Goal: Task Accomplishment & Management: Manage account settings

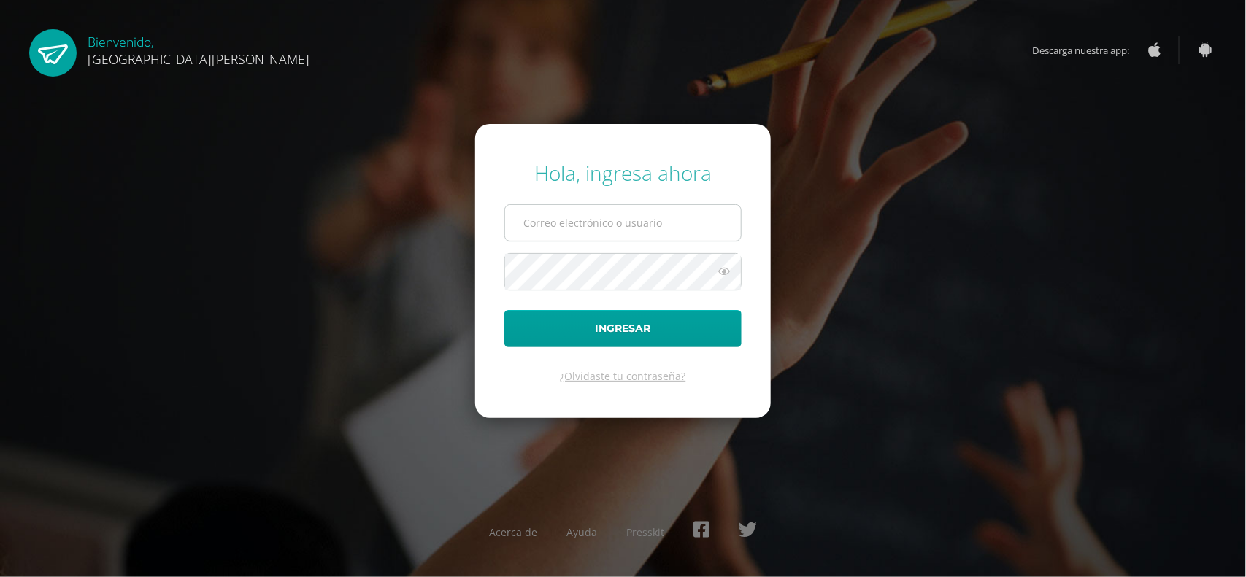
click at [566, 238] on input "text" at bounding box center [623, 223] width 236 height 36
type input "[EMAIL_ADDRESS][DOMAIN_NAME]"
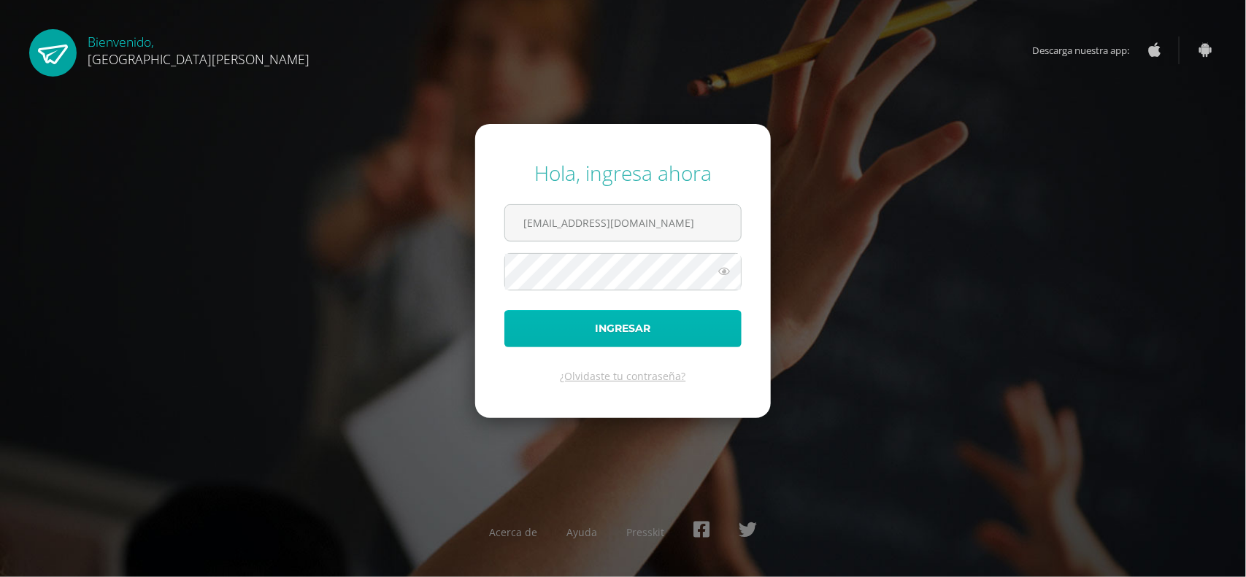
click at [639, 326] on button "Ingresar" at bounding box center [622, 328] width 237 height 37
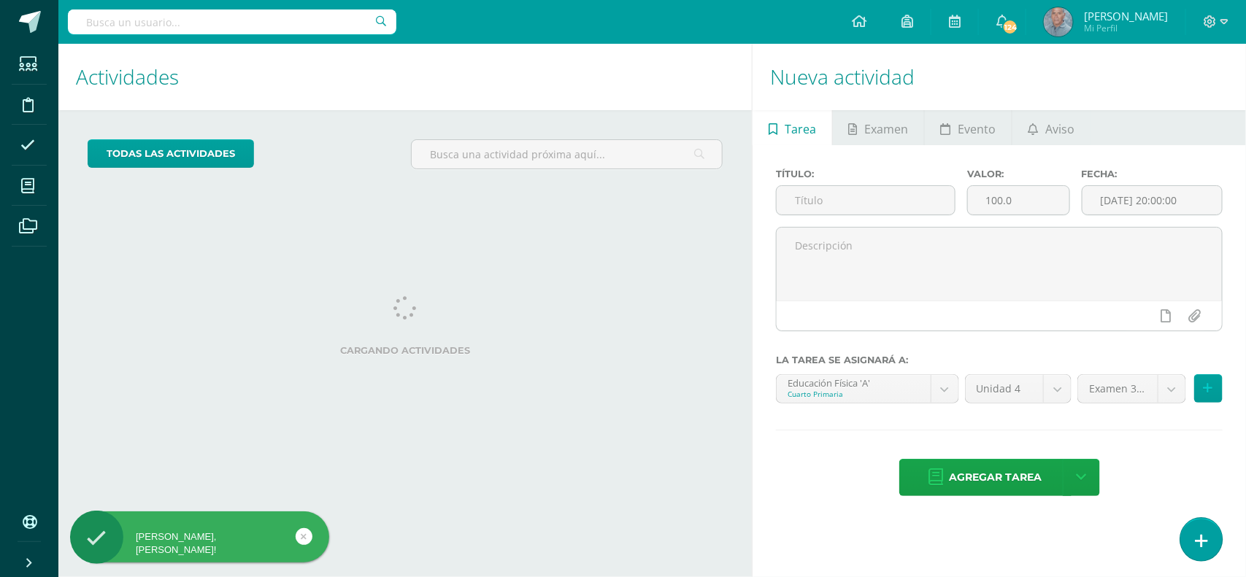
click at [1198, 545] on icon at bounding box center [1201, 541] width 13 height 17
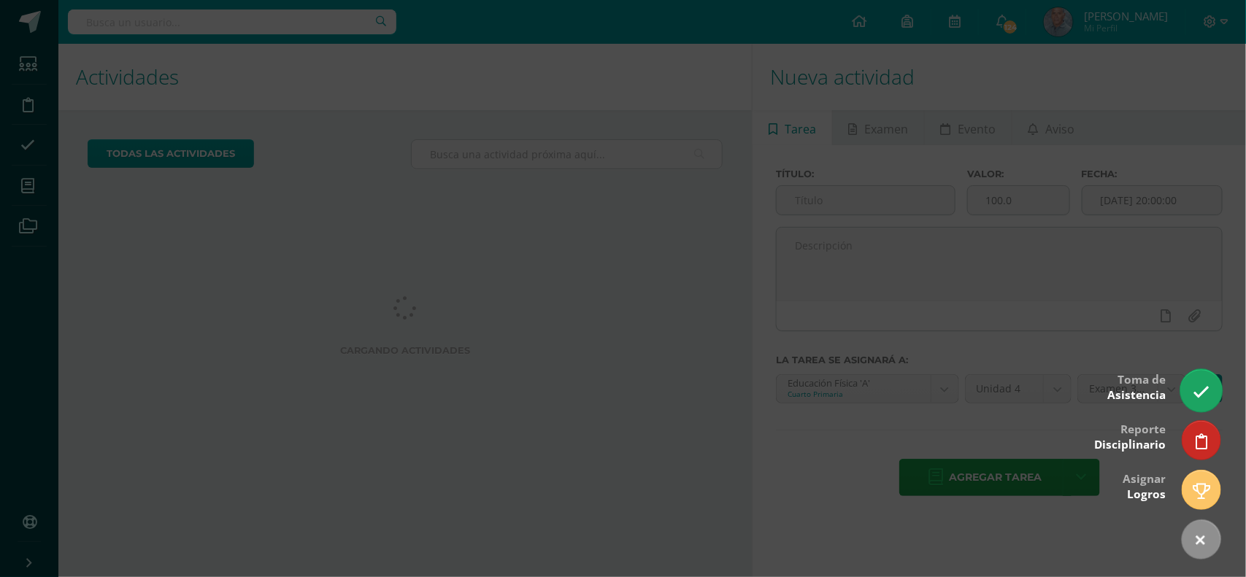
click at [1197, 391] on icon at bounding box center [1201, 392] width 17 height 17
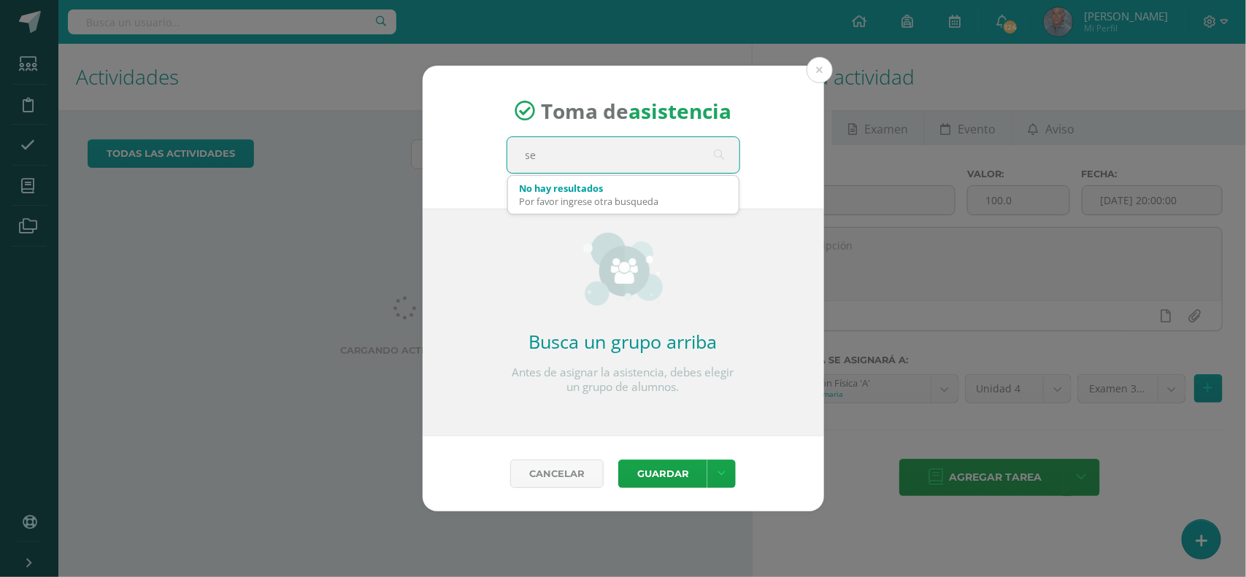
type input "s"
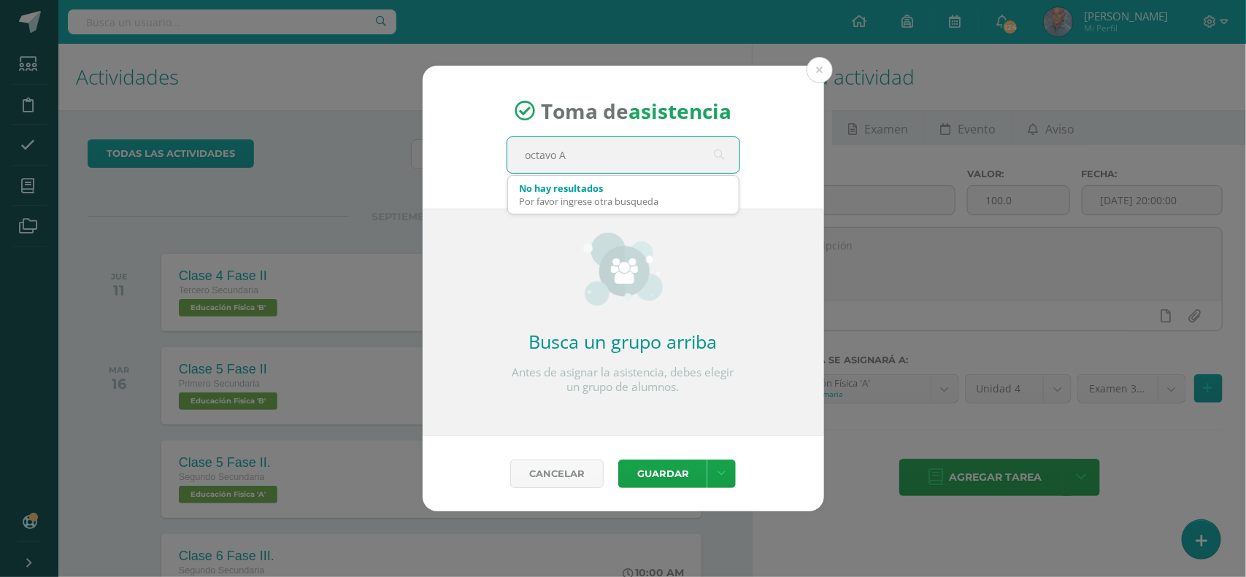
click at [615, 163] on input "octavo A" at bounding box center [623, 155] width 232 height 36
type input "o"
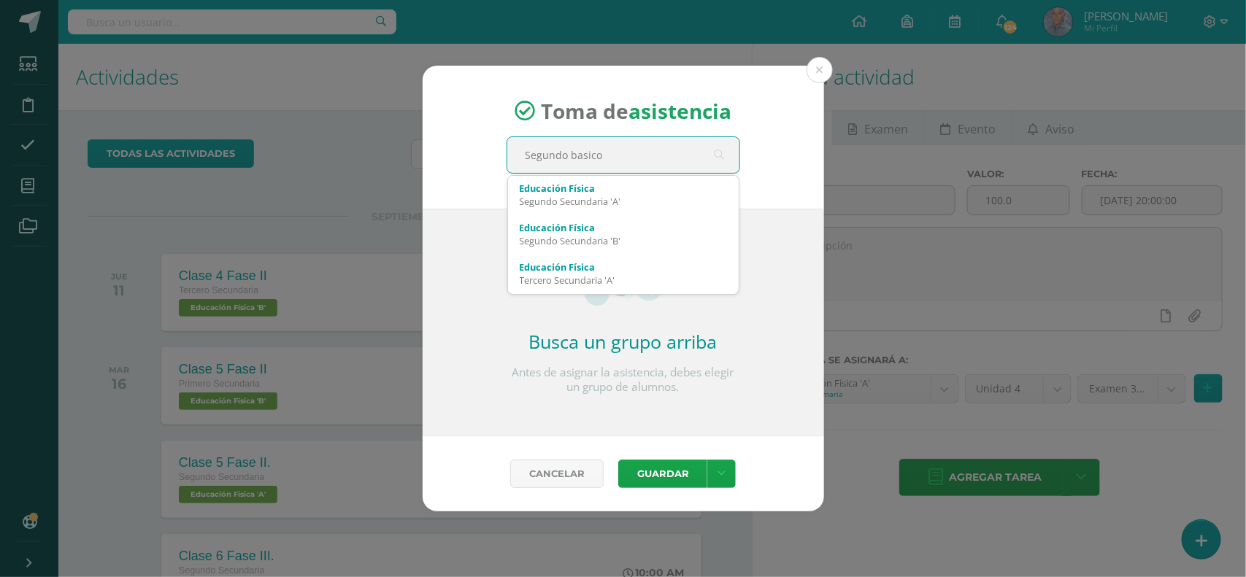
type input "Segundo basico A"
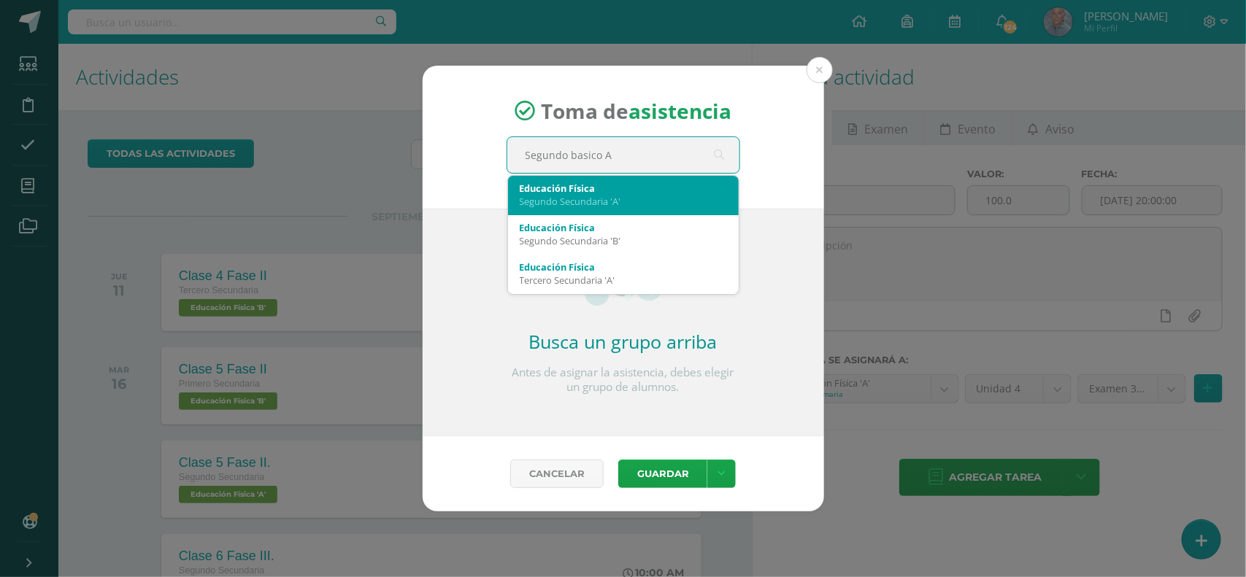
click at [582, 196] on div "Segundo Secundaria 'A'" at bounding box center [623, 201] width 207 height 13
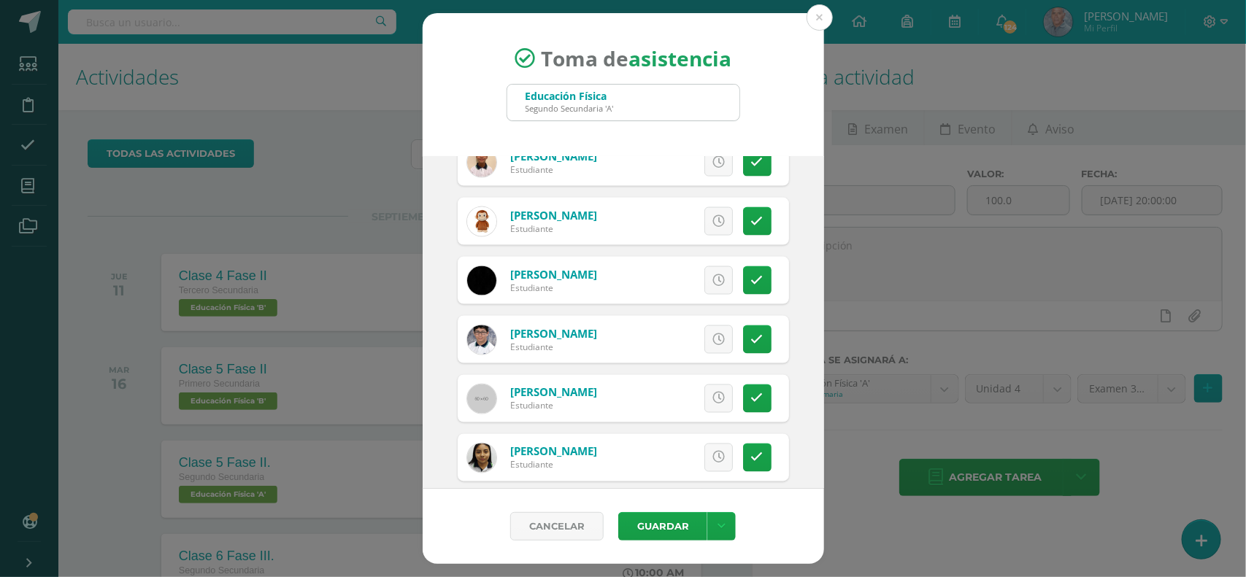
scroll to position [1022, 0]
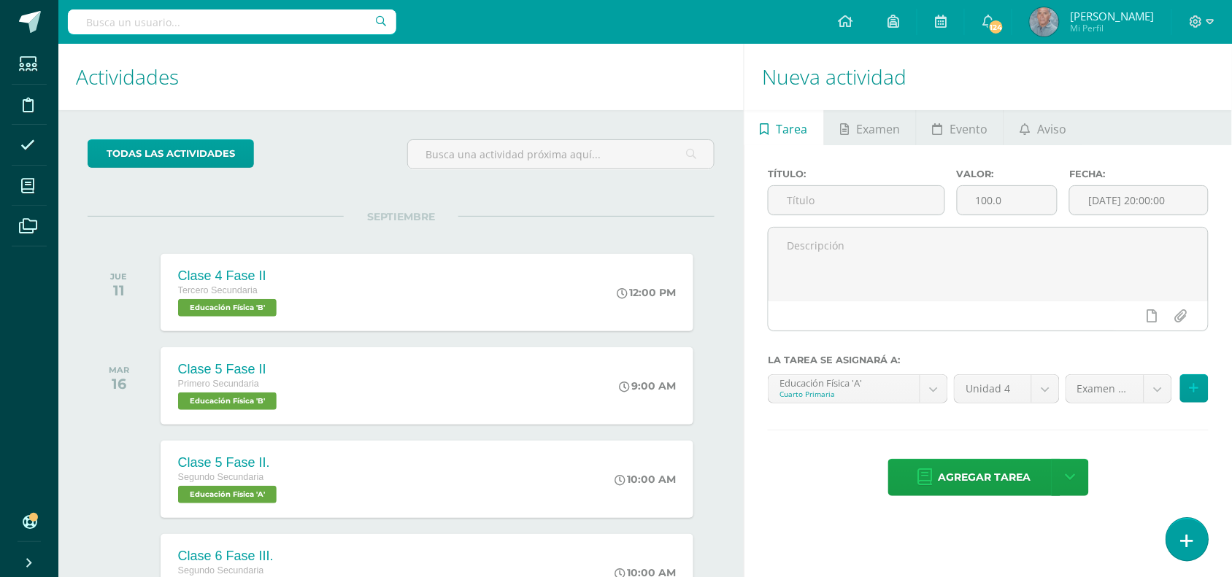
click at [1183, 540] on icon at bounding box center [1187, 541] width 13 height 17
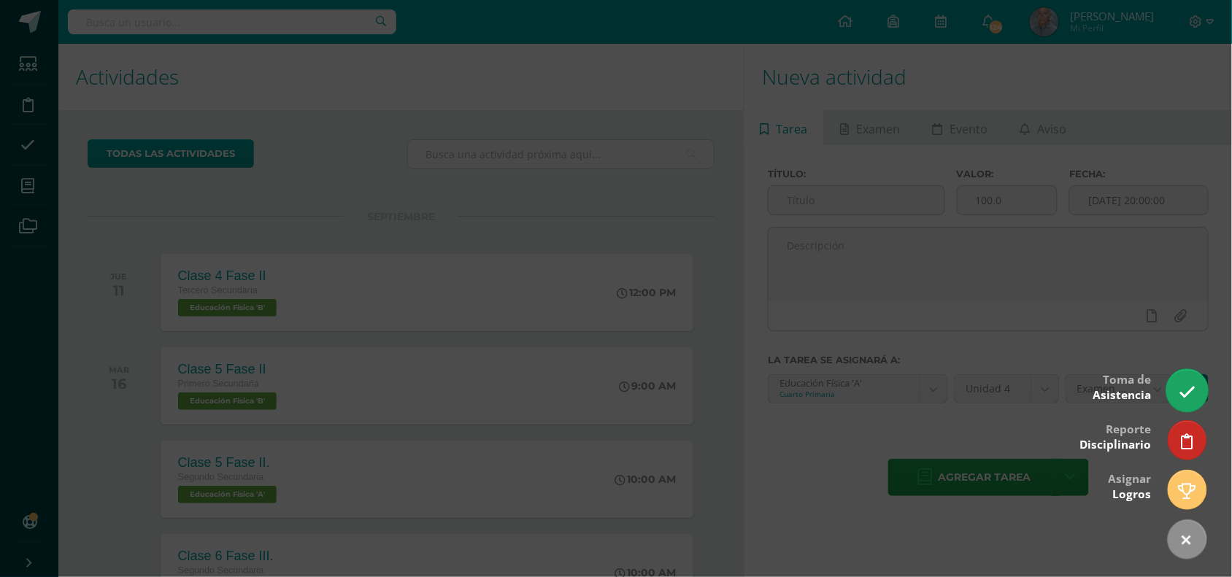
click at [1187, 389] on icon at bounding box center [1187, 392] width 17 height 17
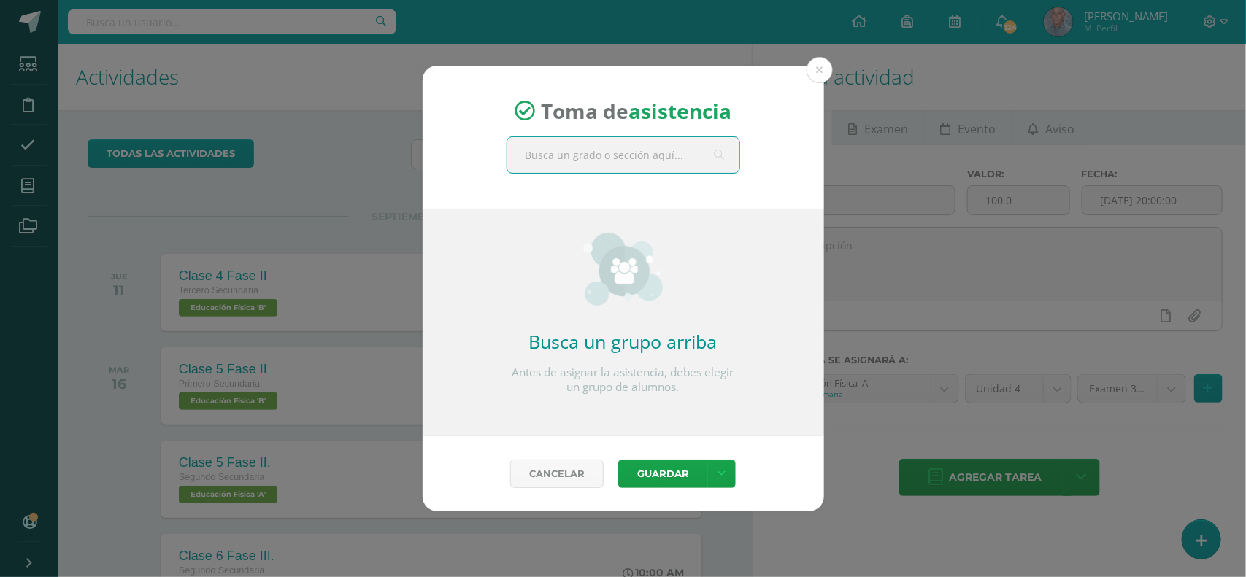
click at [602, 159] on input "text" at bounding box center [623, 155] width 232 height 36
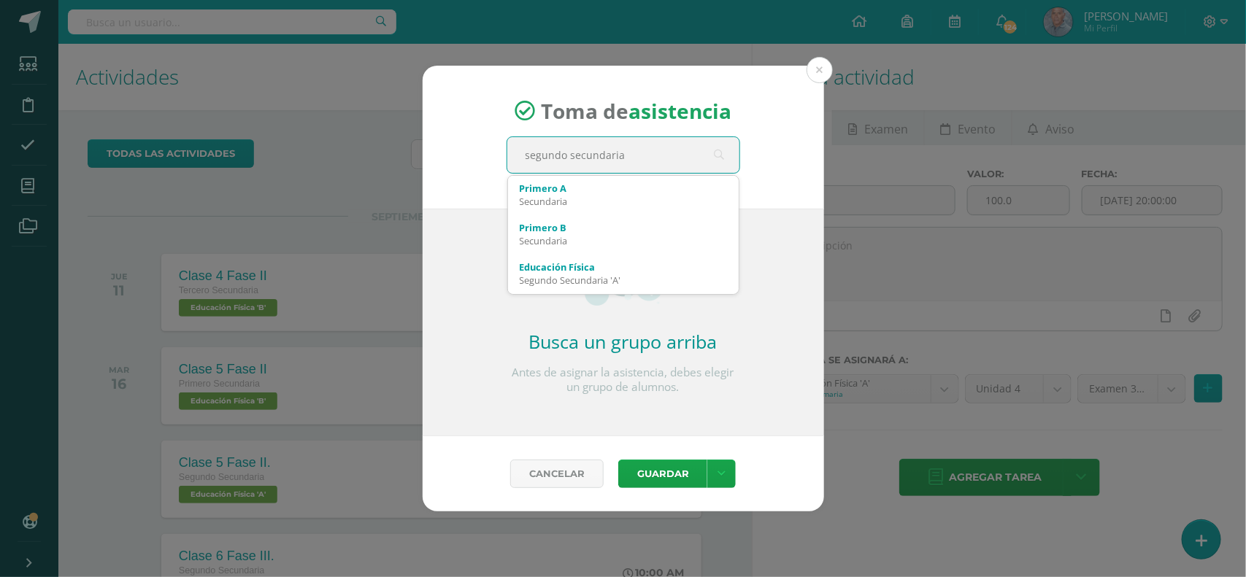
type input "segundo secundaria A"
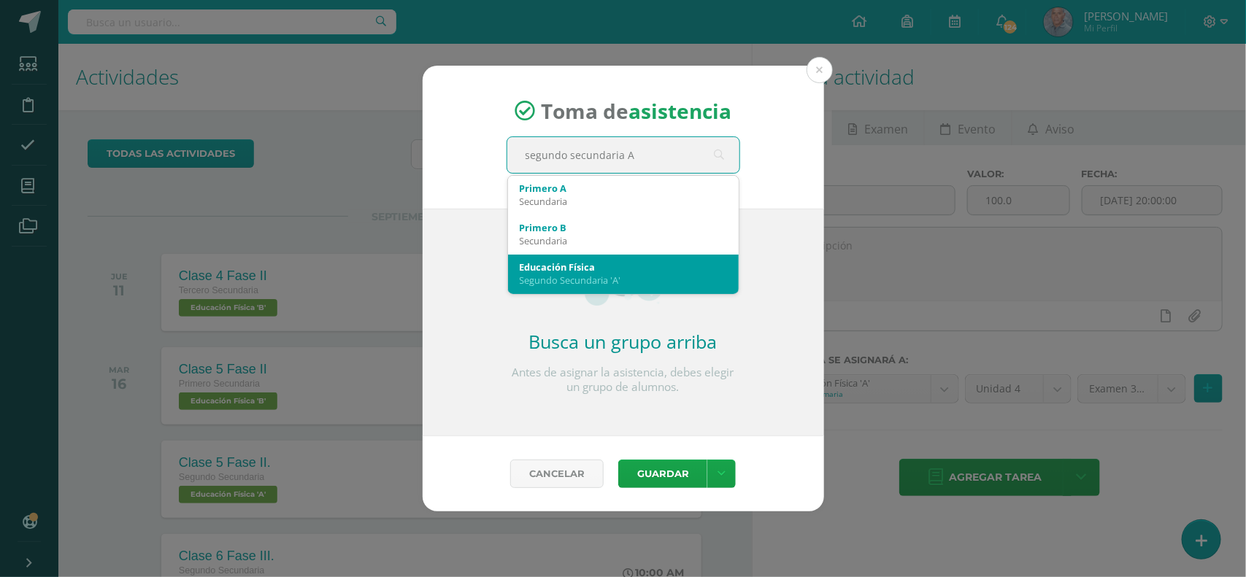
click at [595, 264] on div "Educación Física" at bounding box center [623, 267] width 207 height 13
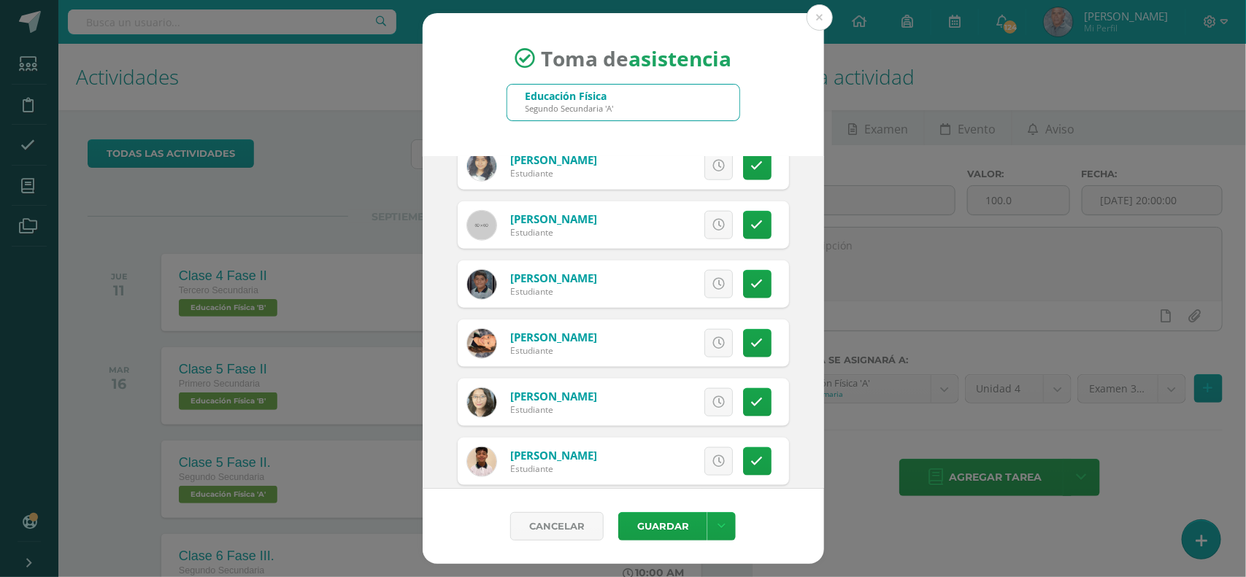
scroll to position [766, 0]
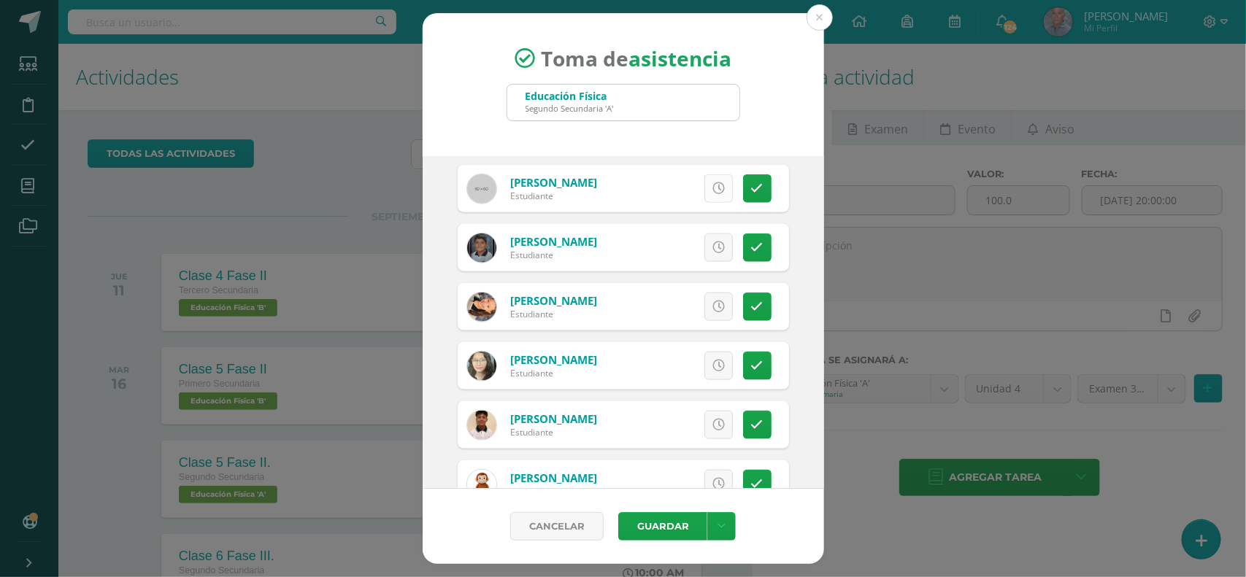
click at [712, 194] on icon at bounding box center [718, 188] width 12 height 12
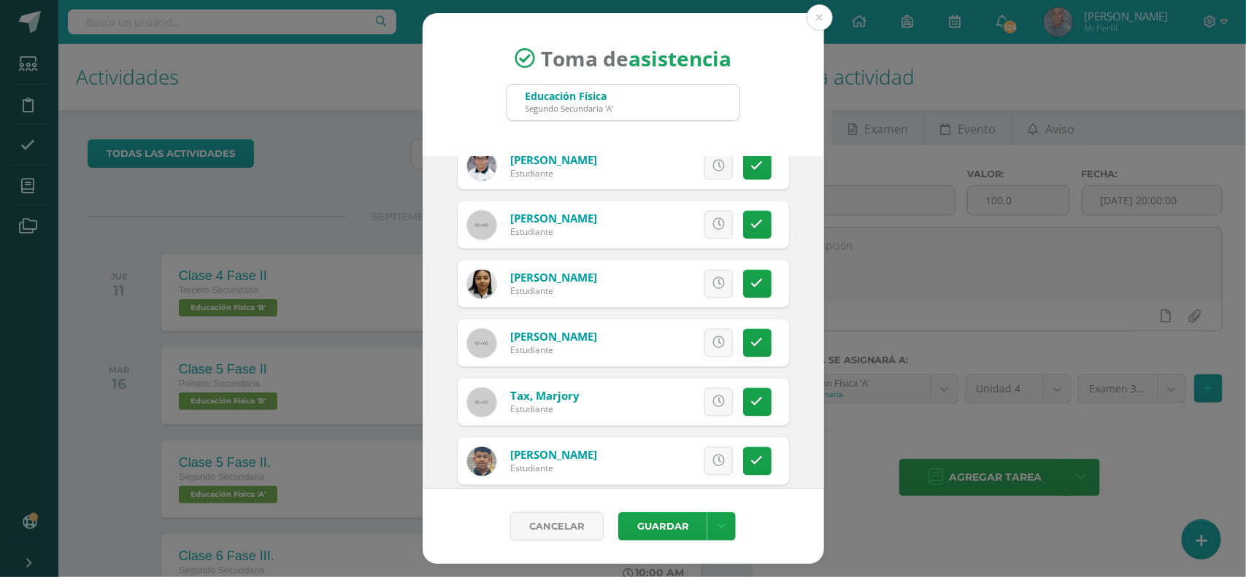
scroll to position [1223, 0]
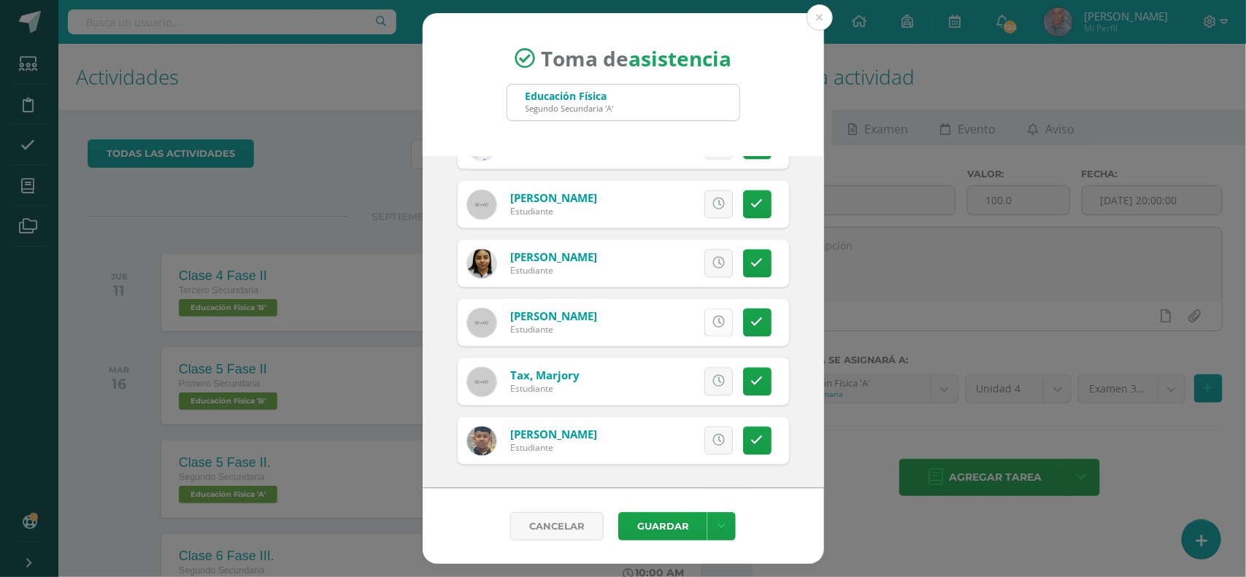
click at [712, 326] on icon at bounding box center [718, 323] width 12 height 12
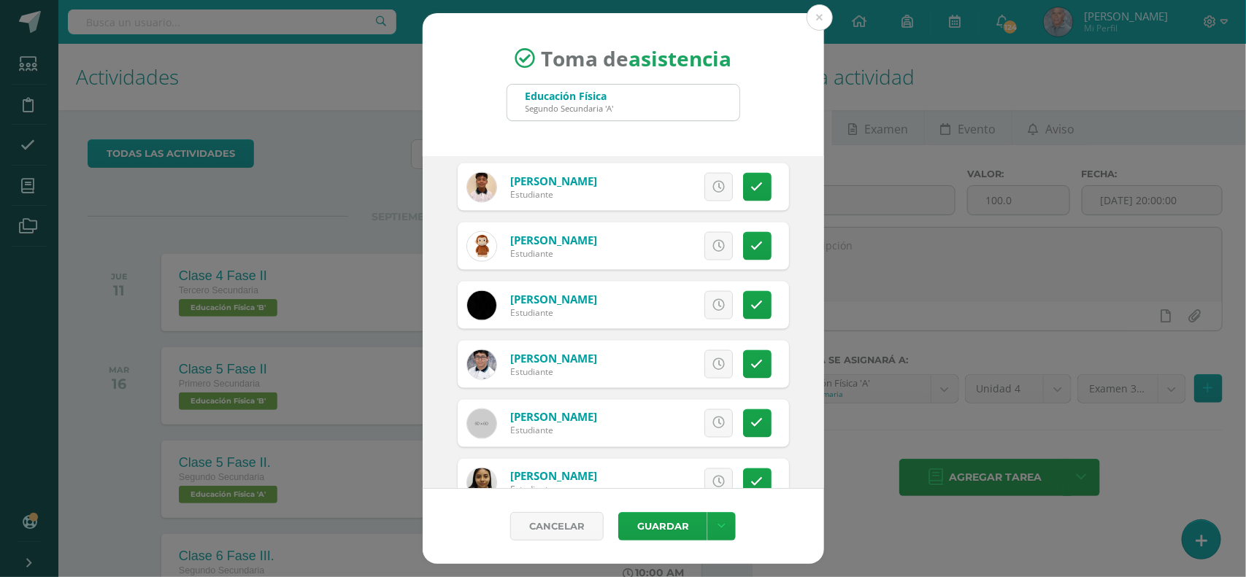
scroll to position [968, 0]
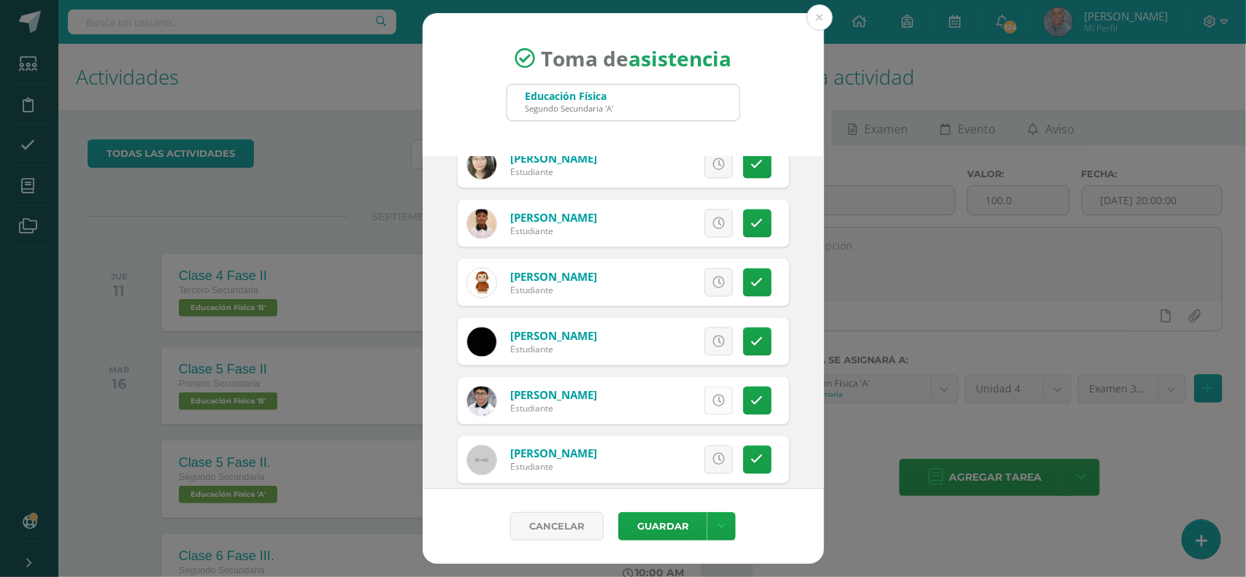
click at [704, 391] on link at bounding box center [718, 401] width 28 height 28
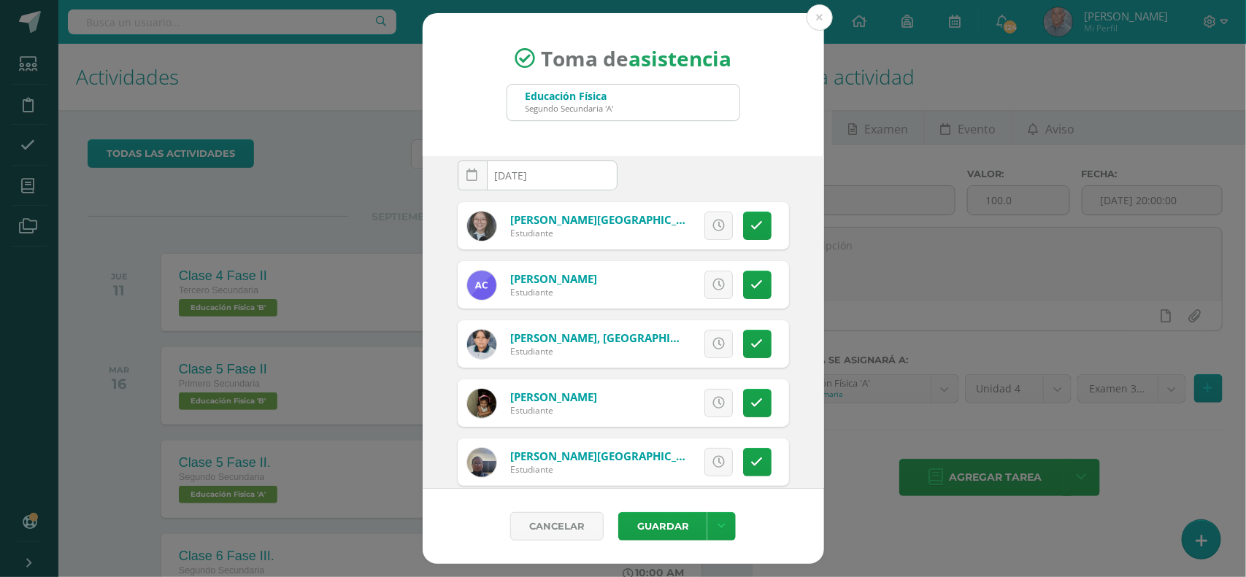
scroll to position [0, 0]
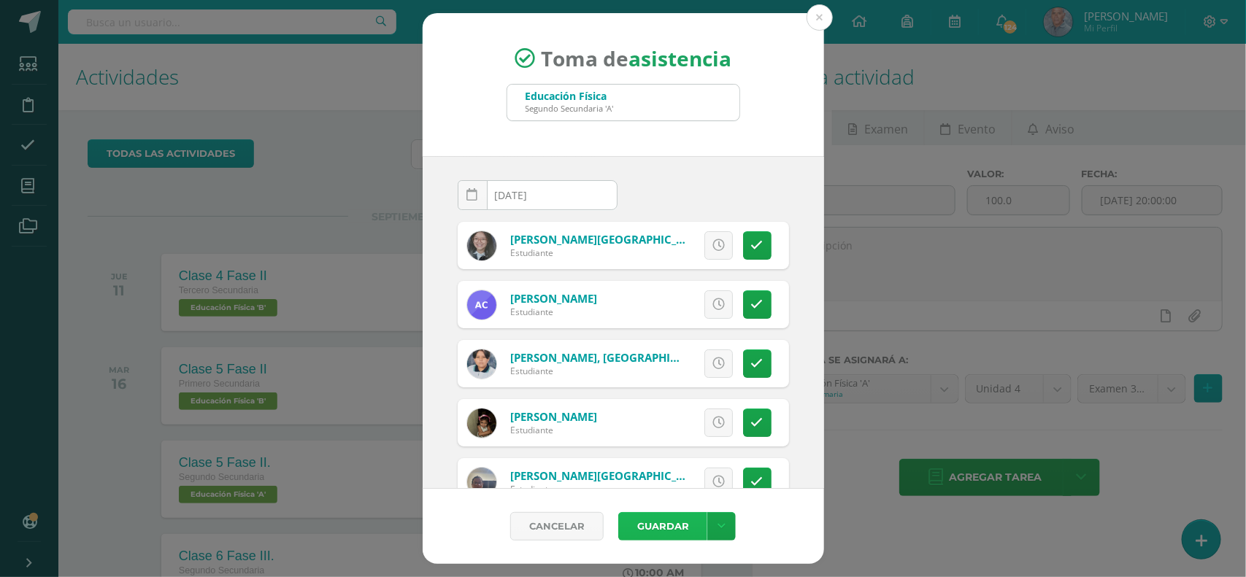
click at [668, 523] on button "Guardar" at bounding box center [662, 526] width 89 height 28
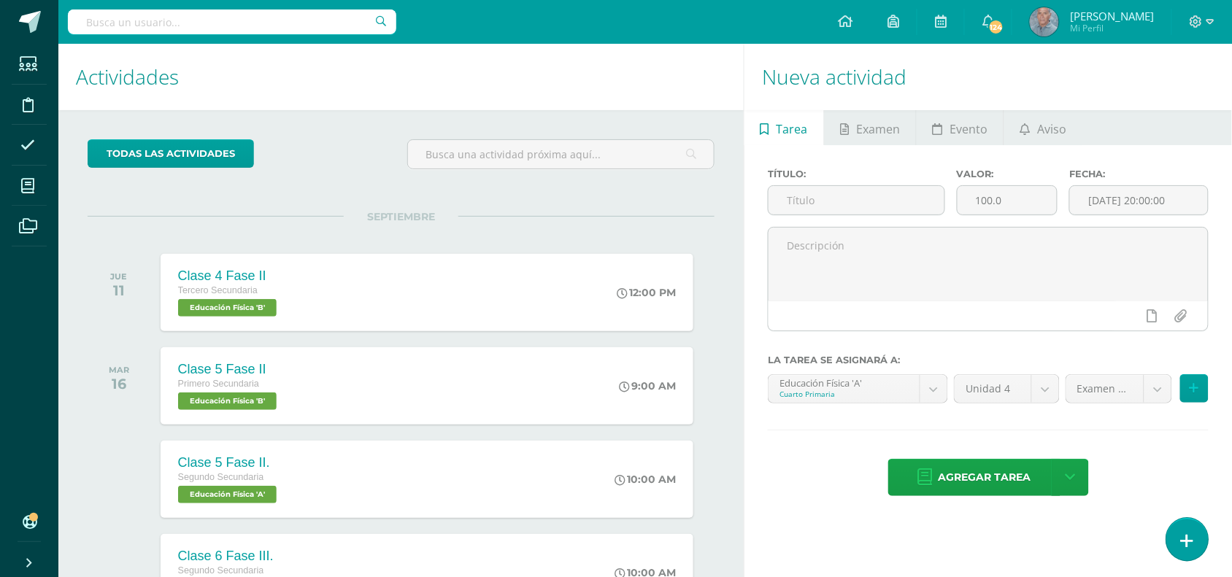
click at [1183, 542] on icon at bounding box center [1187, 541] width 13 height 17
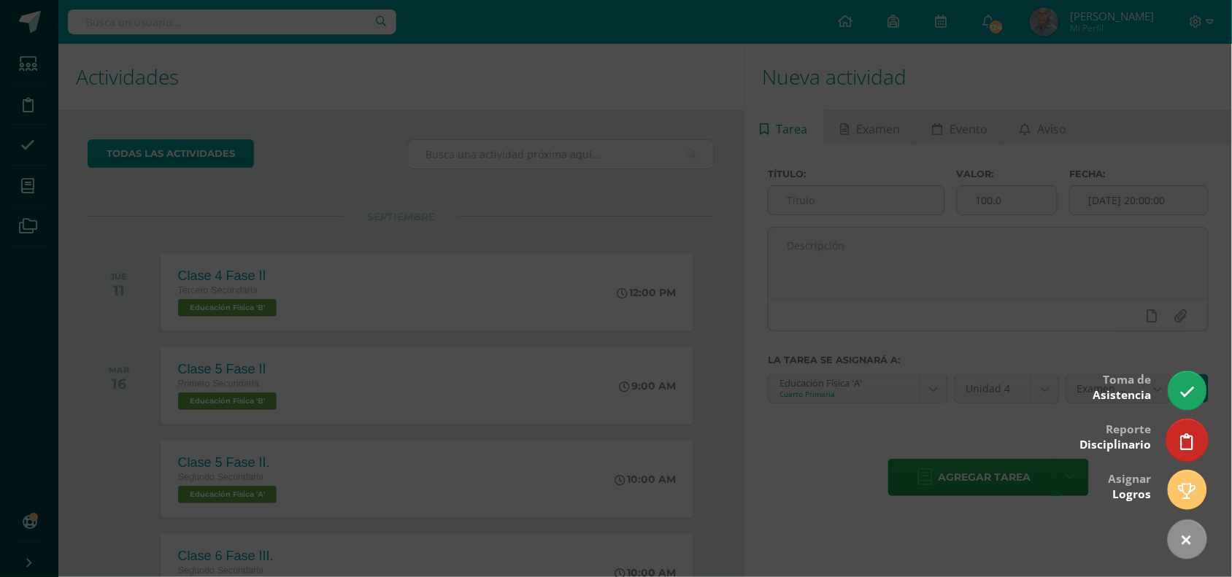
click at [1181, 435] on icon at bounding box center [1187, 442] width 13 height 17
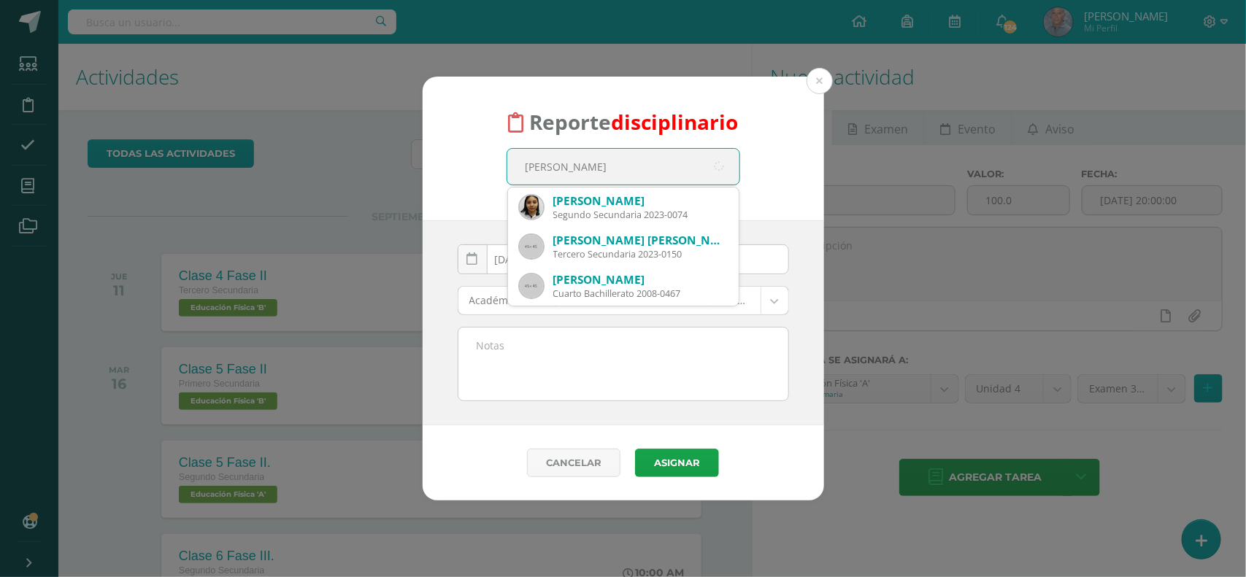
type input "Marjorie Tax"
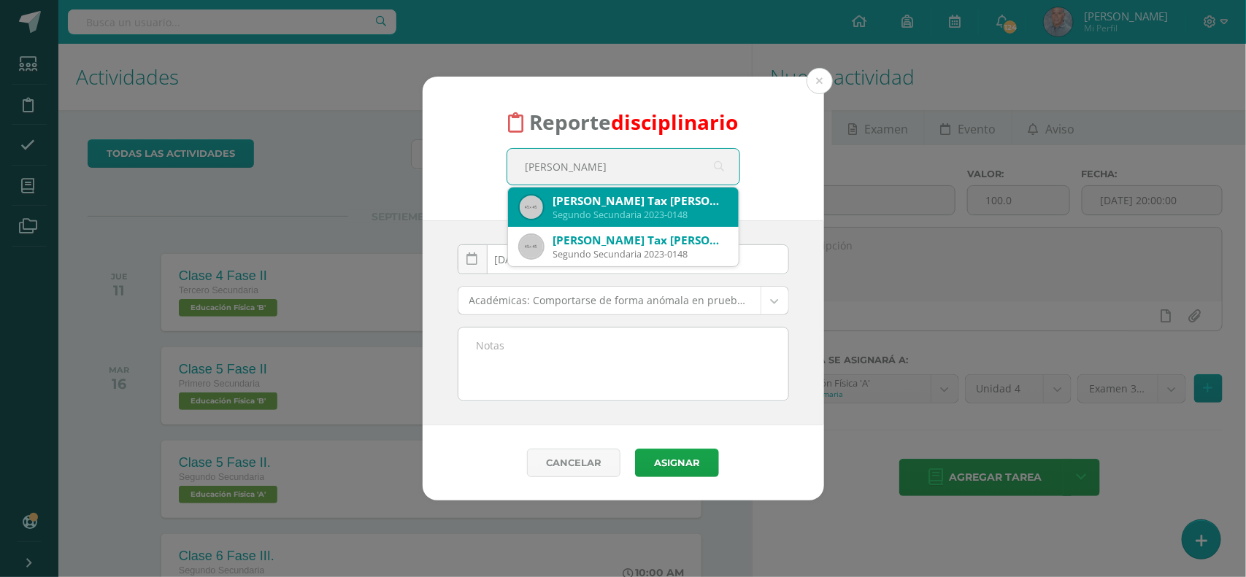
click at [628, 209] on div "Segundo Secundaria 2023-0148" at bounding box center [640, 215] width 174 height 12
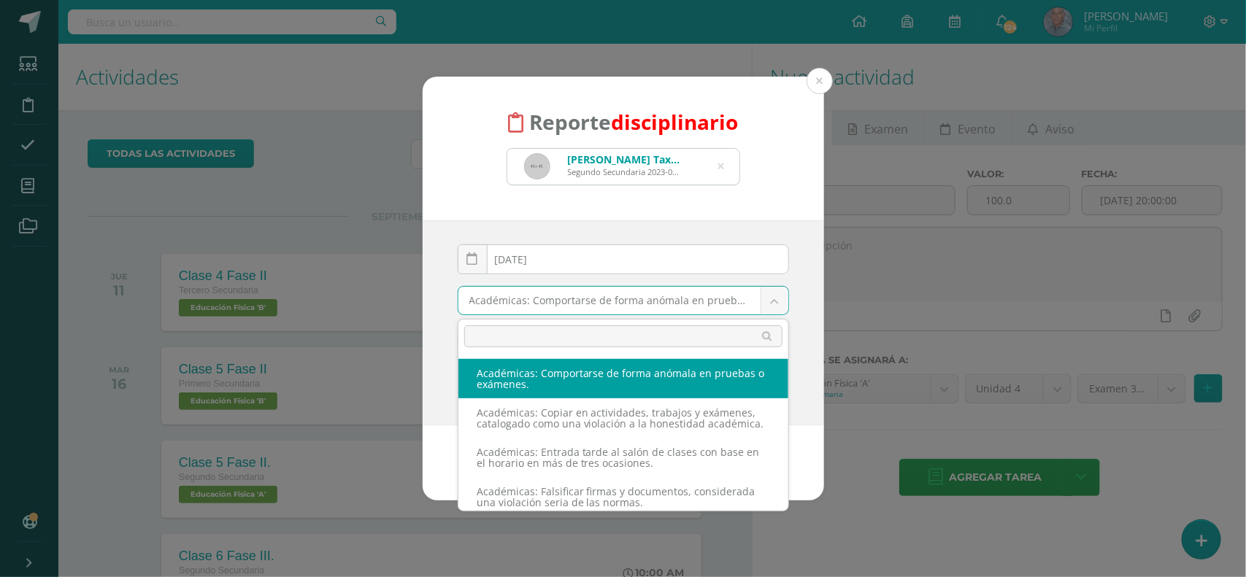
click at [774, 303] on body "Reporte disciplinario Marjory Naomy Abigail Tax Leiva Segundo Secundaria 2023-0…" at bounding box center [623, 288] width 1246 height 577
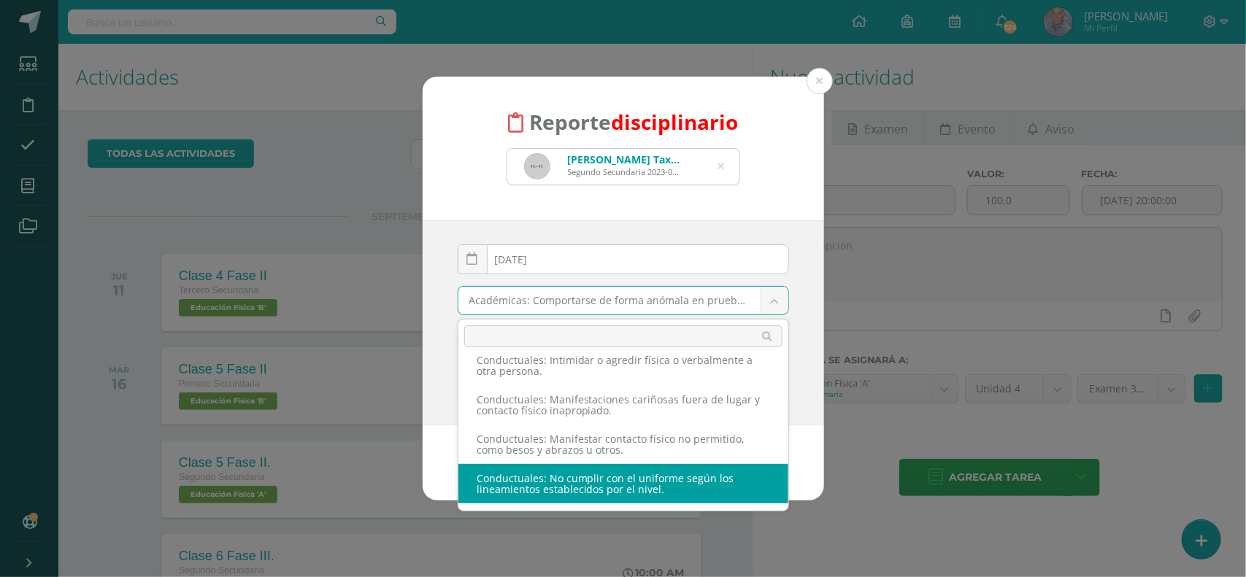
scroll to position [880, 0]
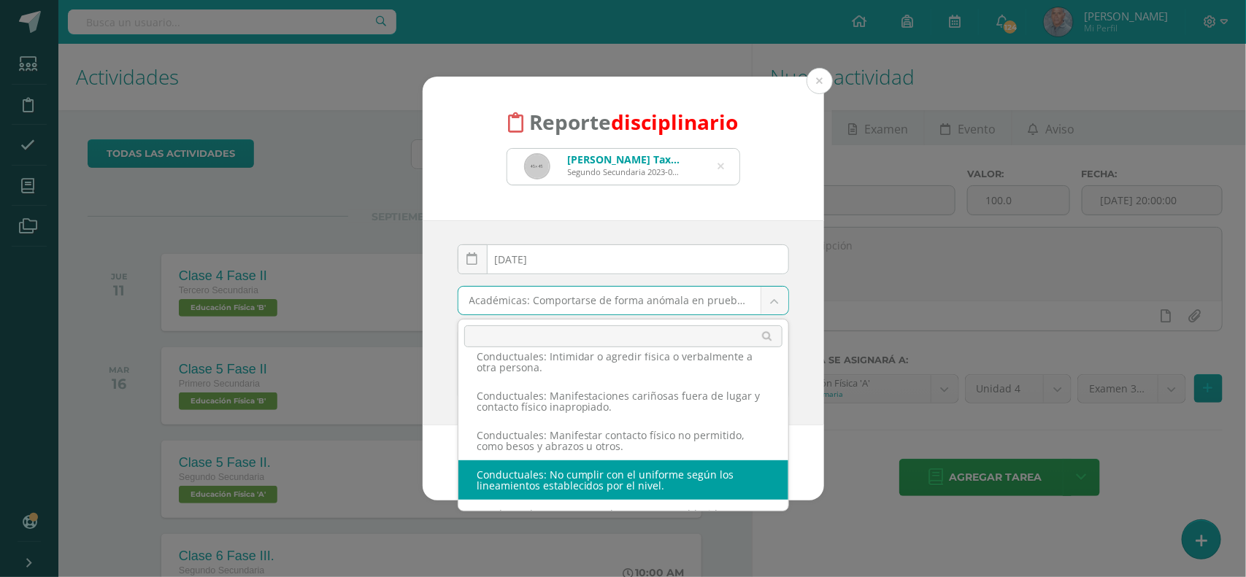
select select "37"
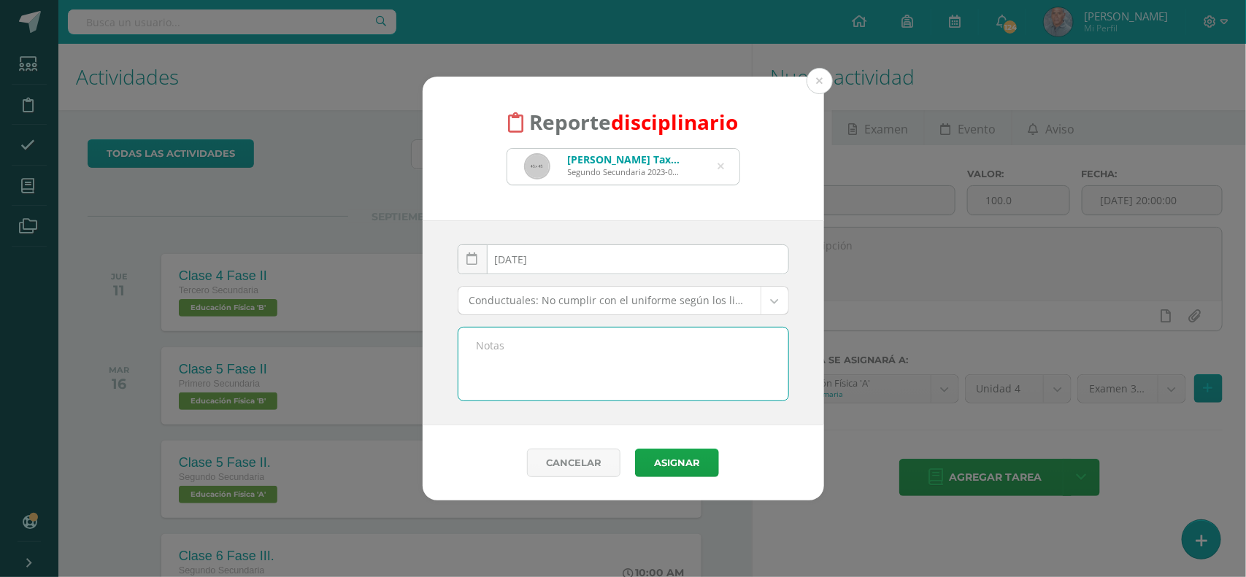
click at [485, 339] on textarea at bounding box center [623, 364] width 330 height 73
type textarea "Por traer zapatos de color no acorde al uniforme diario"
click at [679, 468] on button "Asignar" at bounding box center [677, 463] width 84 height 28
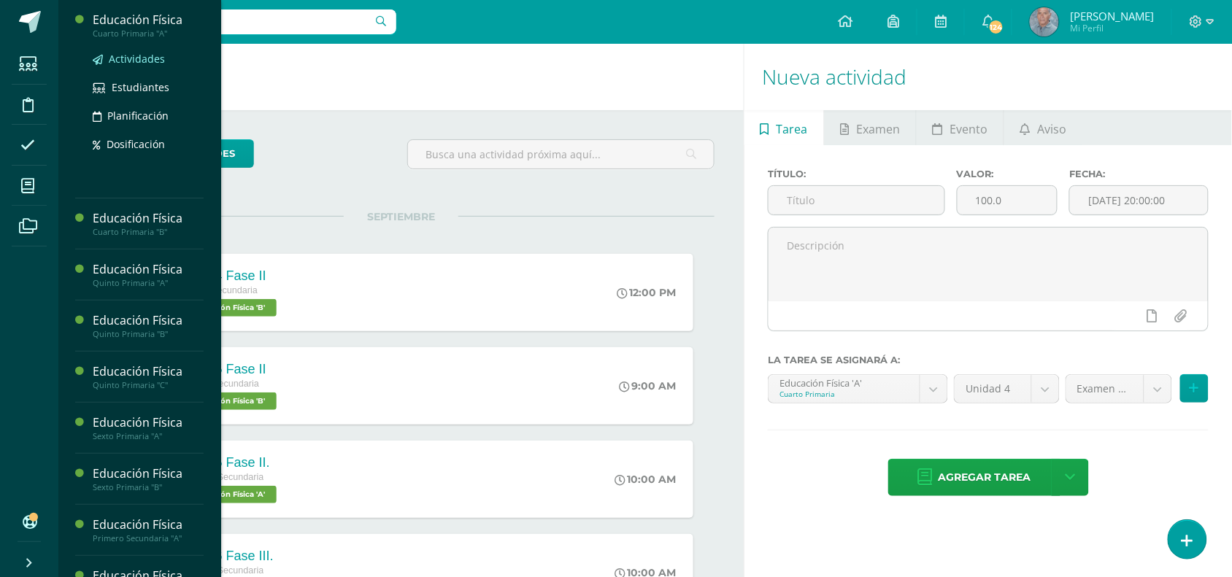
click at [131, 62] on span "Actividades" at bounding box center [137, 59] width 56 height 14
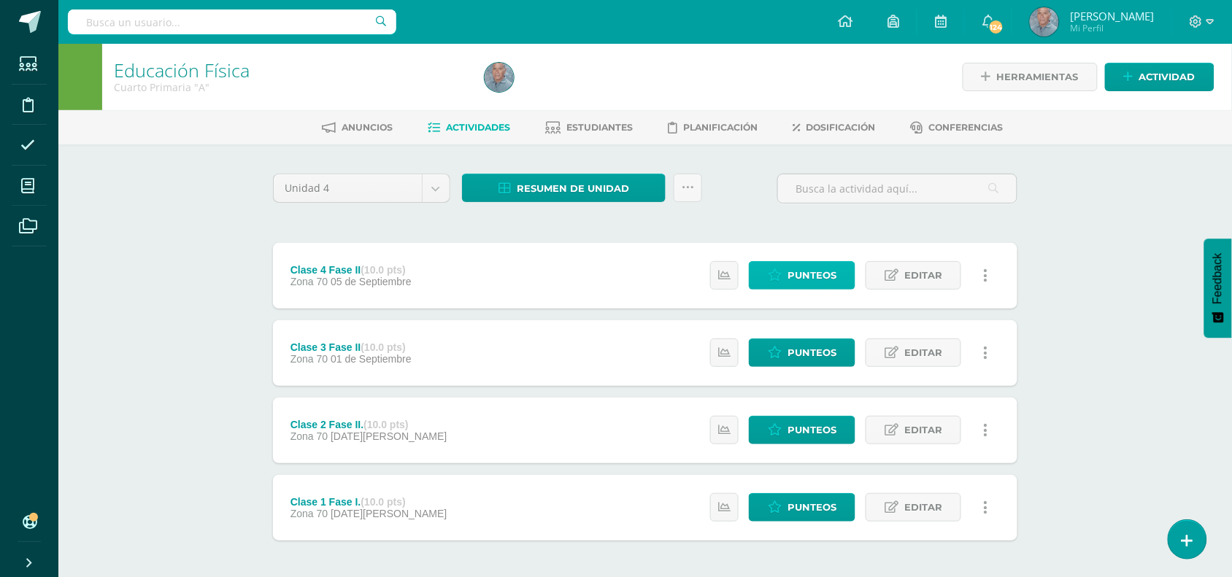
click at [821, 274] on span "Punteos" at bounding box center [812, 275] width 49 height 27
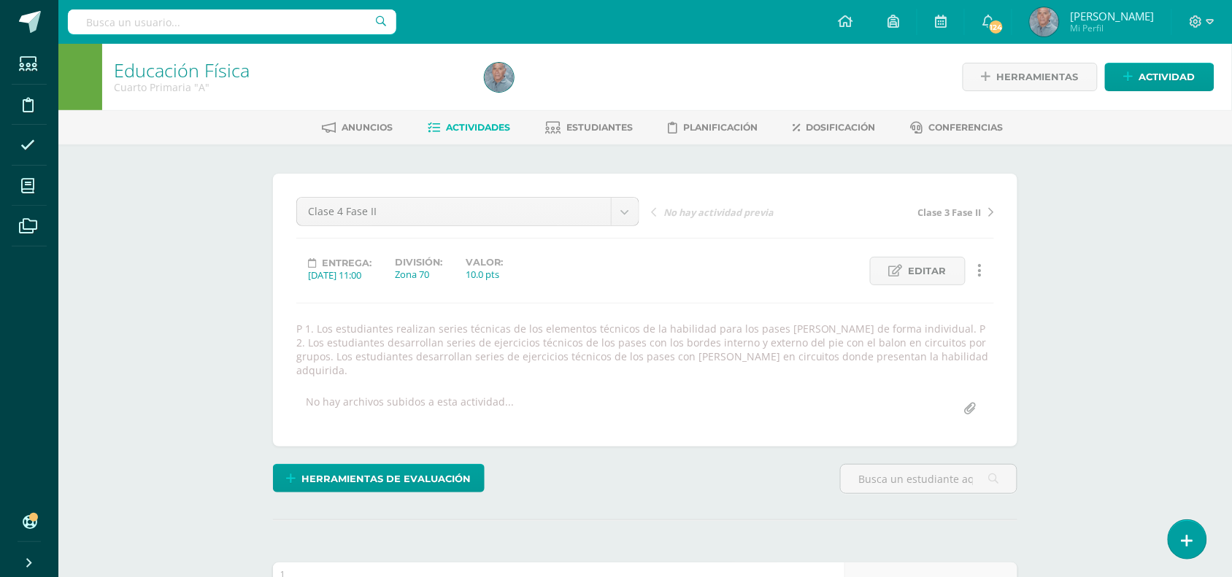
scroll to position [1, 0]
click at [476, 128] on span "Actividades" at bounding box center [479, 126] width 64 height 11
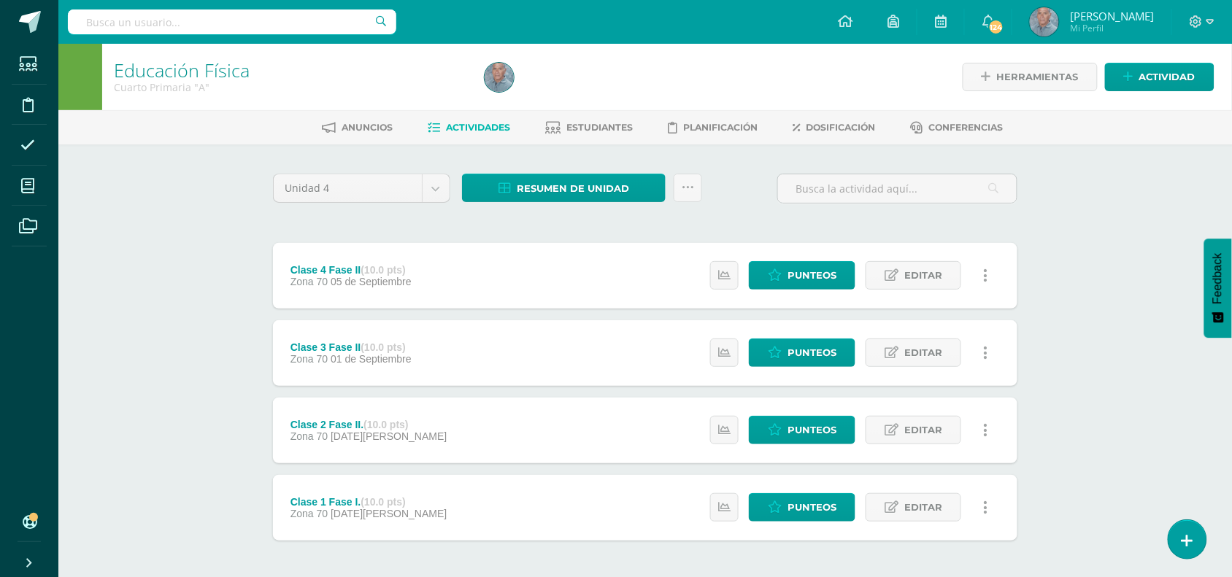
click at [461, 124] on span "Actividades" at bounding box center [479, 127] width 64 height 11
click at [1172, 80] on span "Actividad" at bounding box center [1167, 77] width 56 height 27
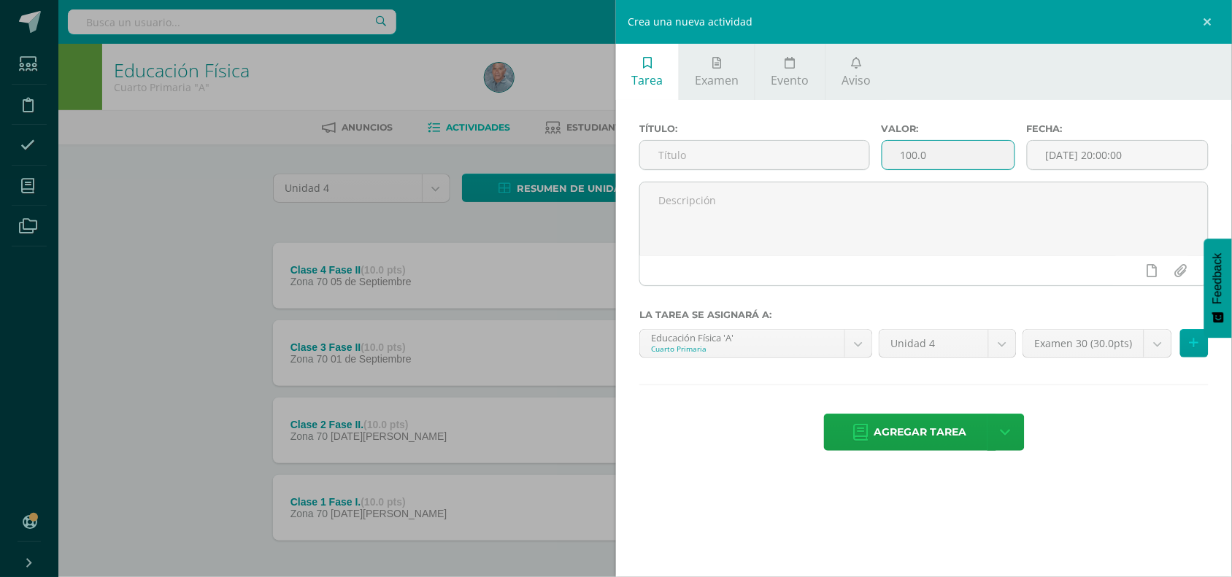
click at [909, 158] on input "100.0" at bounding box center [948, 155] width 132 height 28
type input "10.0"
click at [1074, 155] on input "[DATE] 20:00:00" at bounding box center [1118, 155] width 180 height 28
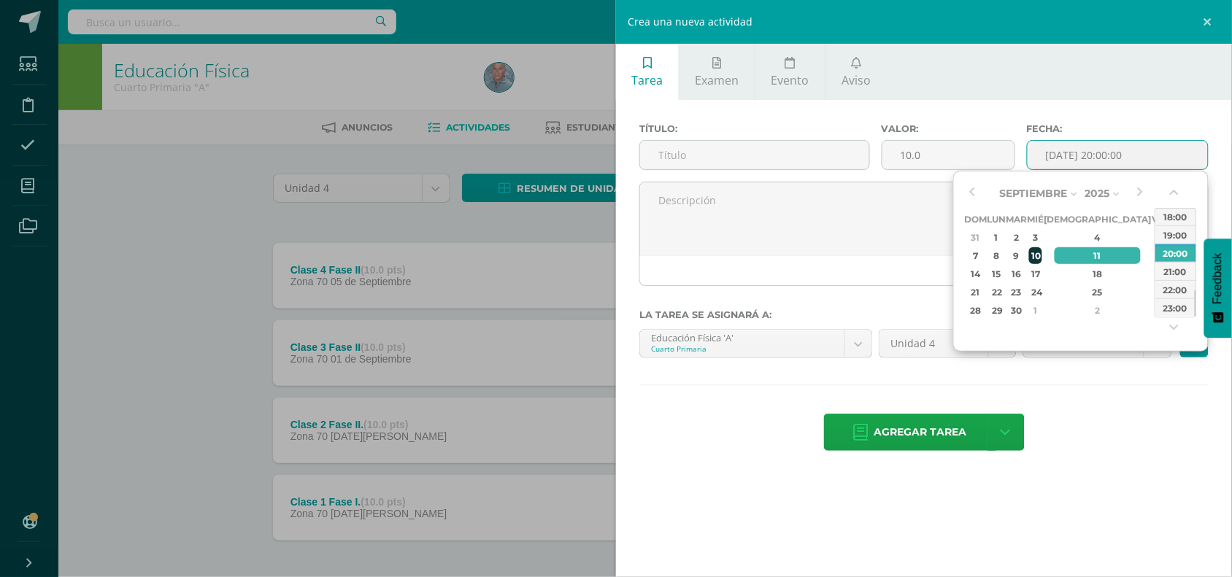
click at [1042, 252] on div "10" at bounding box center [1035, 255] width 13 height 17
click at [1173, 196] on button "button" at bounding box center [1176, 196] width 15 height 22
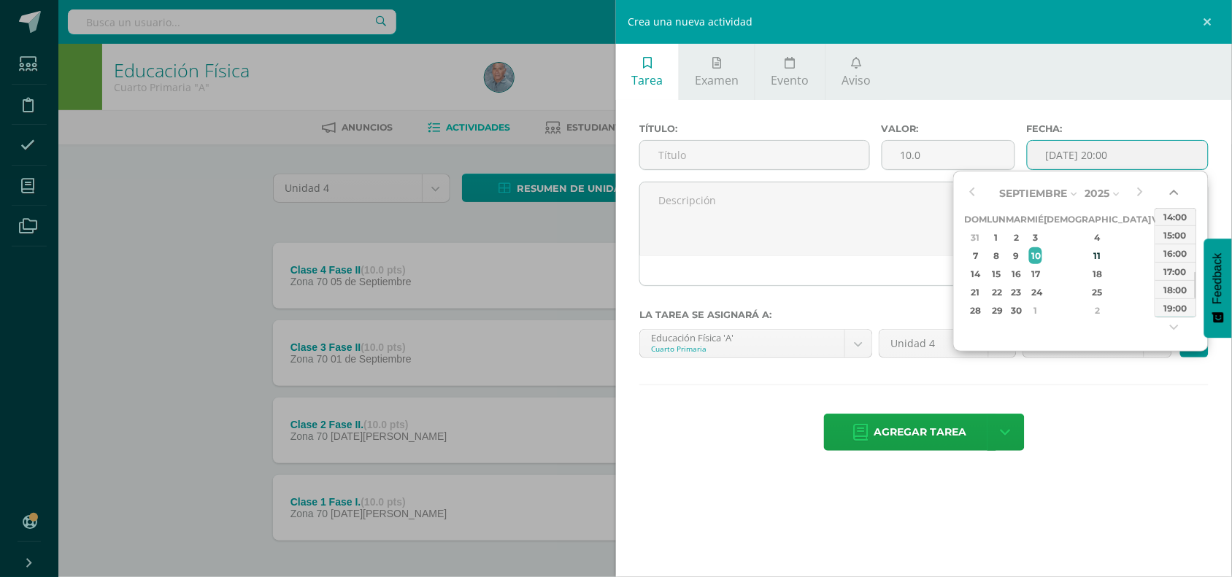
click at [1173, 196] on button "button" at bounding box center [1176, 196] width 15 height 22
click at [1173, 232] on div "12:00" at bounding box center [1175, 235] width 41 height 18
type input "2025-09-10 12:00"
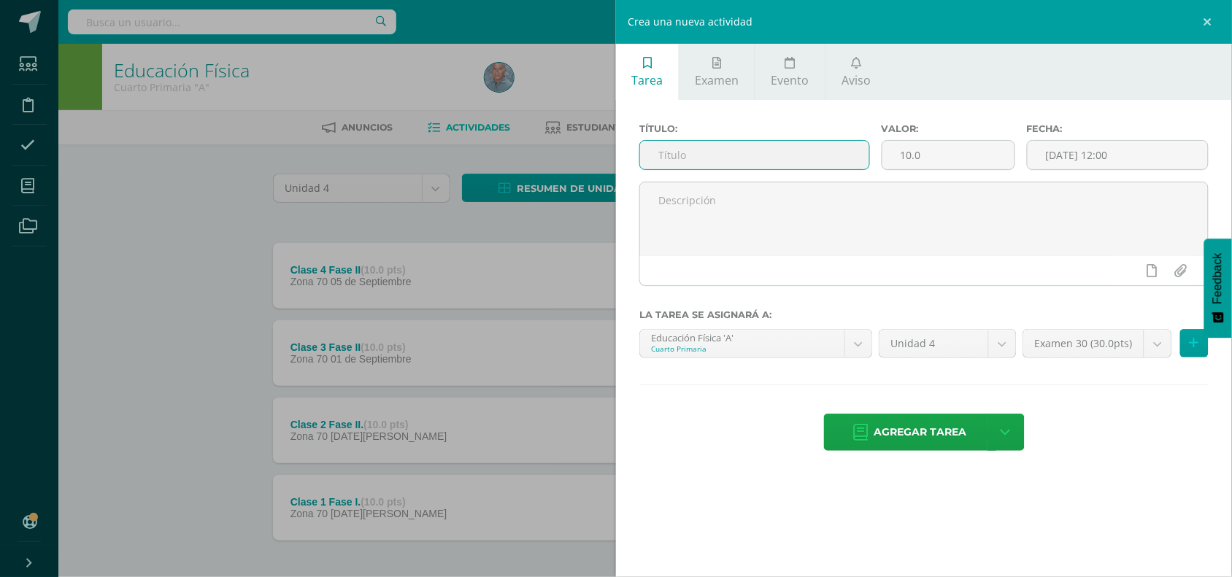
click at [651, 161] on input "text" at bounding box center [754, 155] width 229 height 28
type input "Clase 5 Fase II."
click at [388, 260] on div "Crea una nueva actividad Tarea Examen Evento Aviso Título: Clase 5 Fase II. Val…" at bounding box center [616, 288] width 1232 height 577
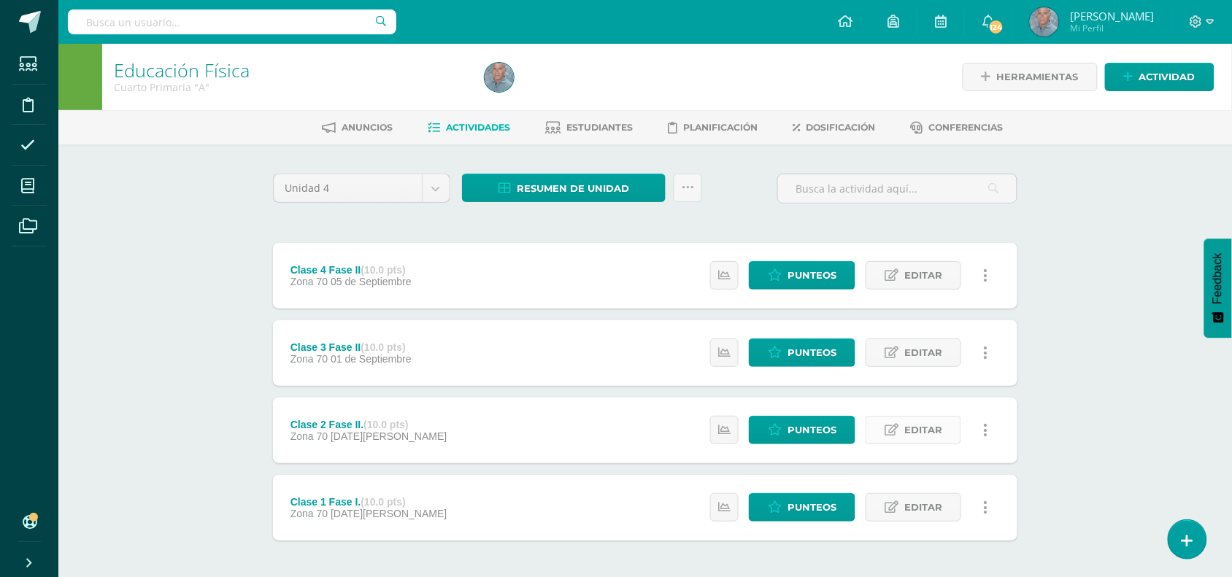
click at [914, 429] on span "Editar" at bounding box center [923, 430] width 38 height 27
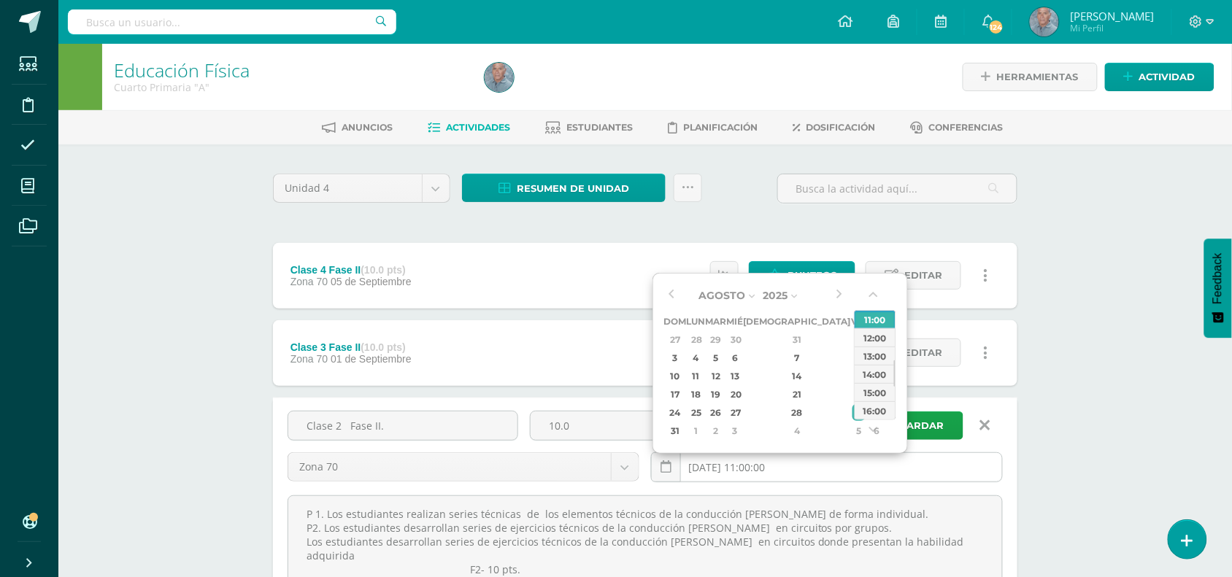
click at [863, 455] on input "[DATE] 11:00:00" at bounding box center [827, 467] width 350 height 28
type input "2025-08-29 11:00"
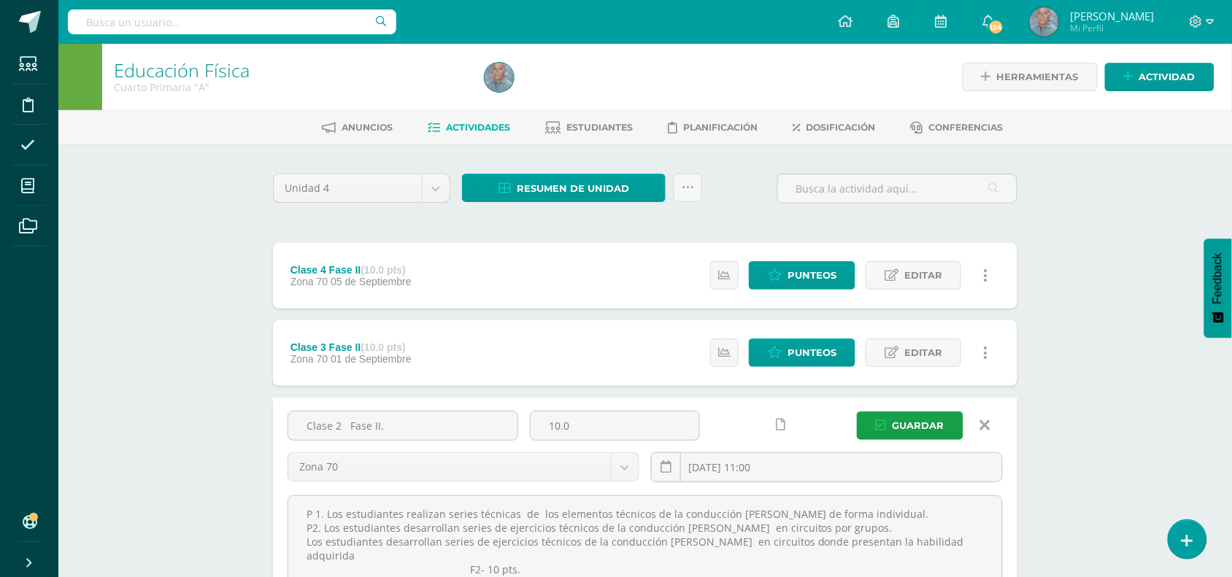
click at [1063, 318] on div "Educación Física Cuarto Primaria "A" Herramientas Detalle de asistencias Activi…" at bounding box center [645, 445] width 1174 height 803
click at [920, 421] on span "Guardar" at bounding box center [919, 425] width 52 height 27
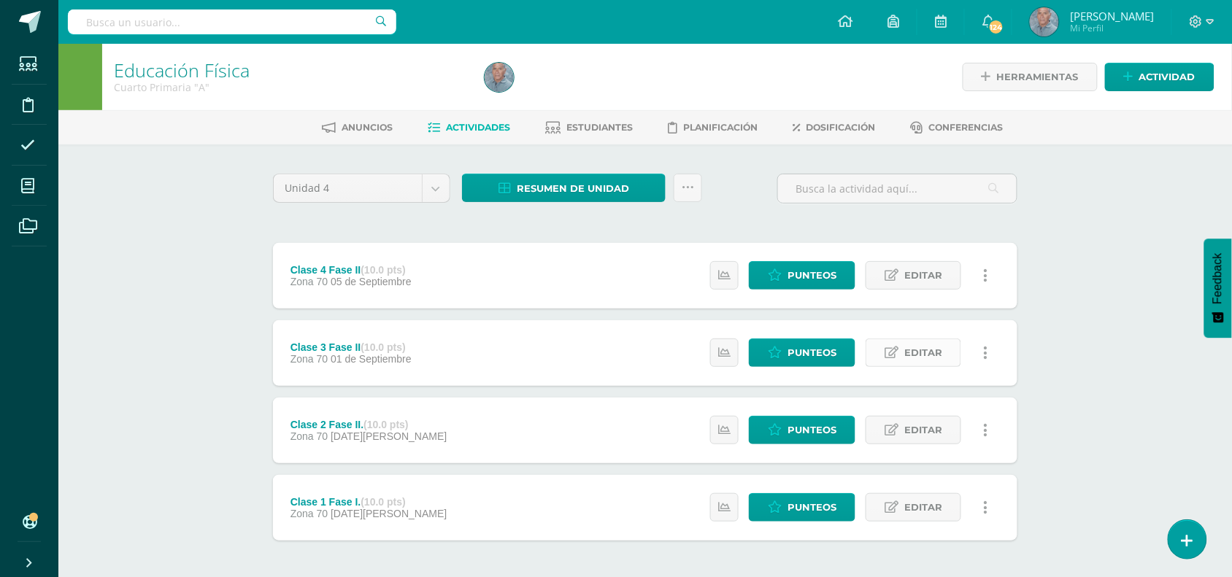
click at [920, 356] on span "Editar" at bounding box center [923, 352] width 38 height 27
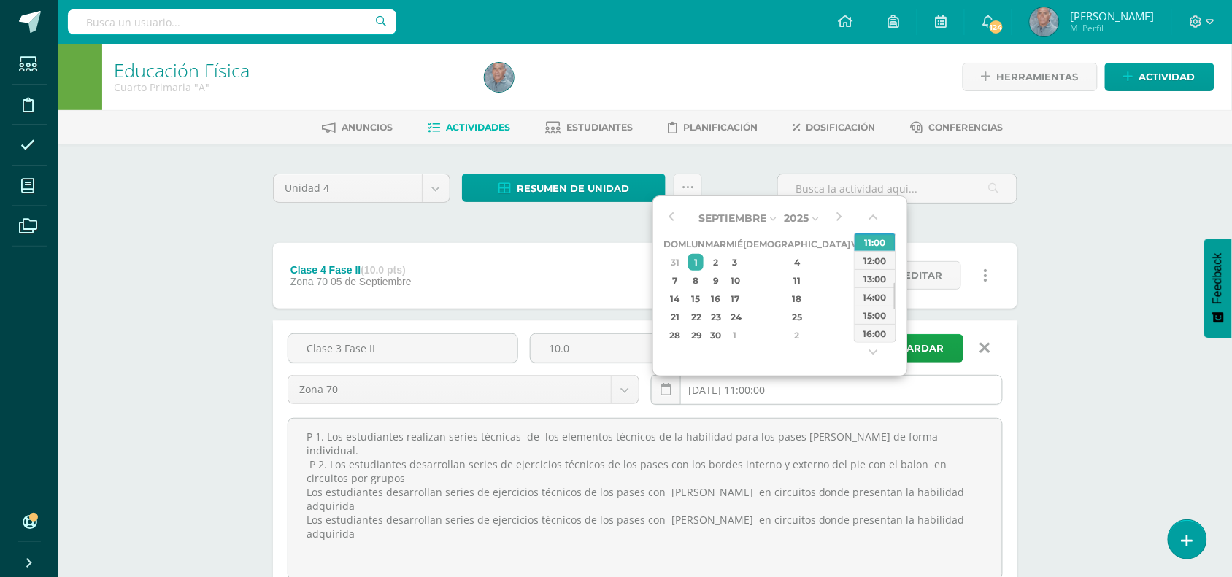
click at [781, 388] on input "[DATE] 11:00:00" at bounding box center [827, 390] width 350 height 28
click at [853, 266] on div "5" at bounding box center [859, 262] width 13 height 17
type input "[DATE] 11:00"
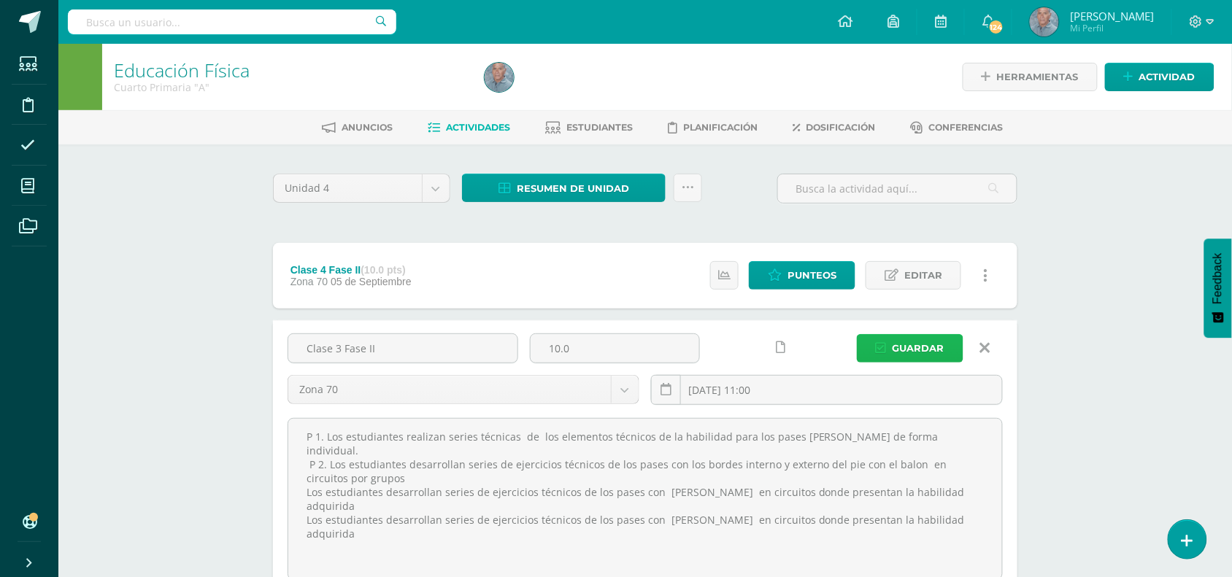
click at [944, 353] on span "Guardar" at bounding box center [919, 348] width 52 height 27
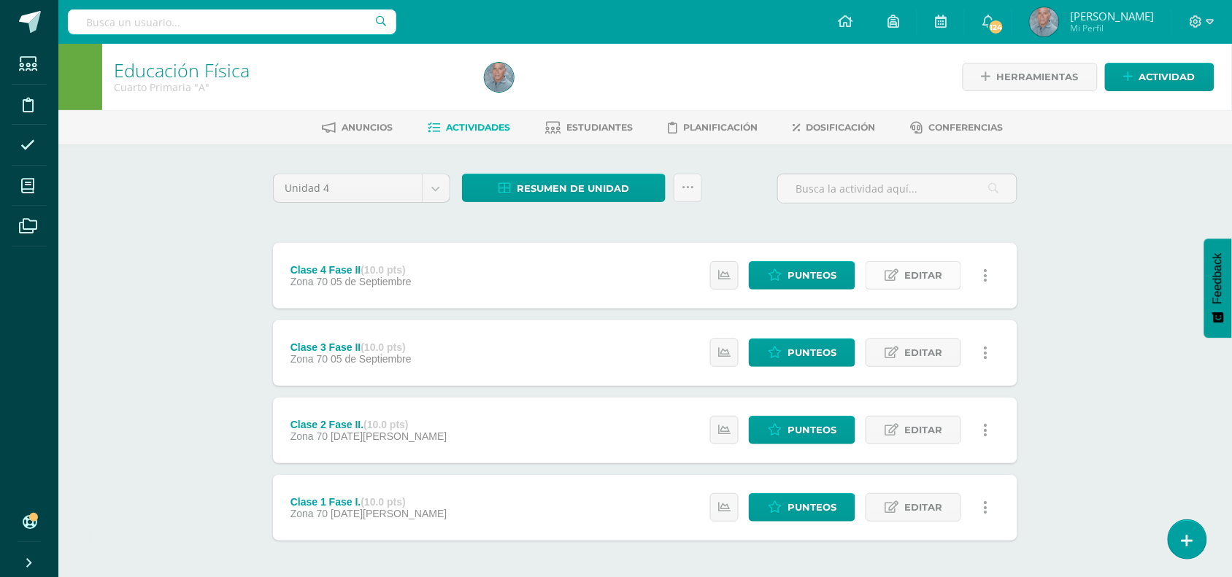
click at [918, 270] on span "Editar" at bounding box center [923, 275] width 38 height 27
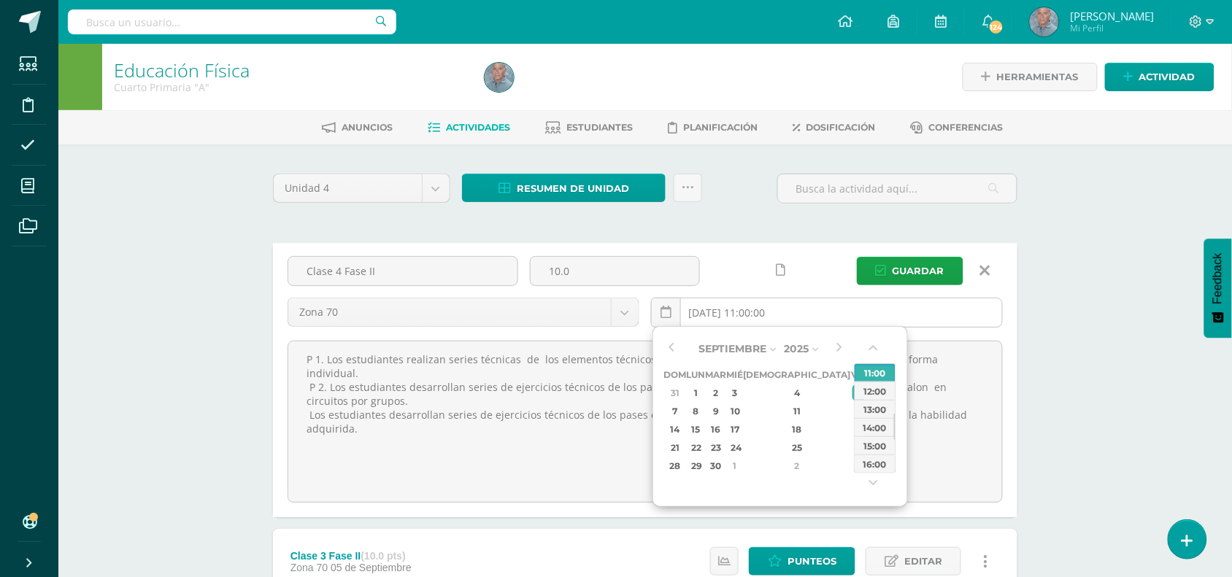
click at [825, 308] on input "[DATE] 11:00:00" at bounding box center [827, 313] width 350 height 28
click at [844, 315] on input "[DATE] 11:00:00" at bounding box center [827, 313] width 350 height 28
click at [742, 411] on div "10" at bounding box center [734, 411] width 13 height 17
type input "[DATE] 11:00"
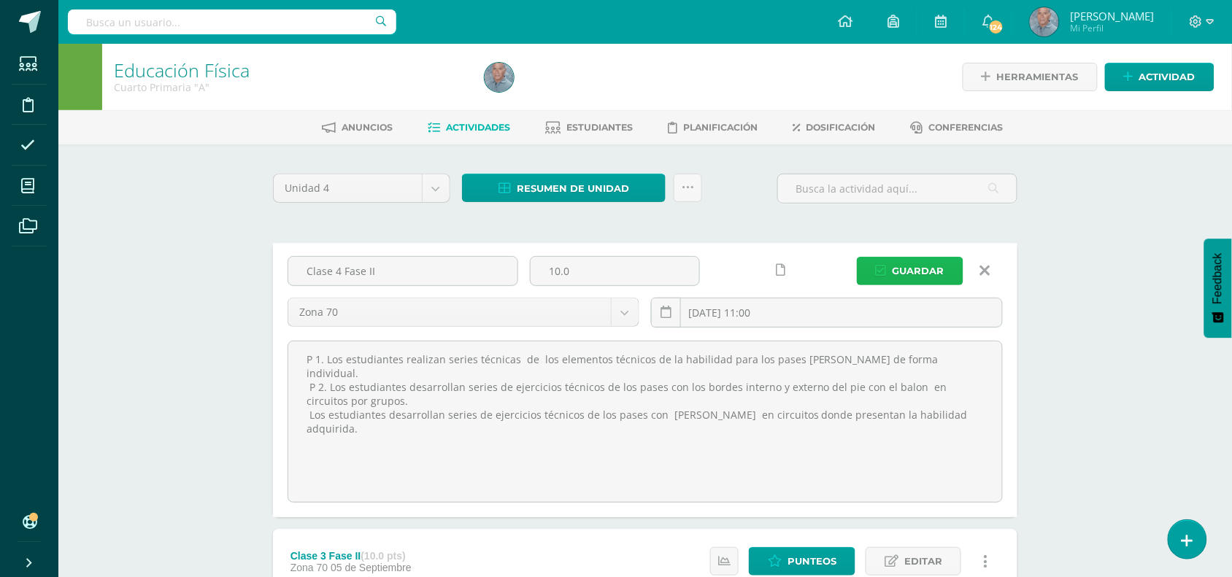
click at [921, 268] on span "Guardar" at bounding box center [919, 271] width 52 height 27
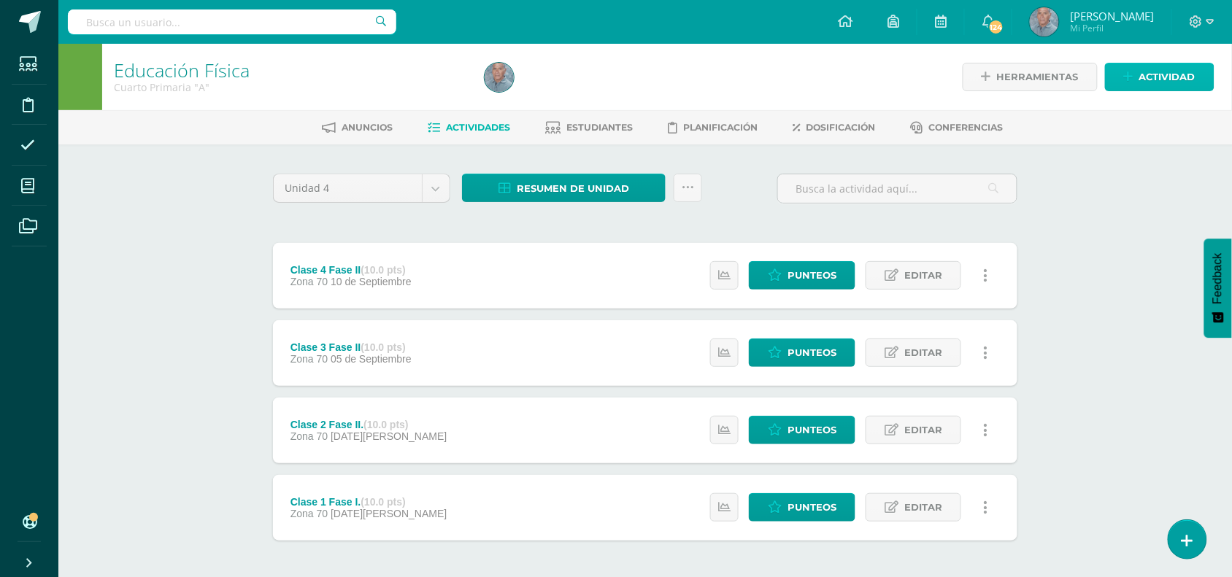
click at [1166, 71] on span "Actividad" at bounding box center [1167, 77] width 56 height 27
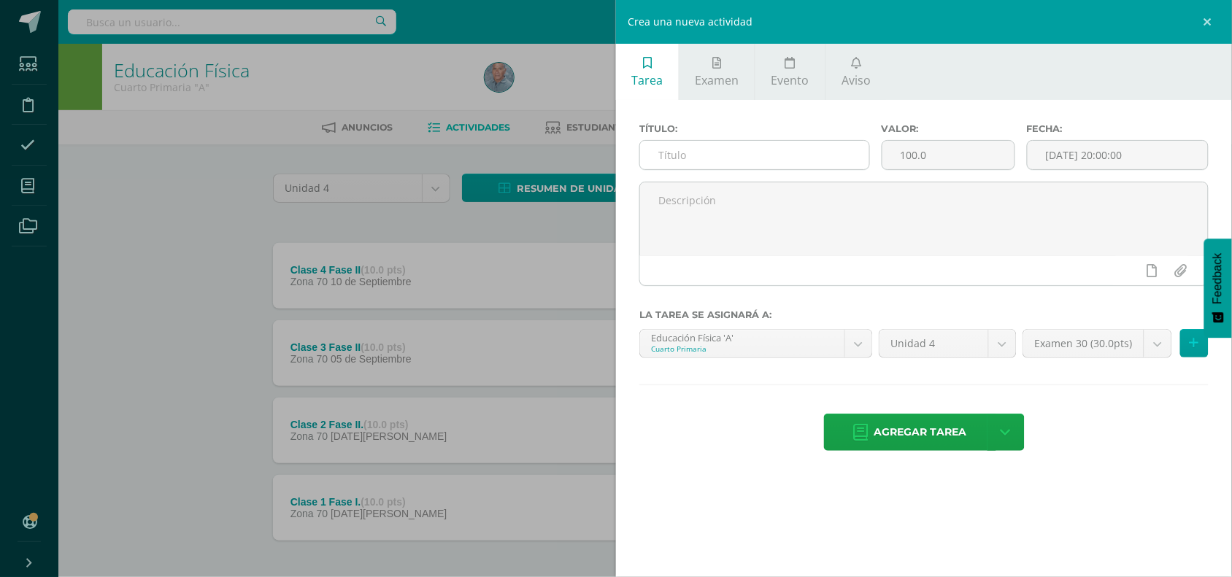
click at [672, 158] on input "text" at bounding box center [754, 155] width 229 height 28
type input "Clase 5 Fase II."
click at [911, 158] on input "100.0" at bounding box center [948, 155] width 132 height 28
type input "10.0"
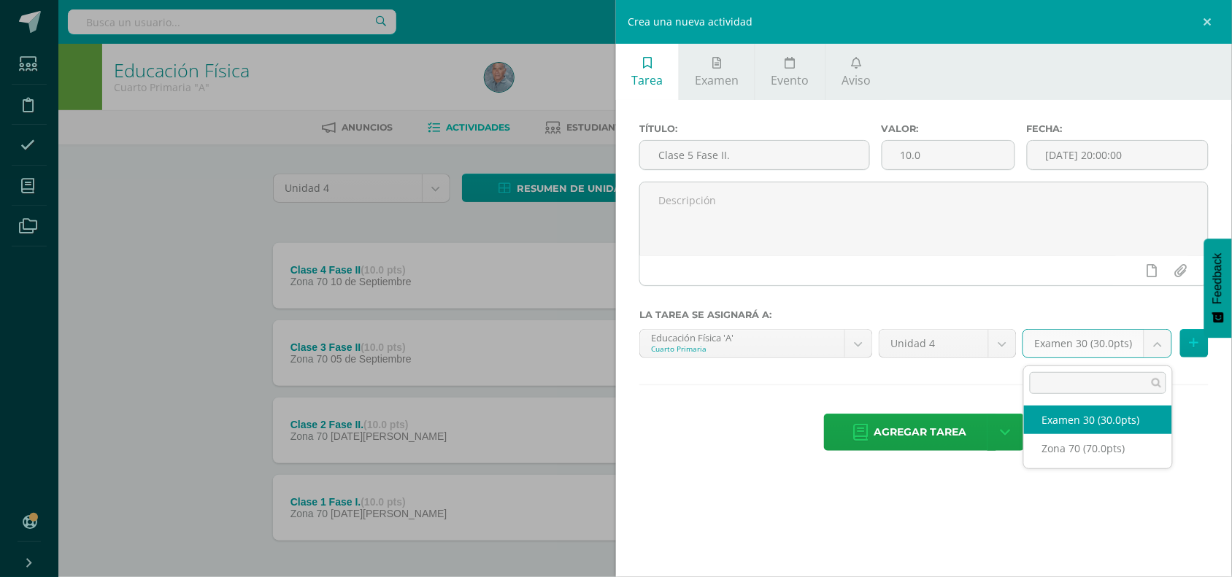
click at [1154, 344] on body "La tarea Clase 4 Fase II fue editada exitosamente. Estudiantes Disciplina Asist…" at bounding box center [616, 319] width 1232 height 638
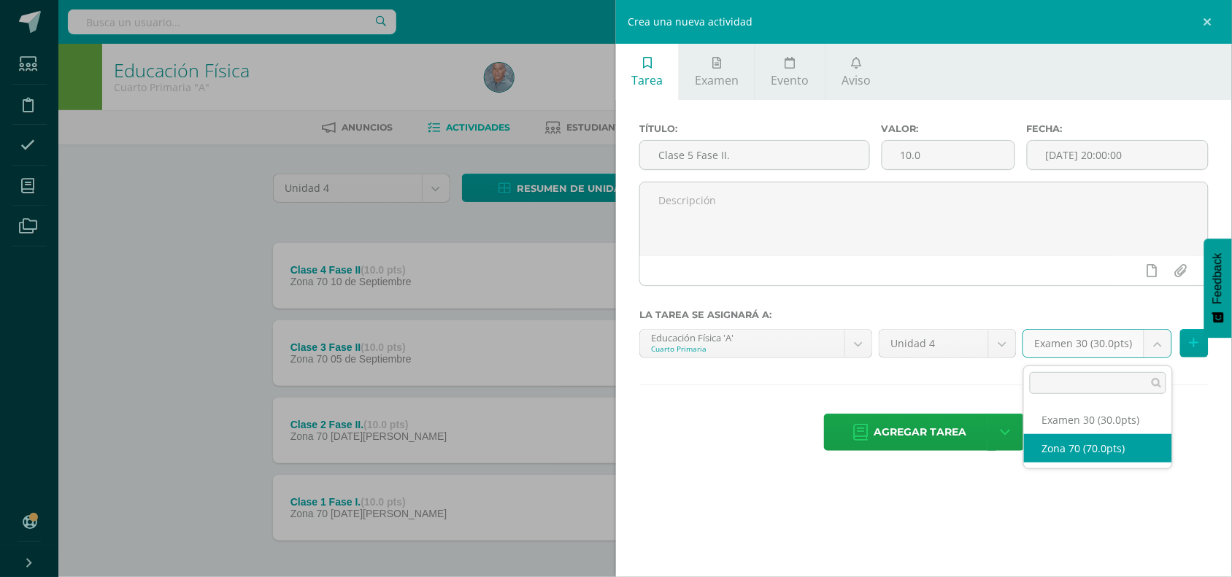
select select "46977"
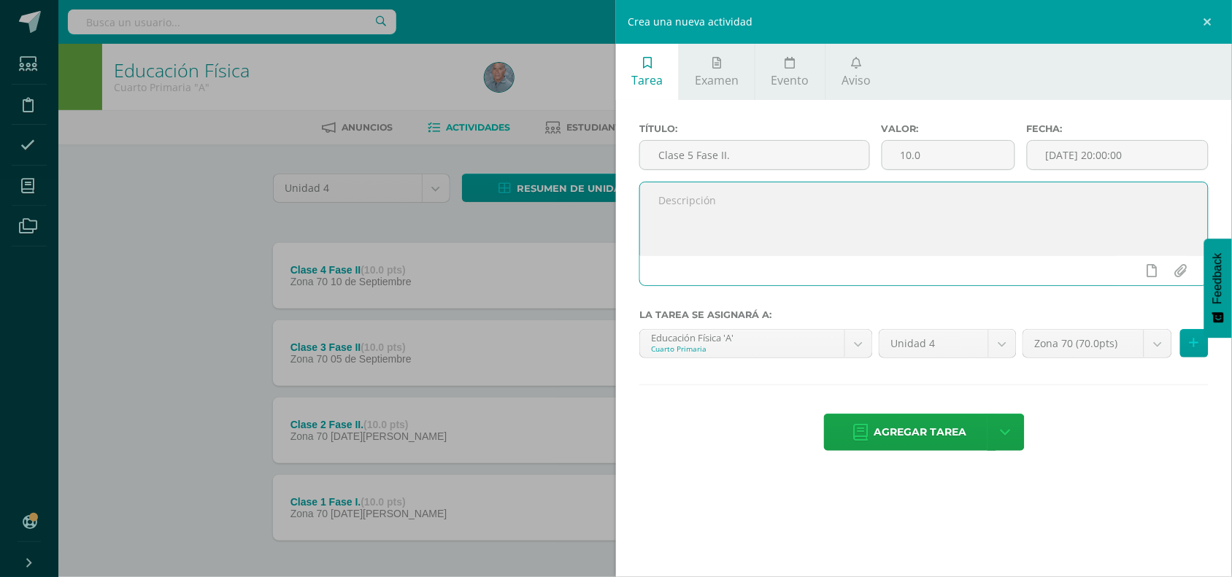
click at [661, 199] on textarea at bounding box center [924, 218] width 568 height 73
click at [661, 205] on textarea at bounding box center [924, 218] width 568 height 73
paste textarea "P 1. Los estudiantes realizan series técnicas de los elementos técnicos para el…"
click at [850, 220] on textarea "P 1. Los estudiantes realizan series técnicas de los elementos técnicos para el…" at bounding box center [924, 218] width 568 height 73
paste textarea "P2. Los estudiantes desarrollan series de ejercicios técnicos para aplicar el d…"
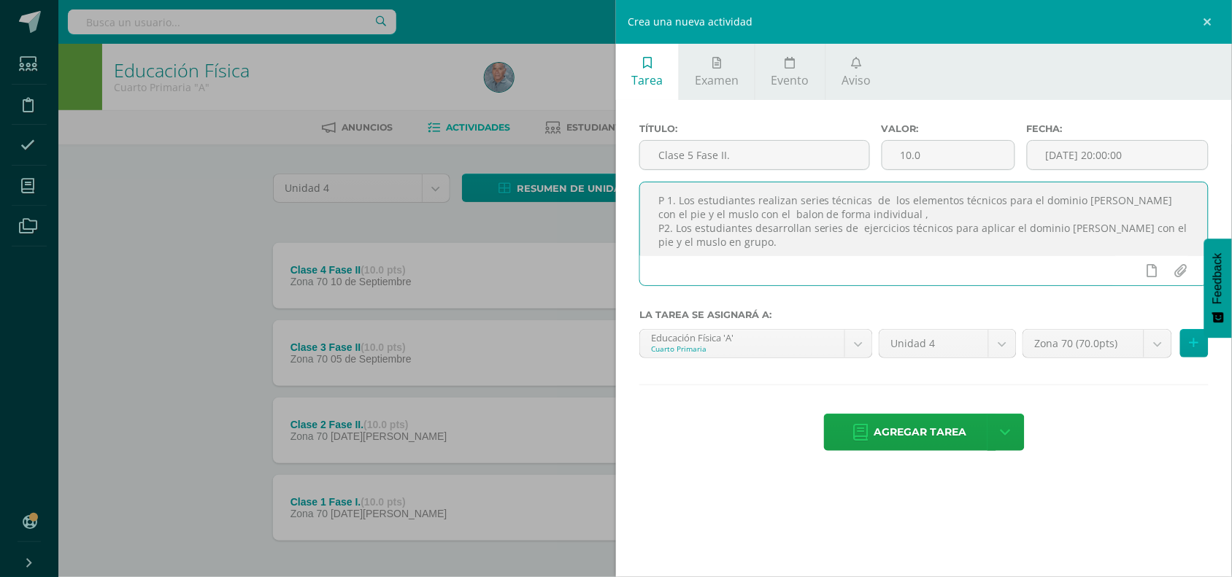
click at [739, 243] on textarea "P 1. Los estudiantes realizan series técnicas de los elementos técnicos para el…" at bounding box center [924, 218] width 568 height 73
type textarea "P 1. Los estudiantes realizan series técnicas de los elementos técnicos para el…"
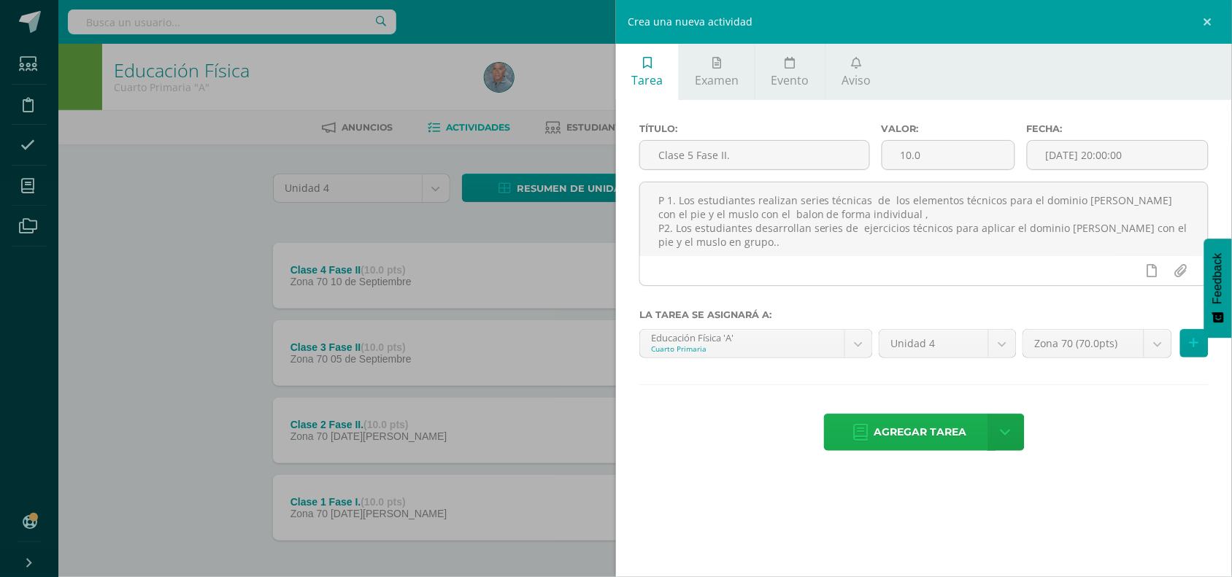
click at [913, 439] on span "Agregar tarea" at bounding box center [920, 433] width 93 height 36
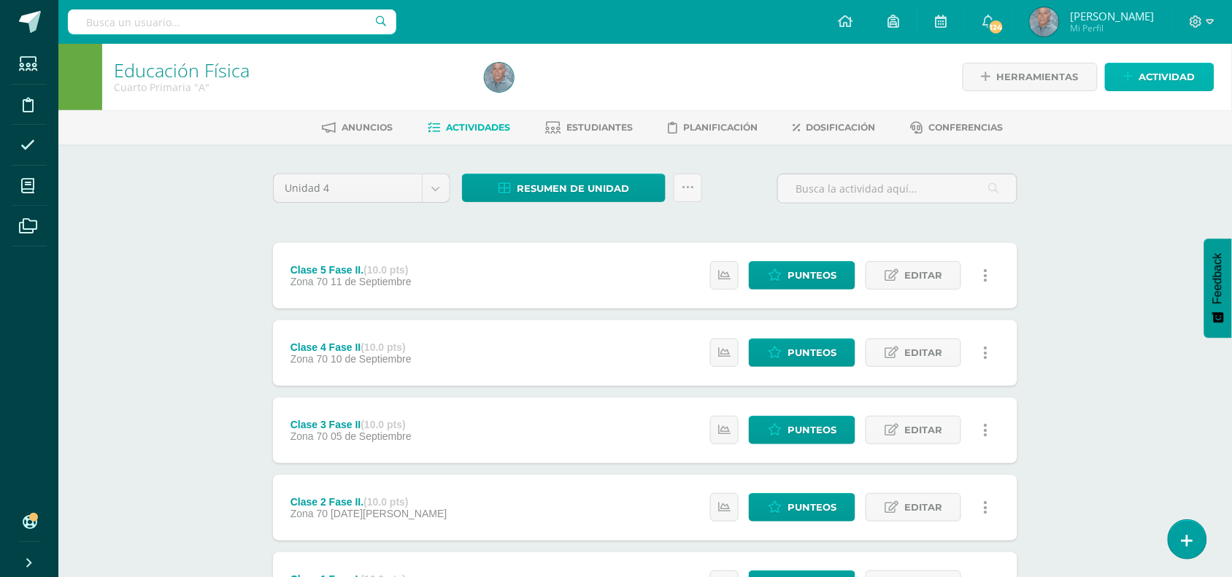
click at [1150, 80] on span "Actividad" at bounding box center [1167, 77] width 56 height 27
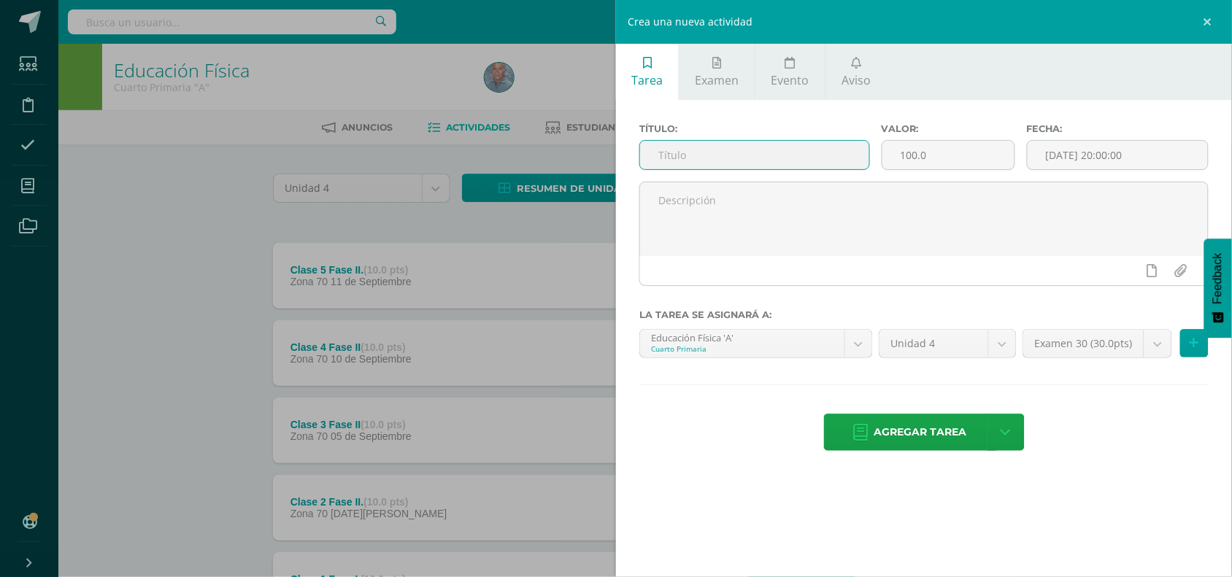
click at [742, 148] on input "text" at bounding box center [754, 155] width 229 height 28
click at [703, 159] on input "Clase 6 fase" at bounding box center [754, 155] width 229 height 28
type input "Clase 6 Fase"
click at [907, 161] on input "100.0" at bounding box center [948, 155] width 132 height 28
type input "10.0"
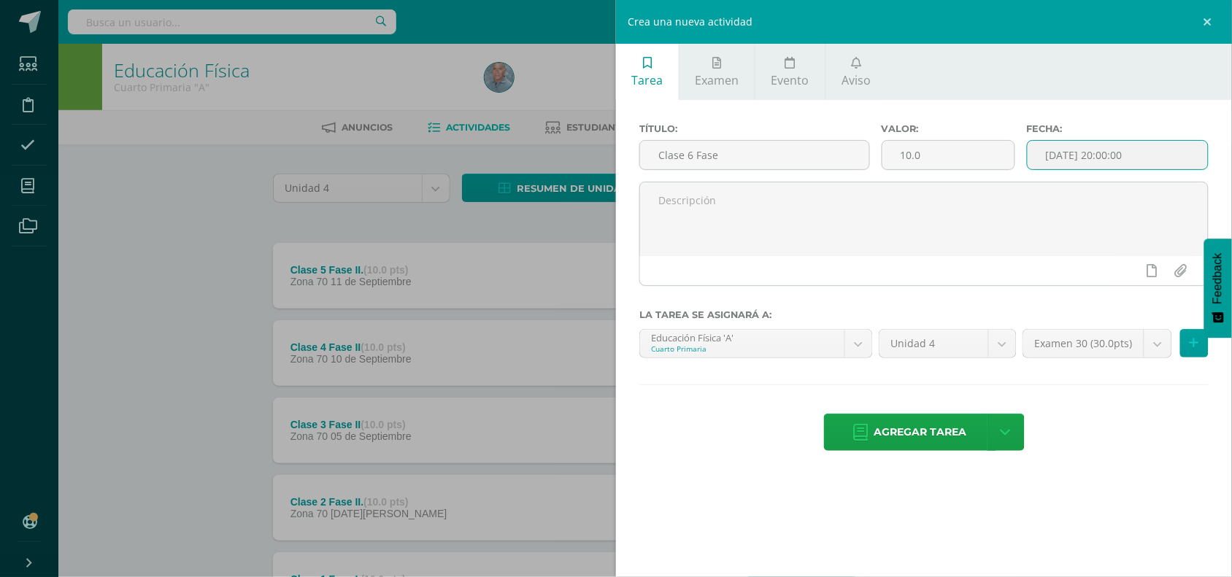
click at [1085, 161] on input "[DATE] 20:00:00" at bounding box center [1118, 155] width 180 height 28
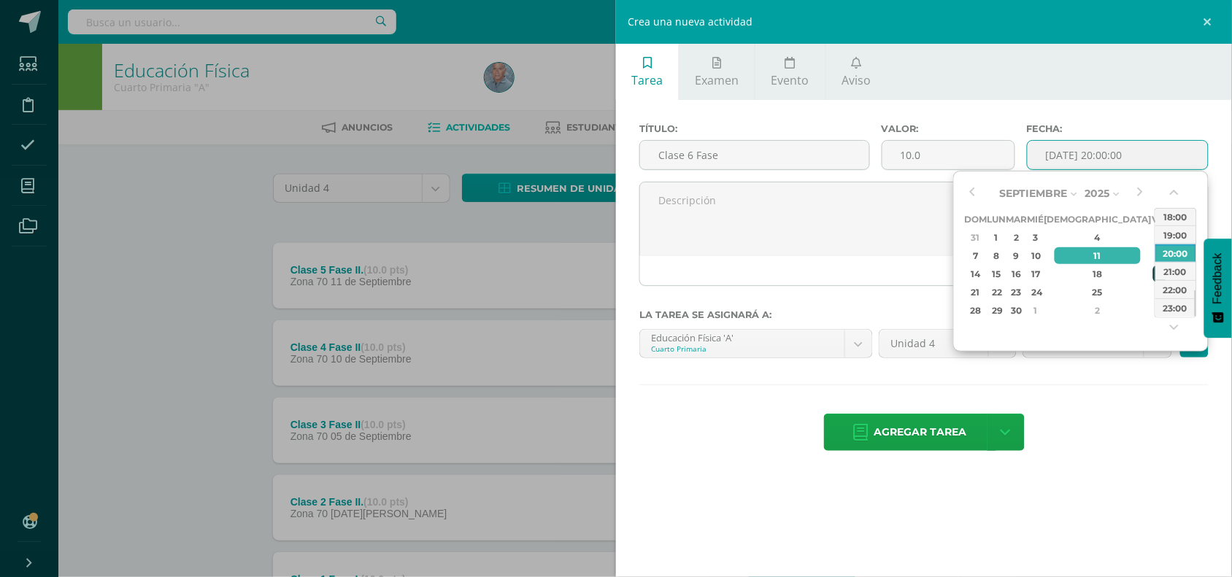
click at [1153, 269] on div "19" at bounding box center [1159, 274] width 13 height 17
click at [1174, 190] on button "button" at bounding box center [1176, 196] width 15 height 22
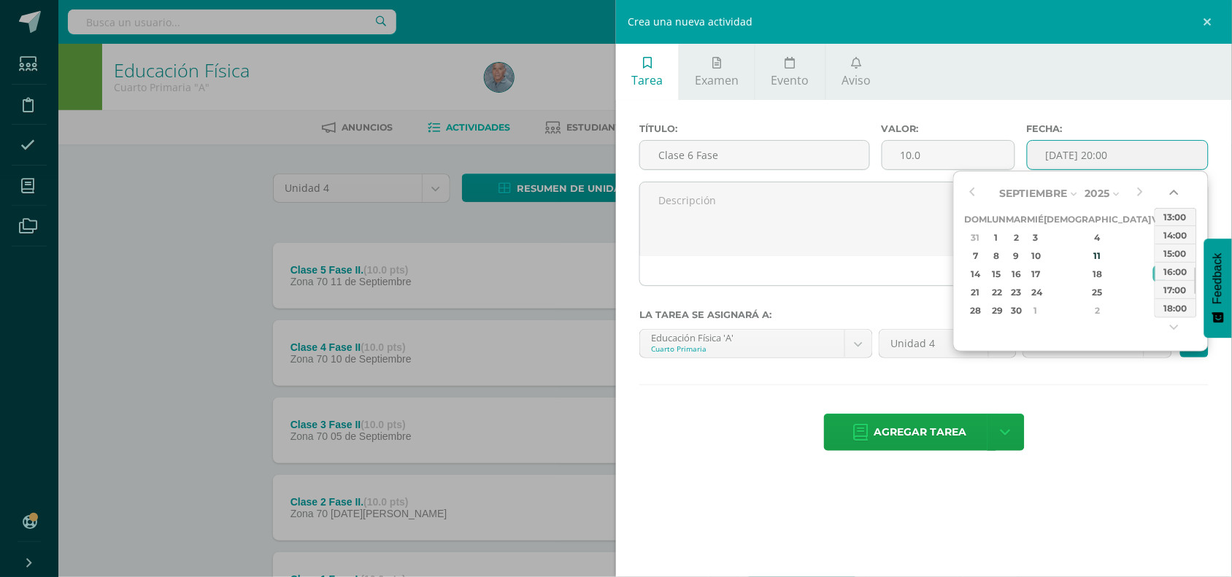
click at [1174, 190] on button "button" at bounding box center [1176, 196] width 15 height 22
click at [1173, 210] on div "11:00" at bounding box center [1175, 216] width 41 height 18
type input "2025-09-19 11:00"
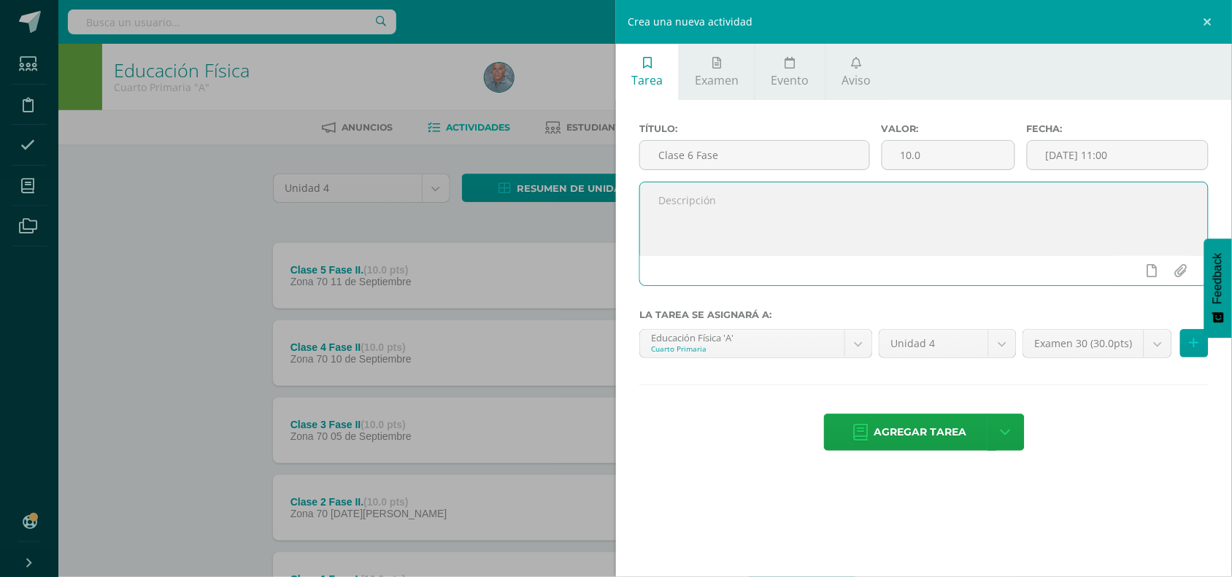
click at [658, 197] on textarea at bounding box center [924, 218] width 568 height 73
paste textarea "P1. Los estudiantes combinan los distintos movimientos técnicos realizados en c…"
click at [672, 218] on textarea "P1. Los estudiantes combinan los distintos movimientos técnicos realizados en c…" at bounding box center [924, 218] width 568 height 73
click at [701, 215] on textarea "P1. Los estudiantes combinan los distintos movimientos técnicos realizados en c…" at bounding box center [924, 218] width 568 height 73
paste textarea "P2 Los estudiantes aplican los ejercicios tecnicos en su circuito, con dominio …"
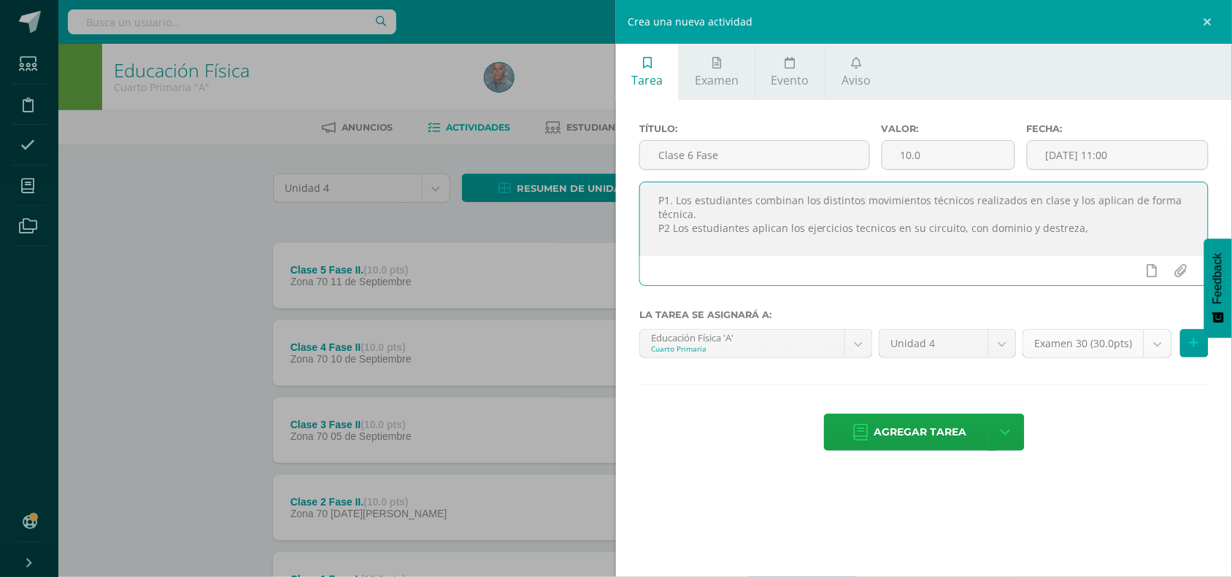
type textarea "P1. Los estudiantes combinan los distintos movimientos técnicos realizados en c…"
click at [1155, 352] on body "Tarea asignada exitosamente Estudiantes Disciplina Asistencia Mis cursos Archiv…" at bounding box center [616, 357] width 1232 height 715
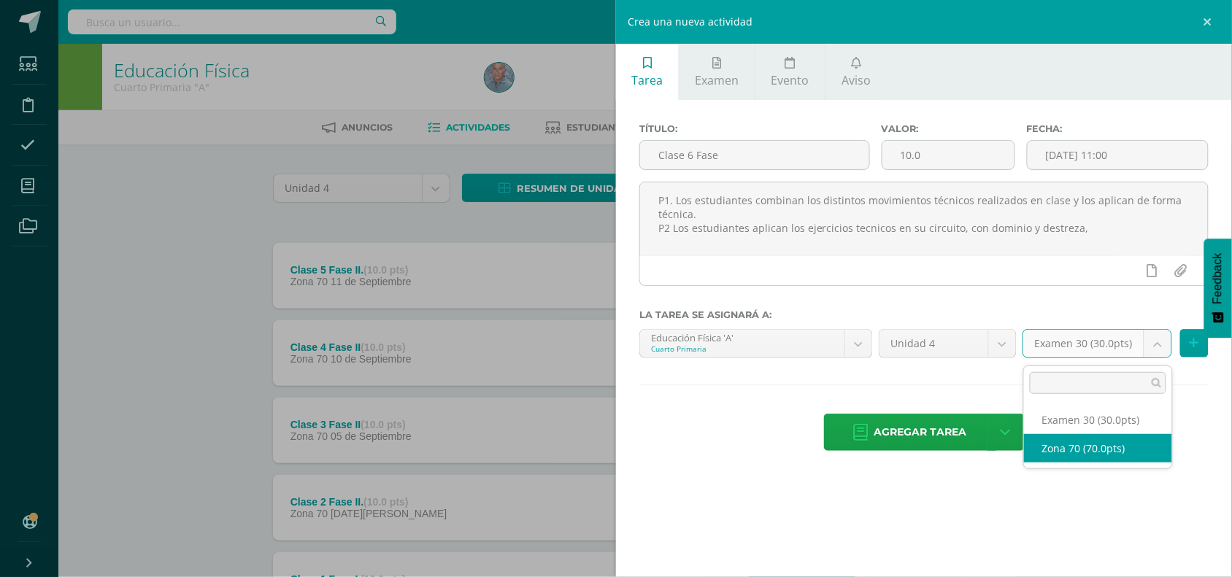
select select "46977"
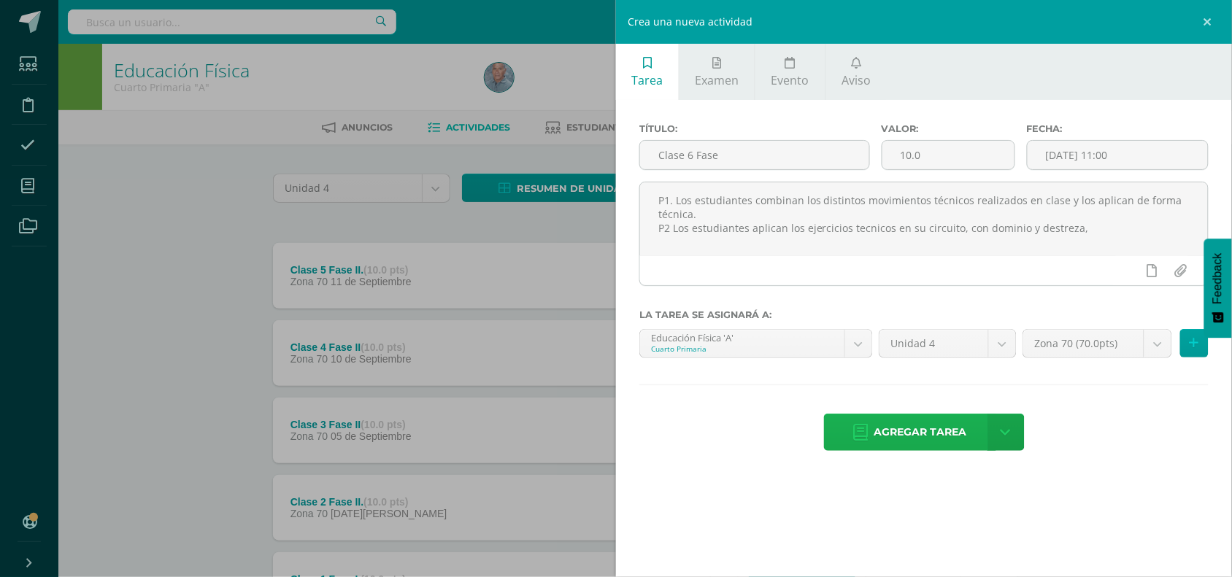
click at [901, 444] on span "Agregar tarea" at bounding box center [920, 433] width 93 height 36
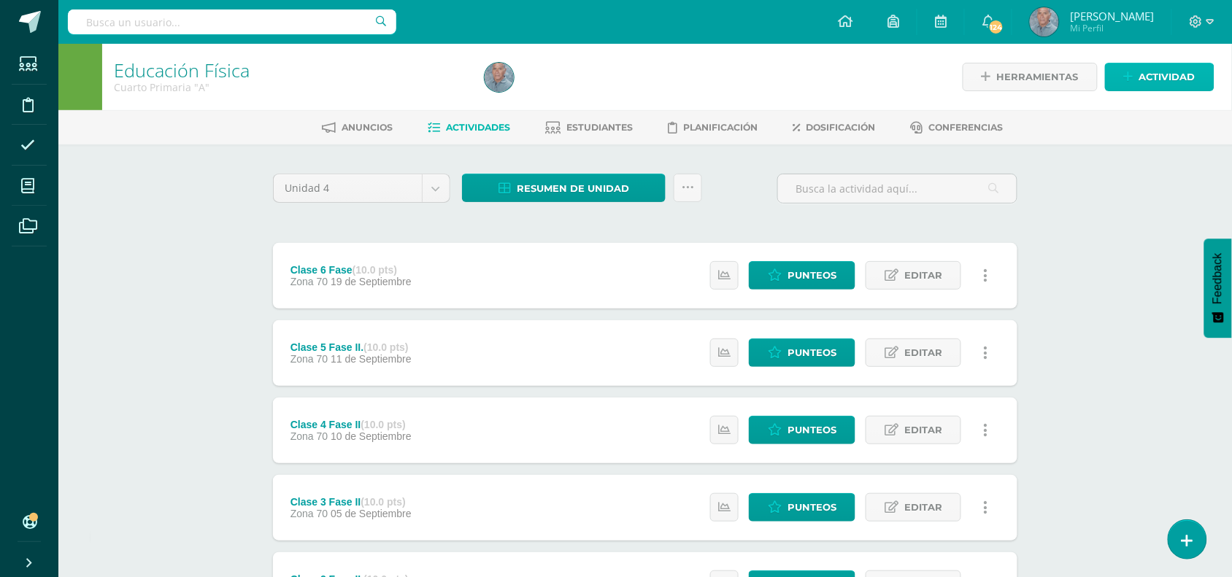
click at [1169, 81] on span "Actividad" at bounding box center [1167, 77] width 56 height 27
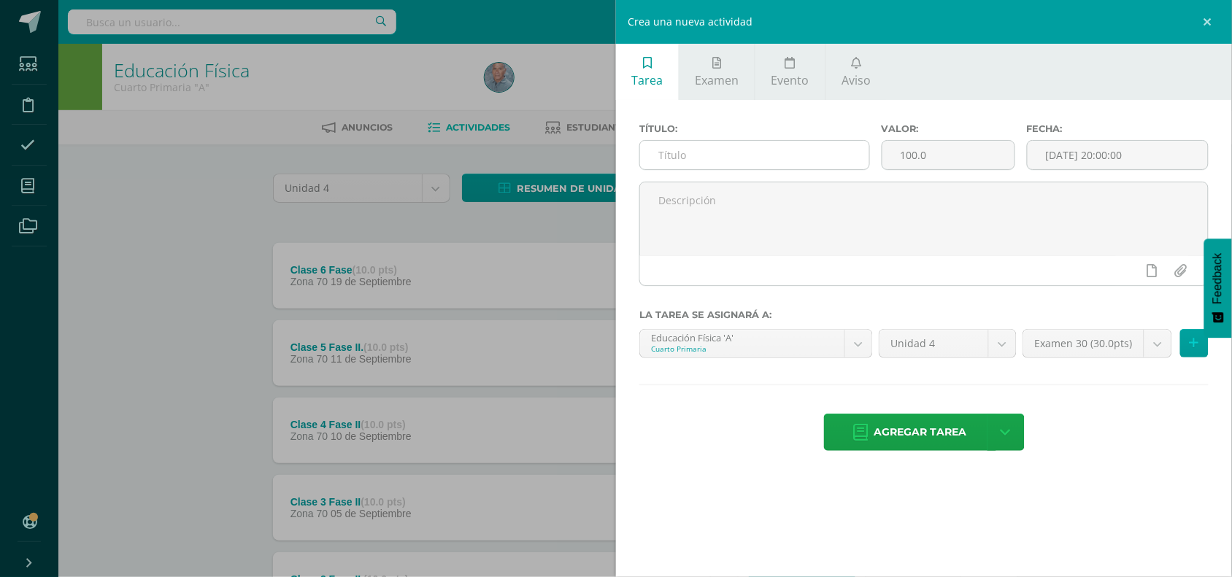
click at [698, 158] on input "text" at bounding box center [754, 155] width 229 height 28
type input "Clase 7 Fase III"
click at [907, 161] on input "100.0" at bounding box center [948, 155] width 132 height 28
type input "10.0"
click at [1096, 146] on input "[DATE] 20:00:00" at bounding box center [1118, 155] width 180 height 28
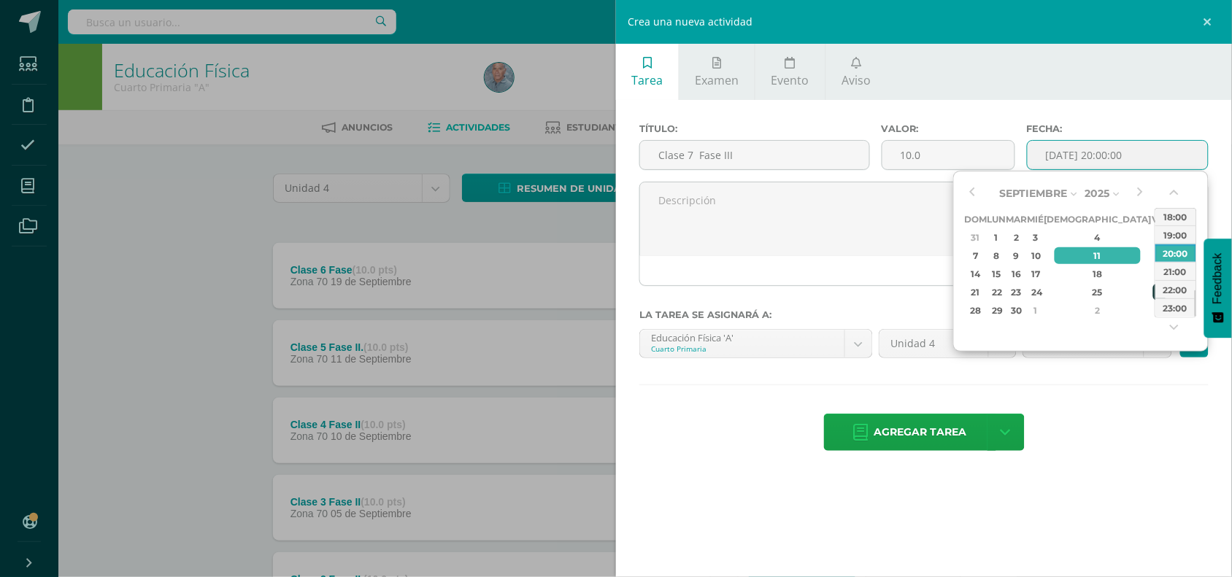
click at [1153, 287] on div "26" at bounding box center [1159, 292] width 13 height 17
click at [1173, 191] on button "button" at bounding box center [1176, 196] width 15 height 22
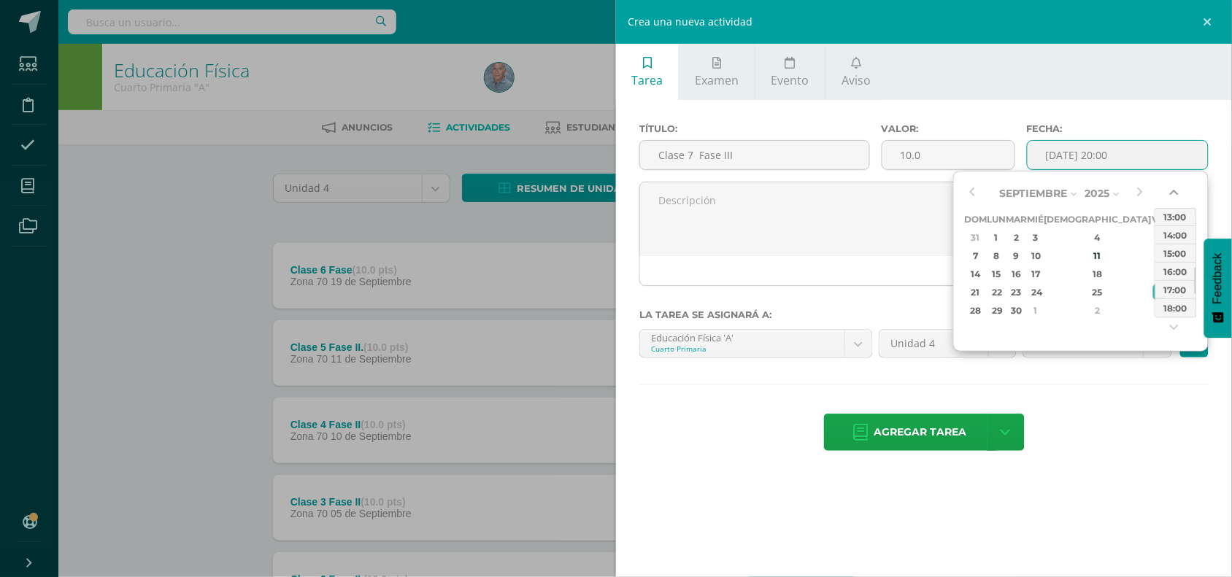
click at [1173, 191] on button "button" at bounding box center [1176, 196] width 15 height 22
click at [1172, 212] on div "11:00" at bounding box center [1175, 216] width 41 height 18
type input "2025-09-26 11:00"
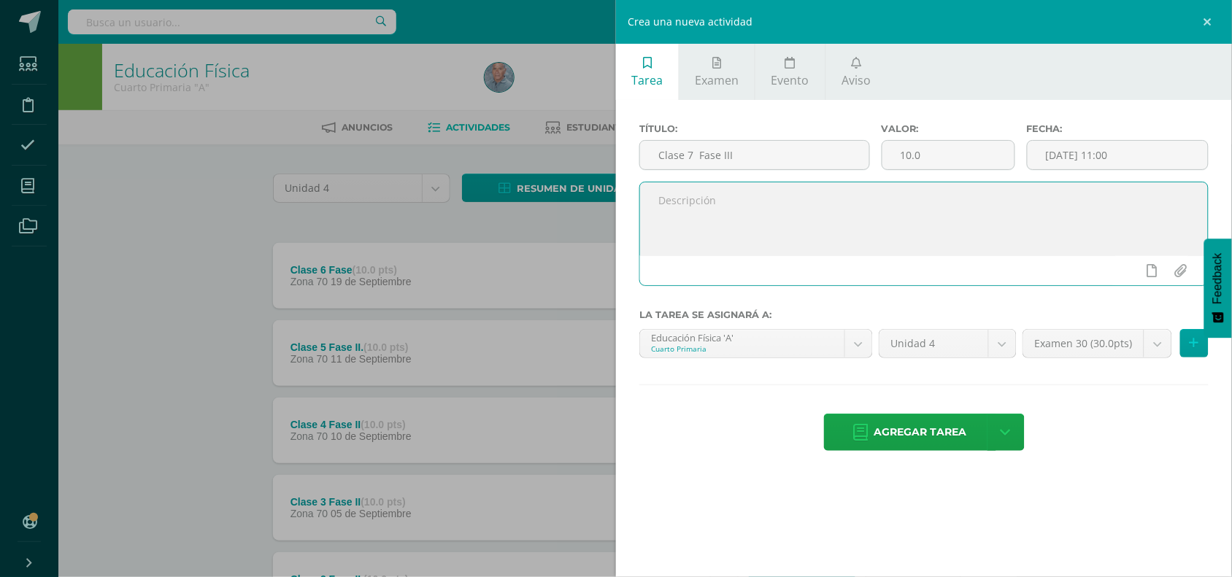
click at [768, 226] on textarea at bounding box center [924, 218] width 568 height 73
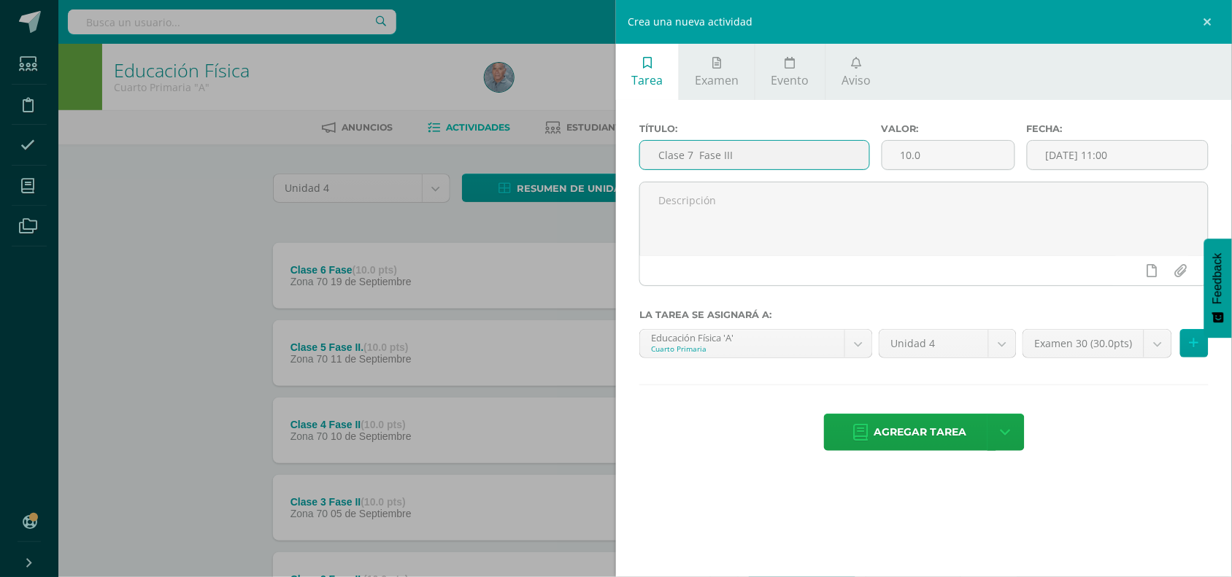
click at [684, 154] on input "Clase 7 Fase III" at bounding box center [754, 155] width 229 height 28
click at [787, 155] on input "Evaluacion Final Proyecto 7 Fase III" at bounding box center [754, 155] width 229 height 28
click at [818, 161] on input "Evaluacion Final Proyecto Fase III" at bounding box center [754, 155] width 229 height 28
drag, startPoint x: 829, startPoint y: 155, endPoint x: 635, endPoint y: 158, distance: 194.2
click at [635, 158] on div "Título: Evaluacion Final Proyecto Fase IV." at bounding box center [755, 152] width 242 height 58
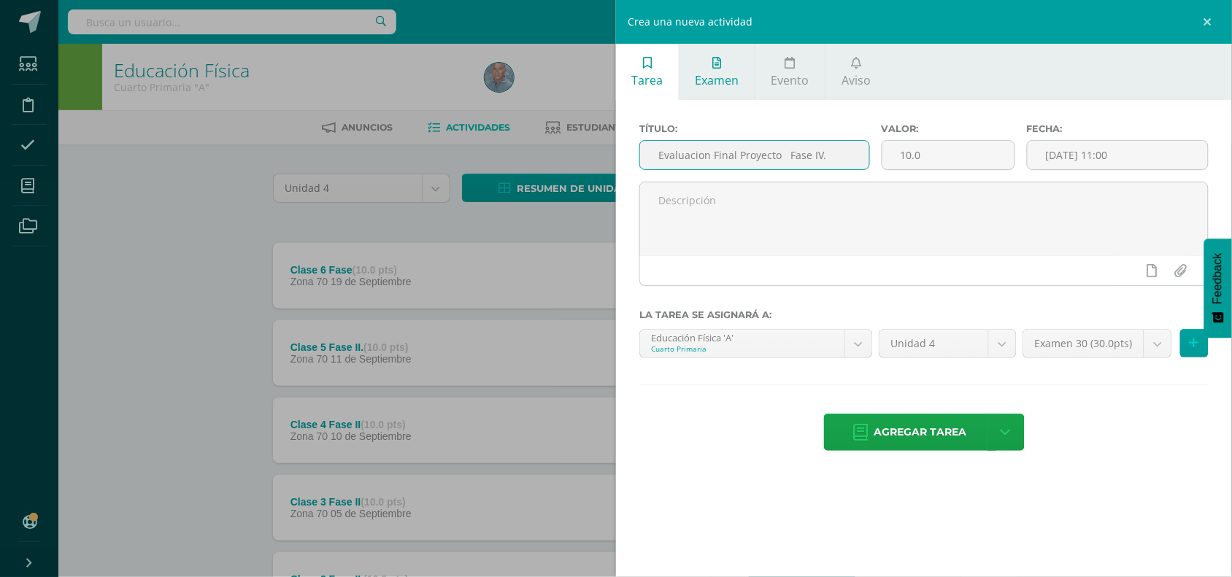
type input "Evaluacion Final Proyecto Fase IV."
click at [715, 78] on span "Examen" at bounding box center [718, 80] width 44 height 16
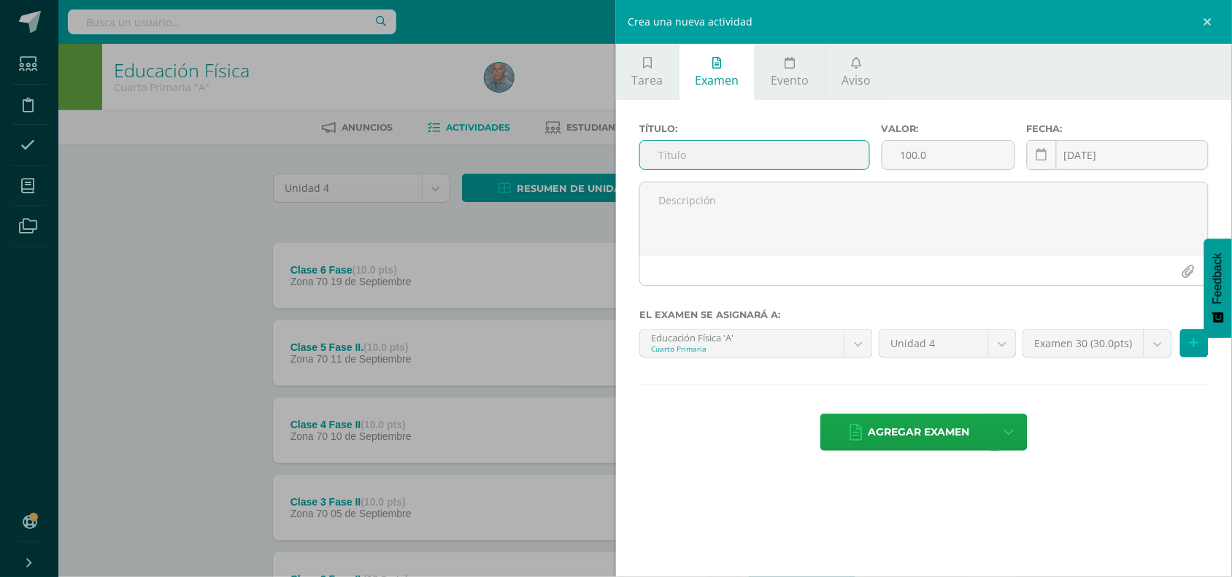
click at [658, 155] on input "text" at bounding box center [754, 155] width 229 height 28
paste input "Evaluacion Final Proyecto Fase IV."
type input "Evaluacion Final Proyecto Fase IV."
click at [909, 165] on input "100.0" at bounding box center [948, 155] width 132 height 28
type input "10.0"
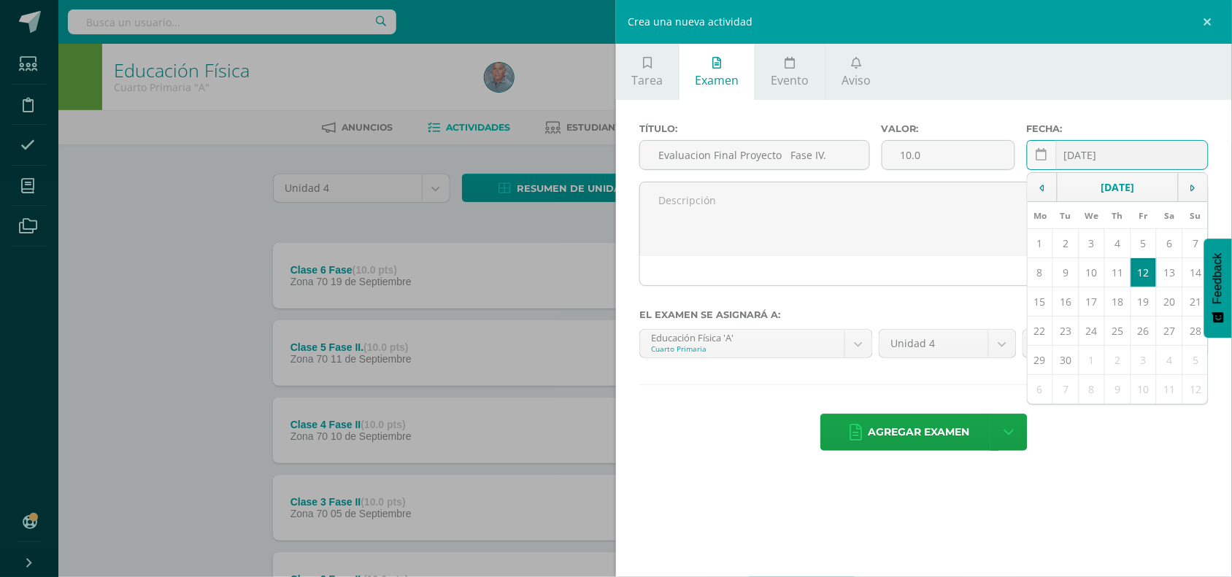
click at [1104, 155] on input "[DATE]" at bounding box center [1118, 155] width 180 height 28
click at [1144, 342] on td "26" at bounding box center [1144, 331] width 26 height 29
type input "2025-09-26"
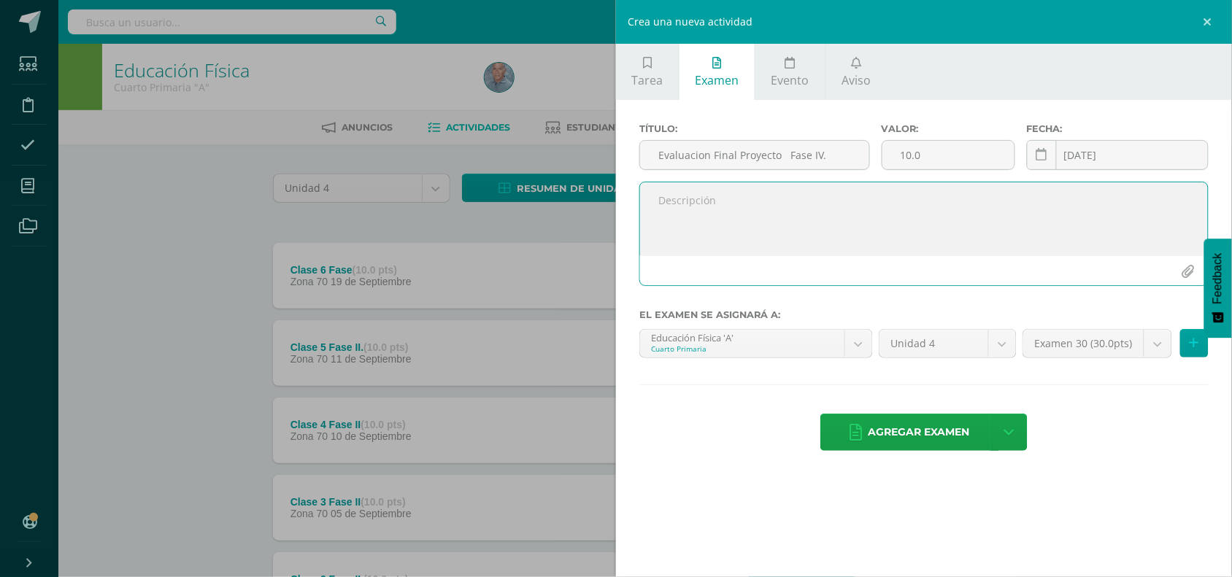
click at [680, 212] on textarea at bounding box center [924, 218] width 568 height 73
type textarea "Pr"
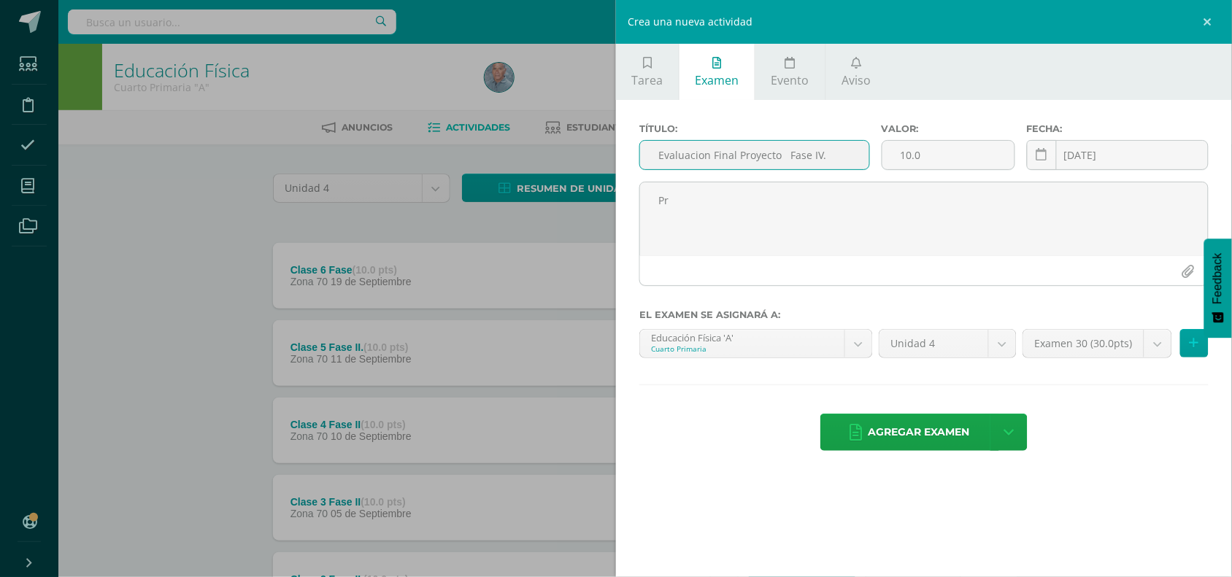
click at [688, 159] on input "Evaluacion Final Proyecto Fase IV." at bounding box center [754, 155] width 229 height 28
paste input "Fase 4: Presentación final del proyecto"
click at [661, 161] on input "EvaluaFase 4: Presentación final del proyecto cion Final Proyecto Fase IV." at bounding box center [754, 155] width 229 height 28
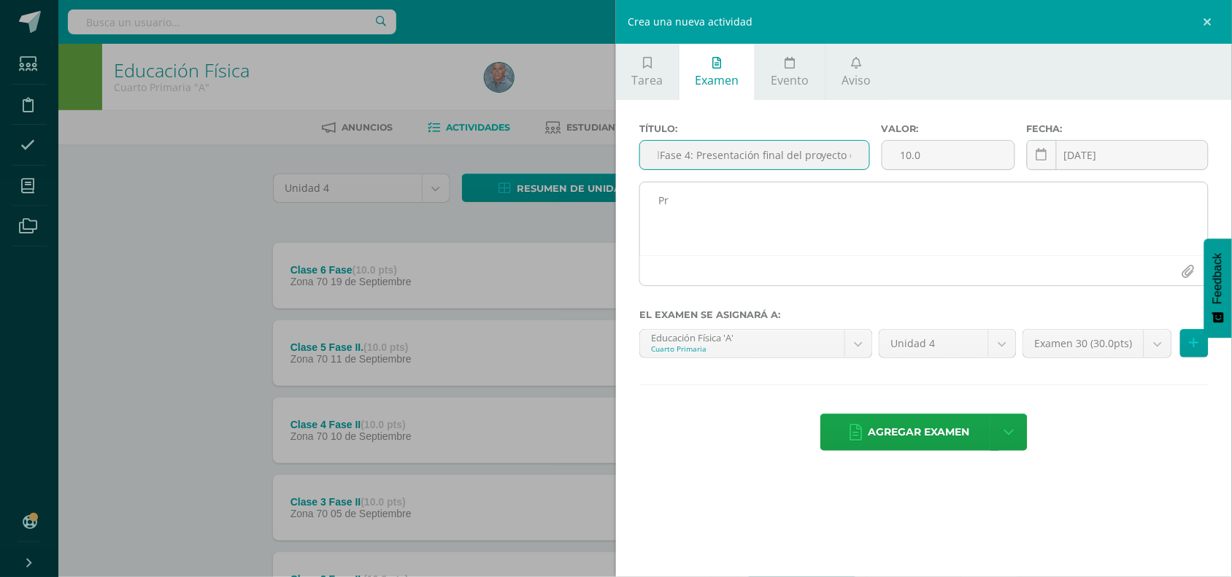
type input "EvalFase 4: Presentación final del proyecto cion Final Proyecto Fase IV."
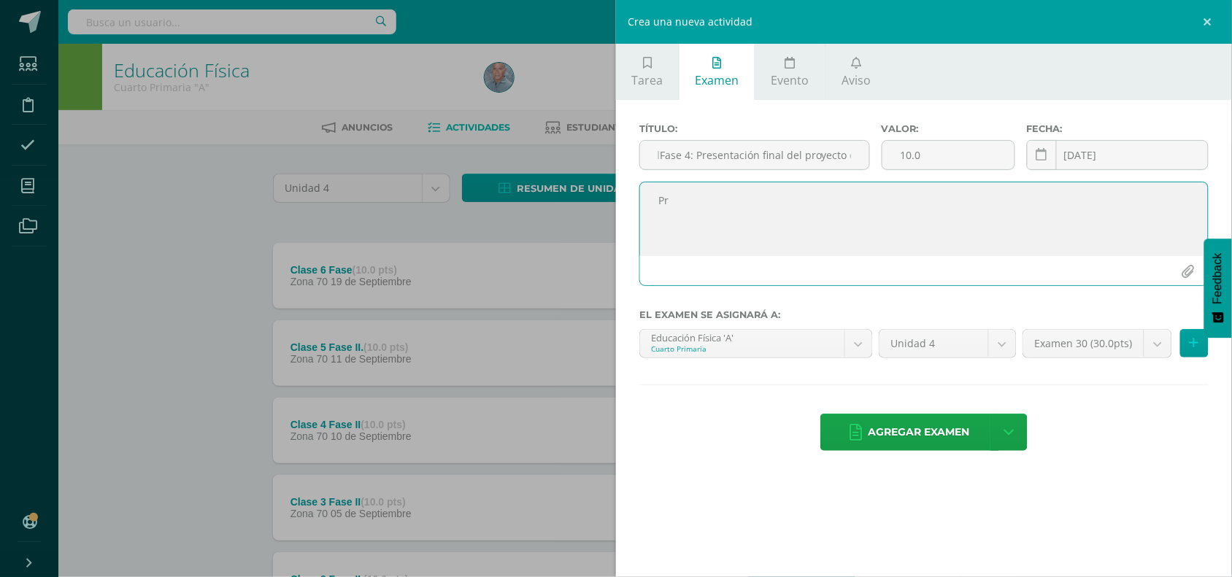
scroll to position [0, 0]
click at [688, 203] on textarea "Pr" at bounding box center [924, 218] width 568 height 73
type textarea "P"
click at [666, 201] on textarea at bounding box center [924, 218] width 568 height 73
paste textarea "Los estudiantes harán su presentación final en un torneo interno de grado, de d…"
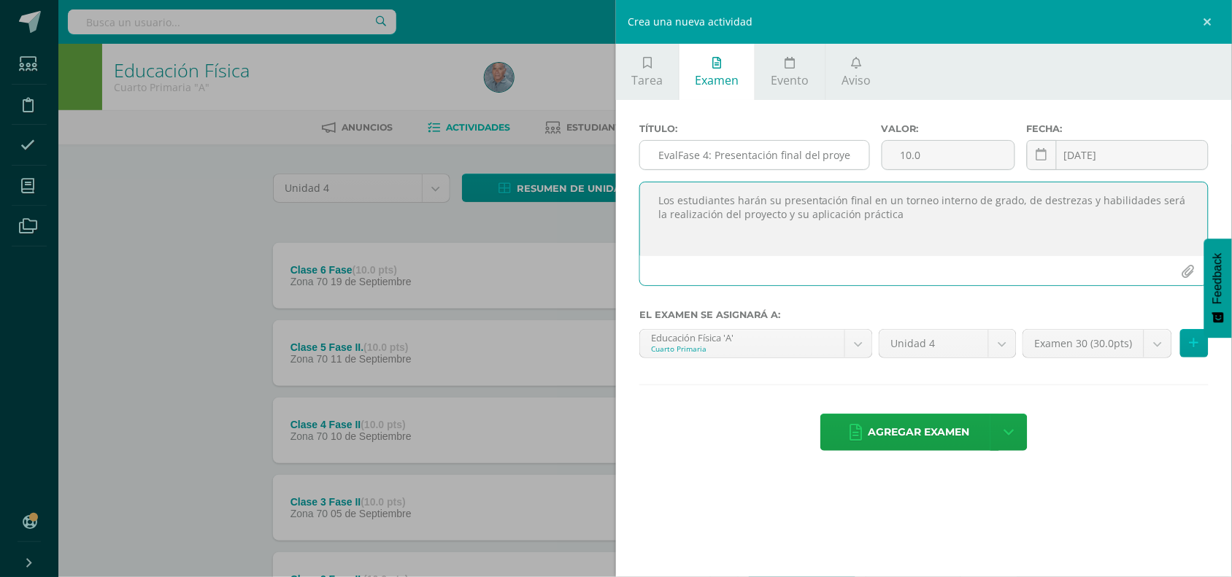
type textarea "Los estudiantes harán su presentación final en un torneo interno de grado, de d…"
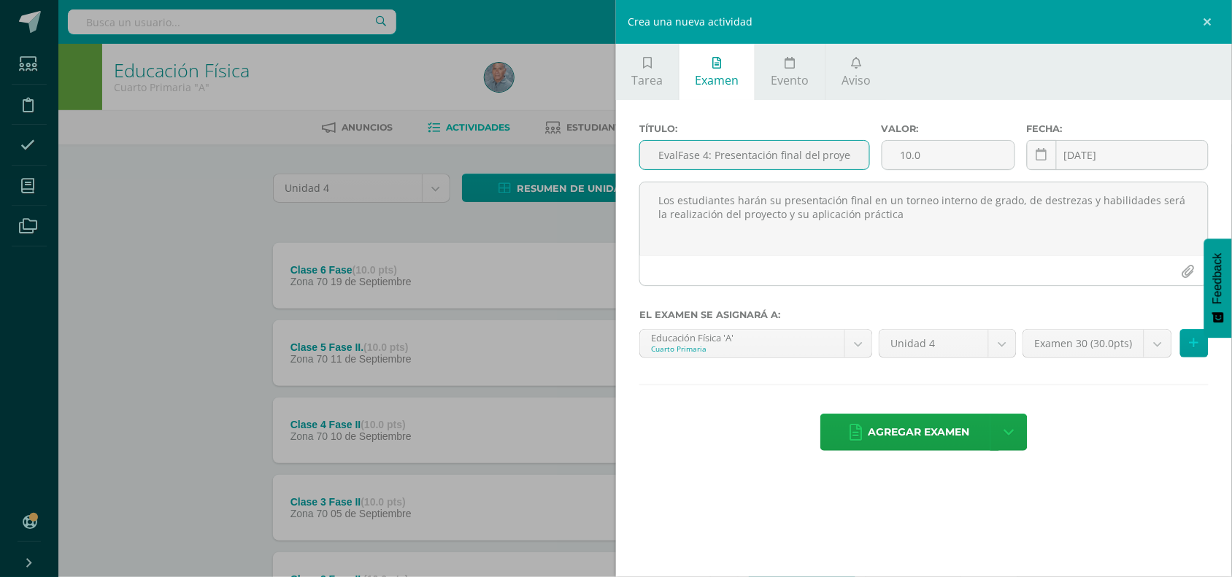
click at [679, 158] on input "EvalFase 4: Presentación final del proyecto cion Final Proyecto Fase IV." at bounding box center [754, 155] width 229 height 28
click at [860, 157] on input "Fase 4: Presentación final del proyecto cion Final Proyecto Fase IV." at bounding box center [754, 155] width 229 height 28
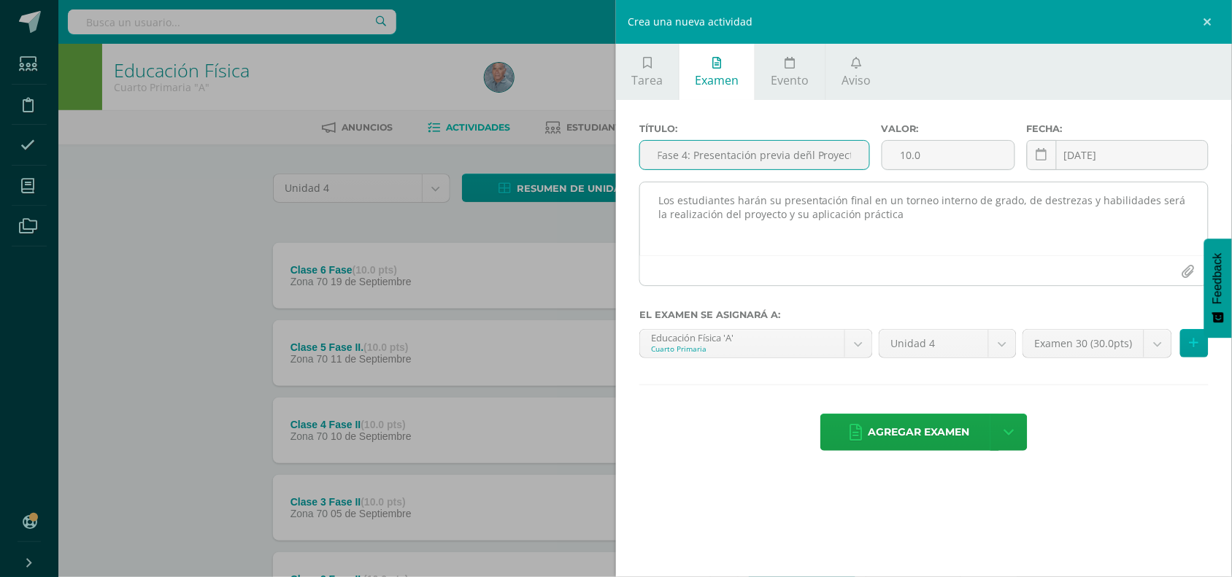
type input "Fase 4: Presentación previa deñl Proyecto Fase IV."
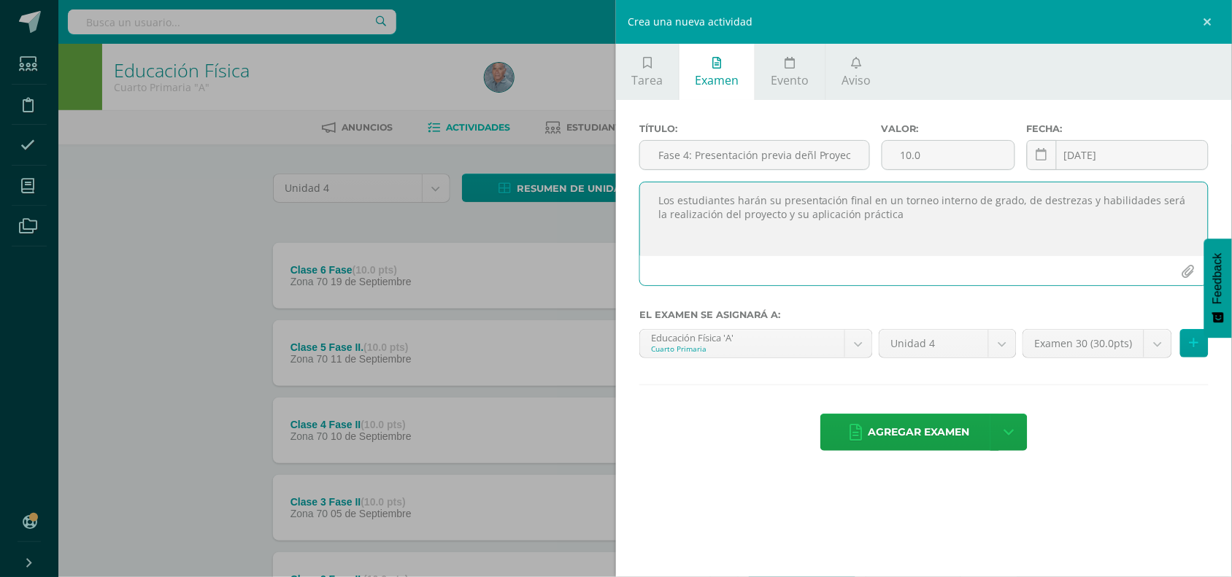
click at [866, 202] on textarea "Los estudiantes harán su presentación final en un torneo interno de grado, de d…" at bounding box center [924, 218] width 568 height 73
click at [651, 204] on textarea "Los estudiantes harán su presentación final en un torneo interno de grado, de d…" at bounding box center [924, 218] width 568 height 73
click at [650, 205] on textarea "Los estudiantes harán su presentación final en un torneo interno de grado, de d…" at bounding box center [924, 218] width 568 height 73
type textarea "estLos udiantes harán su presentación final en un torneo interno de grado, de d…"
drag, startPoint x: 655, startPoint y: 202, endPoint x: 903, endPoint y: 210, distance: 247.6
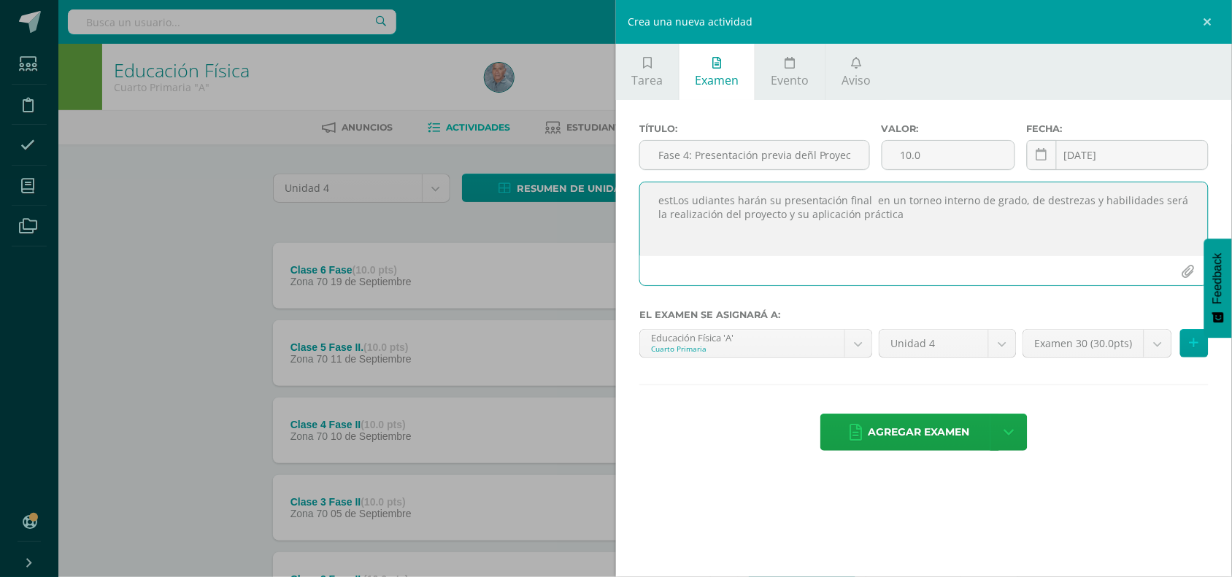
click at [903, 210] on textarea "estLos udiantes harán su presentación final en un torneo interno de grado, de d…" at bounding box center [924, 218] width 568 height 73
paste textarea "Los estudiantes harán su presentación final en un torneo interno de grado, de d…"
type textarea "Los estudiantes harán su presentación final en un torneo interno de grado, de d…"
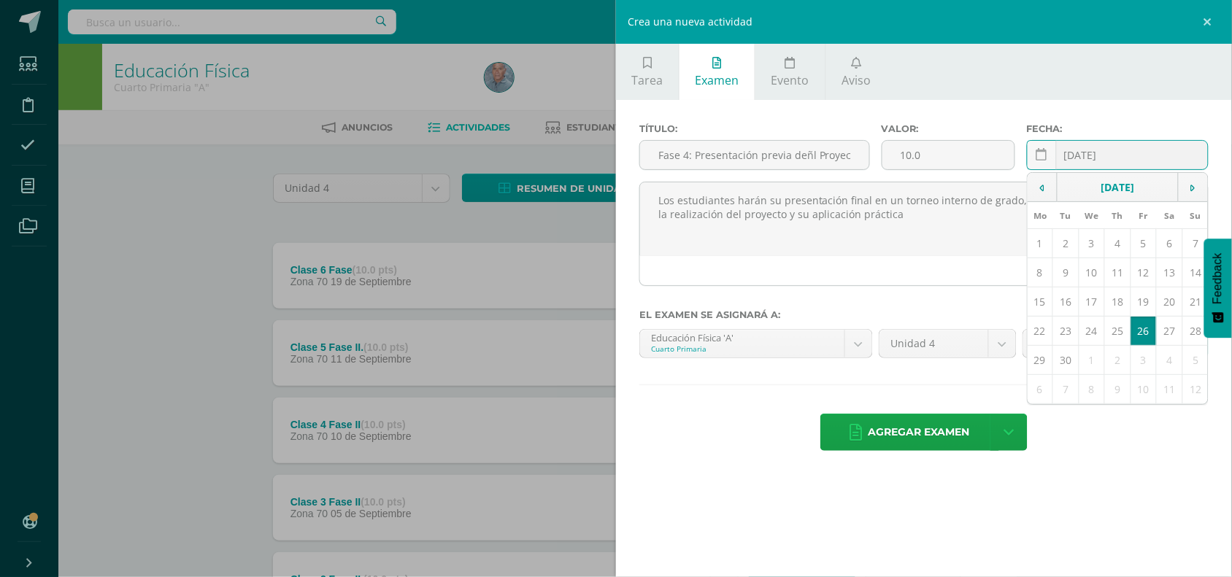
click at [1095, 150] on input "2025-09-26" at bounding box center [1118, 155] width 180 height 28
click at [1193, 191] on icon at bounding box center [1193, 188] width 4 height 10
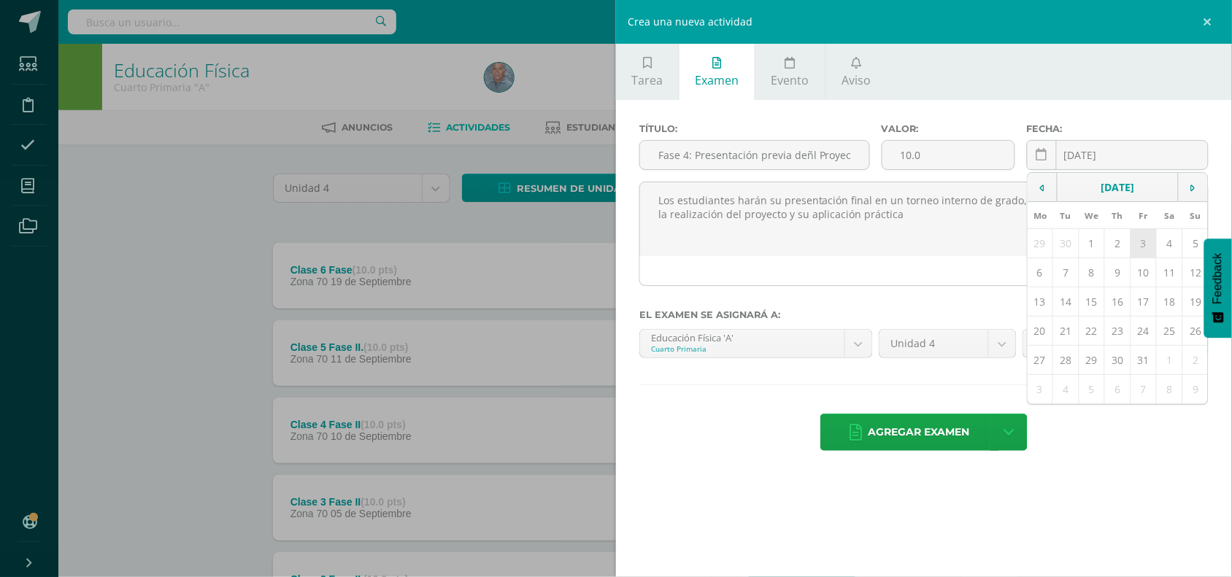
click at [1143, 256] on td "3" at bounding box center [1144, 243] width 26 height 29
type input "2025-10-03"
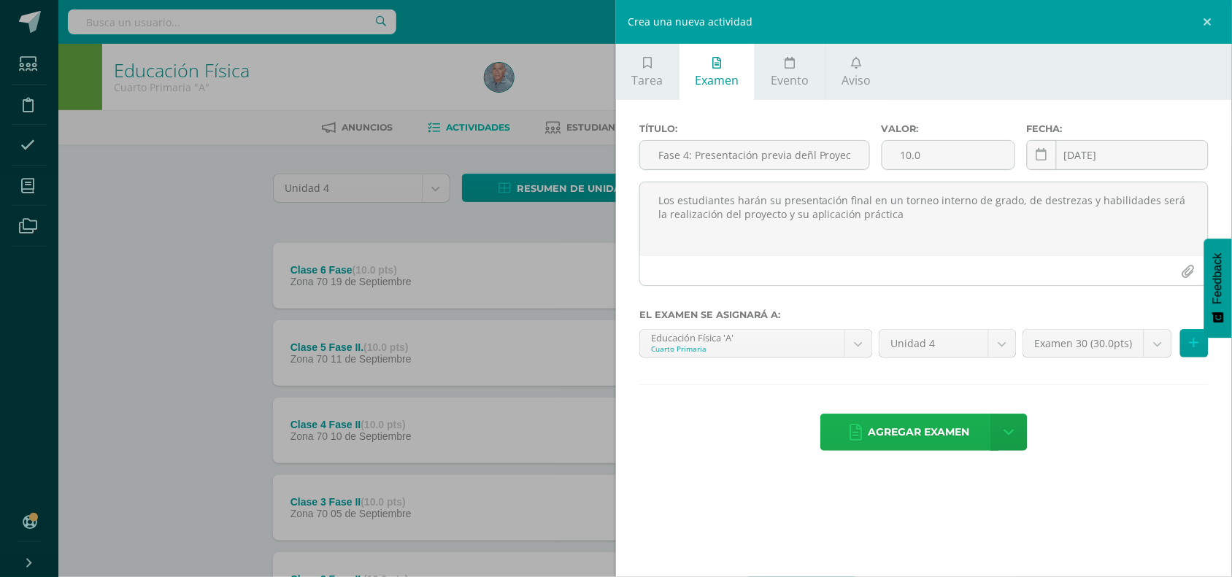
click at [906, 427] on span "Agregar examen" at bounding box center [919, 433] width 101 height 36
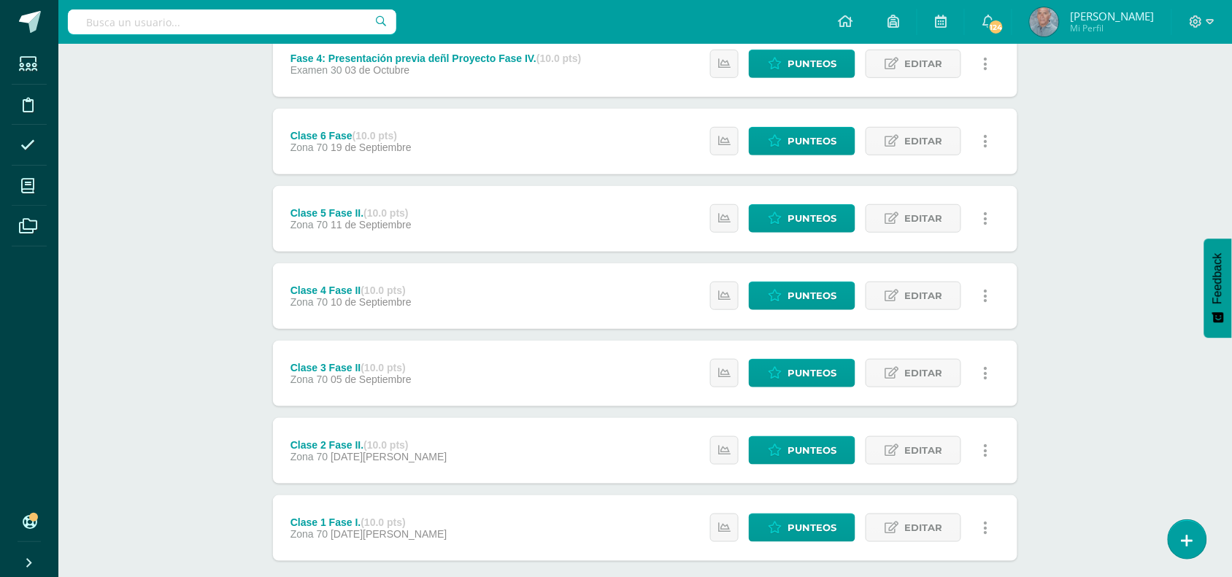
scroll to position [219, 0]
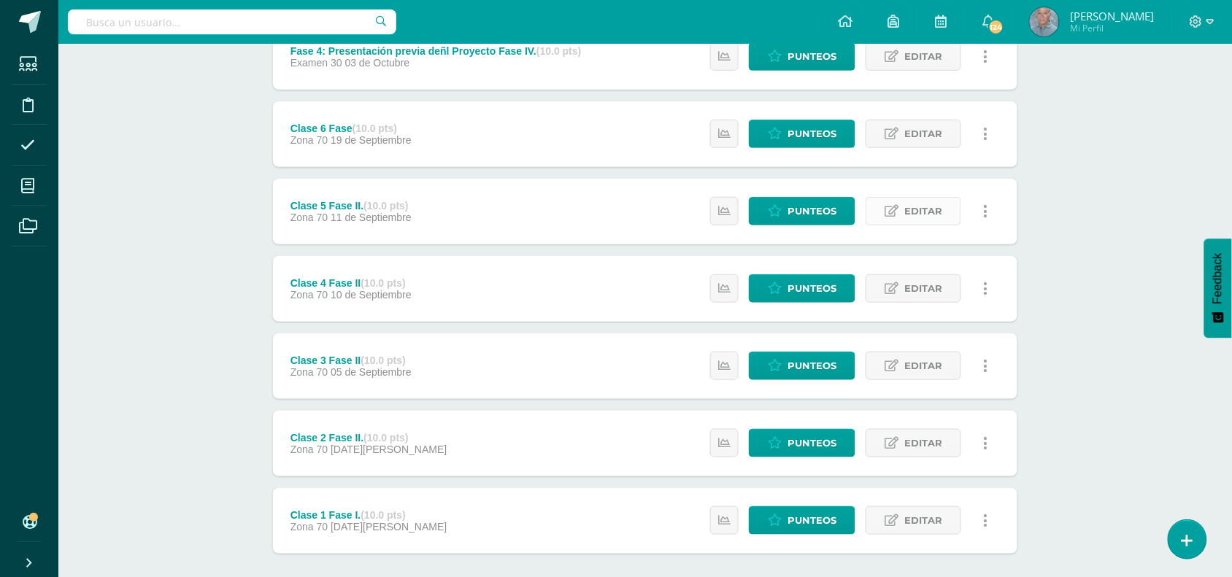
click at [927, 207] on span "Editar" at bounding box center [923, 211] width 38 height 27
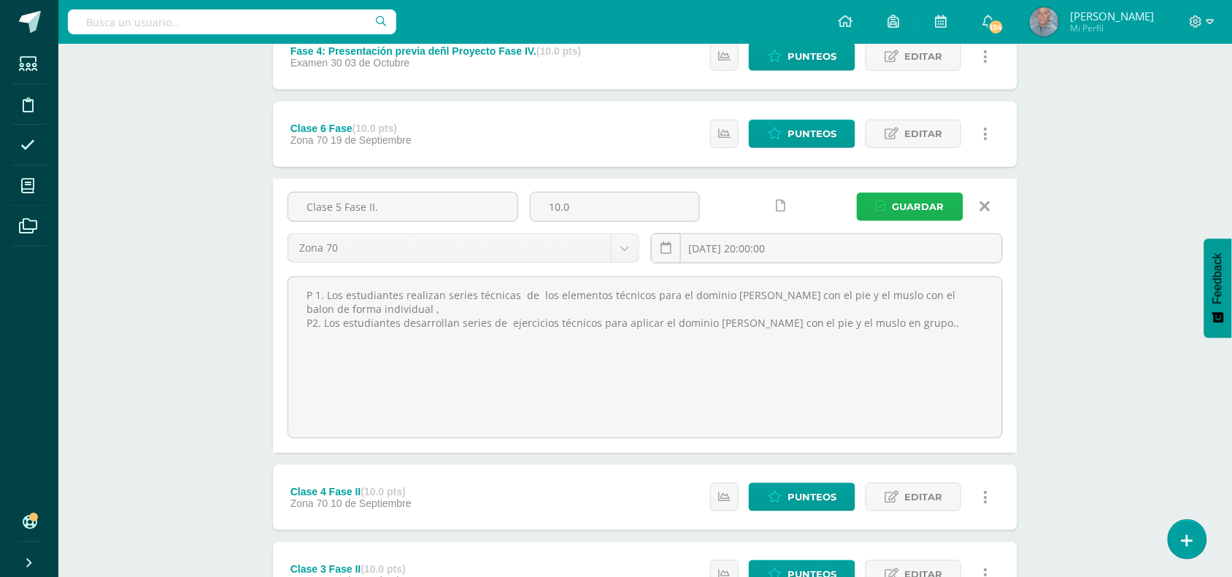
click at [899, 201] on span "Guardar" at bounding box center [919, 206] width 52 height 27
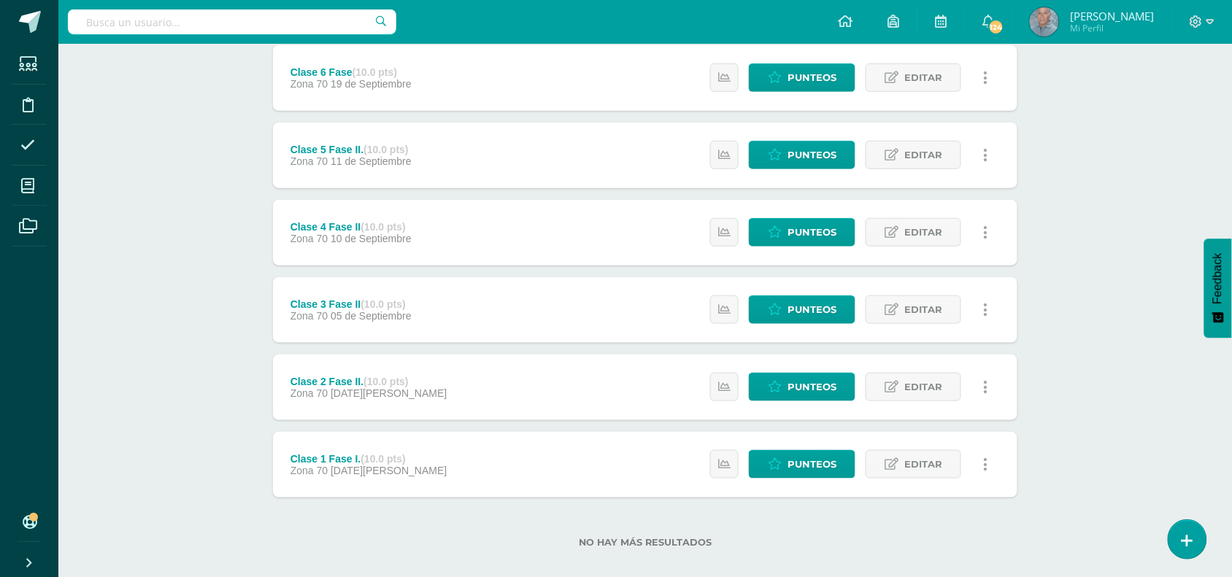
scroll to position [292, 0]
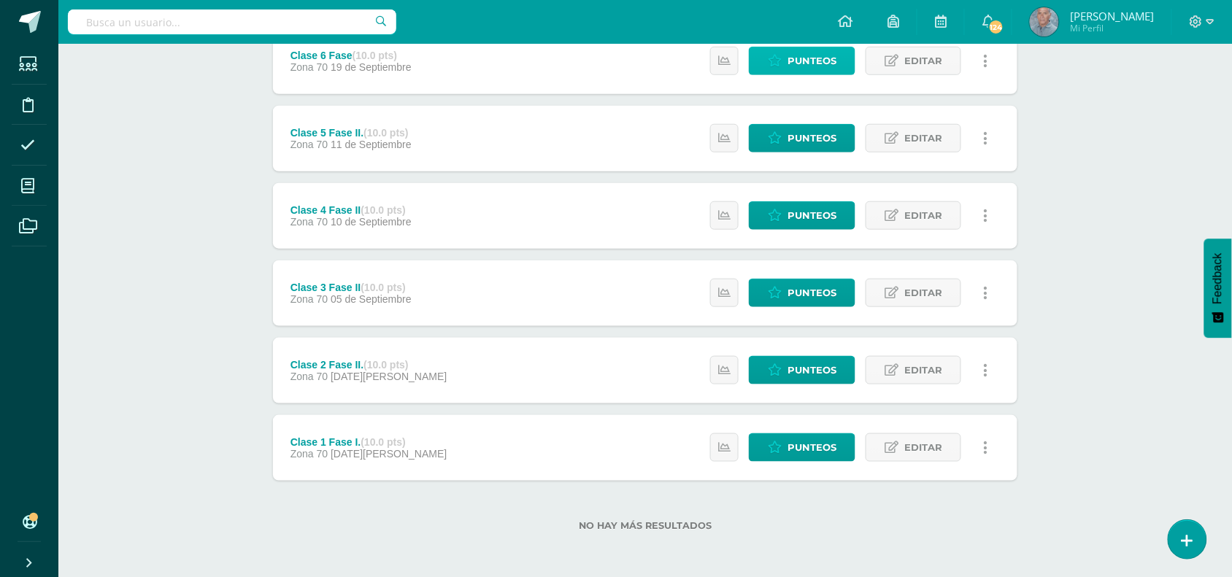
click at [828, 55] on span "Punteos" at bounding box center [812, 60] width 49 height 27
click at [918, 56] on span "Editar" at bounding box center [923, 60] width 38 height 27
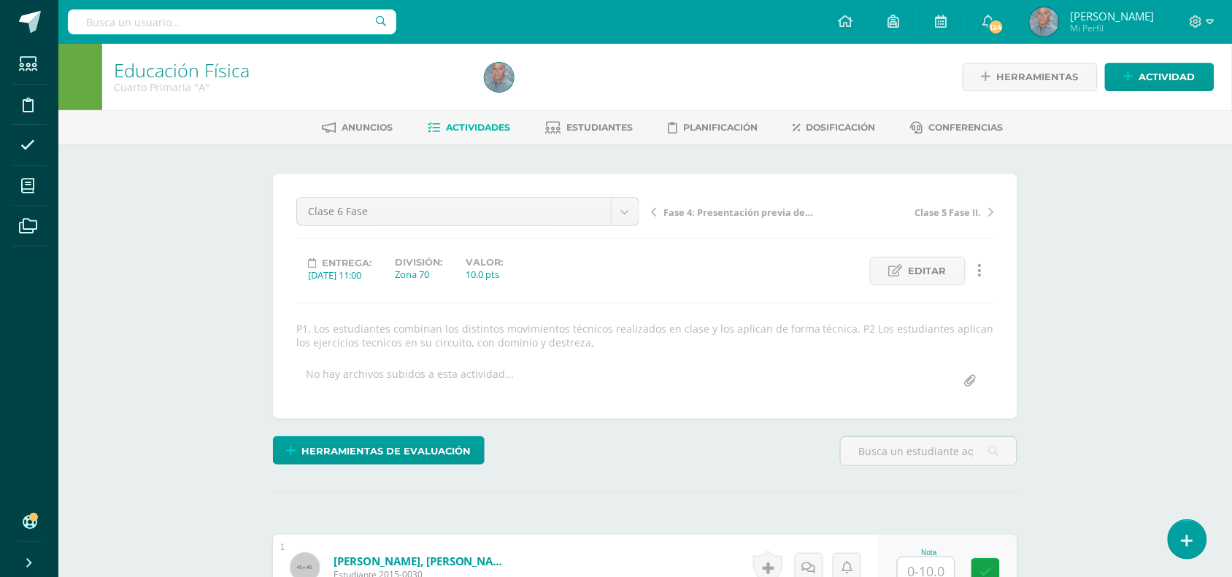
click at [489, 275] on div "10.0 pts" at bounding box center [484, 274] width 37 height 13
click at [488, 277] on div "10.0 pts" at bounding box center [484, 273] width 37 height 13
click at [486, 272] on div "10.0 pts" at bounding box center [484, 273] width 37 height 13
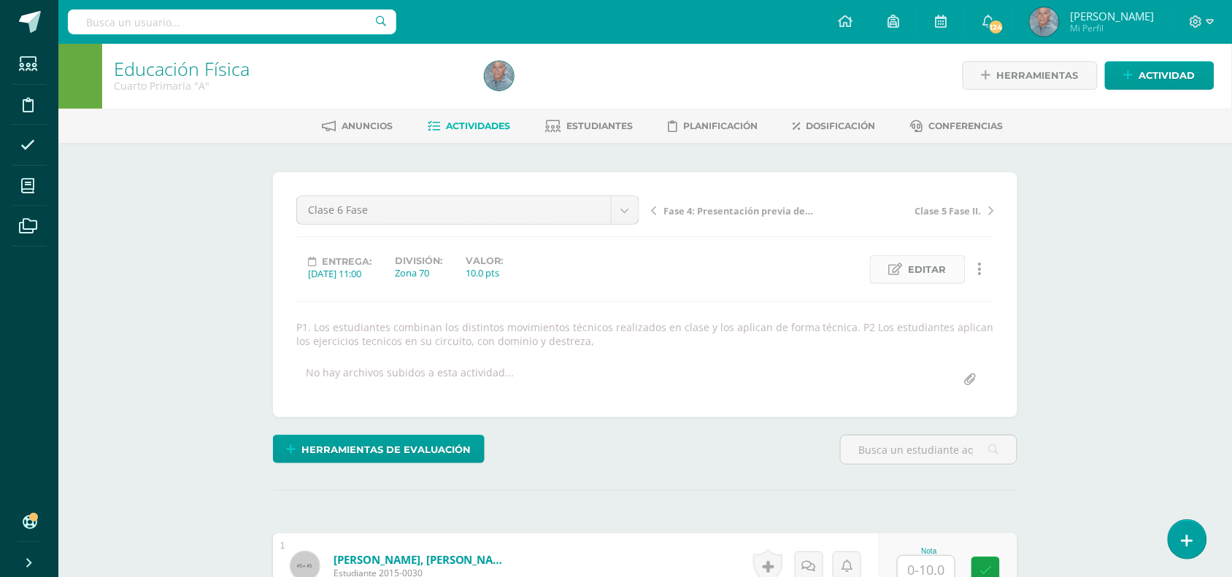
scroll to position [2, 0]
click at [917, 268] on span "Editar" at bounding box center [928, 268] width 38 height 27
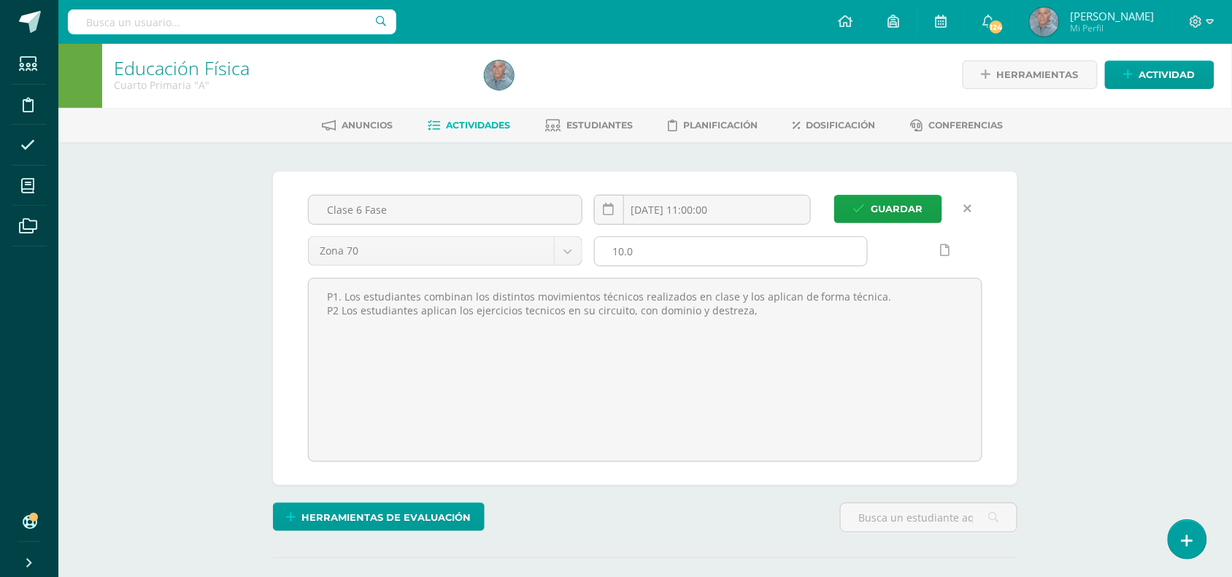
click at [623, 249] on input "10.0" at bounding box center [731, 251] width 273 height 28
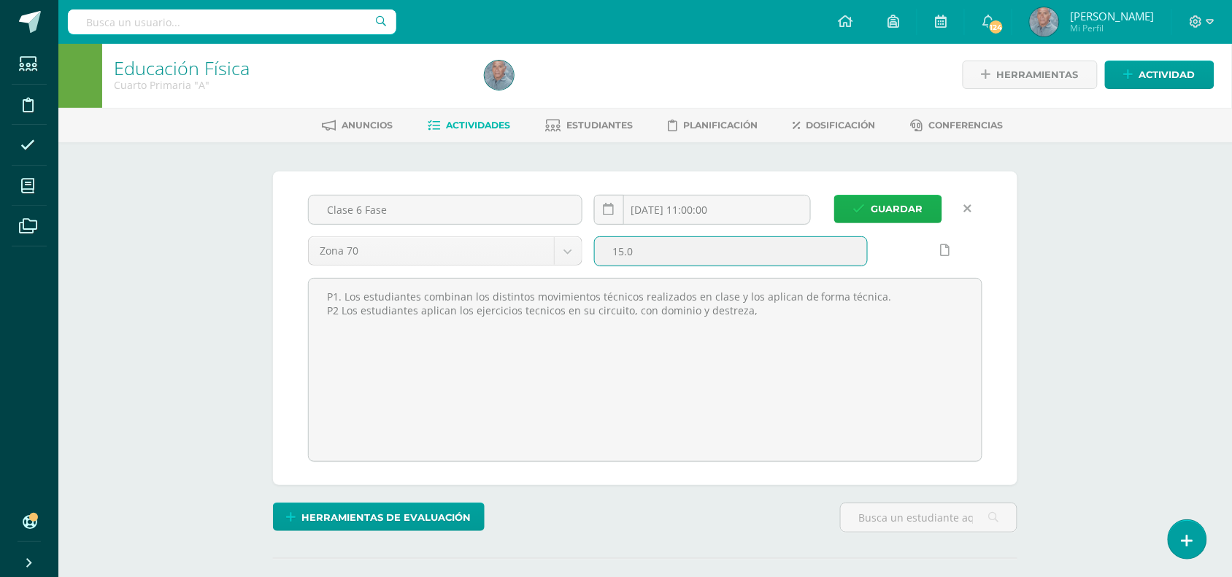
type input "15.0"
click at [881, 203] on span "Guardar" at bounding box center [898, 209] width 52 height 27
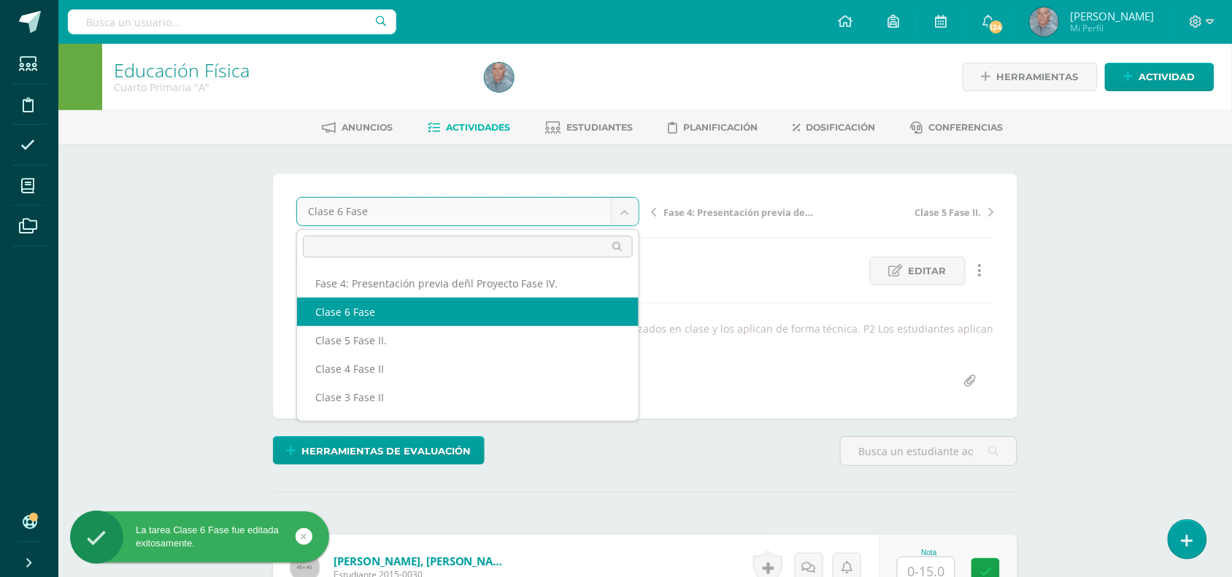
scroll to position [1, 0]
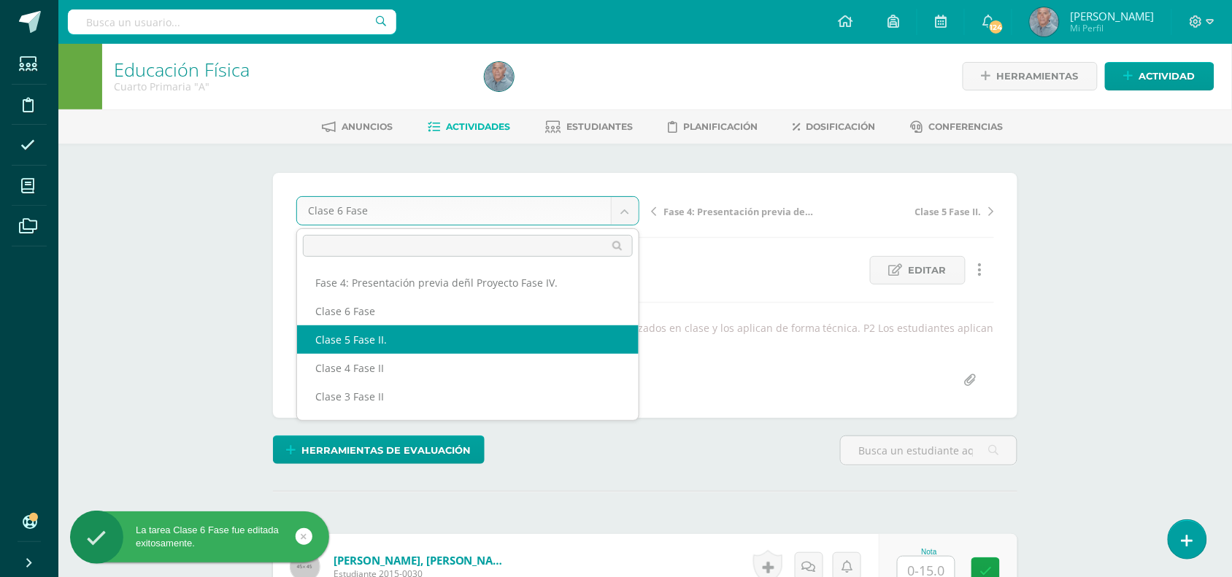
select select "/dashboard/teacher/grade-activity/50077/"
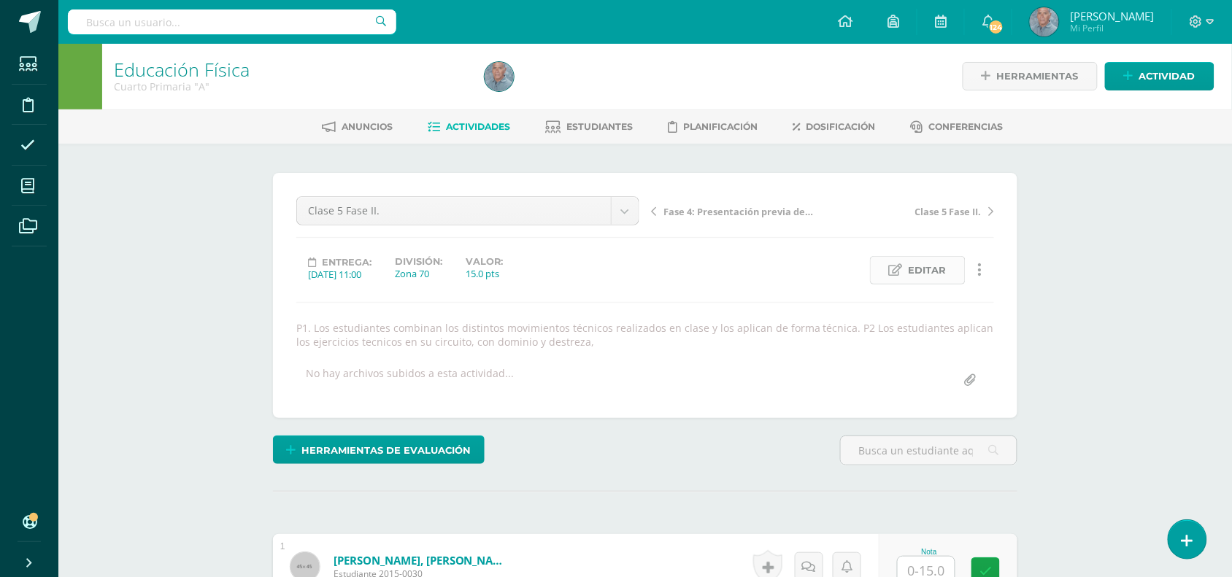
click at [924, 267] on span "Editar" at bounding box center [928, 270] width 38 height 27
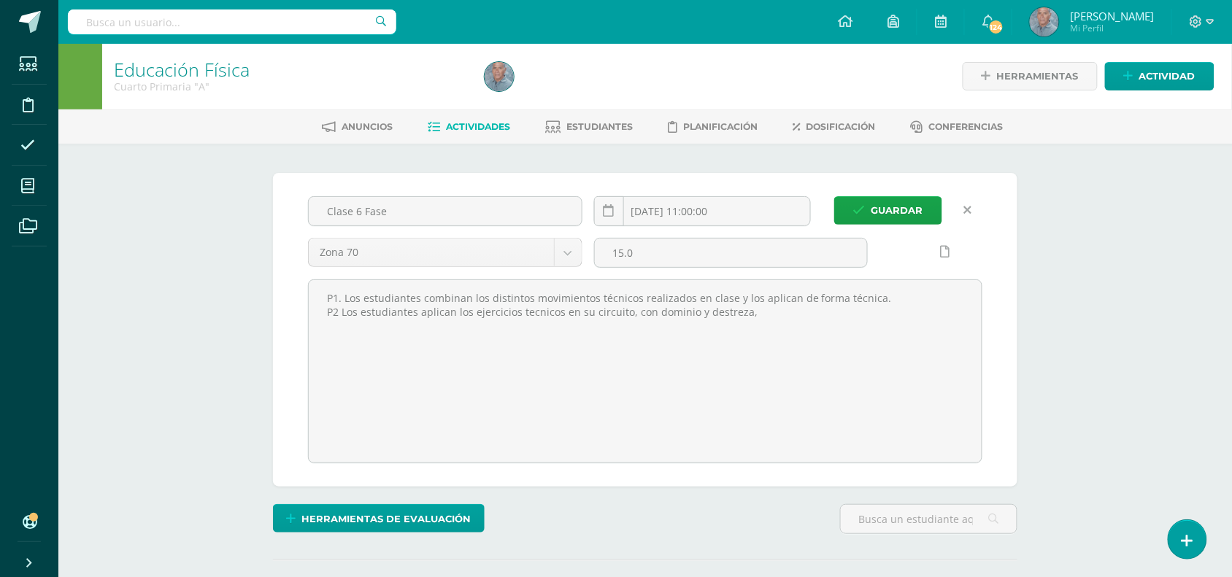
scroll to position [1, 0]
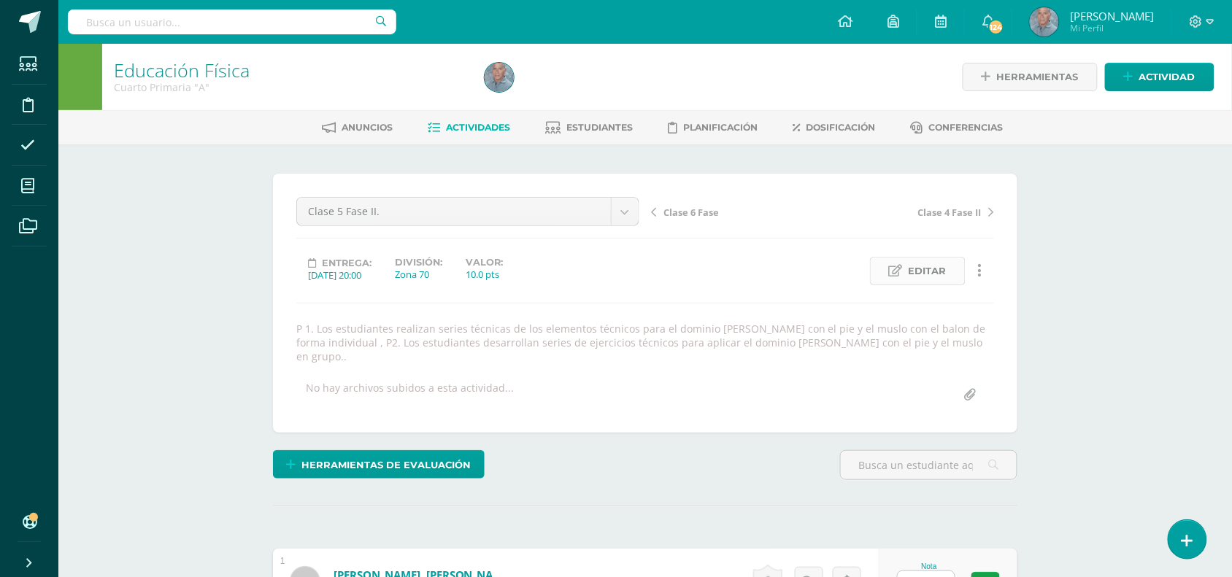
click at [917, 274] on span "Editar" at bounding box center [928, 271] width 38 height 27
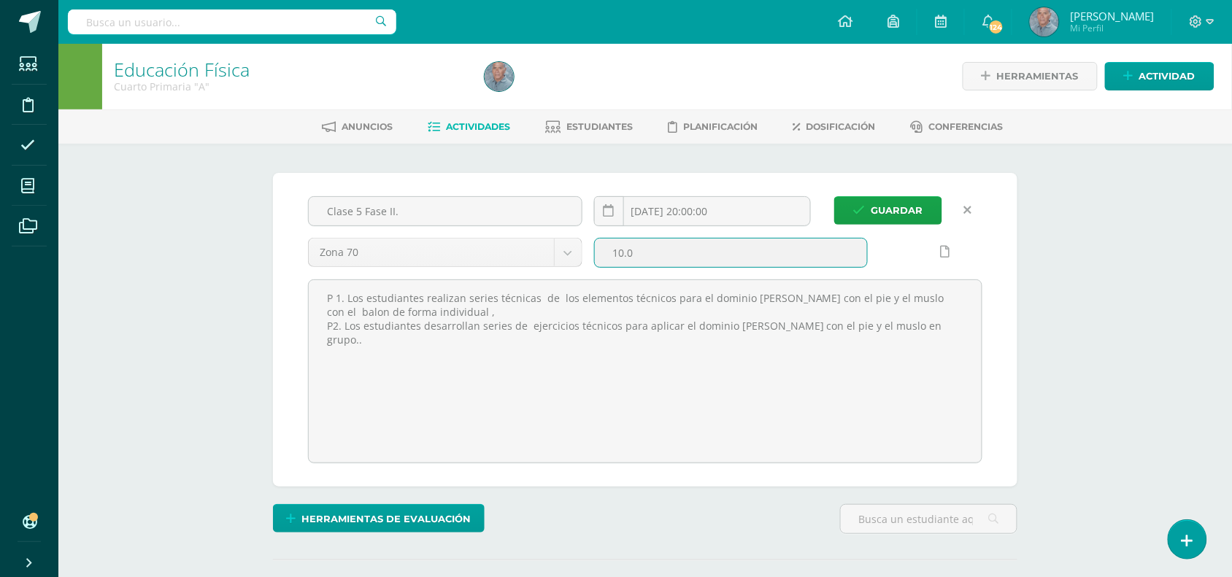
click at [620, 252] on input "10.0" at bounding box center [731, 253] width 273 height 28
type input "15.0"
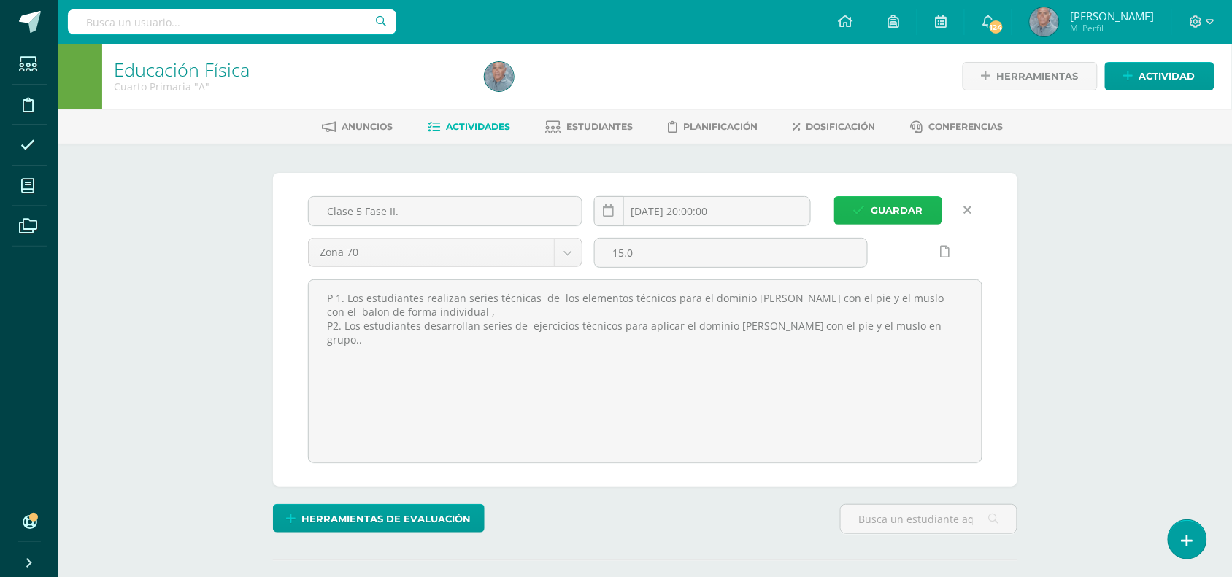
click at [898, 210] on span "Guardar" at bounding box center [898, 210] width 52 height 27
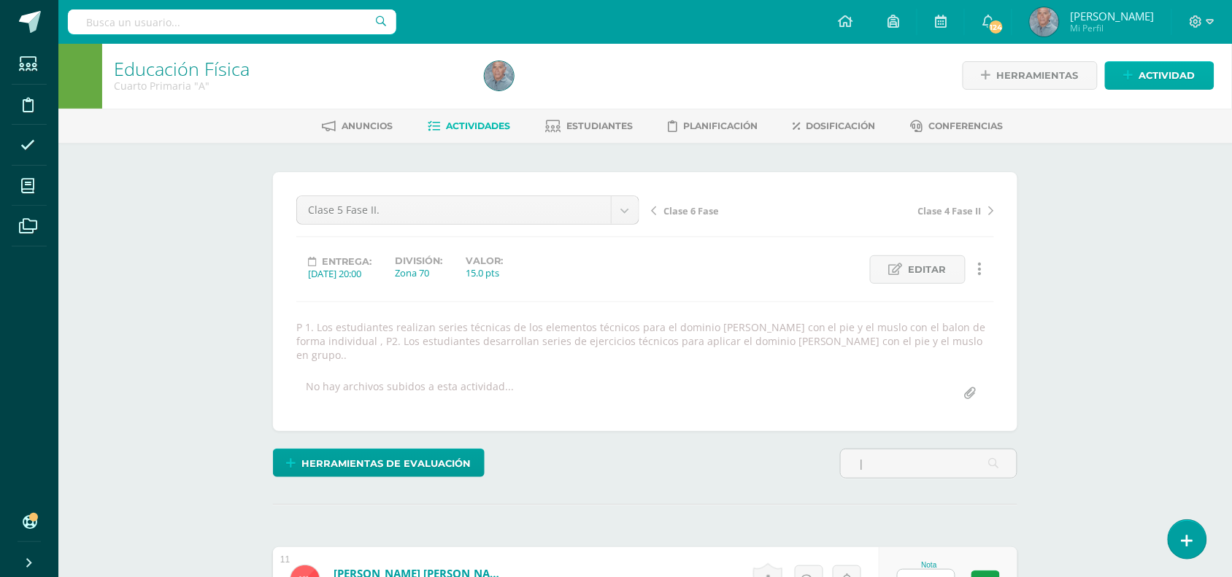
scroll to position [2, 0]
type input "|"
click at [1166, 73] on span "Actividad" at bounding box center [1167, 74] width 56 height 27
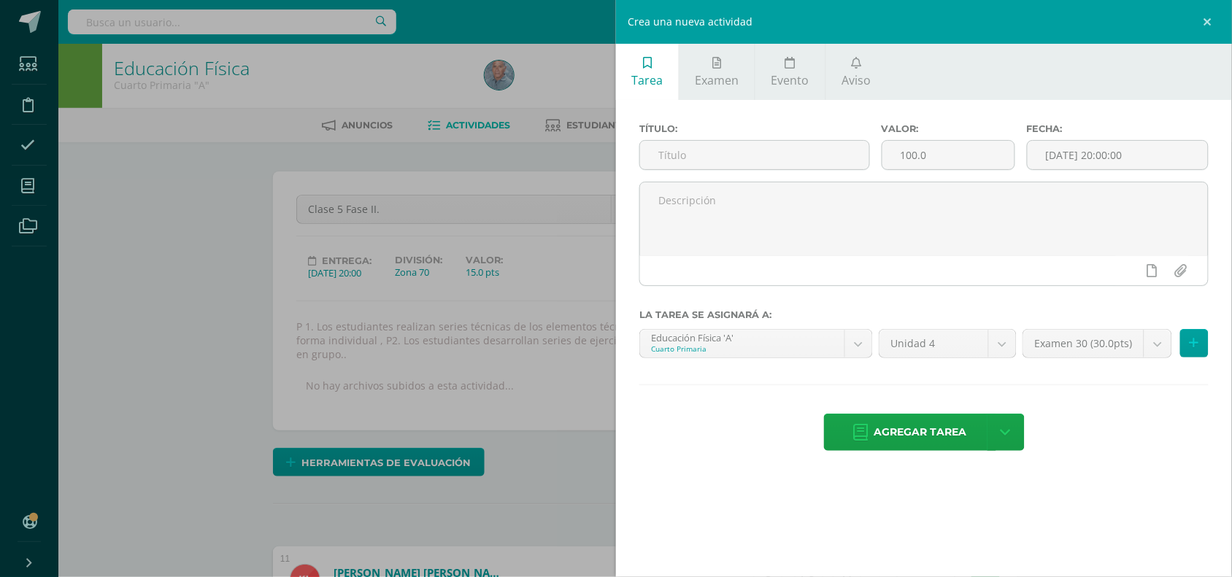
click at [564, 440] on div "Crea una nueva actividad Tarea Examen Evento Aviso Título: Valor: 100.0 Fecha: …" at bounding box center [616, 288] width 1232 height 577
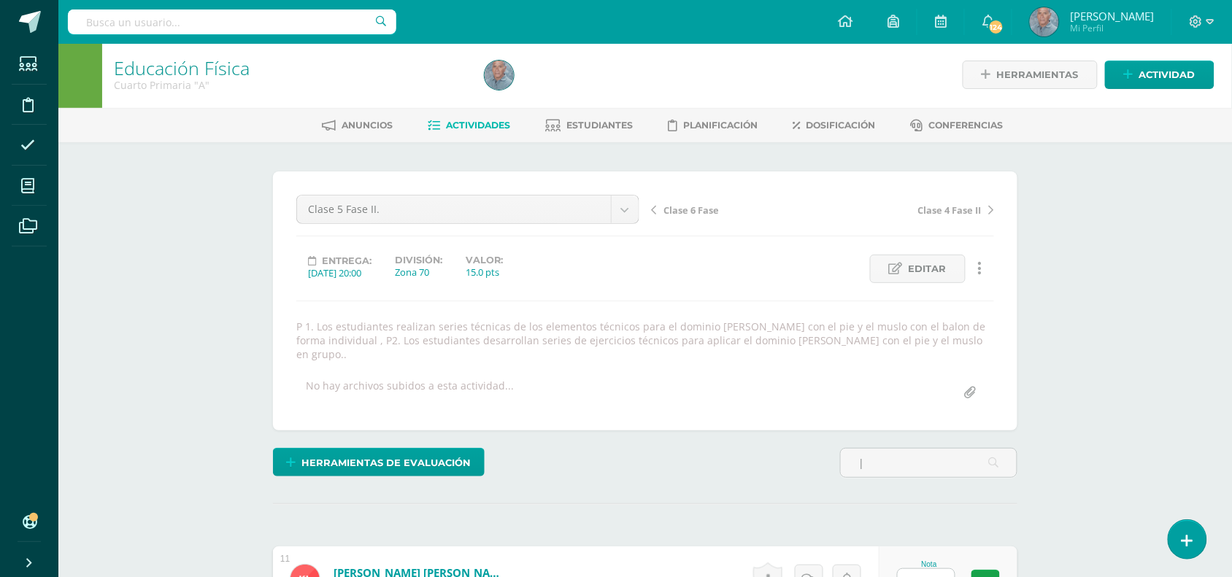
click at [458, 115] on link "Actividades" at bounding box center [469, 125] width 82 height 23
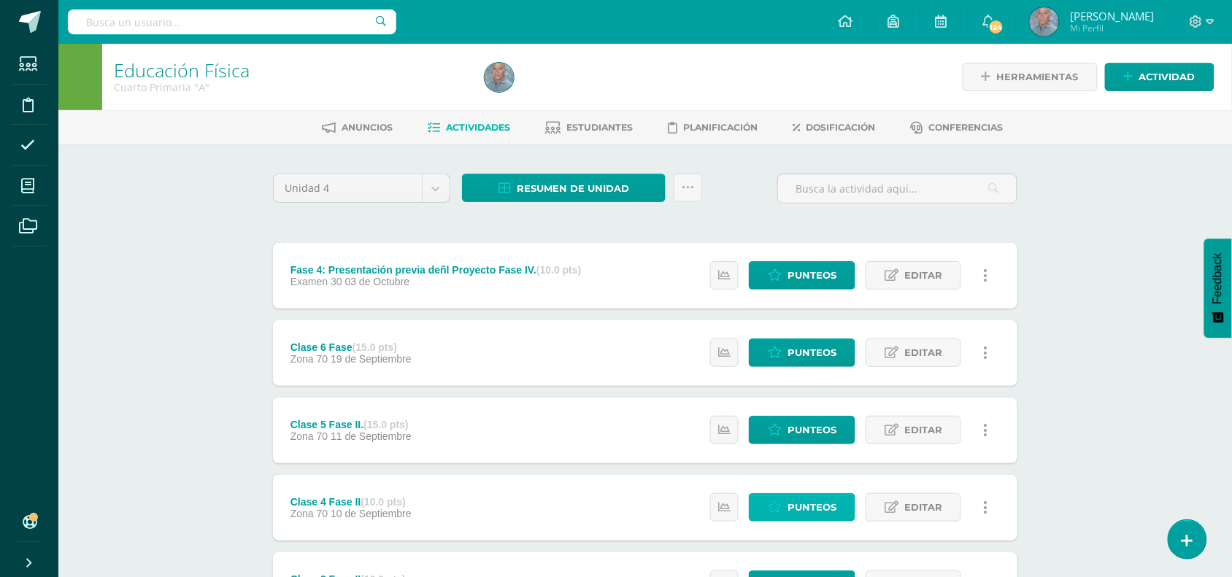
click at [807, 504] on span "Punteos" at bounding box center [812, 507] width 49 height 27
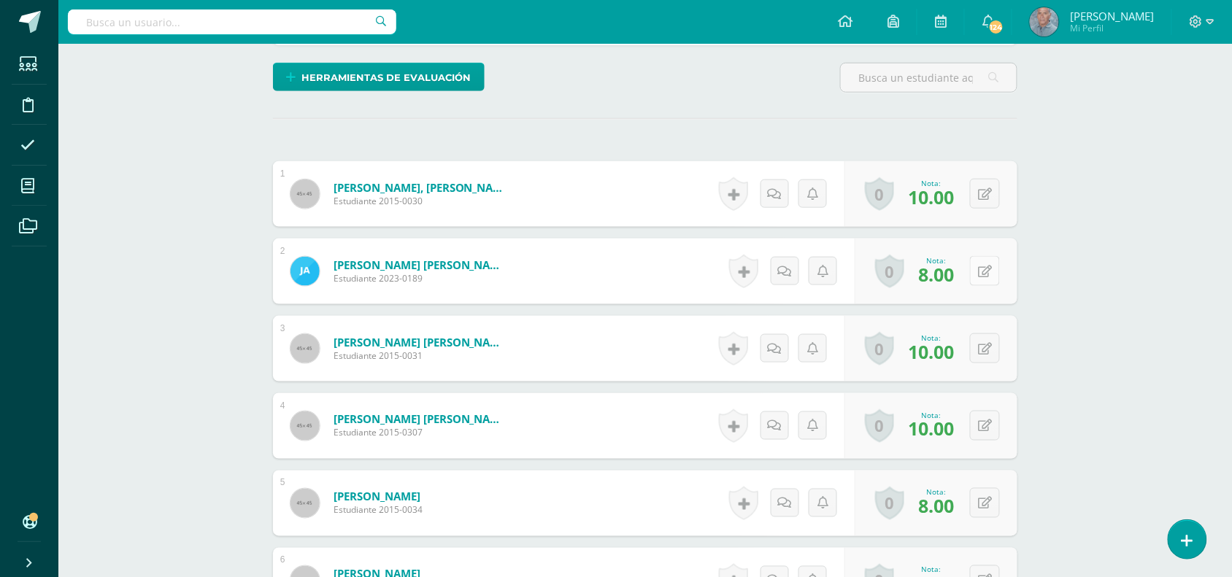
scroll to position [402, 0]
click at [980, 258] on button at bounding box center [995, 270] width 31 height 31
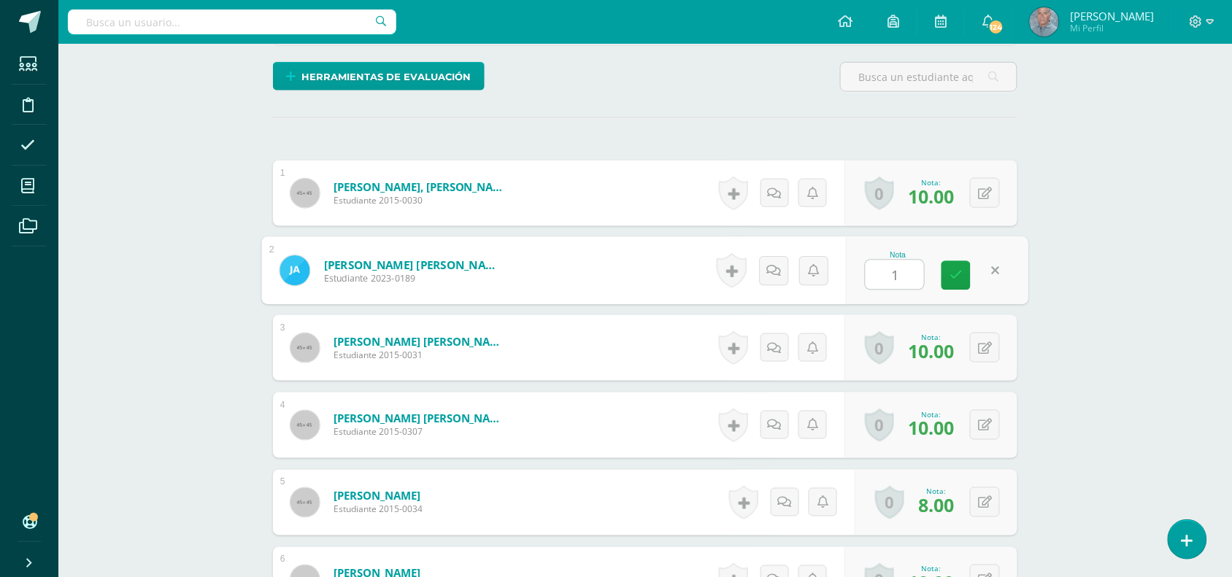
type input "10"
click at [953, 269] on icon at bounding box center [956, 275] width 13 height 12
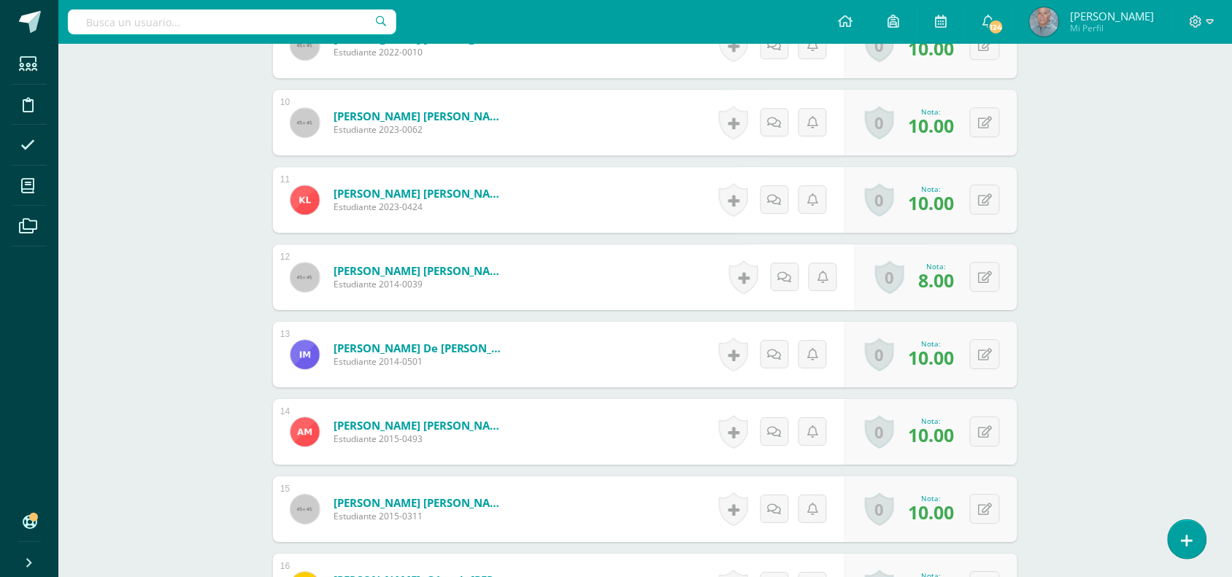
scroll to position [1206, 0]
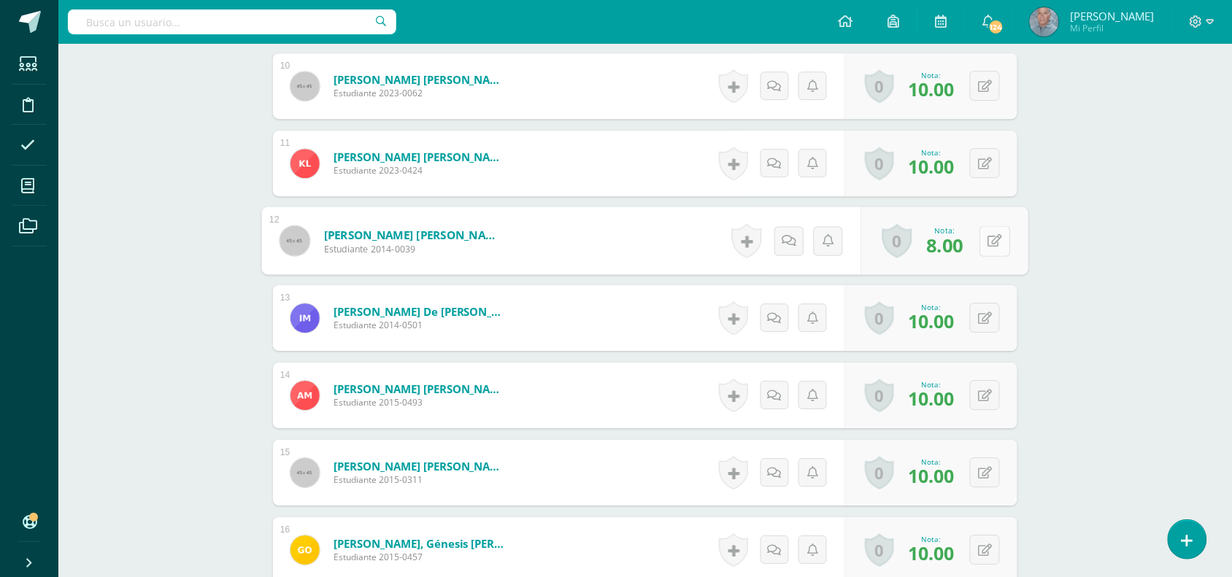
click at [985, 228] on button at bounding box center [995, 241] width 31 height 31
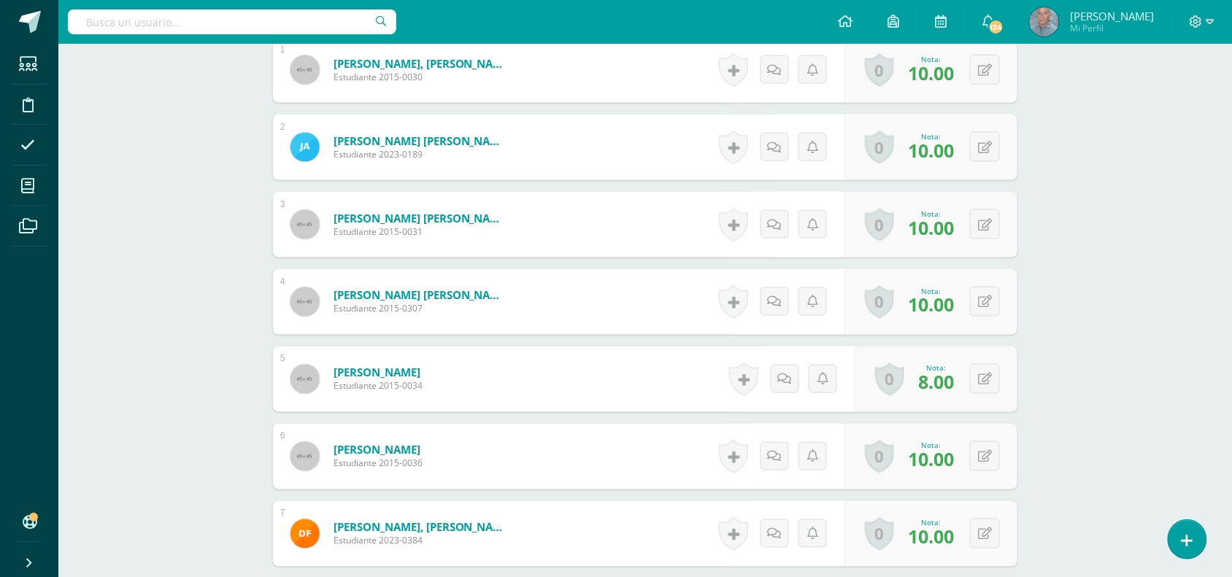
scroll to position [489, 0]
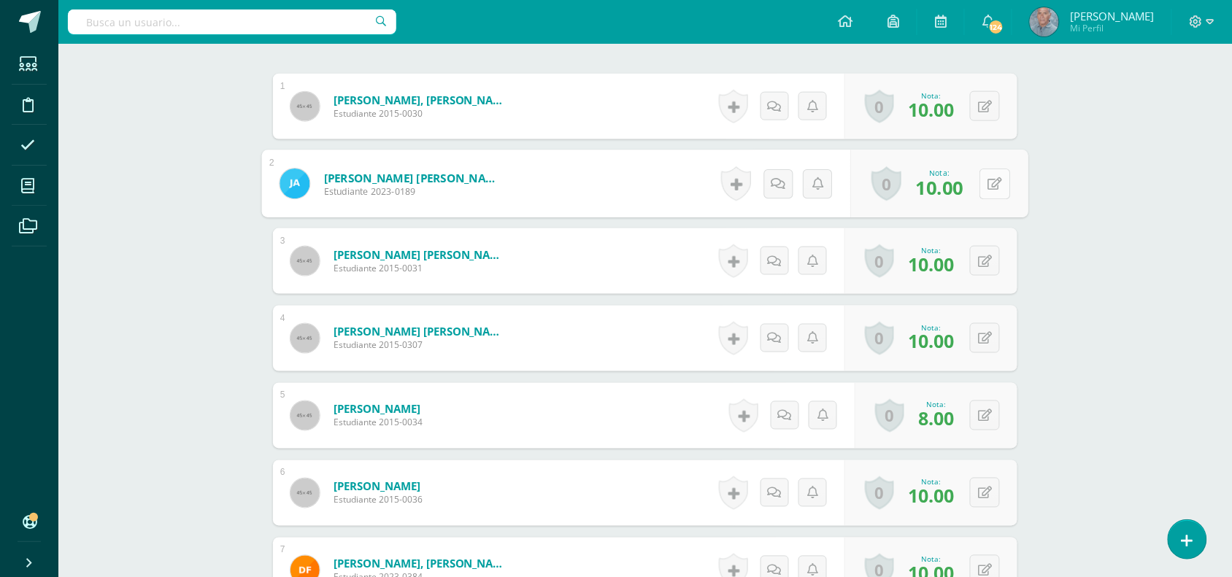
click at [980, 169] on button at bounding box center [995, 184] width 31 height 31
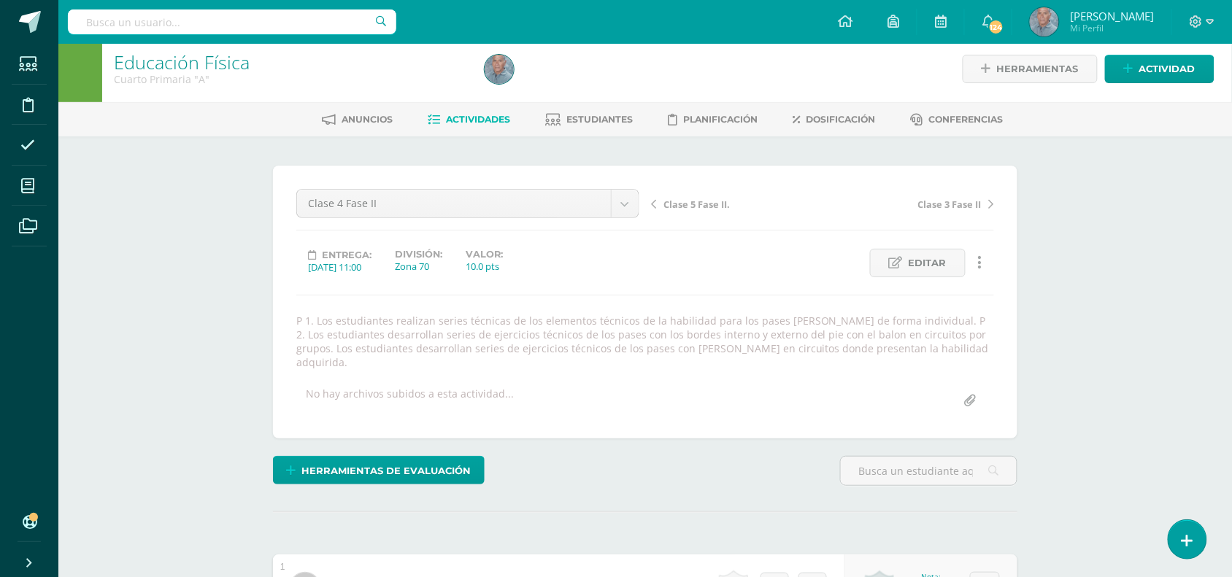
scroll to position [0, 0]
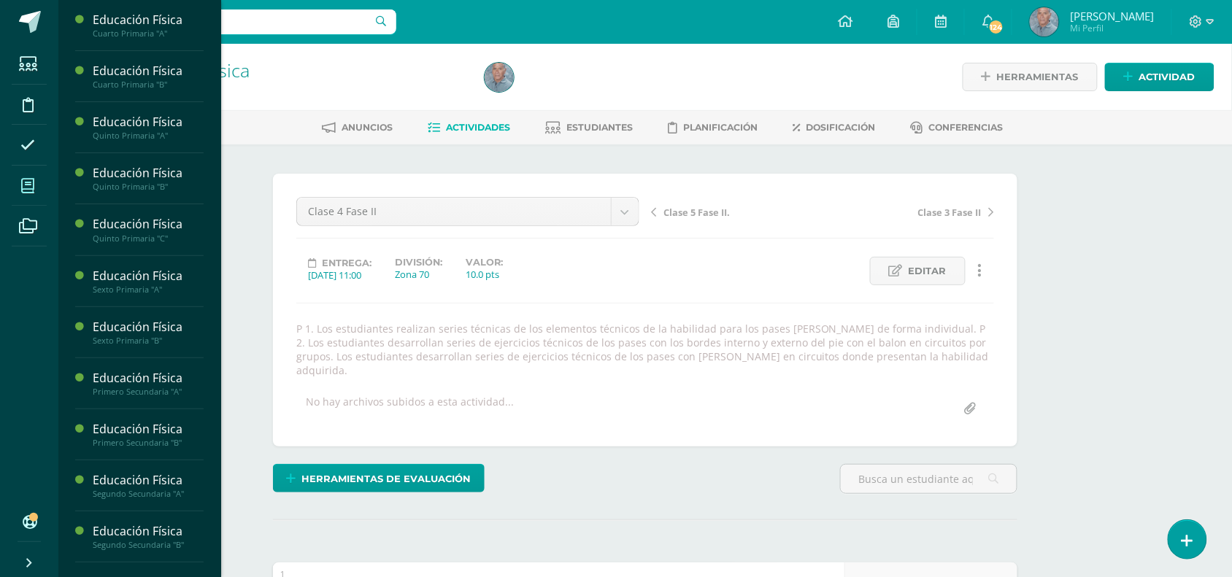
click at [26, 190] on icon at bounding box center [27, 186] width 13 height 15
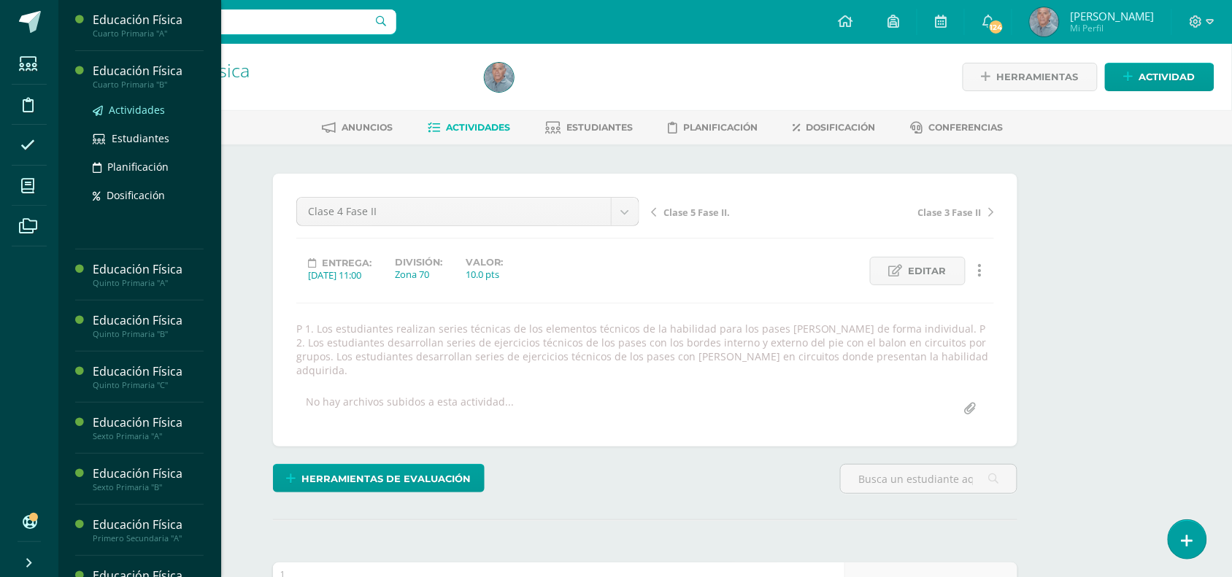
click at [137, 109] on span "Actividades" at bounding box center [137, 110] width 56 height 14
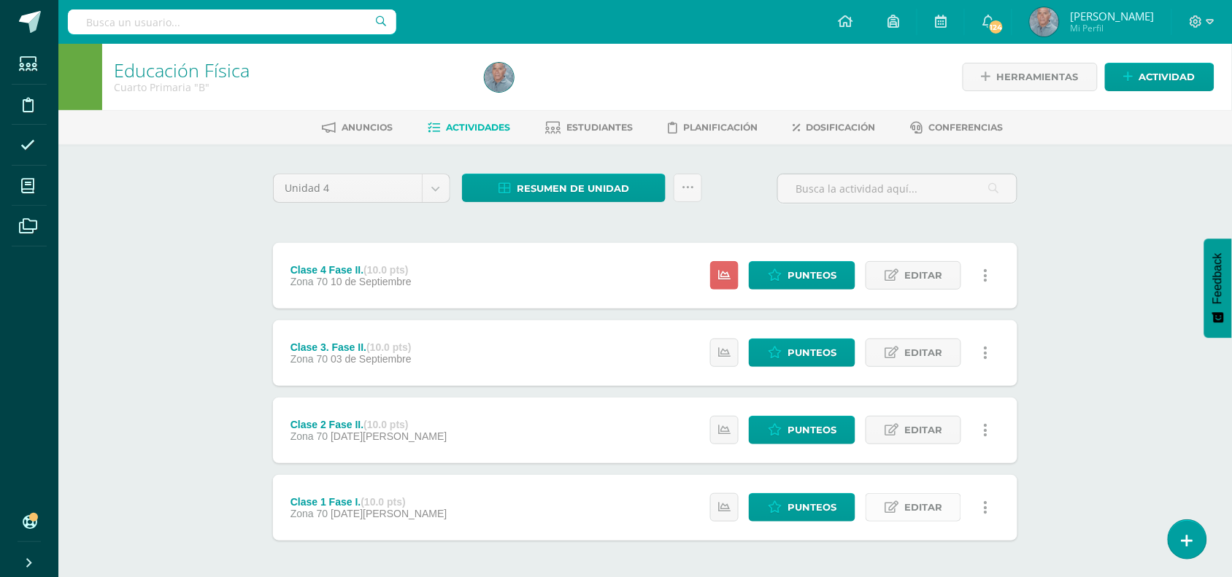
click at [915, 504] on span "Editar" at bounding box center [923, 507] width 38 height 27
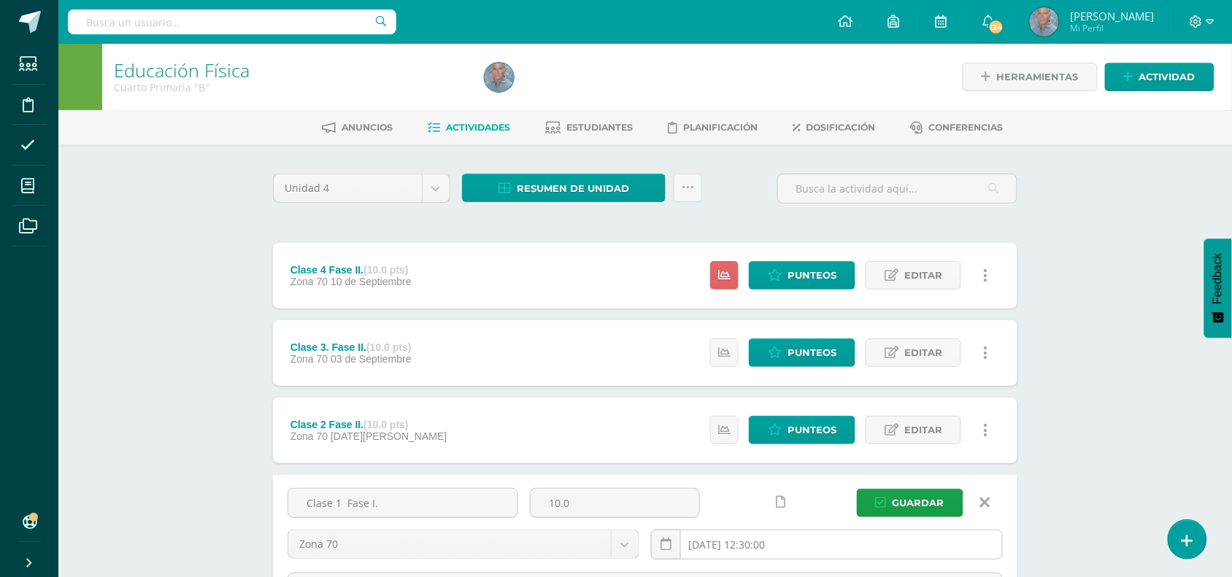
click at [841, 555] on input "[DATE] 12:30:00" at bounding box center [827, 545] width 350 height 28
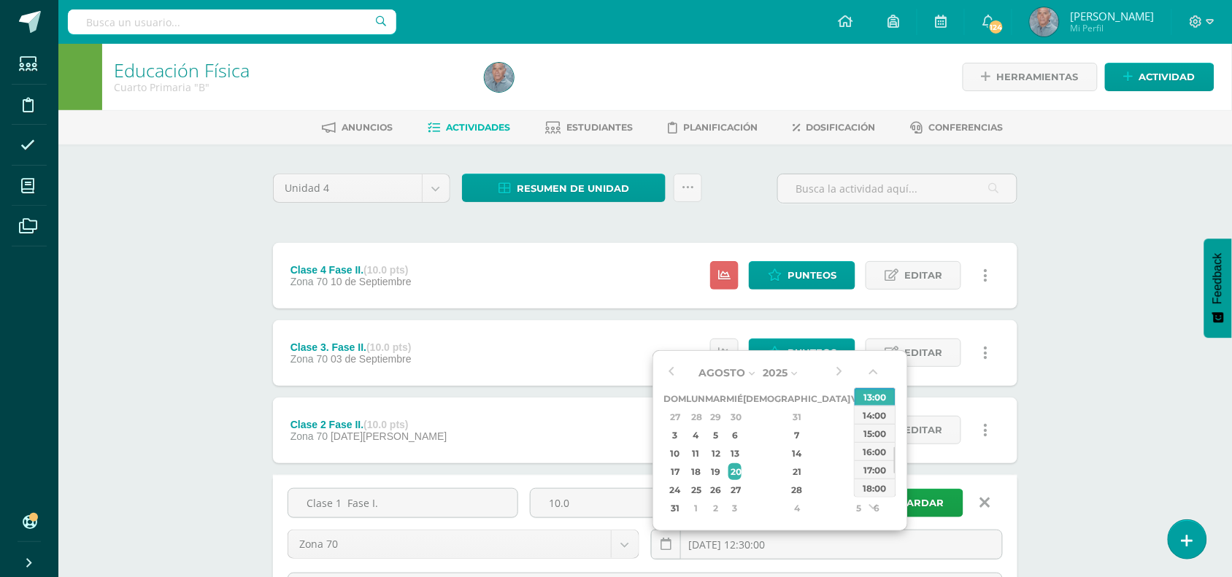
type input "[DATE] 12:30"
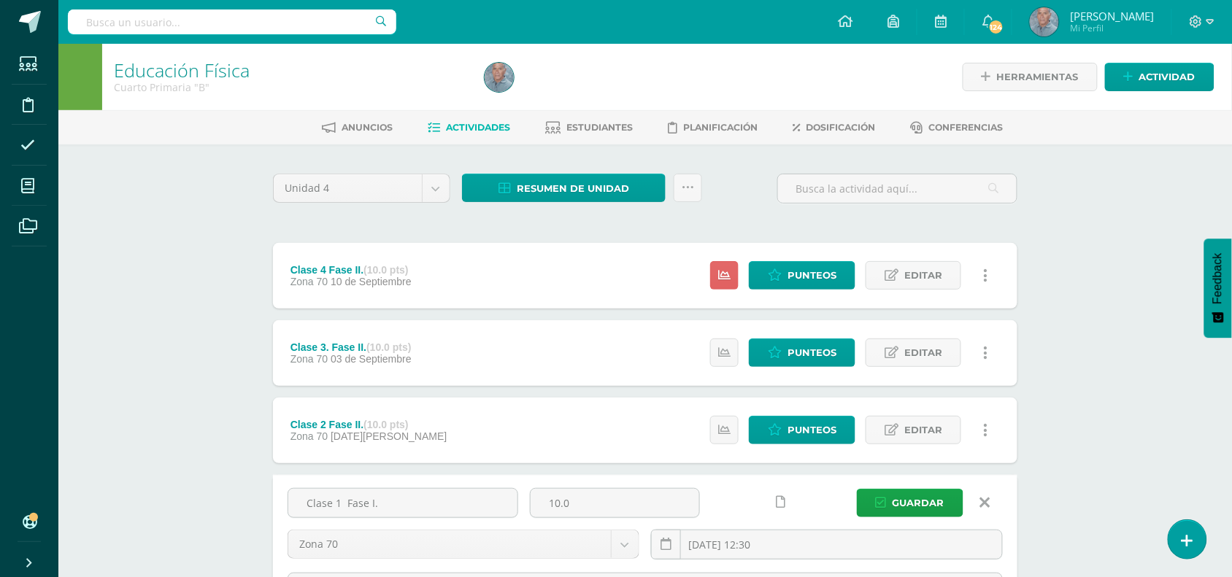
click at [1064, 372] on div "Educación Física Cuarto Primaria "B" Herramientas Detalle de asistencias Activi…" at bounding box center [645, 445] width 1174 height 803
click at [920, 420] on span "Editar" at bounding box center [923, 430] width 38 height 27
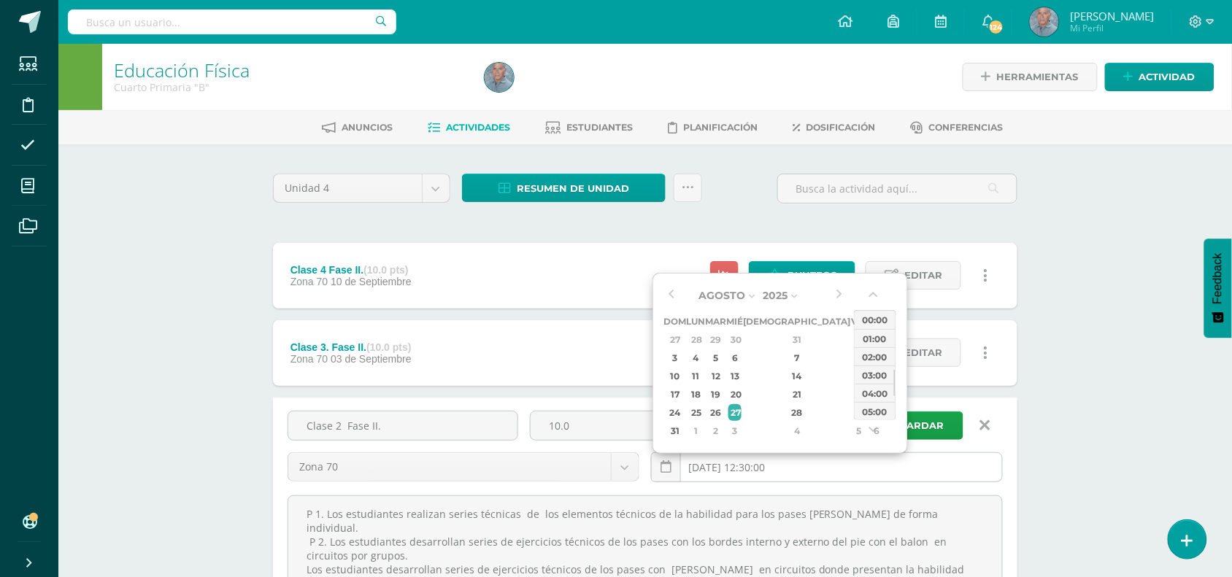
click at [884, 465] on input "[DATE] 12:30:00" at bounding box center [827, 467] width 350 height 28
type input "[DATE] 12:30"
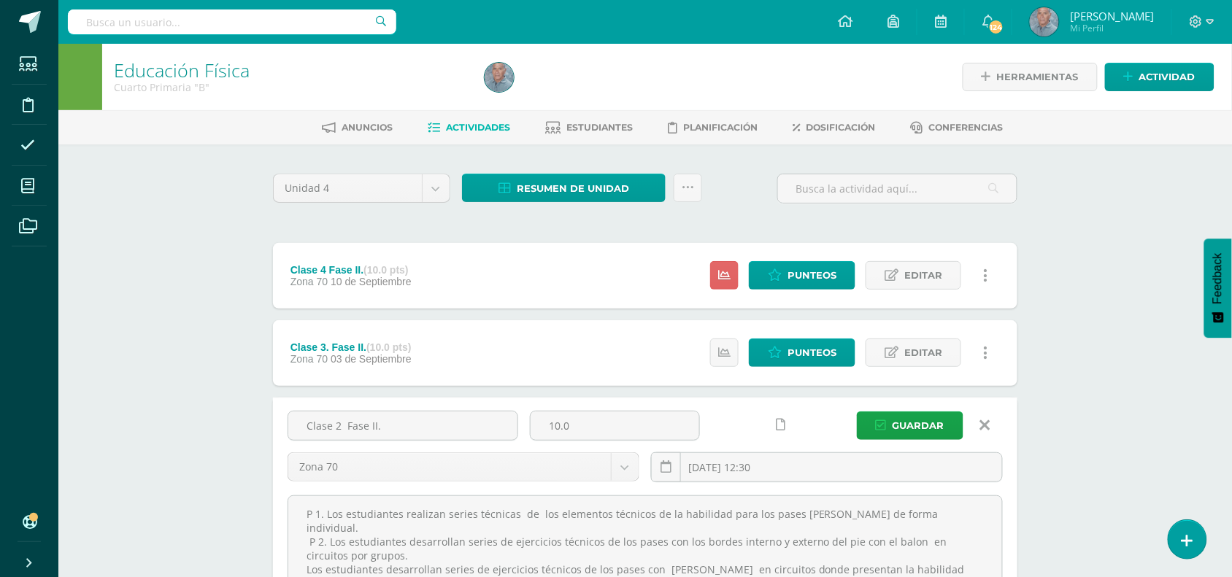
click at [1053, 301] on div "Educación Física Cuarto Primaria "B" Herramientas Detalle de asistencias Activi…" at bounding box center [645, 550] width 1174 height 1012
click at [801, 344] on span "Punteos" at bounding box center [812, 352] width 49 height 27
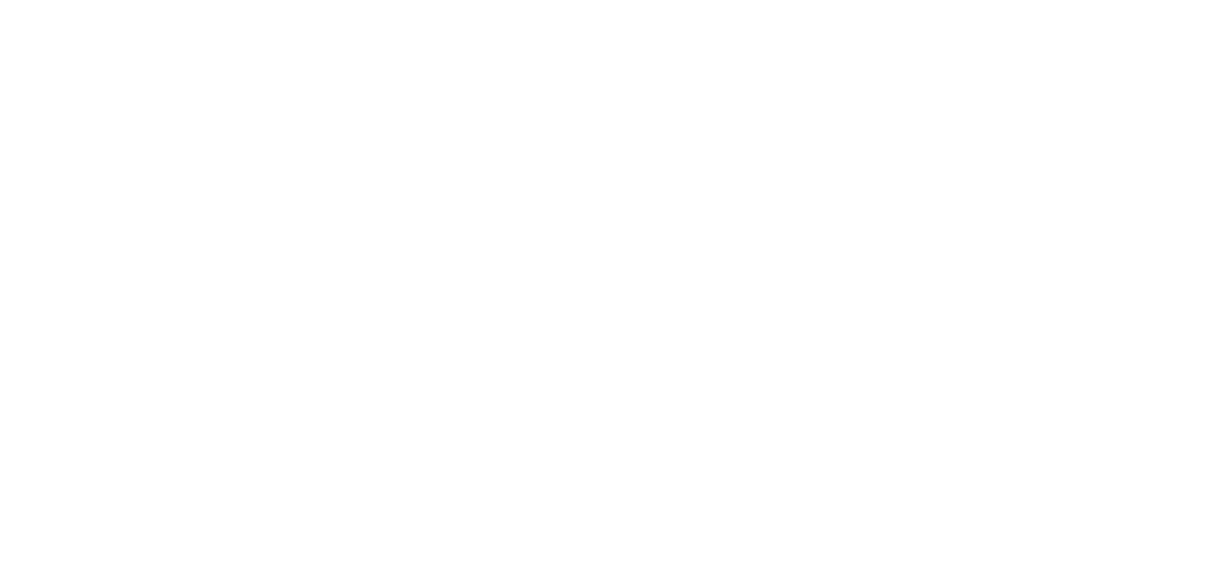
click at [0, 0] on html at bounding box center [0, 0] width 0 height 0
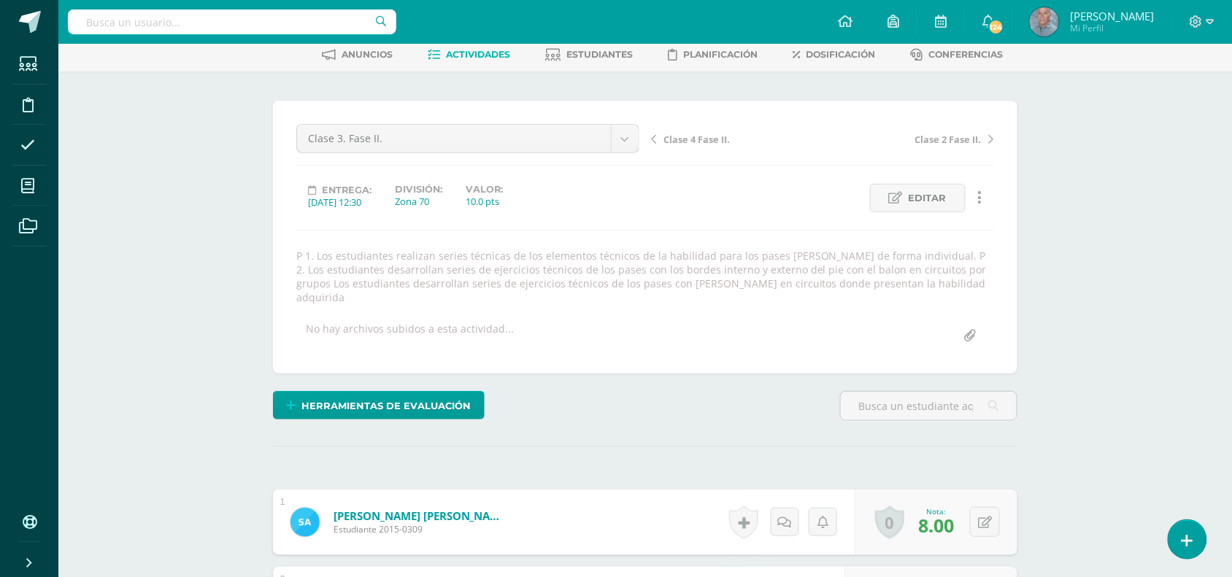
click at [475, 49] on span "Actividades" at bounding box center [479, 54] width 64 height 11
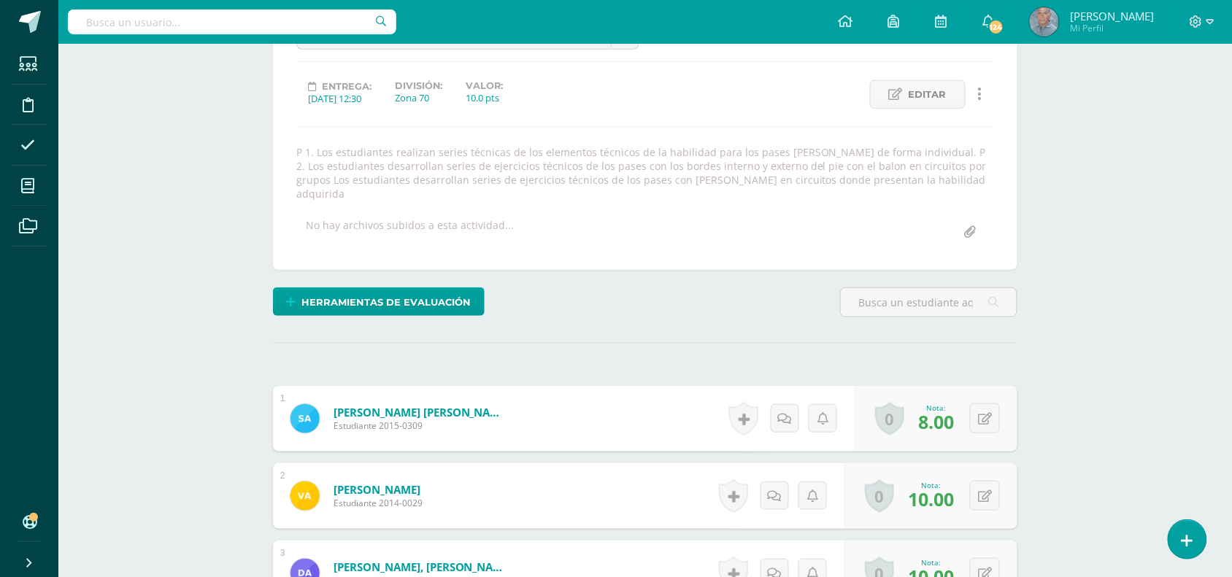
scroll to position [183, 0]
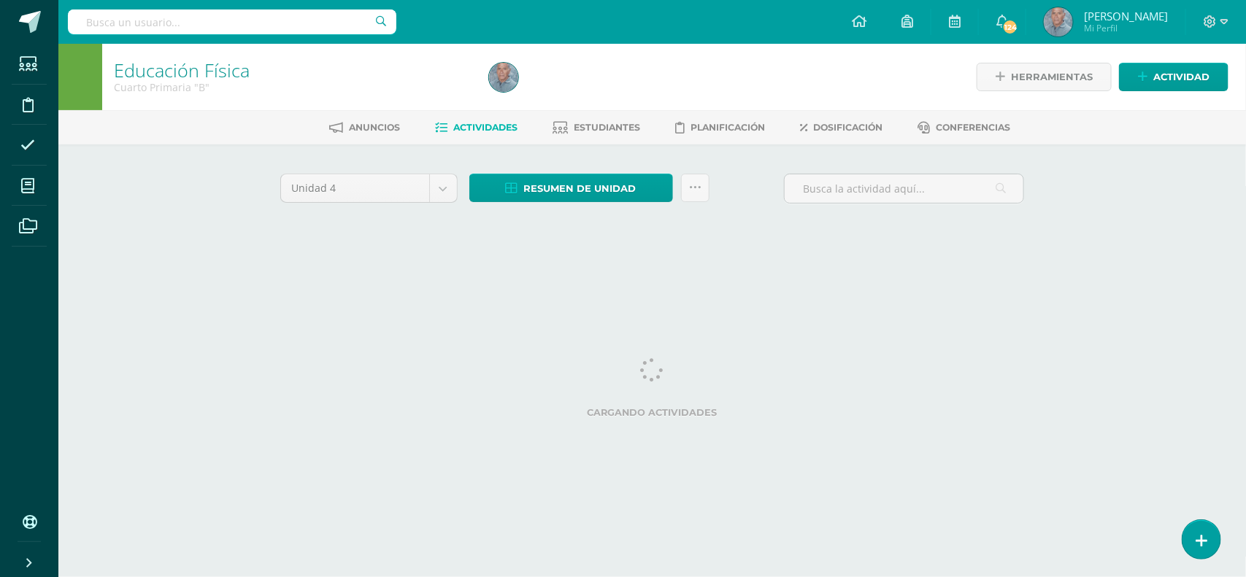
drag, startPoint x: 0, startPoint y: 0, endPoint x: 1238, endPoint y: 4, distance: 1238.0
click at [1238, 4] on div at bounding box center [1216, 22] width 60 height 44
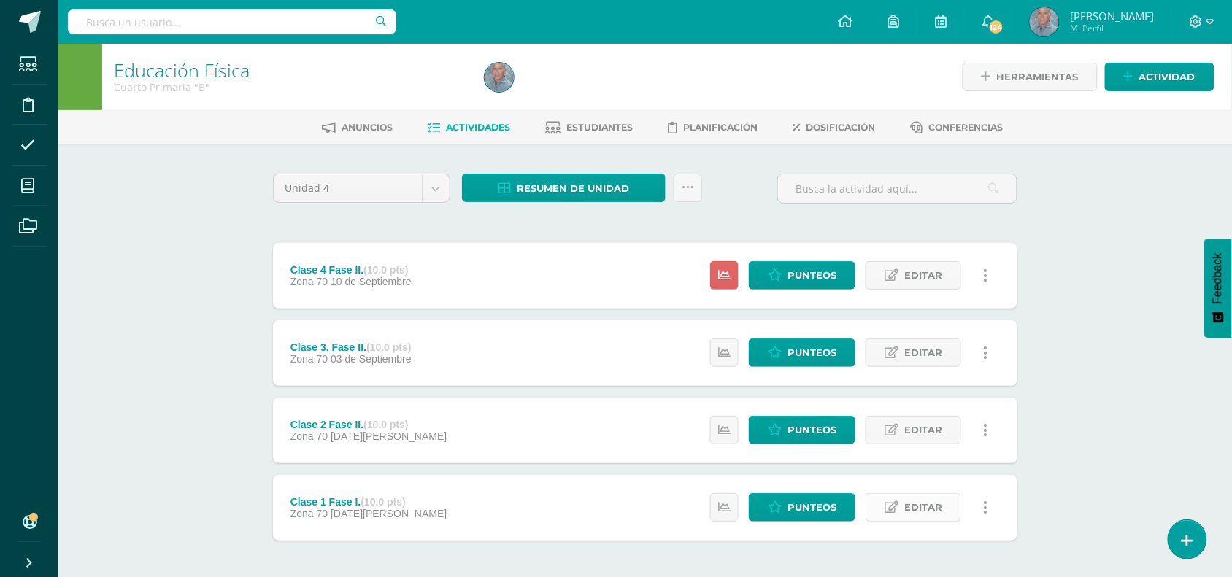
click at [928, 504] on span "Editar" at bounding box center [923, 507] width 38 height 27
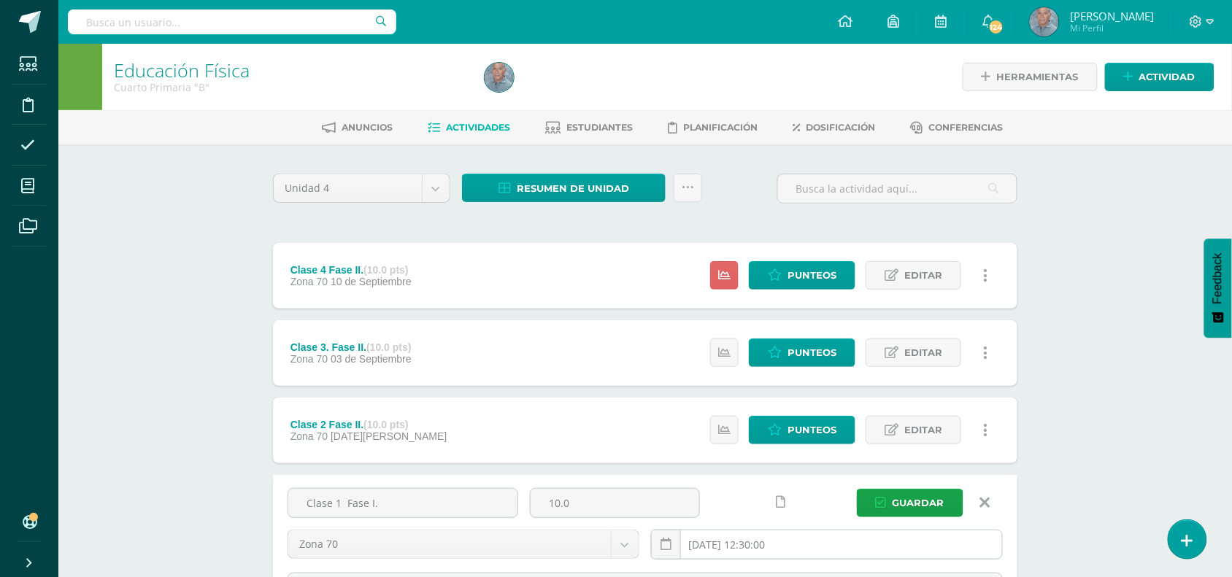
click at [855, 541] on input "[DATE] 12:30:00" at bounding box center [827, 545] width 350 height 28
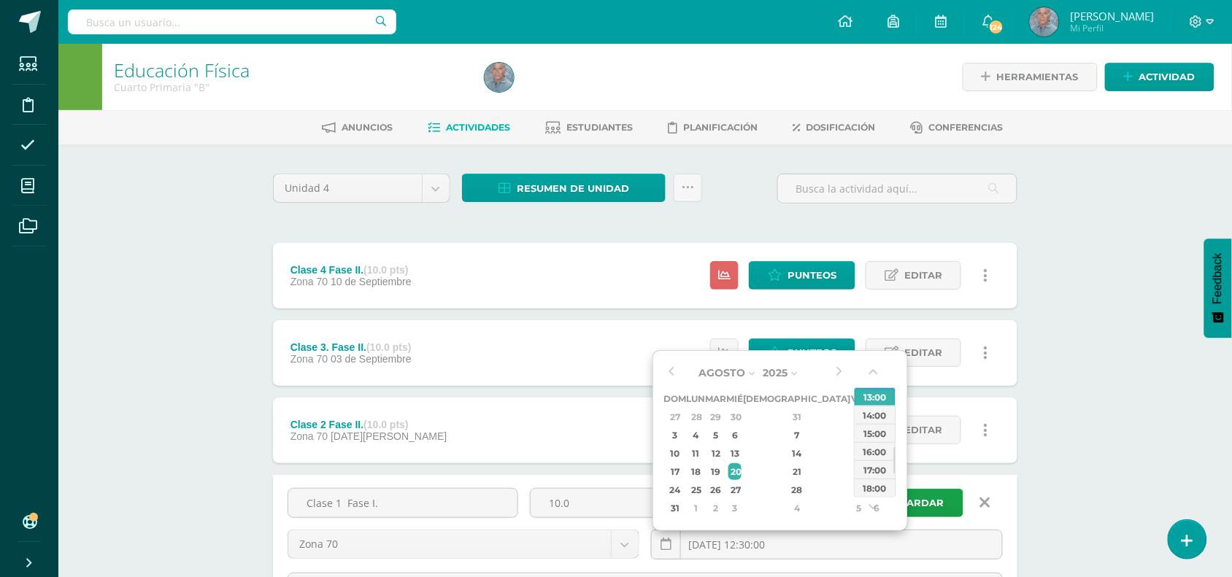
type input "2025-08-20 12:30"
click at [1086, 365] on div "Educación Física Cuarto Primaria "B" Herramientas Detalle de asistencias Activi…" at bounding box center [645, 445] width 1174 height 803
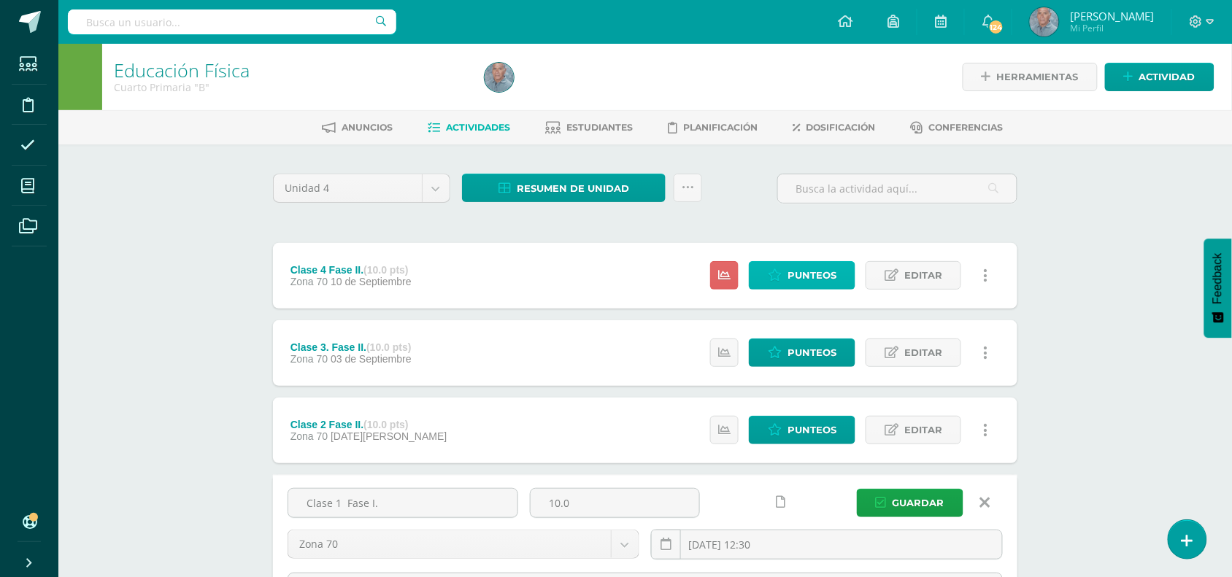
click at [803, 276] on span "Punteos" at bounding box center [812, 275] width 49 height 27
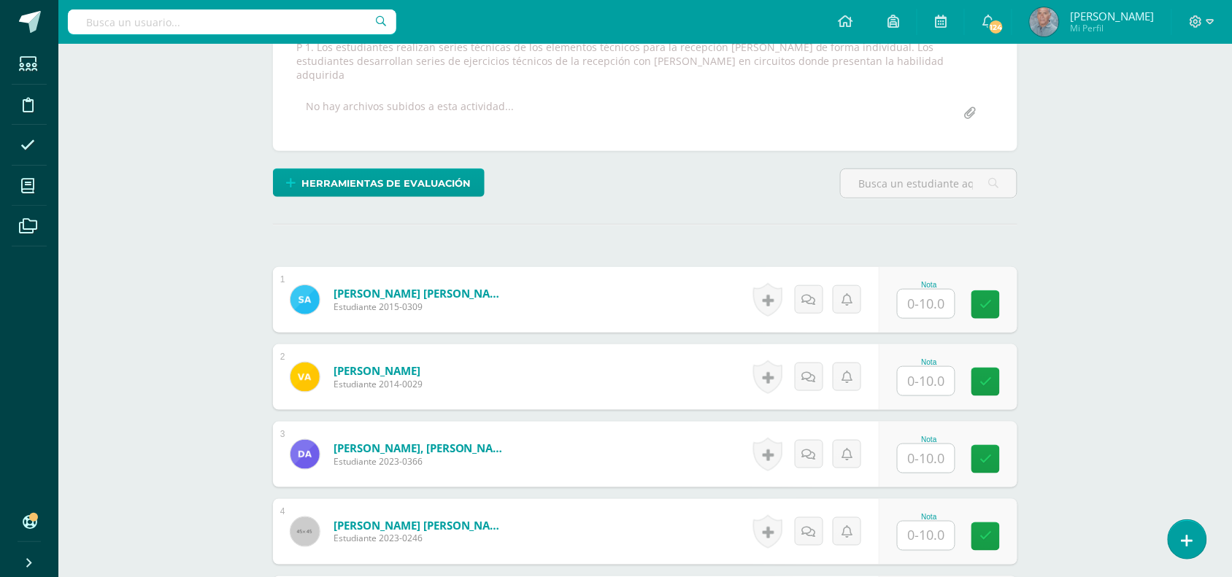
scroll to position [292, 0]
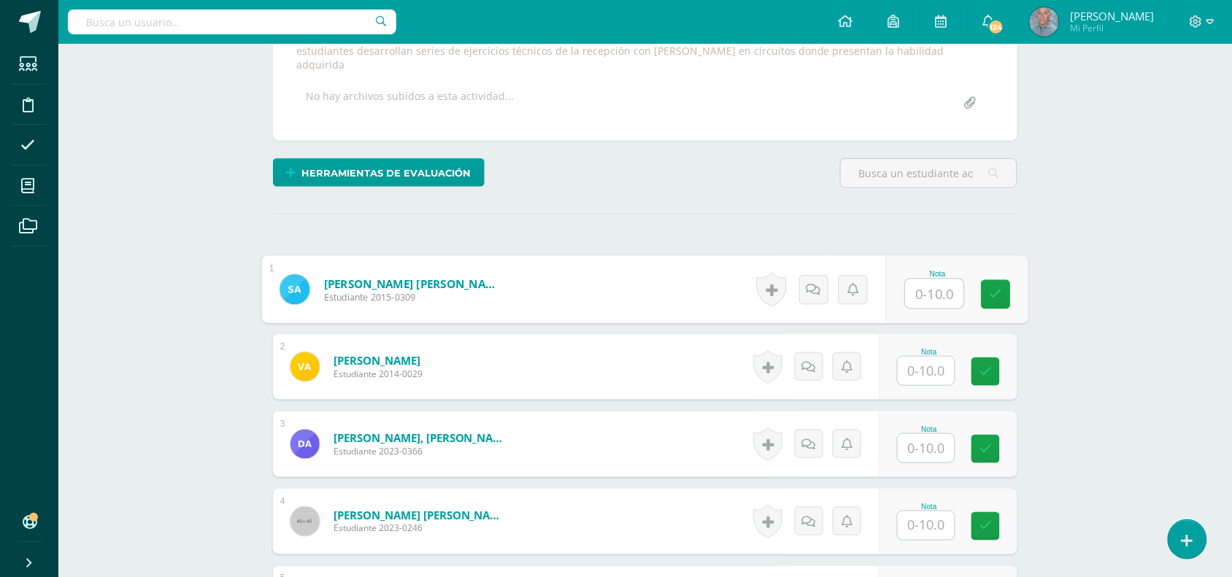
click at [929, 285] on input "text" at bounding box center [935, 294] width 58 height 29
type input "8"
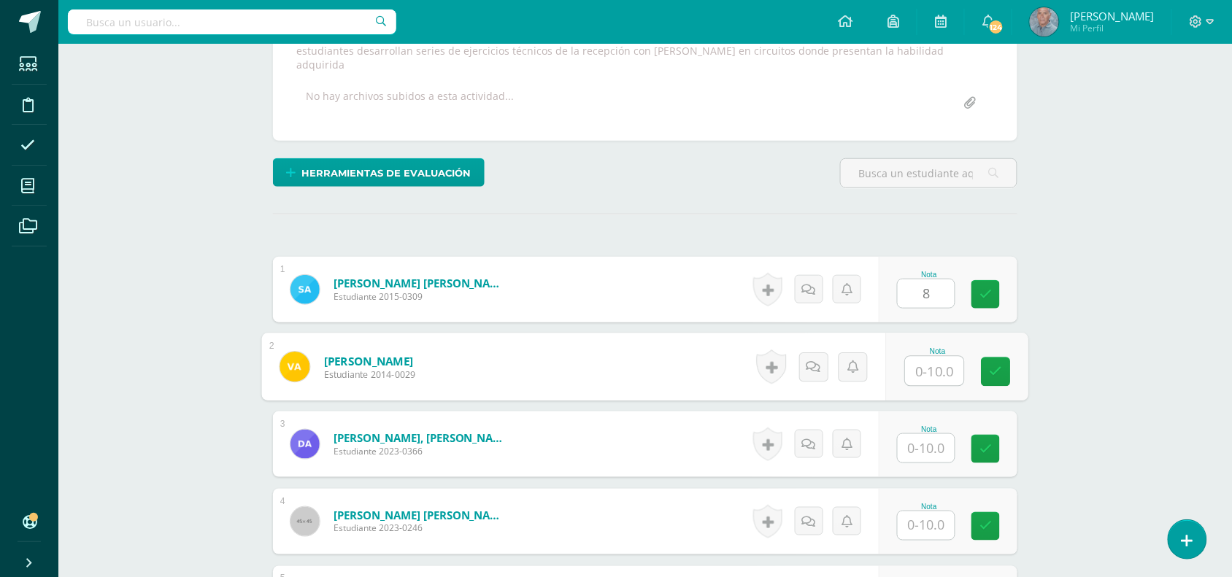
click at [927, 357] on input "text" at bounding box center [935, 371] width 58 height 29
type input "10"
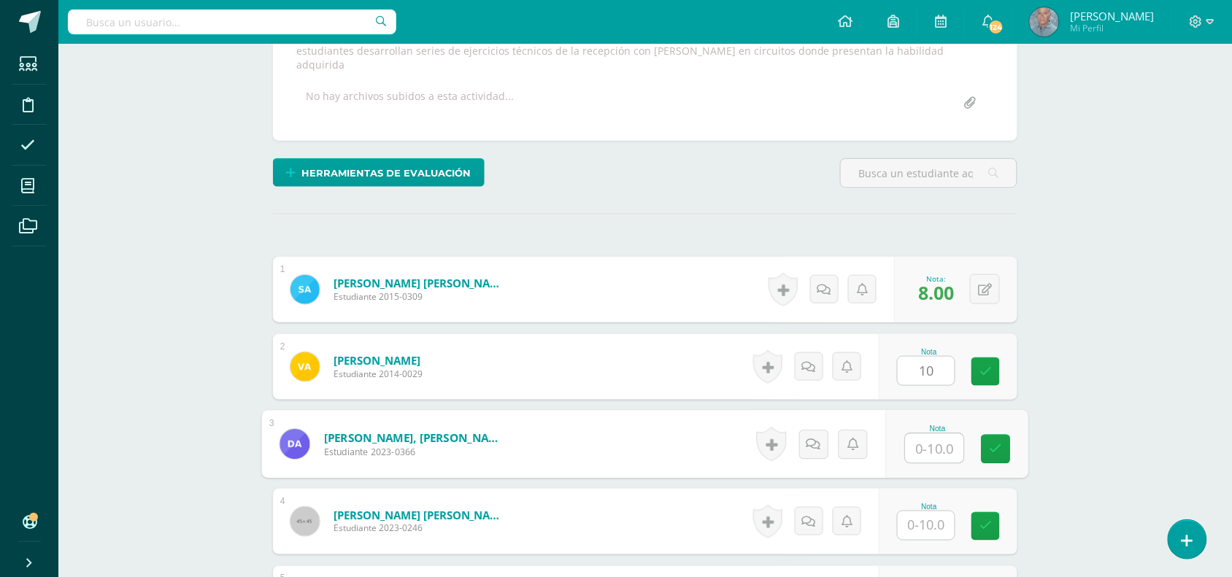
scroll to position [293, 0]
click at [920, 437] on input "text" at bounding box center [935, 448] width 58 height 29
type input "1"
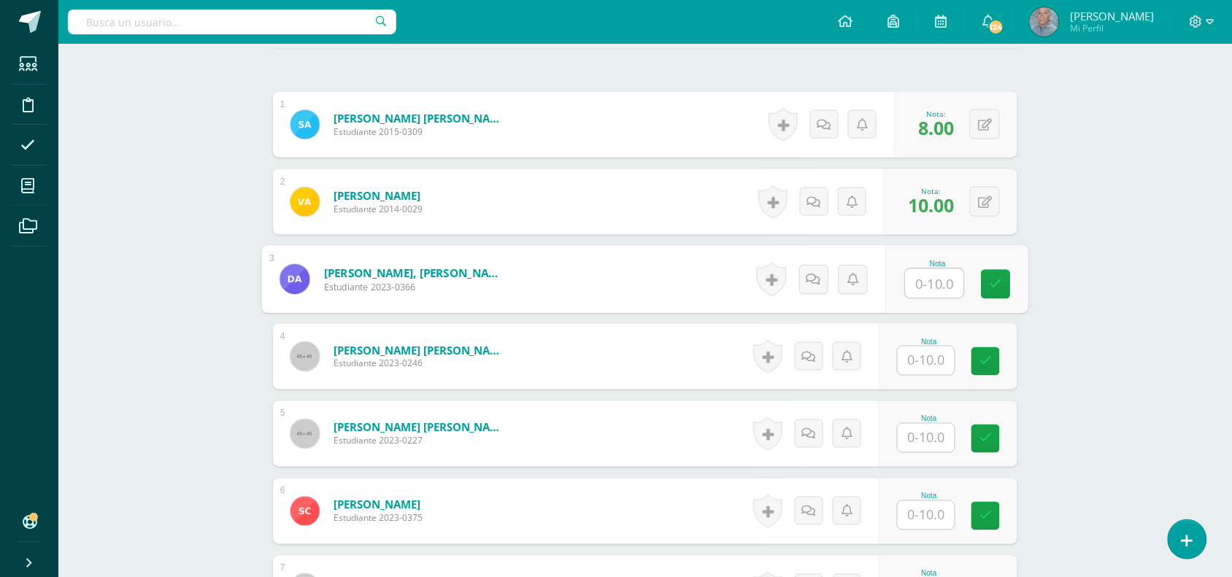
scroll to position [476, 0]
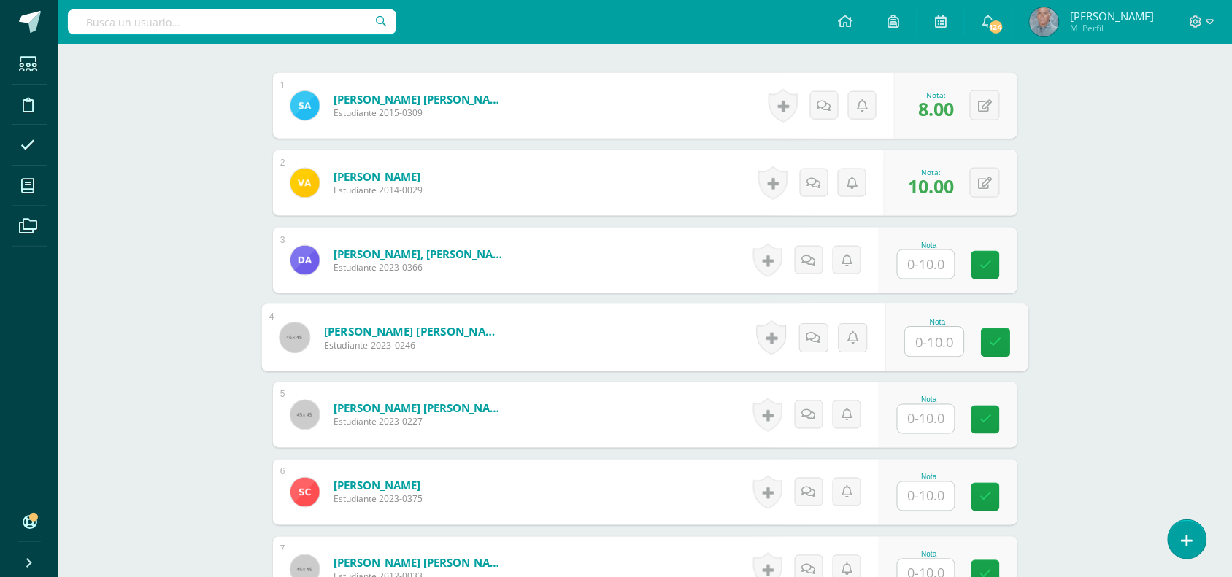
click at [913, 329] on input "text" at bounding box center [935, 342] width 58 height 29
type input "10"
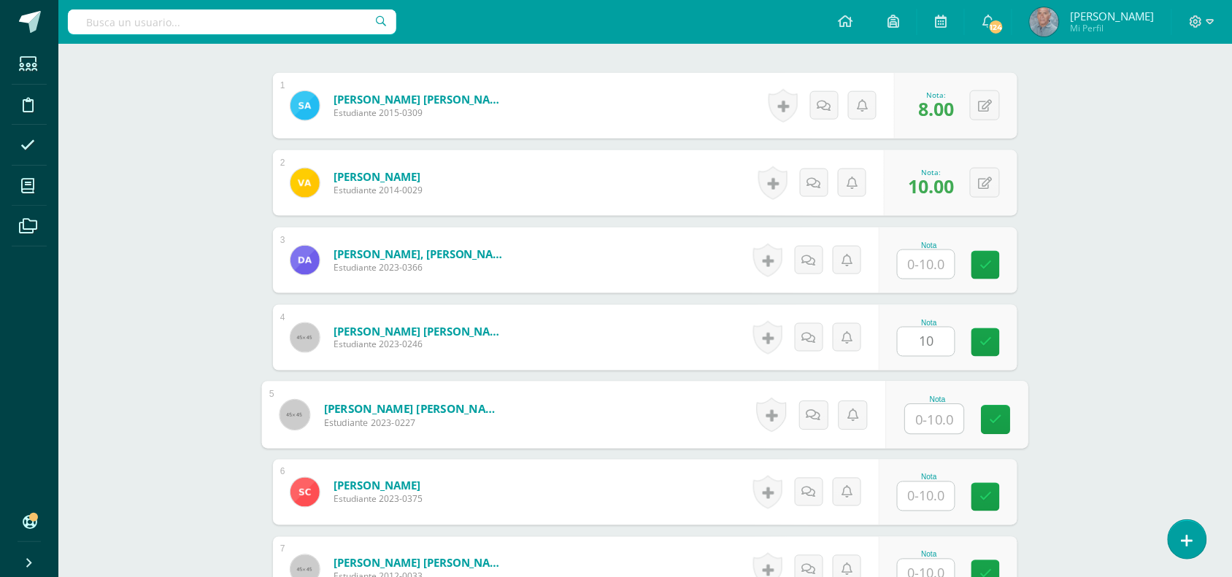
click at [914, 407] on input "text" at bounding box center [935, 419] width 58 height 29
type input "10"
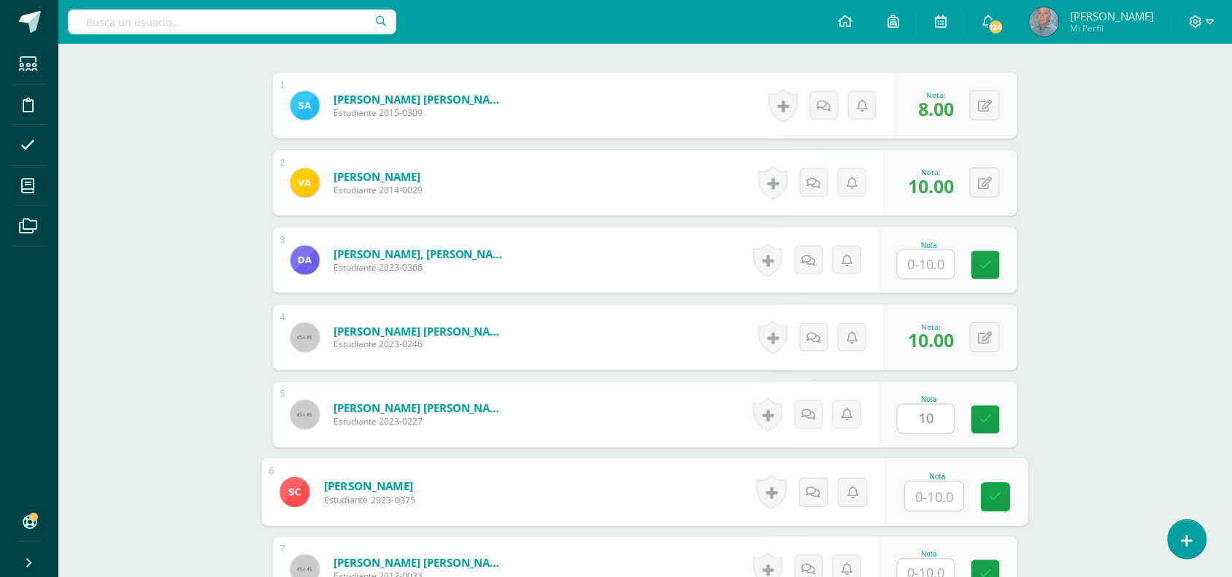
click at [918, 482] on input "text" at bounding box center [935, 496] width 58 height 29
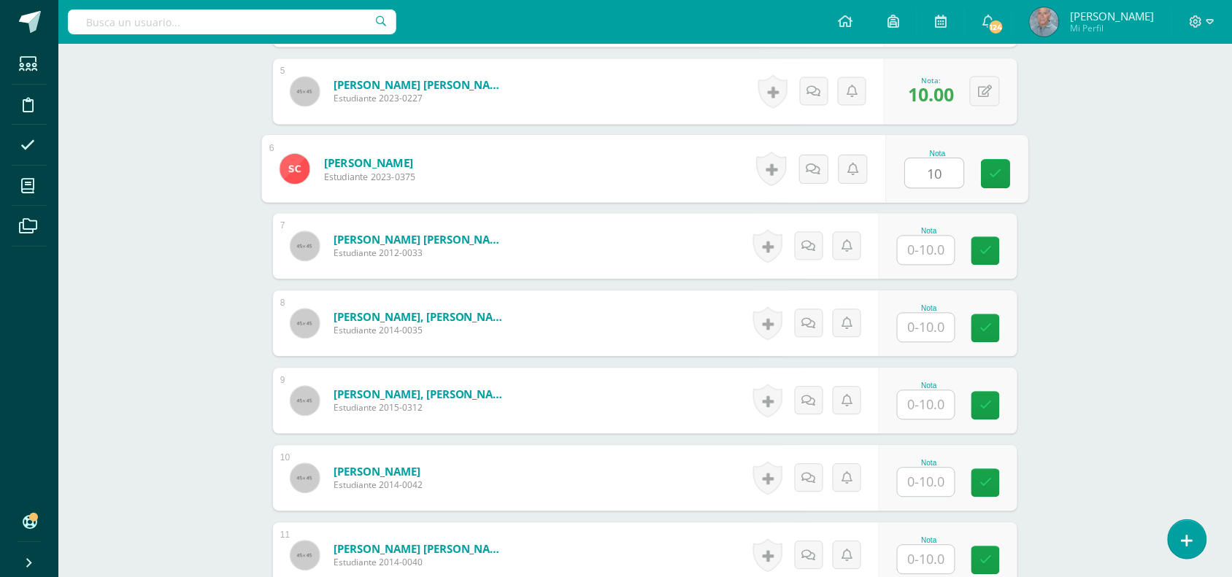
scroll to position [804, 0]
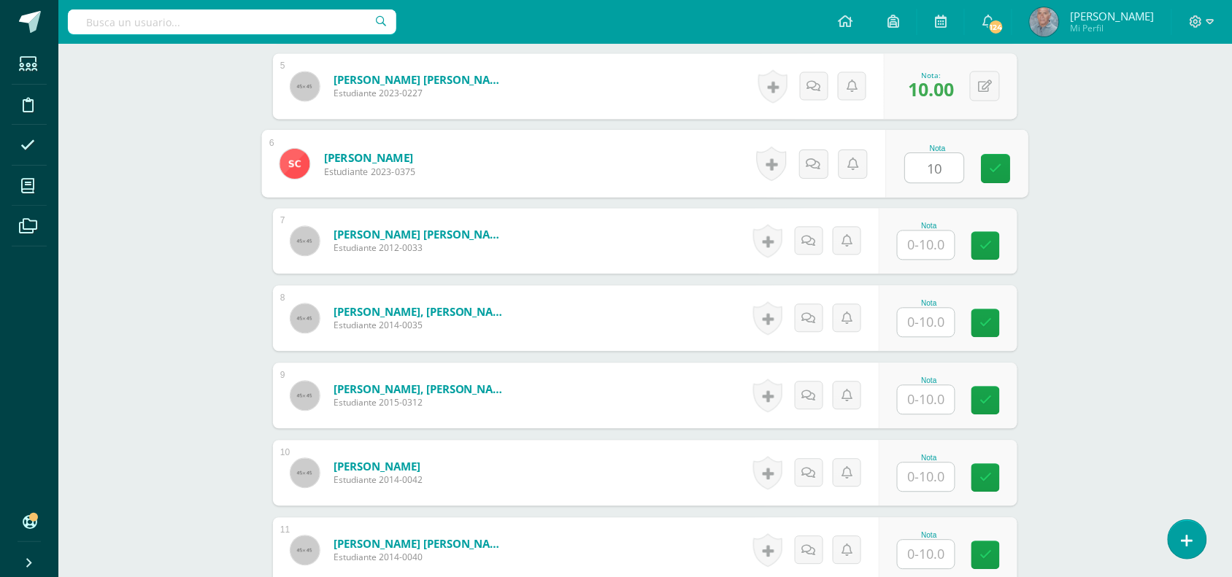
type input "10"
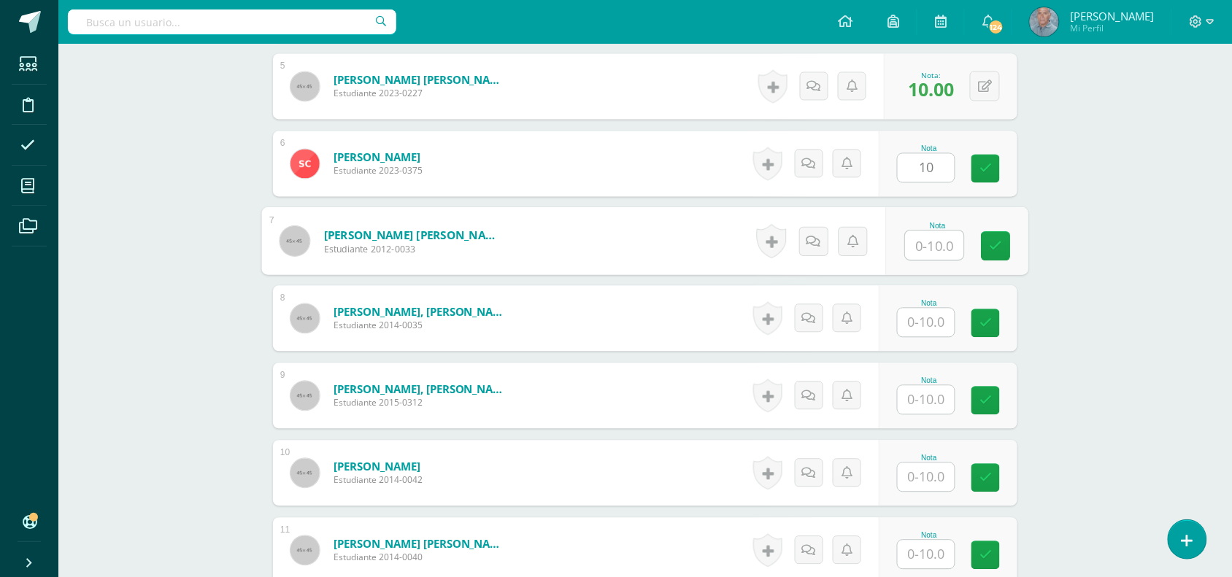
click at [914, 231] on input "text" at bounding box center [935, 245] width 58 height 29
type input "10"
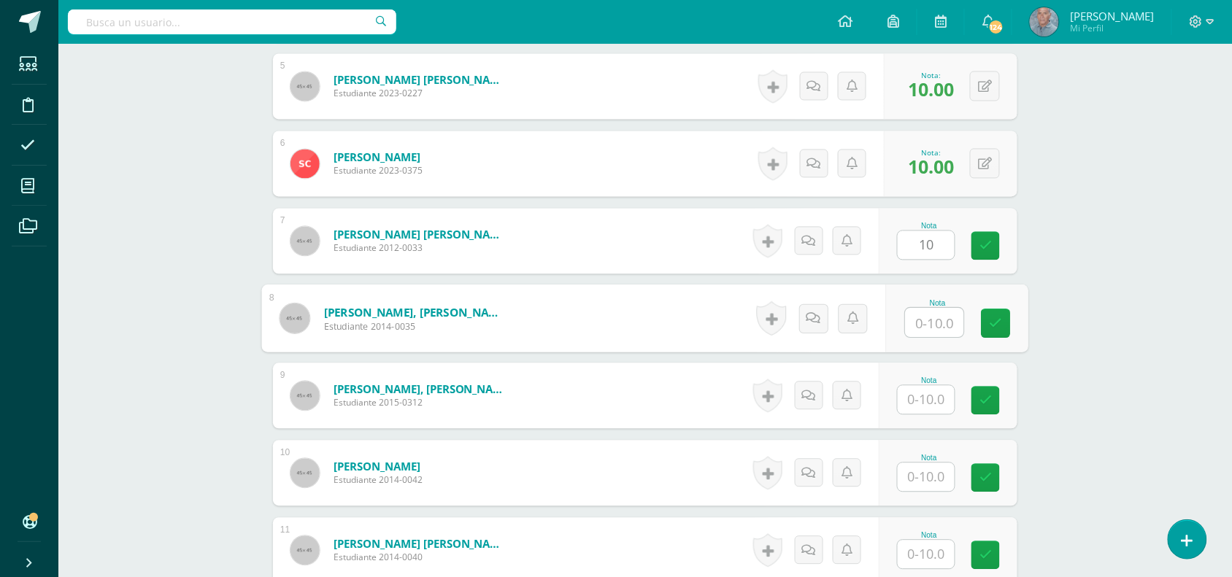
click at [920, 309] on input "text" at bounding box center [935, 323] width 58 height 29
type input "10"
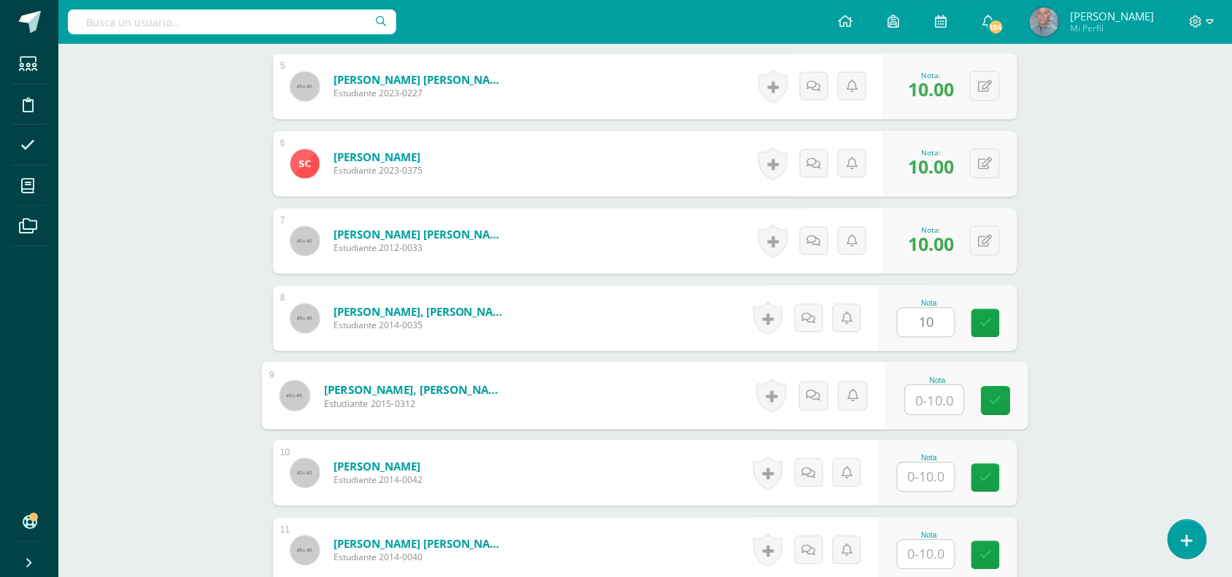
click at [916, 388] on input "text" at bounding box center [935, 400] width 58 height 29
type input "10"
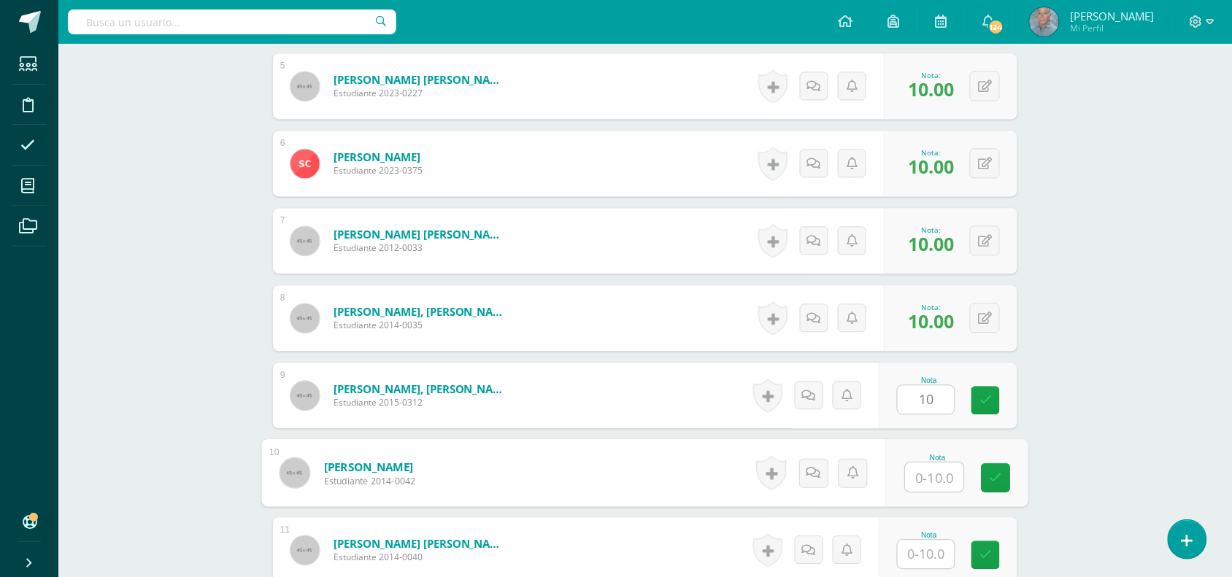
click at [920, 469] on input "text" at bounding box center [935, 478] width 58 height 29
type input "1"
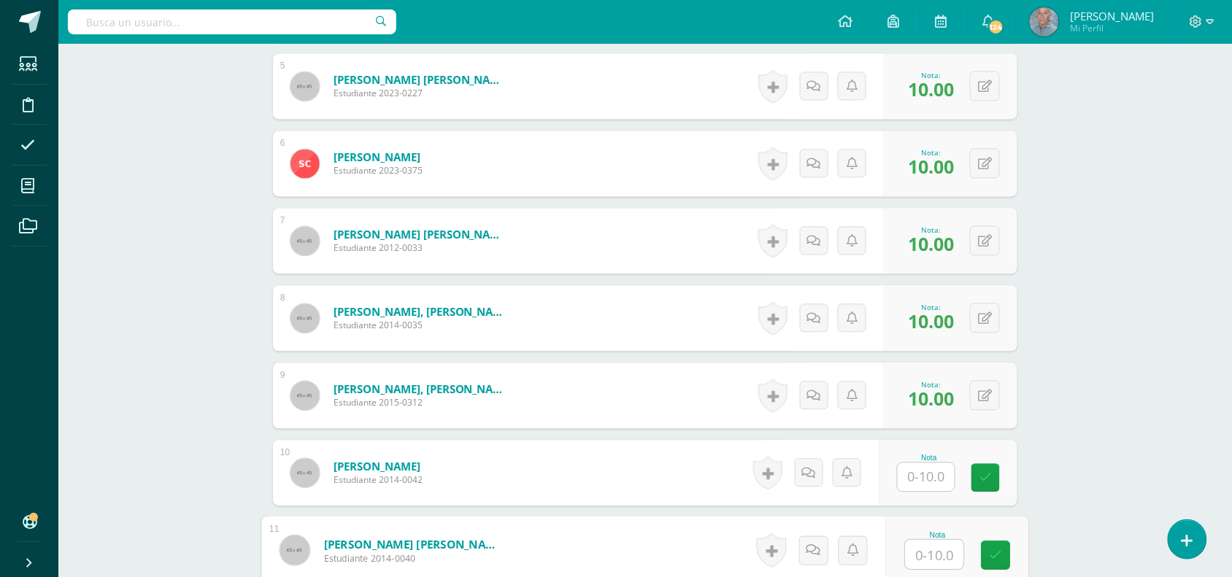
click at [920, 542] on input "text" at bounding box center [935, 555] width 58 height 29
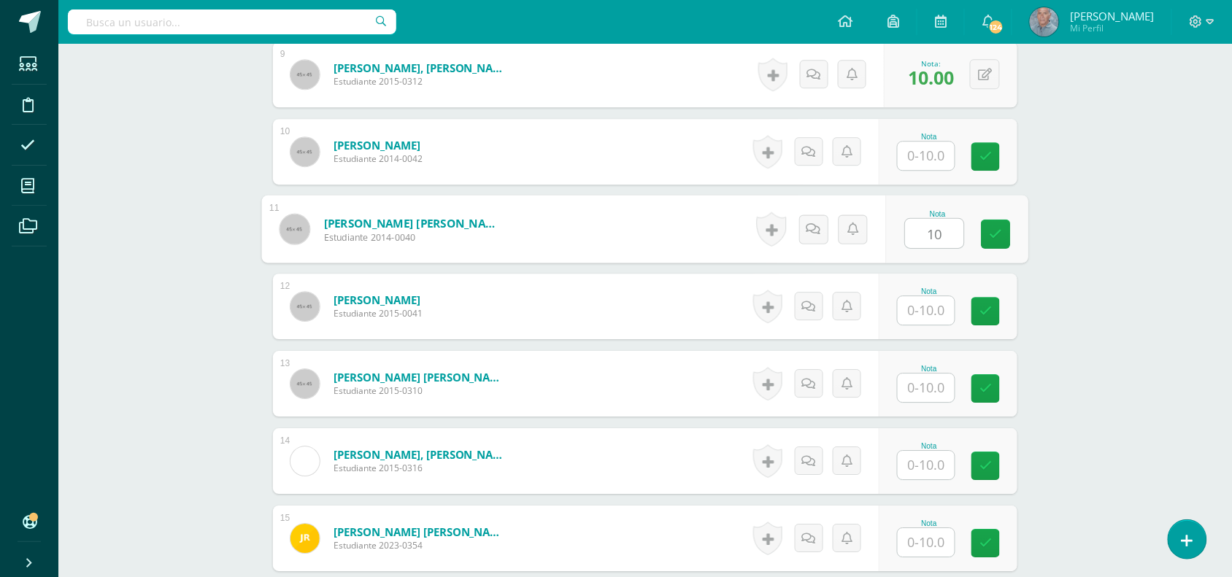
scroll to position [1133, 0]
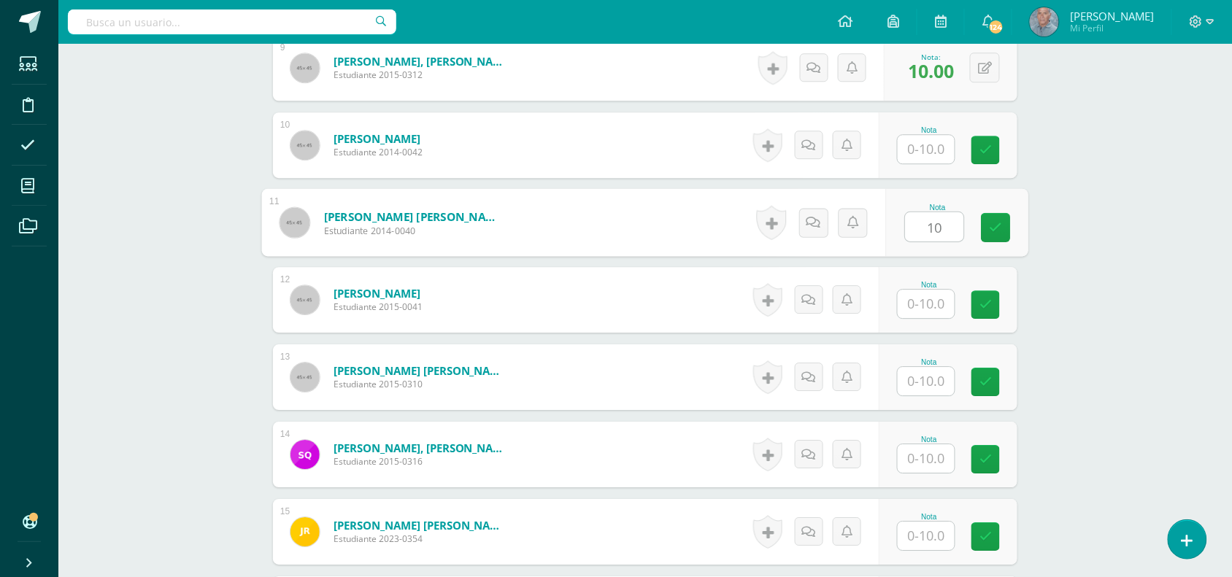
type input "10"
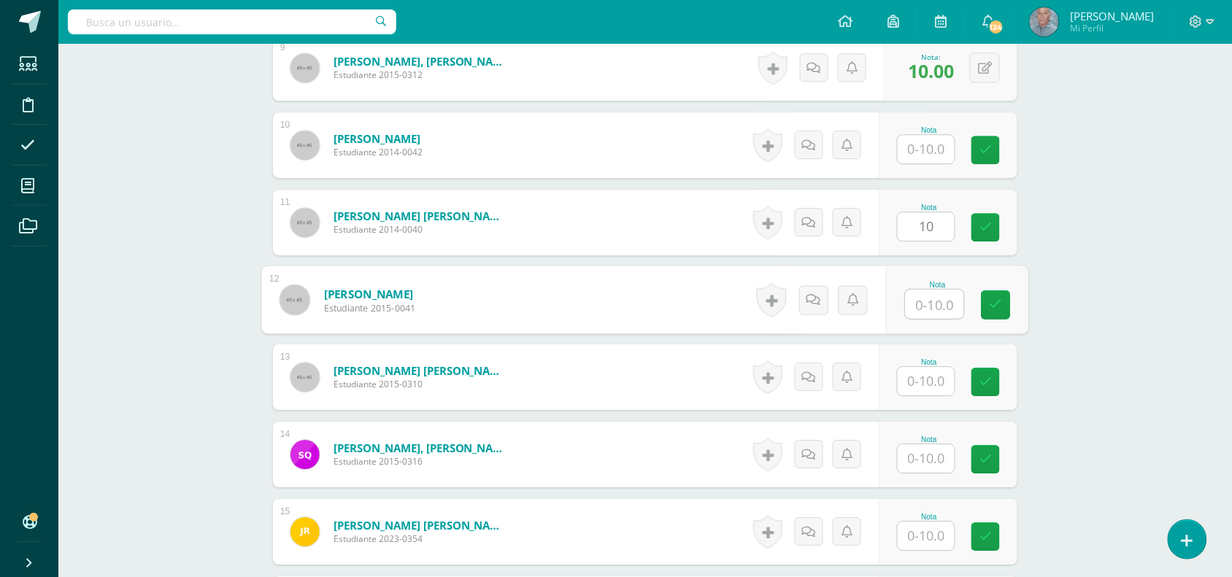
click at [920, 291] on input "text" at bounding box center [935, 304] width 58 height 29
type input "10"
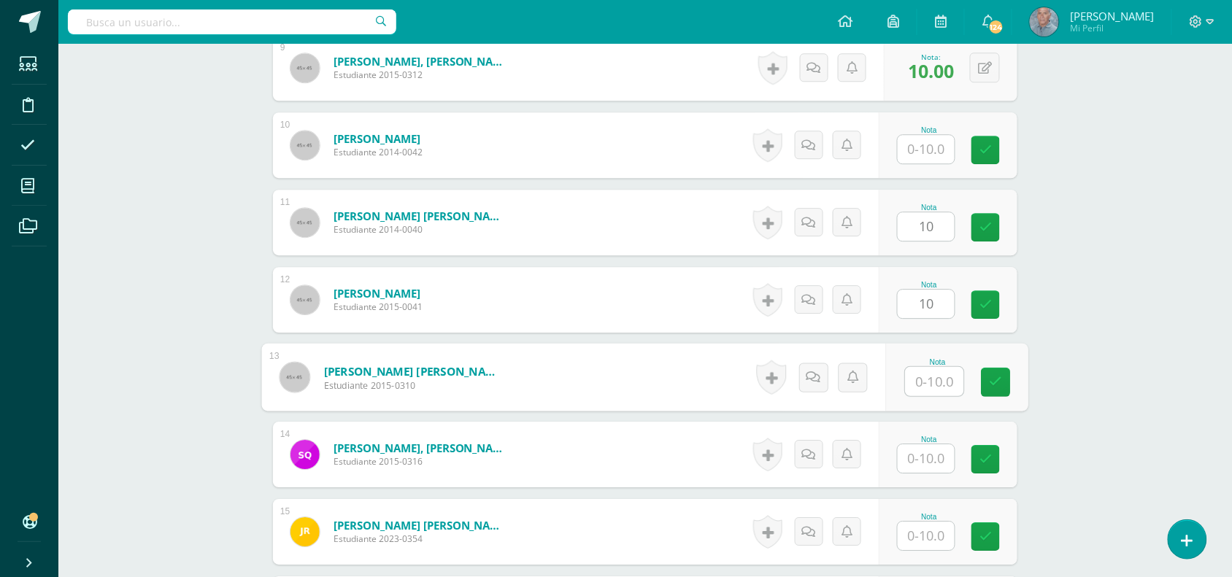
click at [917, 367] on input "text" at bounding box center [935, 381] width 58 height 29
type input "10"
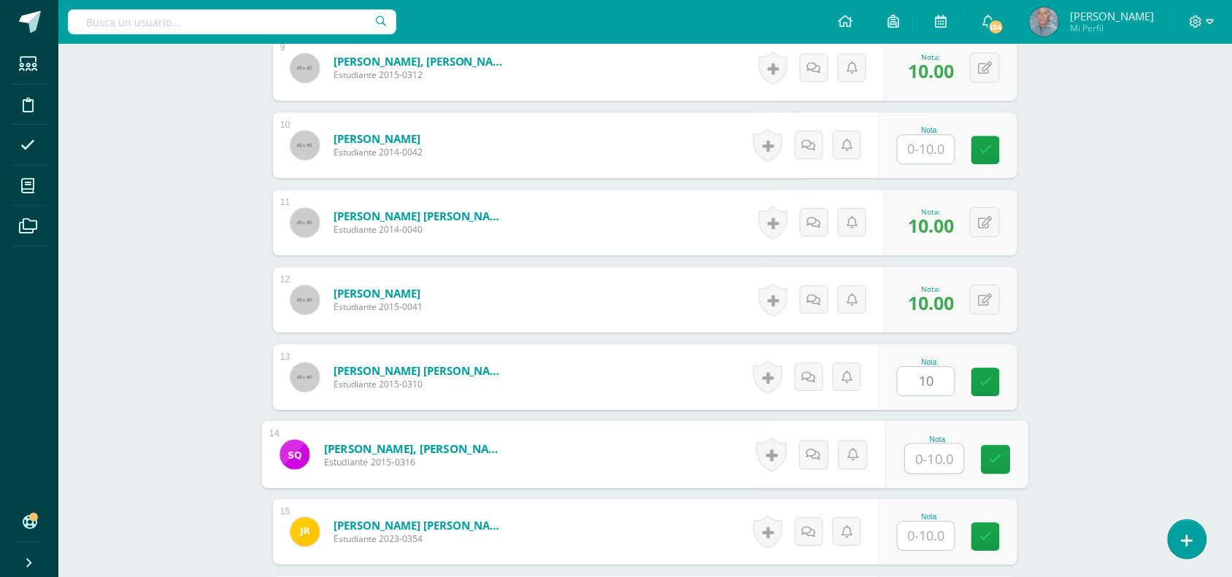
click at [917, 445] on input "text" at bounding box center [935, 459] width 58 height 29
type input "10"
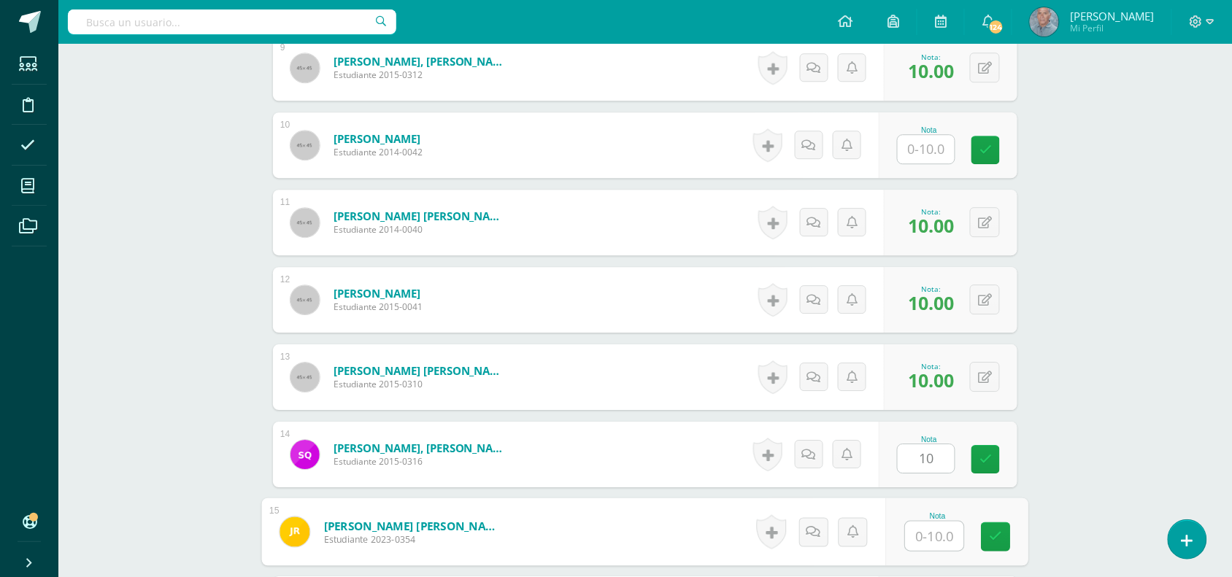
click at [921, 527] on input "text" at bounding box center [935, 536] width 58 height 29
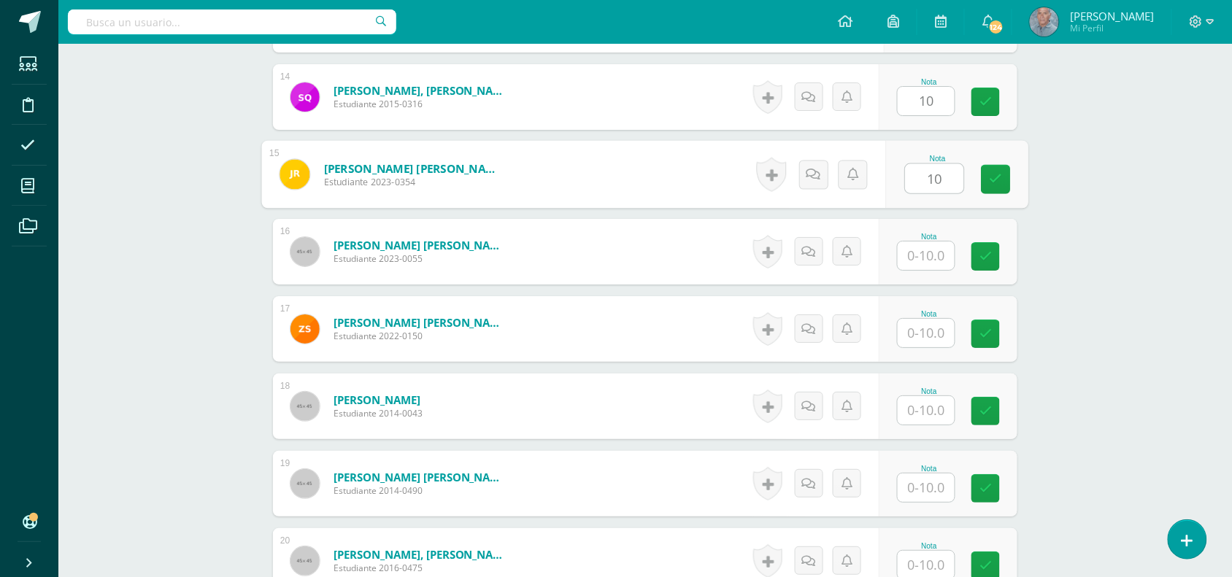
scroll to position [1534, 0]
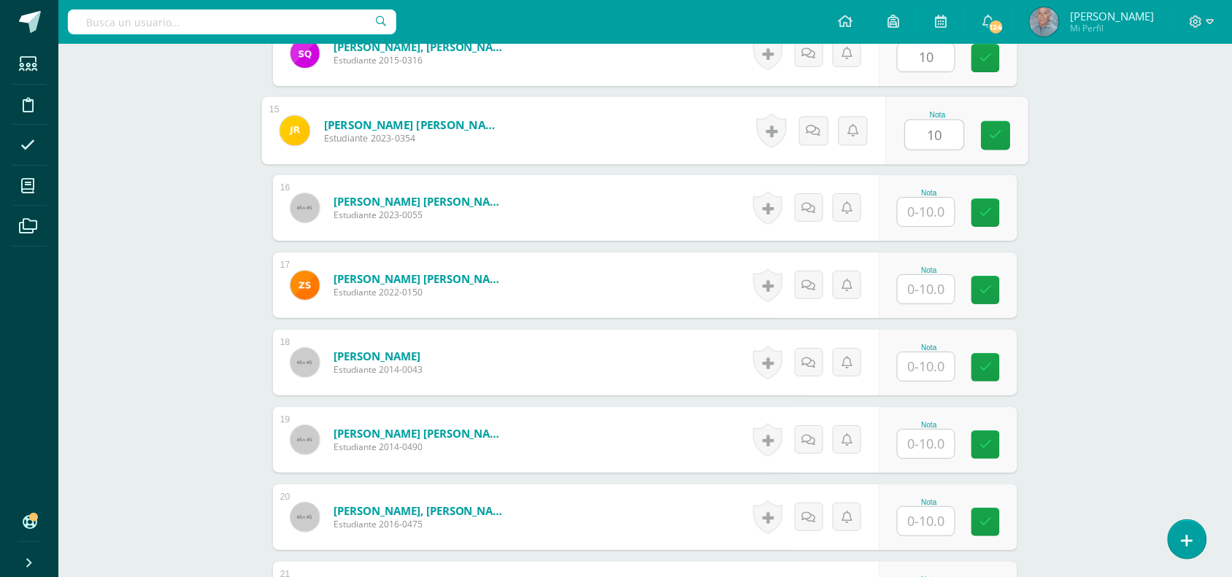
type input "10"
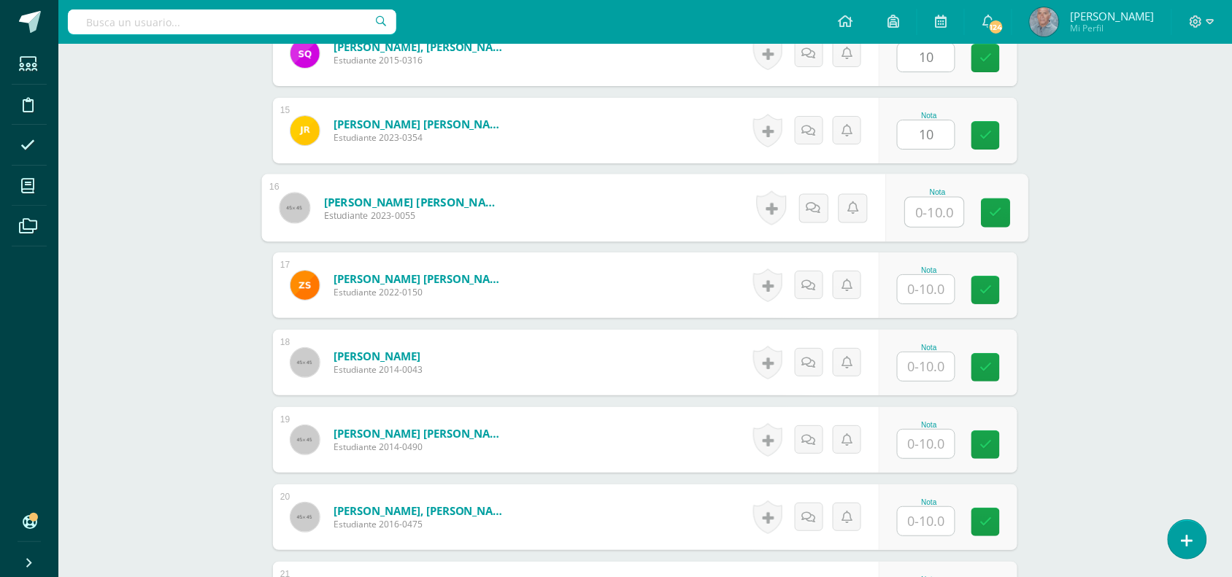
click at [914, 198] on input "text" at bounding box center [935, 212] width 58 height 29
type input "10"
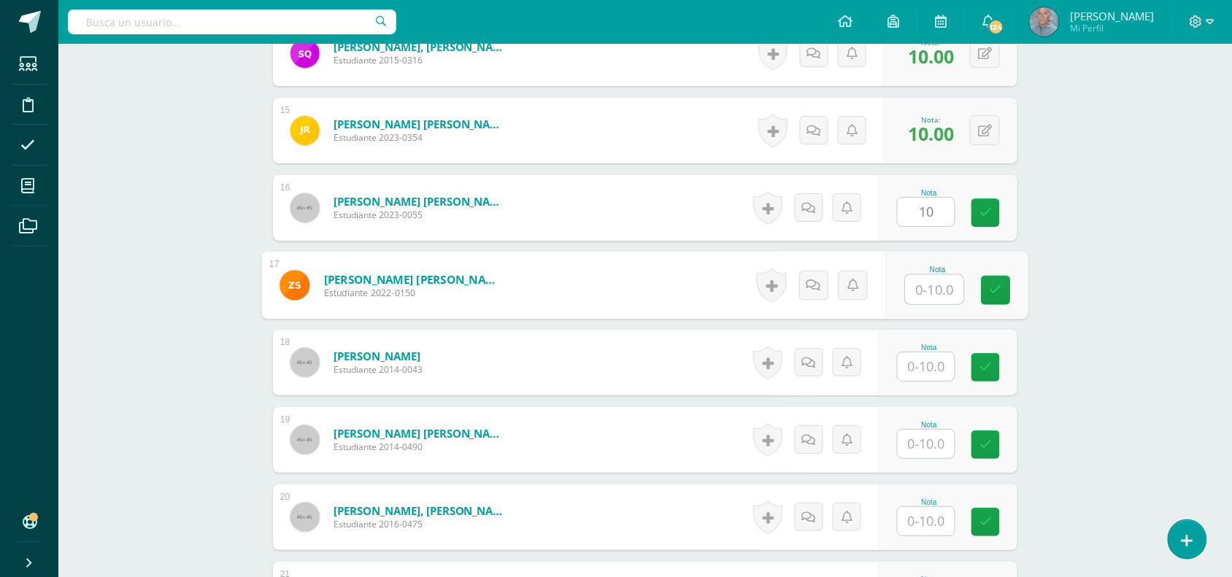
click at [920, 278] on input "text" at bounding box center [935, 289] width 58 height 29
type input "10"
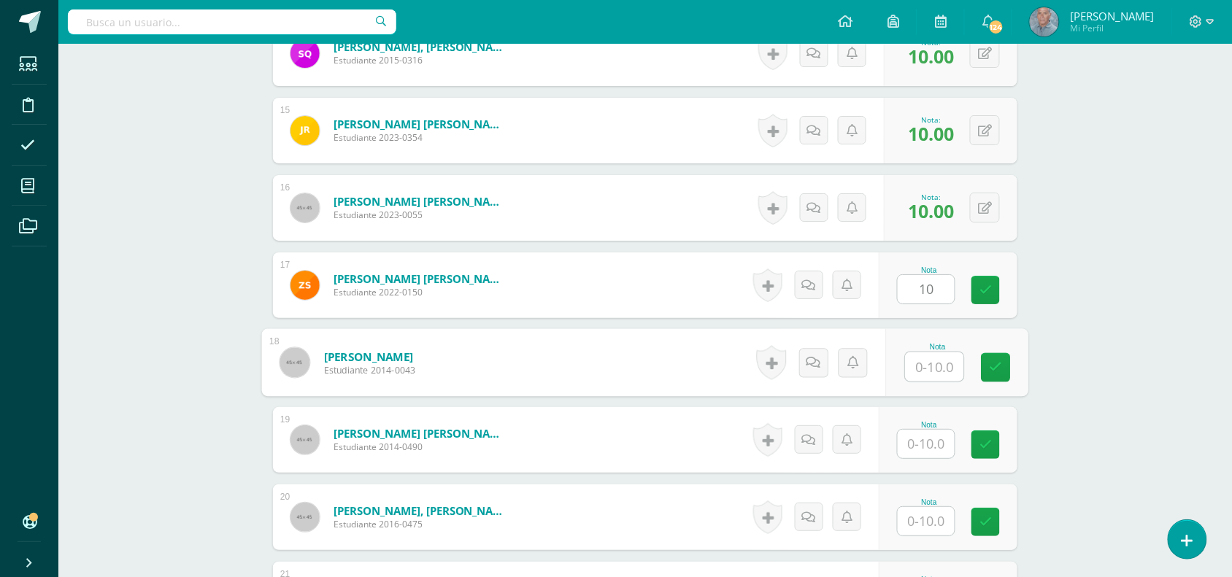
click at [918, 353] on input "text" at bounding box center [935, 367] width 58 height 29
type input "10"
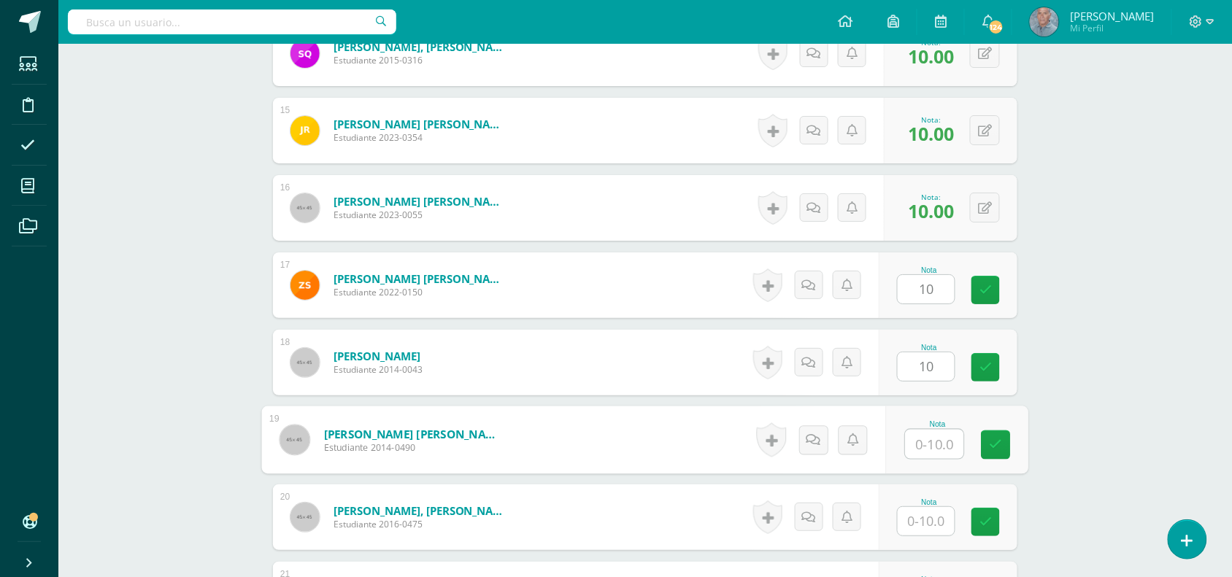
click at [915, 430] on input "text" at bounding box center [935, 444] width 58 height 29
type input "10"
click at [916, 507] on input "text" at bounding box center [926, 521] width 57 height 28
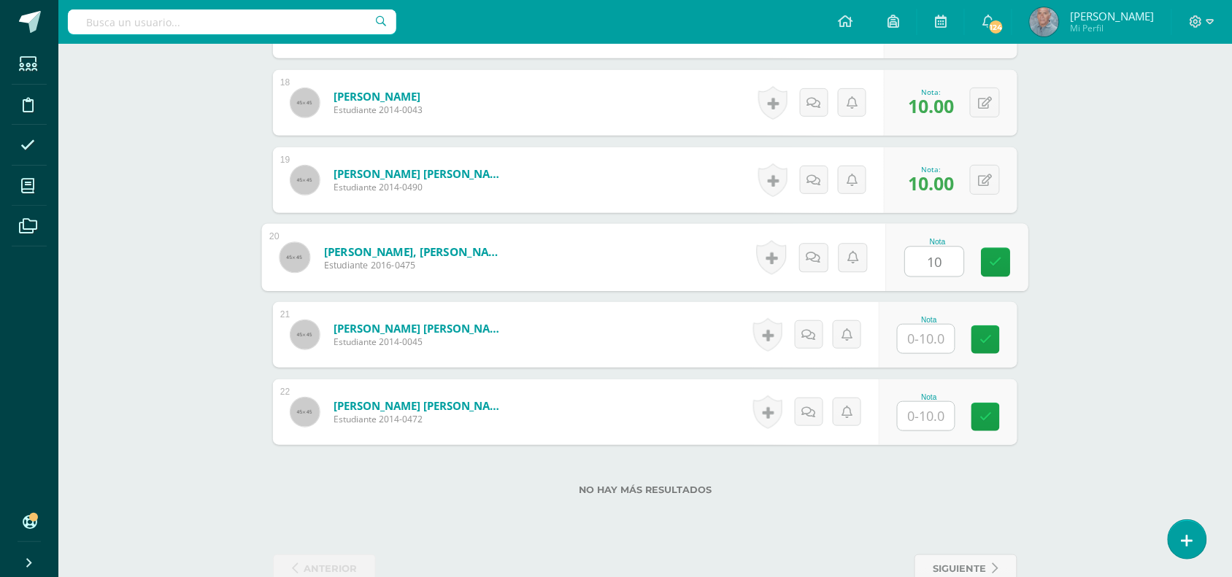
scroll to position [1815, 0]
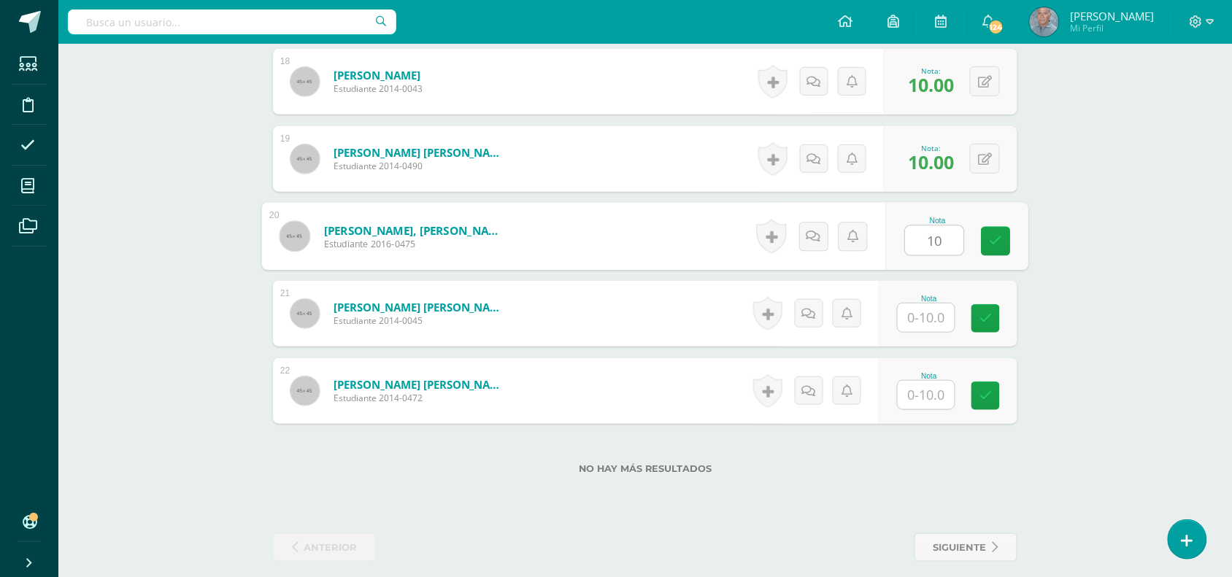
type input "10"
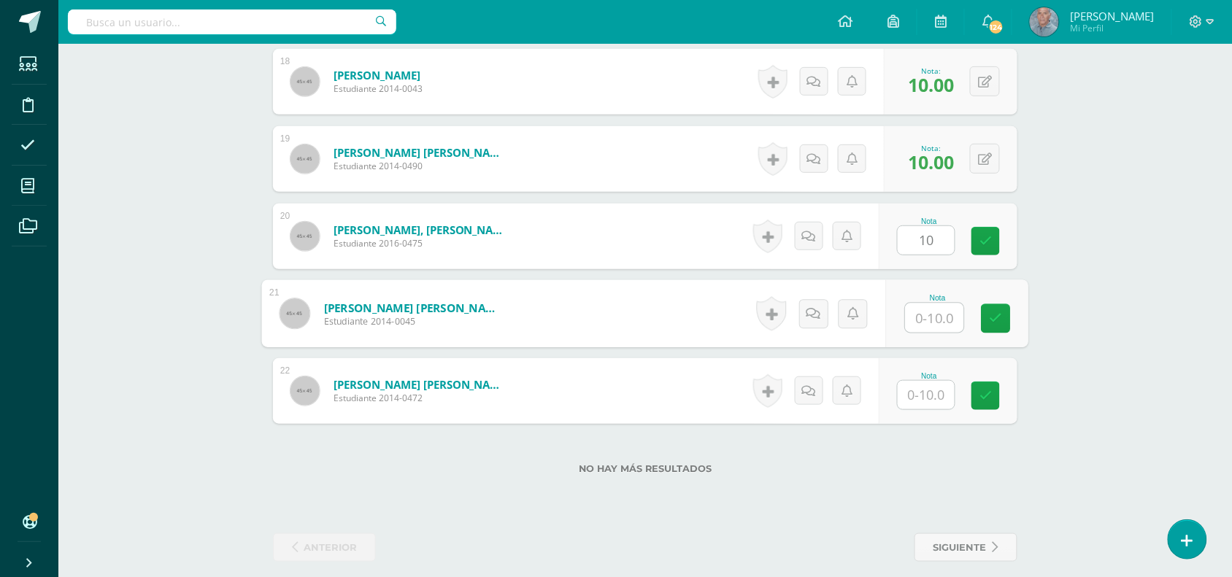
click at [910, 308] on input "text" at bounding box center [935, 318] width 58 height 29
type input "10"
click at [916, 381] on input "text" at bounding box center [926, 395] width 57 height 28
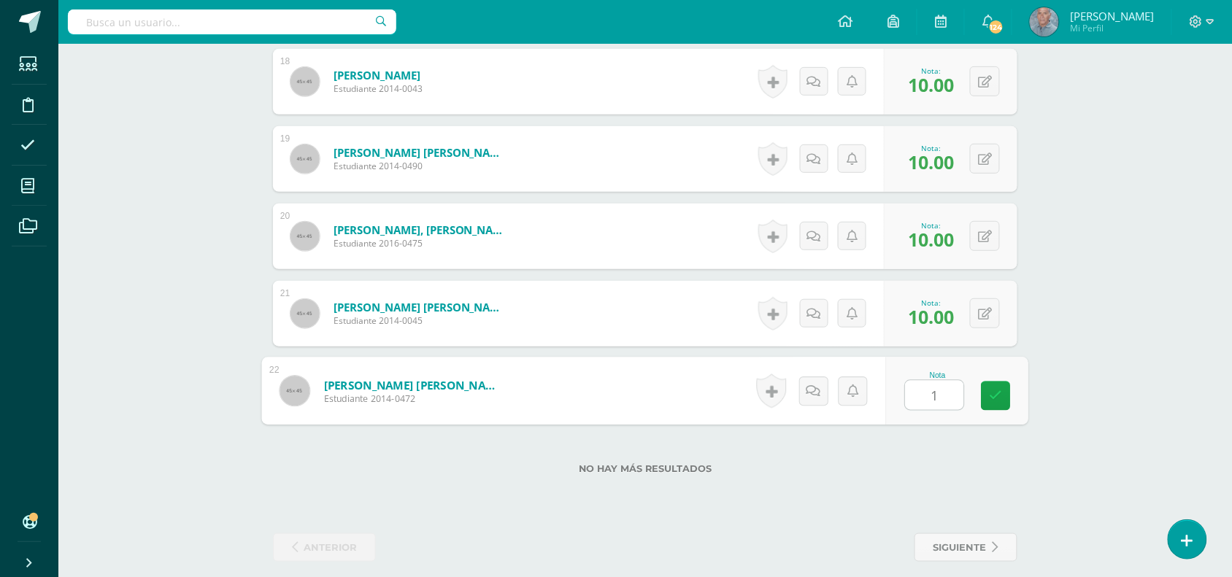
type input "10"
click at [996, 390] on icon at bounding box center [996, 396] width 13 height 12
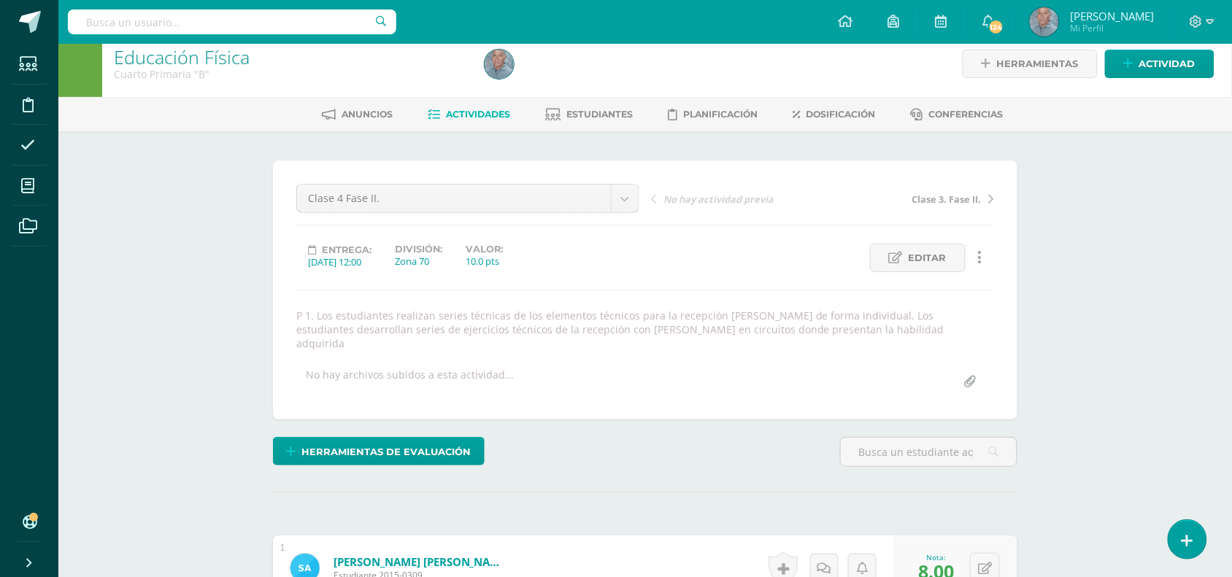
scroll to position [0, 0]
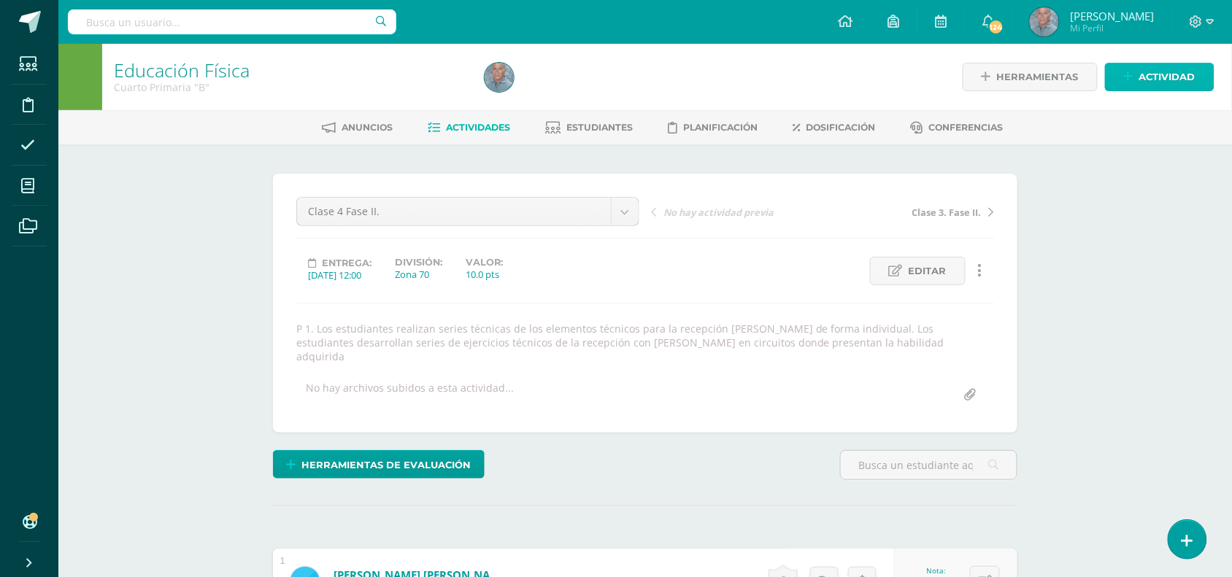
click at [1153, 85] on span "Actividad" at bounding box center [1167, 77] width 56 height 27
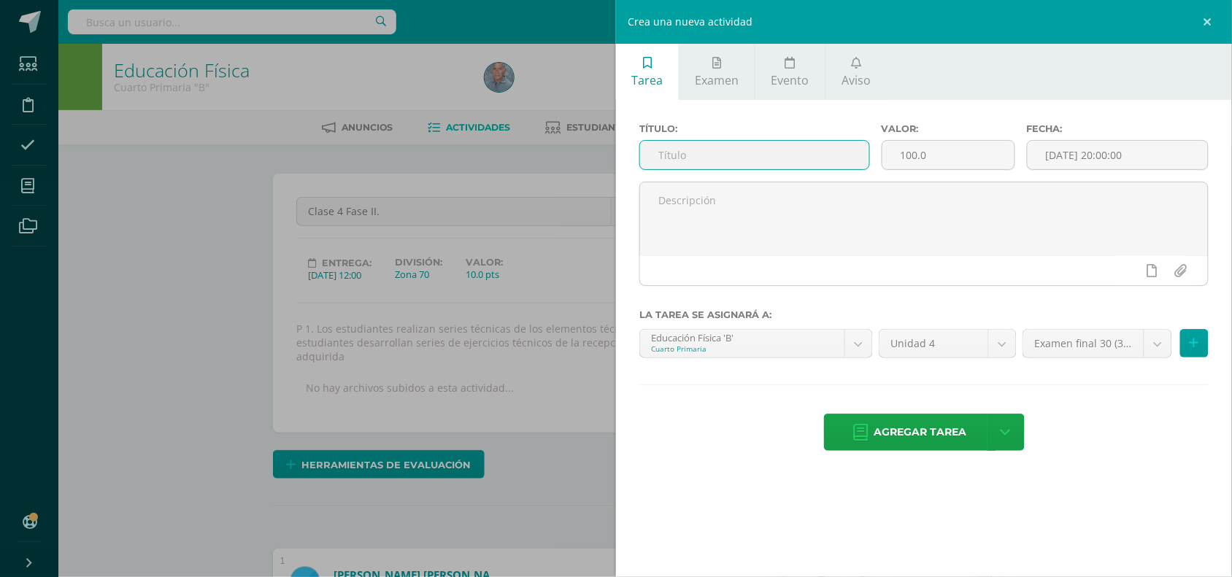
click at [741, 153] on input "text" at bounding box center [754, 155] width 229 height 28
type input "Clase 5 Fase II"
click at [905, 155] on input "100.0" at bounding box center [948, 155] width 132 height 28
type input "10.0"
click at [1095, 155] on input "[DATE] 20:00:00" at bounding box center [1118, 155] width 180 height 28
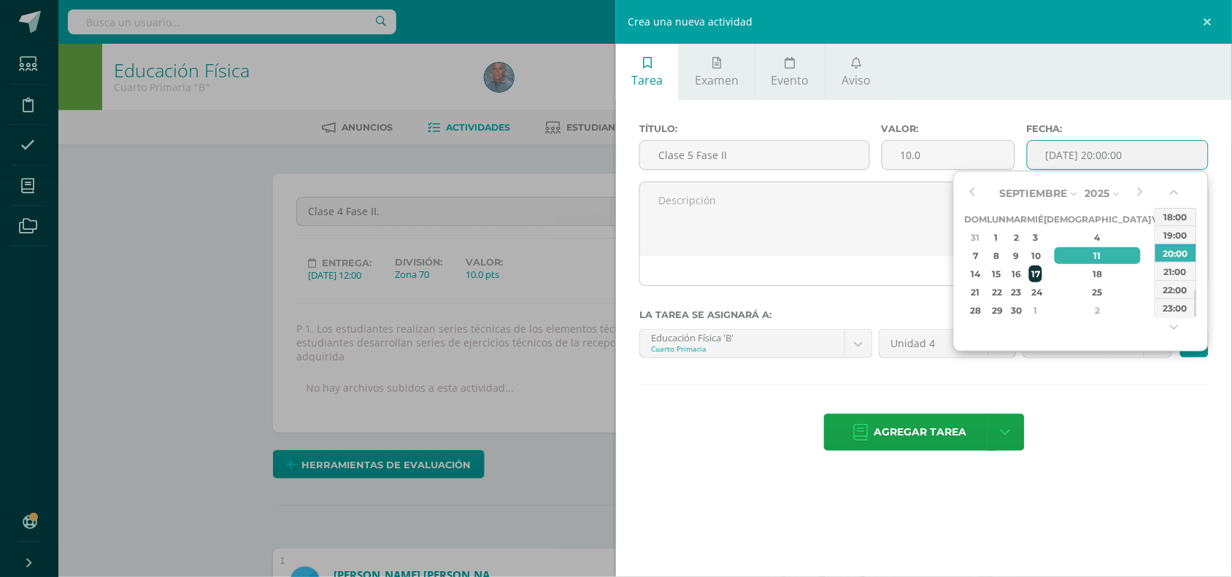
click at [1042, 277] on div "17" at bounding box center [1035, 274] width 13 height 17
click at [1177, 192] on button "button" at bounding box center [1176, 196] width 15 height 22
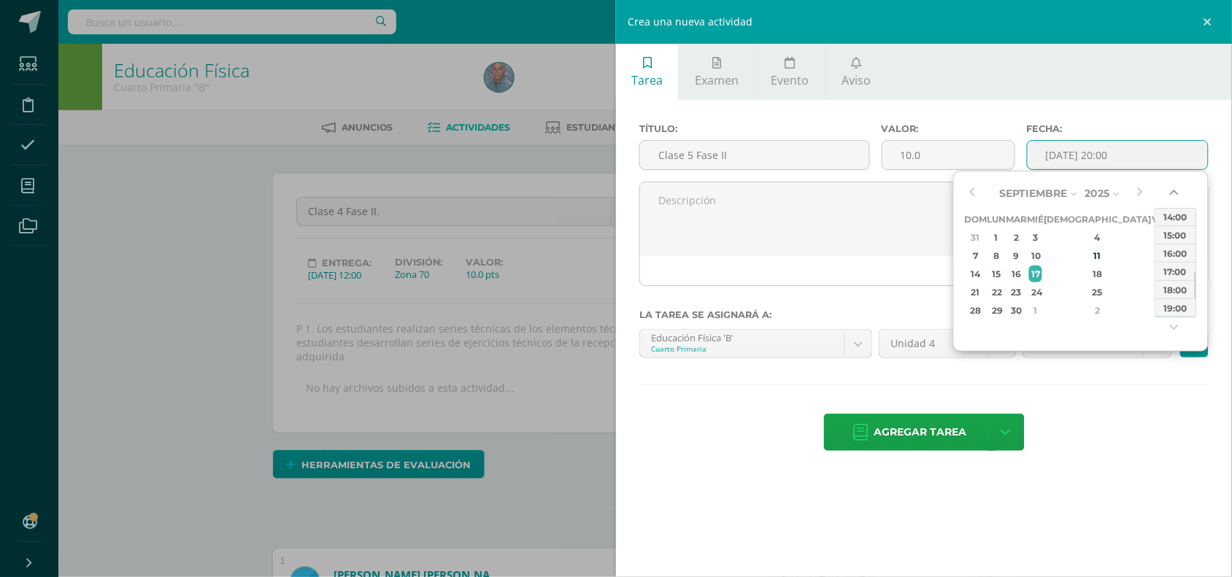
click at [1177, 192] on button "button" at bounding box center [1176, 196] width 15 height 22
click at [1176, 210] on div "12:00" at bounding box center [1175, 216] width 41 height 18
type input "2025-09-17 12:00"
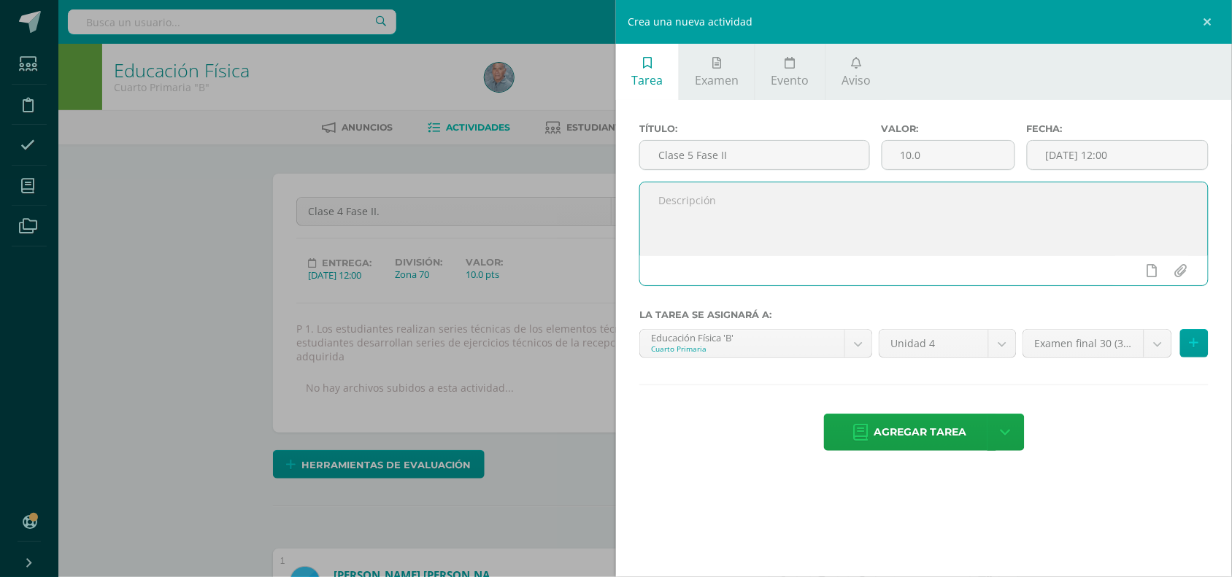
click at [655, 204] on textarea at bounding box center [924, 218] width 568 height 73
paste textarea "P 1. Los estudiantes realizan series técnicas de los elementos técnicos para el…"
click at [847, 220] on textarea "P 1. Los estudiantes realizan series técnicas de los elementos técnicos para el…" at bounding box center [924, 218] width 568 height 73
click at [664, 234] on textarea "P 1. Los estudiantes realizan series técnicas de los elementos técnicos para el…" at bounding box center [924, 218] width 568 height 73
paste textarea "P2. Los estudiantes desarrollan series de ejercicios técnicos para aplicar el d…"
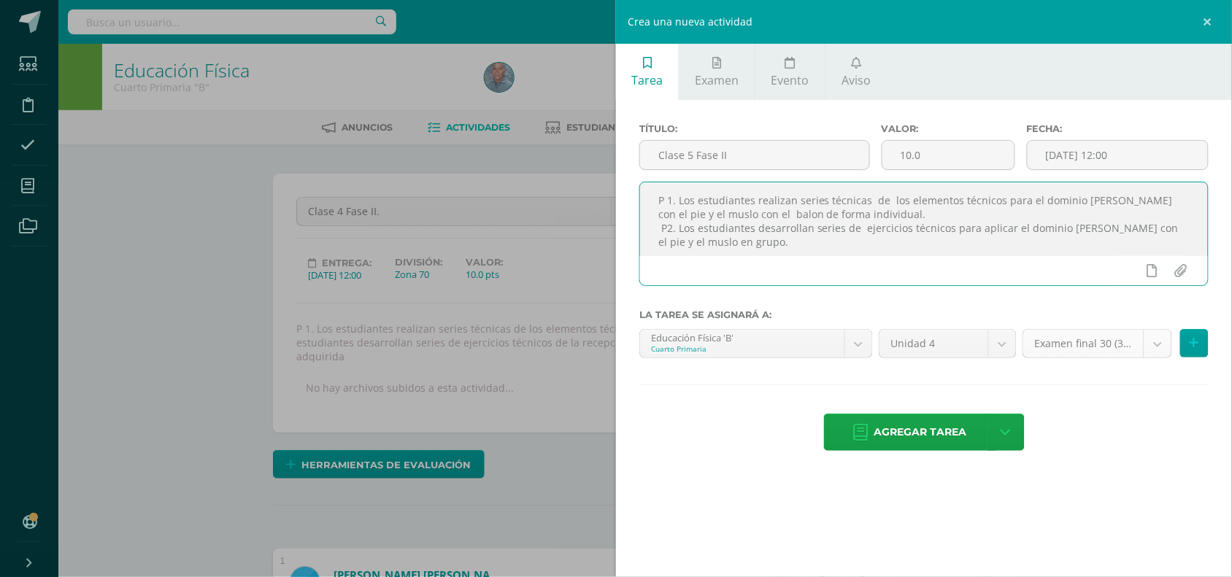
type textarea "P 1. Los estudiantes realizan series técnicas de los elementos técnicos para el…"
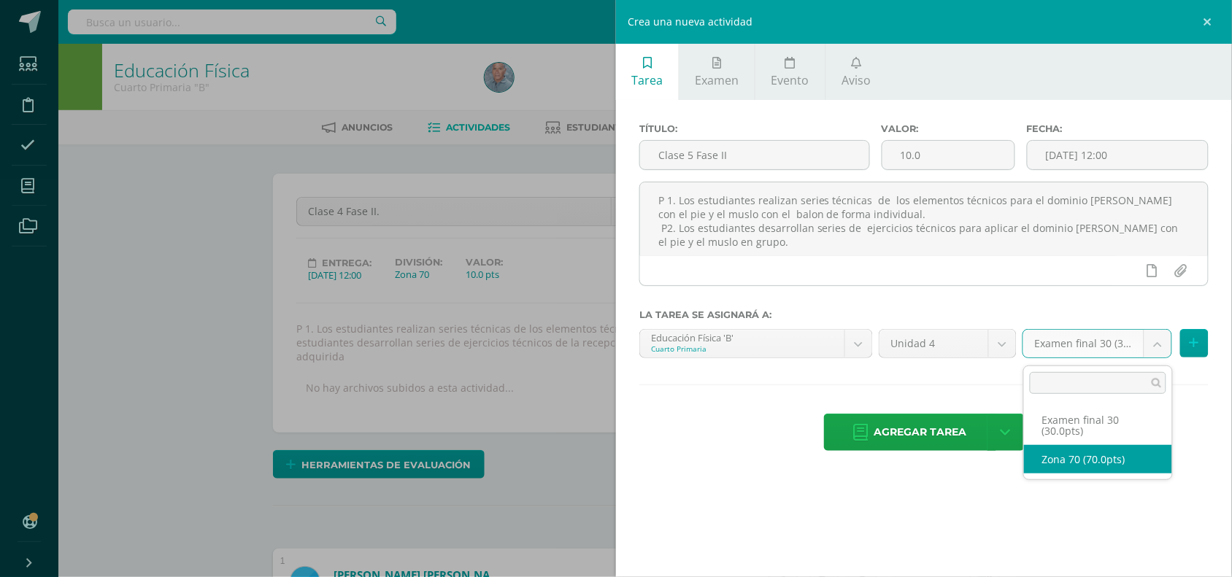
select select "47055"
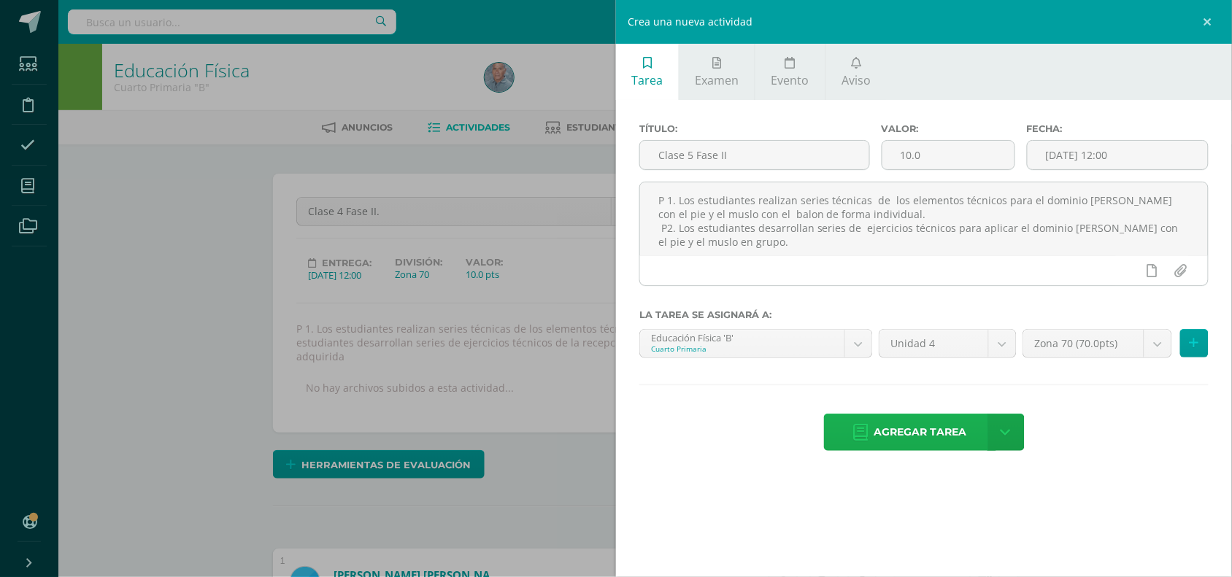
click at [918, 439] on span "Agregar tarea" at bounding box center [920, 433] width 93 height 36
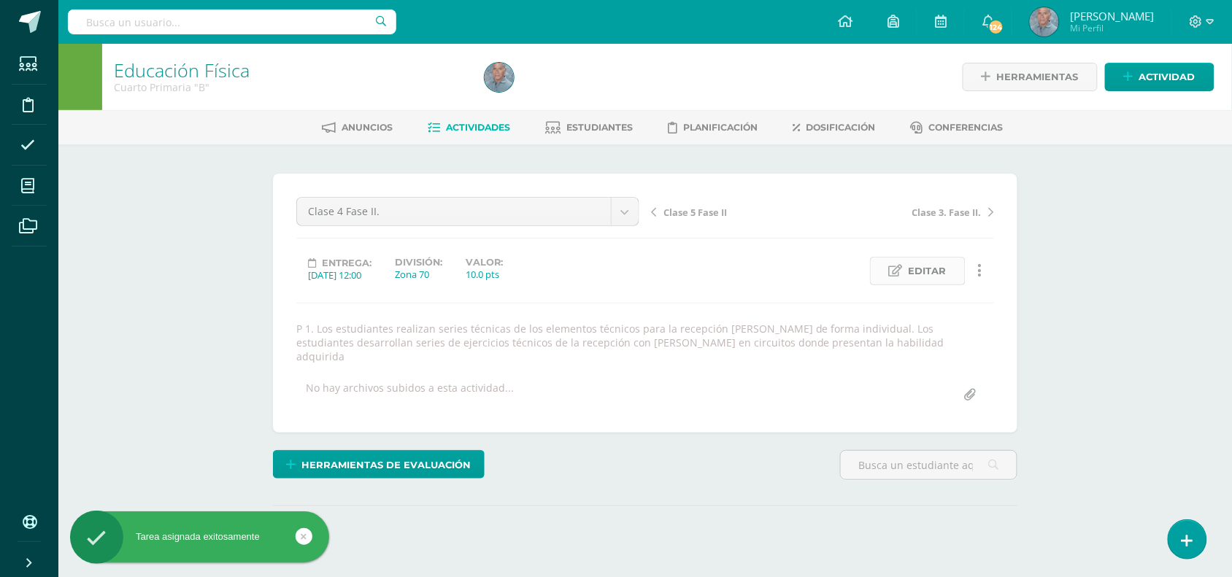
click at [929, 270] on span "Editar" at bounding box center [928, 271] width 38 height 27
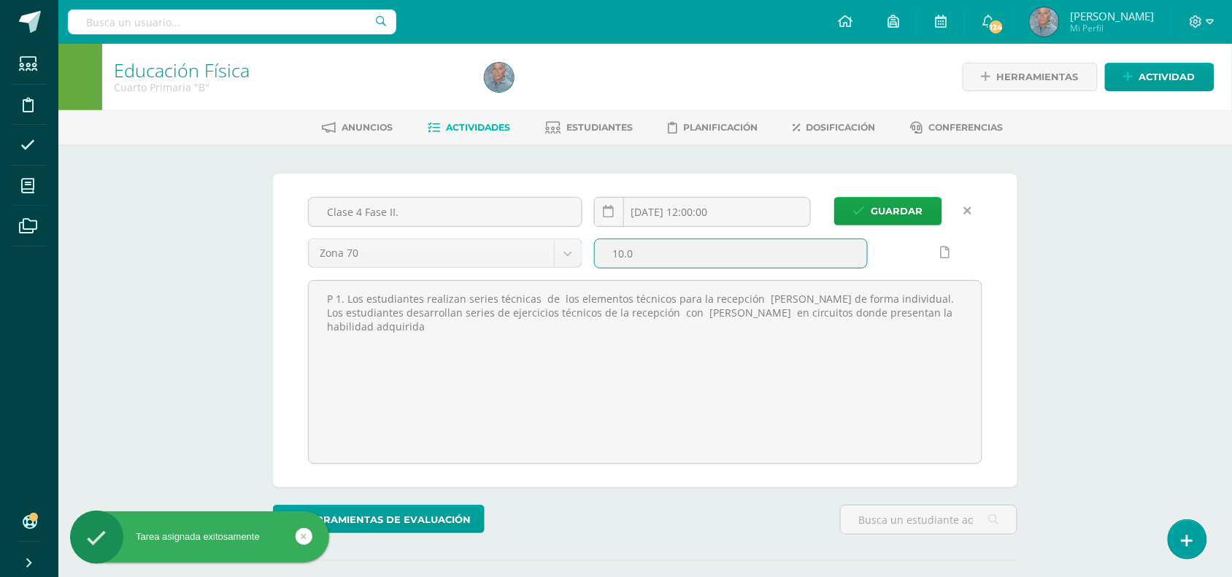
click at [623, 253] on input "10.0" at bounding box center [731, 253] width 273 height 28
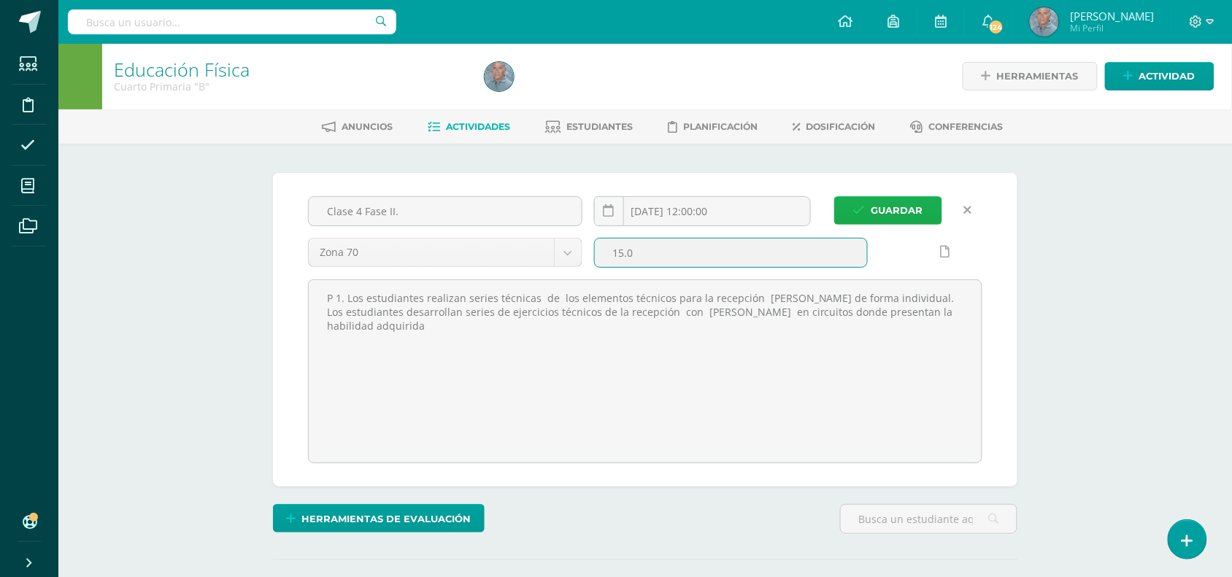
type input "15.0"
click at [894, 204] on span "Guardar" at bounding box center [898, 210] width 52 height 27
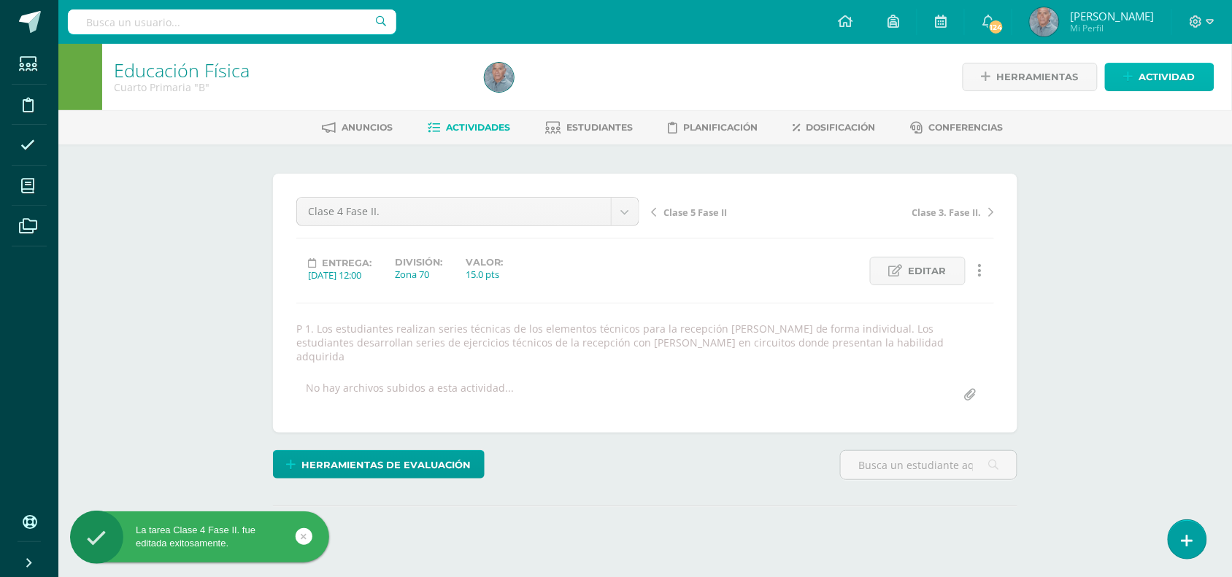
click at [1166, 75] on span "Actividad" at bounding box center [1167, 77] width 56 height 27
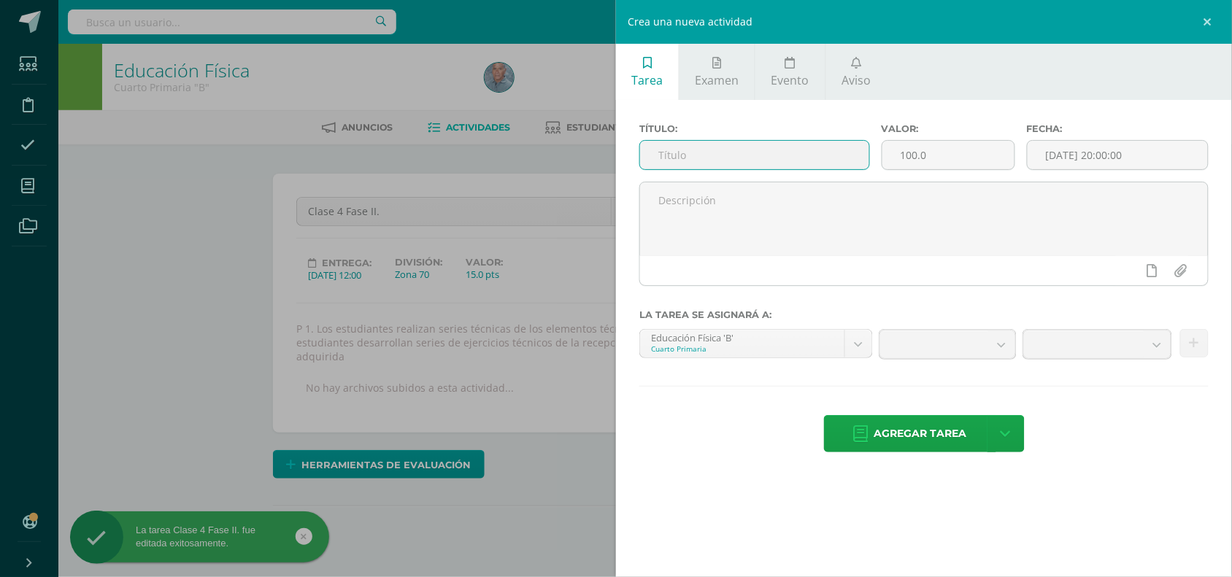
click at [688, 158] on input "text" at bounding box center [754, 155] width 229 height 28
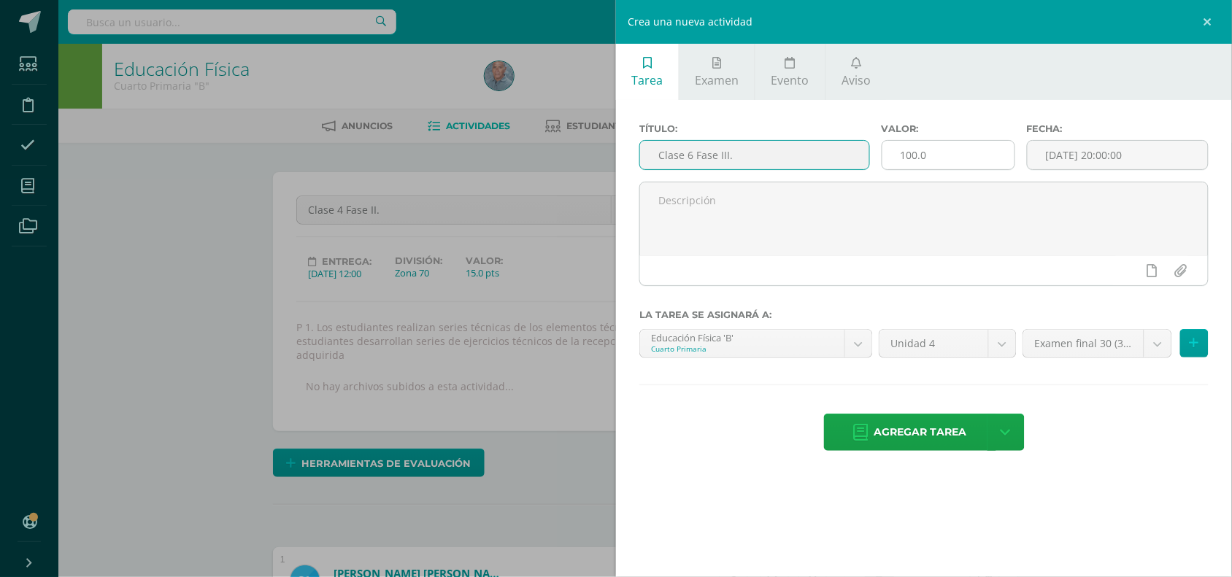
scroll to position [2, 0]
type input "Clase 6 Fase III."
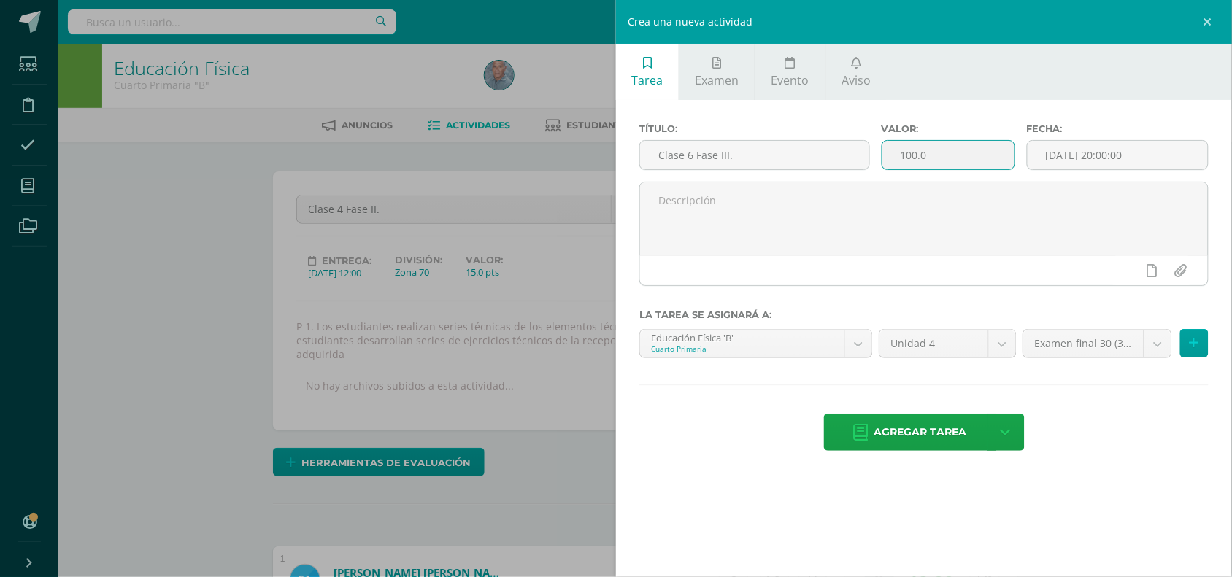
click at [907, 157] on input "100.0" at bounding box center [948, 155] width 132 height 28
type input "15.0"
click at [1090, 155] on input "[DATE] 20:00:00" at bounding box center [1118, 155] width 180 height 28
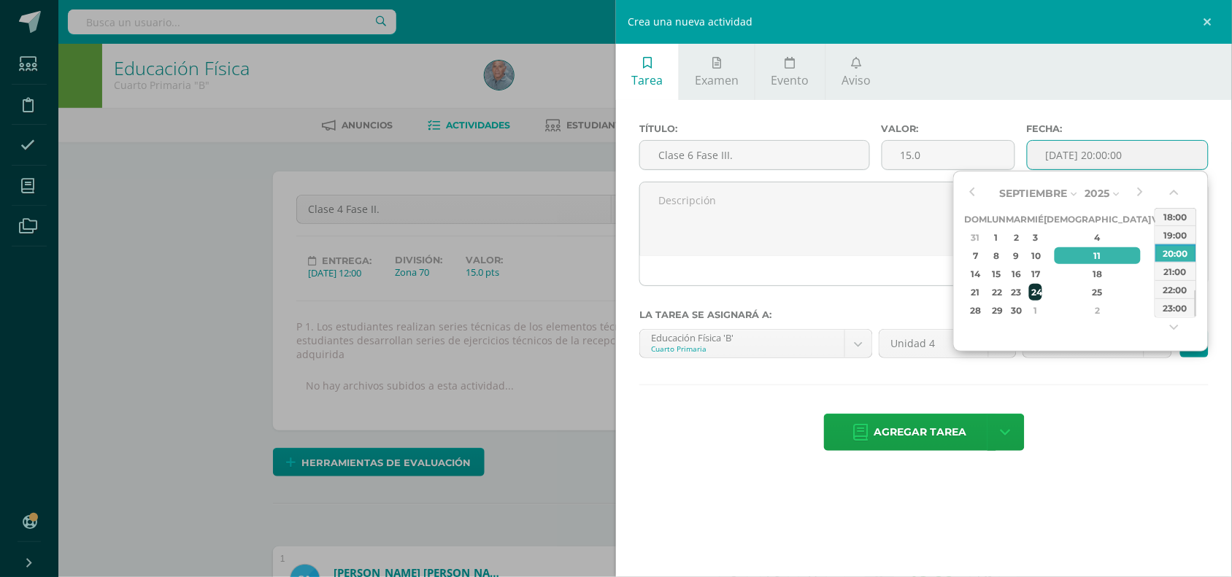
click at [1042, 296] on div "24" at bounding box center [1035, 292] width 13 height 17
type input "[DATE] 20:00"
click at [915, 437] on span "Agregar tarea" at bounding box center [920, 433] width 93 height 36
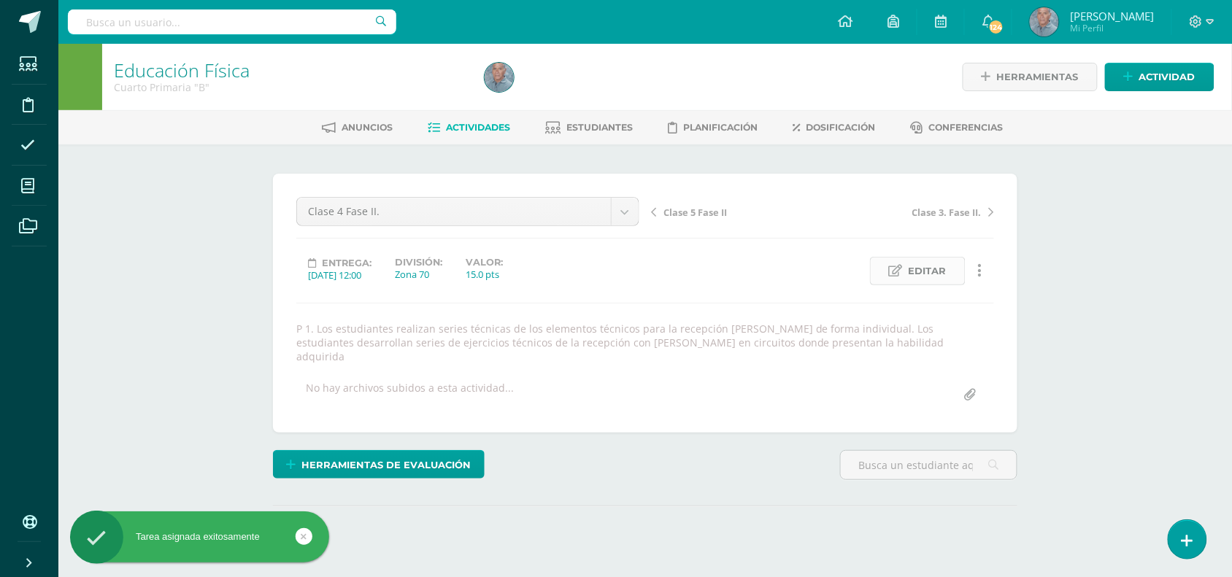
click at [923, 274] on span "Editar" at bounding box center [928, 271] width 38 height 27
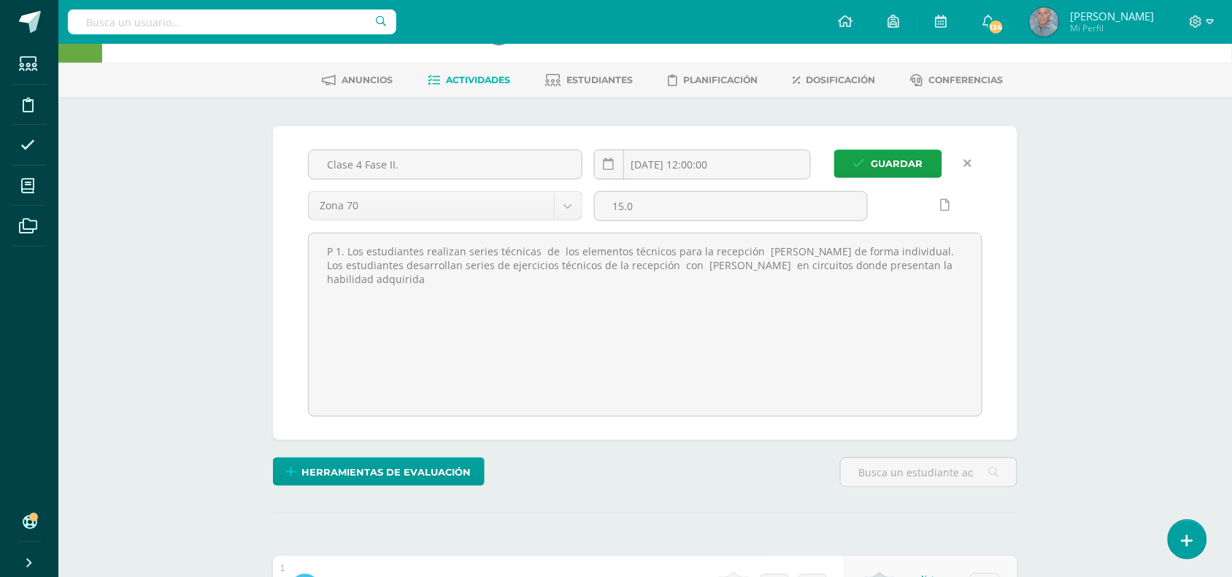
scroll to position [39, 0]
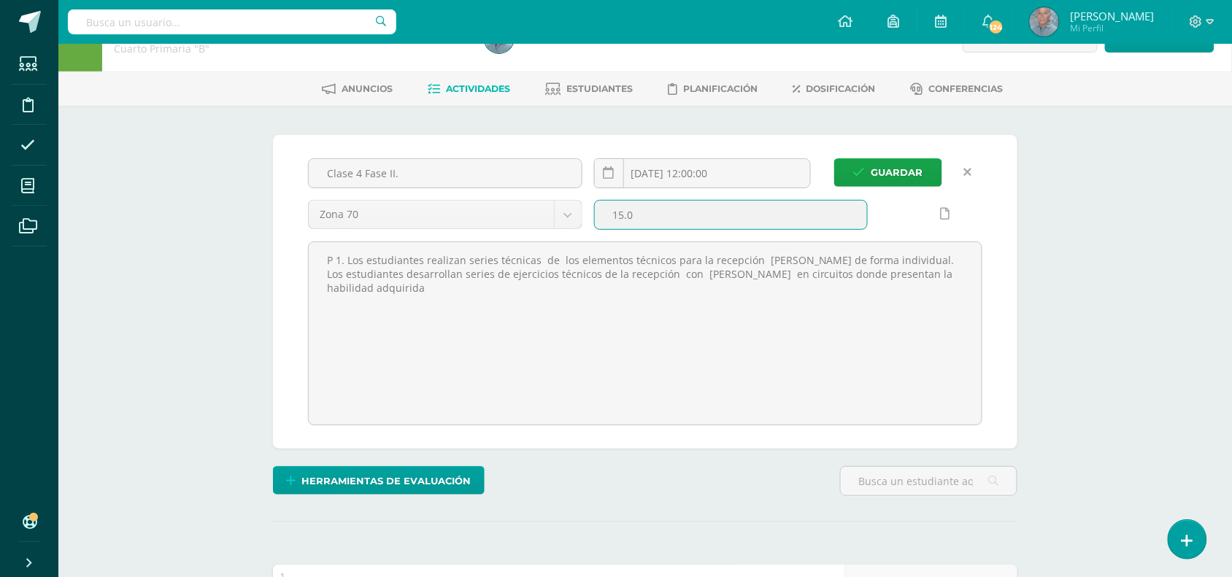
click at [622, 214] on input "15.0" at bounding box center [731, 215] width 273 height 28
type input "10.0"
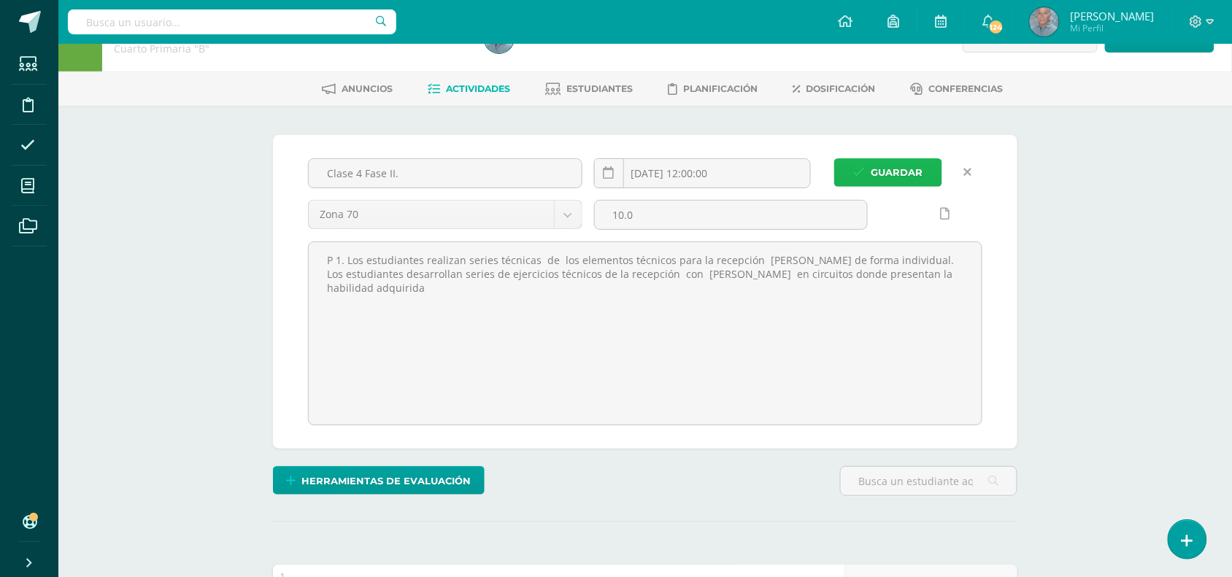
click at [904, 166] on span "Guardar" at bounding box center [898, 172] width 52 height 27
click at [904, 169] on span "Guardar" at bounding box center [898, 172] width 52 height 27
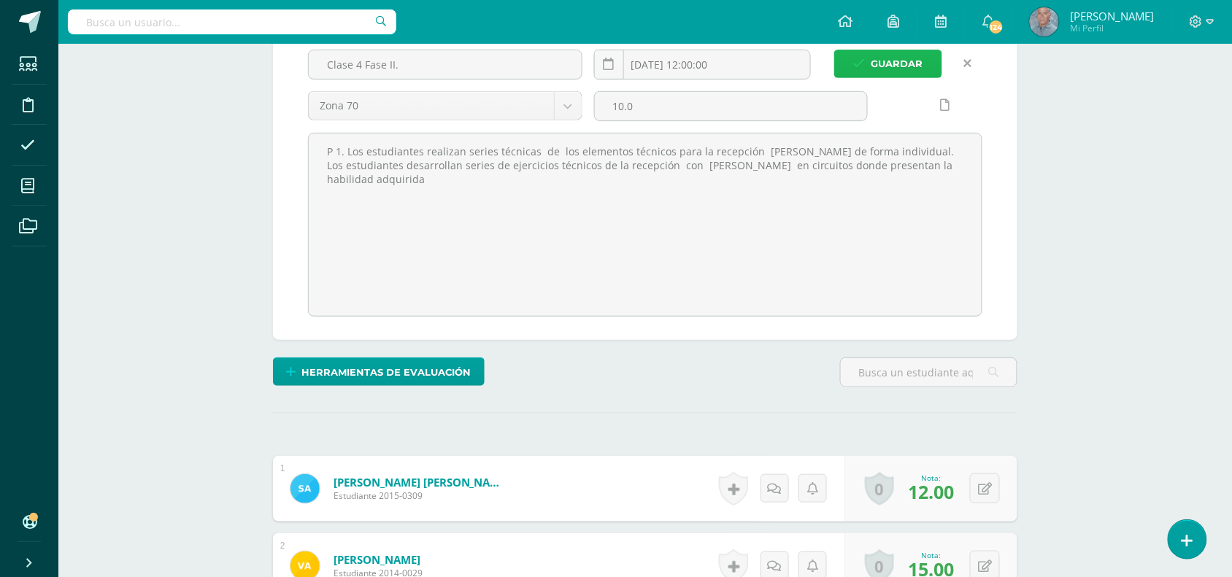
scroll to position [148, 0]
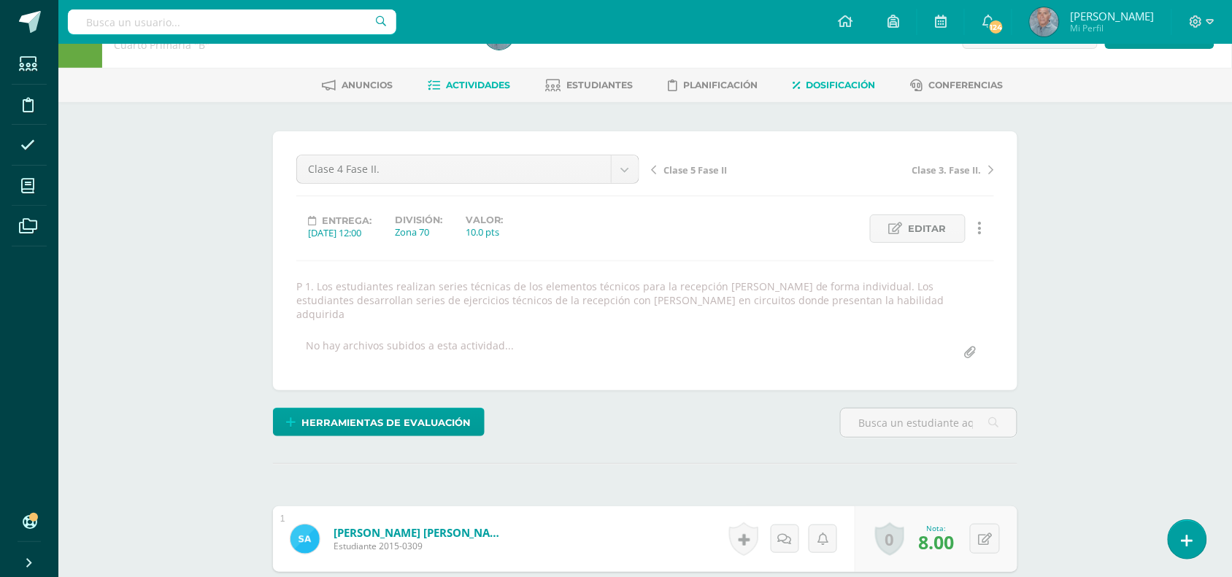
scroll to position [36, 0]
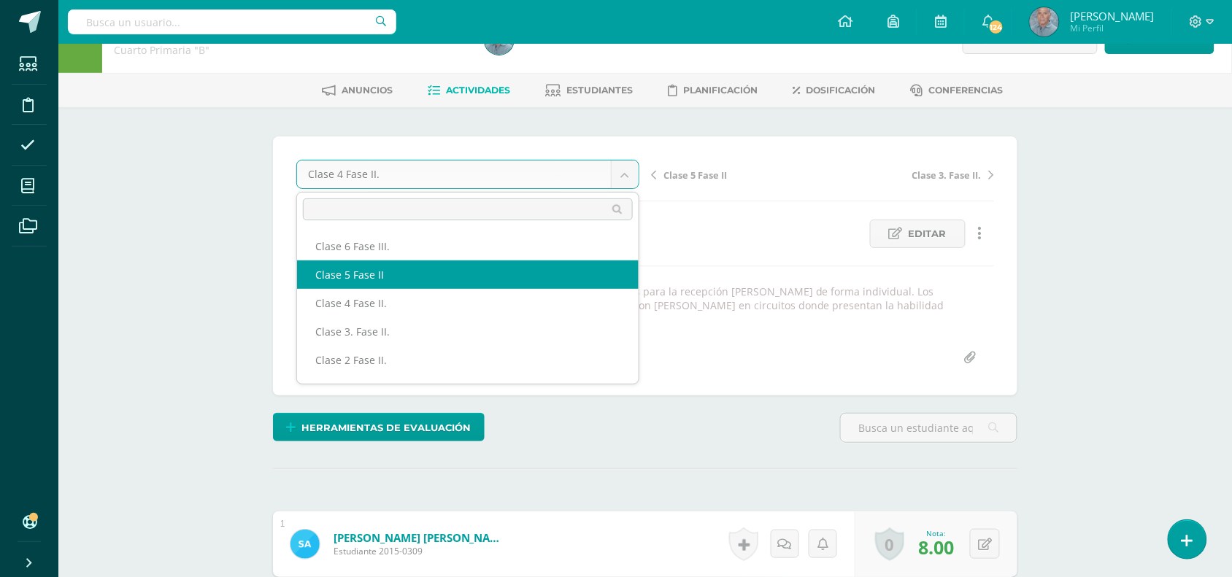
select select "/dashboard/teacher/grade-activity/50081/"
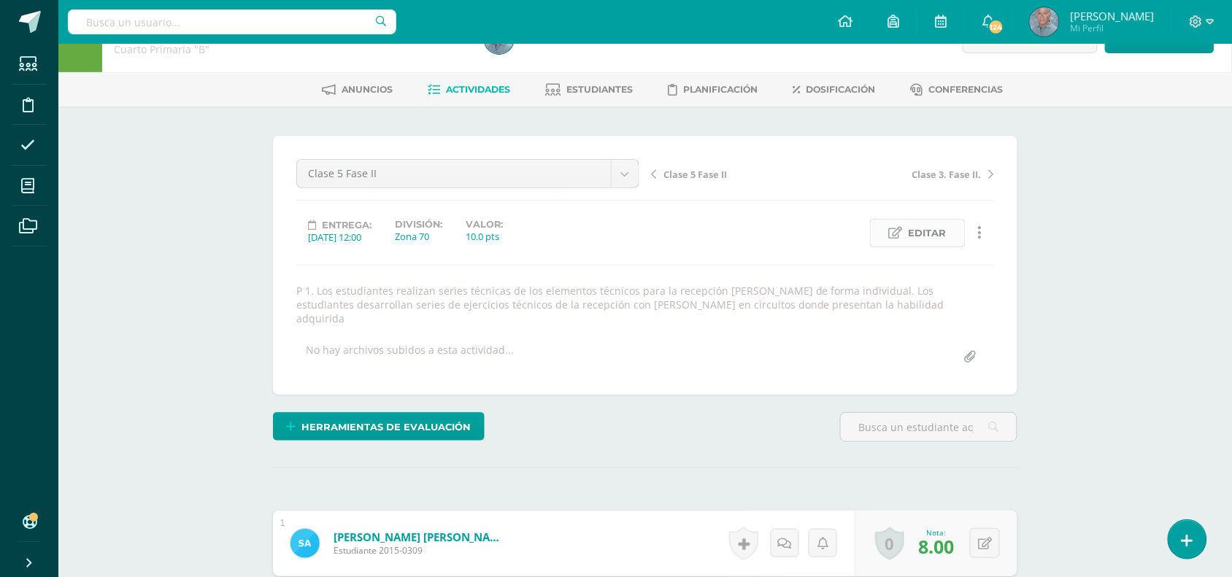
click at [935, 234] on span "Editar" at bounding box center [928, 233] width 38 height 27
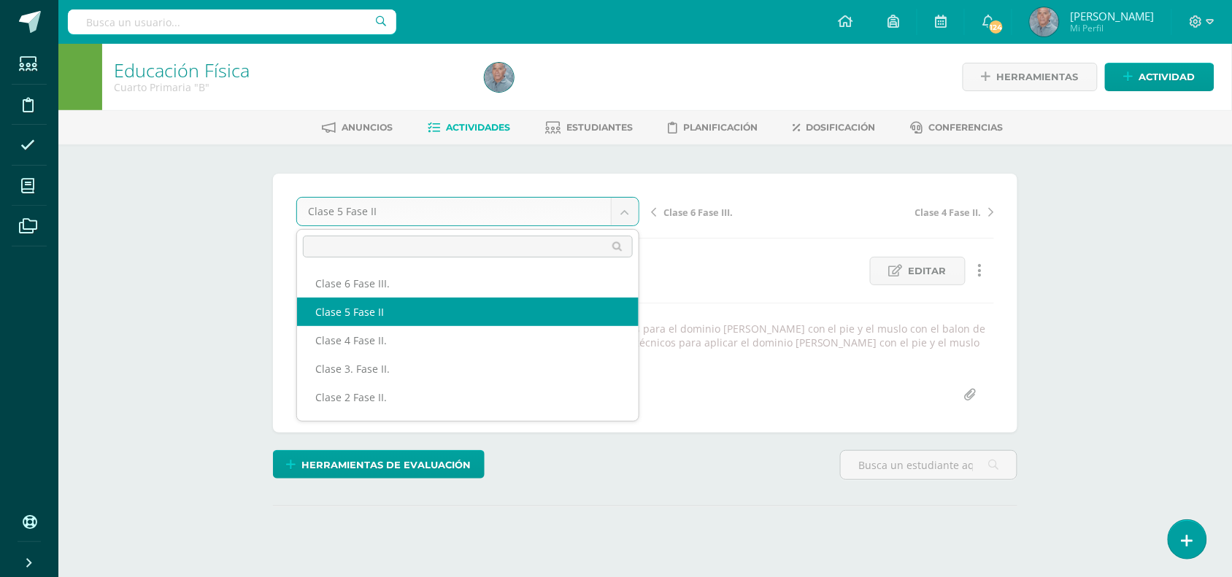
click at [624, 214] on body "Estudiantes Disciplina Asistencia Mis cursos Archivos Soporte Centro de ayuda Ú…" at bounding box center [616, 310] width 1232 height 620
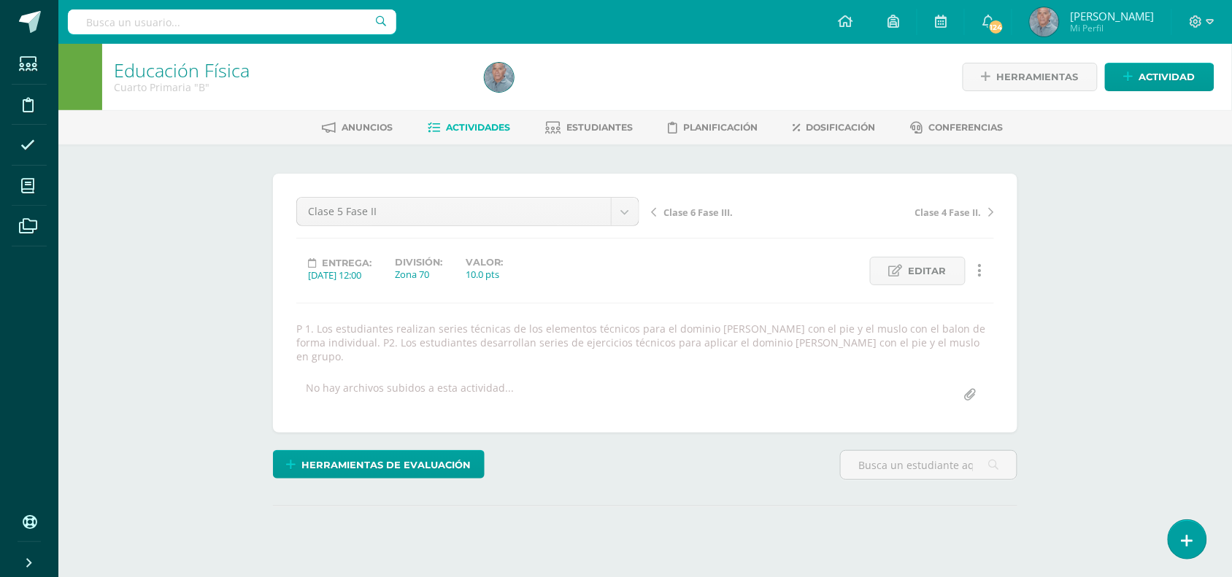
click at [815, 224] on body "Estudiantes Disciplina Asistencia Mis cursos Archivos Soporte Centro de ayuda Ú…" at bounding box center [616, 310] width 1232 height 620
click at [928, 274] on span "Editar" at bounding box center [928, 271] width 38 height 27
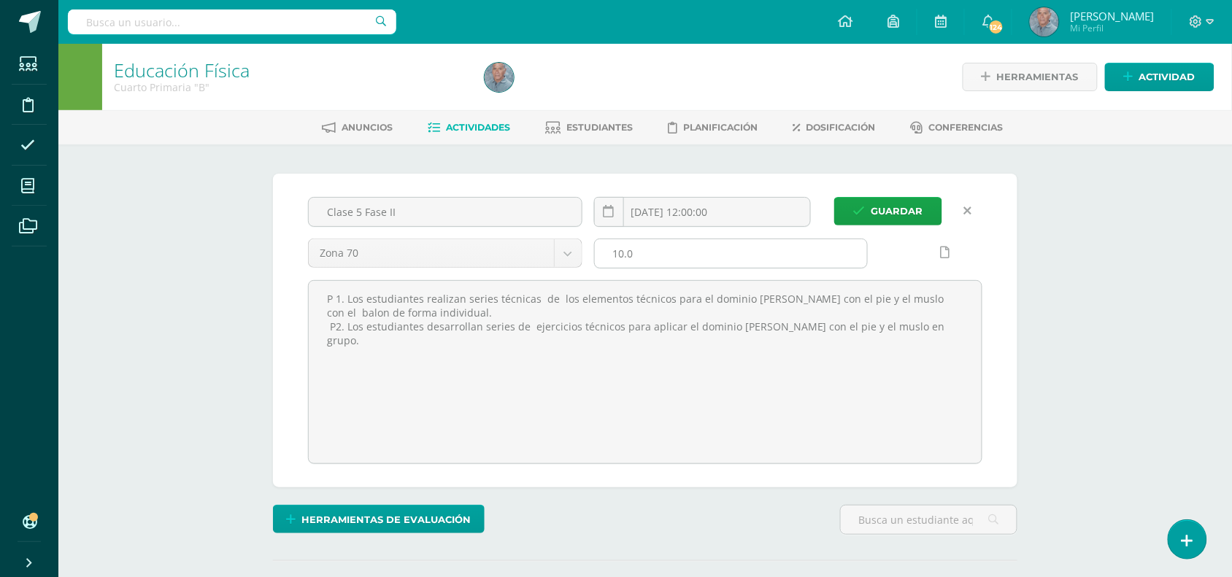
click at [623, 253] on input "10.0" at bounding box center [731, 253] width 273 height 28
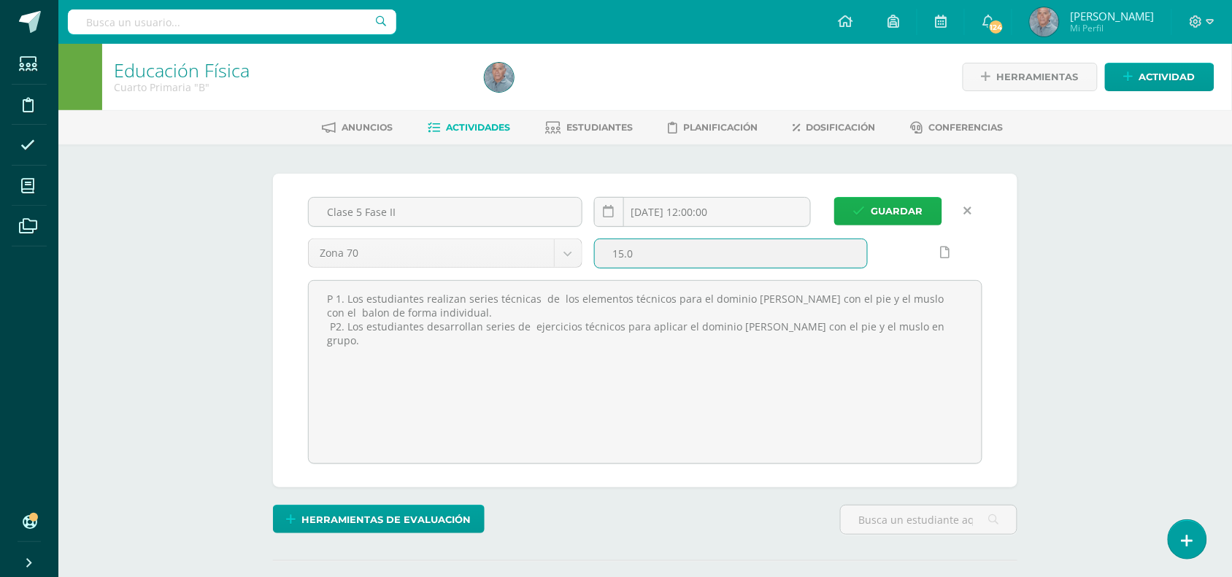
scroll to position [1, 0]
type input "15.0"
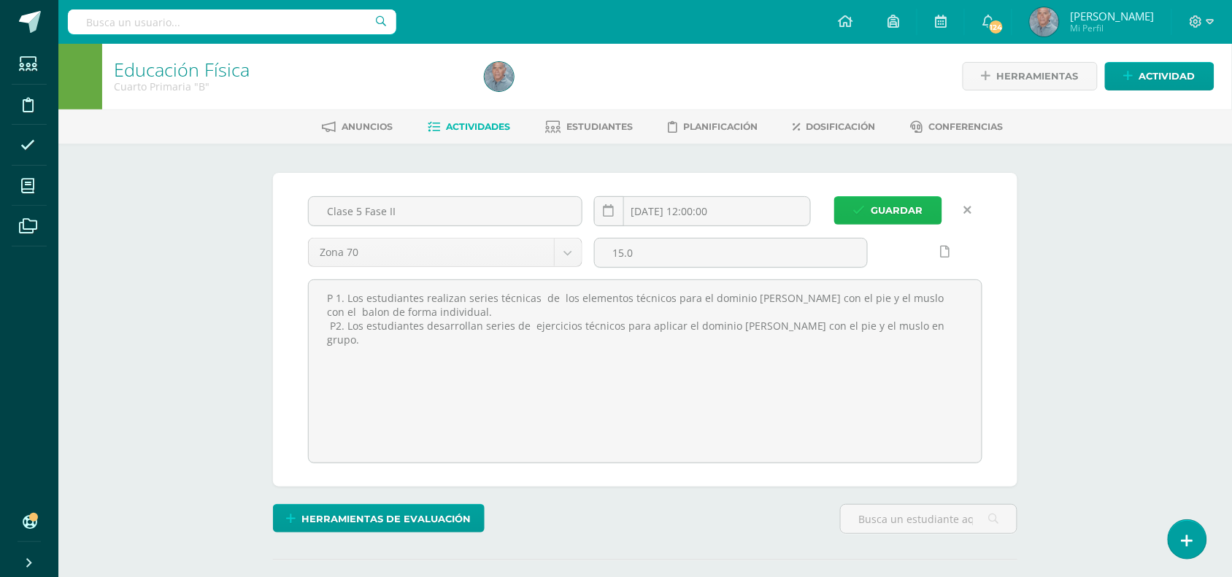
click at [907, 202] on span "Guardar" at bounding box center [898, 210] width 52 height 27
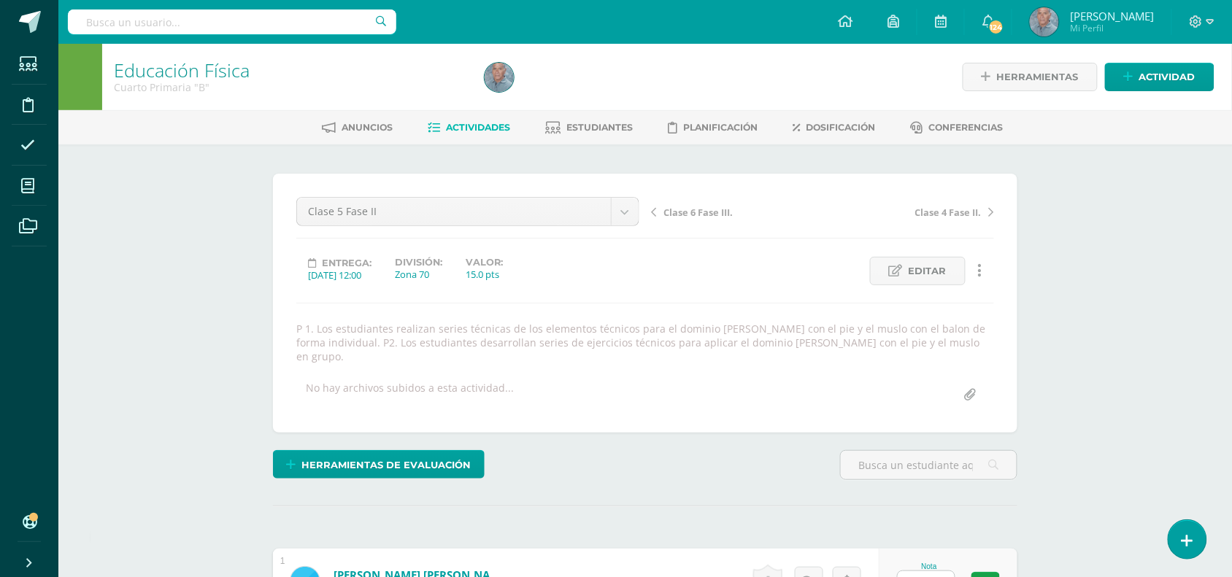
scroll to position [1, 0]
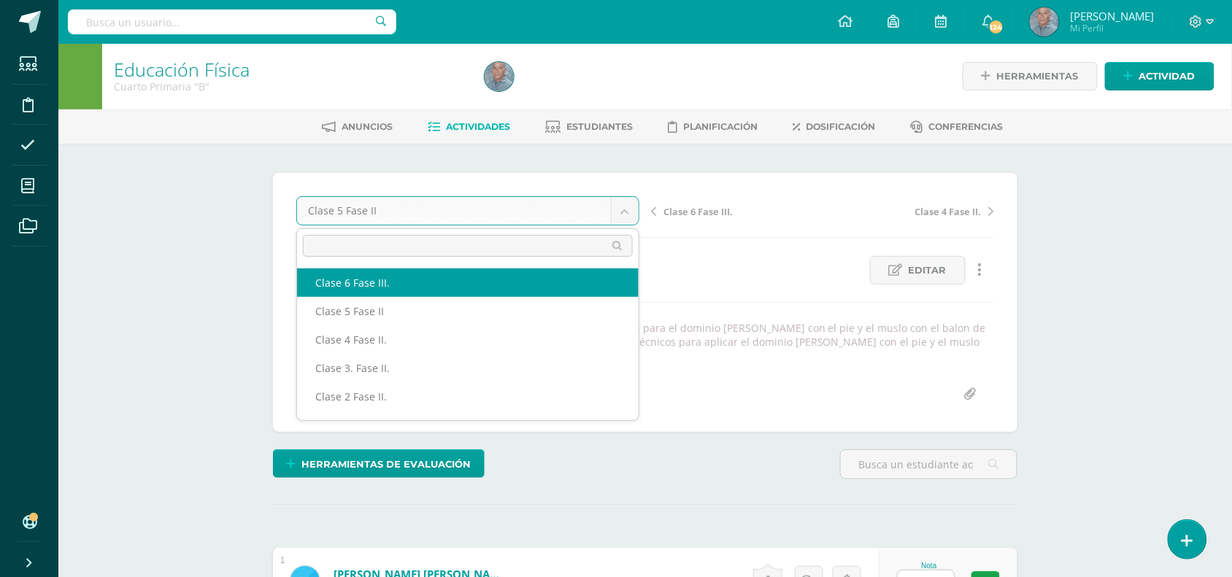
select select "/dashboard/teacher/grade-activity/50082/"
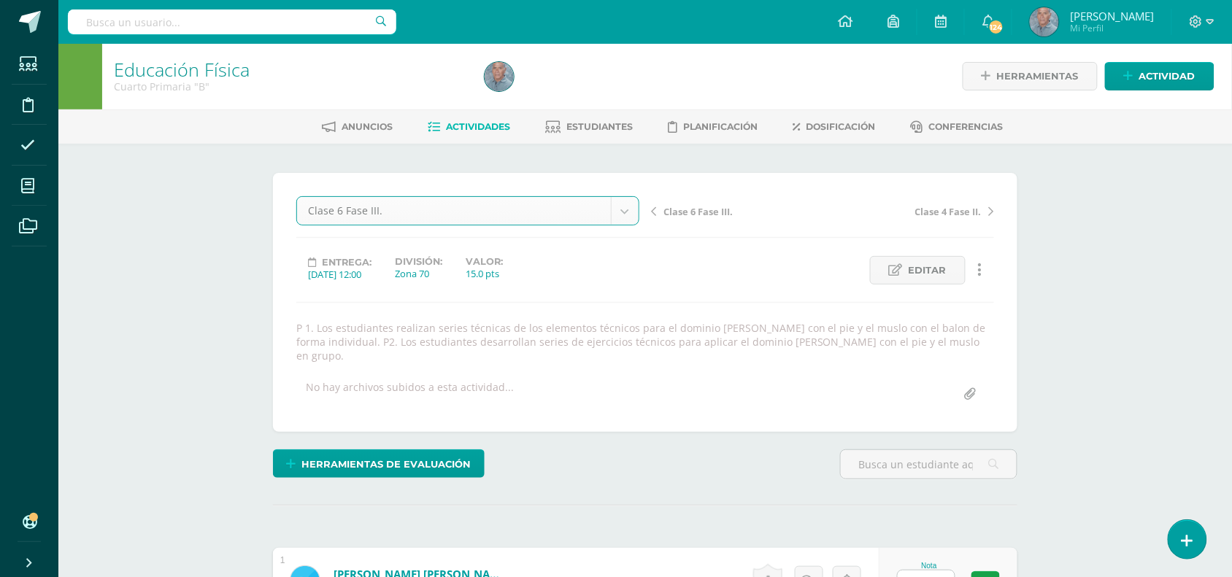
scroll to position [1, 0]
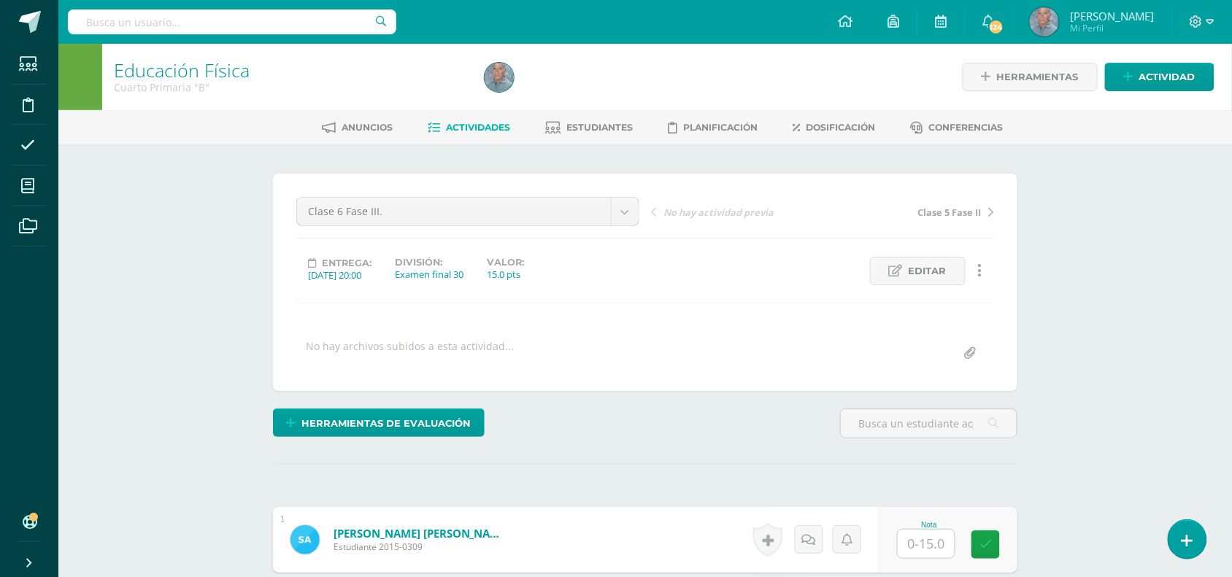
scroll to position [1, 0]
click at [922, 265] on span "Editar" at bounding box center [928, 270] width 38 height 27
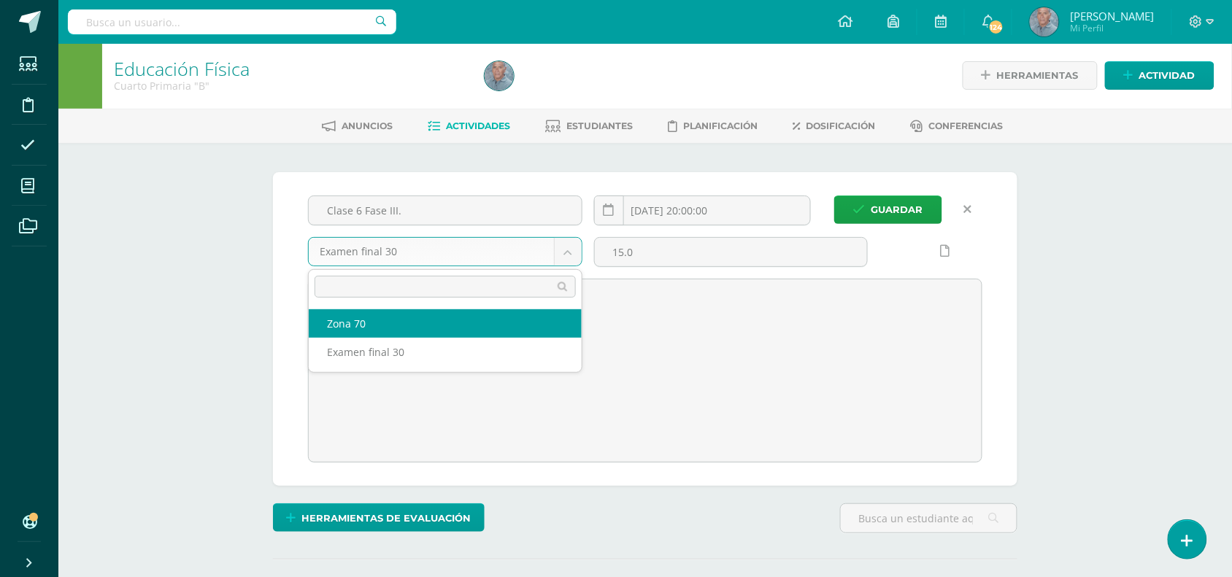
select select "47055"
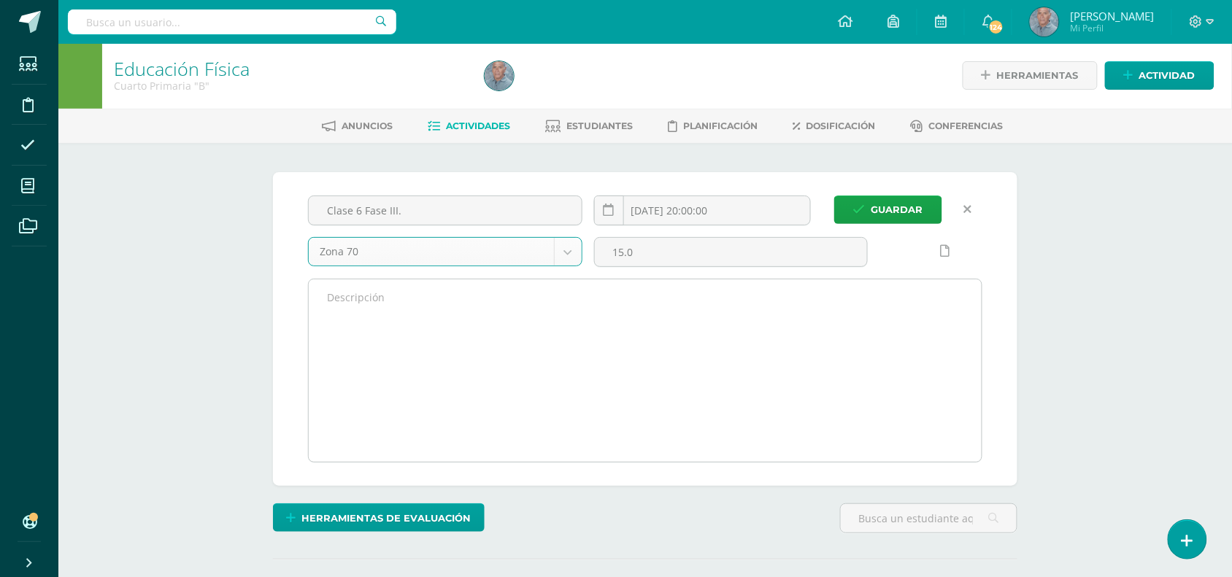
scroll to position [2, 0]
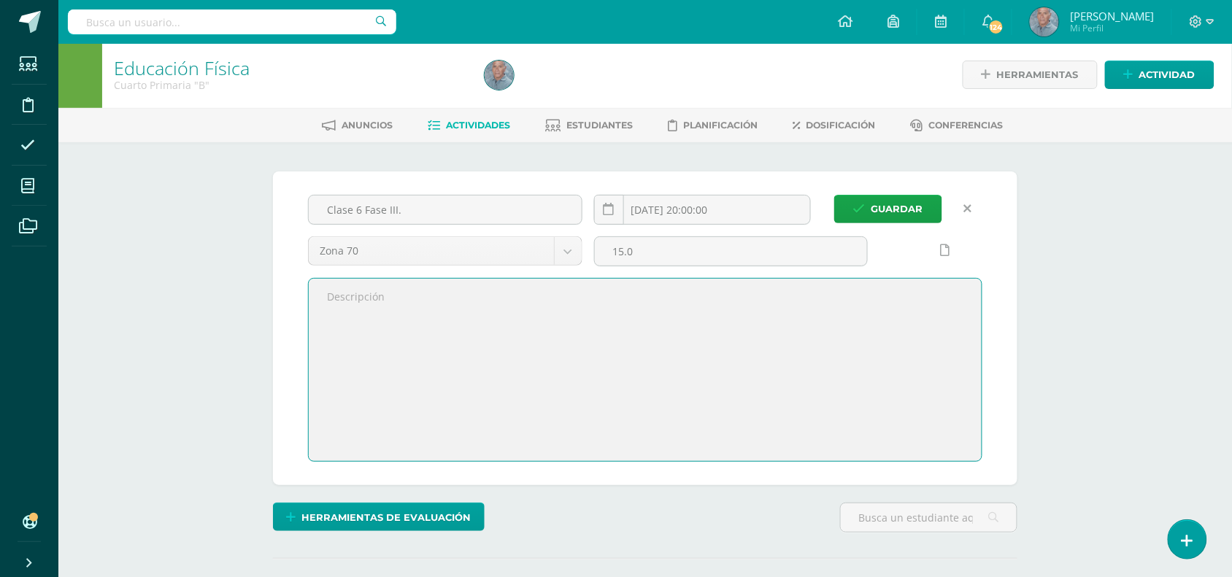
click at [360, 304] on textarea at bounding box center [645, 370] width 673 height 182
paste textarea "Recuperando datos. Espera unos segundos e intenta cortar o copiar de nuevo."
type textarea "R"
click at [326, 296] on textarea at bounding box center [645, 370] width 673 height 182
paste textarea "P1. Los estudiantes combinan los distintos movimientos técnicos realizados en c…"
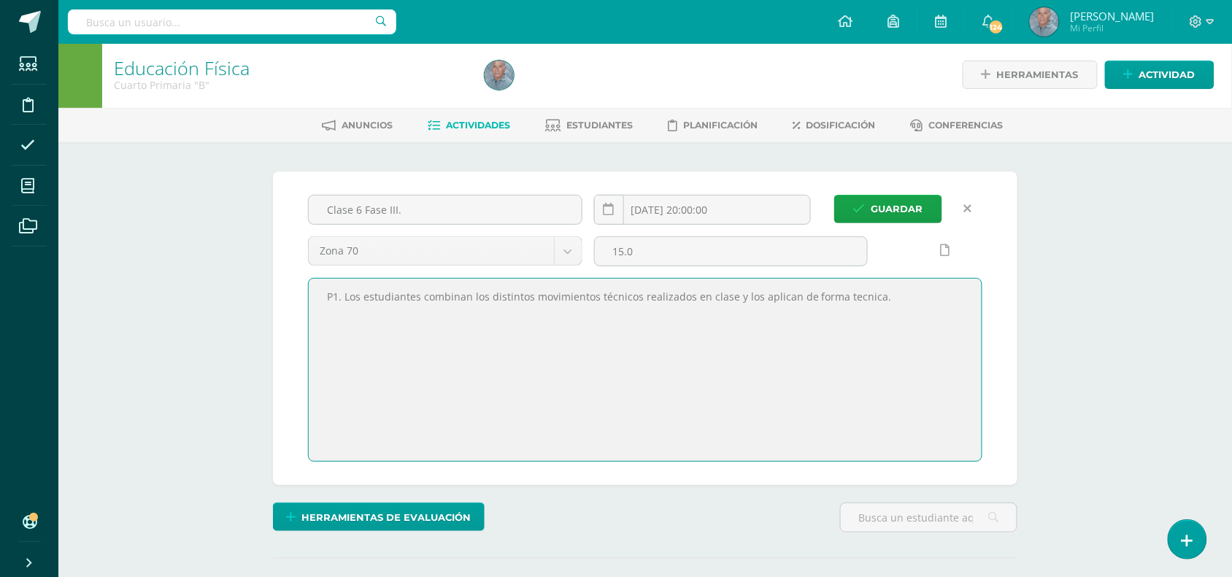
click at [862, 299] on textarea "P1. Los estudiantes combinan los distintos movimientos técnicos realizados en c…" at bounding box center [645, 370] width 673 height 182
click at [885, 296] on textarea "P1. Los estudiantes combinan los distintos movimientos técnicos realizados en c…" at bounding box center [645, 370] width 673 height 182
click at [331, 312] on textarea "P1. Los estudiantes combinan los distintos movimientos técnicos realizados en c…" at bounding box center [645, 370] width 673 height 182
paste textarea "P2 Los estudiantes aplican los ejercicios tecnicos en su circuito, con dominio …"
type textarea "P1. Los estudiantes combinan los distintos movimientos técnicos realizados en c…"
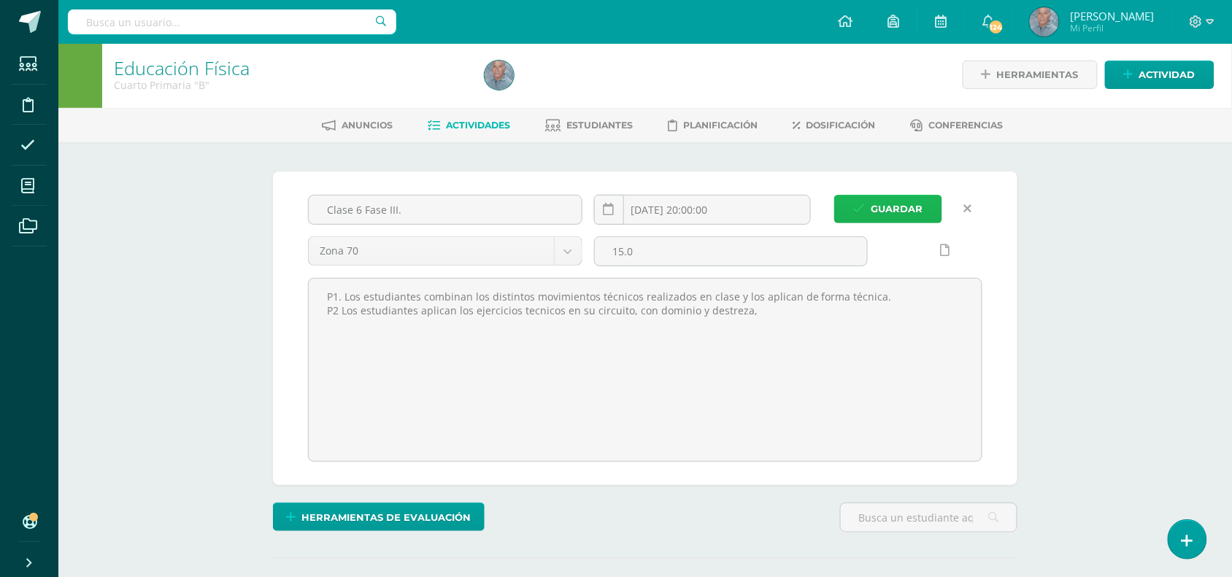
click at [878, 209] on span "Guardar" at bounding box center [898, 209] width 52 height 27
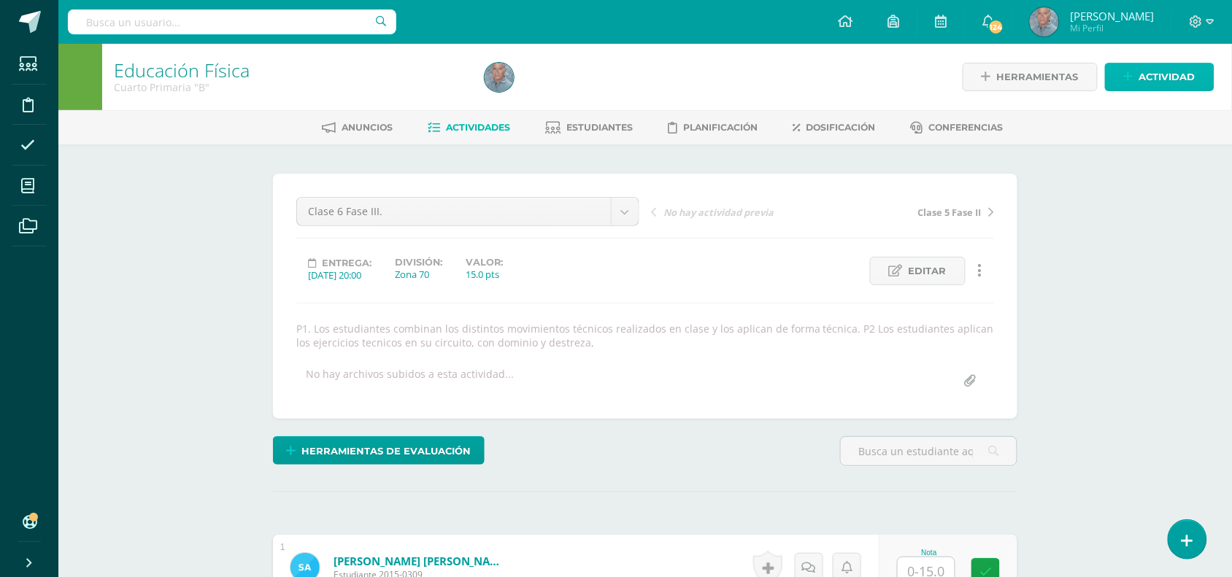
click at [1175, 77] on span "Actividad" at bounding box center [1167, 77] width 56 height 27
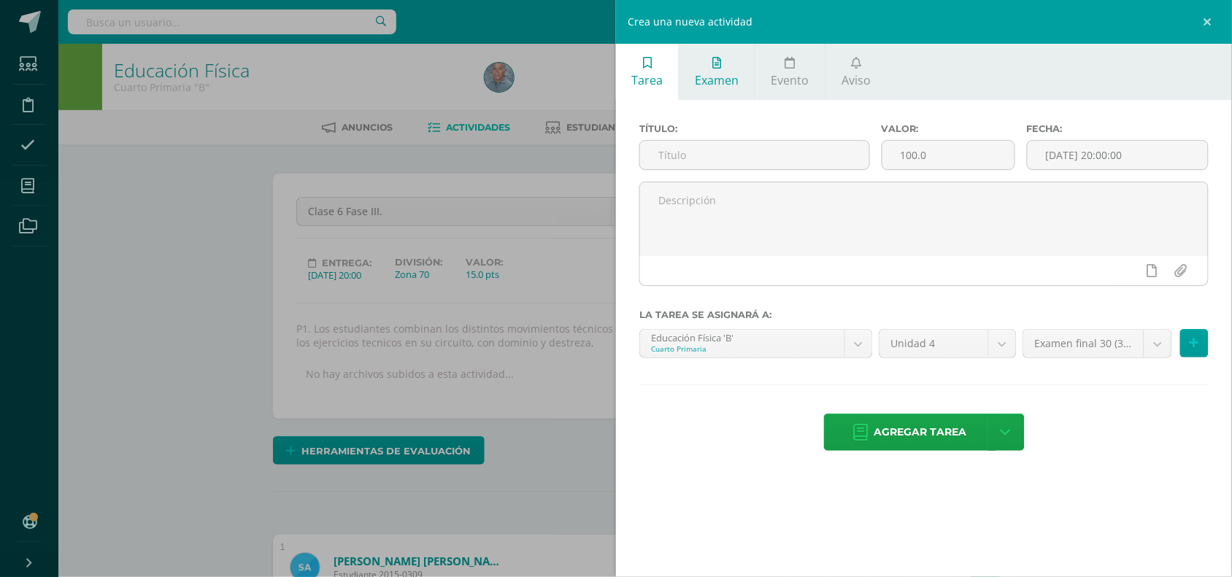
click at [723, 88] on span "Examen" at bounding box center [718, 80] width 44 height 16
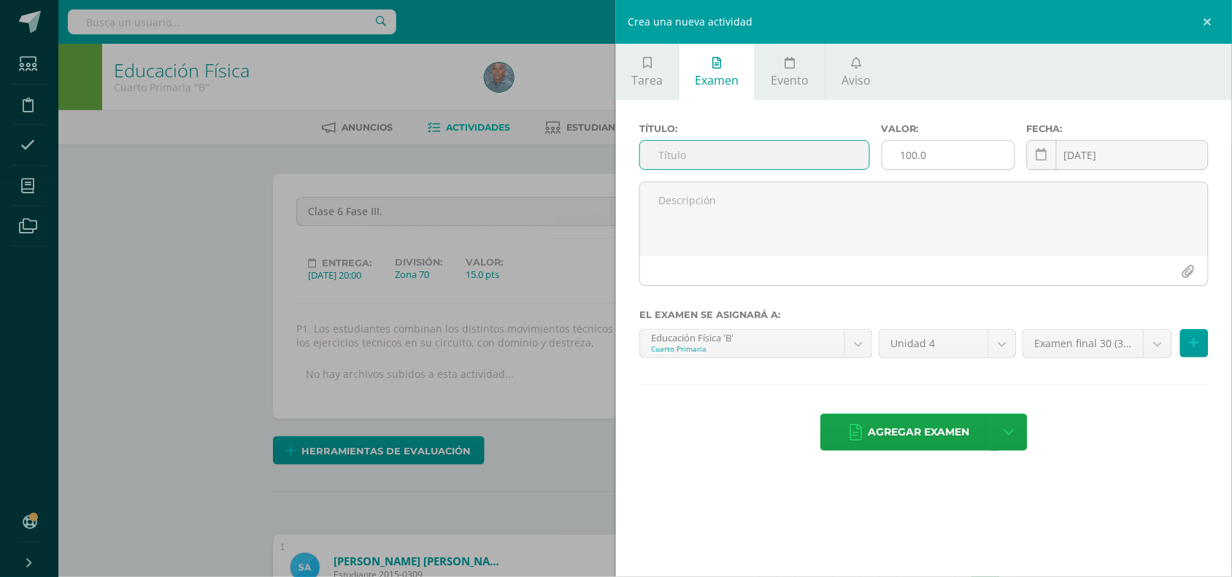
click at [909, 151] on input "100.0" at bounding box center [948, 155] width 132 height 28
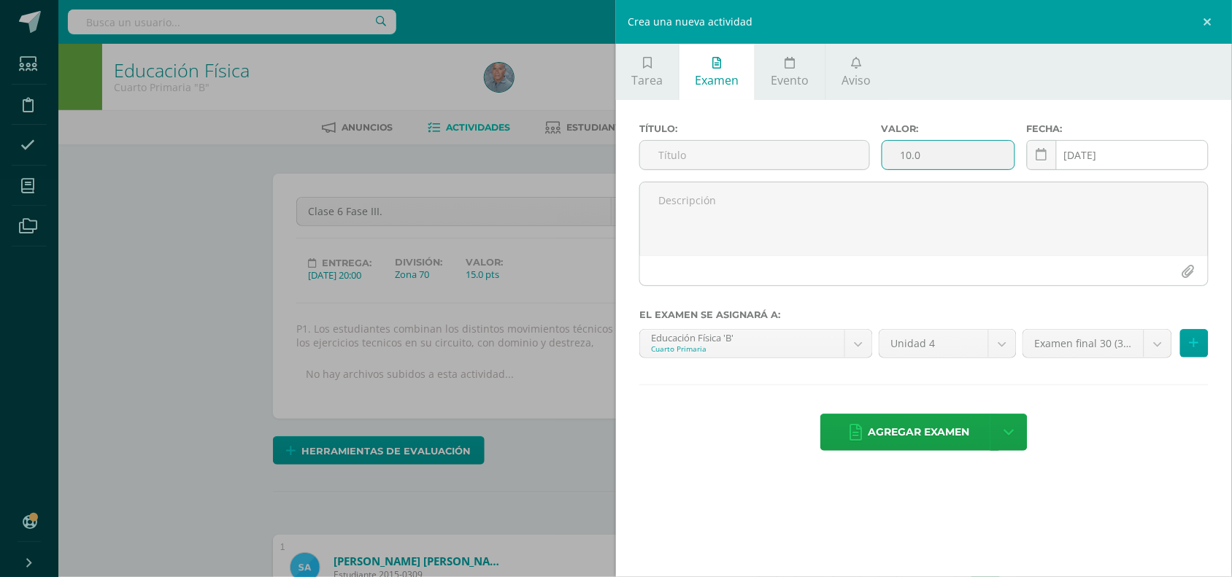
type input "10.0"
click at [1092, 148] on input "[DATE]" at bounding box center [1118, 155] width 180 height 28
click at [1050, 154] on link at bounding box center [1042, 155] width 30 height 30
click at [1110, 155] on input "[DATE]" at bounding box center [1118, 155] width 180 height 28
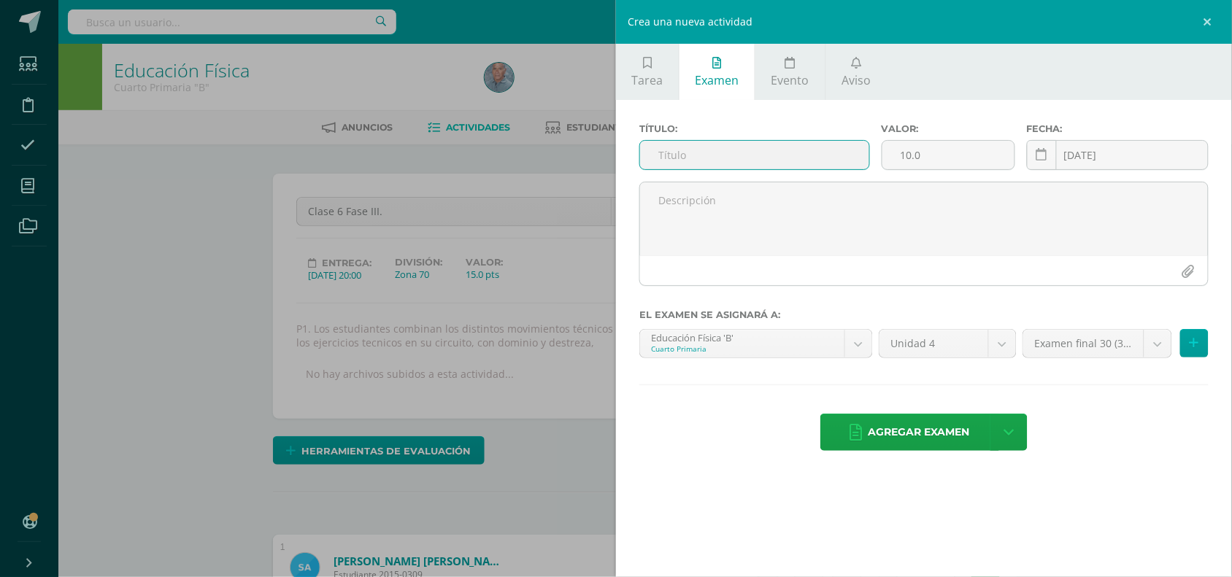
click at [698, 158] on input "text" at bounding box center [754, 155] width 229 height 28
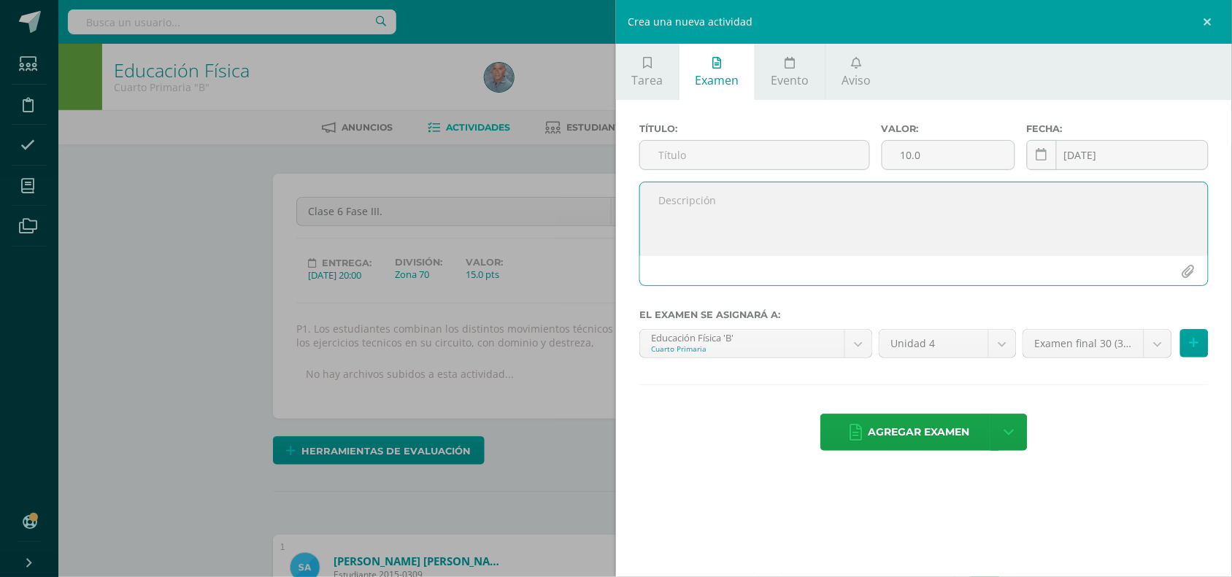
click at [664, 209] on textarea at bounding box center [924, 218] width 568 height 73
paste textarea "Los estudiantes harán su presentación final en un torneo interno de grado, de d…"
type textarea "Los estudiantes harán su presentación final en un torneo interno de grado, de d…"
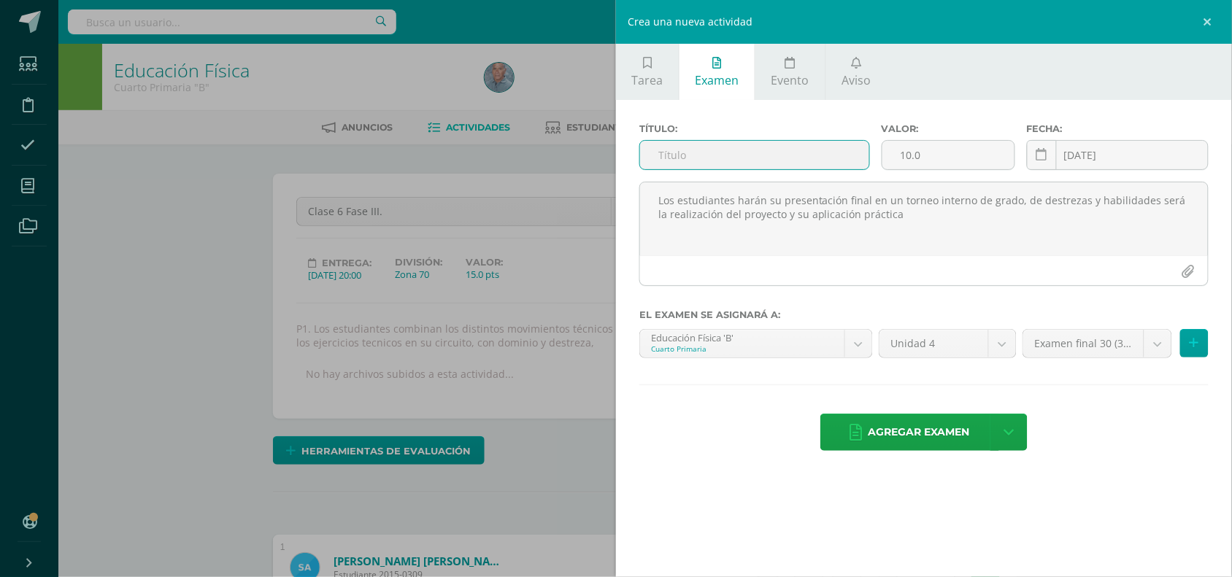
click at [655, 154] on input "text" at bounding box center [754, 155] width 229 height 28
paste input "Fase 4: Presentación final del proyecto"
type input "Fase 4: Presentación final del proyecto"
click at [1082, 154] on input "[DATE]" at bounding box center [1118, 155] width 180 height 28
click at [1082, 158] on input "[DATE]" at bounding box center [1118, 155] width 180 height 28
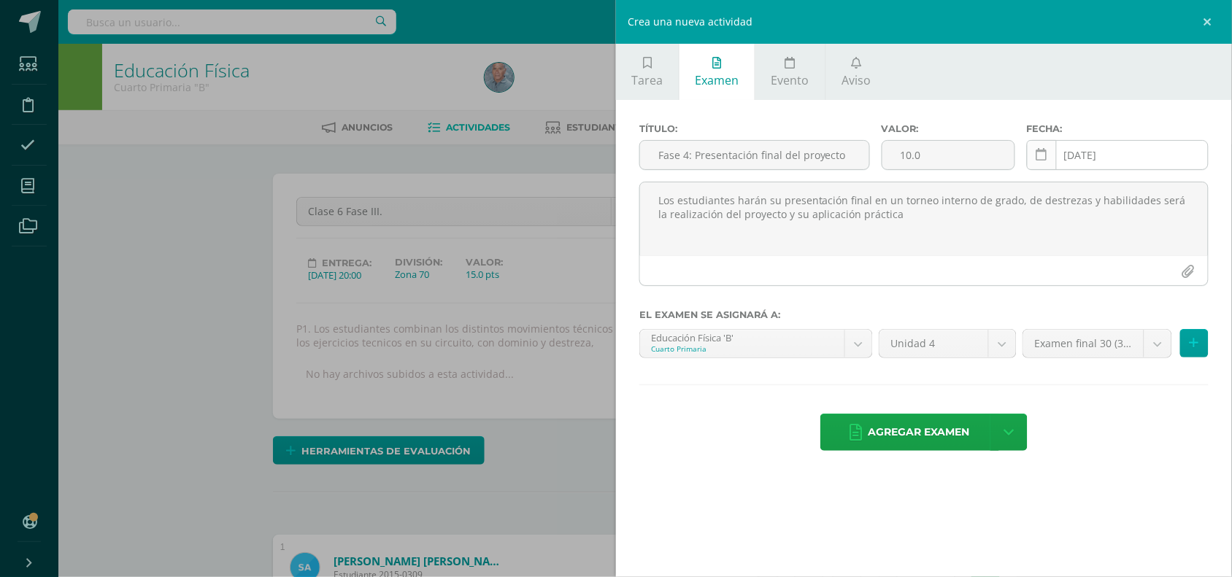
click at [1046, 158] on icon at bounding box center [1042, 155] width 11 height 12
click at [1042, 158] on icon at bounding box center [1042, 155] width 11 height 12
click at [1125, 152] on input "[DATE]" at bounding box center [1118, 155] width 180 height 28
click at [1112, 155] on input "2025-10" at bounding box center [1118, 155] width 180 height 28
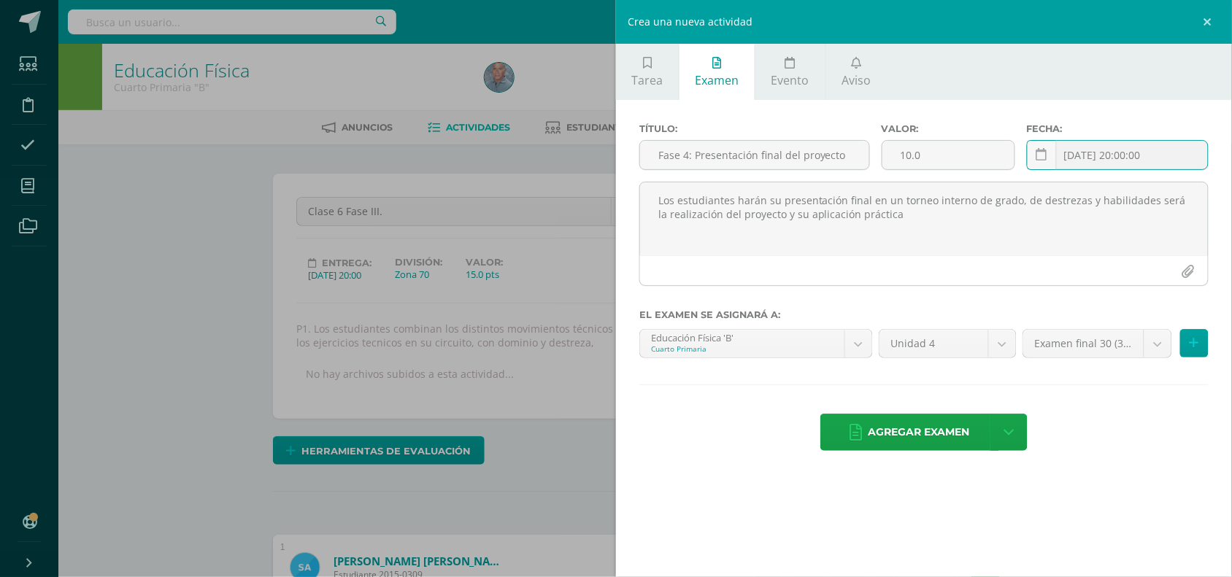
click at [1103, 158] on input "2025-07-10 20:00:00" at bounding box center [1118, 155] width 180 height 28
click at [1120, 159] on input "2025-09-10 20:00:00" at bounding box center [1118, 155] width 180 height 28
click at [1128, 158] on input "2025-09-2920:00:00" at bounding box center [1118, 155] width 180 height 28
type input "2025-09-29 12:00:00"
click at [920, 447] on span "Agregar examen" at bounding box center [919, 433] width 101 height 36
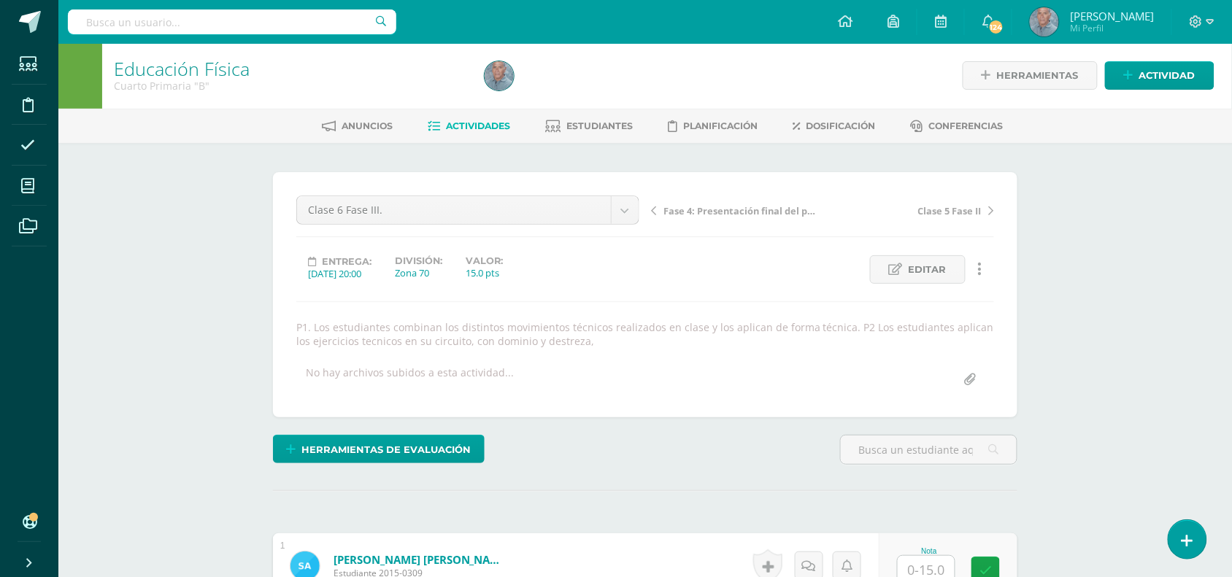
scroll to position [2, 0]
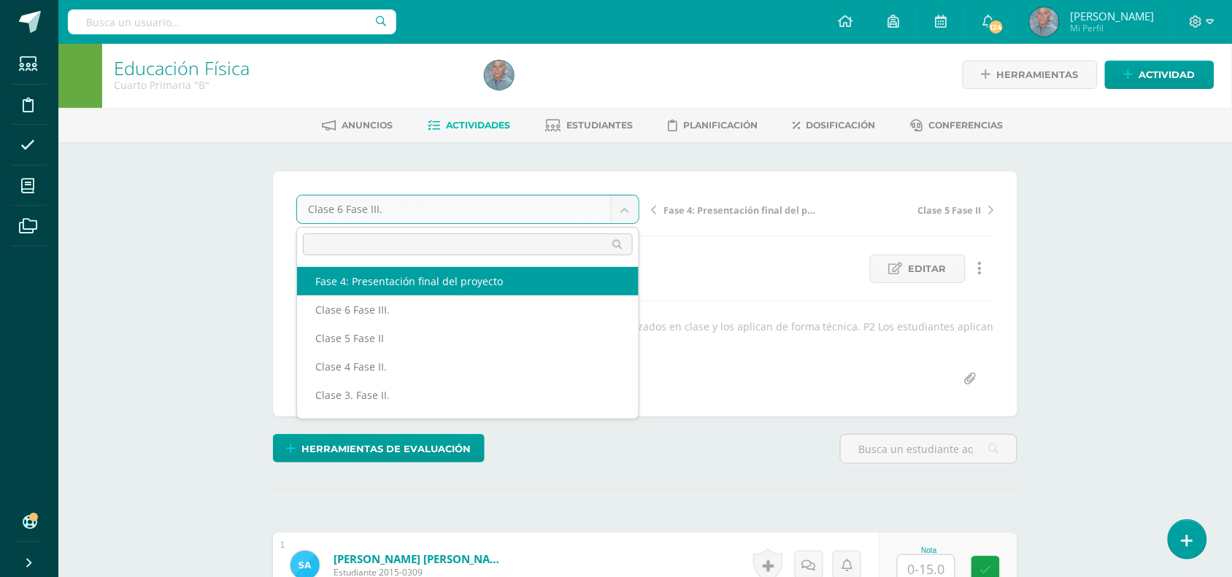
select select "/dashboard/teacher/grade-activity/50084/"
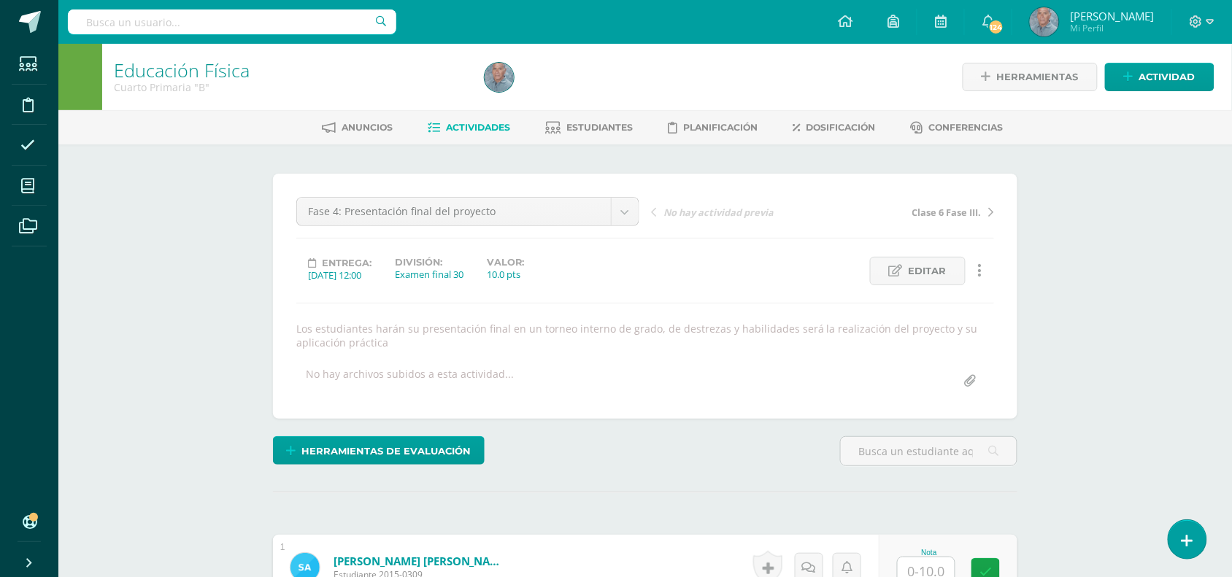
scroll to position [1, 0]
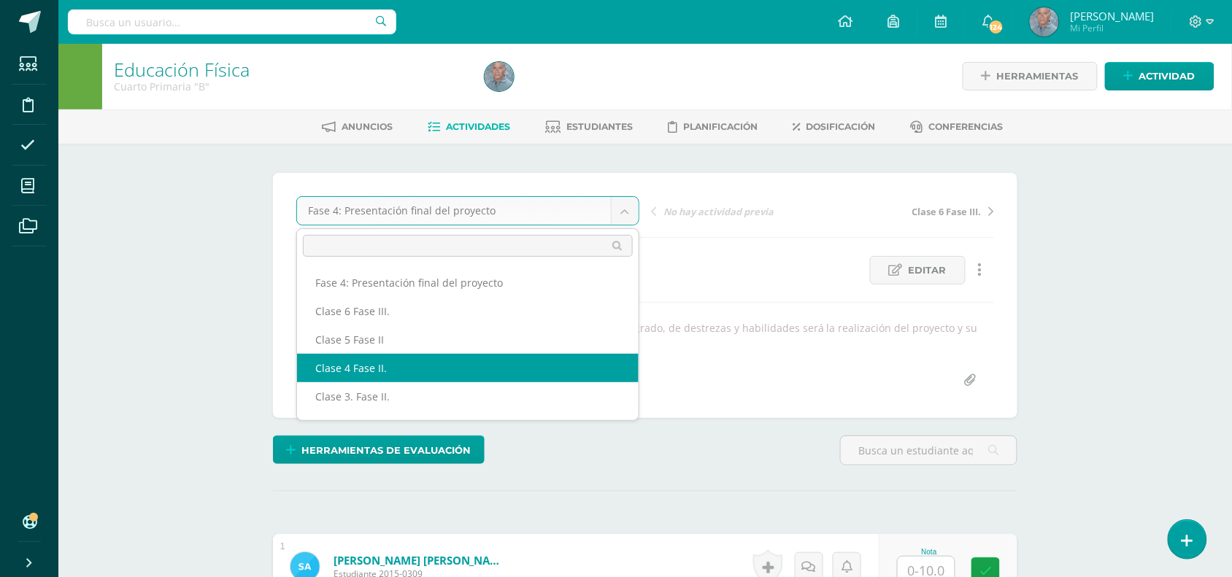
select select "/dashboard/teacher/grade-activity/49666/"
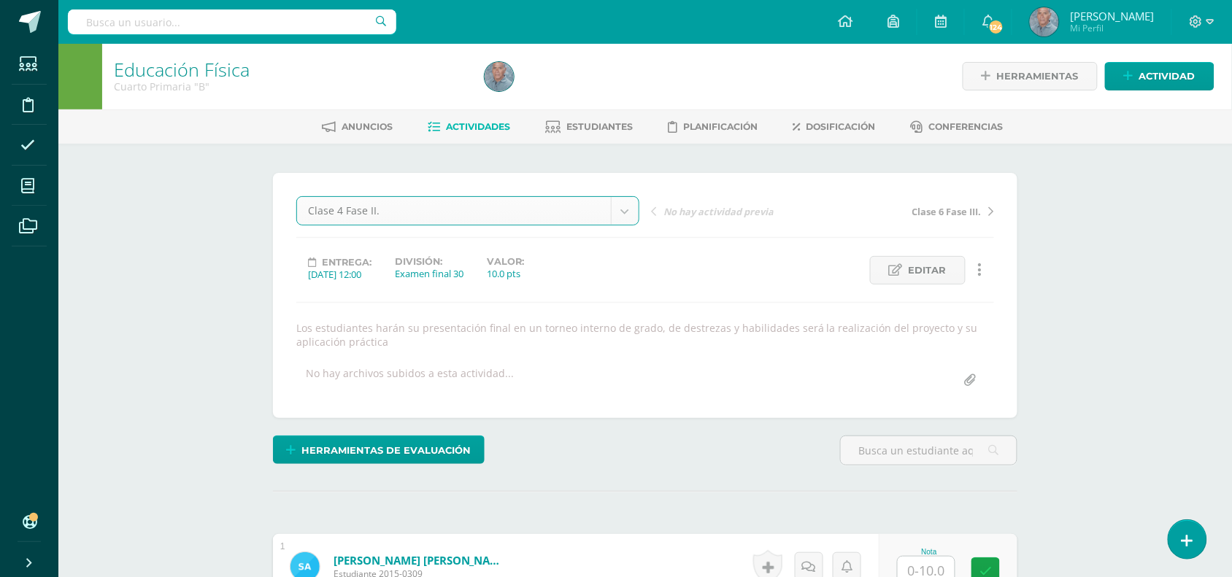
scroll to position [1, 0]
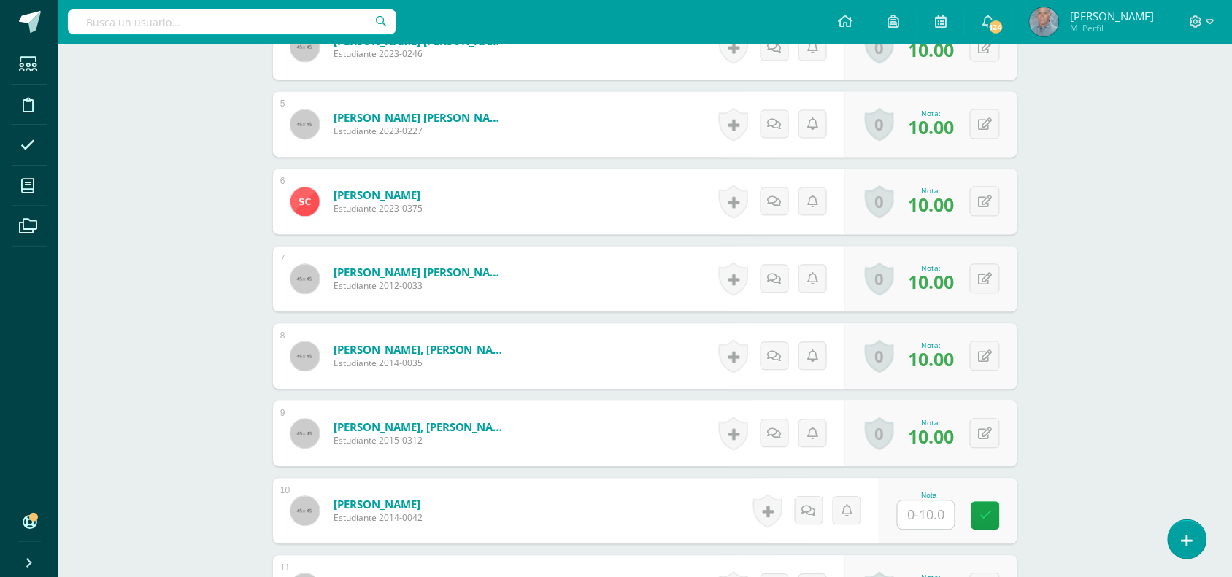
scroll to position [767, 0]
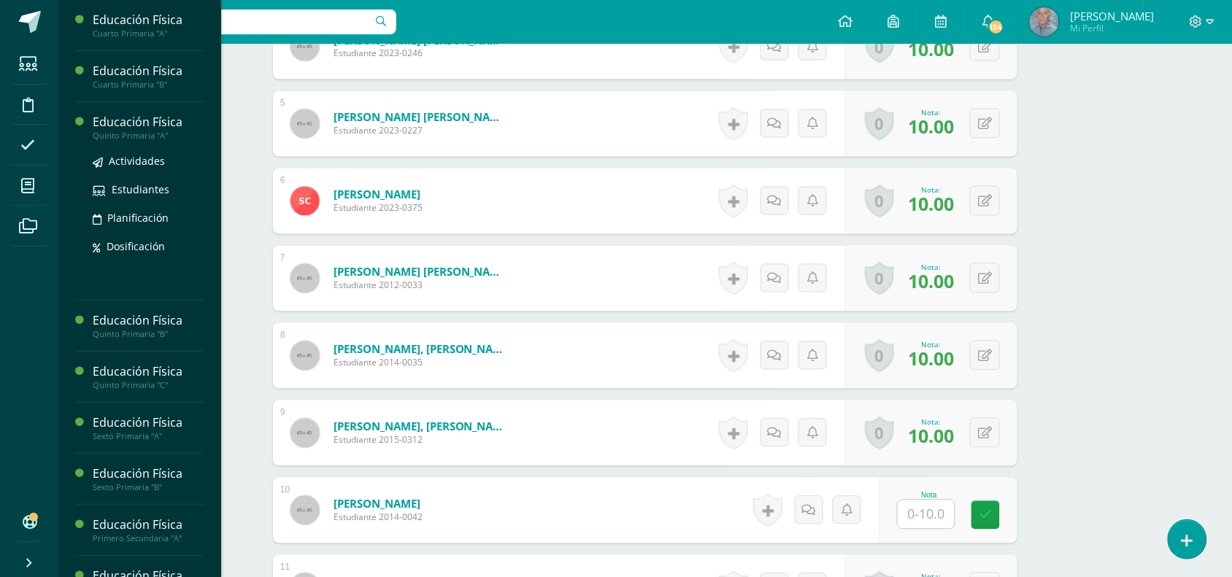
click at [141, 134] on div "Quinto Primaria "A"" at bounding box center [148, 136] width 111 height 10
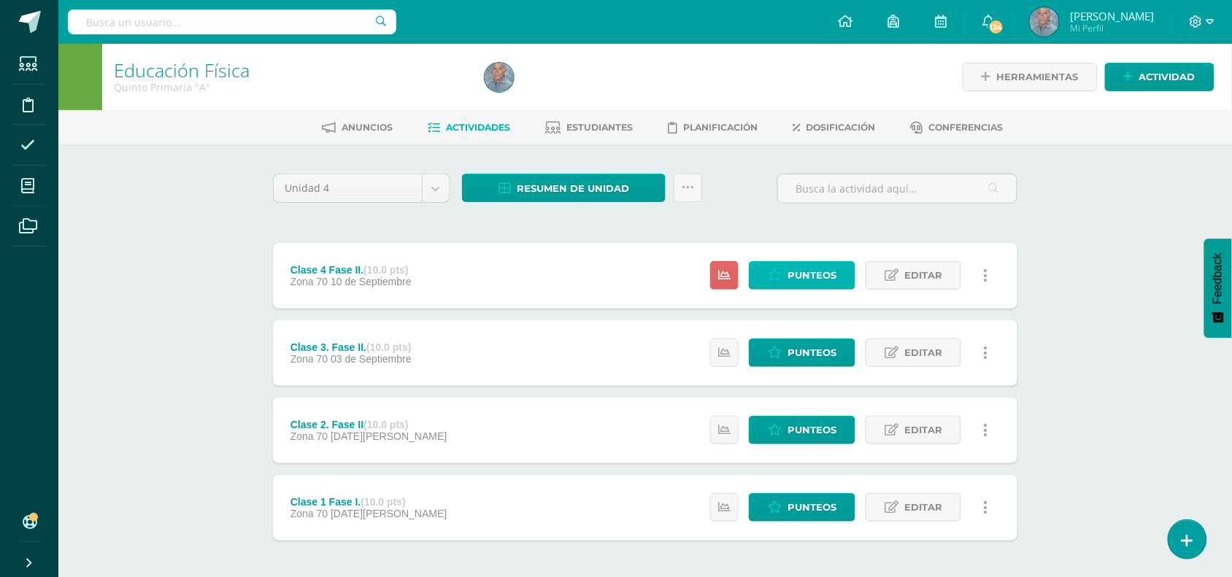
click at [801, 269] on span "Punteos" at bounding box center [812, 275] width 49 height 27
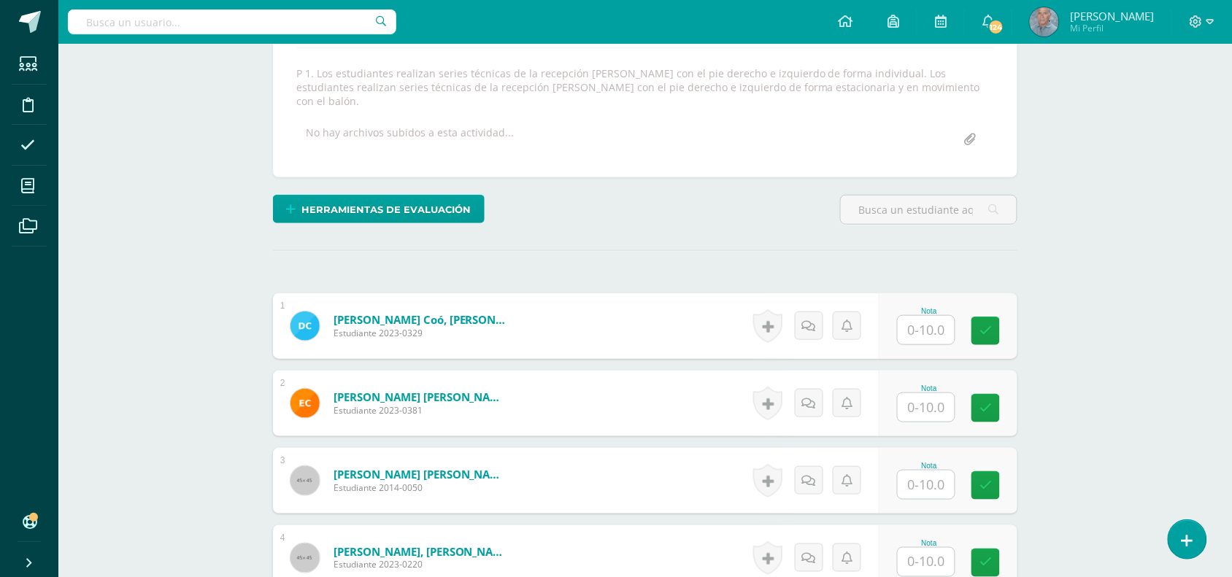
scroll to position [256, 0]
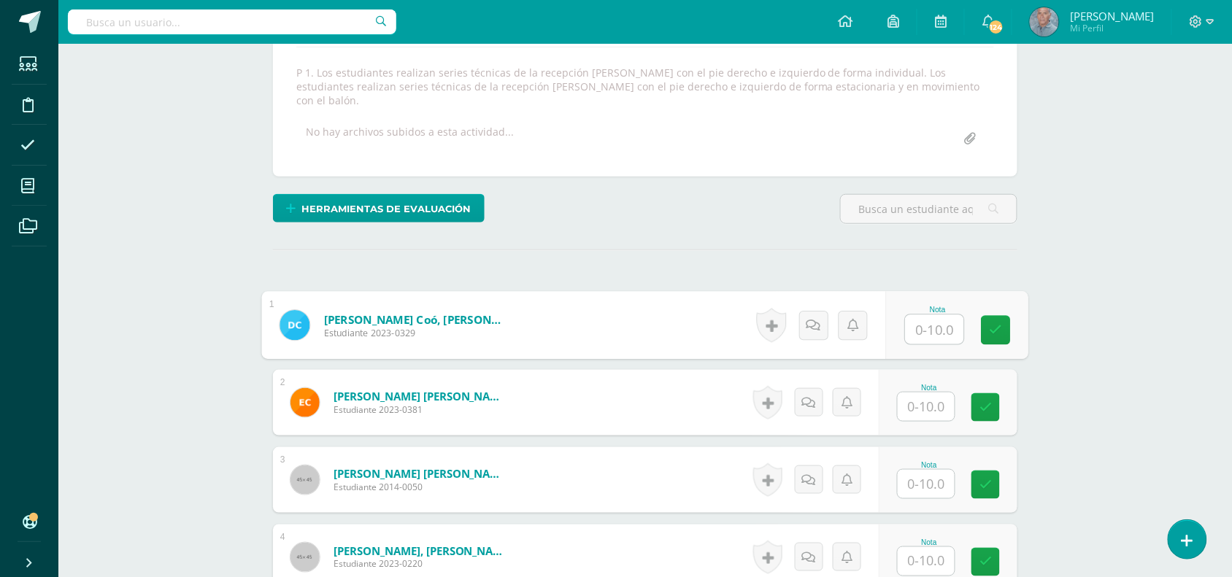
click at [918, 318] on input "text" at bounding box center [935, 329] width 58 height 29
type input "10"
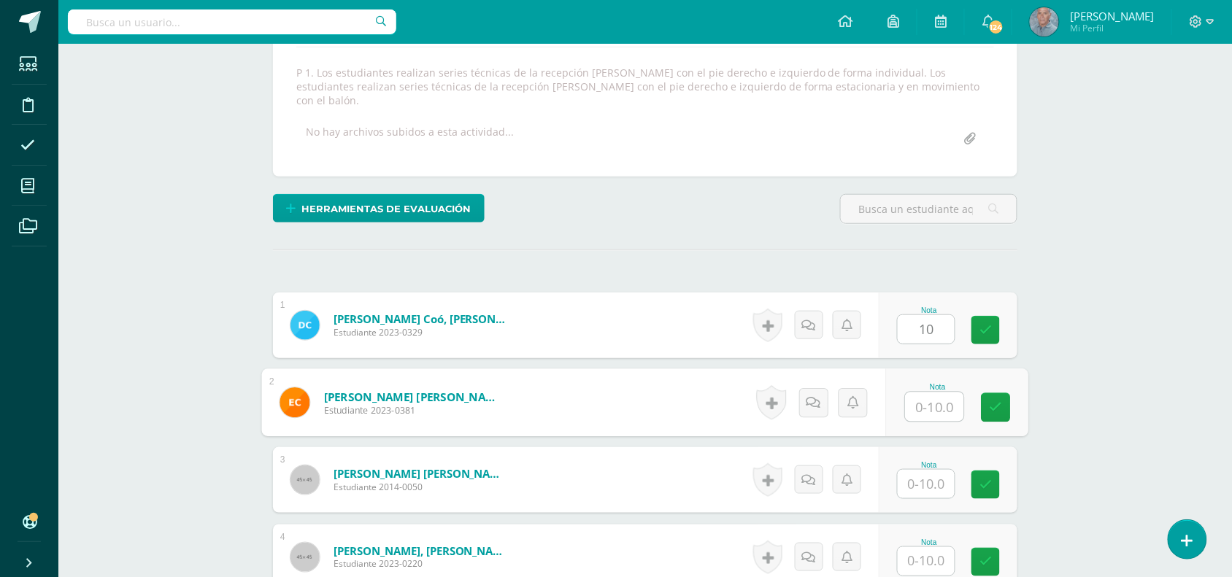
click at [926, 398] on input "text" at bounding box center [935, 407] width 58 height 29
type input "10"
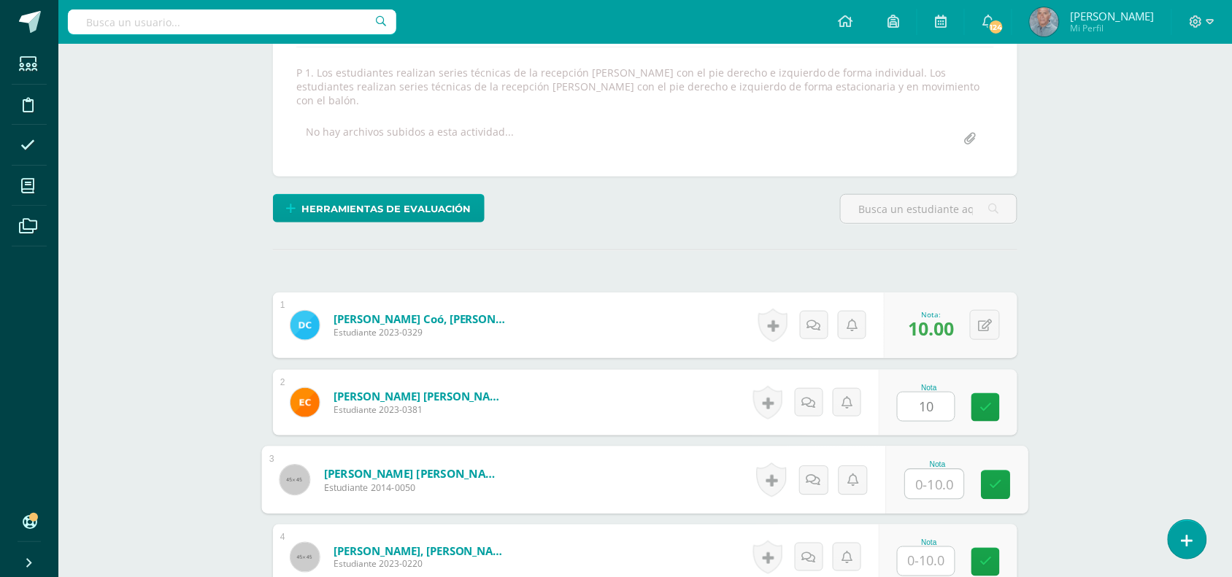
click at [921, 477] on input "text" at bounding box center [935, 484] width 58 height 29
type input "10"
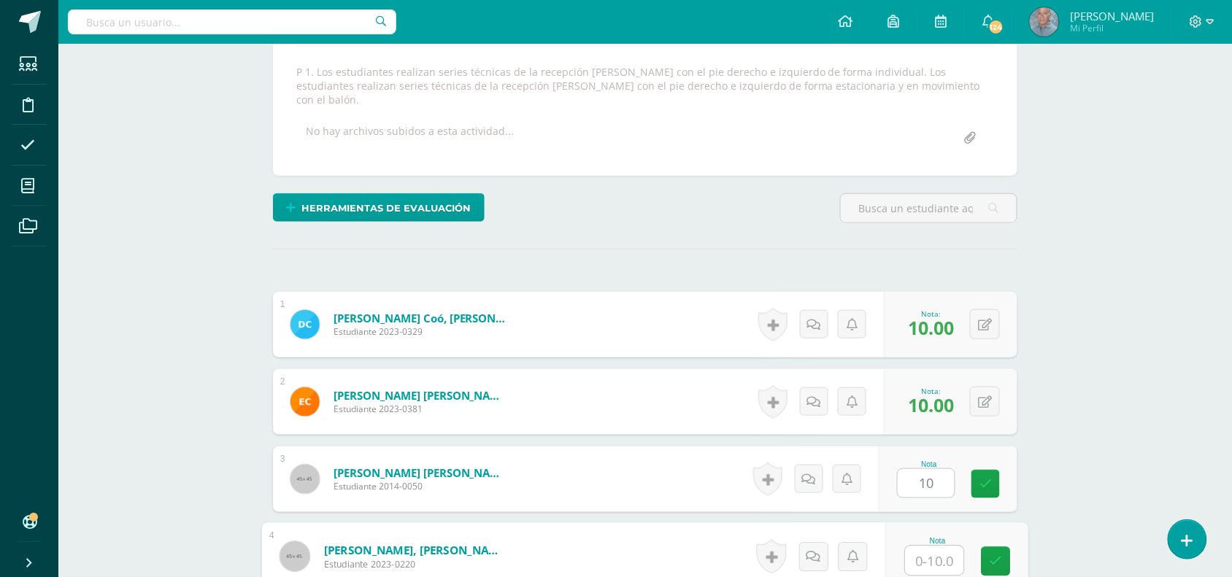
click at [921, 549] on input "text" at bounding box center [935, 561] width 58 height 29
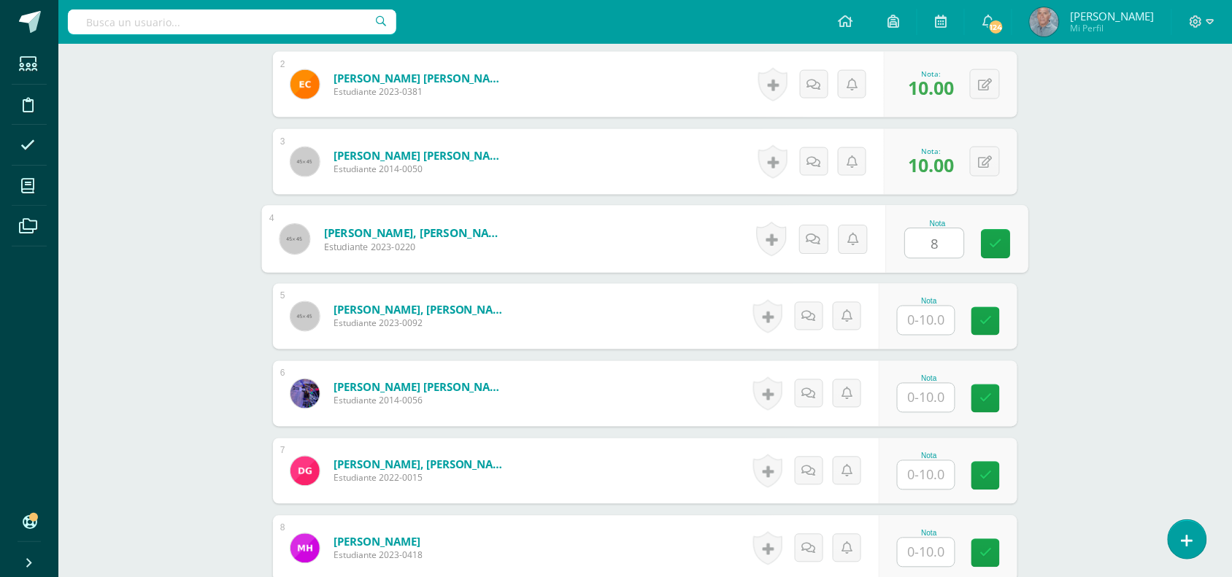
scroll to position [586, 0]
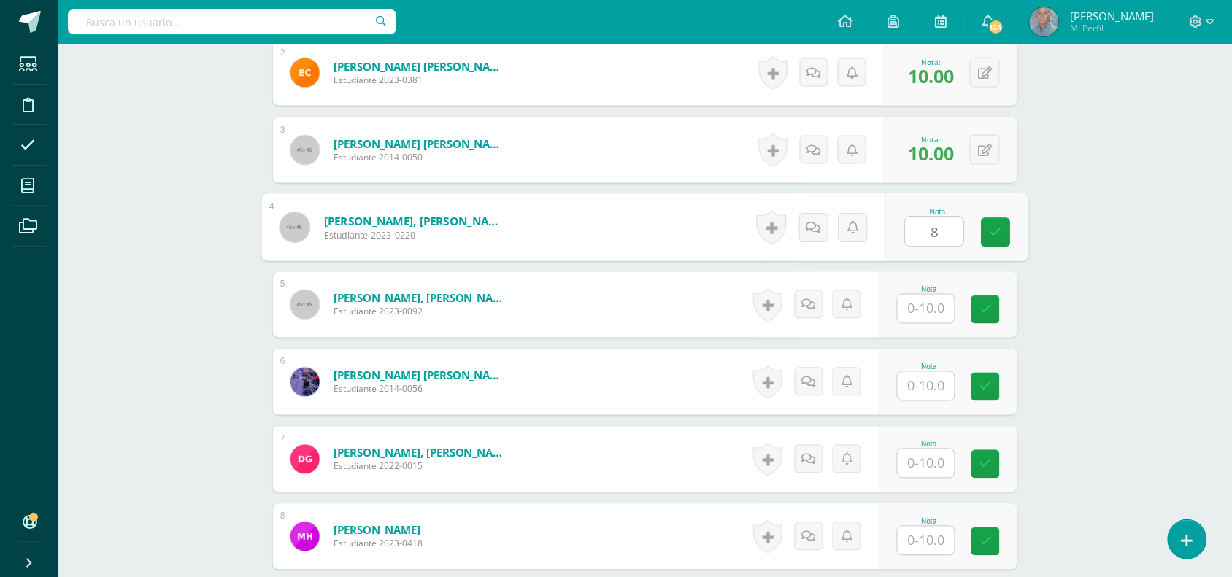
type input "8"
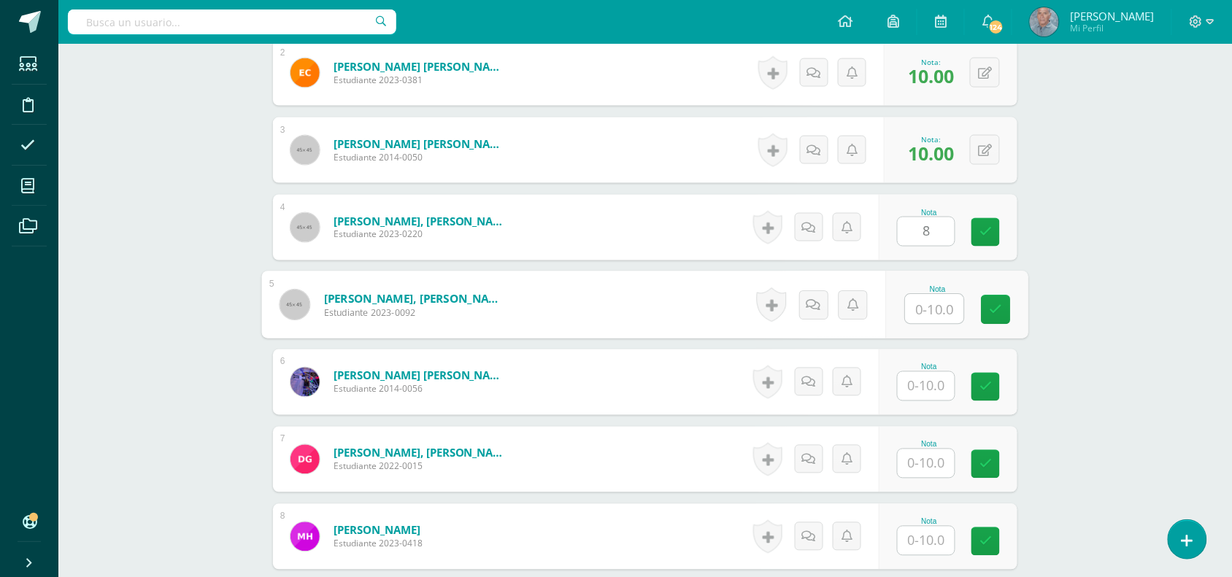
click at [918, 300] on input "text" at bounding box center [935, 309] width 58 height 29
type input "8"
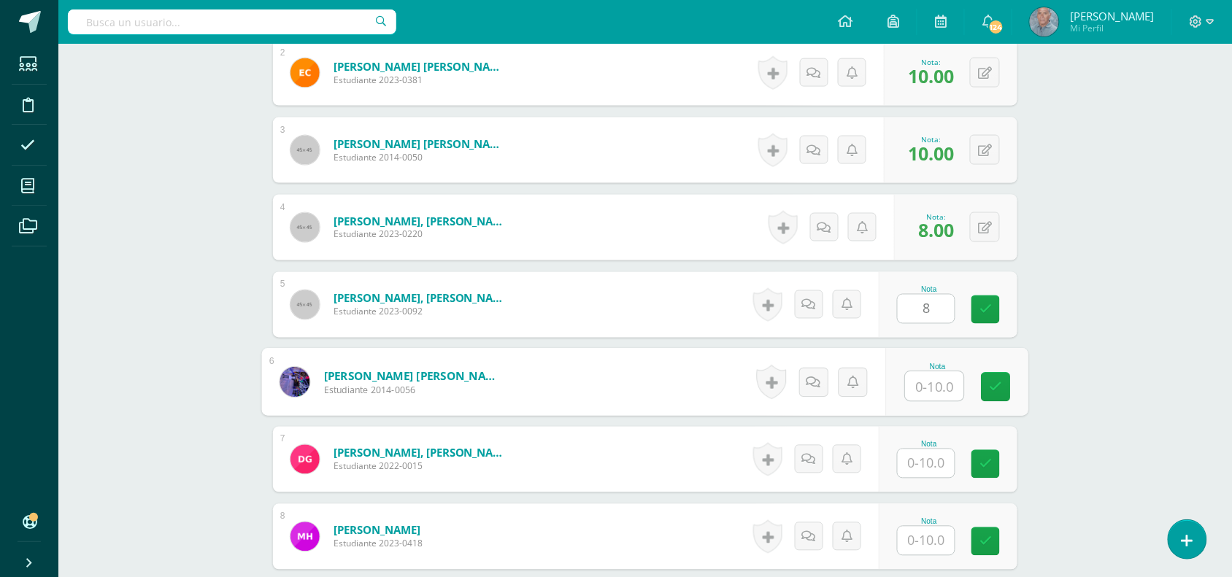
click at [913, 372] on input "text" at bounding box center [935, 386] width 58 height 29
type input "10"
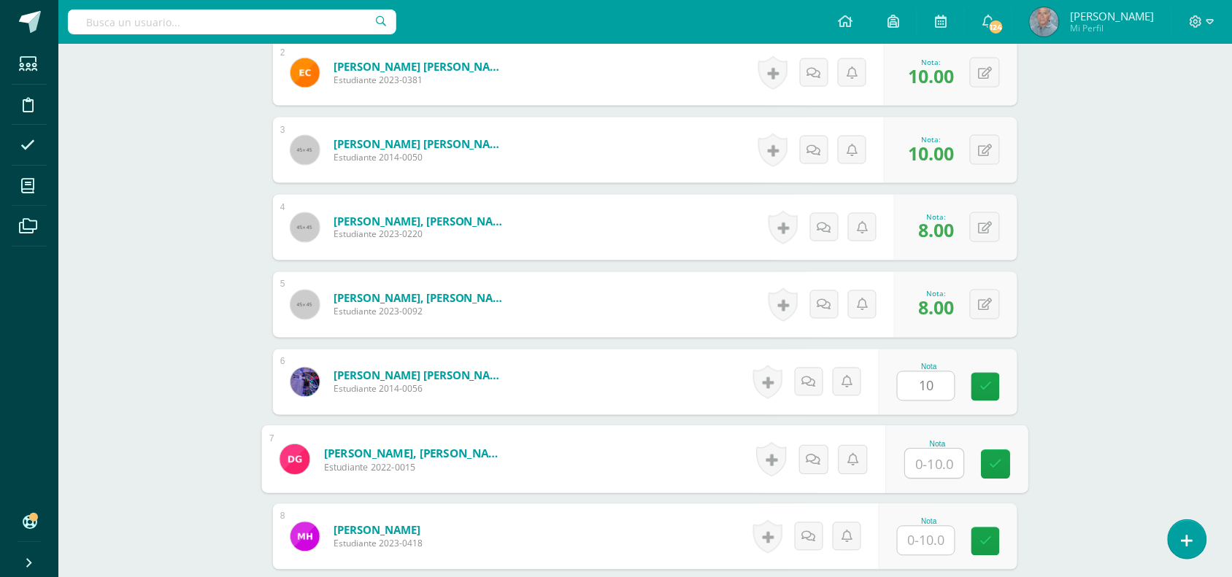
click at [924, 450] on input "text" at bounding box center [935, 464] width 58 height 29
type input "10"
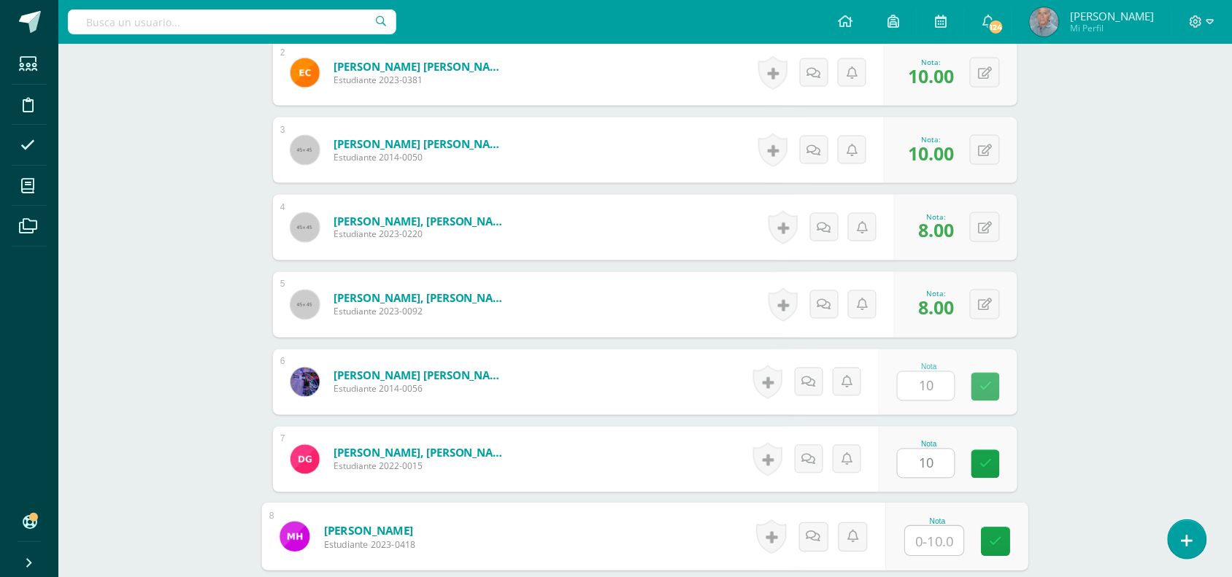
click at [924, 528] on input "text" at bounding box center [935, 541] width 58 height 29
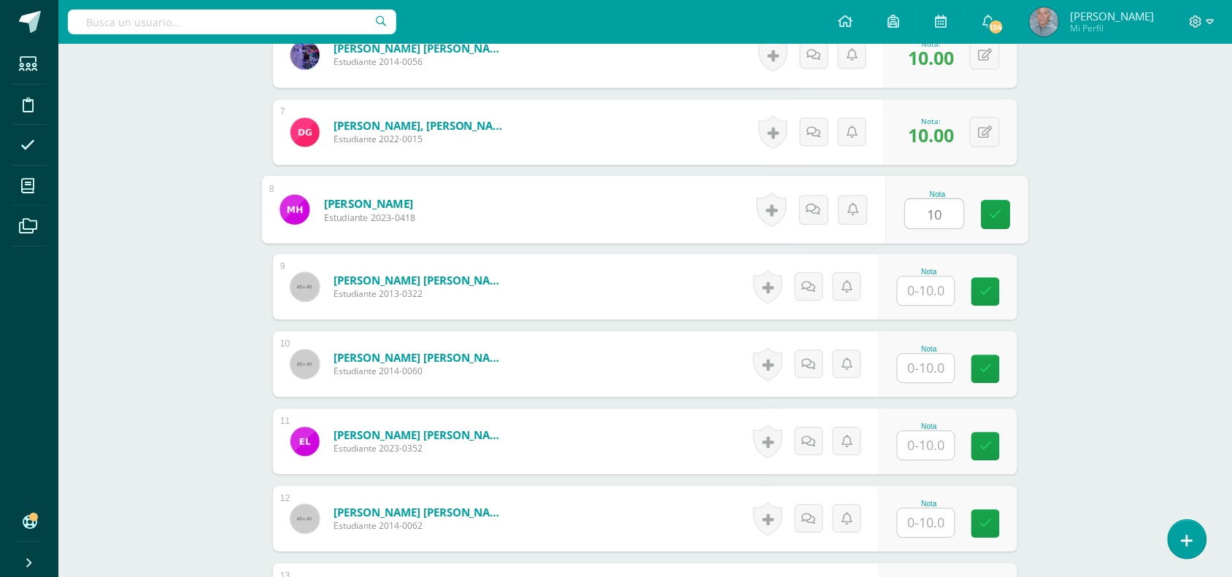
scroll to position [915, 0]
type input "10"
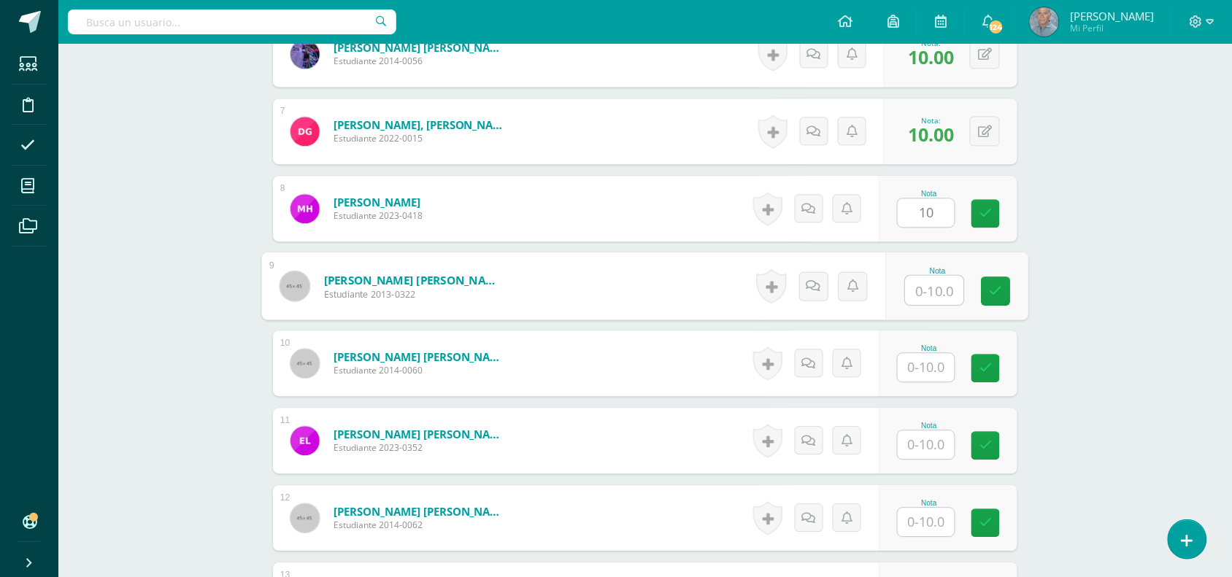
click at [918, 278] on input "text" at bounding box center [935, 290] width 58 height 29
type input "8"
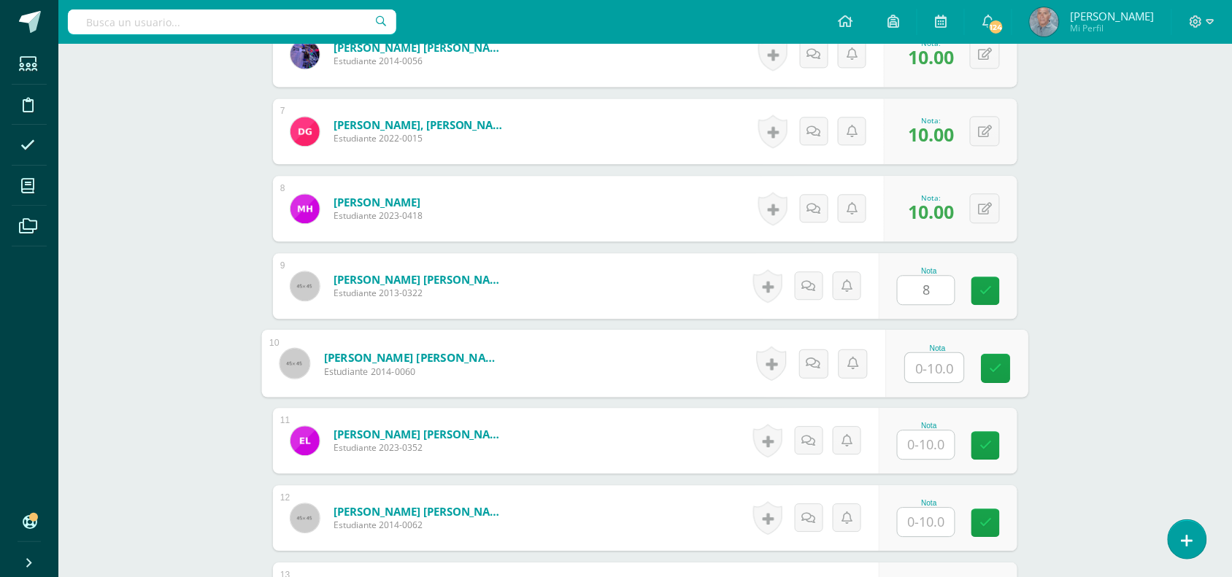
click at [918, 358] on input "text" at bounding box center [935, 367] width 58 height 29
type input "10"
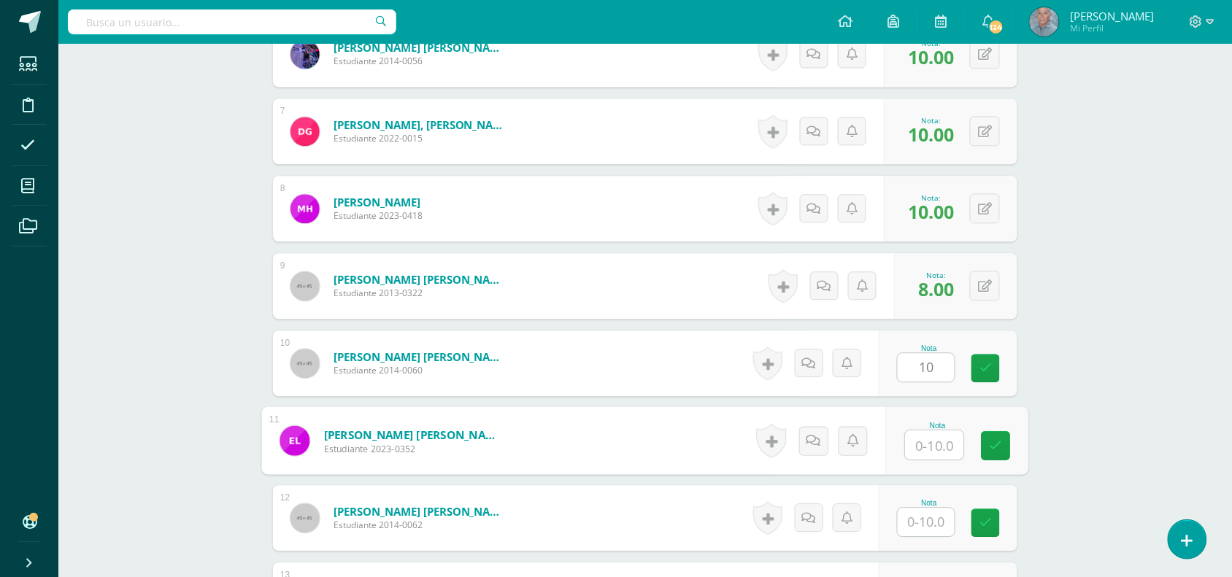
click at [929, 431] on input "text" at bounding box center [935, 445] width 58 height 29
type input "10"
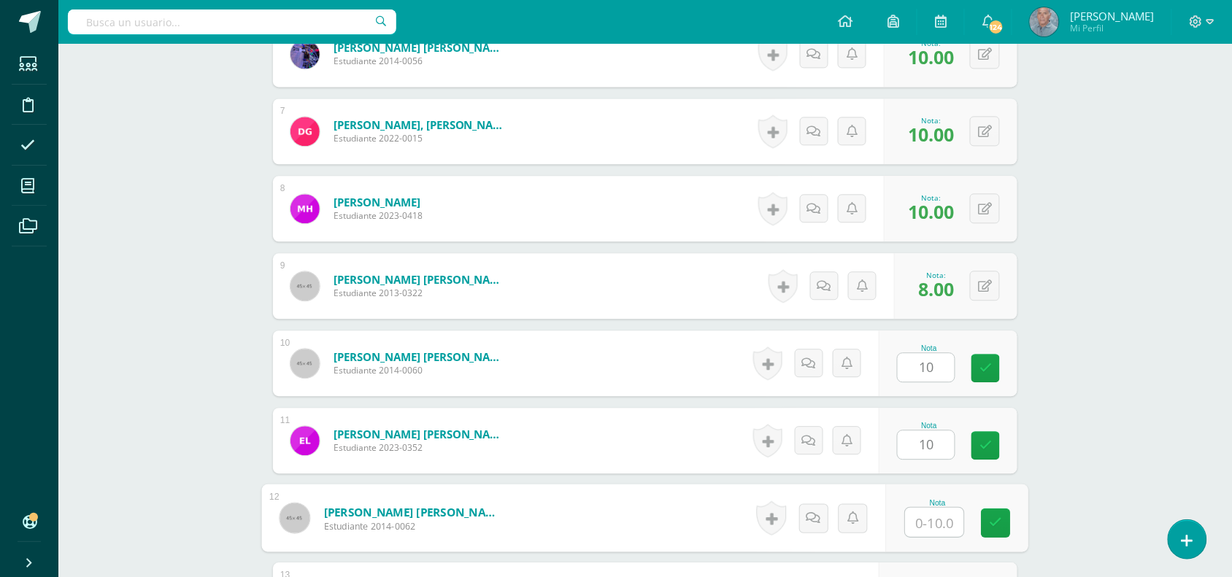
click at [931, 508] on input "text" at bounding box center [935, 522] width 58 height 29
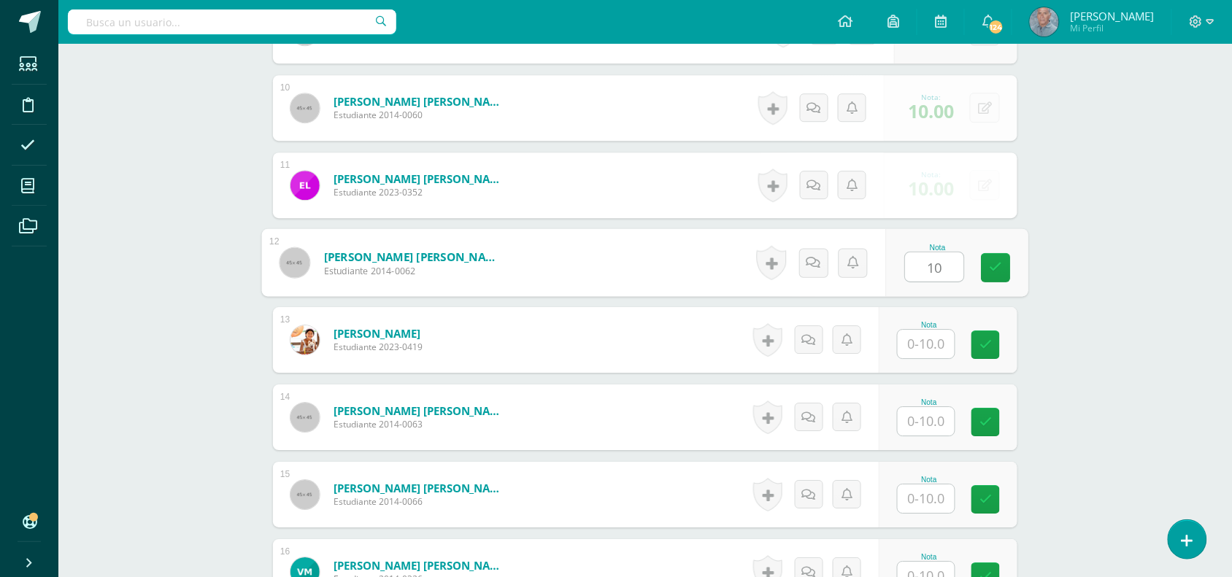
scroll to position [1207, 0]
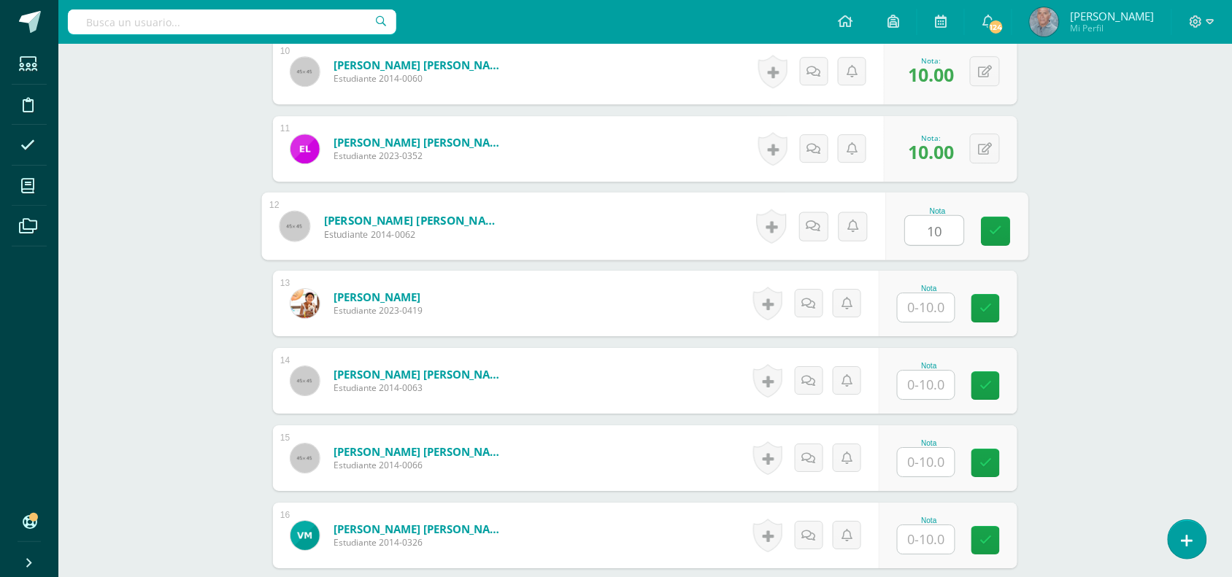
type input "10"
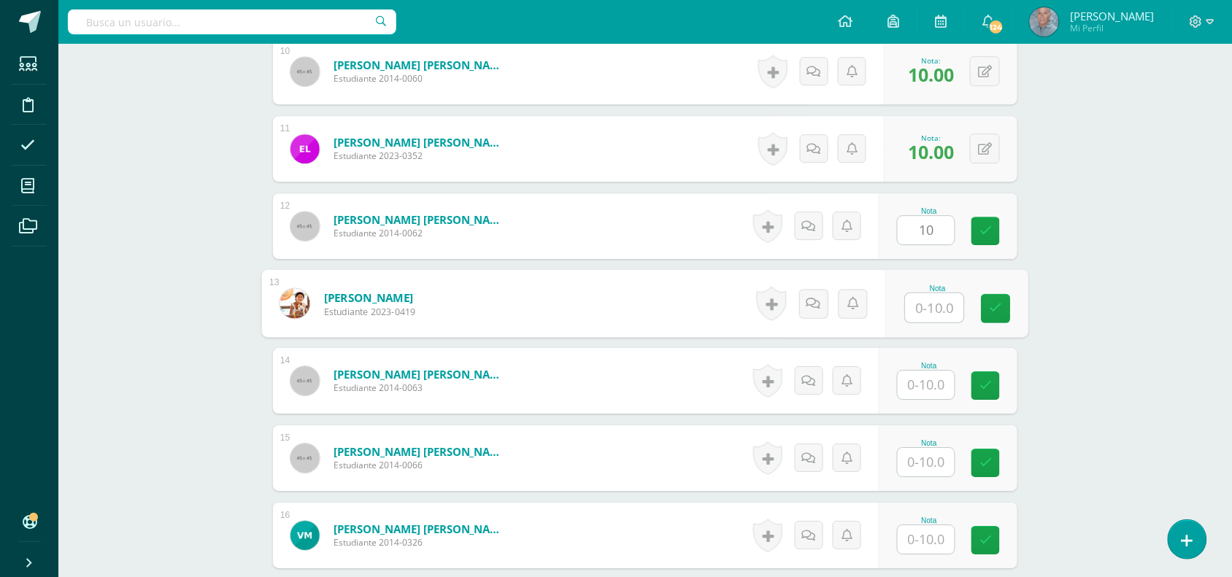
click at [915, 293] on input "text" at bounding box center [935, 307] width 58 height 29
type input "8"
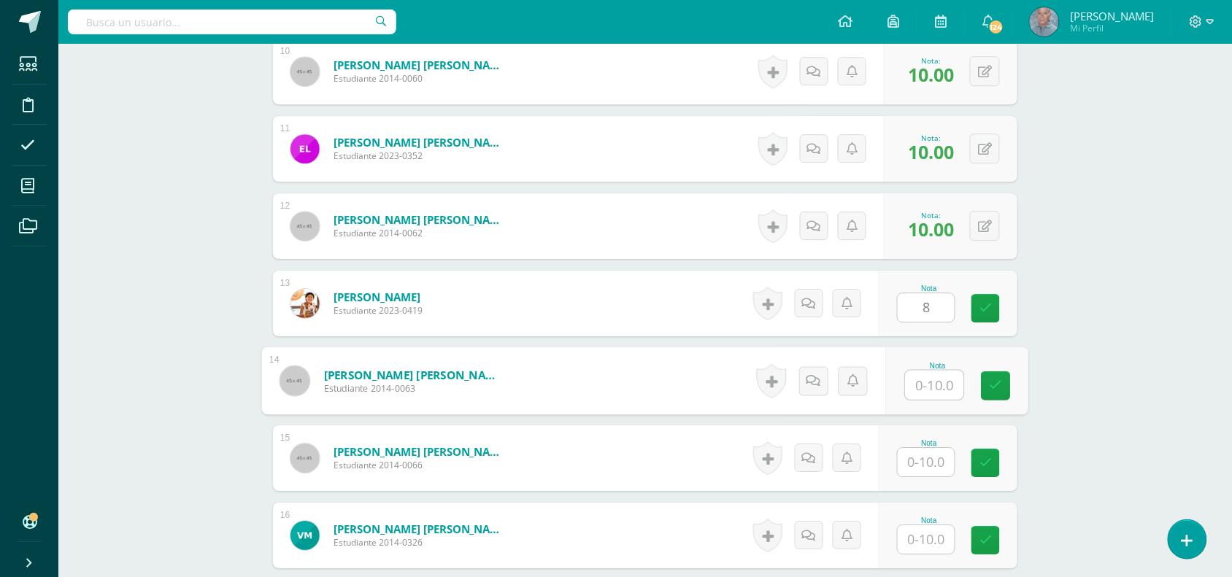
click at [922, 374] on input "text" at bounding box center [935, 385] width 58 height 29
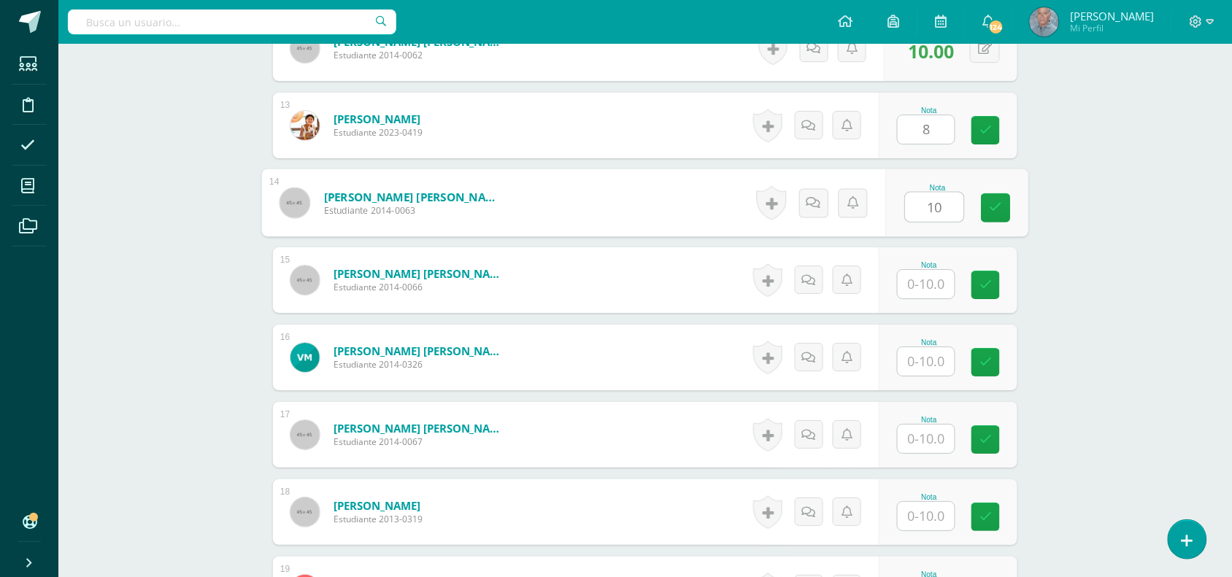
scroll to position [1389, 0]
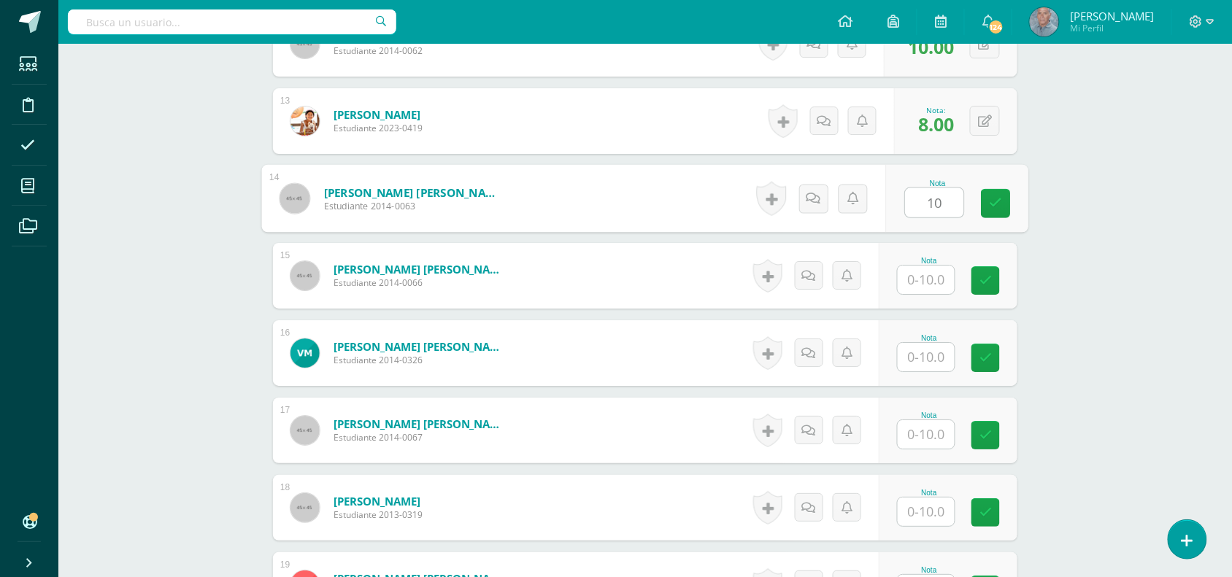
type input "10"
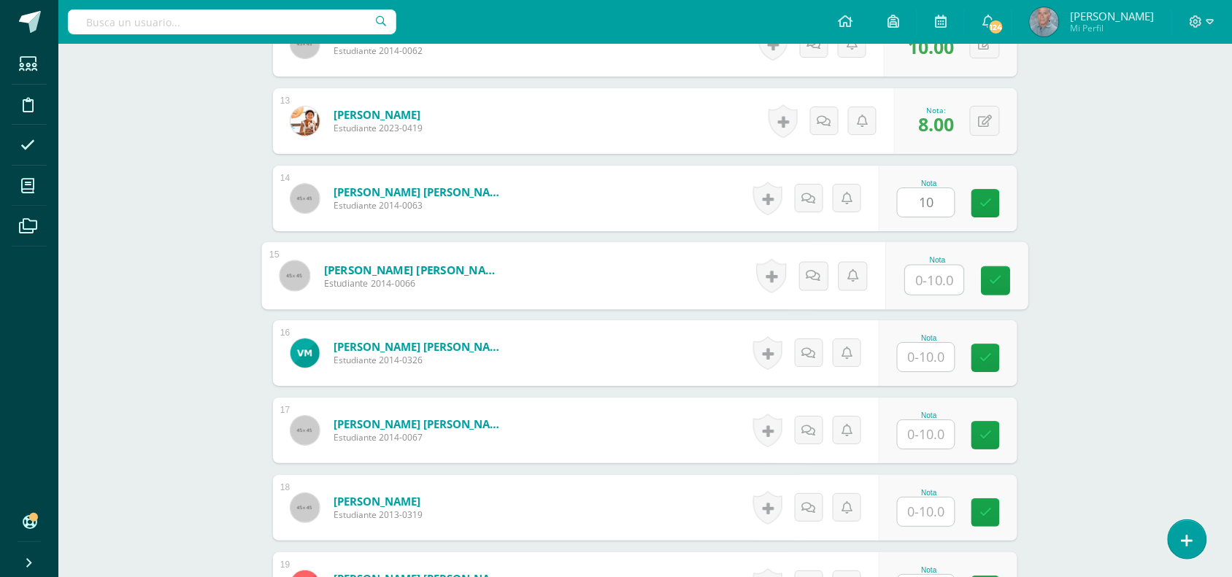
click at [912, 272] on input "text" at bounding box center [935, 280] width 58 height 29
type input "10"
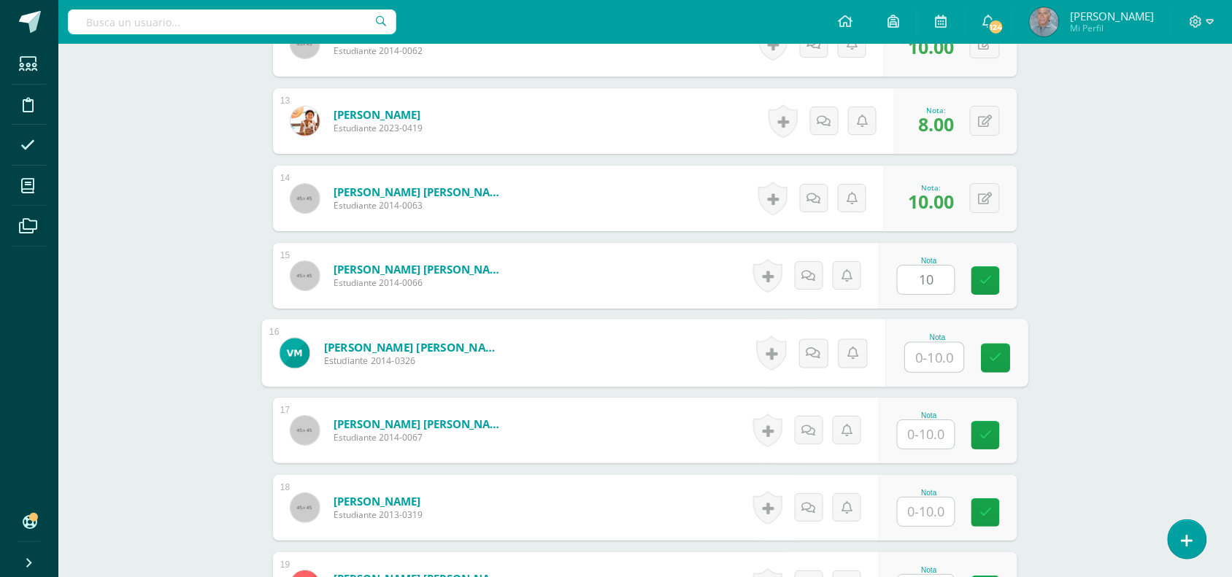
click at [910, 348] on input "text" at bounding box center [935, 357] width 58 height 29
type input "10"
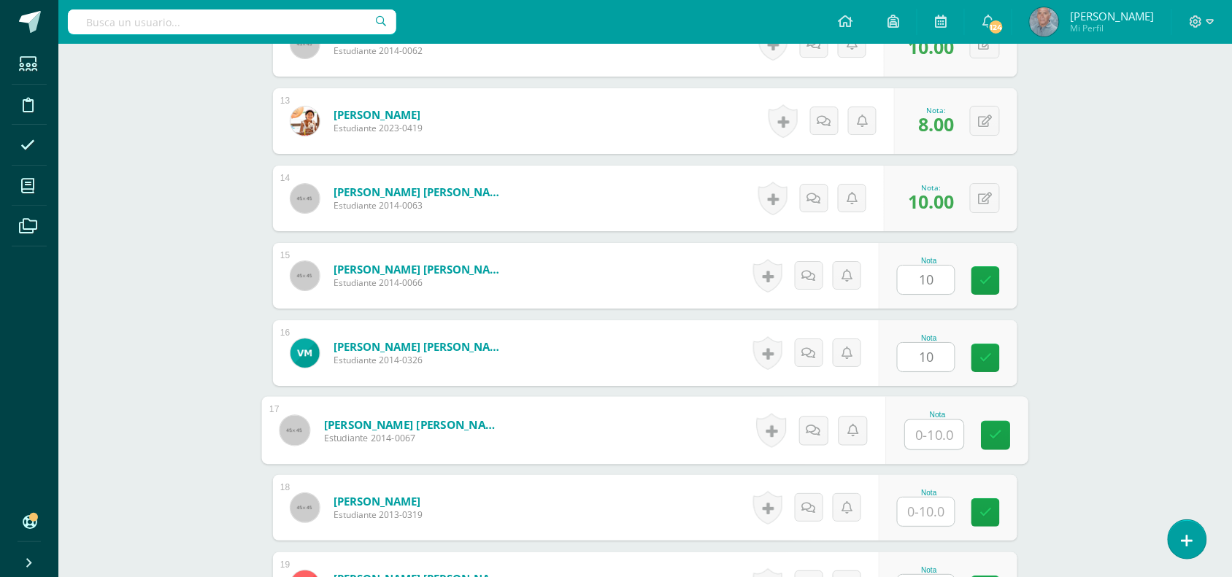
click at [922, 420] on input "text" at bounding box center [935, 434] width 58 height 29
type input "10"
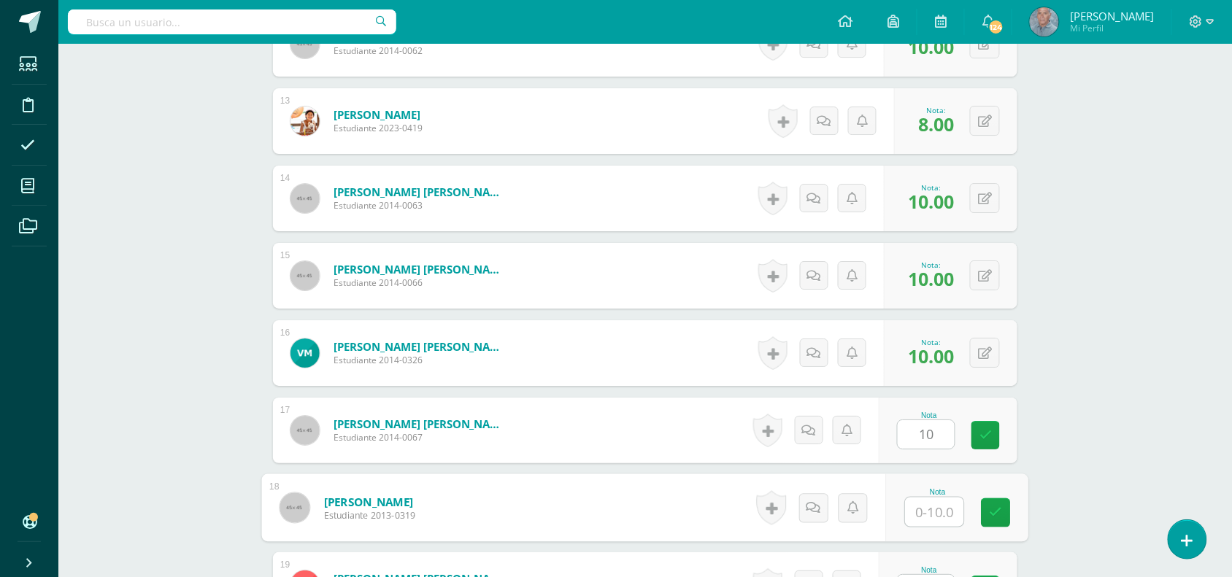
click at [924, 498] on input "text" at bounding box center [935, 512] width 58 height 29
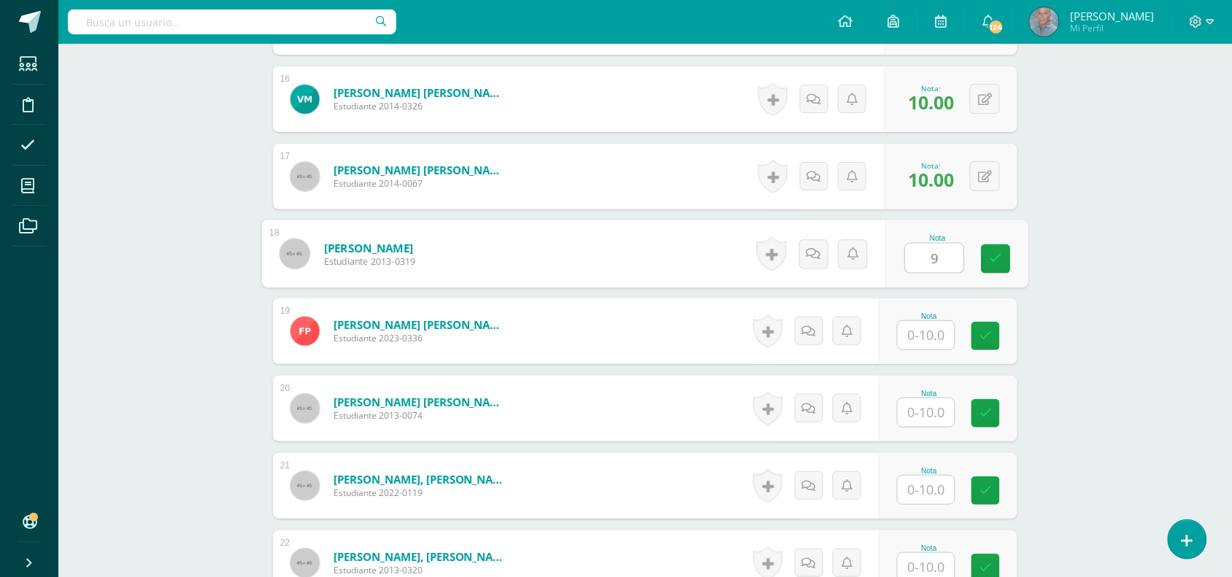
scroll to position [1645, 0]
type input "9"
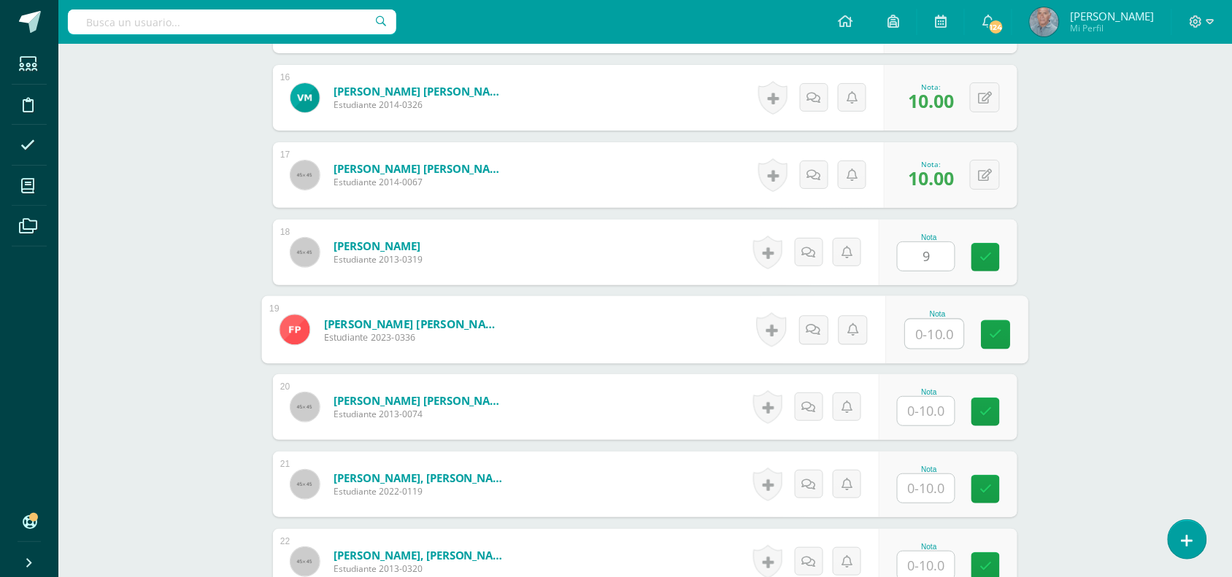
click at [917, 320] on input "text" at bounding box center [935, 334] width 58 height 29
type input "10"
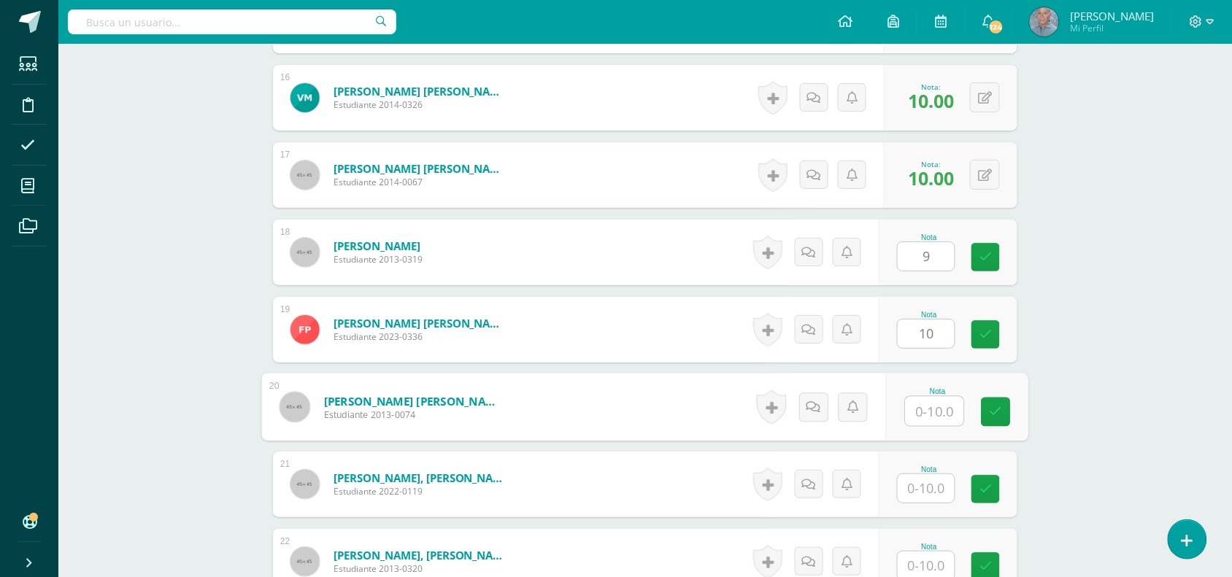
click at [916, 397] on input "text" at bounding box center [935, 411] width 58 height 29
type input "10"
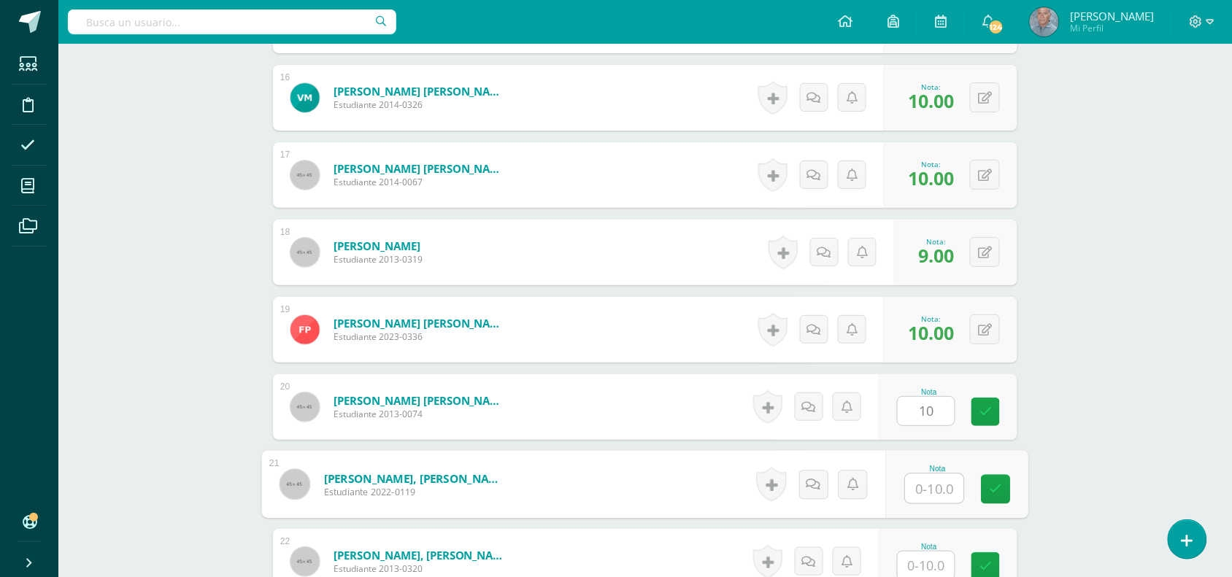
click at [920, 477] on input "text" at bounding box center [935, 488] width 58 height 29
type input "10"
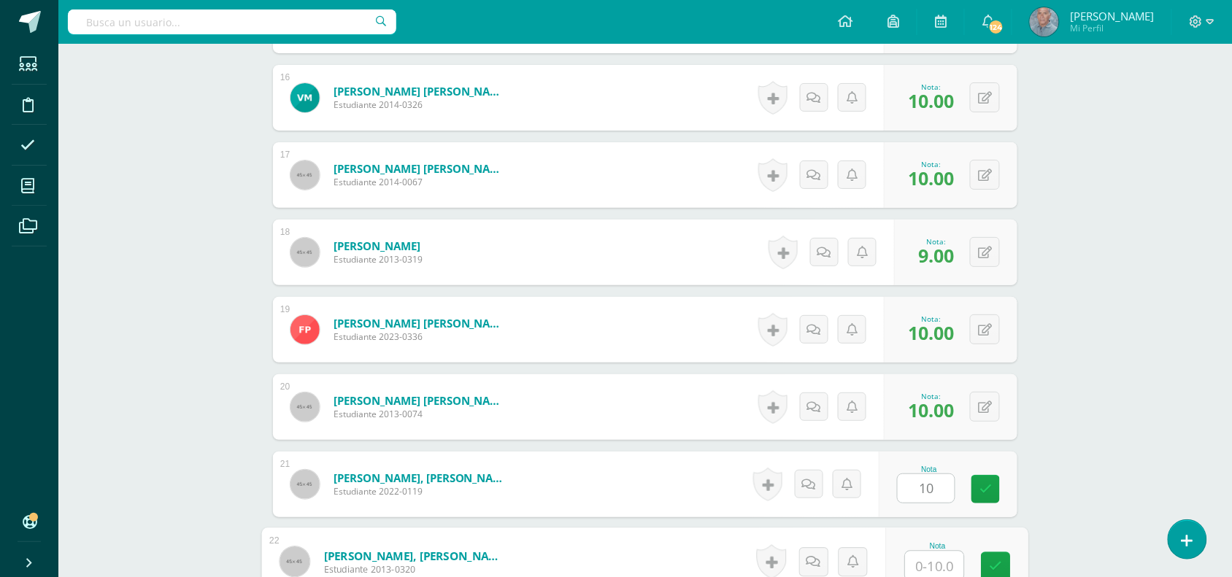
click at [918, 552] on input "text" at bounding box center [935, 566] width 58 height 29
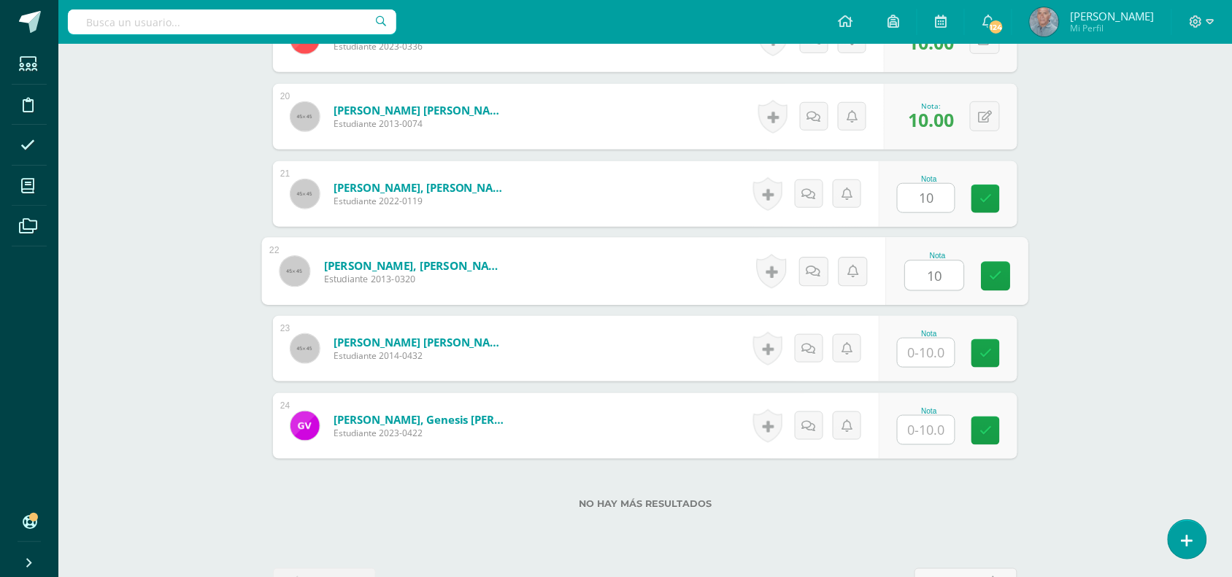
scroll to position [1937, 0]
type input "10"
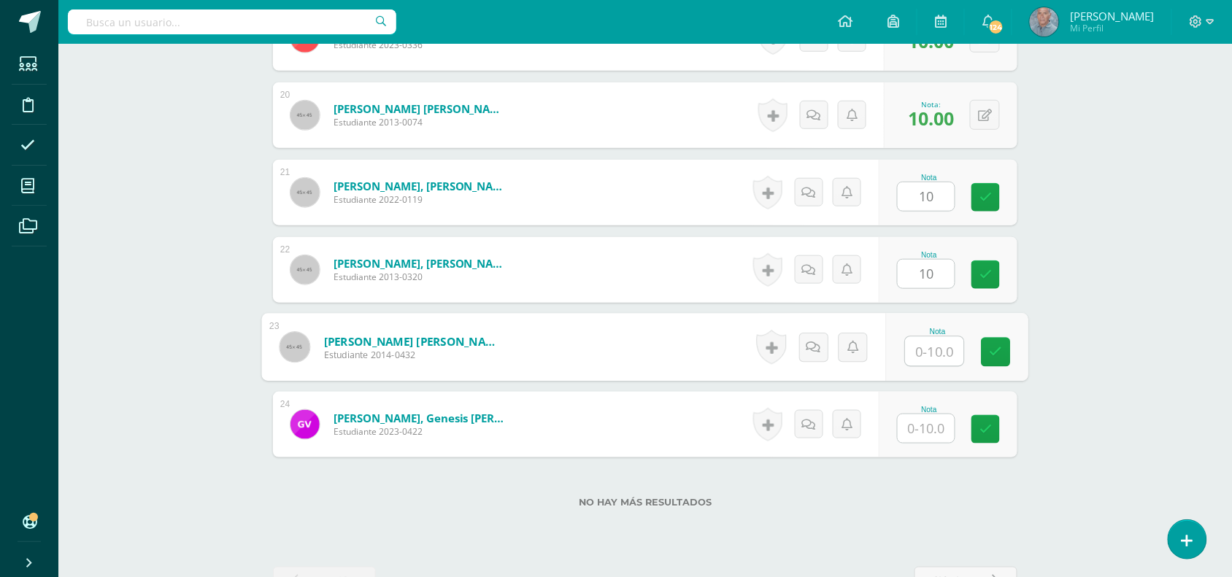
click at [916, 340] on input "text" at bounding box center [935, 351] width 58 height 29
type input "10"
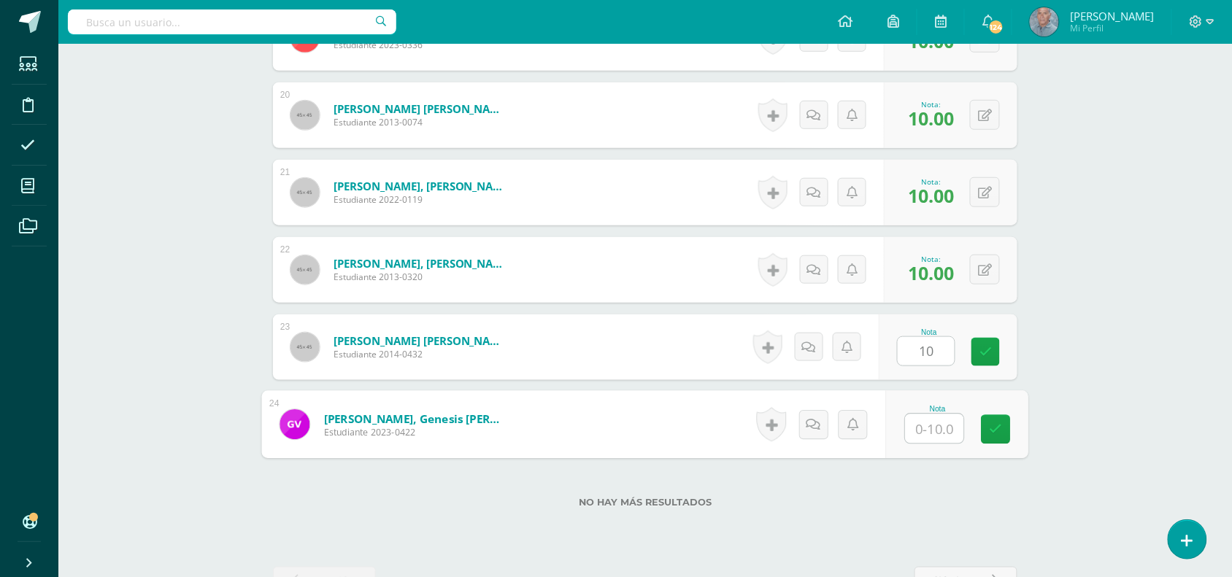
click at [920, 418] on input "text" at bounding box center [935, 429] width 58 height 29
type input "8"
click at [1004, 415] on link at bounding box center [996, 429] width 29 height 29
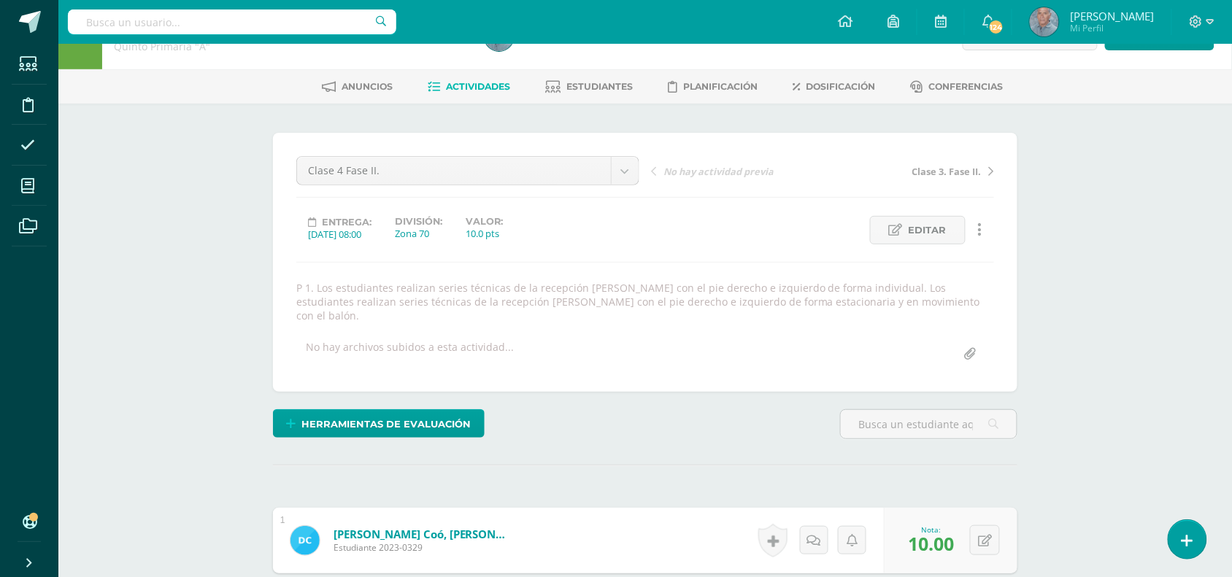
scroll to position [0, 0]
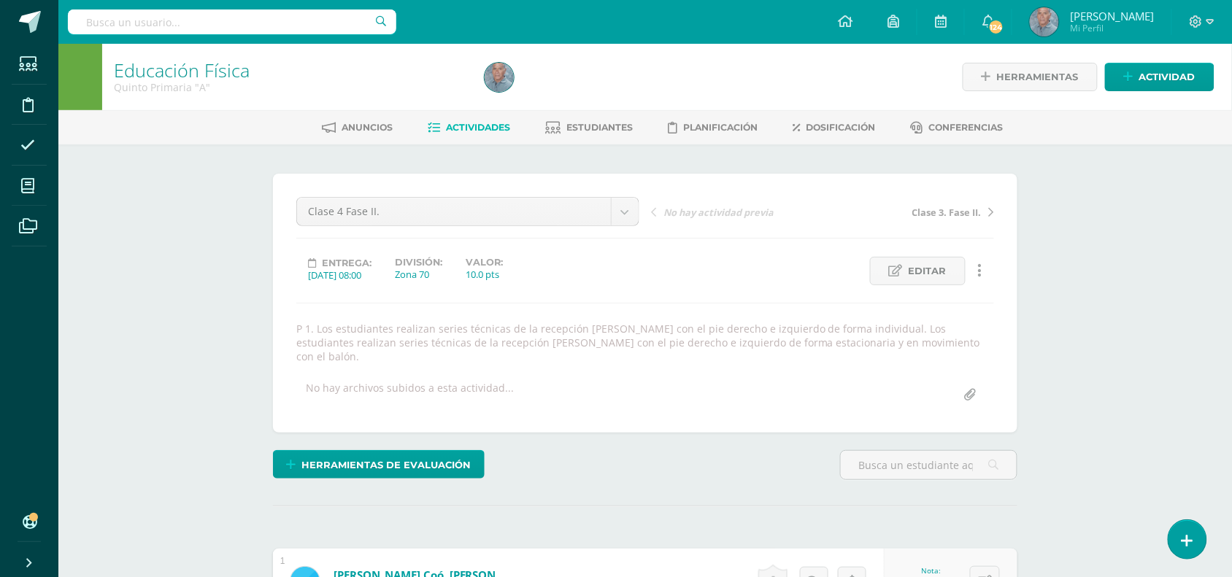
click at [460, 128] on span "Actividades" at bounding box center [479, 127] width 64 height 11
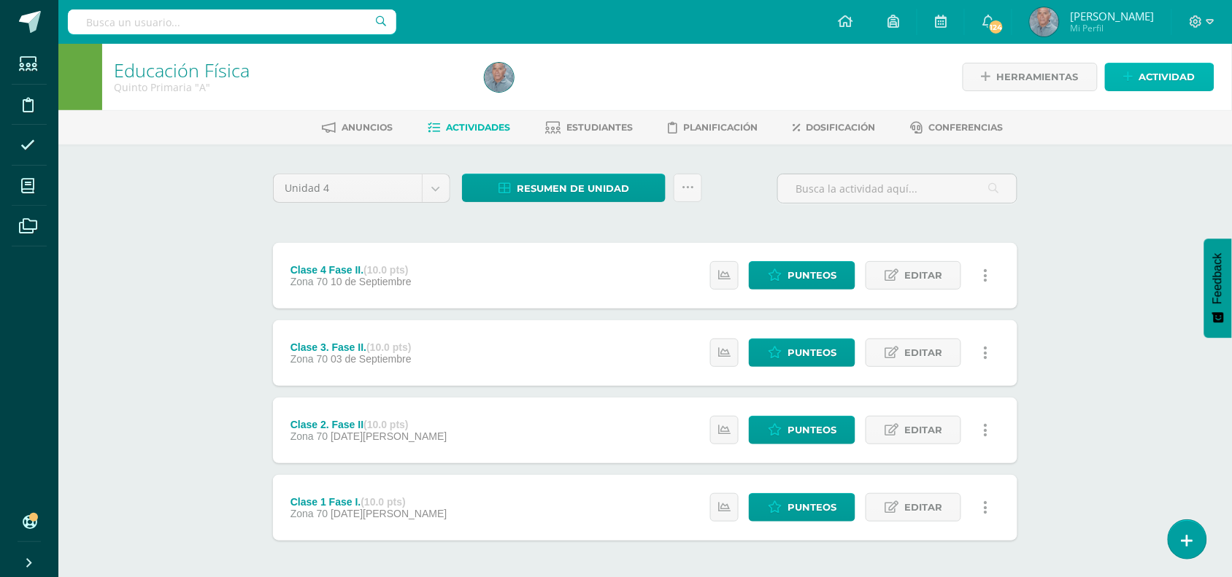
click at [1155, 77] on span "Actividad" at bounding box center [1167, 77] width 56 height 27
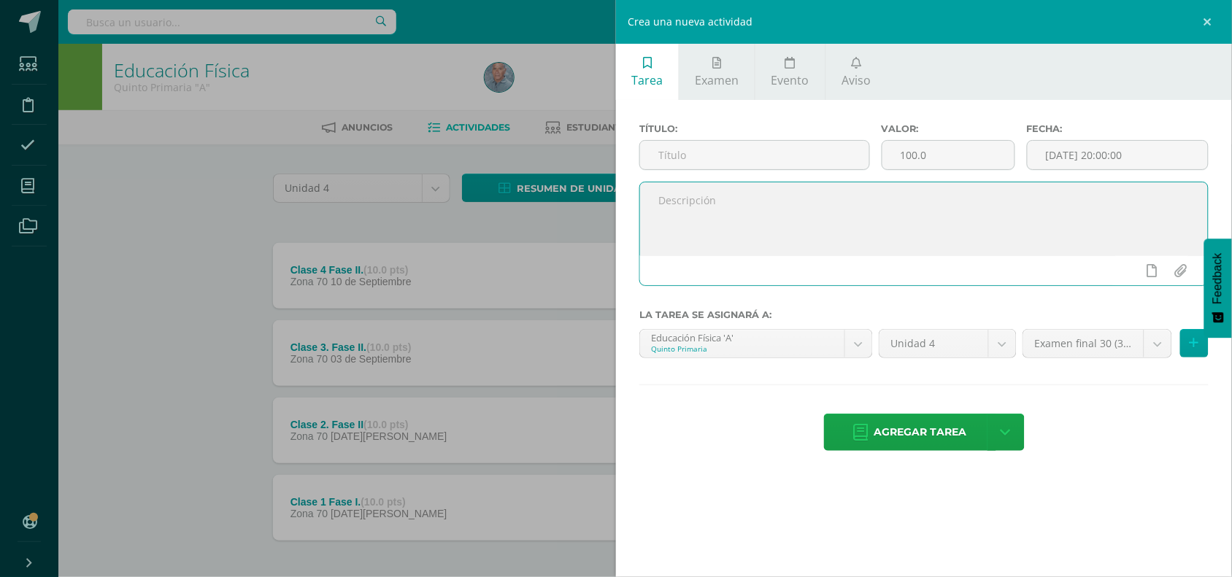
click at [659, 205] on textarea at bounding box center [924, 218] width 568 height 73
paste textarea "P1. Los estudiantes realizan series de ejercicios de conduccion [PERSON_NAME] e…"
click at [937, 205] on textarea "P1. Los estudiantes realizan series de ejercicios de conduccion [PERSON_NAME] e…" at bounding box center [924, 218] width 568 height 73
type textarea "P1. Los estudiantes realizan series de ejercicios de conducción del balon en mo…"
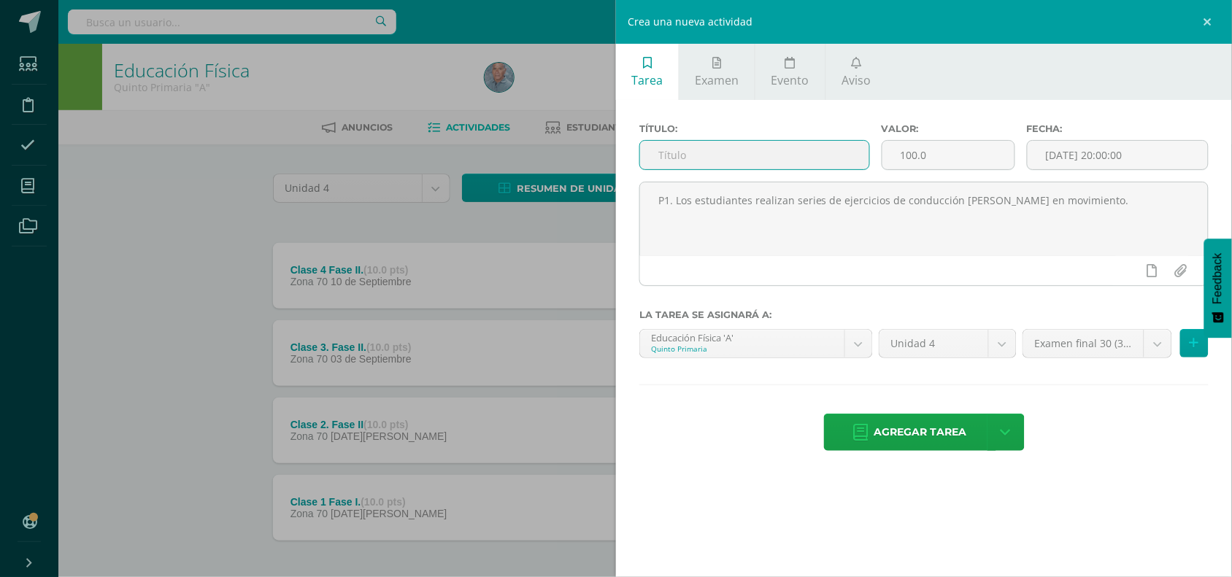
click at [694, 155] on input "text" at bounding box center [754, 155] width 229 height 28
type input "Clase 5 fase II."
click at [906, 155] on input "100.0" at bounding box center [948, 155] width 132 height 28
type input "15.0"
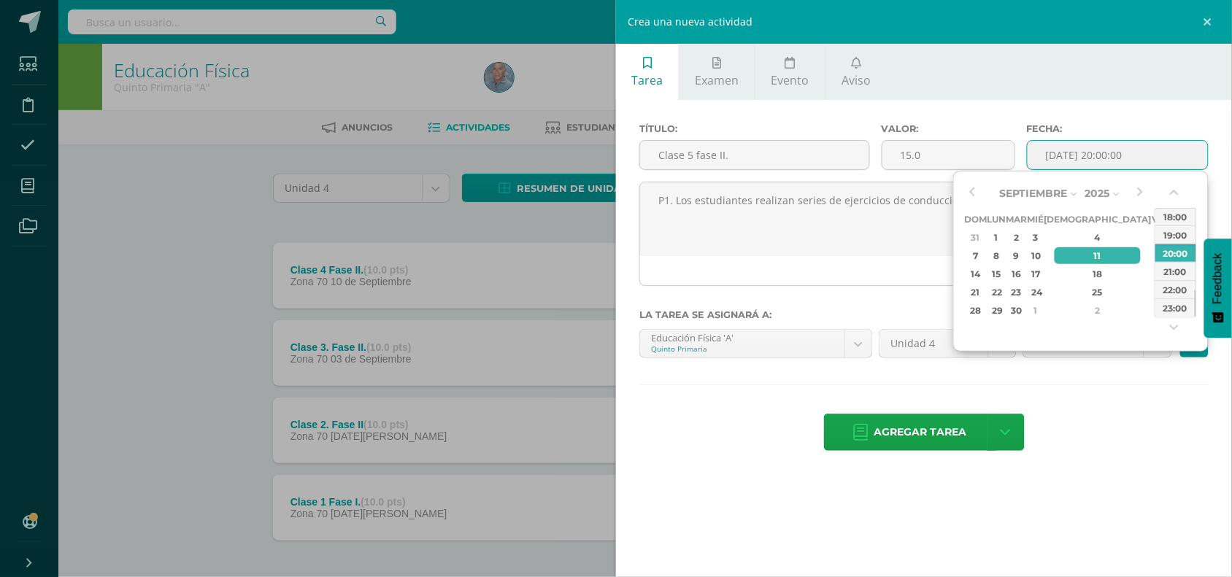
click at [1110, 159] on input "[DATE] 20:00:00" at bounding box center [1118, 155] width 180 height 28
click at [1042, 278] on div "17" at bounding box center [1035, 274] width 13 height 17
click at [1176, 193] on button "button" at bounding box center [1176, 196] width 15 height 22
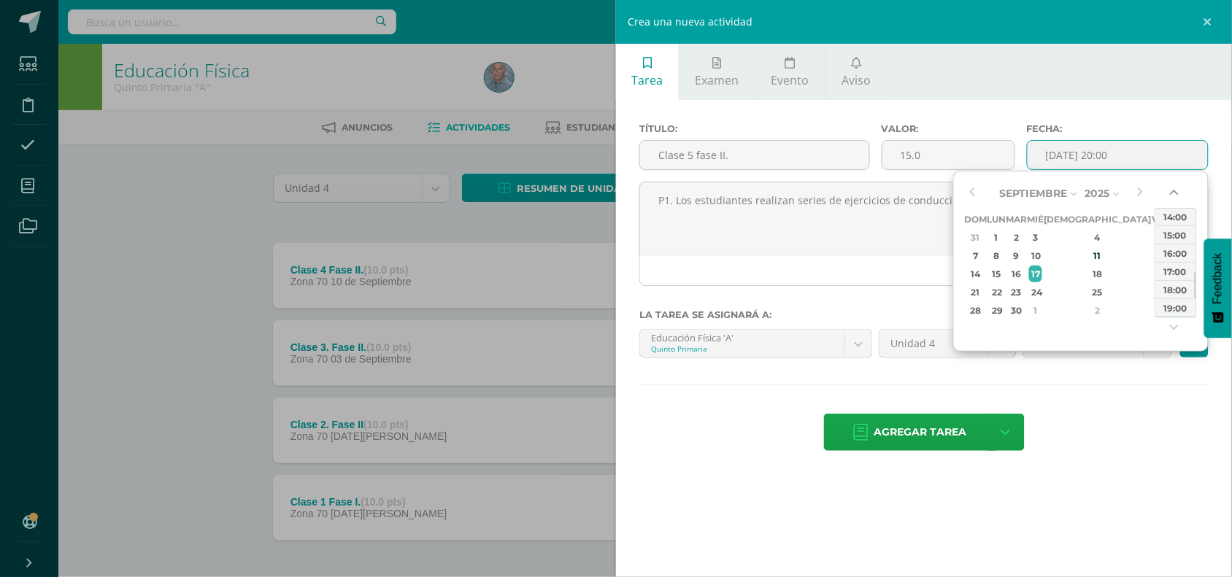
click at [1176, 193] on button "button" at bounding box center [1176, 196] width 15 height 22
click at [1176, 209] on div "11:00" at bounding box center [1175, 216] width 41 height 18
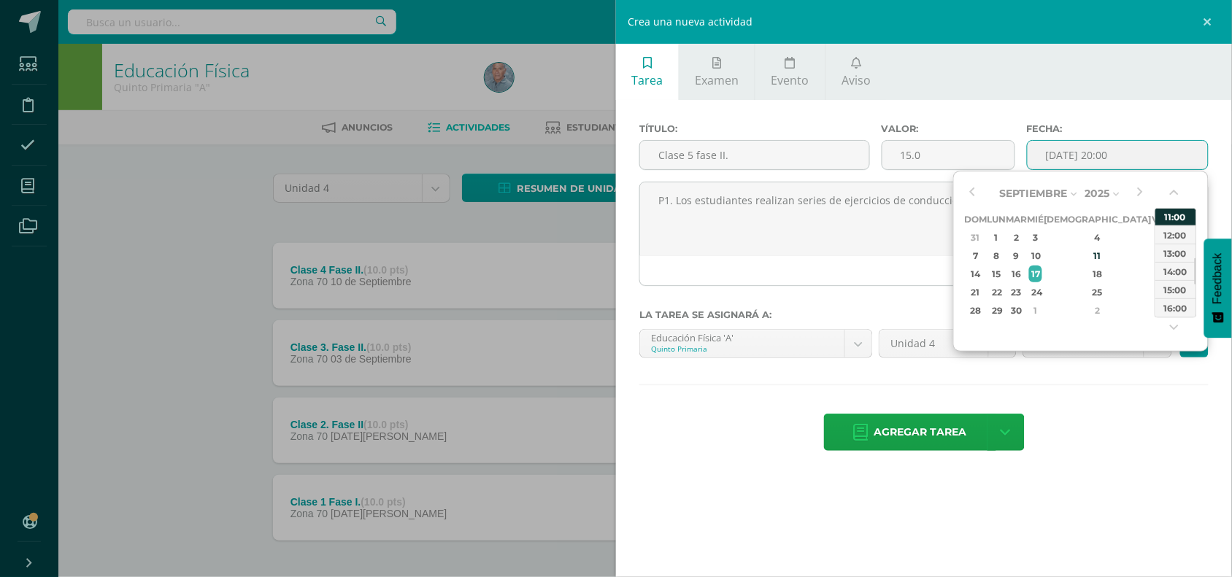
type input "2025-09-17 11:00"
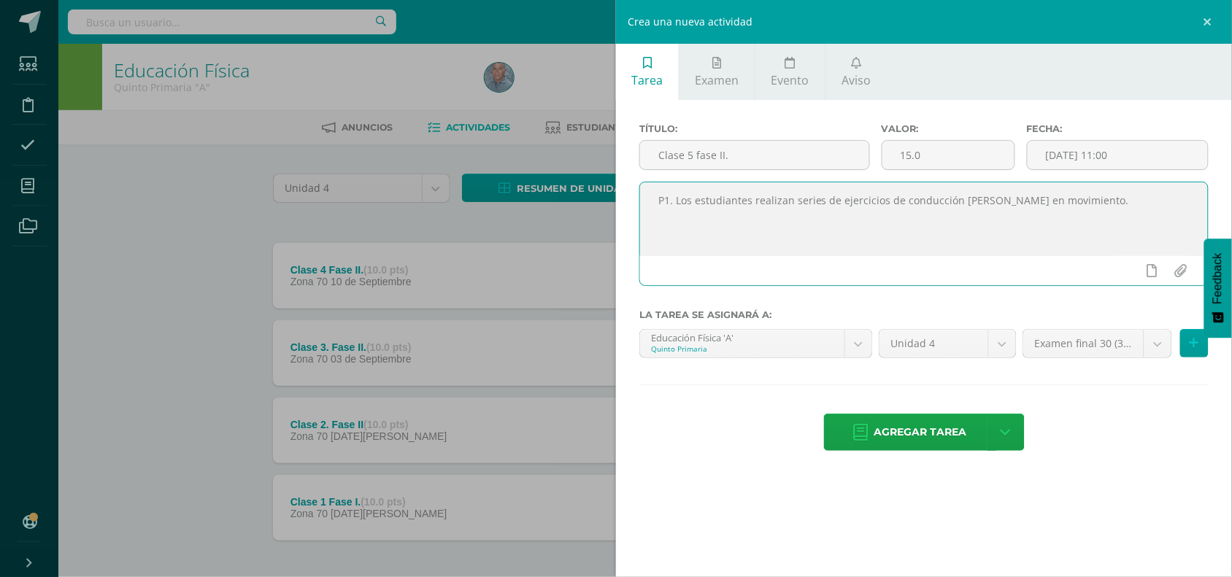
click at [668, 231] on textarea "P1. Los estudiantes realizan series de ejercicios de conducción del balon en mo…" at bounding box center [924, 218] width 568 height 73
click at [1084, 206] on textarea "P1. Los estudiantes realizan series de ejercicios de conducción del balon en mo…" at bounding box center [924, 218] width 568 height 73
click at [1159, 338] on body "Estudiantes Disciplina Asistencia Mis cursos Archivos Soporte Centro de ayuda Ú…" at bounding box center [616, 319] width 1232 height 638
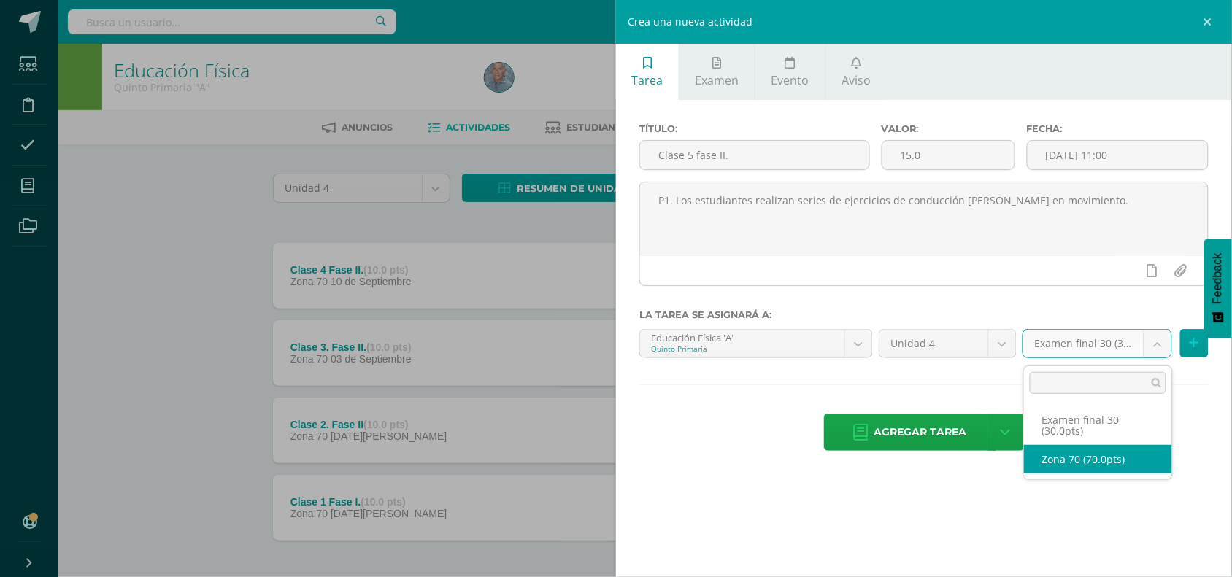
select select "47185"
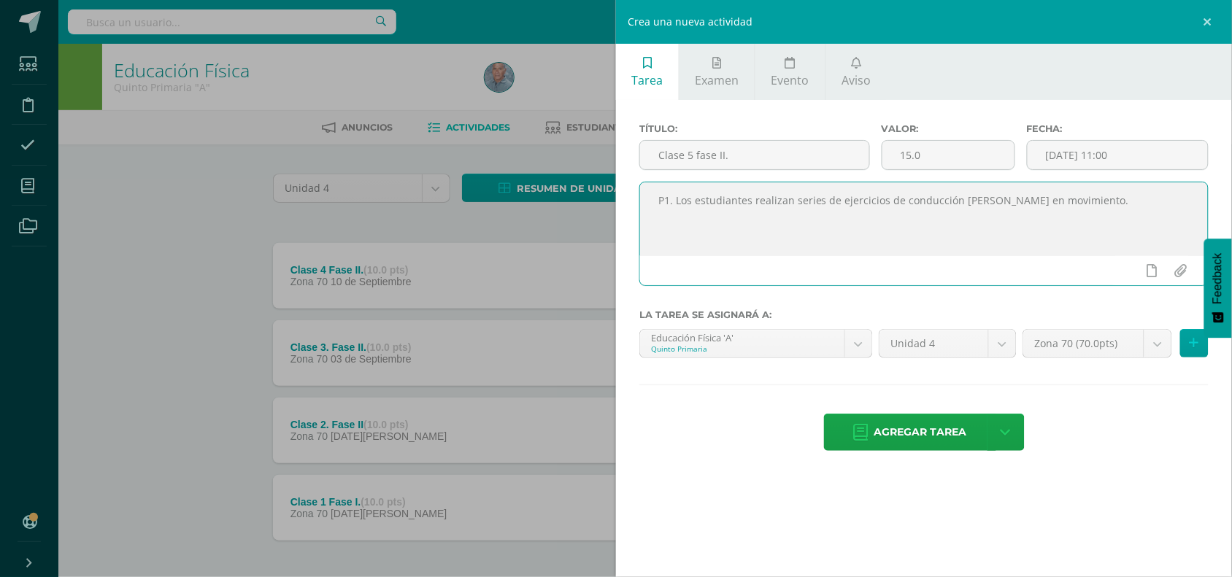
click at [1080, 205] on textarea "P1. Los estudiantes realizan series de ejercicios de conducción del balon en mo…" at bounding box center [924, 218] width 568 height 73
click at [658, 220] on textarea "P1. Los estudiantes realizan series de ejercicios de conducción del balon en mo…" at bounding box center [924, 218] width 568 height 73
paste textarea "P2. Los estudiantes desarrollan diversos ejercicios de conduccion de balon en e…"
click at [947, 220] on textarea "P1. Los estudiantes realizan series de ejercicios de conducción del balon en mo…" at bounding box center [924, 218] width 568 height 73
type textarea "P1. Los estudiantes realizan series de ejercicios de conducción del balon en mo…"
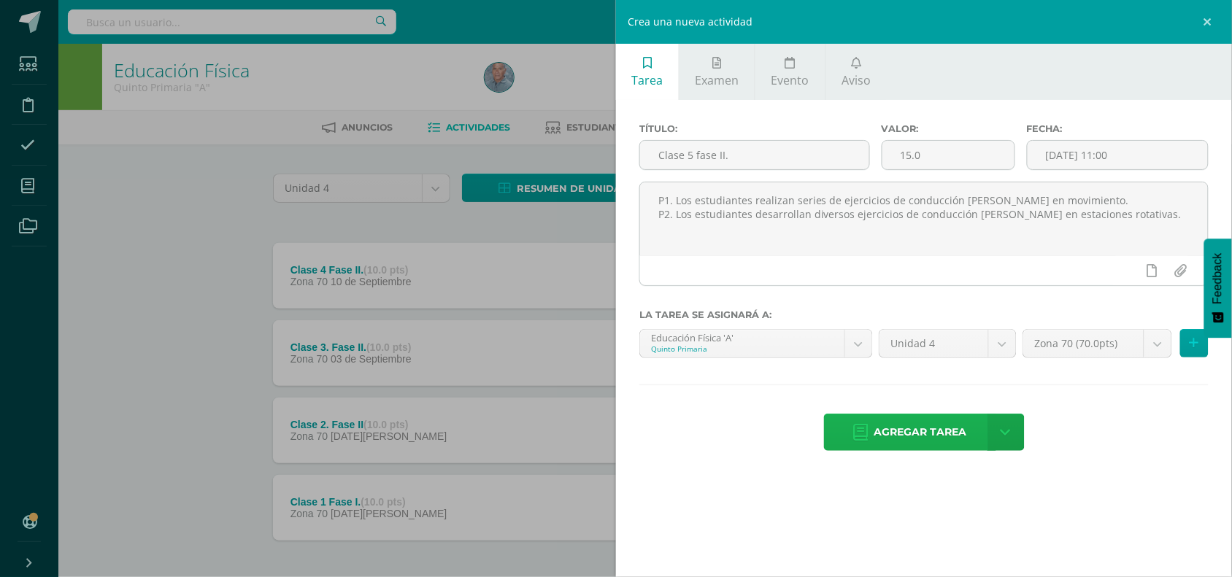
click at [937, 428] on span "Agregar tarea" at bounding box center [920, 433] width 93 height 36
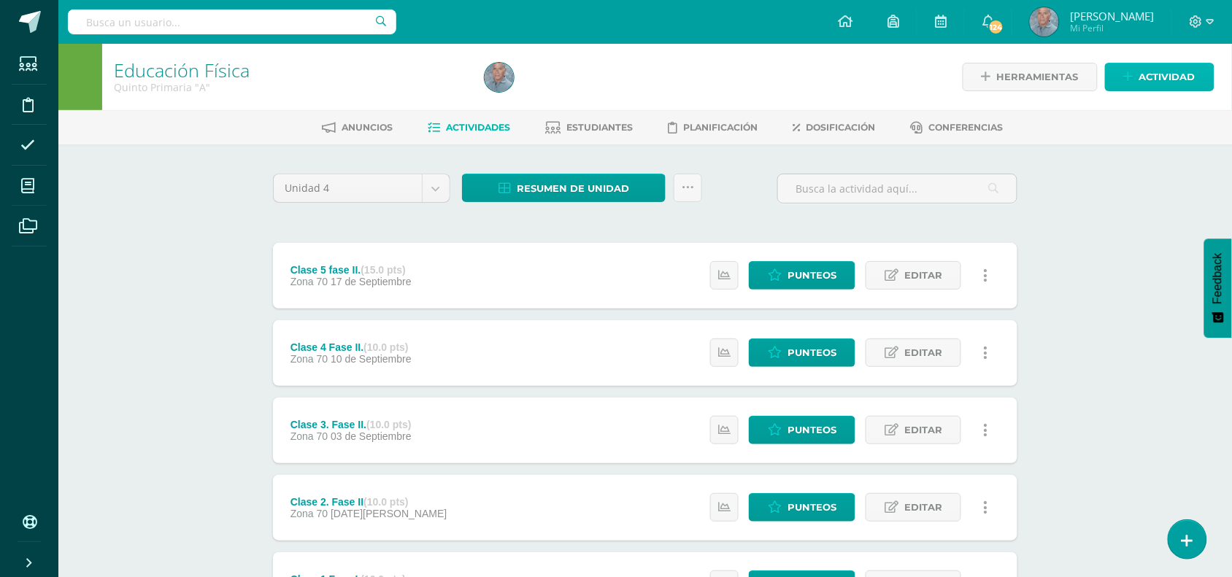
click at [1161, 70] on span "Actividad" at bounding box center [1167, 77] width 56 height 27
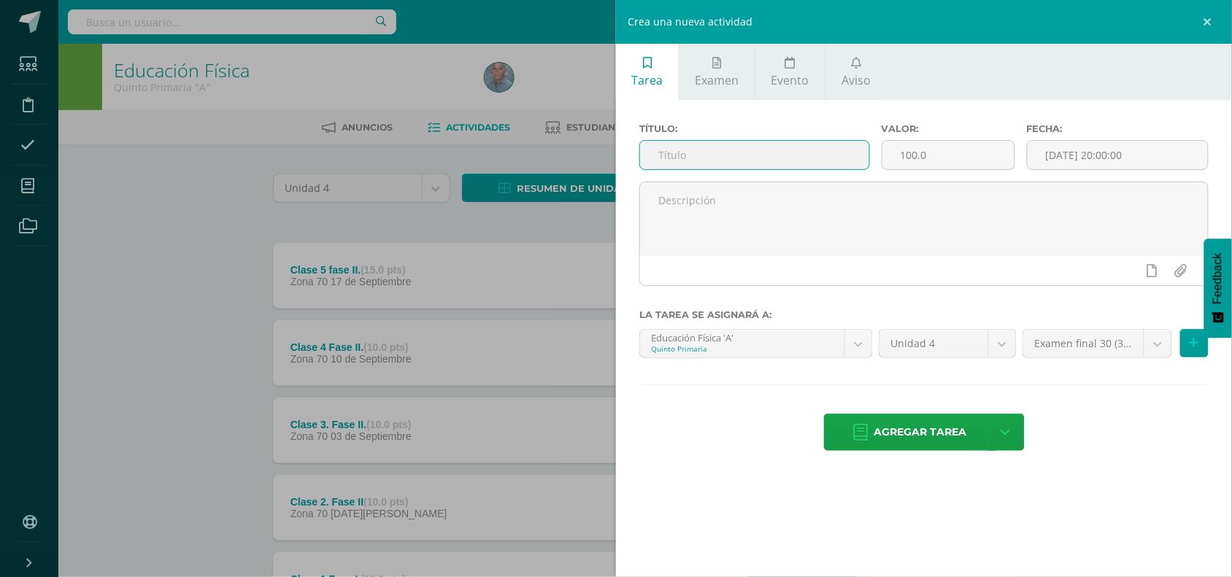
click at [699, 154] on input "text" at bounding box center [754, 155] width 229 height 28
type input "Clase 6 fase III."
click at [903, 155] on input "100.0" at bounding box center [948, 155] width 132 height 28
type input "15.0"
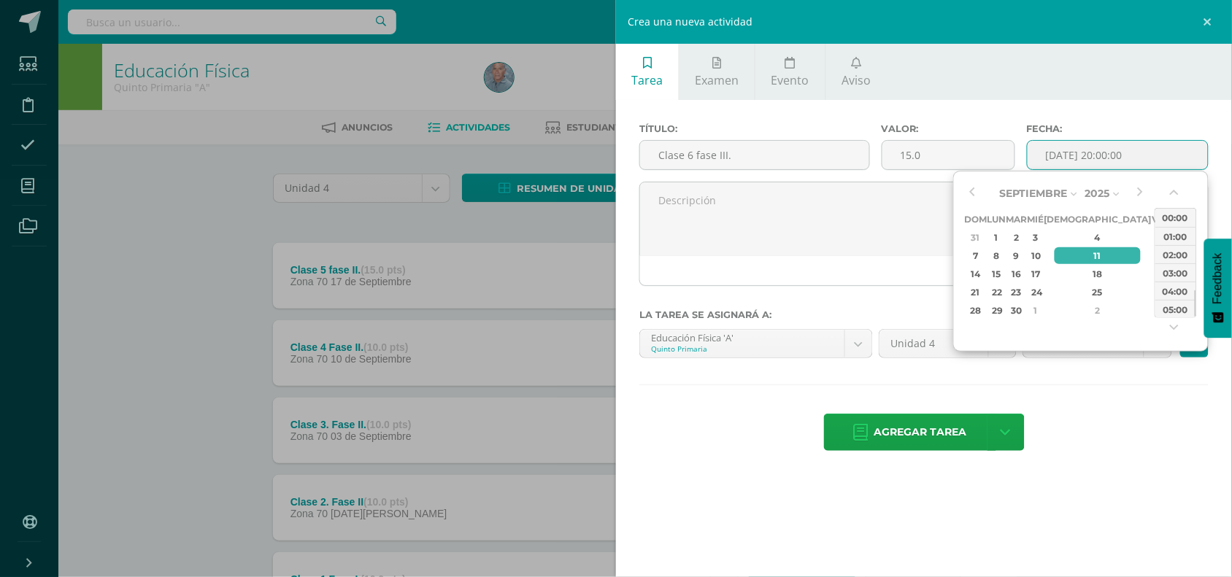
click at [1100, 163] on input "[DATE] 20:00:00" at bounding box center [1118, 155] width 180 height 28
click at [1042, 292] on div "24" at bounding box center [1035, 292] width 13 height 17
click at [1174, 192] on button "button" at bounding box center [1176, 196] width 15 height 22
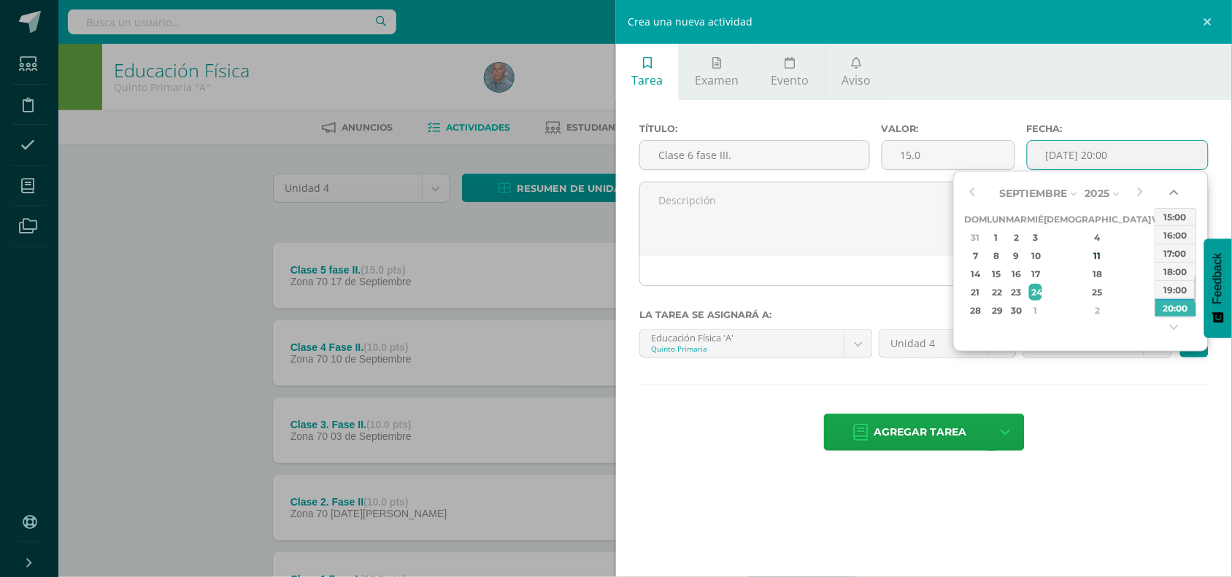
click at [1174, 192] on button "button" at bounding box center [1176, 196] width 15 height 22
click at [1172, 213] on div "11:00" at bounding box center [1175, 216] width 41 height 18
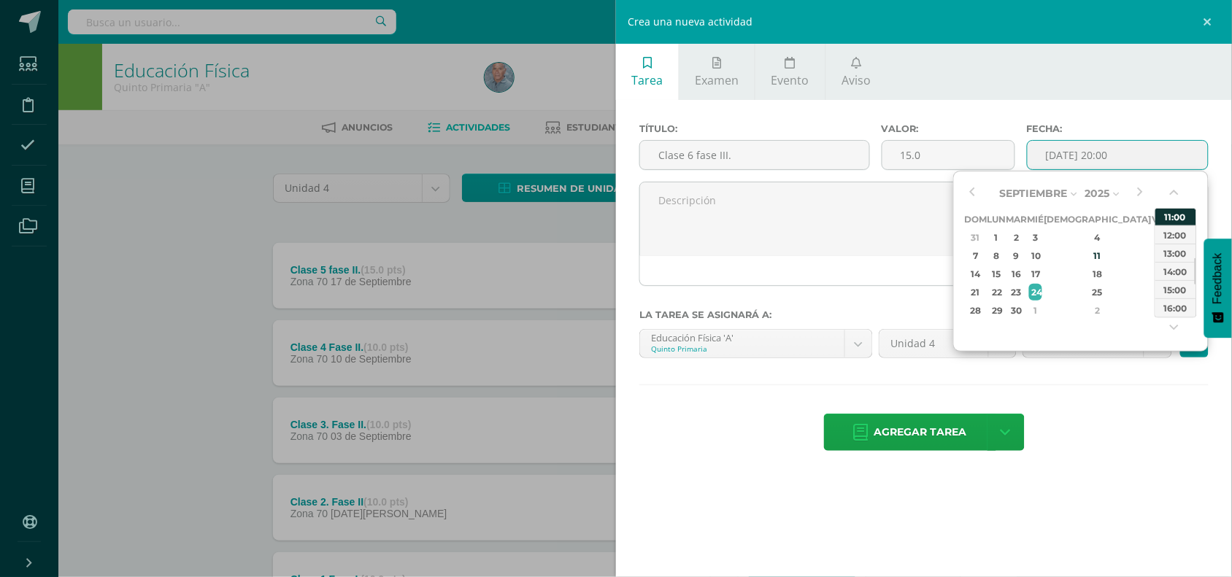
type input "2025-09-24 11:00"
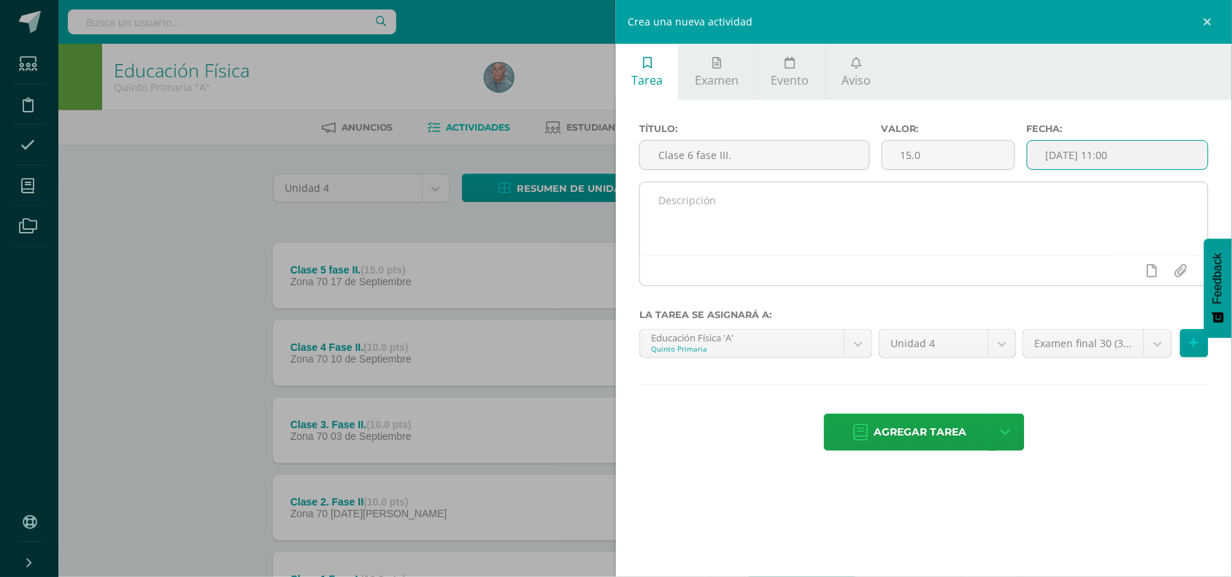
click at [777, 201] on textarea at bounding box center [924, 218] width 568 height 73
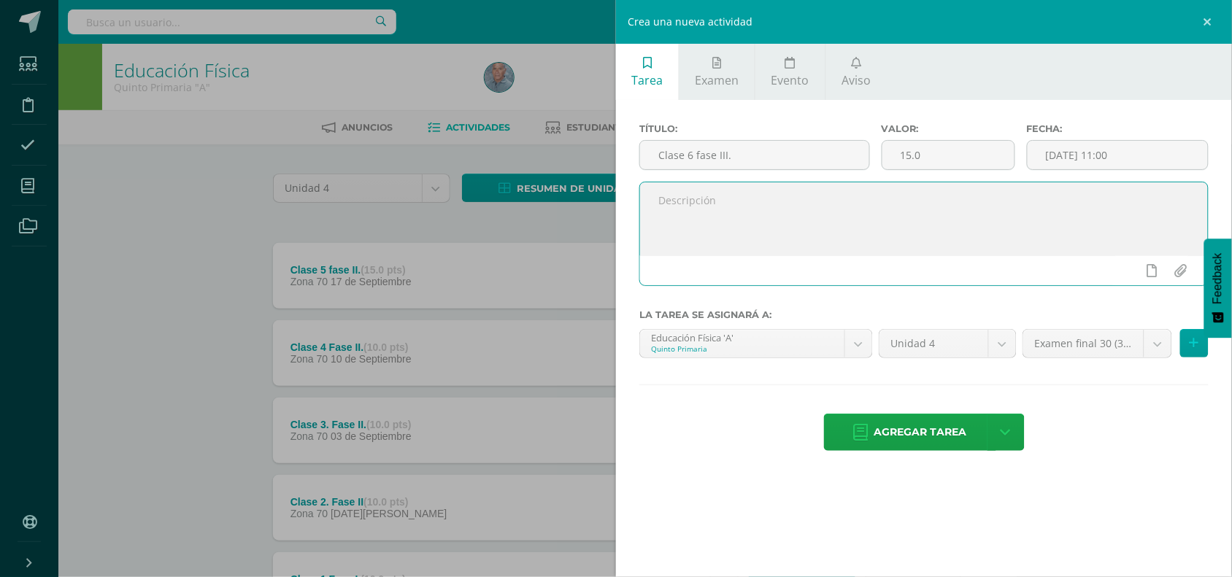
click at [670, 203] on textarea at bounding box center [924, 218] width 568 height 73
paste textarea "P1. Los estudiantes aplican los elementos tecnicos del futbol y los combinan en…"
click at [1128, 205] on textarea "P1. Los estudiantes aplican los elementos tecnicos del futbol y los combinan en…" at bounding box center [924, 218] width 568 height 73
paste textarea "P2. Los estudiantes aplican y combinan los diversos ejercicios tecnicos en esta…"
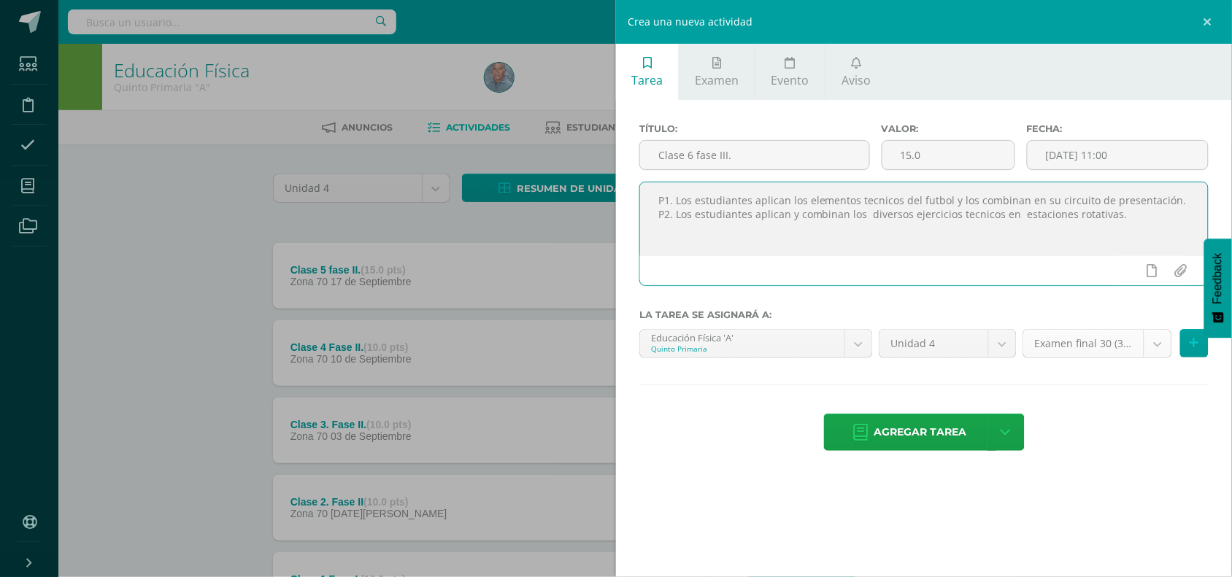
type textarea "P1. Los estudiantes aplican los elementos tecnicos del futbol y los combinan en…"
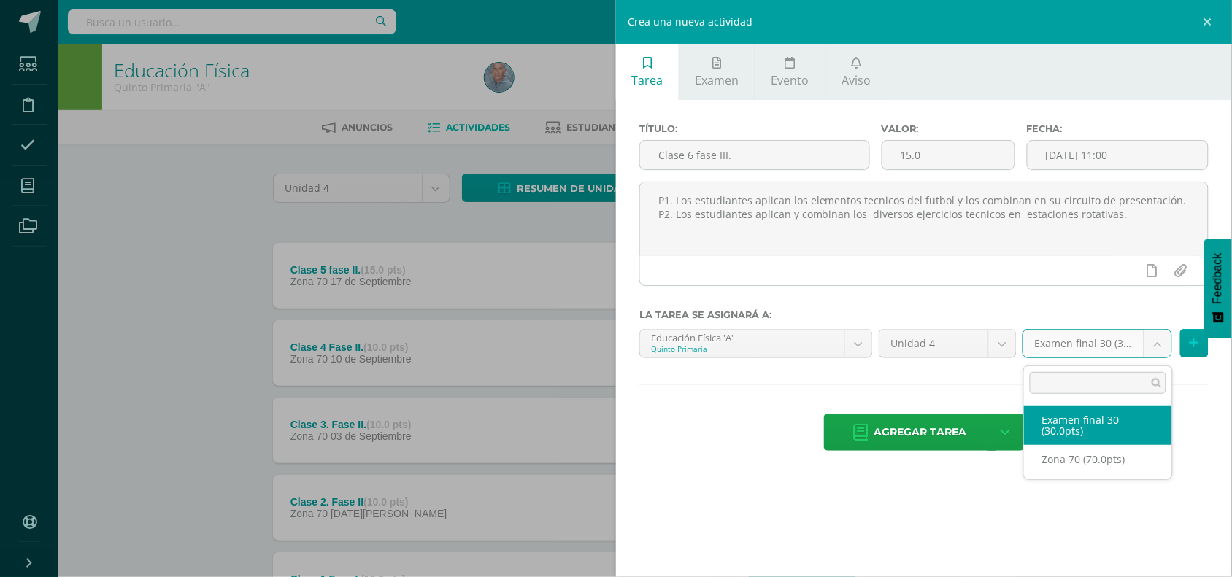
click at [1155, 349] on body "Tarea asignada exitosamente Estudiantes Disciplina Asistencia Mis cursos Archiv…" at bounding box center [616, 357] width 1232 height 715
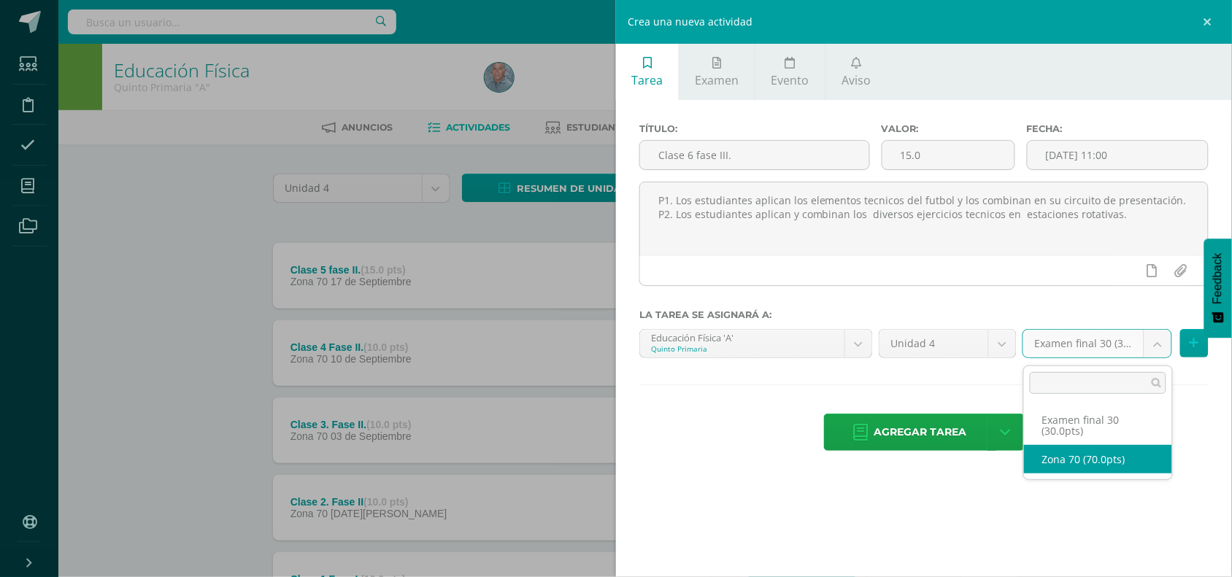
select select "47185"
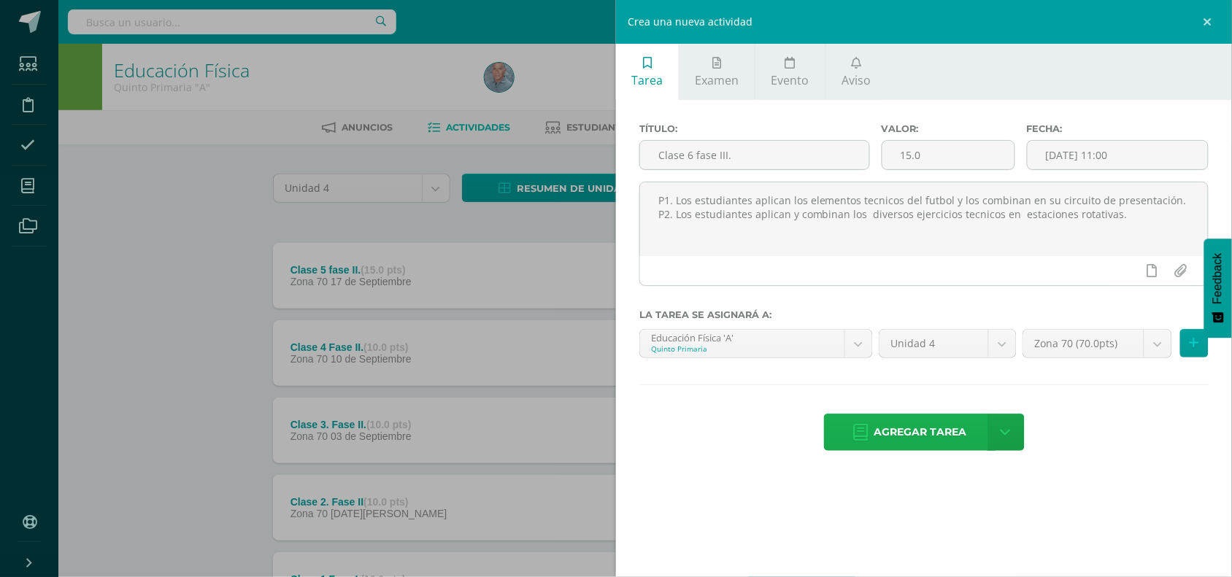
click at [909, 439] on span "Agregar tarea" at bounding box center [920, 433] width 93 height 36
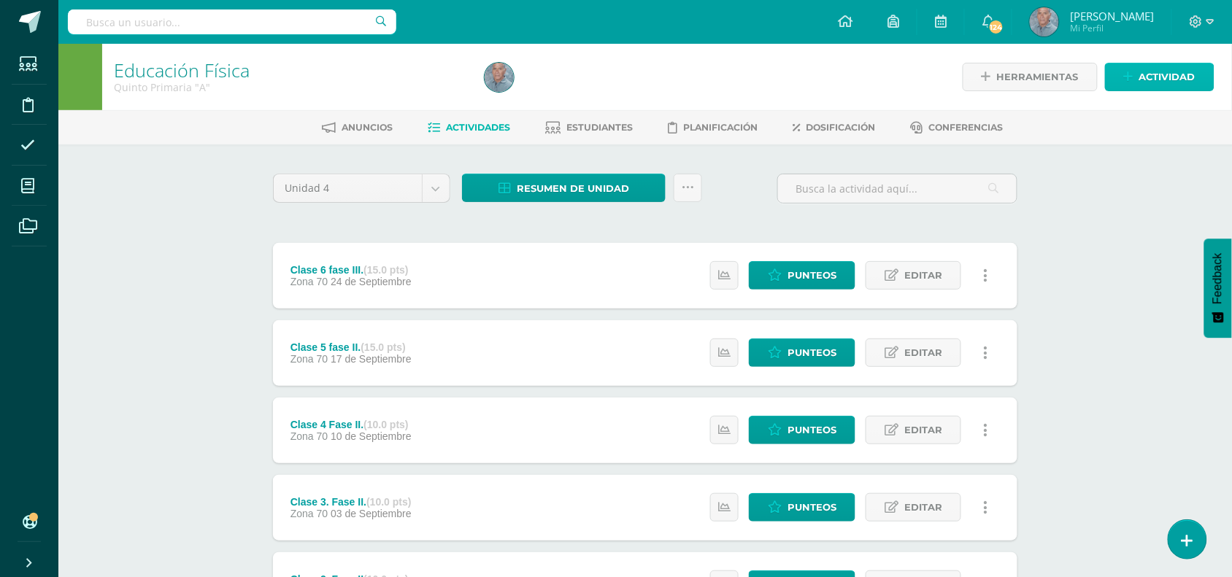
click at [1161, 84] on span "Actividad" at bounding box center [1167, 77] width 56 height 27
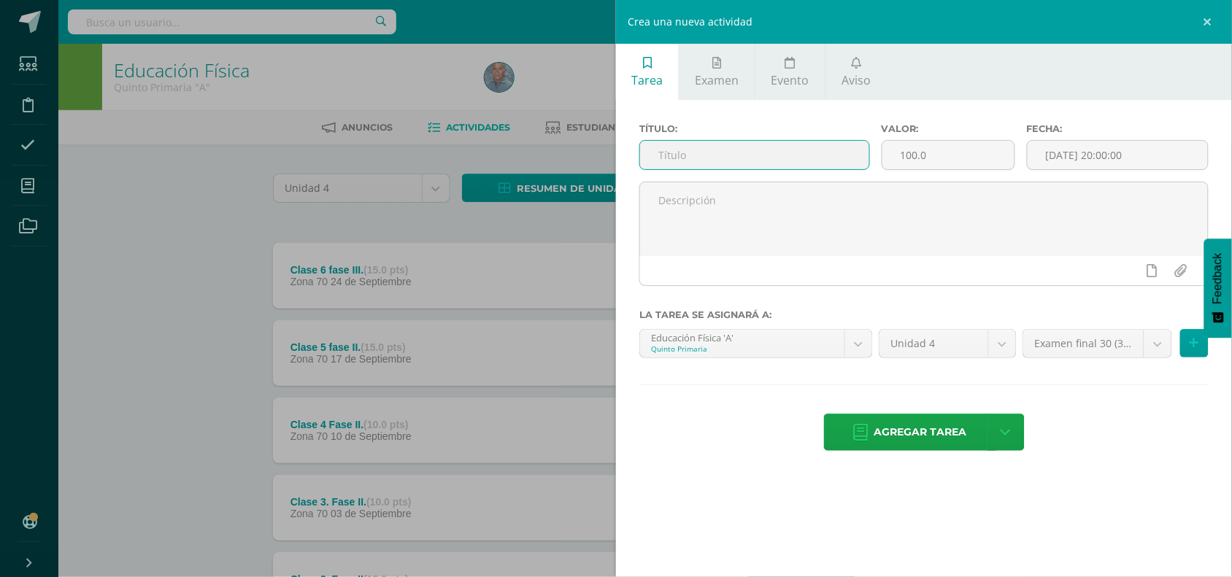
click at [686, 162] on input "text" at bounding box center [754, 155] width 229 height 28
click at [672, 161] on input "text" at bounding box center [754, 155] width 229 height 28
paste input "Fase 4: Presentación final del proyecto"
type input "Fase 4: Presentación final del proyecto"
click at [910, 158] on input "100.0" at bounding box center [948, 155] width 132 height 28
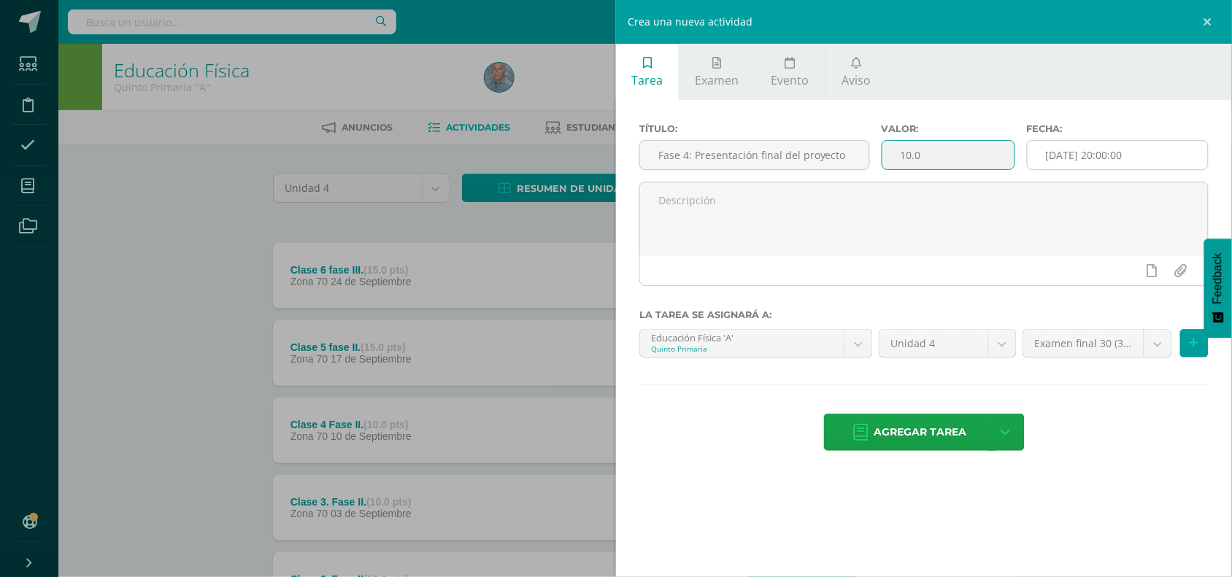
type input "10.0"
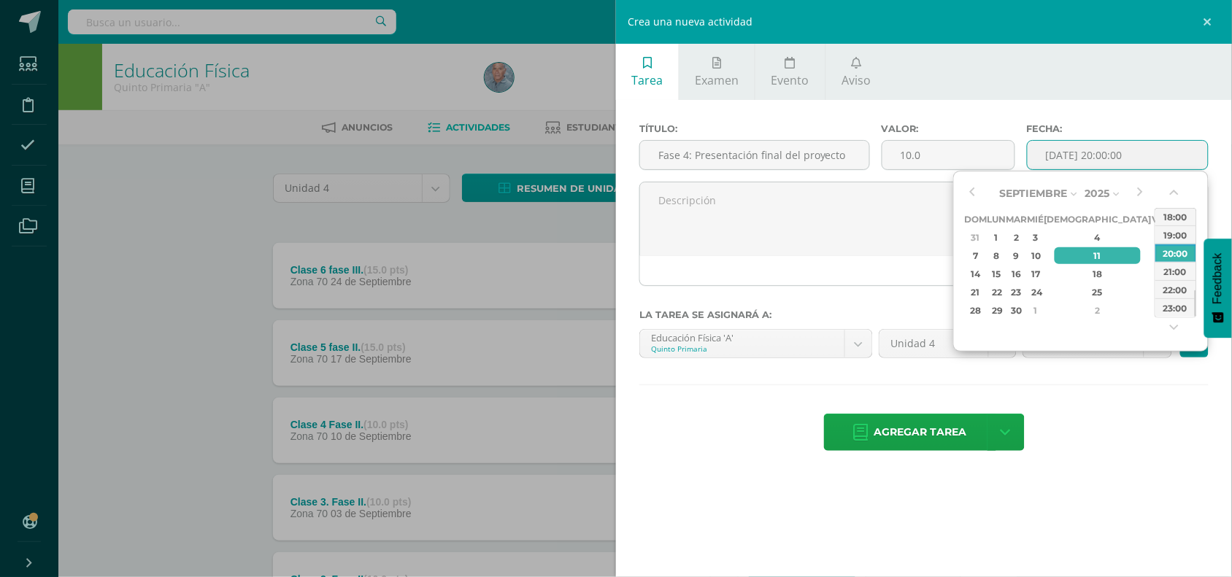
click at [1089, 159] on input "[DATE] 20:00:00" at bounding box center [1118, 155] width 180 height 28
click at [1001, 310] on div "29" at bounding box center [996, 310] width 15 height 17
click at [1175, 194] on button "button" at bounding box center [1176, 196] width 15 height 22
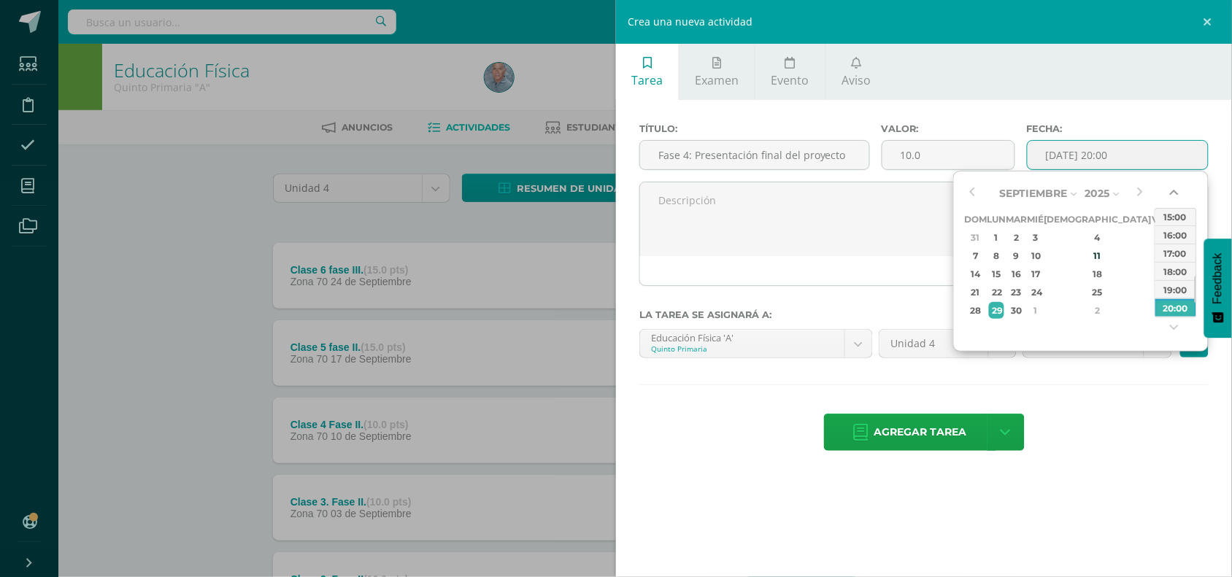
click at [1175, 194] on button "button" at bounding box center [1176, 196] width 15 height 22
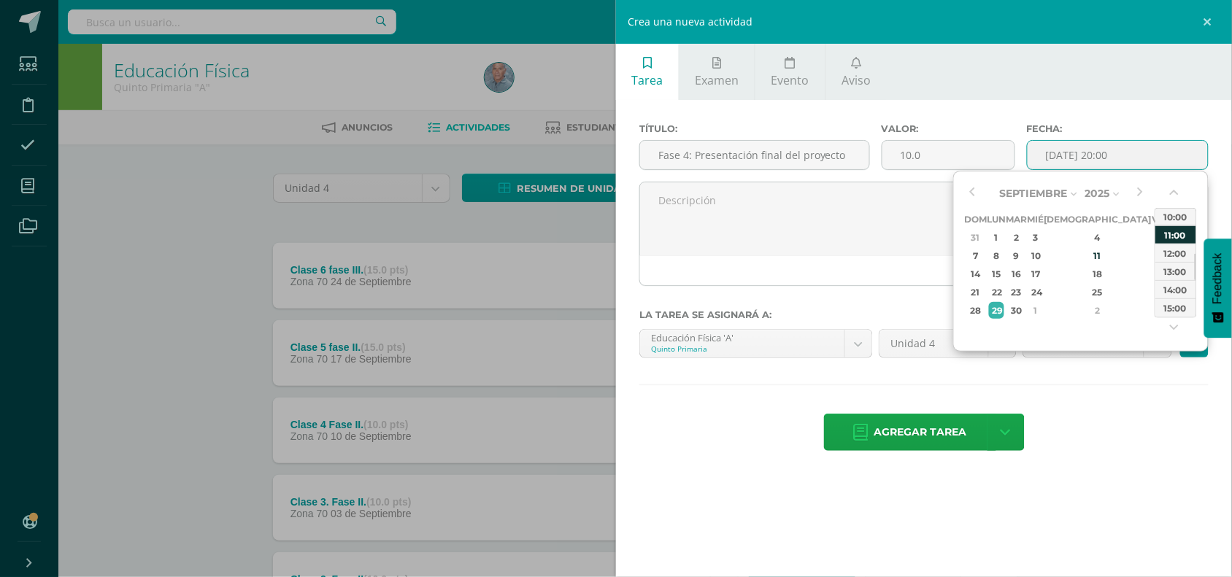
click at [1180, 228] on div "11:00" at bounding box center [1175, 235] width 41 height 18
type input "[DATE] 11:00"
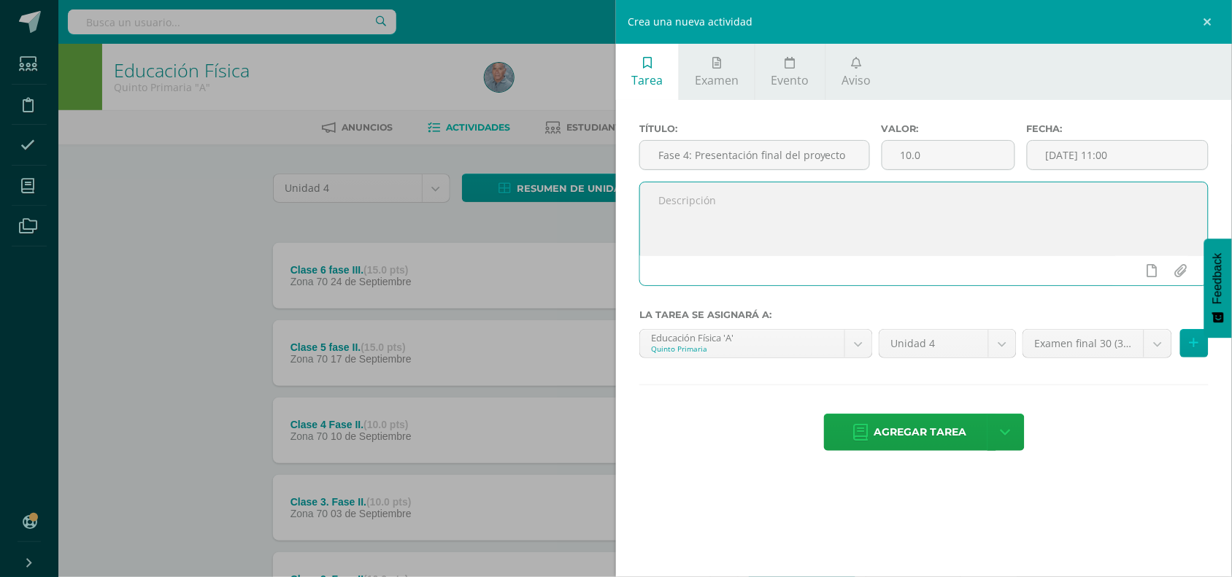
click at [712, 210] on textarea at bounding box center [924, 218] width 568 height 73
click at [664, 209] on textarea at bounding box center [924, 218] width 568 height 73
paste textarea "Los estudiantes harán su presentación final en un torneo interno de grado, de d…"
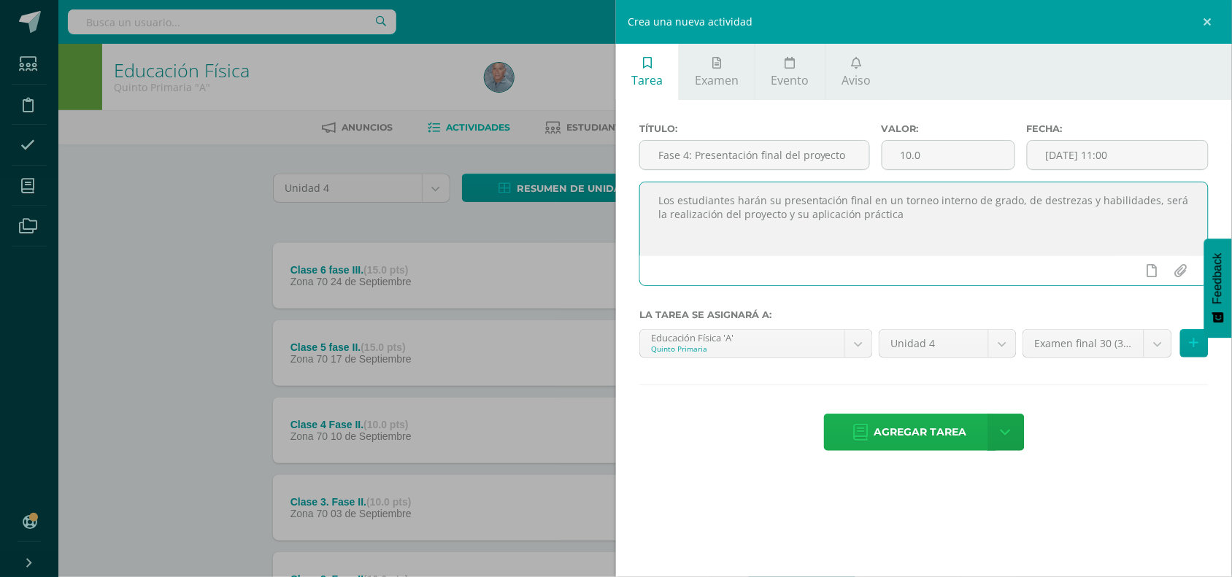
type textarea "Los estudiantes harán su presentación final en un torneo interno de grado, de d…"
click at [925, 431] on span "Agregar tarea" at bounding box center [920, 433] width 93 height 36
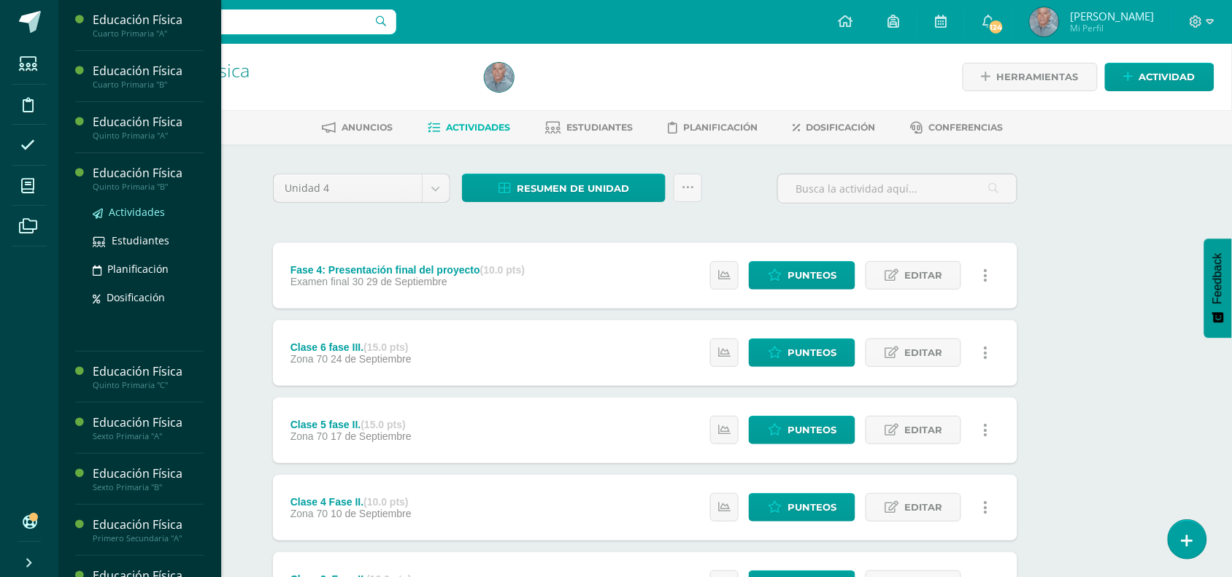
click at [150, 209] on span "Actividades" at bounding box center [137, 212] width 56 height 14
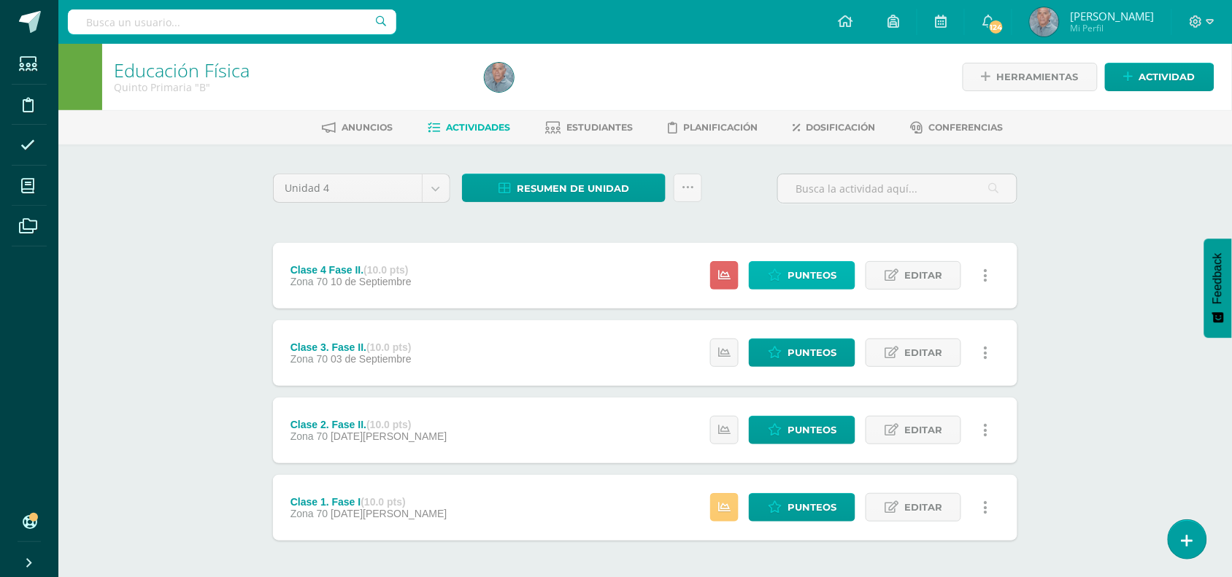
click at [815, 272] on span "Punteos" at bounding box center [812, 275] width 49 height 27
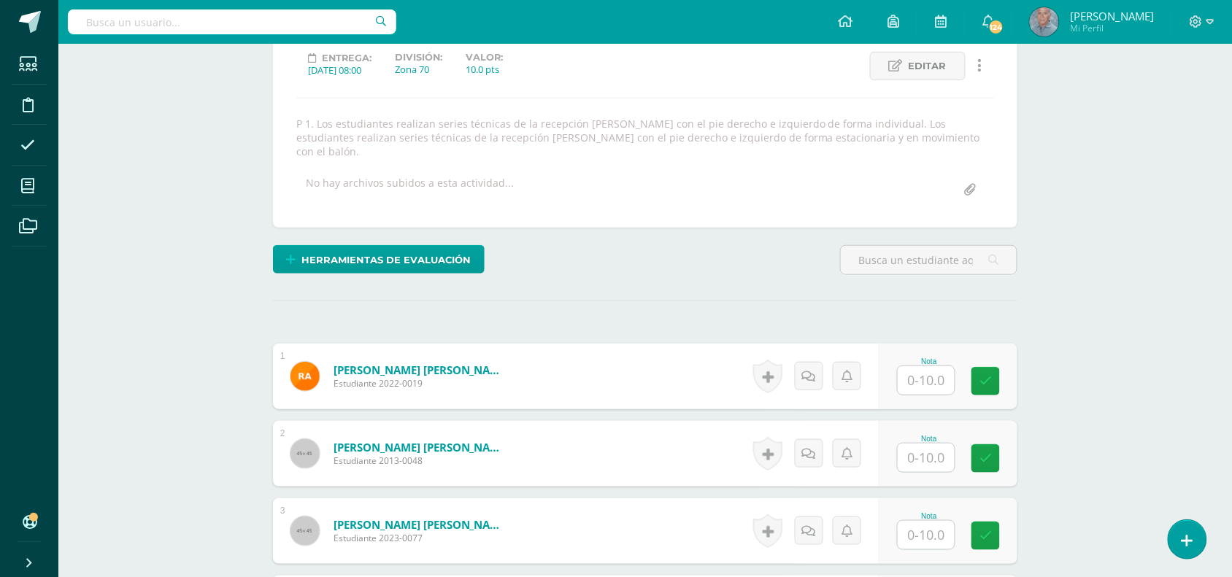
scroll to position [219, 0]
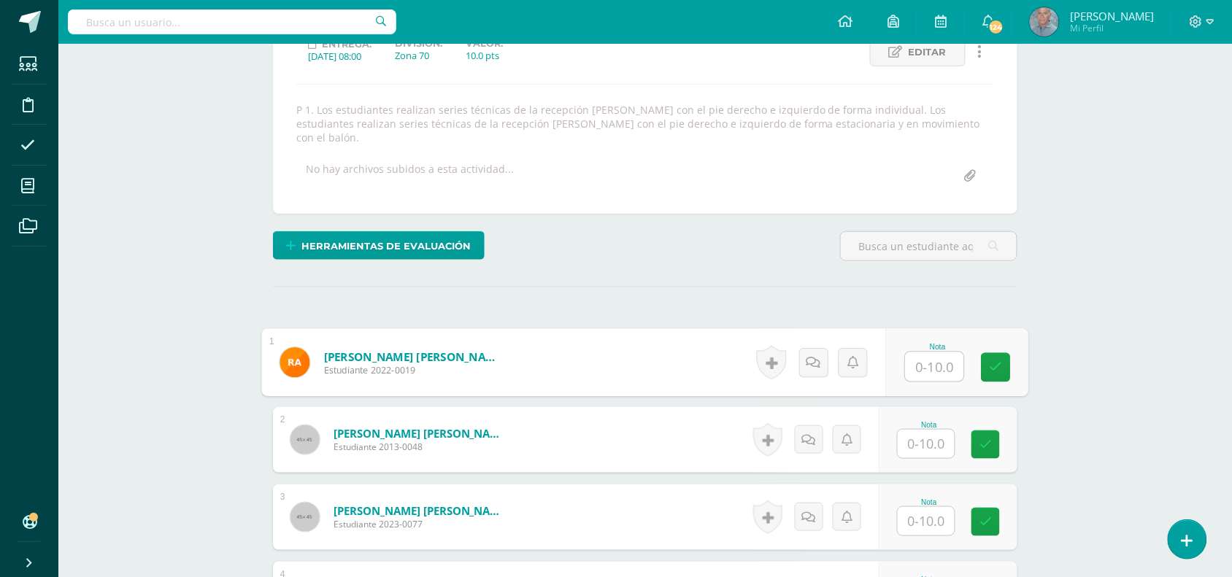
click at [917, 353] on input "text" at bounding box center [935, 367] width 58 height 29
type input "8"
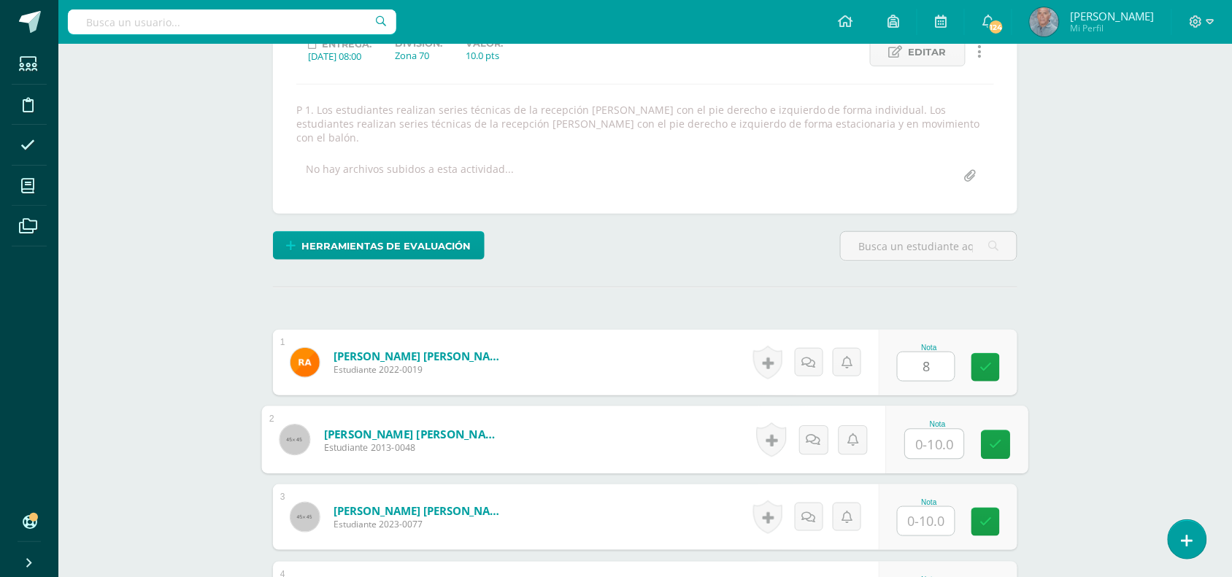
click at [917, 434] on input "text" at bounding box center [935, 444] width 58 height 29
type input "8"
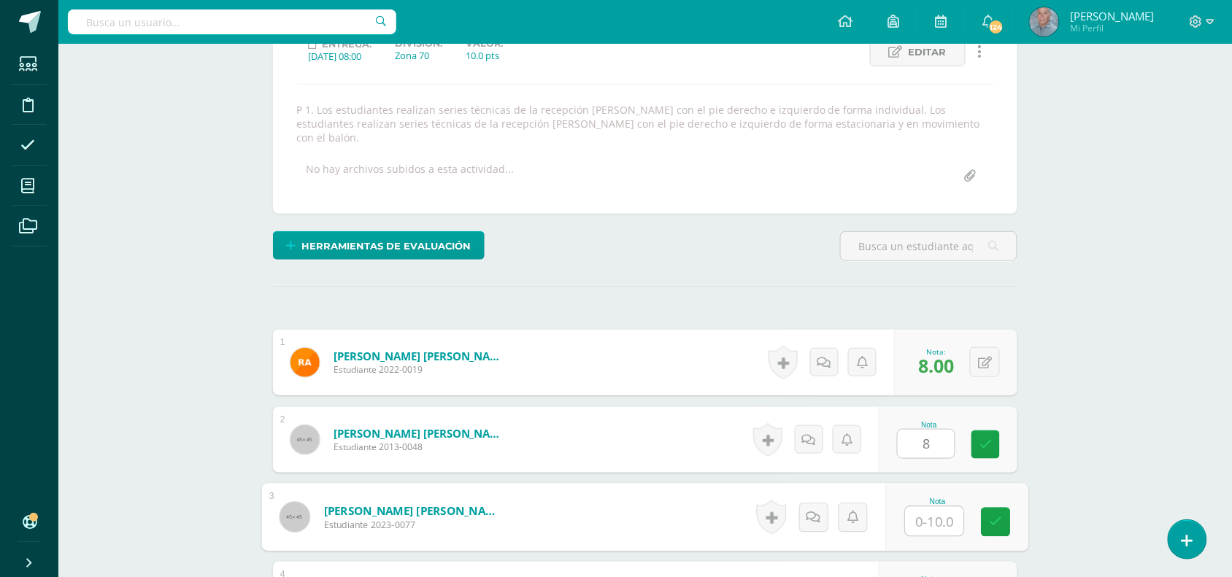
click at [928, 507] on input "text" at bounding box center [935, 521] width 58 height 29
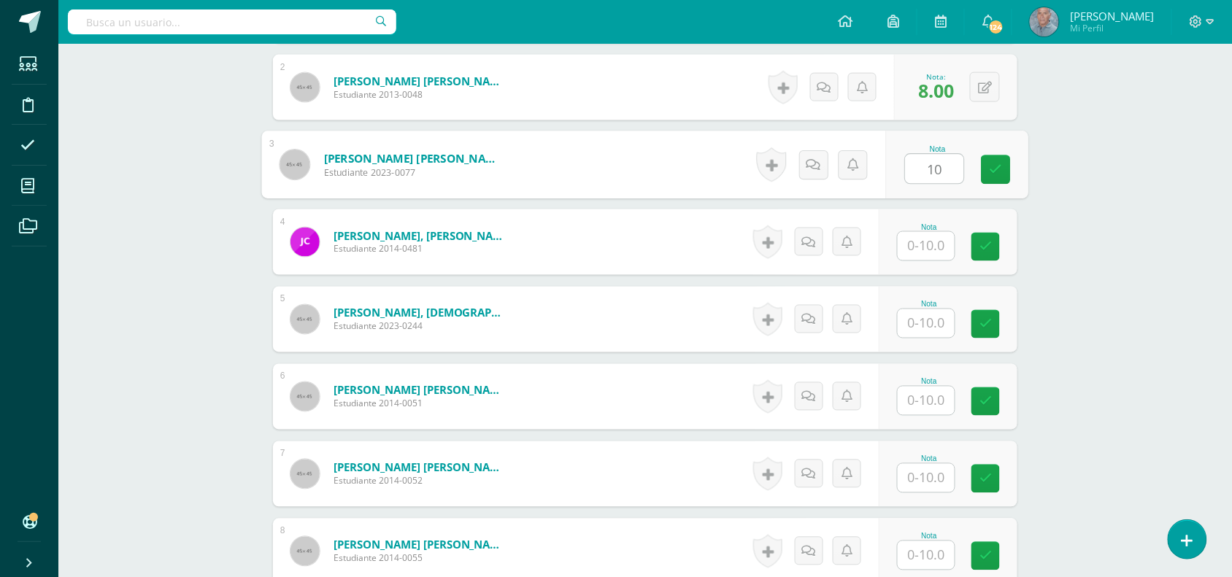
scroll to position [585, 0]
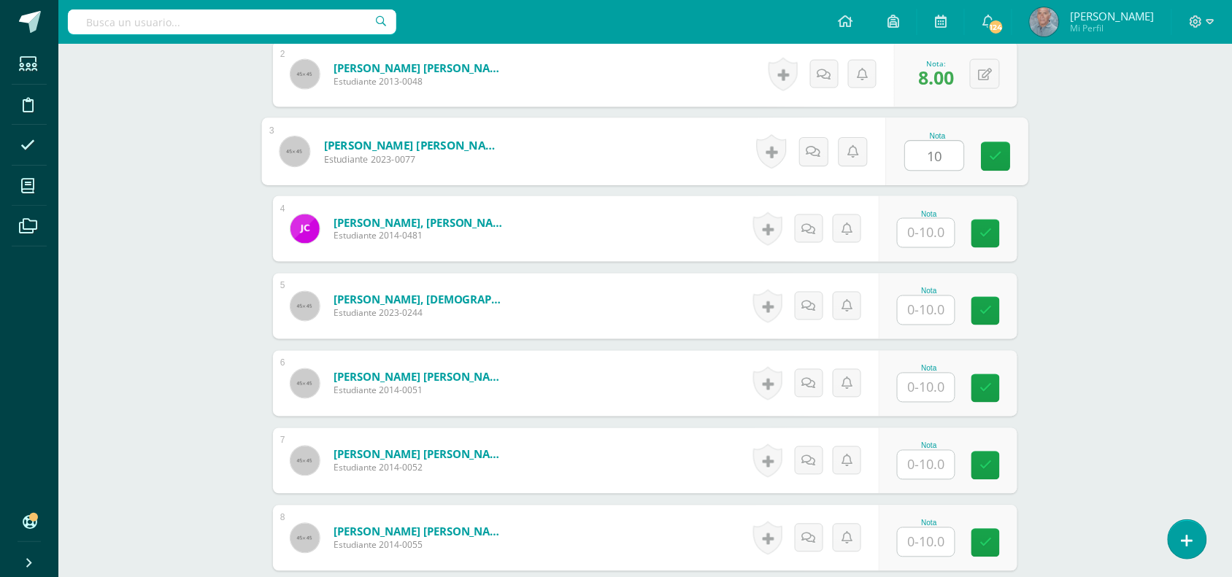
type input "10"
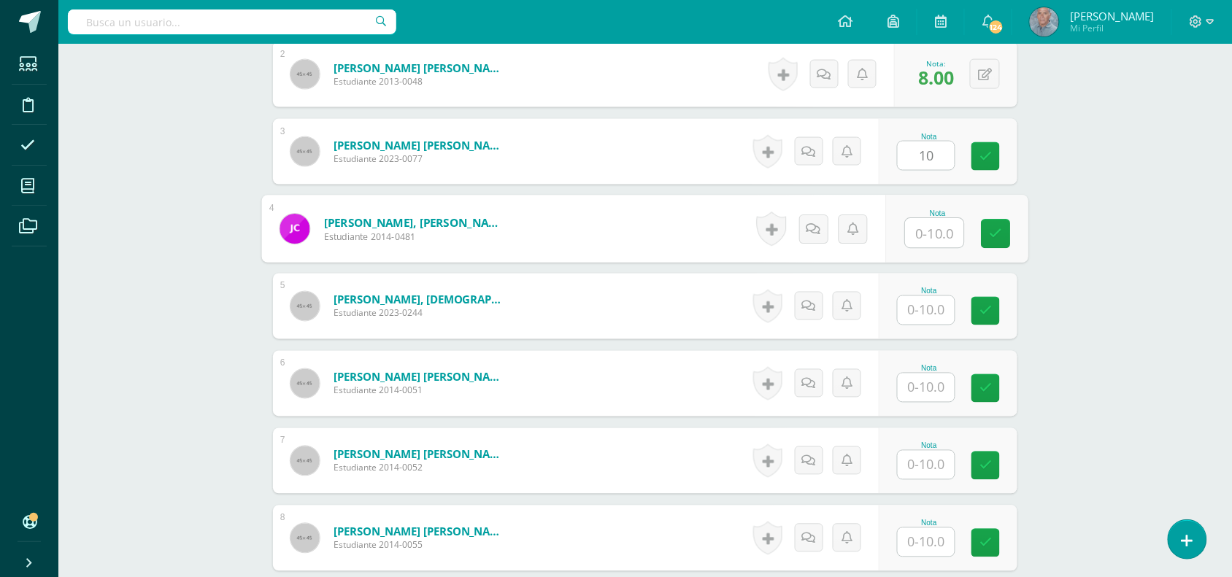
click at [920, 223] on input "text" at bounding box center [935, 233] width 58 height 29
type input "10"
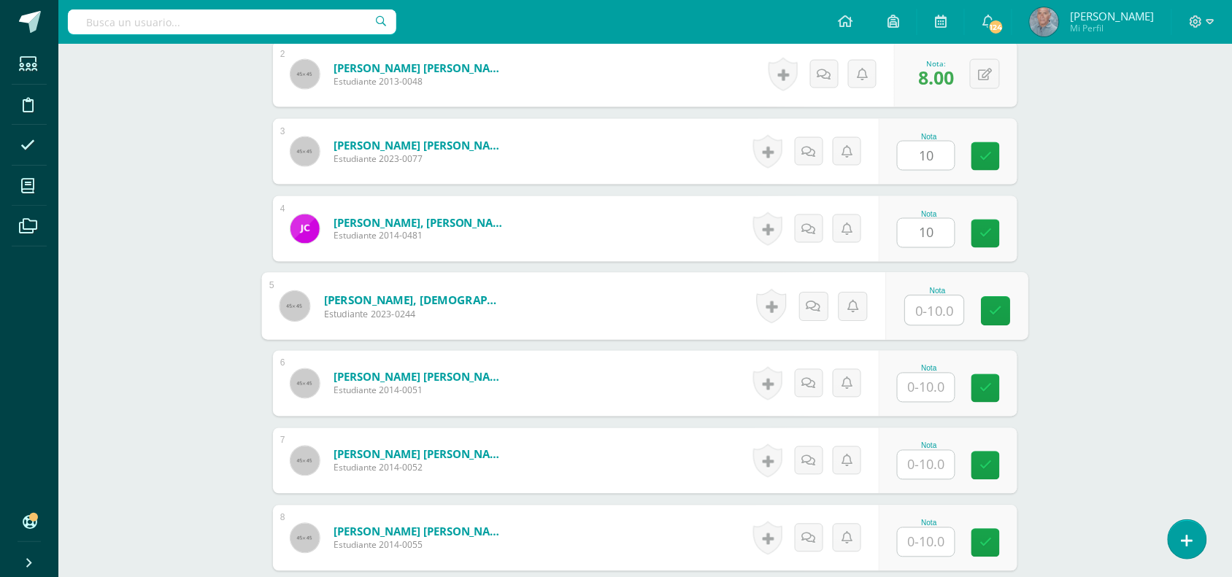
click at [914, 297] on input "text" at bounding box center [935, 310] width 58 height 29
type input "9"
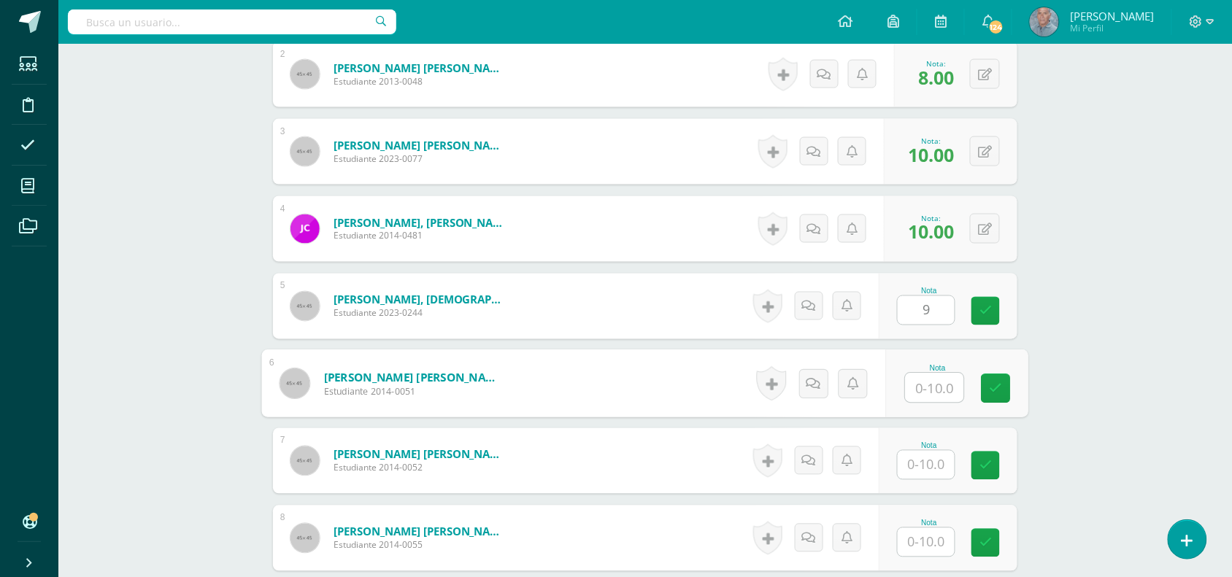
click at [920, 374] on input "text" at bounding box center [935, 388] width 58 height 29
type input "8"
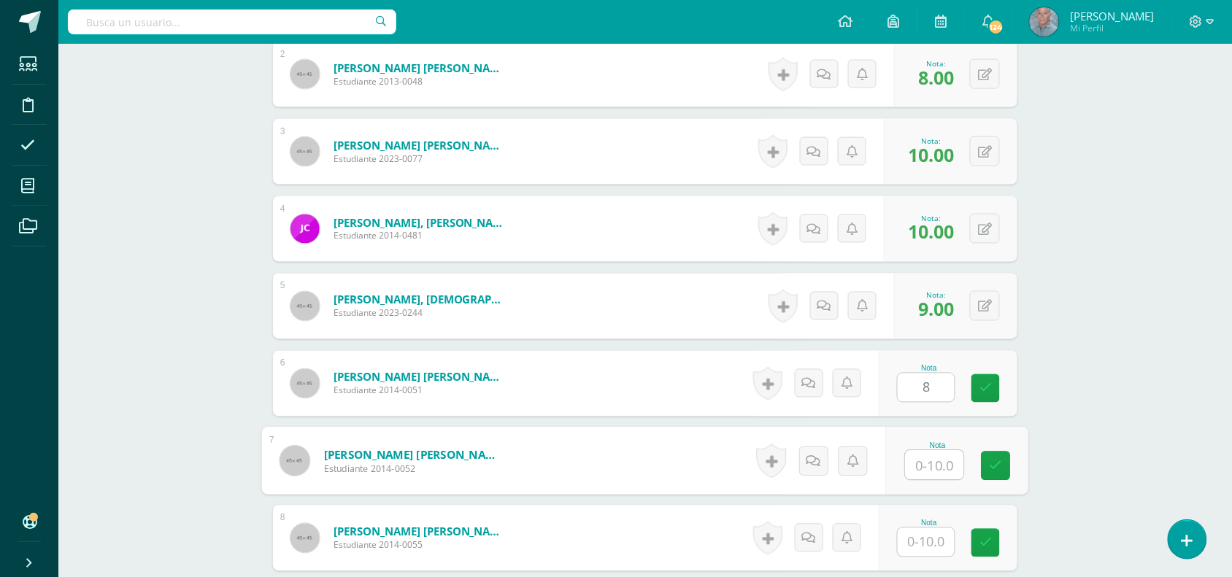
click at [925, 454] on input "text" at bounding box center [935, 465] width 58 height 29
type input "8"
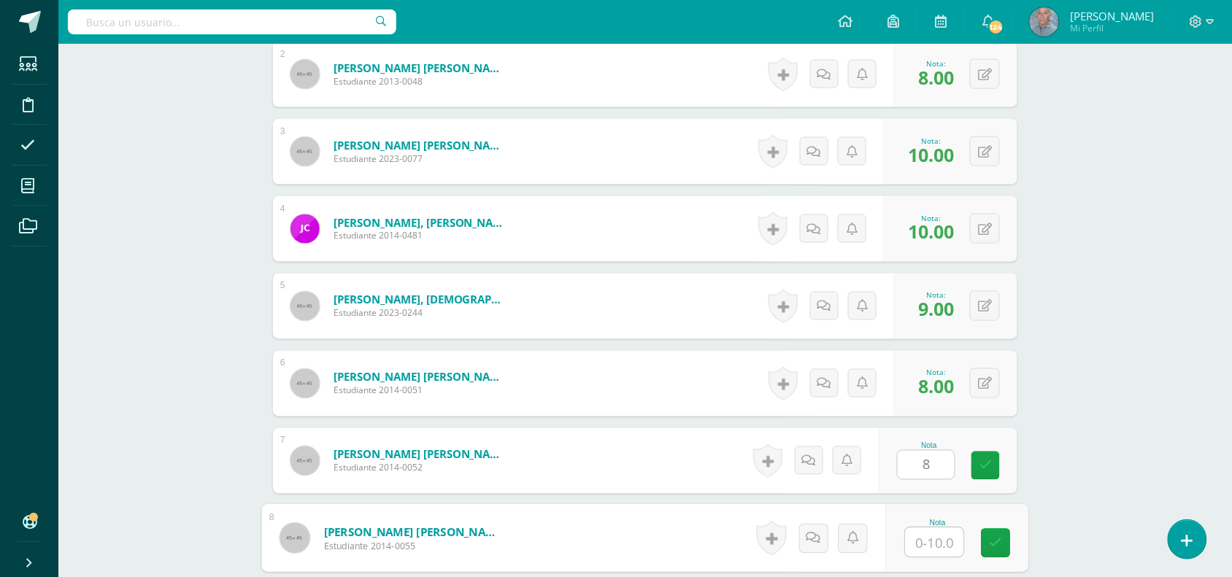
click at [918, 530] on input "text" at bounding box center [935, 542] width 58 height 29
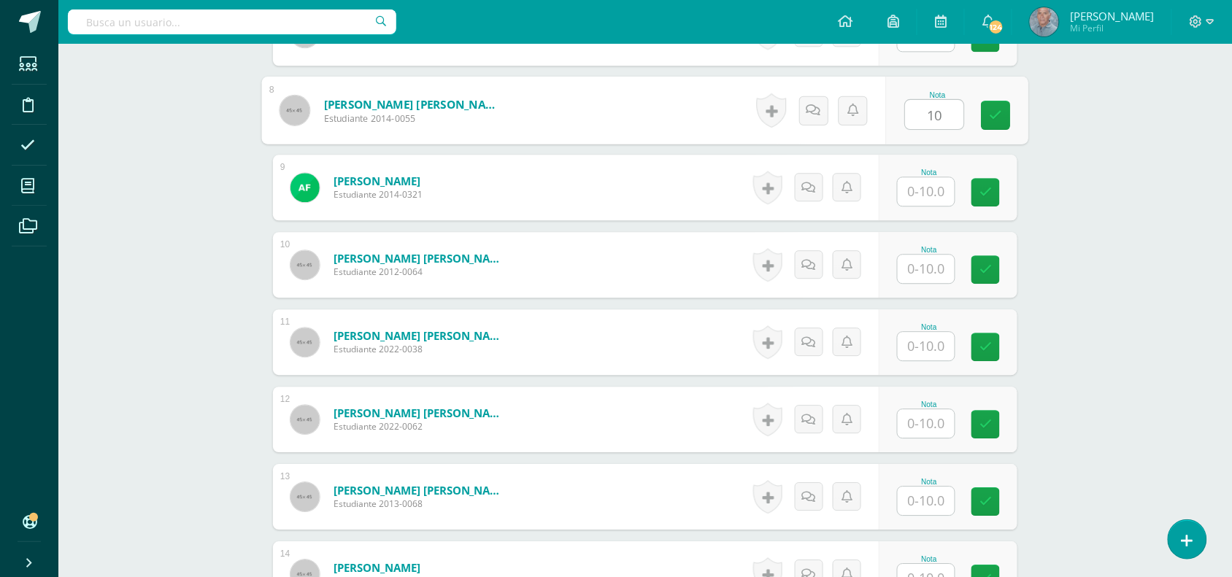
scroll to position [1023, 0]
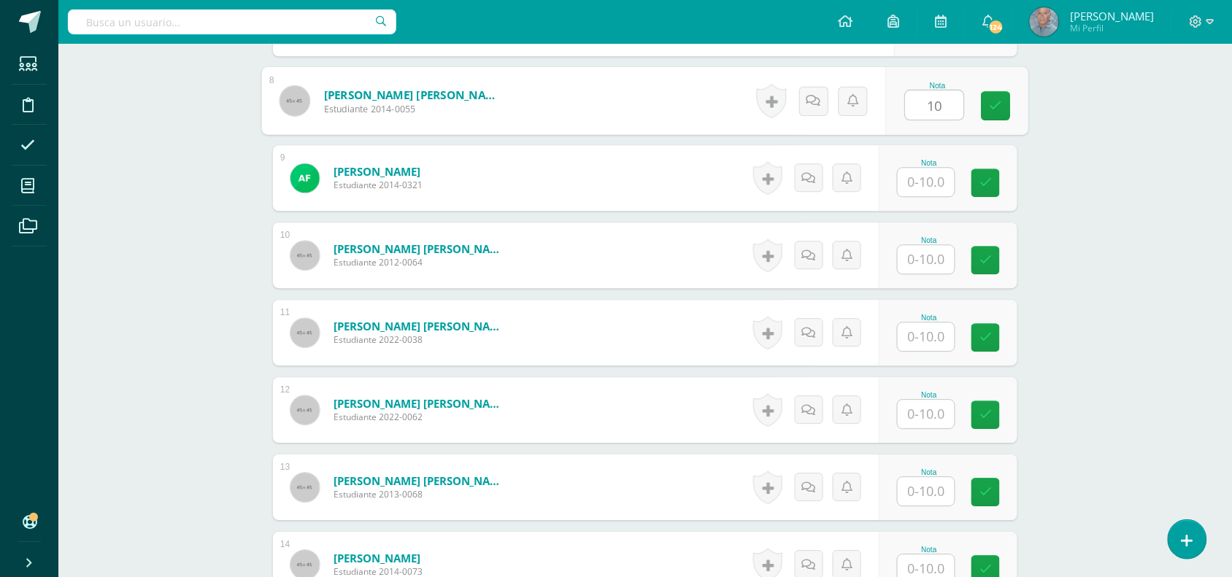
type input "10"
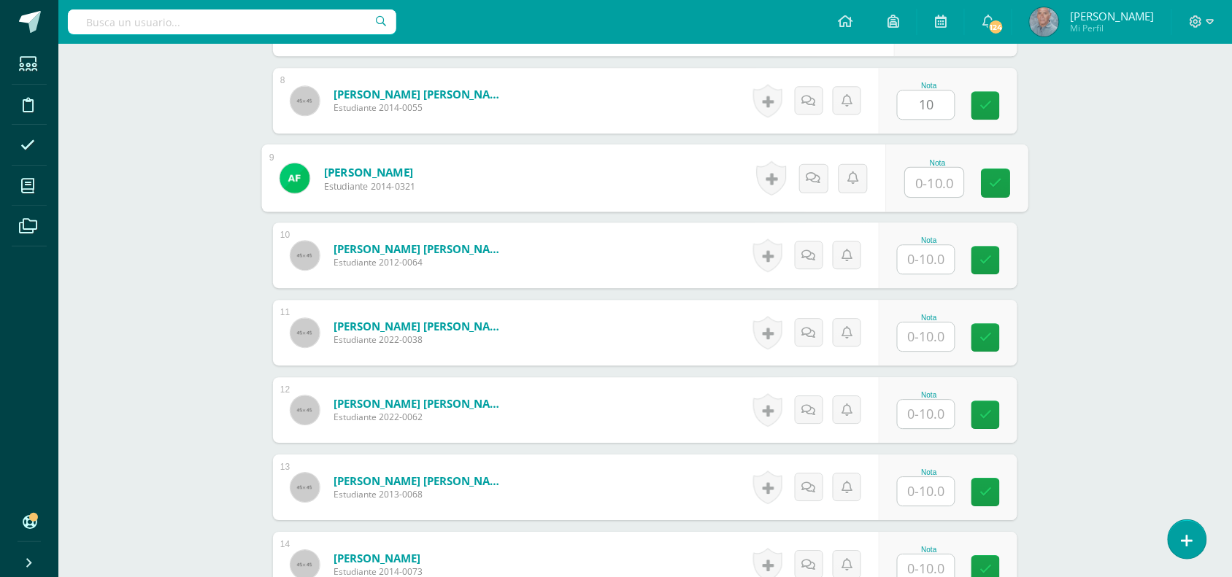
click at [915, 169] on input "text" at bounding box center [935, 182] width 58 height 29
type input "10"
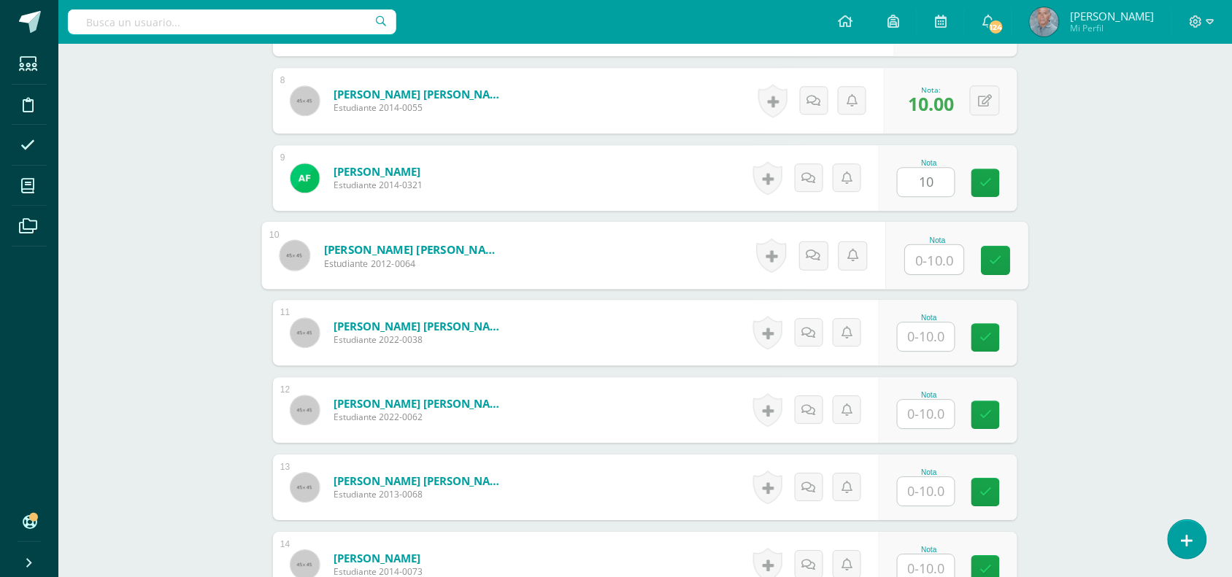
click at [915, 245] on input "text" at bounding box center [935, 259] width 58 height 29
type input "10"
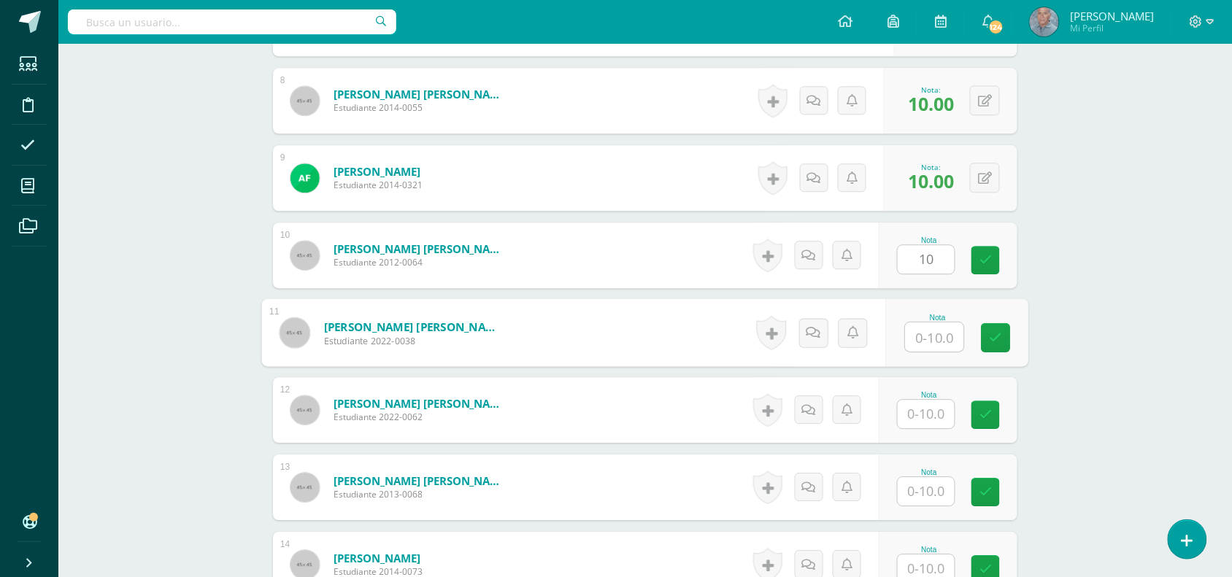
click at [920, 323] on input "text" at bounding box center [935, 337] width 58 height 29
type input "9"
click at [915, 401] on input "text" at bounding box center [935, 414] width 58 height 29
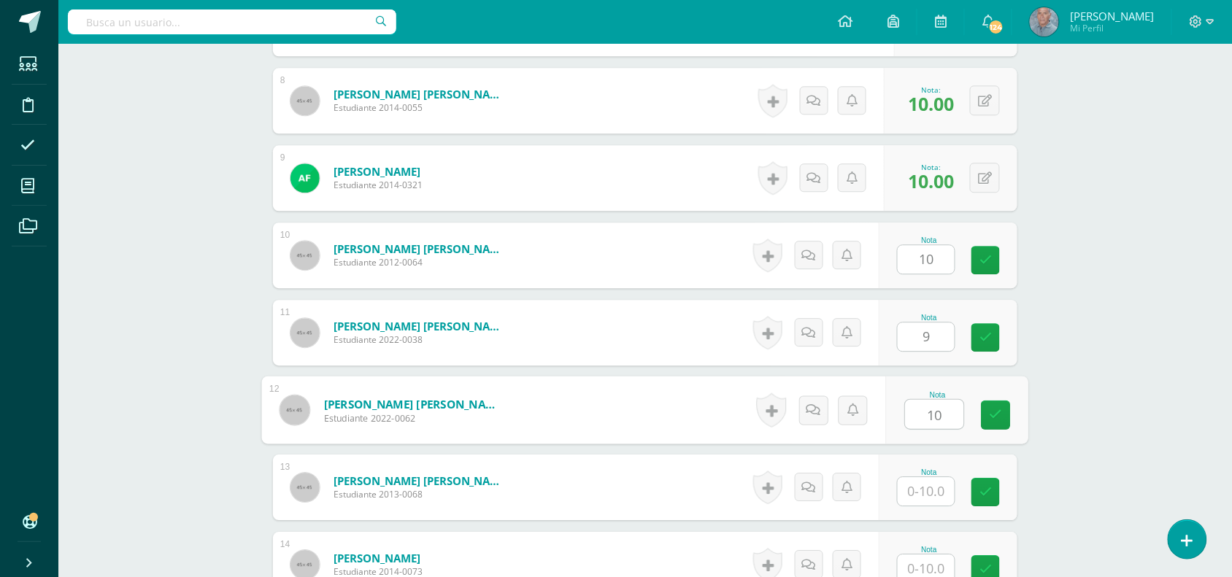
type input "10"
click at [914, 477] on input "text" at bounding box center [926, 491] width 57 height 28
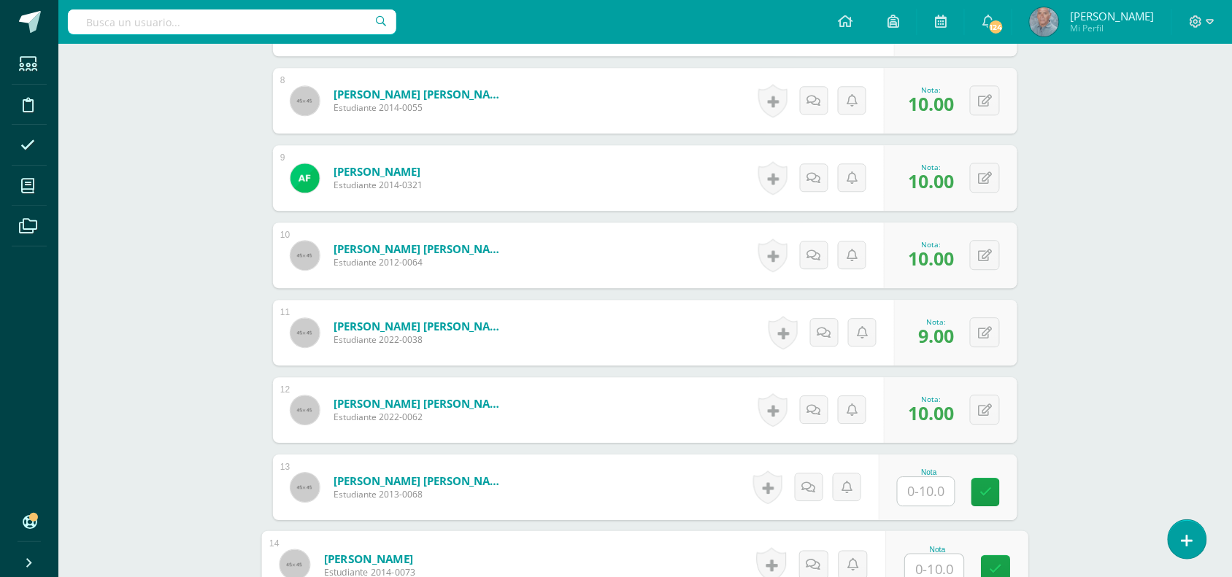
click at [910, 555] on input "text" at bounding box center [935, 569] width 58 height 29
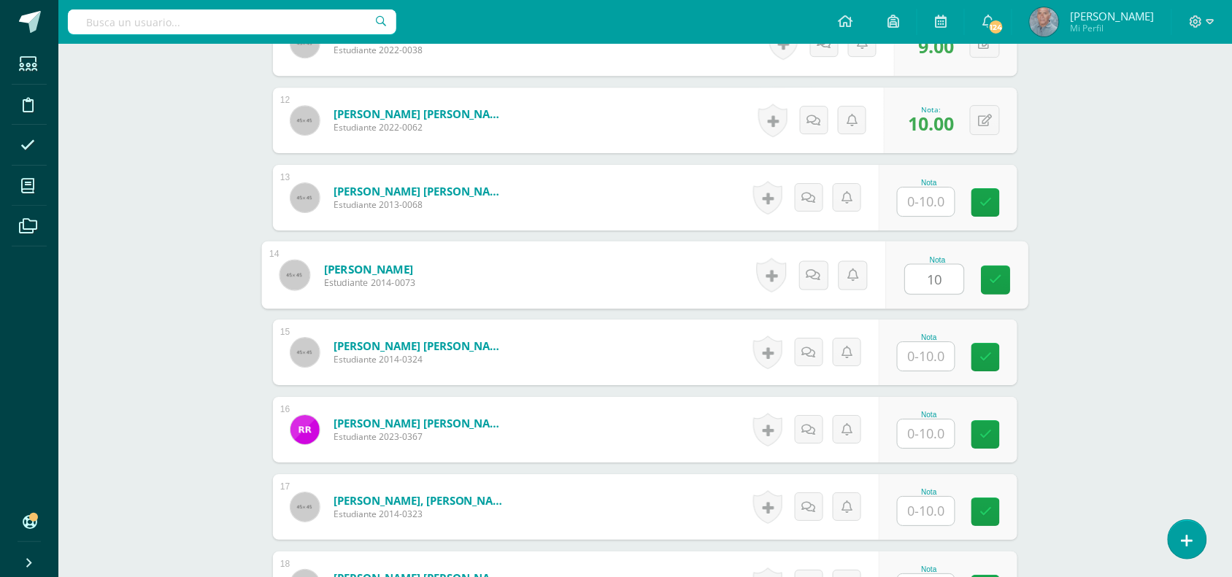
scroll to position [1315, 0]
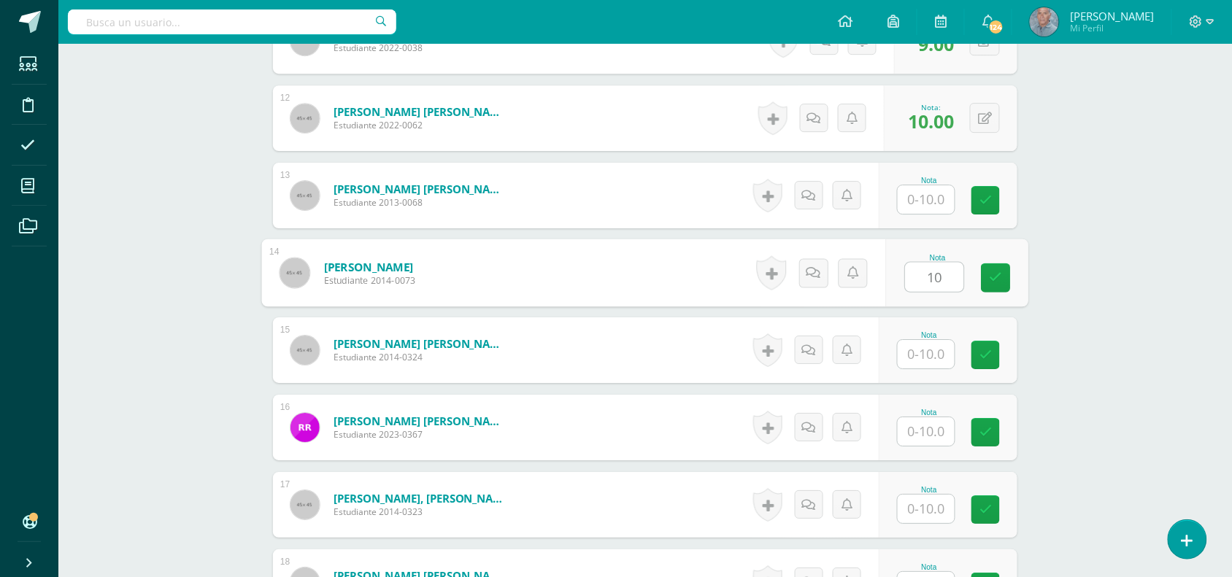
type input "10"
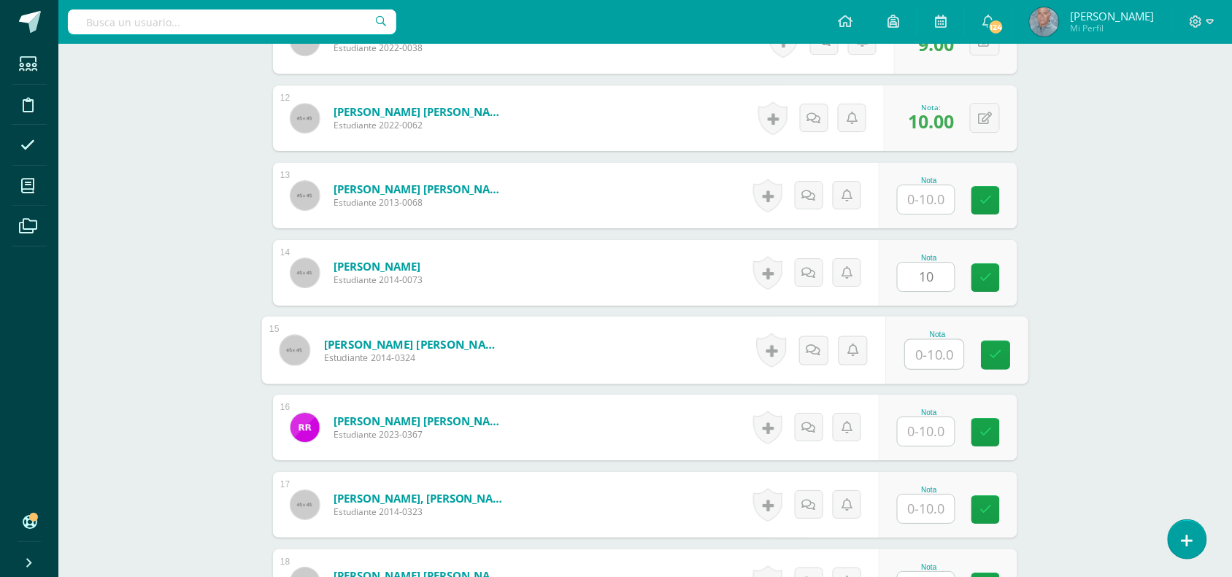
click at [917, 347] on input "text" at bounding box center [935, 354] width 58 height 29
type input "9"
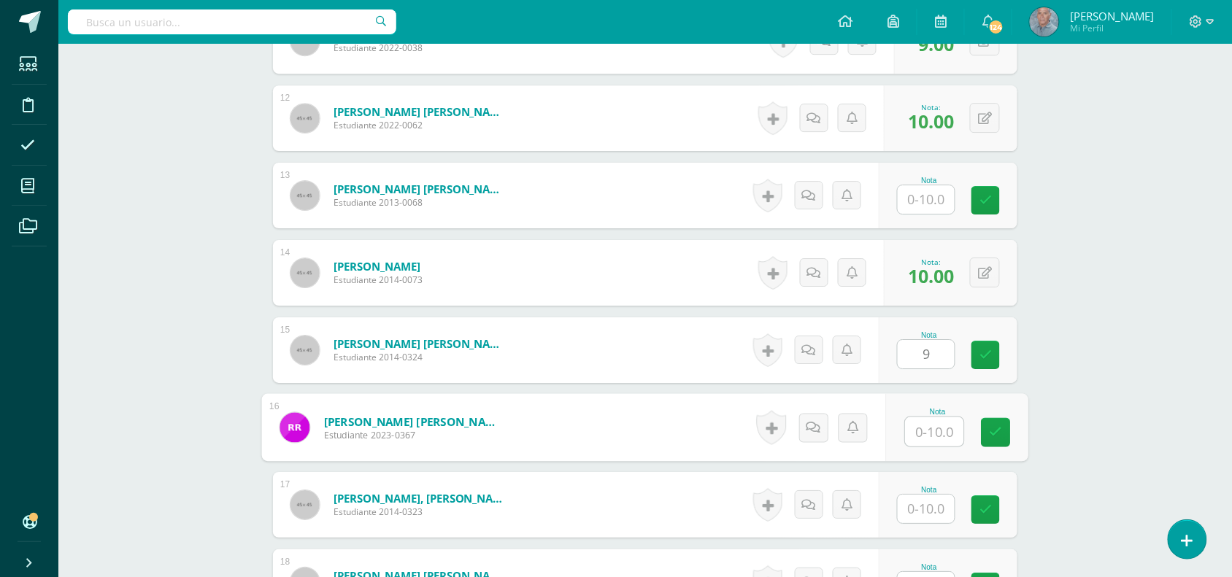
click at [925, 422] on input "text" at bounding box center [935, 432] width 58 height 29
type input "10"
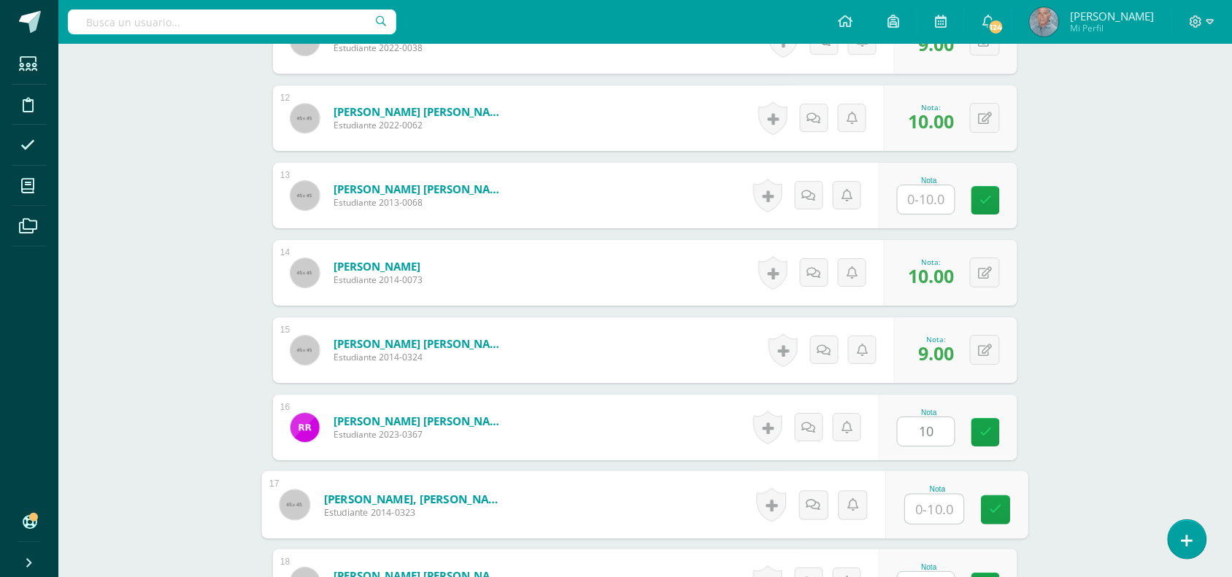
click at [921, 495] on input "text" at bounding box center [935, 509] width 58 height 29
type input "10"
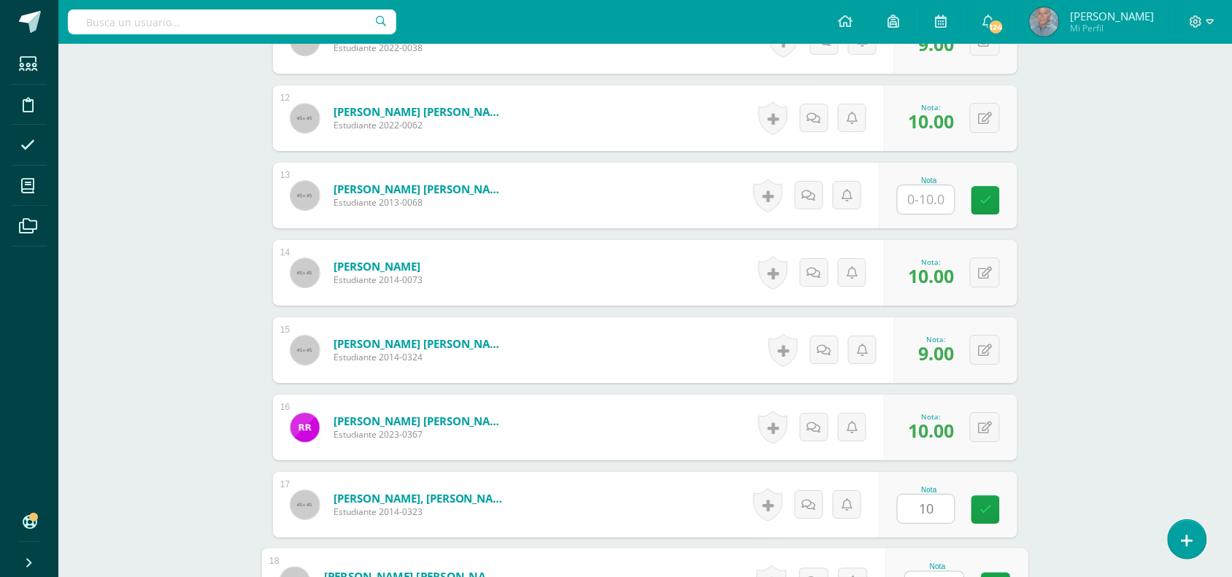
click at [924, 572] on input "text" at bounding box center [935, 586] width 58 height 29
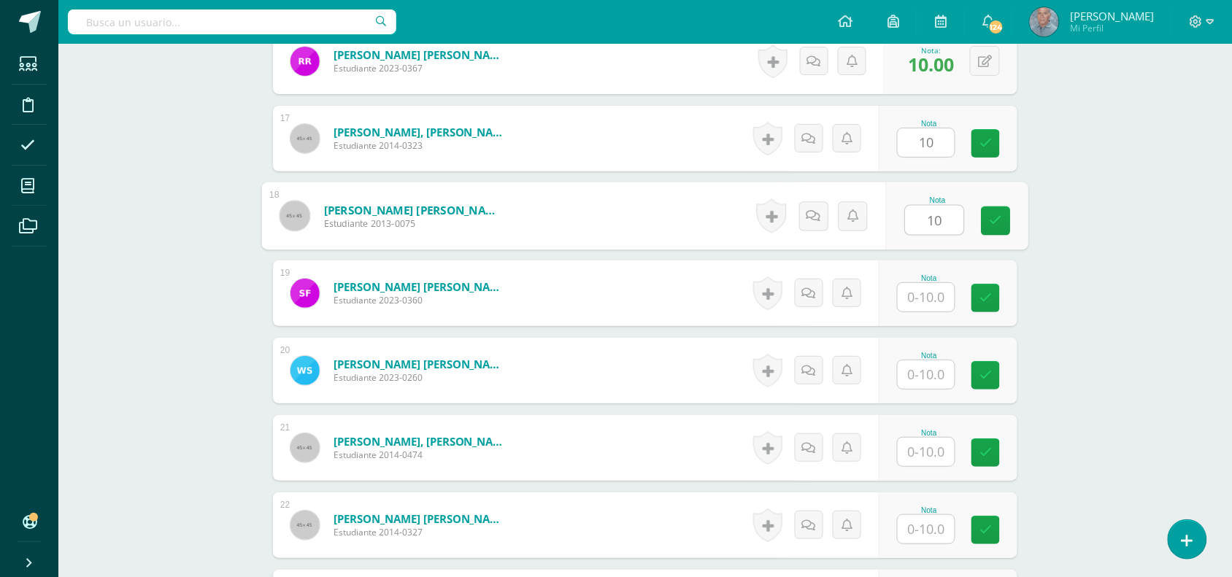
scroll to position [1684, 0]
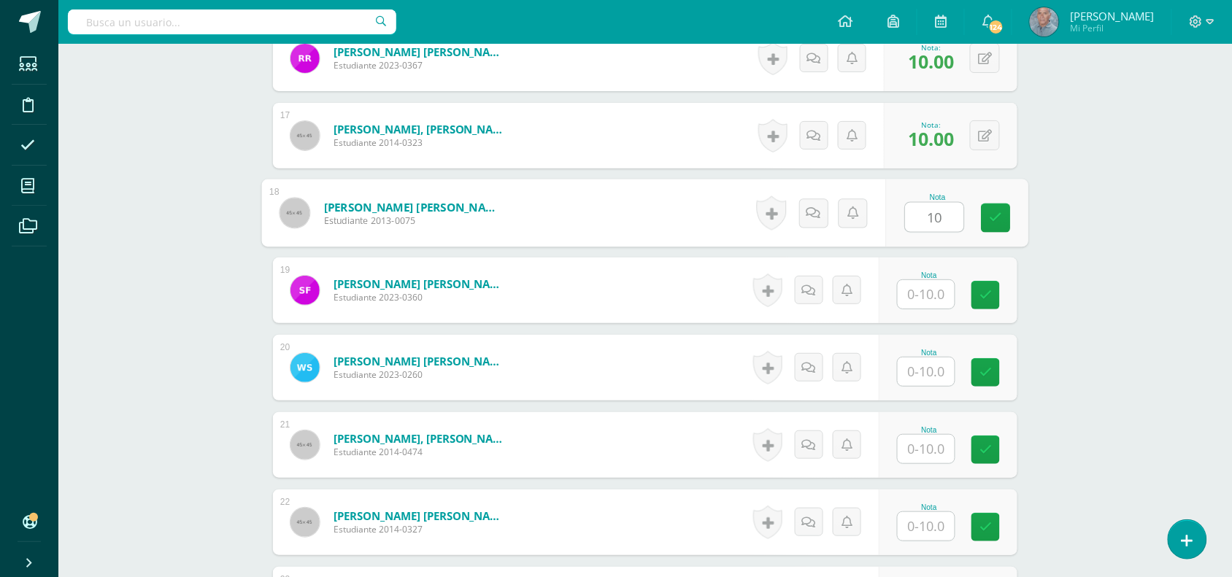
type input "10"
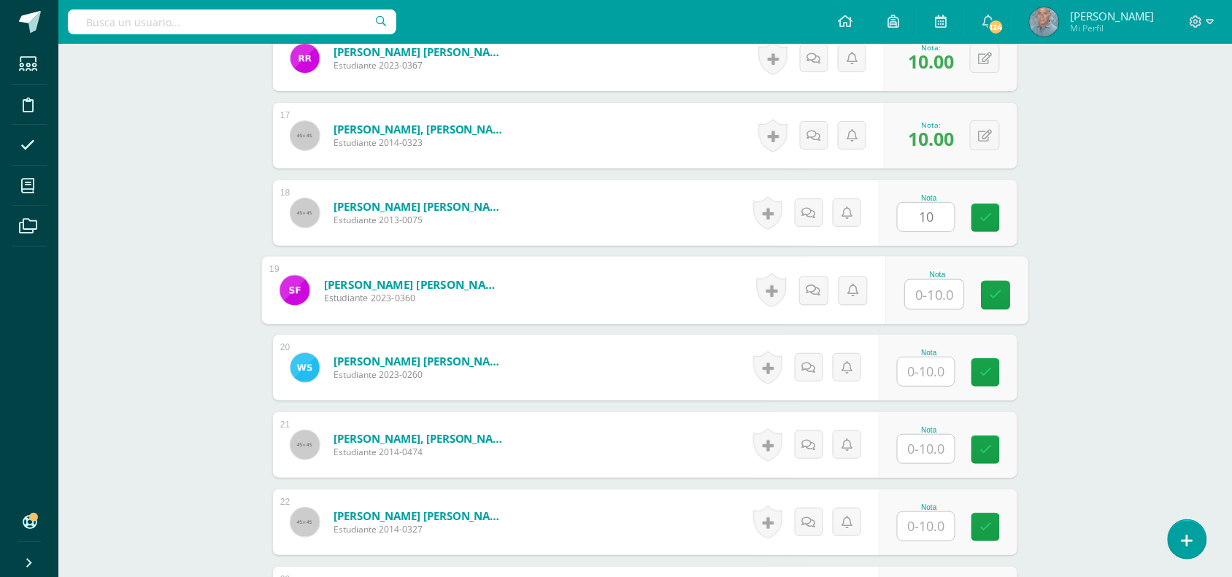
click at [920, 280] on input "text" at bounding box center [935, 294] width 58 height 29
type input "8"
click at [918, 359] on input "text" at bounding box center [926, 372] width 57 height 28
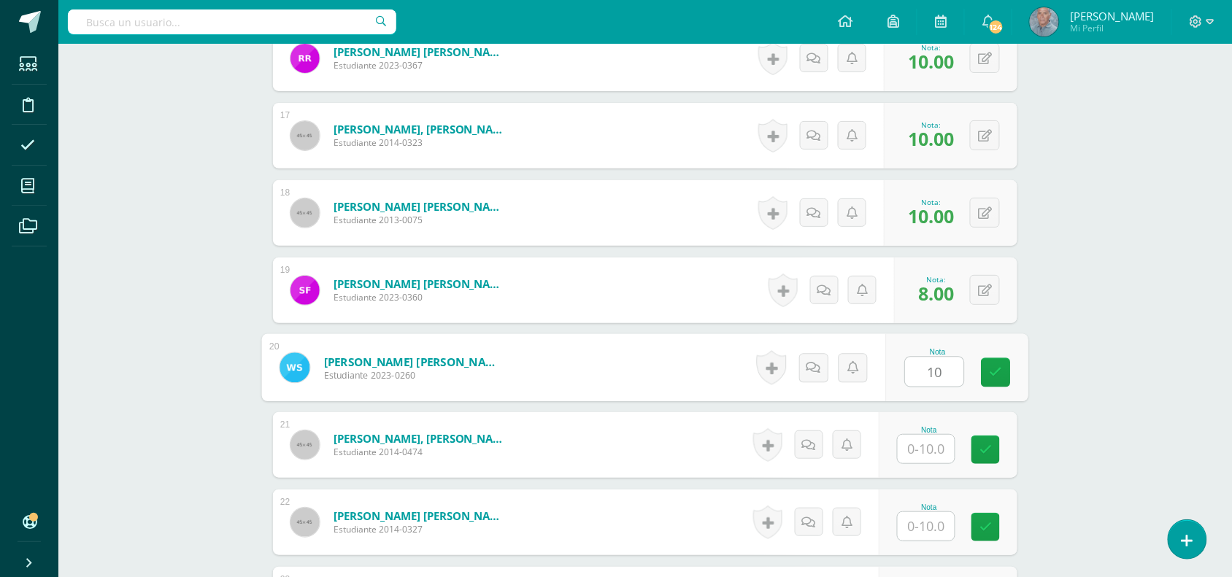
type input "10"
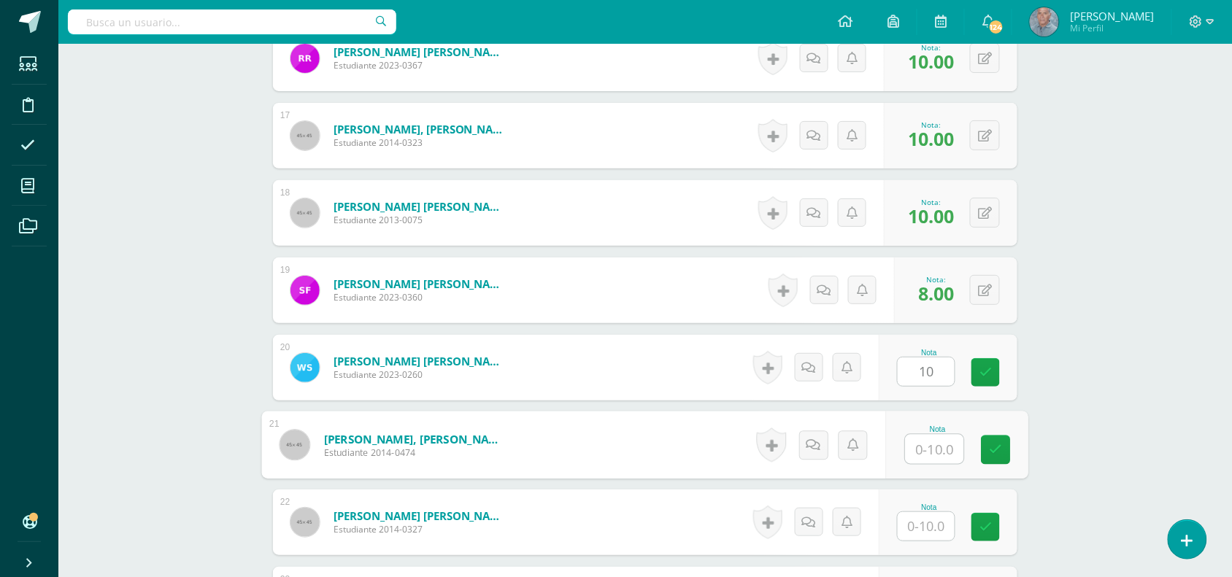
click at [918, 435] on input "text" at bounding box center [935, 449] width 58 height 29
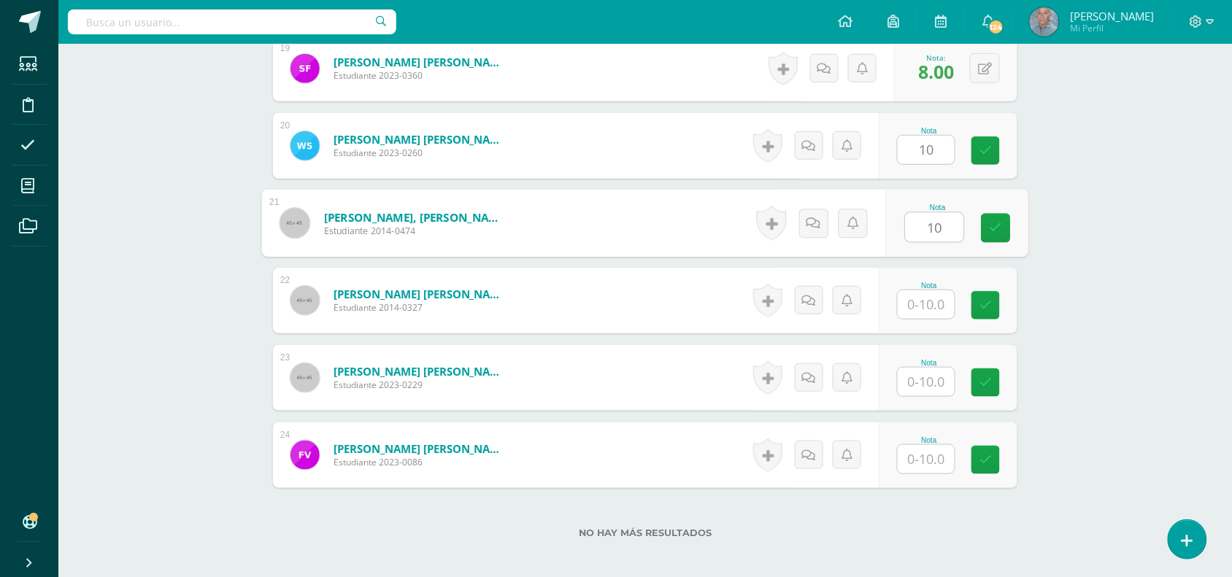
scroll to position [1939, 0]
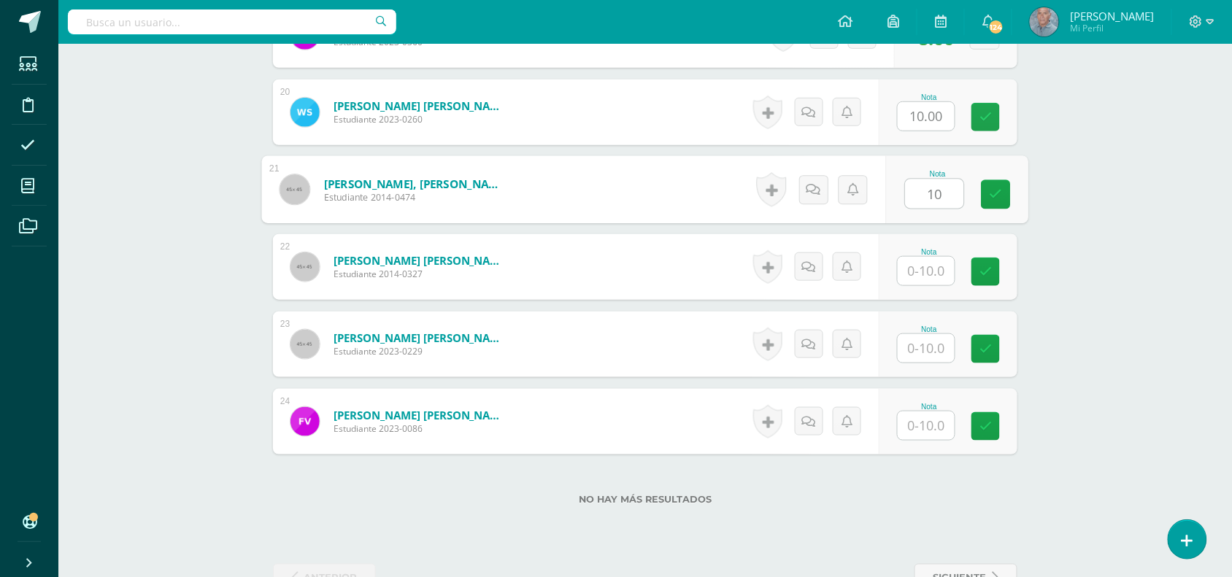
type input "10"
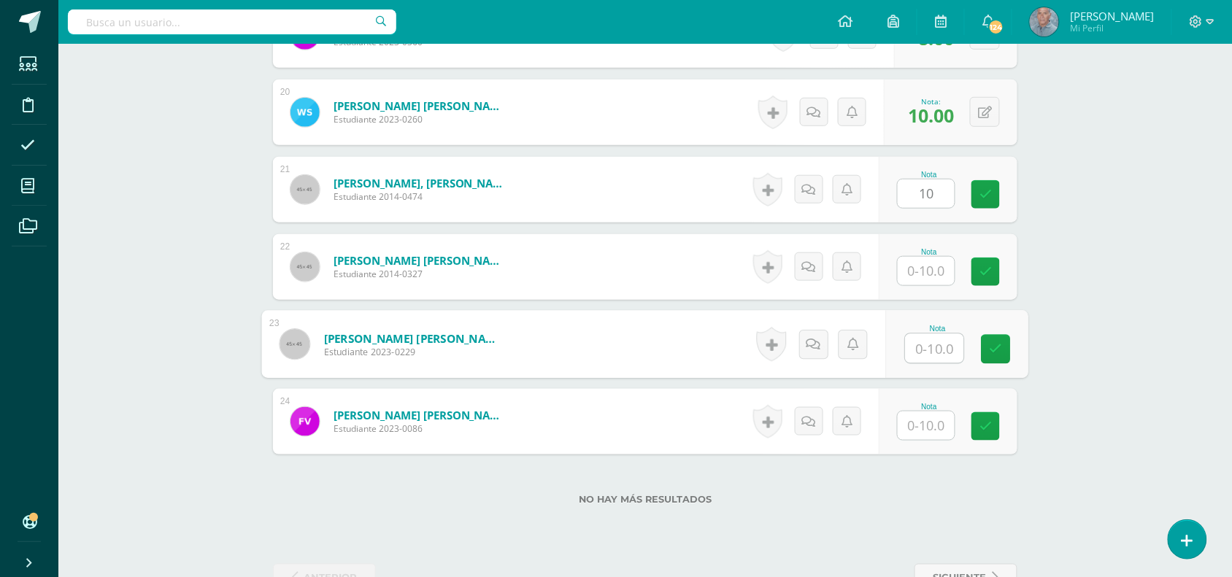
click at [913, 334] on input "text" at bounding box center [935, 348] width 58 height 29
type input "10"
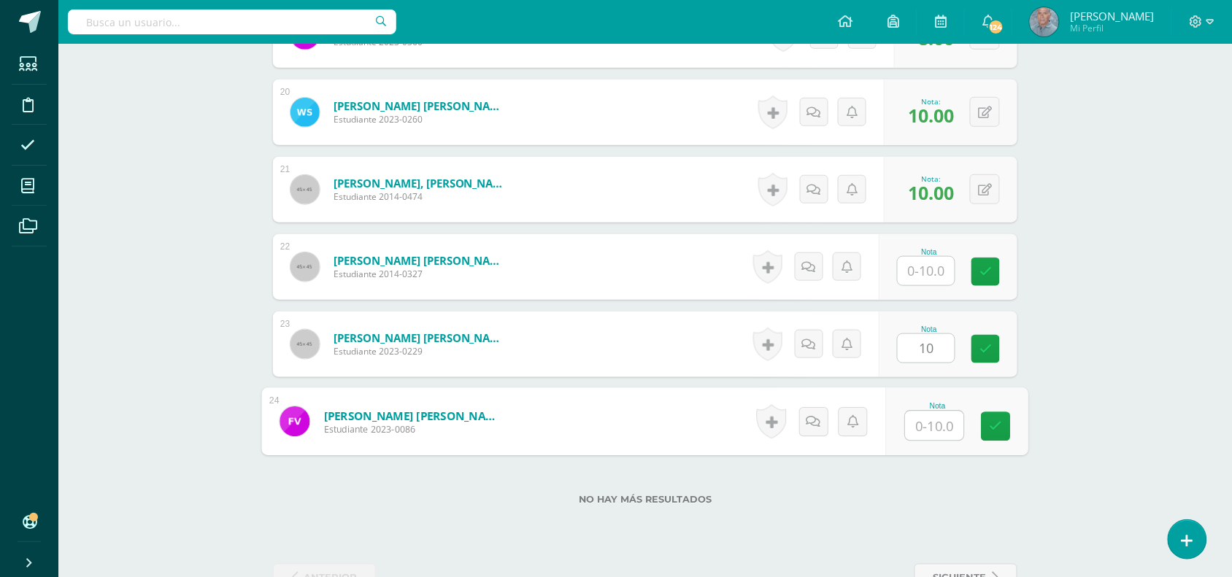
click at [925, 412] on input "text" at bounding box center [935, 426] width 58 height 29
click at [1004, 415] on link at bounding box center [996, 426] width 29 height 29
click at [990, 420] on icon at bounding box center [996, 426] width 13 height 12
type input "0"
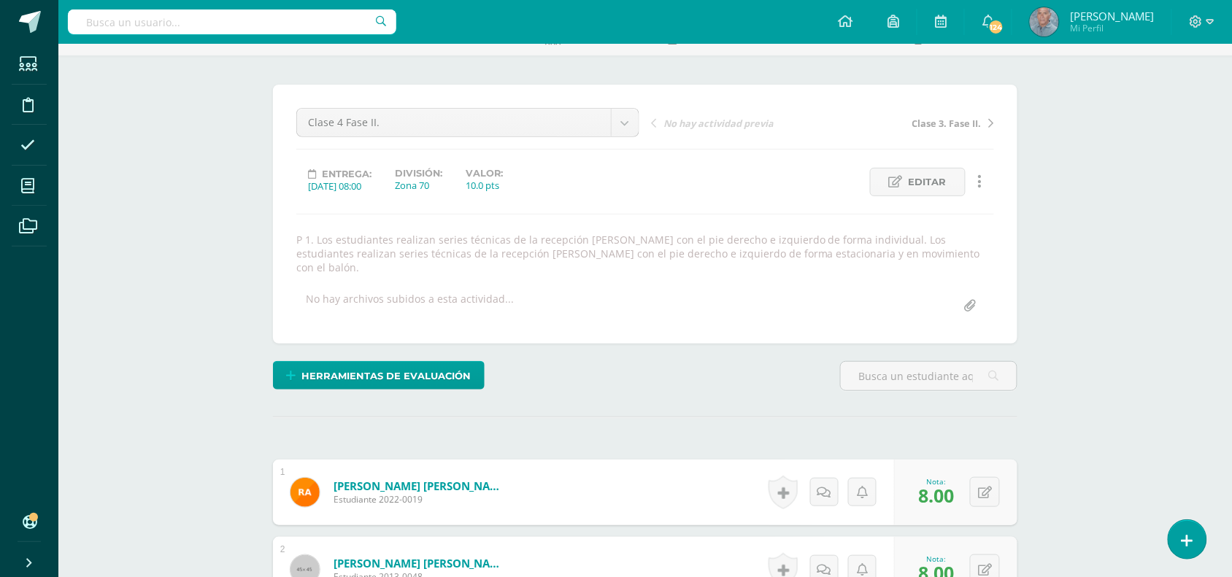
scroll to position [0, 0]
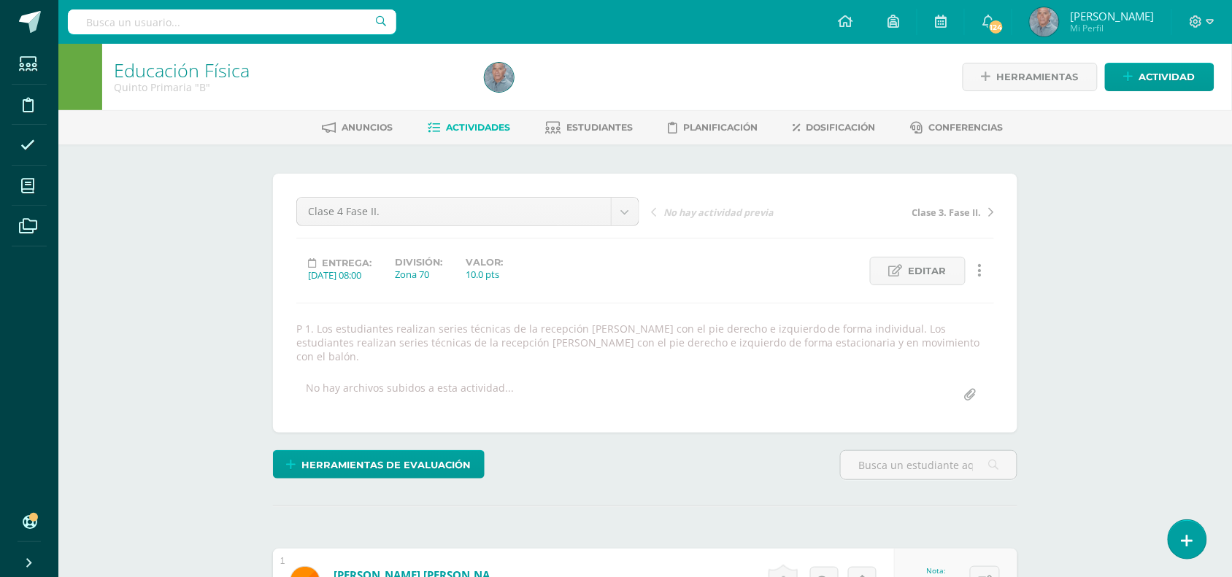
click at [465, 118] on link "Actividades" at bounding box center [469, 127] width 82 height 23
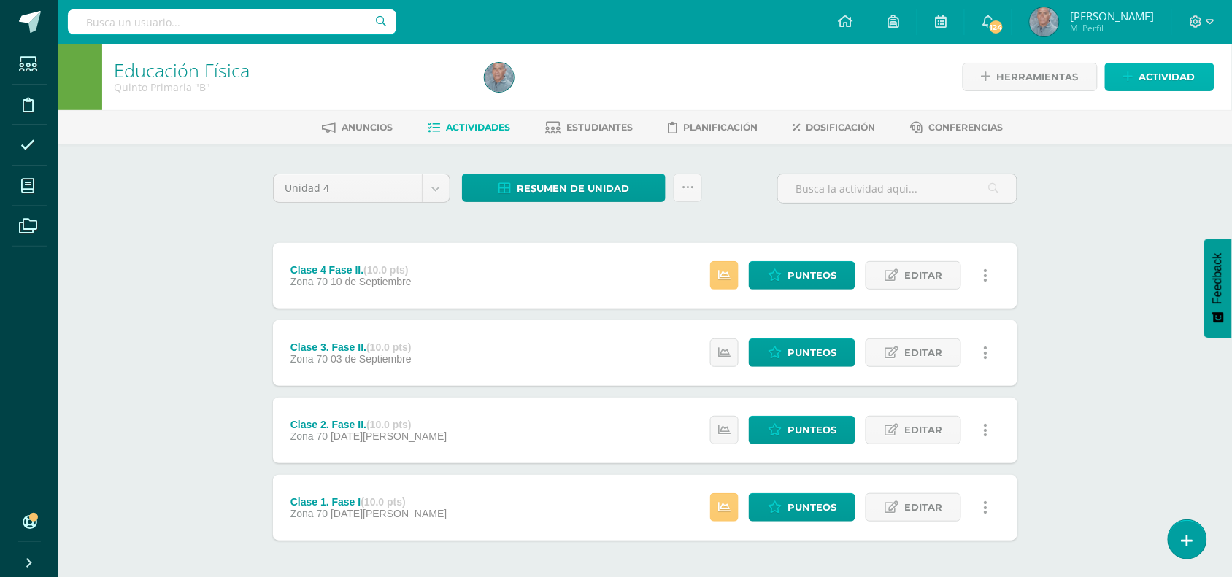
click at [1174, 68] on span "Actividad" at bounding box center [1167, 77] width 56 height 27
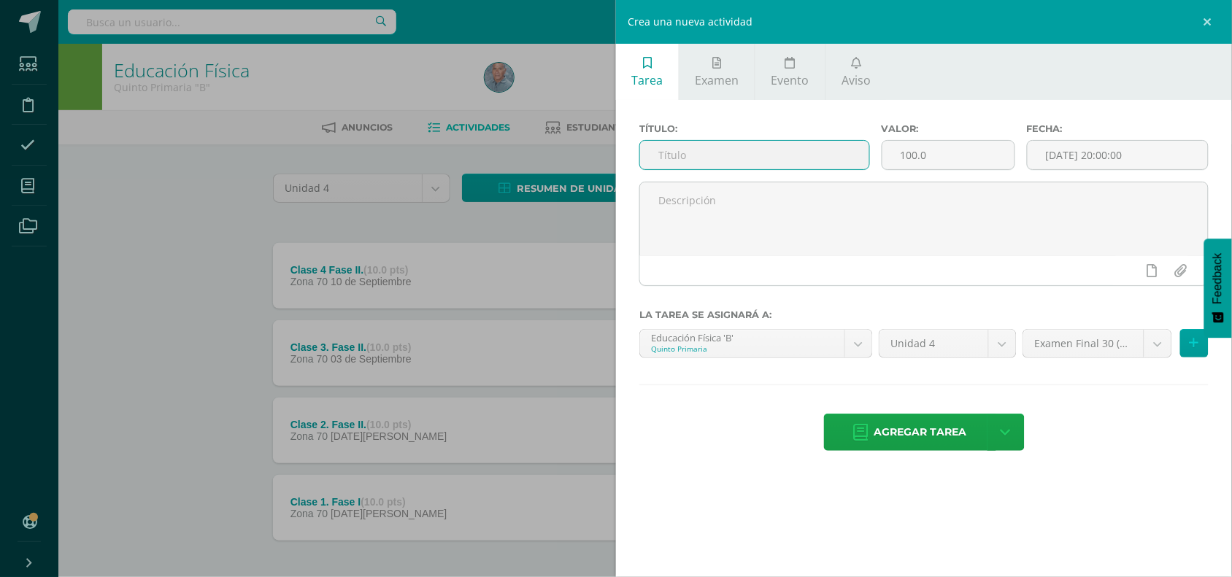
click at [745, 154] on input "text" at bounding box center [754, 155] width 229 height 28
click at [699, 158] on input "Clase 5 fase II." at bounding box center [754, 155] width 229 height 28
type input "Clase 5 Fase II."
click at [910, 155] on input "100.0" at bounding box center [948, 155] width 132 height 28
type input "15.0"
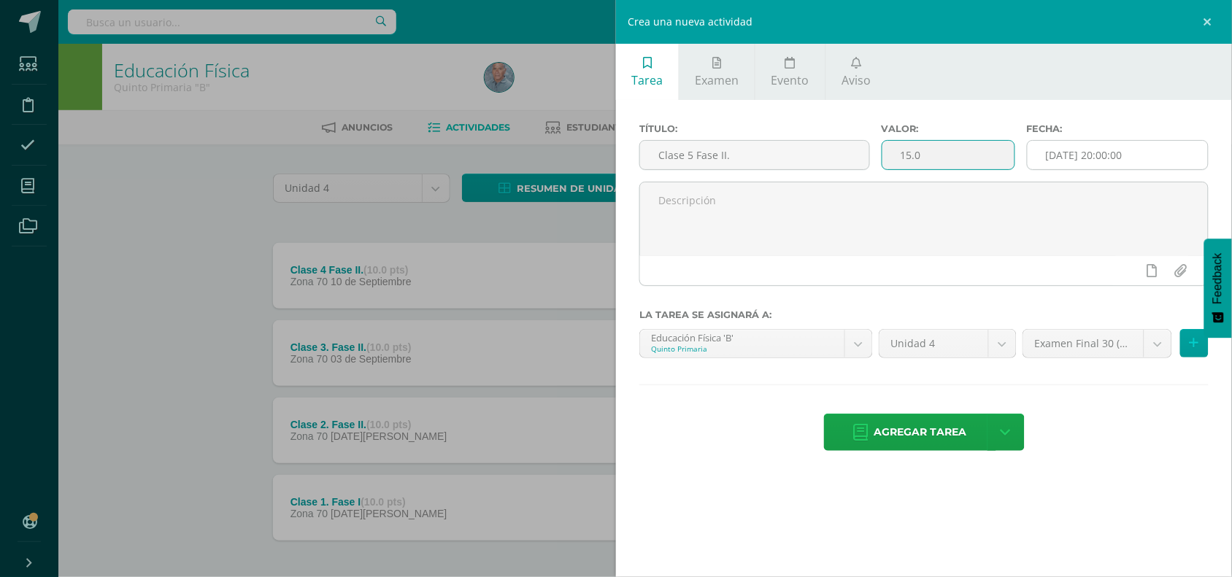
click at [1107, 147] on input "[DATE] 20:00:00" at bounding box center [1118, 155] width 180 height 28
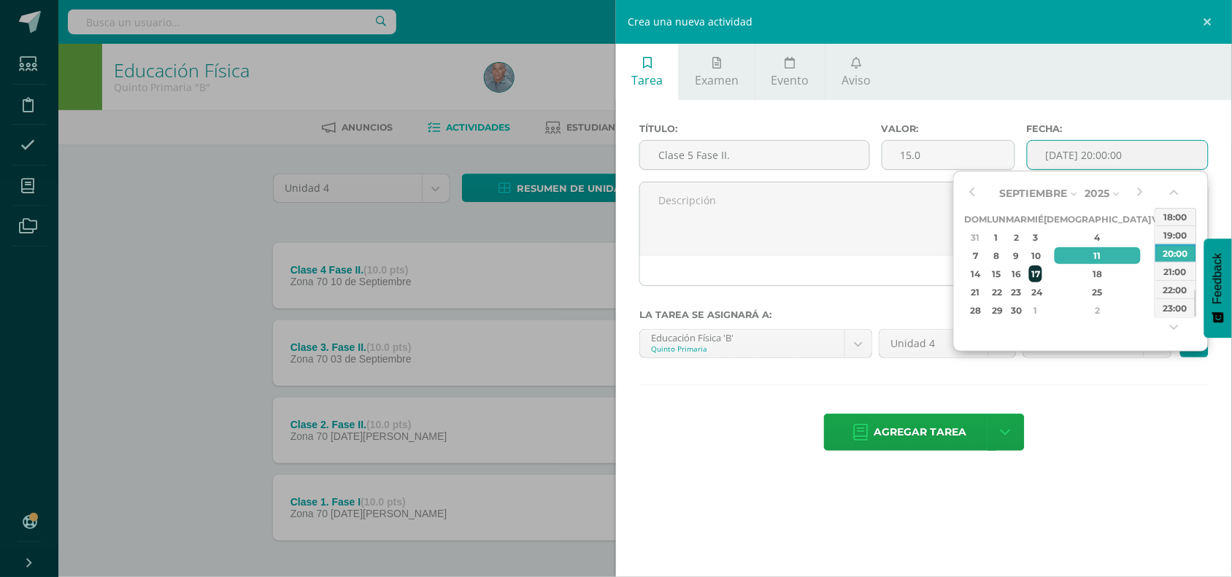
click at [1042, 275] on div "17" at bounding box center [1035, 274] width 13 height 17
click at [1172, 194] on button "button" at bounding box center [1176, 196] width 15 height 22
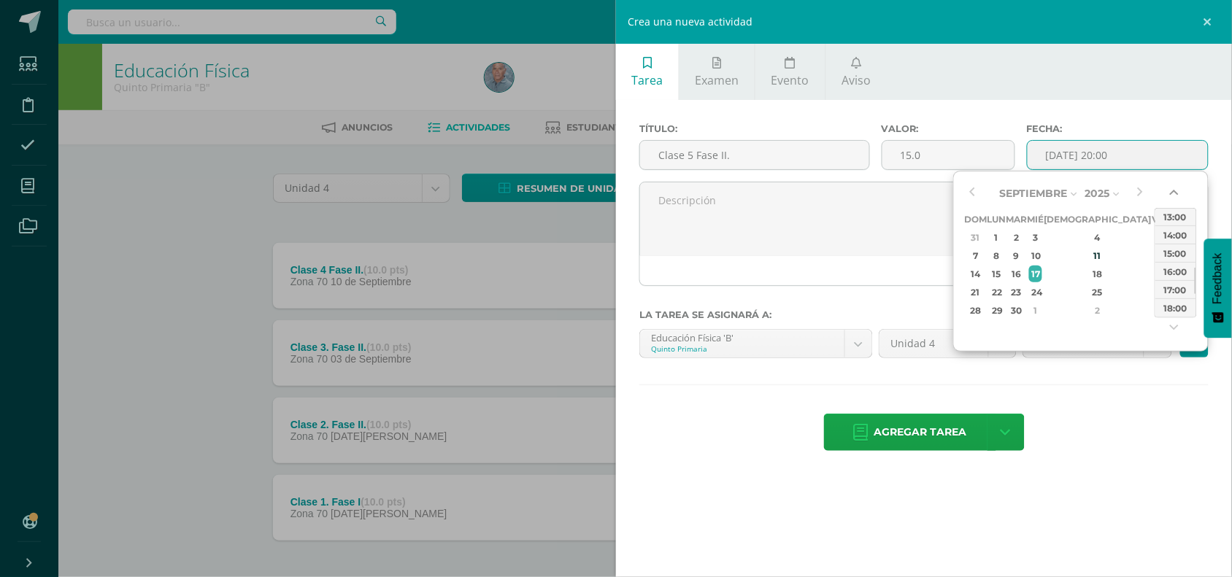
click at [1172, 194] on button "button" at bounding box center [1176, 196] width 15 height 22
click at [1172, 212] on div "11:00" at bounding box center [1175, 216] width 41 height 18
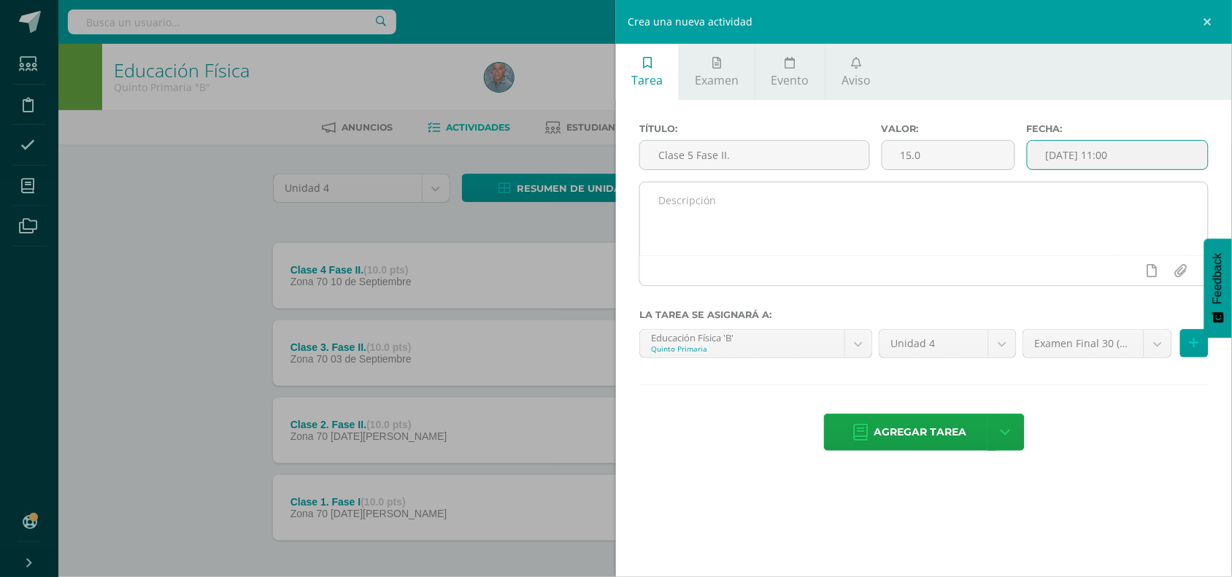
click at [674, 216] on textarea at bounding box center [924, 218] width 568 height 73
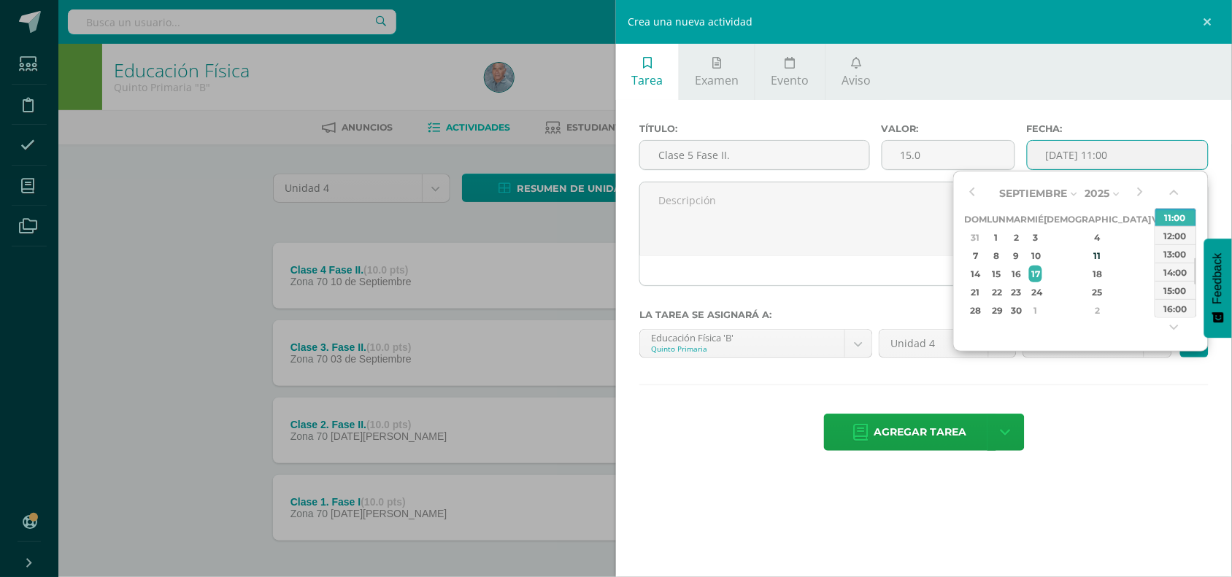
click at [1132, 159] on input "[DATE] 11:00" at bounding box center [1118, 155] width 180 height 28
click at [1176, 193] on button "button" at bounding box center [1176, 196] width 15 height 22
click at [1177, 208] on div "09:00" at bounding box center [1175, 199] width 41 height 18
type input "[DATE] 09:00"
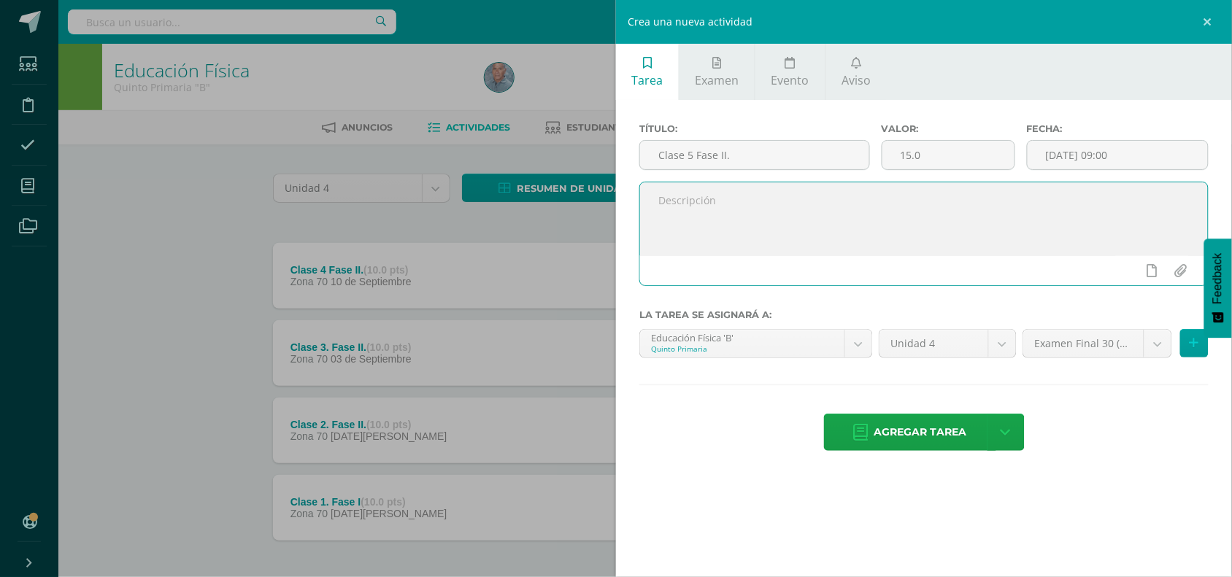
click at [664, 205] on textarea at bounding box center [924, 218] width 568 height 73
paste textarea "P1. Los estudiantes realizan series de ejercicios de conduccion [PERSON_NAME] e…"
click at [929, 198] on textarea "P1. Los estudiantes realizan series de ejercicios de conduccion [PERSON_NAME] e…" at bounding box center [924, 218] width 568 height 73
click at [1082, 198] on textarea "P1. Los estudiantes realizan series de ejercicios de conducción [PERSON_NAME] e…" at bounding box center [924, 218] width 568 height 73
click at [668, 224] on textarea "P1. Los estudiantes realizan series de ejercicios de conducción [PERSON_NAME] e…" at bounding box center [924, 218] width 568 height 73
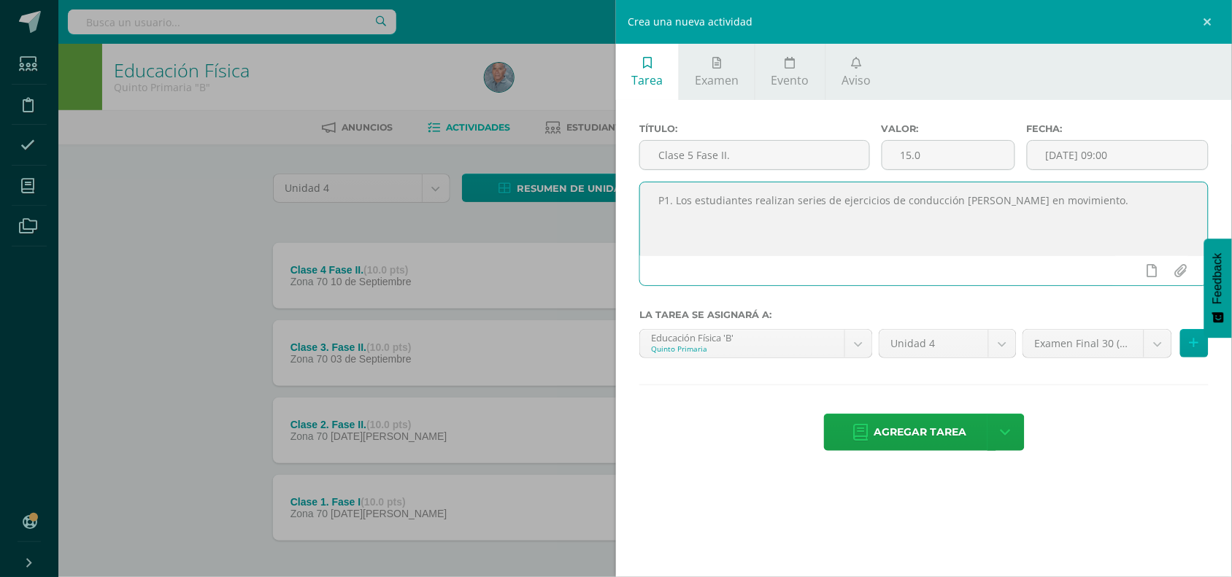
paste textarea "P2. Los estudiantes desarrollan diversos ejercicios de conduccion [PERSON_NAME]…"
click at [942, 219] on textarea "P1. Los estudiantes realizan series de ejercicios de conducción [PERSON_NAME] e…" at bounding box center [924, 218] width 568 height 73
type textarea "P1. Los estudiantes realizan series de ejercicios de conducción [PERSON_NAME] e…"
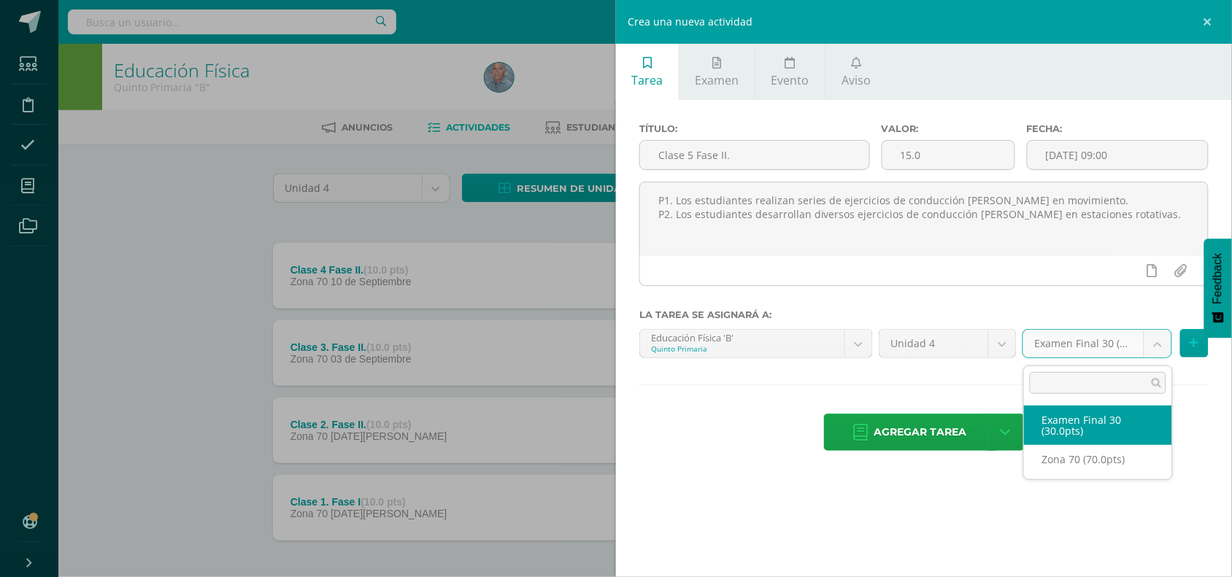
click at [1157, 355] on body "Estudiantes Disciplina Asistencia Mis cursos Archivos Soporte Centro de ayuda Ú…" at bounding box center [616, 319] width 1232 height 638
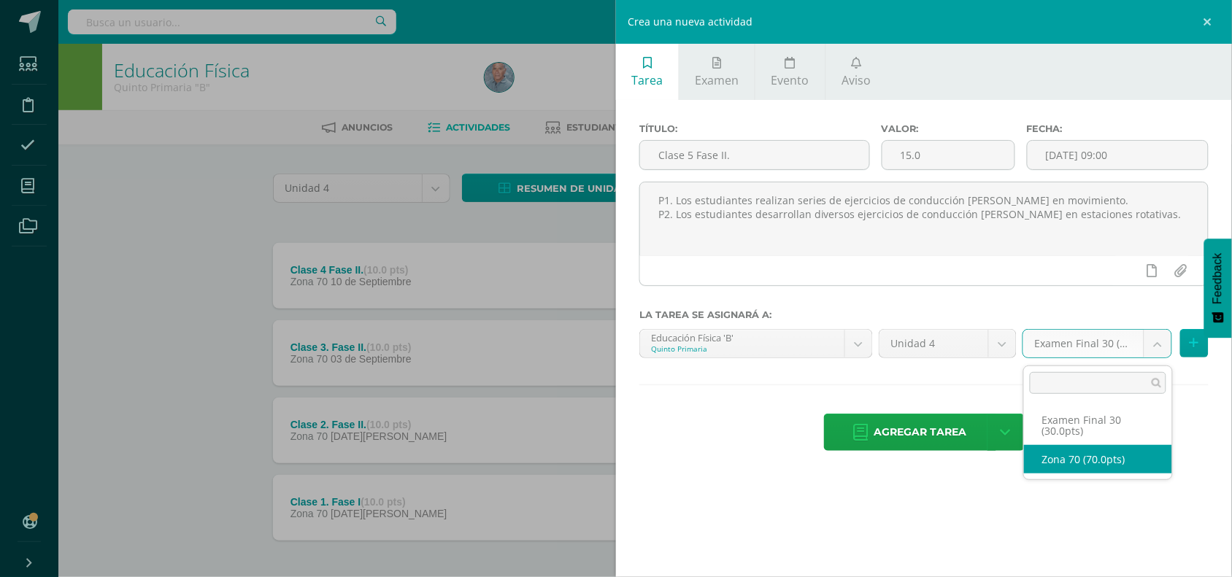
select select "47193"
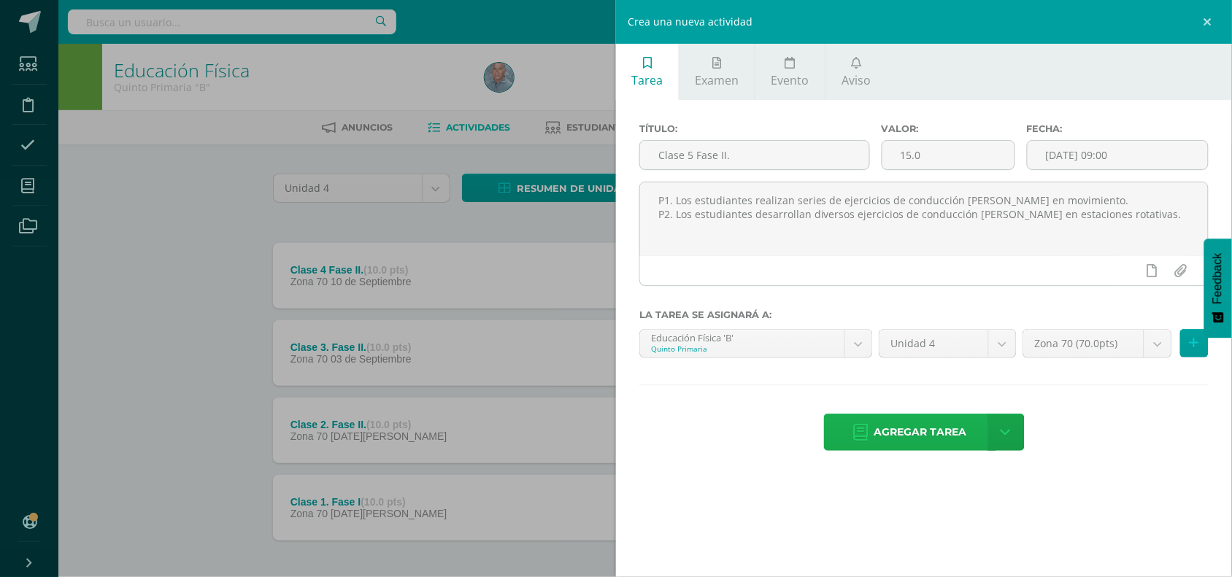
click at [904, 432] on span "Agregar tarea" at bounding box center [920, 433] width 93 height 36
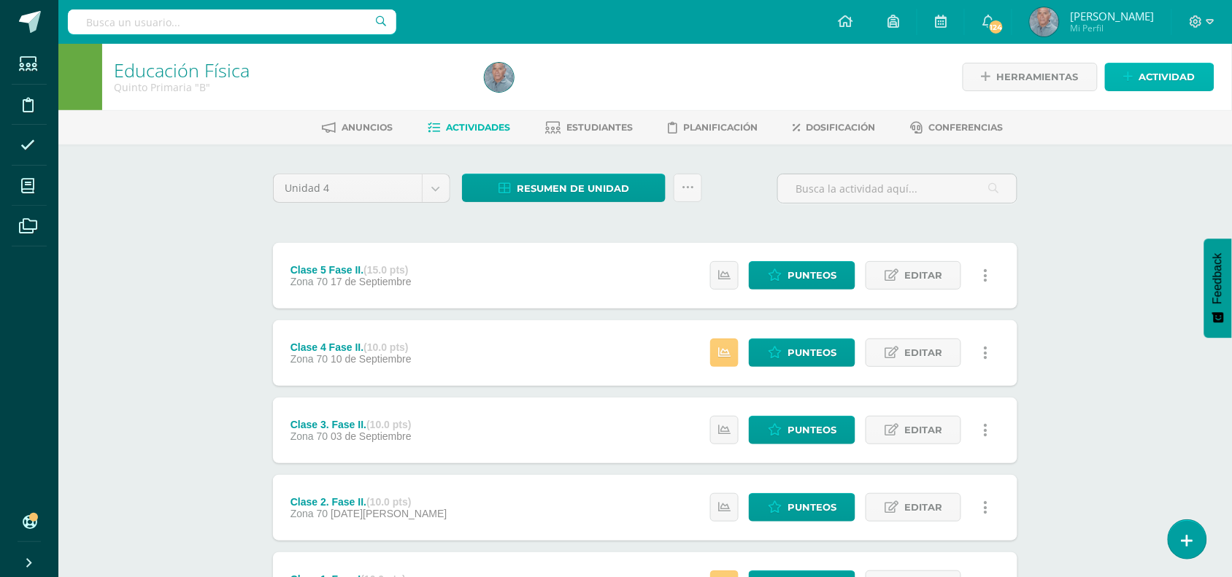
click at [1170, 77] on span "Actividad" at bounding box center [1167, 77] width 56 height 27
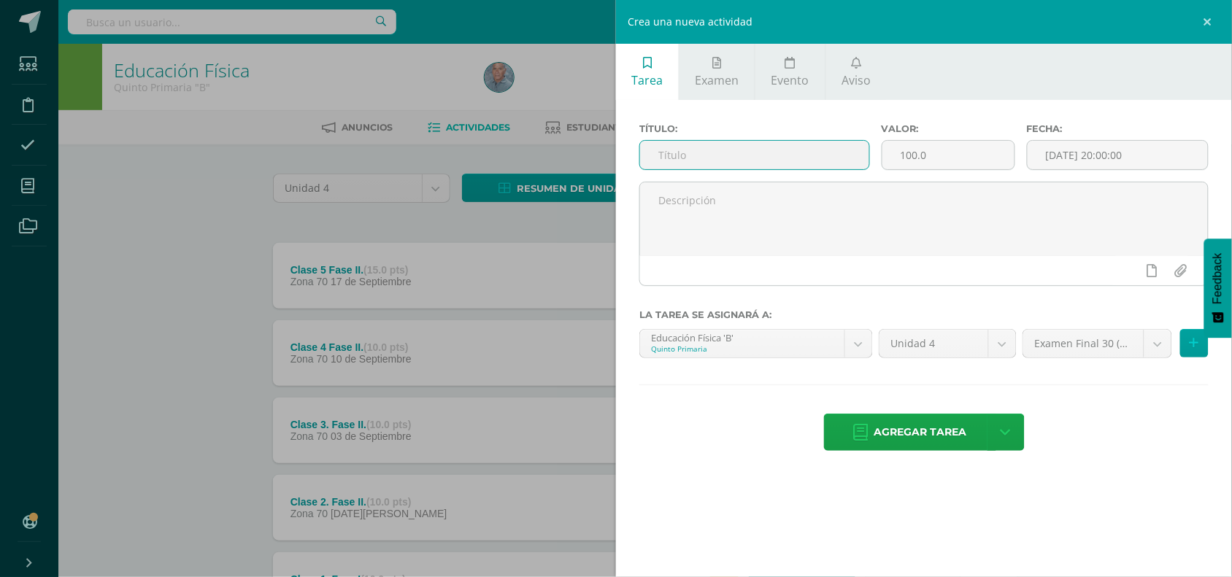
click at [680, 161] on input "text" at bounding box center [754, 155] width 229 height 28
type input "Clase 6 Fase III."
click at [906, 158] on input "100.0" at bounding box center [948, 155] width 132 height 28
type input "15.0"
click at [1111, 150] on input "[DATE] 20:00:00" at bounding box center [1118, 155] width 180 height 28
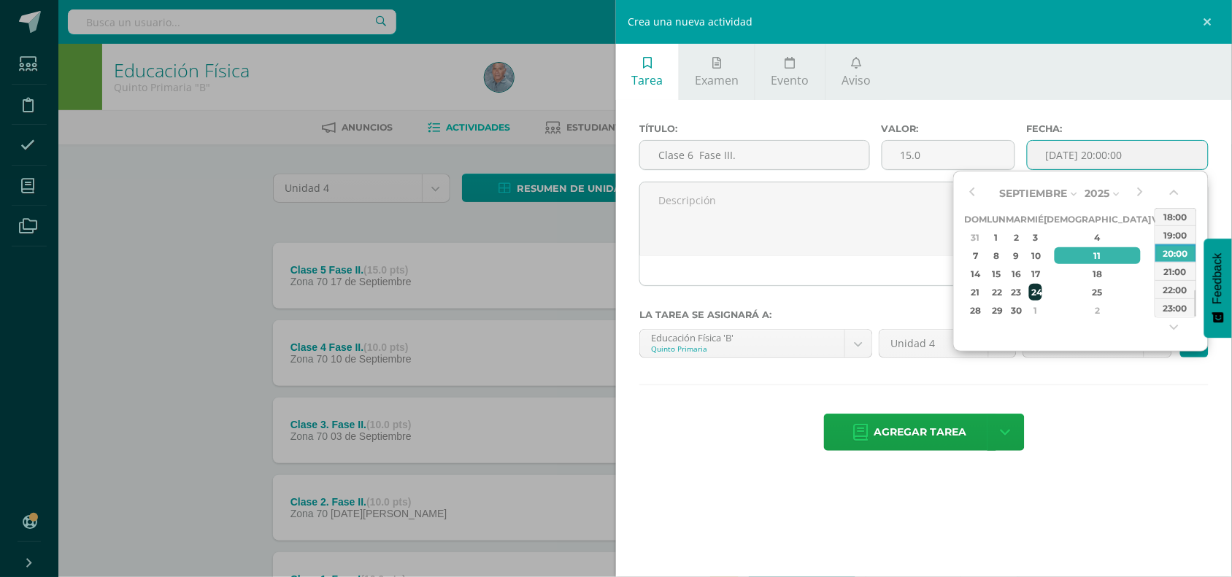
click at [1042, 292] on div "24" at bounding box center [1035, 292] width 13 height 17
click at [1176, 194] on button "button" at bounding box center [1176, 196] width 15 height 22
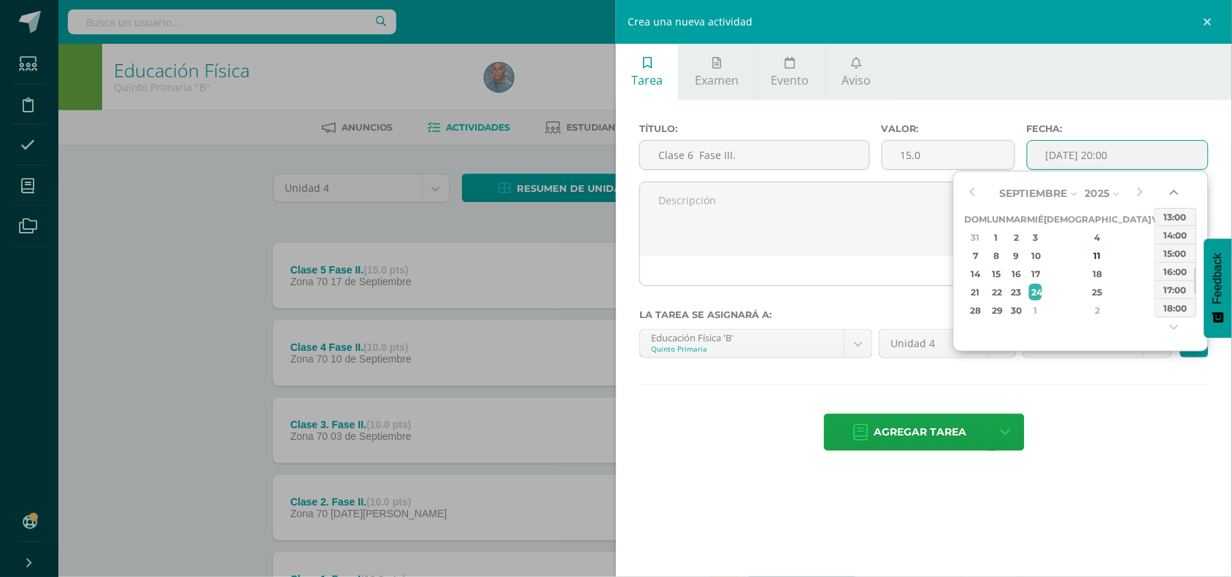
click at [1176, 194] on button "button" at bounding box center [1176, 196] width 15 height 22
click at [1169, 219] on div "10:00" at bounding box center [1175, 216] width 41 height 18
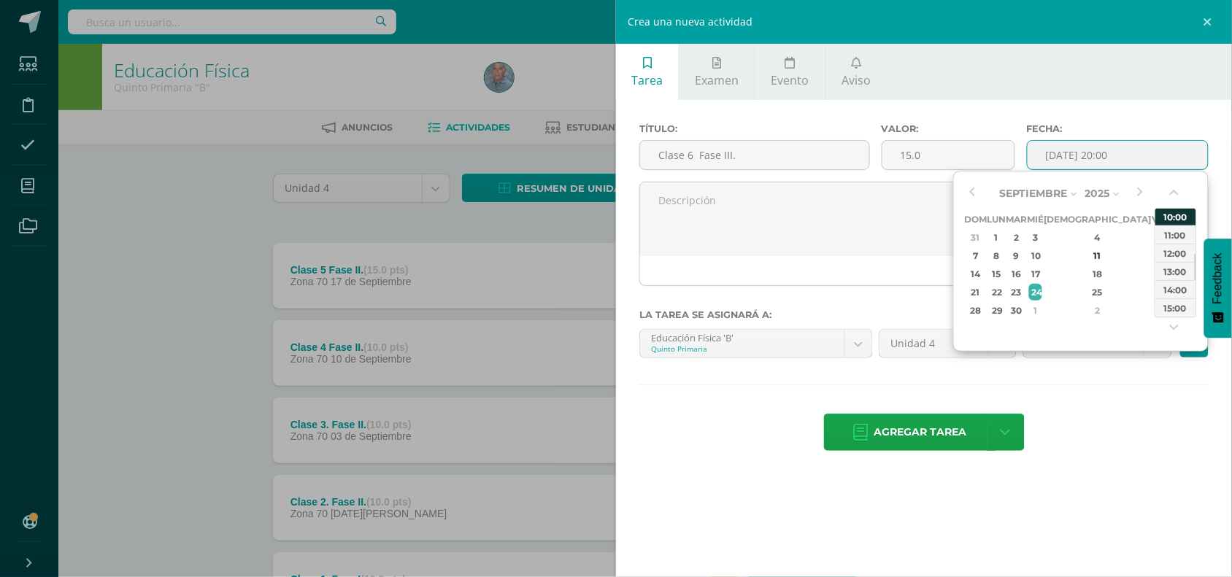
type input "2025-09-24 10:00"
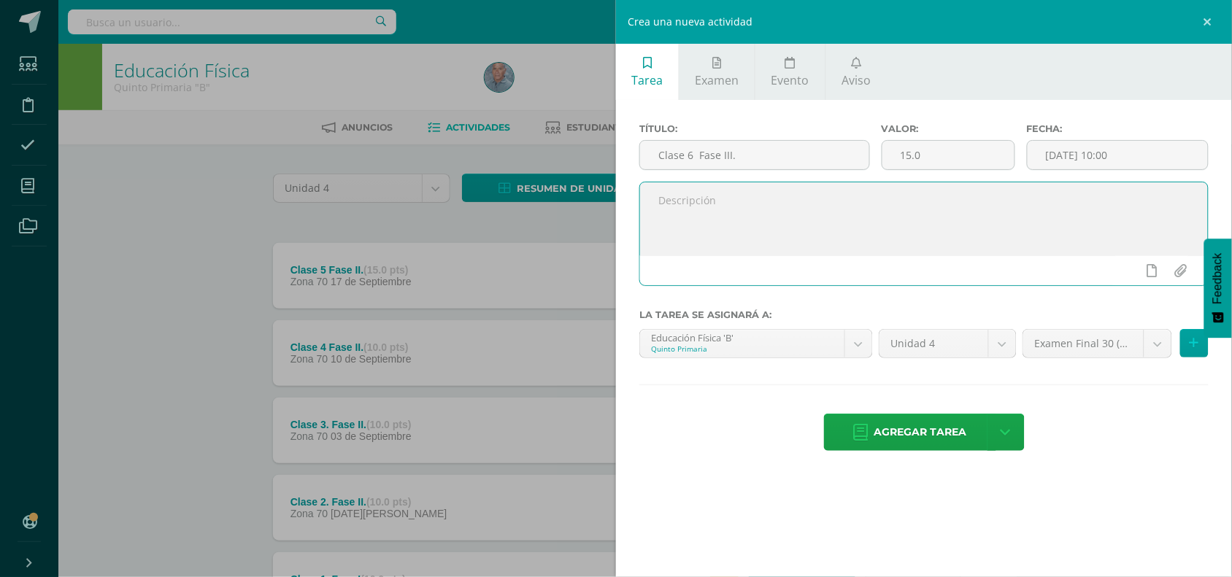
click at [731, 207] on textarea at bounding box center [924, 218] width 568 height 73
click at [657, 202] on textarea at bounding box center [924, 218] width 568 height 73
paste textarea "P1. Los estudiantes aplican los elementos tecnicos del futbol y los combinan en…"
click at [1145, 206] on textarea "P1. Los estudiantes aplican los elementos tecnicos del futbol y los combinan en…" at bounding box center [924, 218] width 568 height 73
click at [659, 217] on textarea "P1. Los estudiantes aplican los elementos tecnicos del futbol y los combinan en…" at bounding box center [924, 218] width 568 height 73
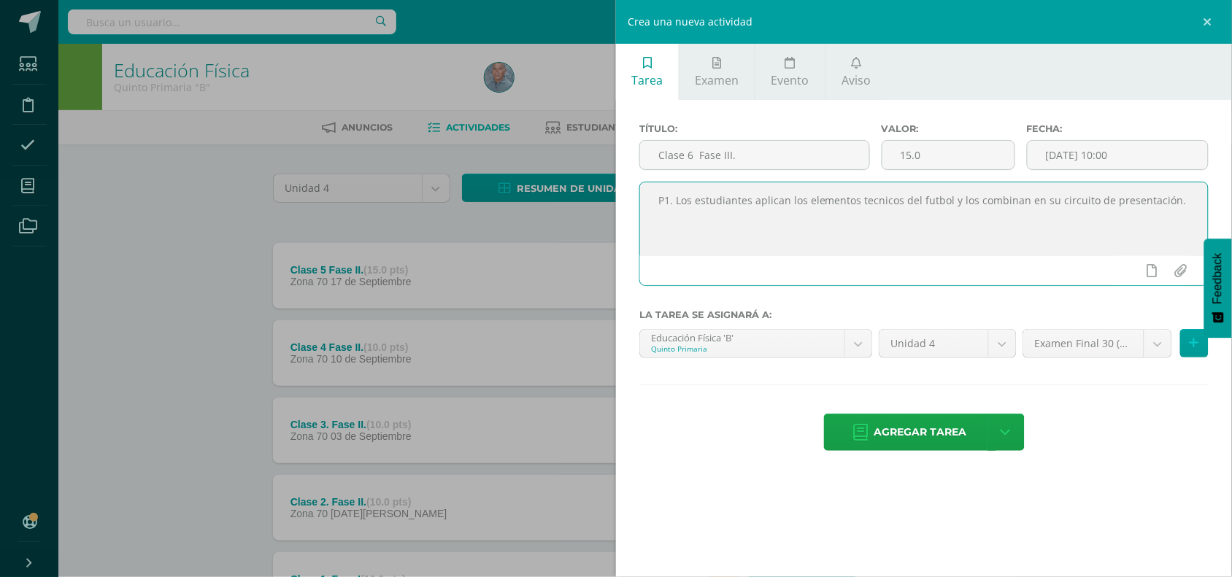
paste textarea "Recuperando datos. Espera unos segundos e intenta cortar o copiar de nuevo."
click at [655, 214] on textarea "P1. Los estudiantes aplican los elementos tecnicos del futbol y los combinan en…" at bounding box center [924, 218] width 568 height 73
paste textarea "P2. Los estudiantes aplican y combinan los diversos ejercicios tecnicos en esta…"
type textarea "P1. Los estudiantes aplican los elementos tecnicos del futbol y los combinan en…"
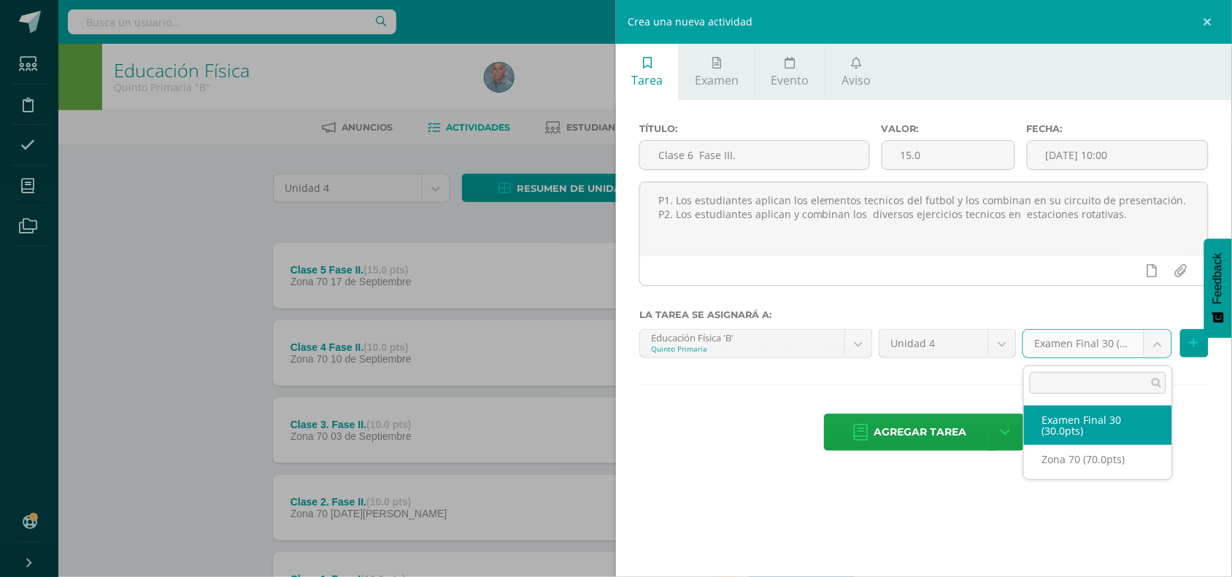
click at [1157, 347] on body "Tarea asignada exitosamente Estudiantes Disciplina Asistencia Mis cursos Archiv…" at bounding box center [616, 357] width 1232 height 715
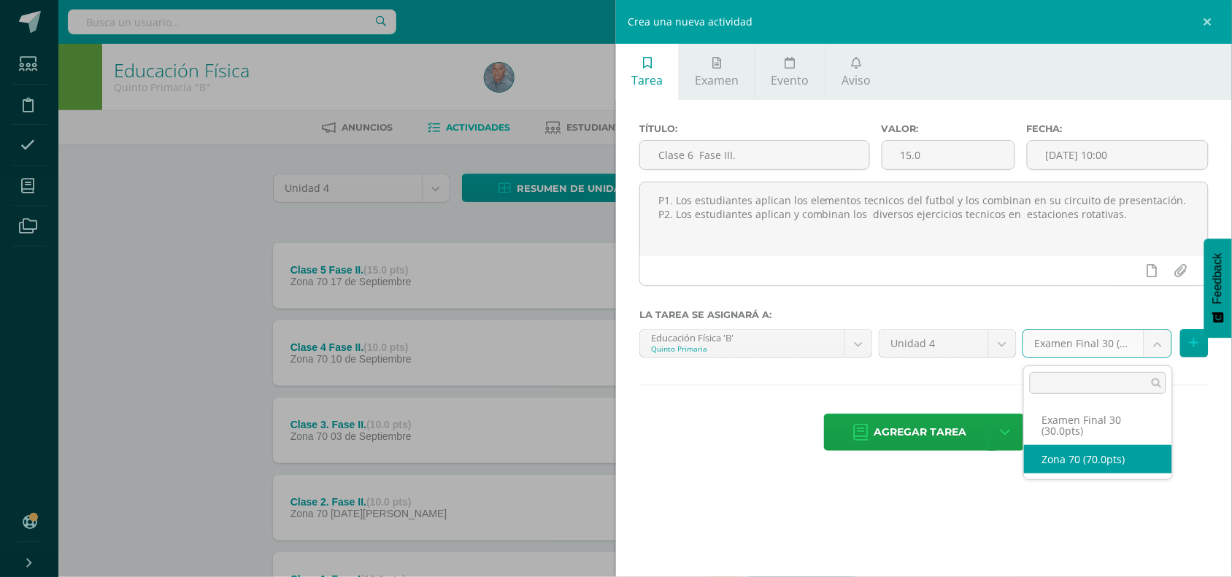
select select "47193"
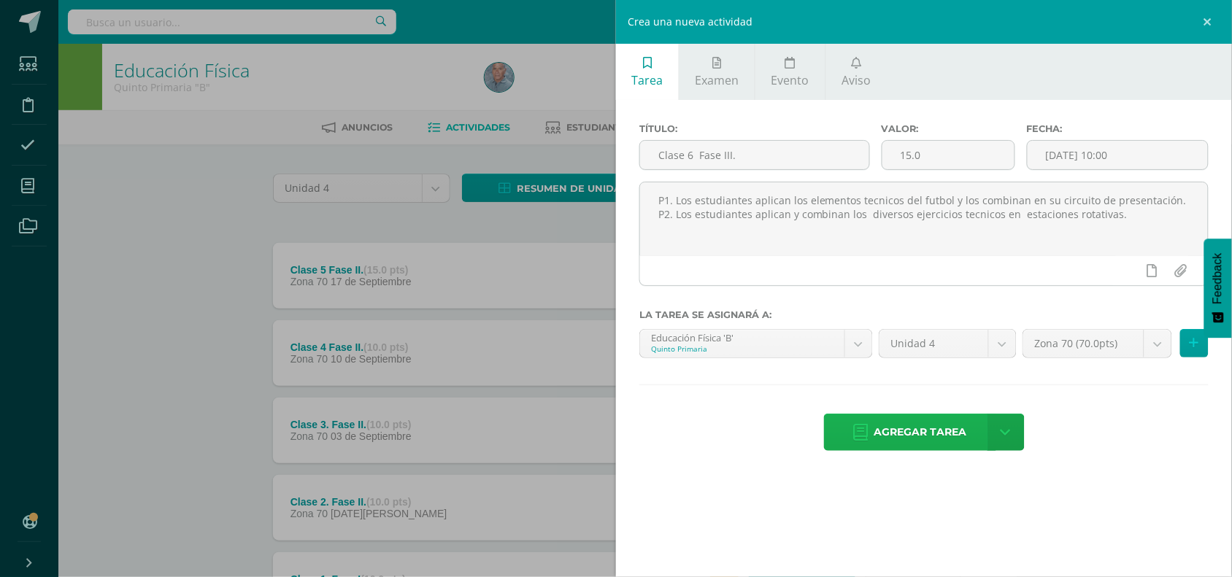
click at [911, 440] on span "Agregar tarea" at bounding box center [920, 433] width 93 height 36
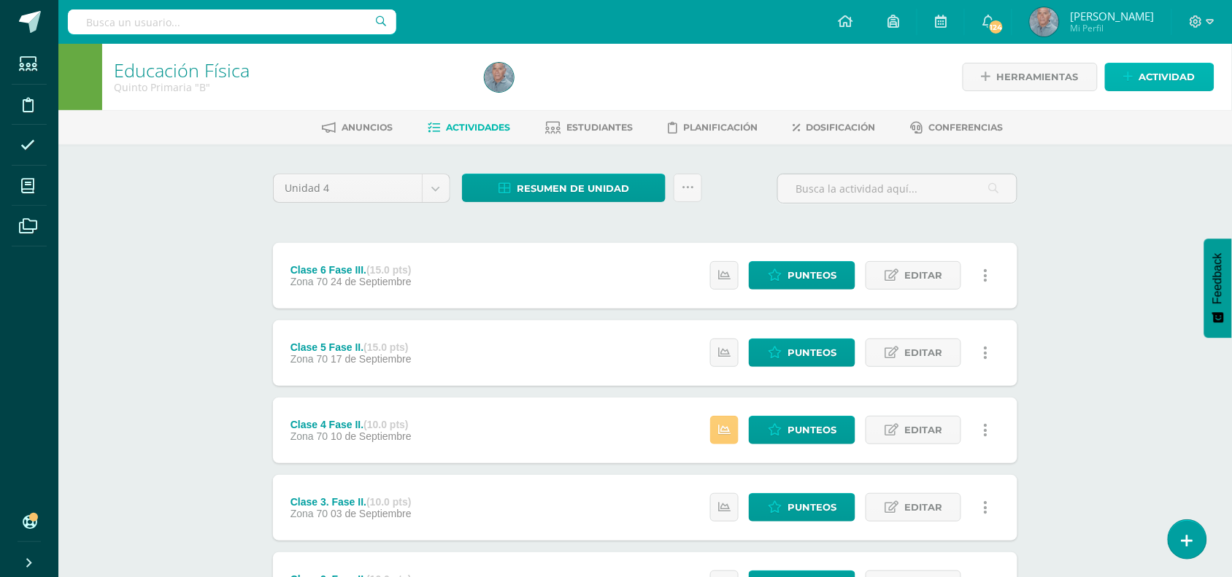
click at [1162, 75] on span "Actividad" at bounding box center [1167, 77] width 56 height 27
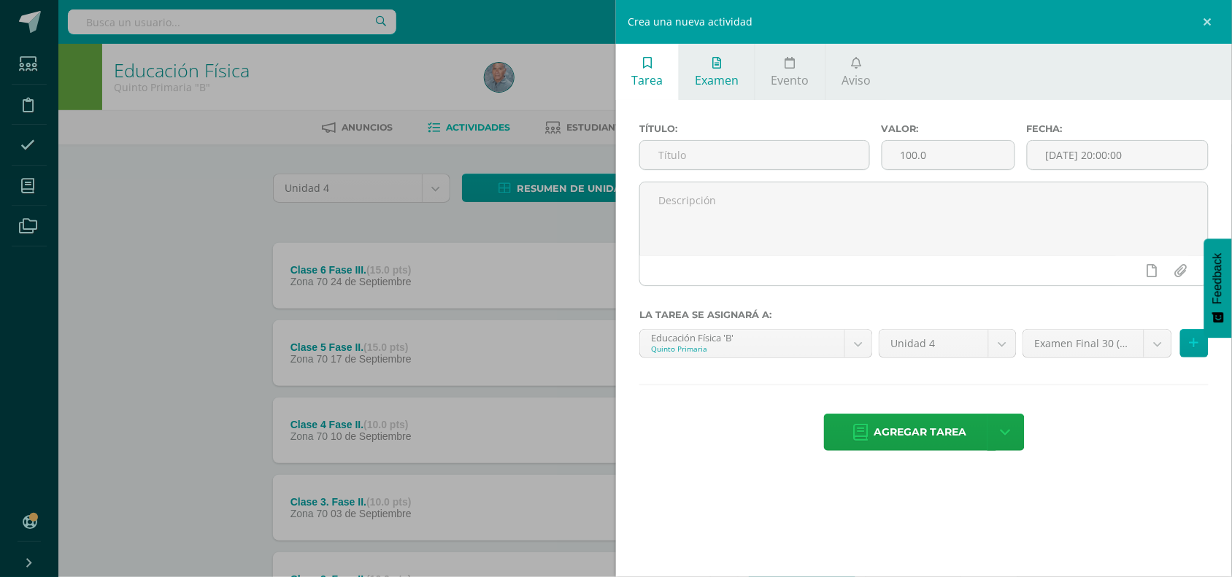
click at [702, 73] on span "Examen" at bounding box center [718, 80] width 44 height 16
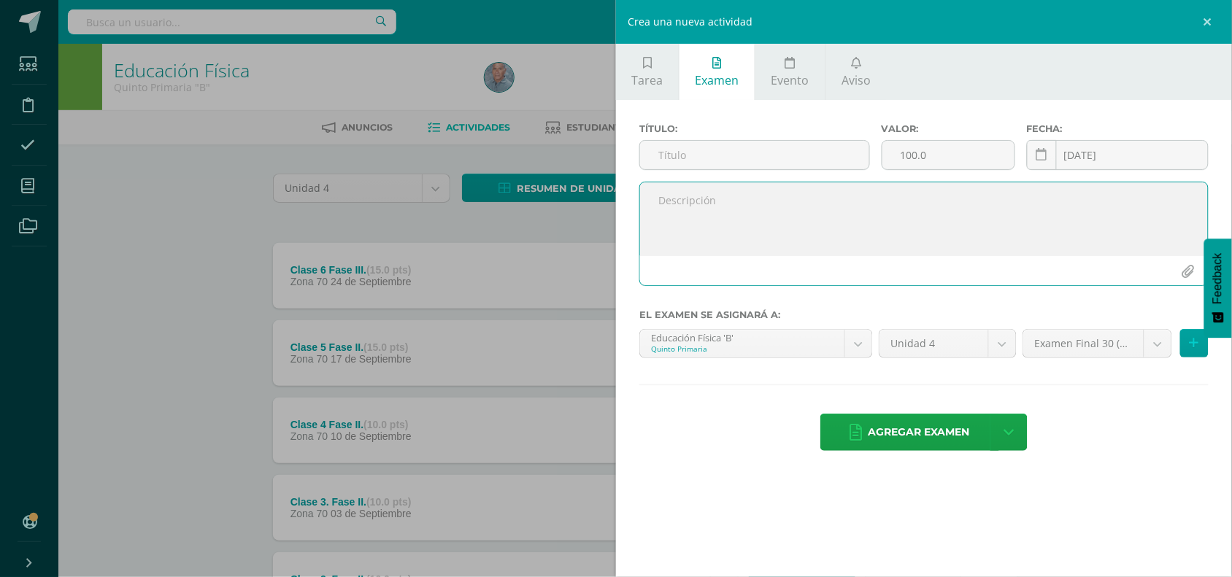
click at [677, 204] on textarea at bounding box center [924, 218] width 568 height 73
paste textarea "Los estudiantes harán su presentación final en un torneo interno de grado, de d…"
type textarea "Los estudiantes harán su presentación final en un torneo interno de grado, de d…"
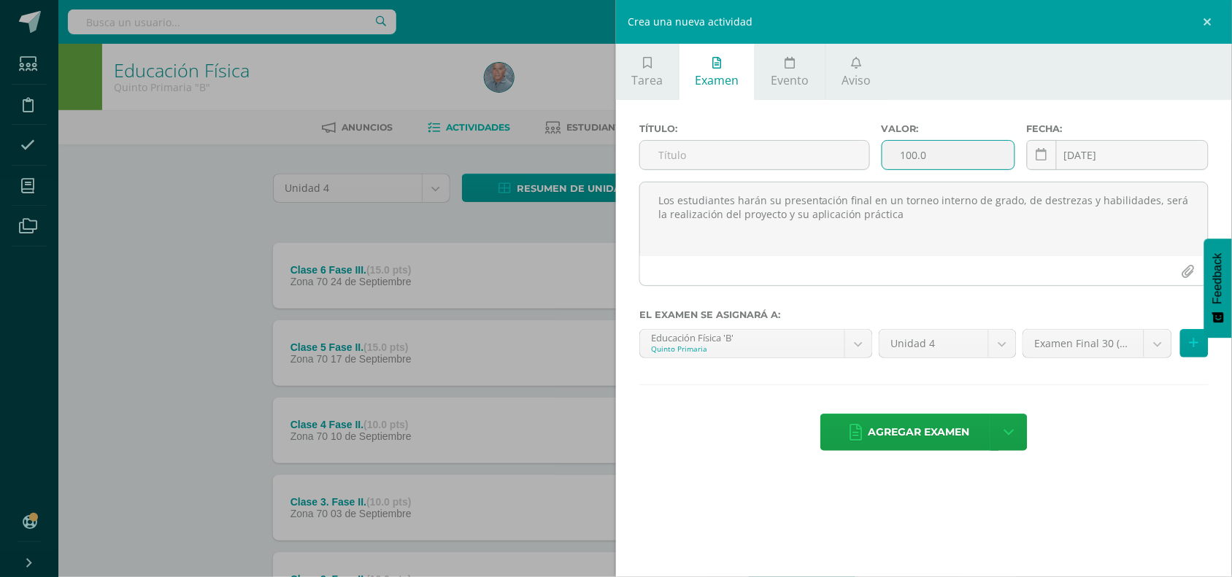
click at [911, 158] on input "100.0" at bounding box center [948, 155] width 132 height 28
type input "10.0"
click at [687, 161] on input "text" at bounding box center [754, 155] width 229 height 28
click at [658, 158] on input "text" at bounding box center [754, 155] width 229 height 28
paste input "Fase 4: Presentación final del proyecto"
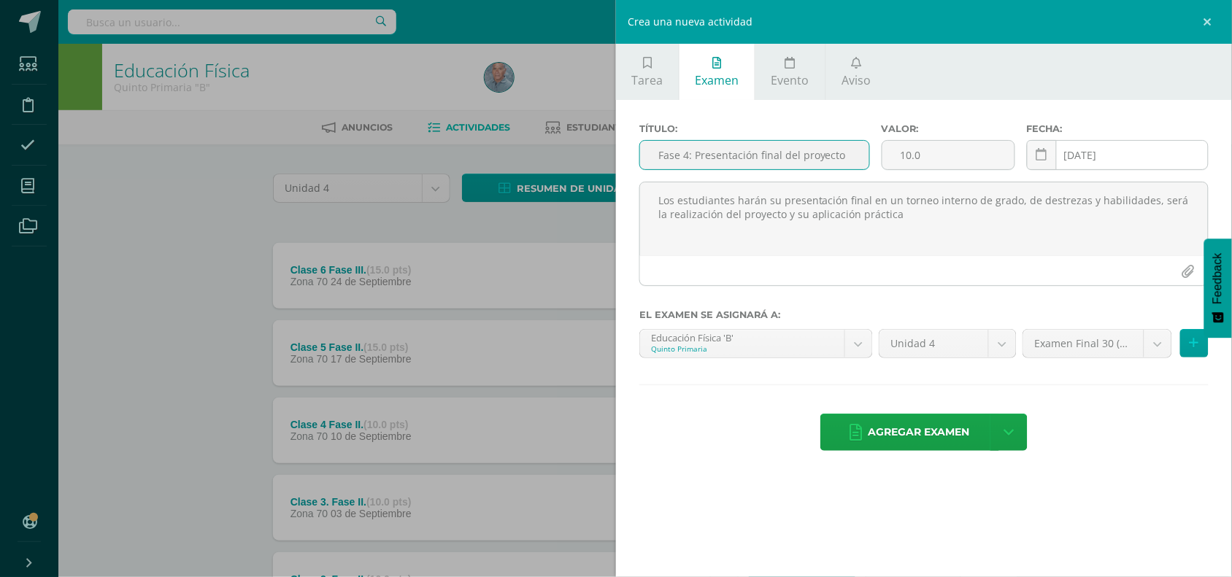
type input "Fase 4: Presentación final del proyecto"
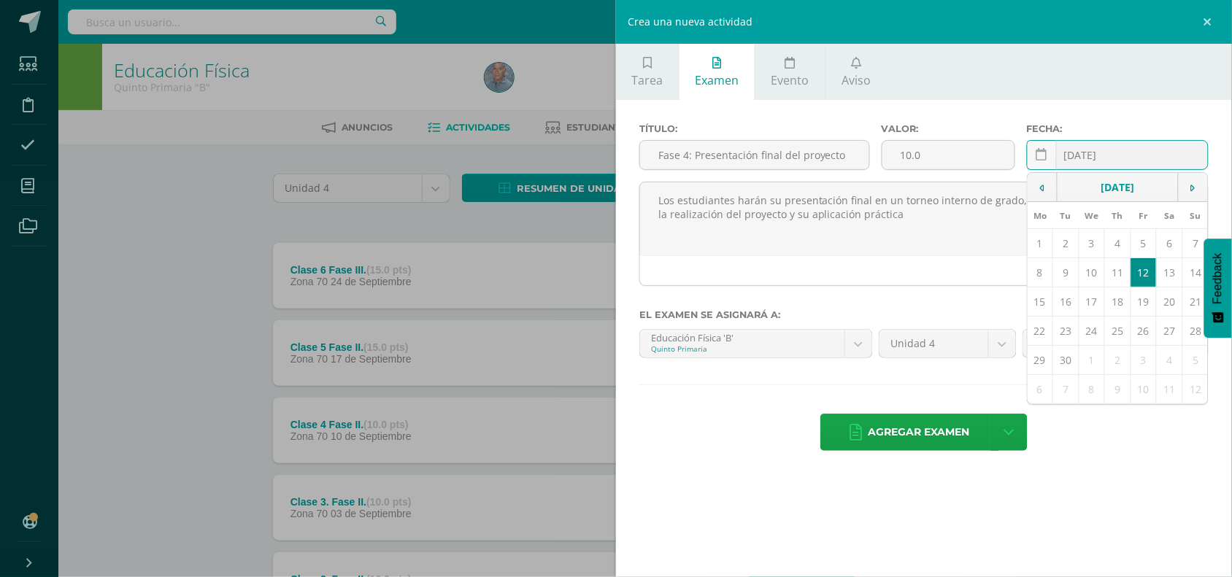
click at [1088, 157] on input "[DATE]" at bounding box center [1118, 155] width 180 height 28
click at [1042, 363] on td "29" at bounding box center [1041, 360] width 26 height 29
type input "2025-09-29"
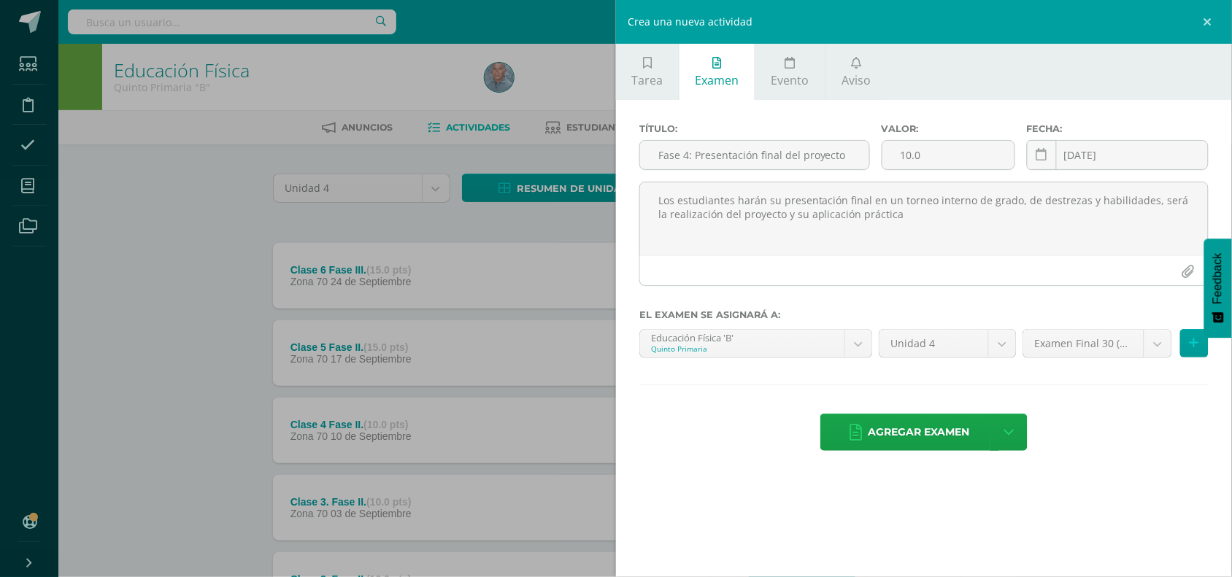
click at [768, 385] on div "Título: Fase 4: Presentación final del proyecto Valor: 10.0 Fecha: 2025-09-29 S…" at bounding box center [924, 288] width 616 height 377
click at [931, 431] on span "Agregar examen" at bounding box center [919, 433] width 101 height 36
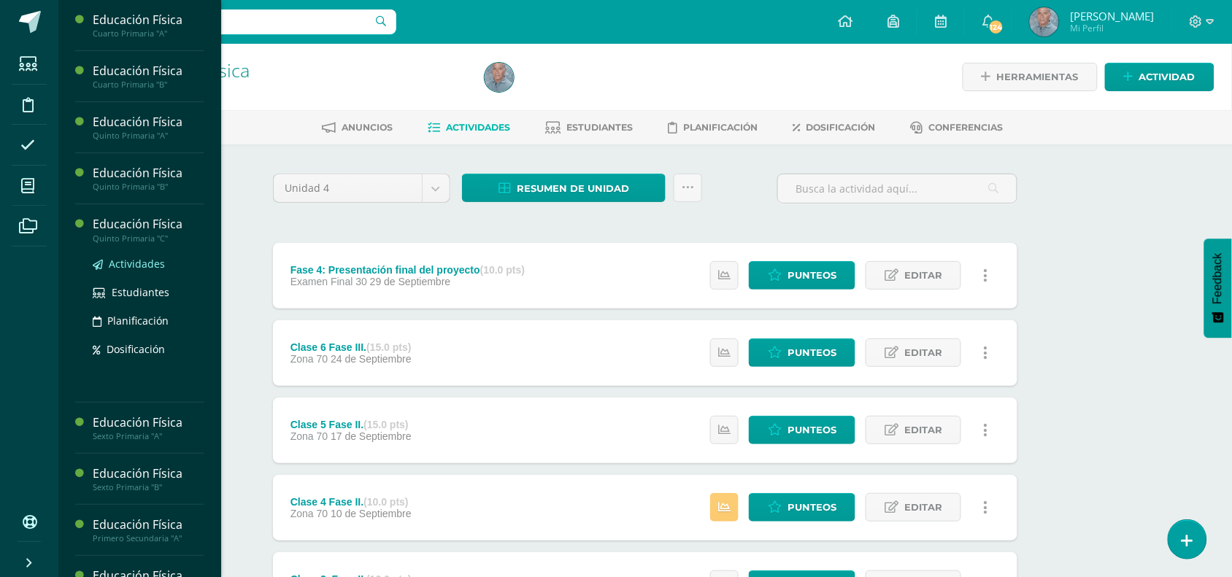
click at [150, 261] on span "Actividades" at bounding box center [137, 264] width 56 height 14
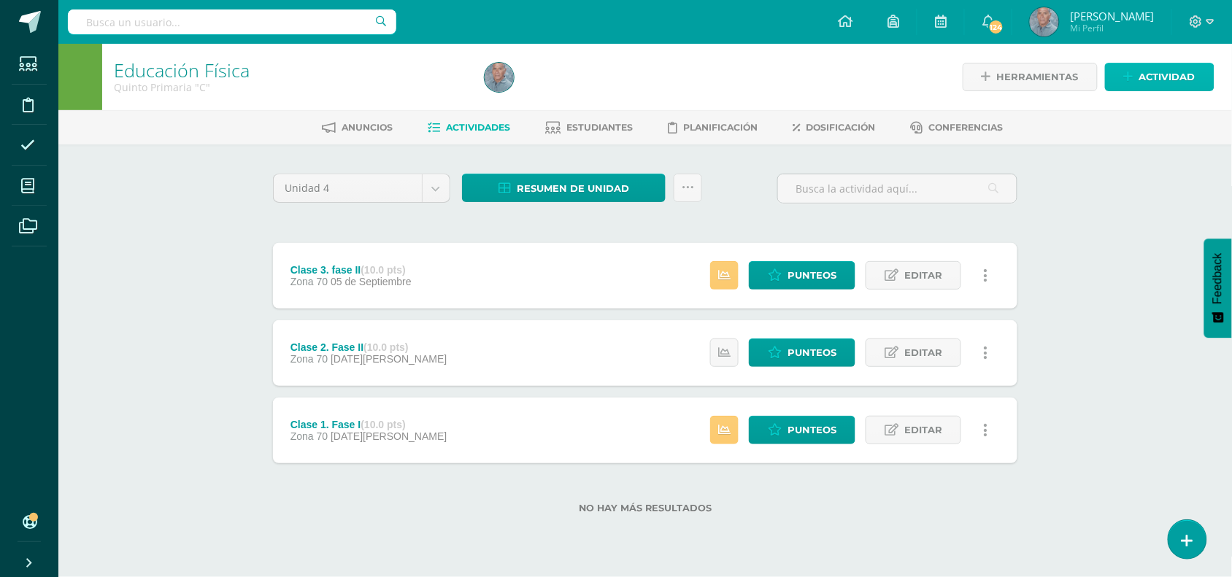
click at [1161, 77] on span "Actividad" at bounding box center [1167, 77] width 56 height 27
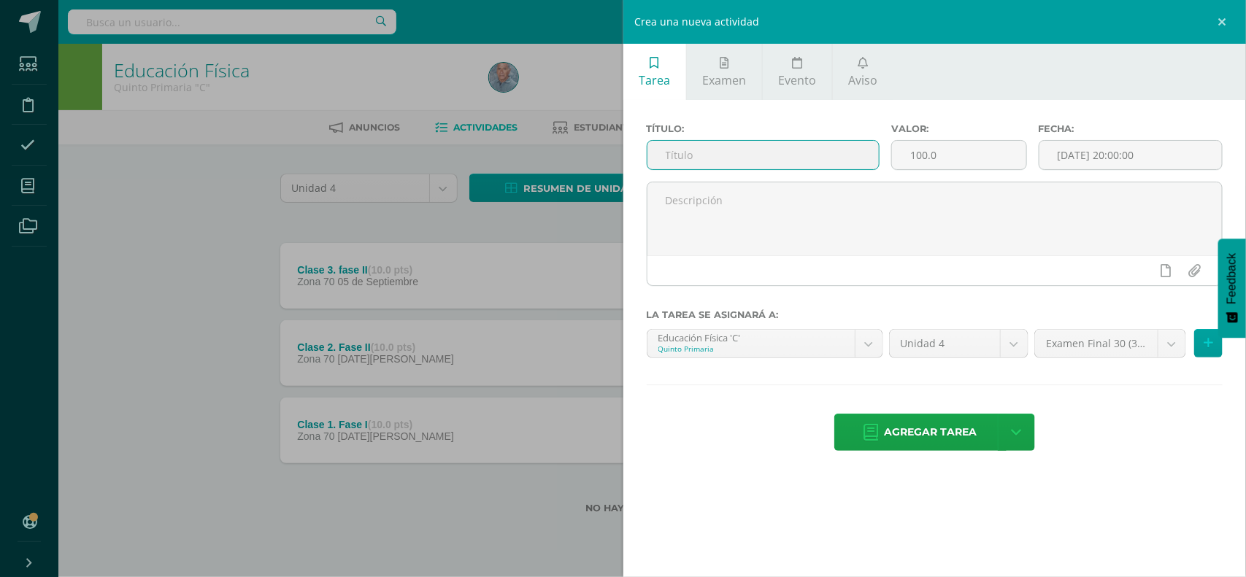
click at [661, 158] on input "text" at bounding box center [763, 155] width 232 height 28
type input "Clase 4 Fase II."
click at [918, 157] on input "100.0" at bounding box center [959, 155] width 134 height 28
type input "10.0"
click at [1124, 150] on input "[DATE] 20:00:00" at bounding box center [1130, 155] width 182 height 28
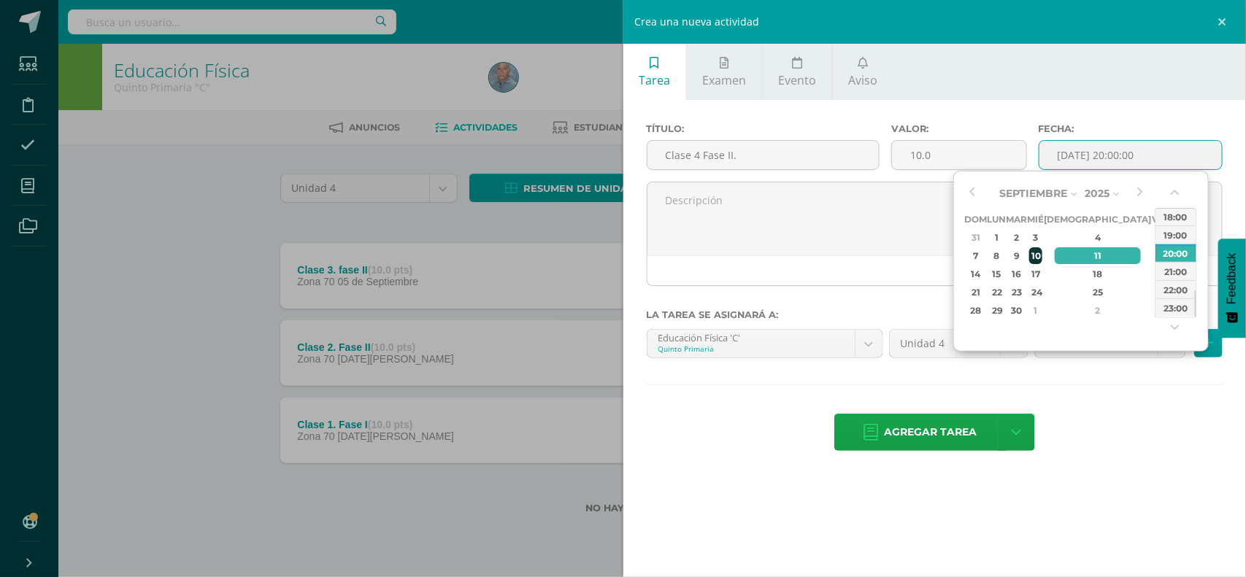
click at [1042, 260] on div "10" at bounding box center [1035, 255] width 13 height 17
click at [1172, 191] on button "button" at bounding box center [1176, 196] width 15 height 22
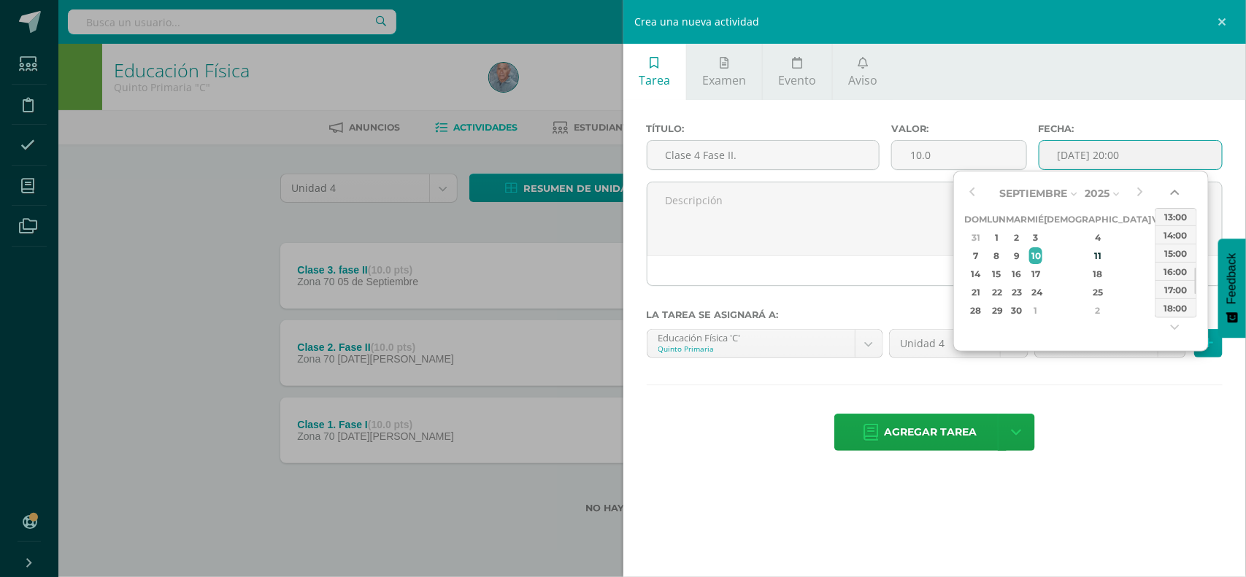
click at [1172, 191] on button "button" at bounding box center [1176, 196] width 15 height 22
click at [1172, 215] on div "13:00" at bounding box center [1175, 216] width 41 height 18
type input "2025-09-10 13:00"
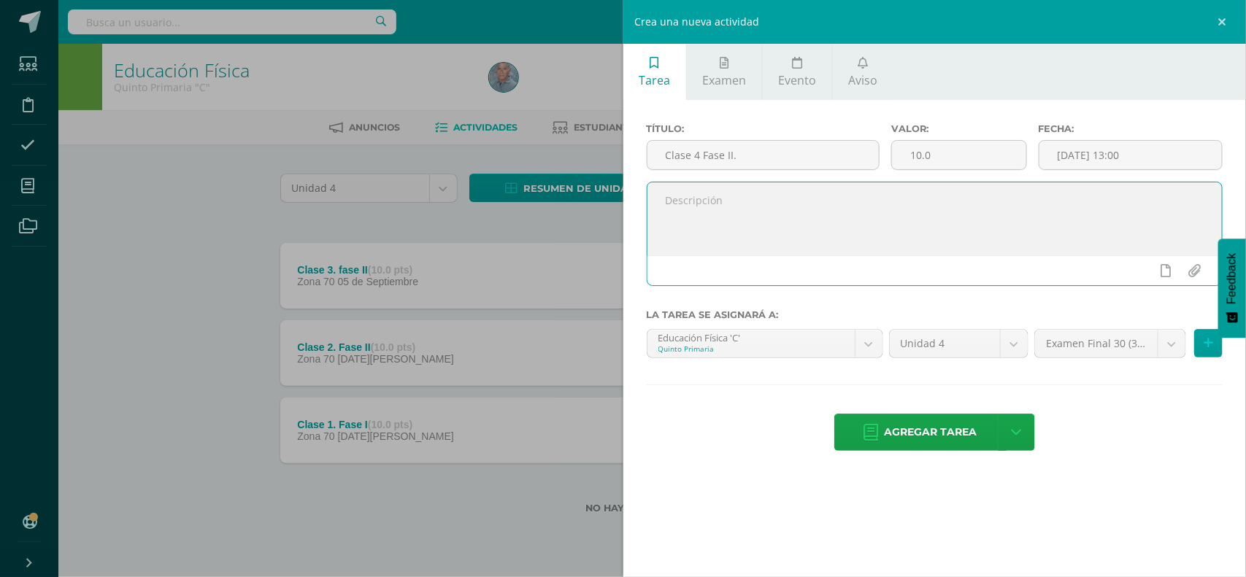
click at [684, 216] on textarea at bounding box center [934, 218] width 575 height 73
paste textarea "P 1. Los estudiantes realizan series técnicas de la recepción del balon con el …"
click at [721, 223] on textarea "P 1. Los estudiantes realizan series técnicas de la recepción del balon con el …" at bounding box center [934, 218] width 575 height 73
paste textarea "P 2. Los estudiantes desarrollan series de ejercicios técnicos de la recepción …"
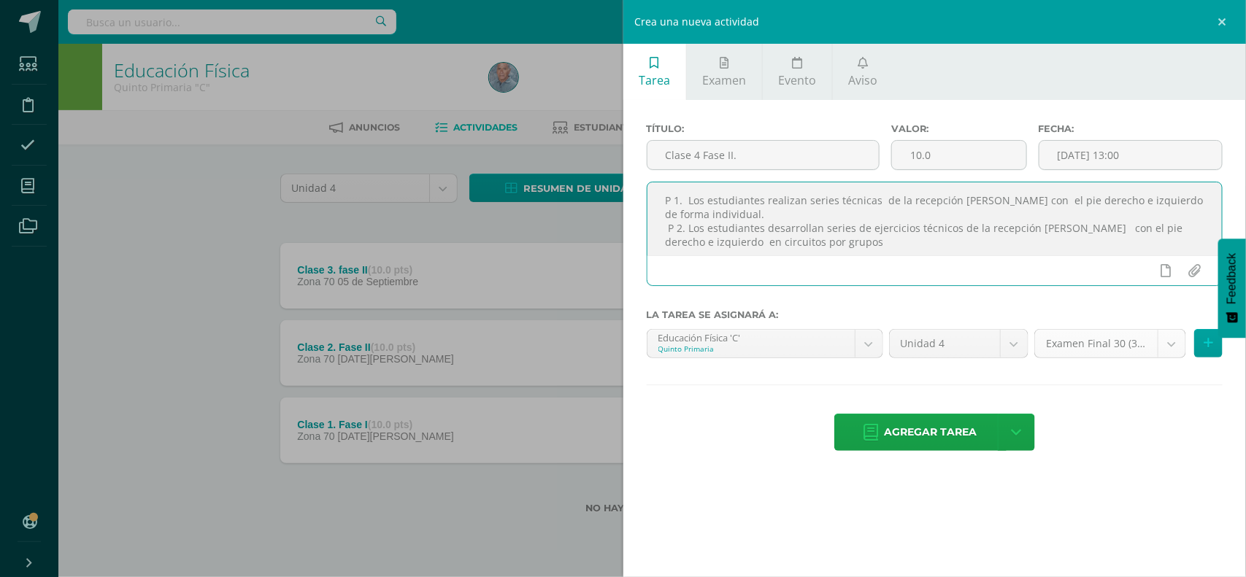
type textarea "P 1. Los estudiantes realizan series técnicas de la recepción [PERSON_NAME] con…"
click at [1169, 351] on body "Estudiantes Disciplina Asistencia Mis cursos Archivos Soporte Centro de ayuda Ú…" at bounding box center [623, 280] width 1246 height 561
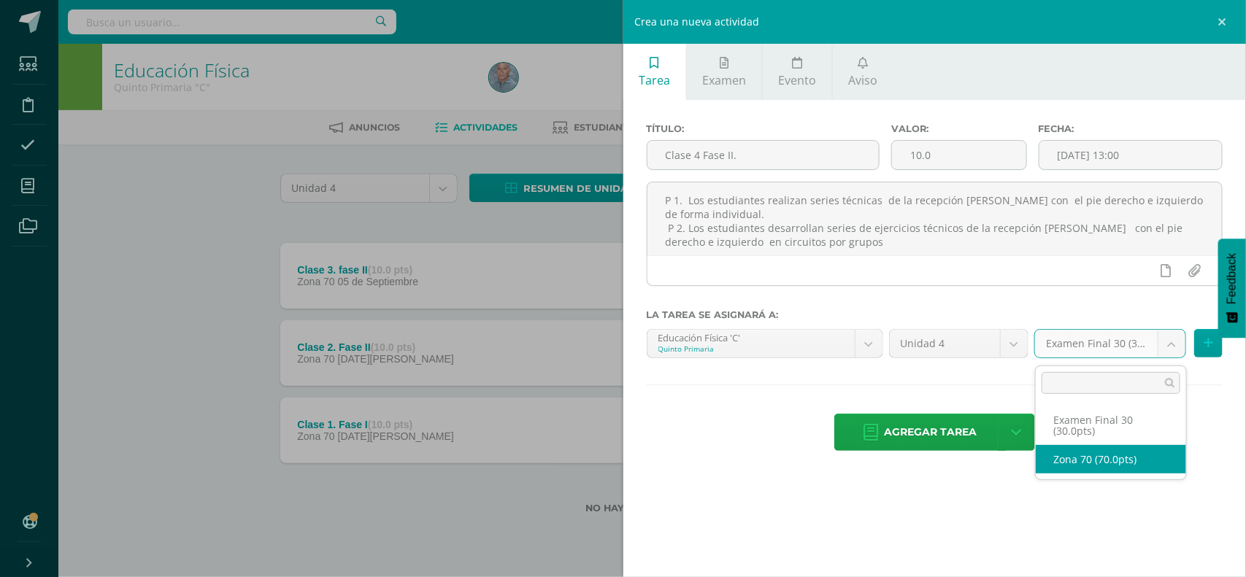
select select "47196"
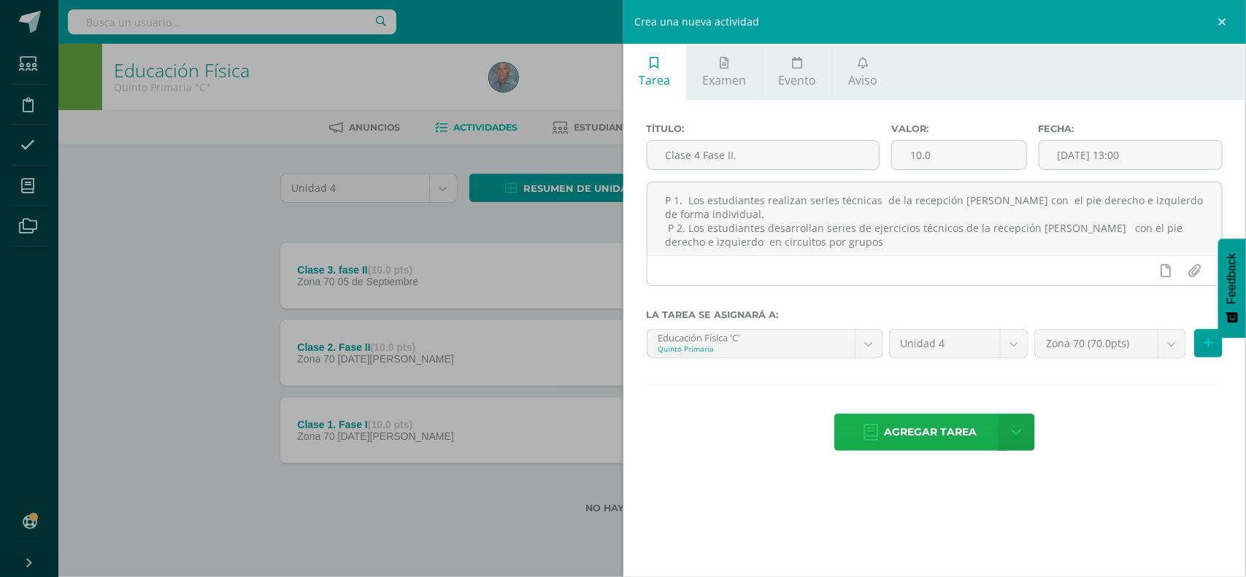
click at [918, 431] on span "Agregar tarea" at bounding box center [931, 433] width 93 height 36
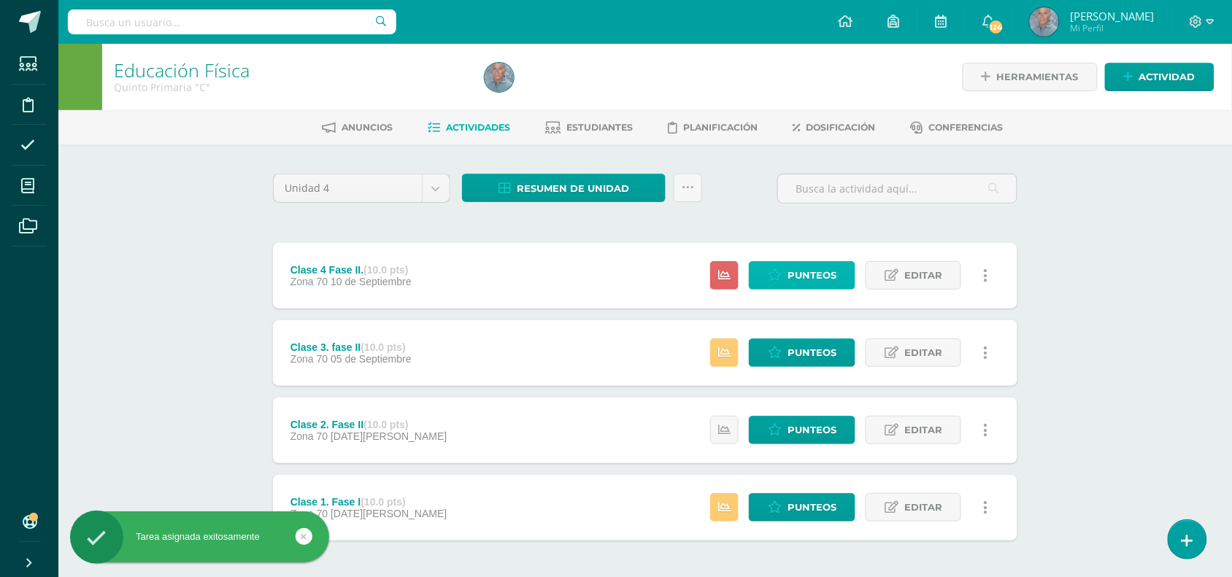
click at [812, 270] on span "Punteos" at bounding box center [812, 275] width 49 height 27
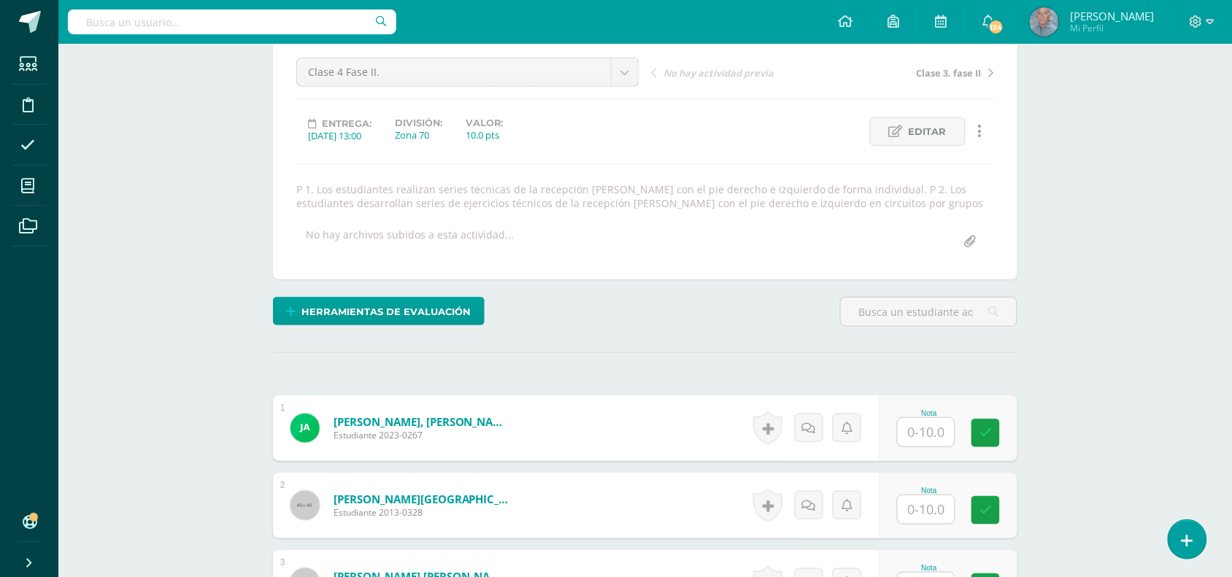
scroll to position [140, 0]
click at [918, 431] on input "text" at bounding box center [935, 432] width 58 height 29
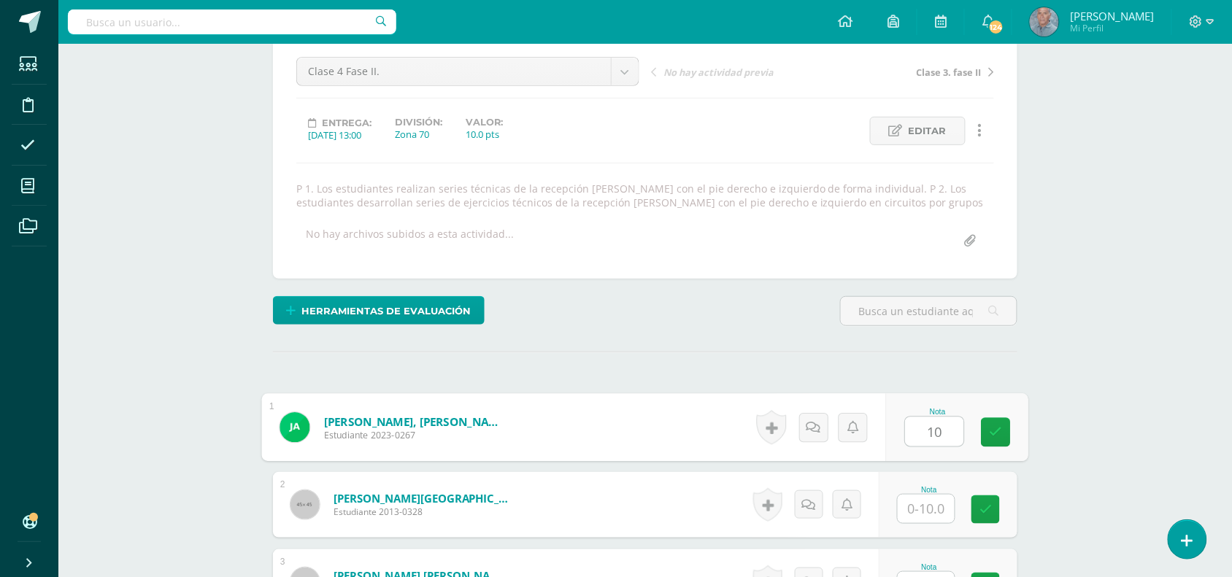
type input "10"
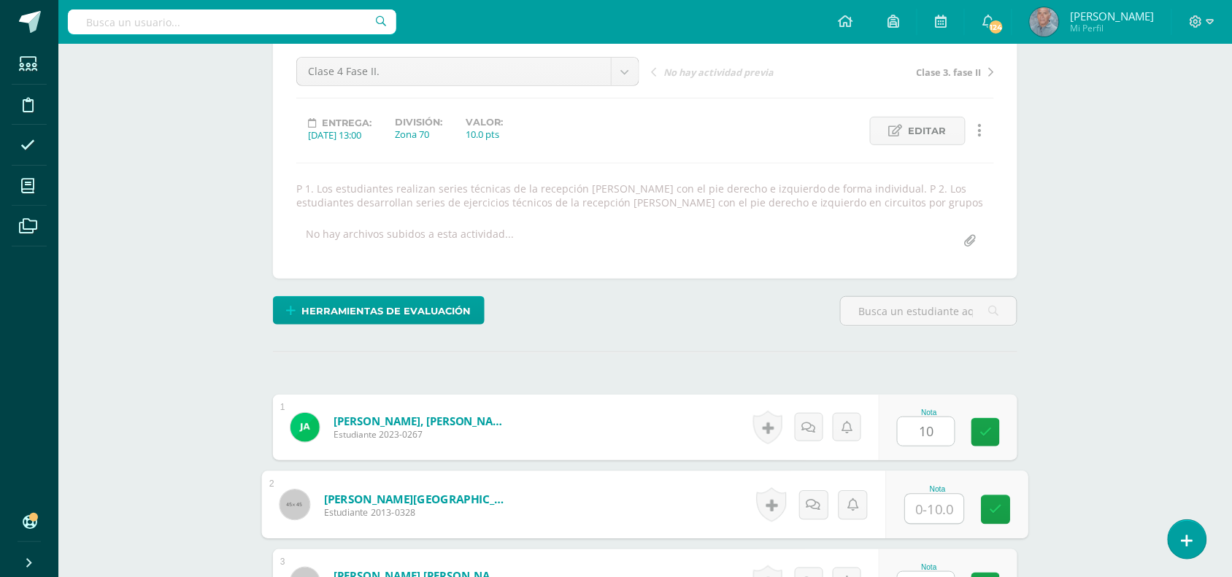
click at [917, 502] on input "text" at bounding box center [935, 509] width 58 height 29
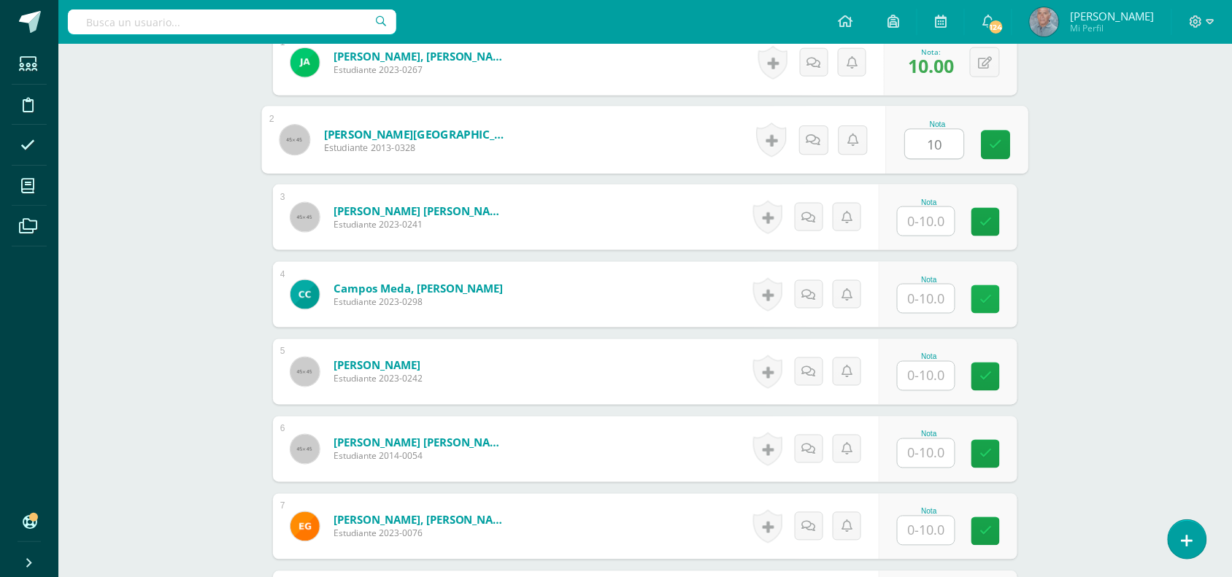
scroll to position [506, 0]
type input "10"
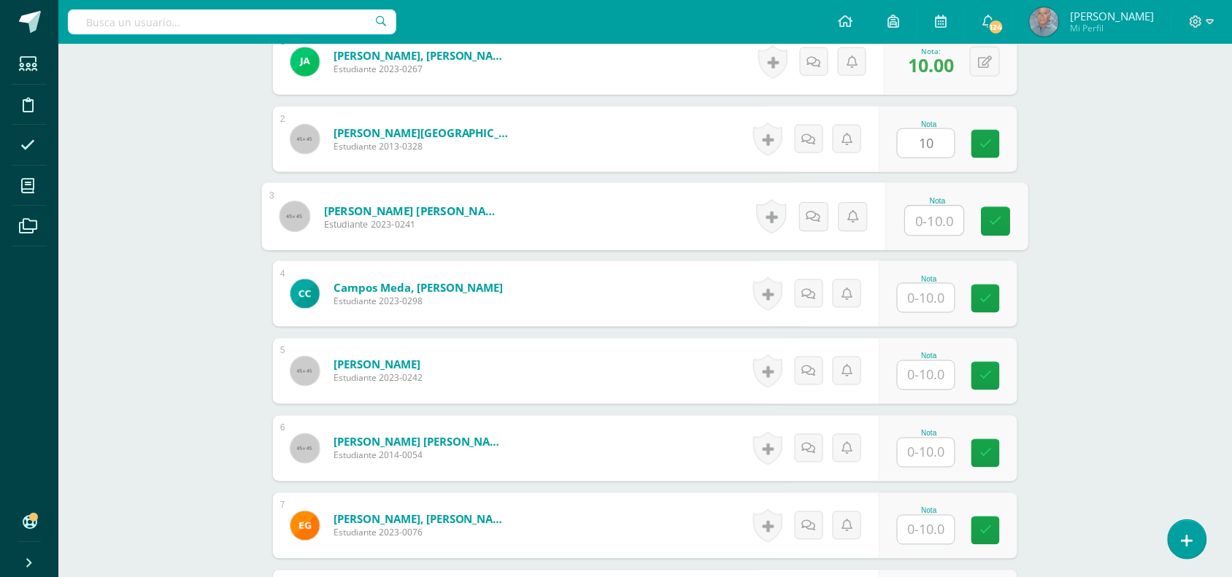
click at [916, 219] on input "text" at bounding box center [935, 221] width 58 height 29
type input "10"
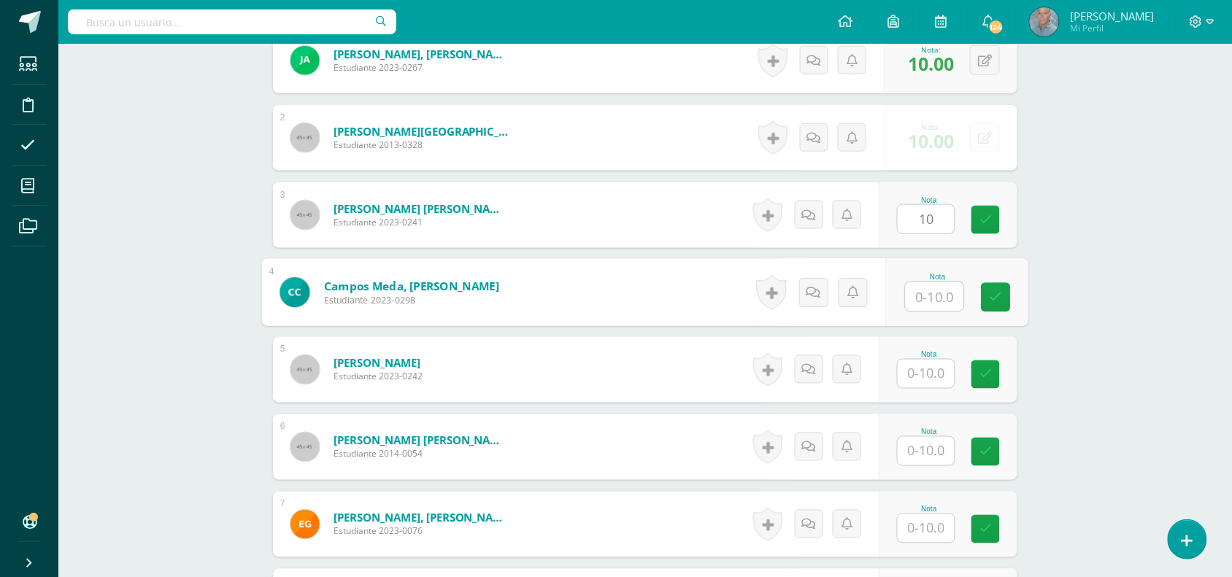
click at [916, 296] on input "text" at bounding box center [935, 296] width 58 height 29
type input "10"
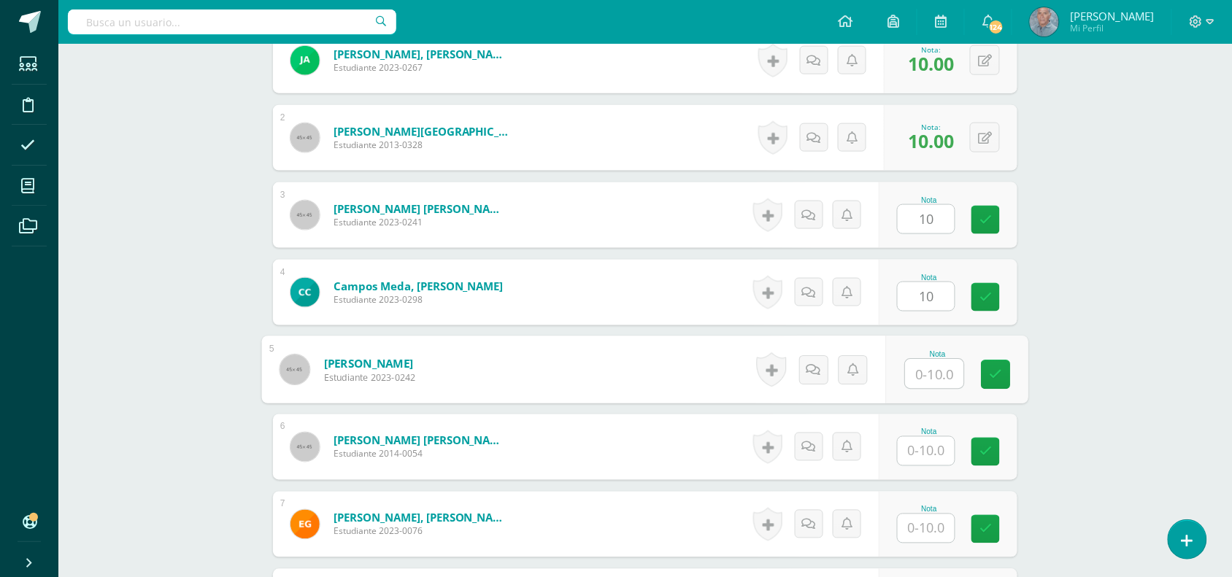
click at [916, 385] on input "text" at bounding box center [935, 374] width 58 height 29
type input "10"
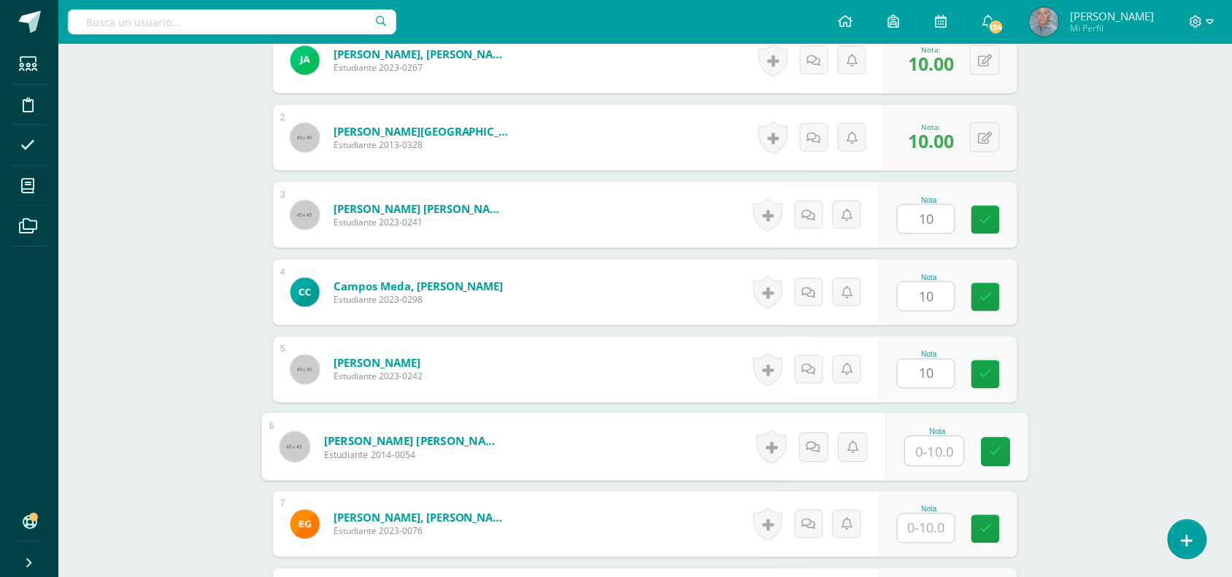
click at [917, 453] on input "text" at bounding box center [935, 451] width 58 height 29
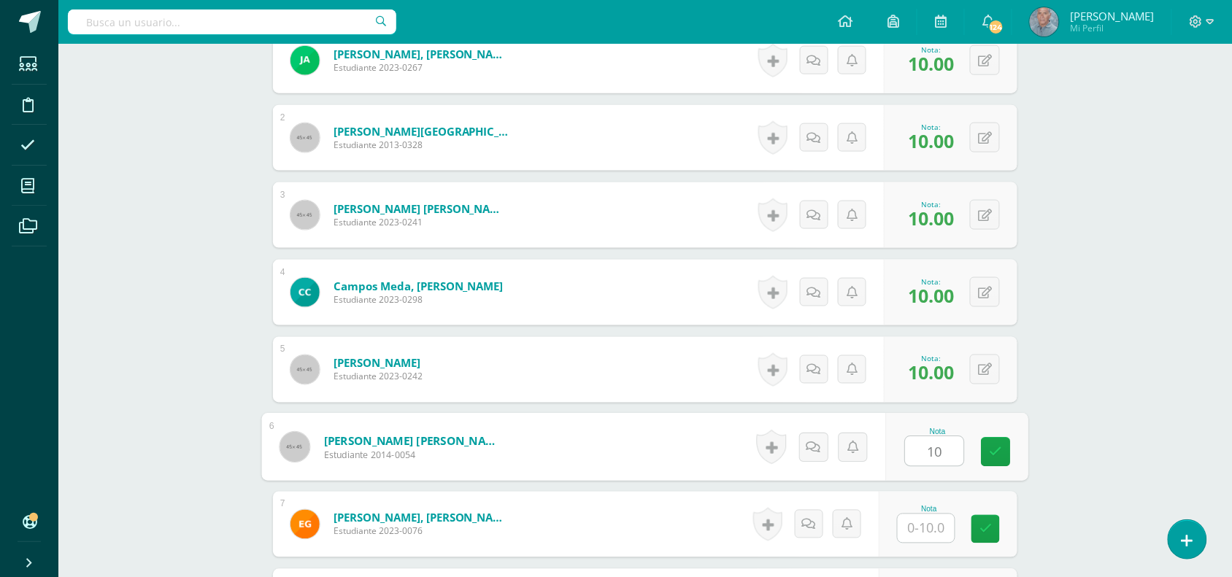
type input "10"
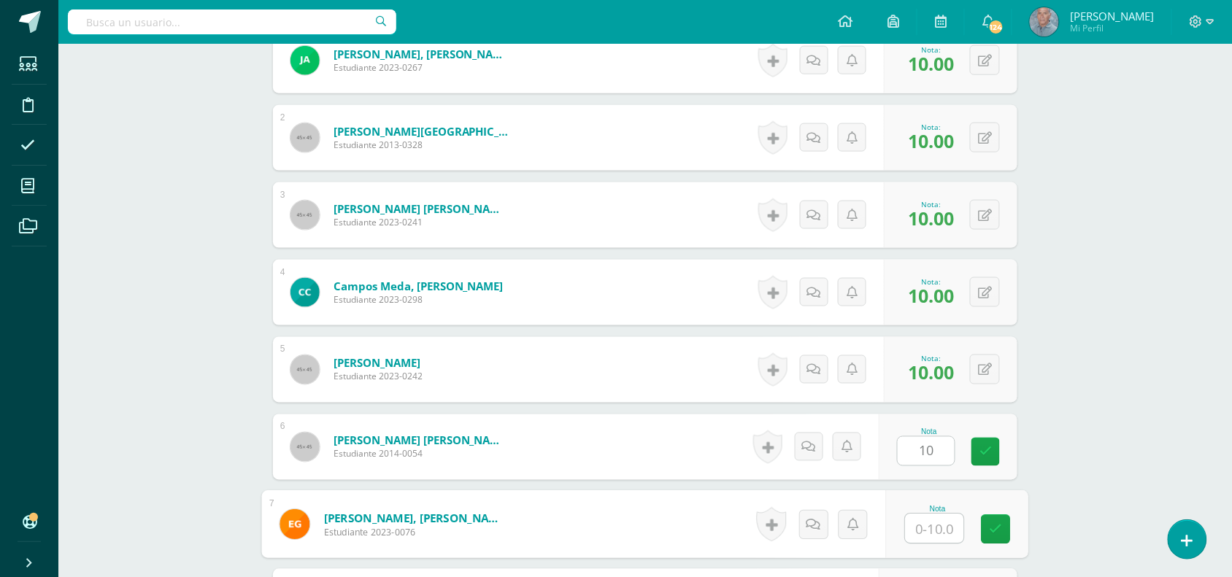
click at [915, 529] on input "text" at bounding box center [935, 529] width 58 height 29
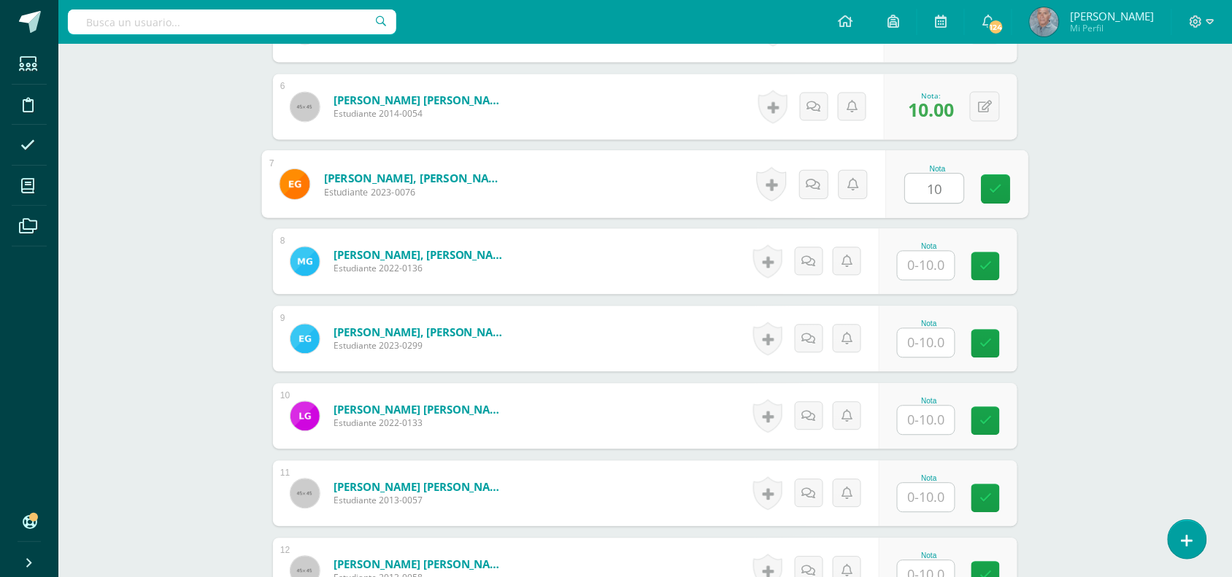
scroll to position [872, 0]
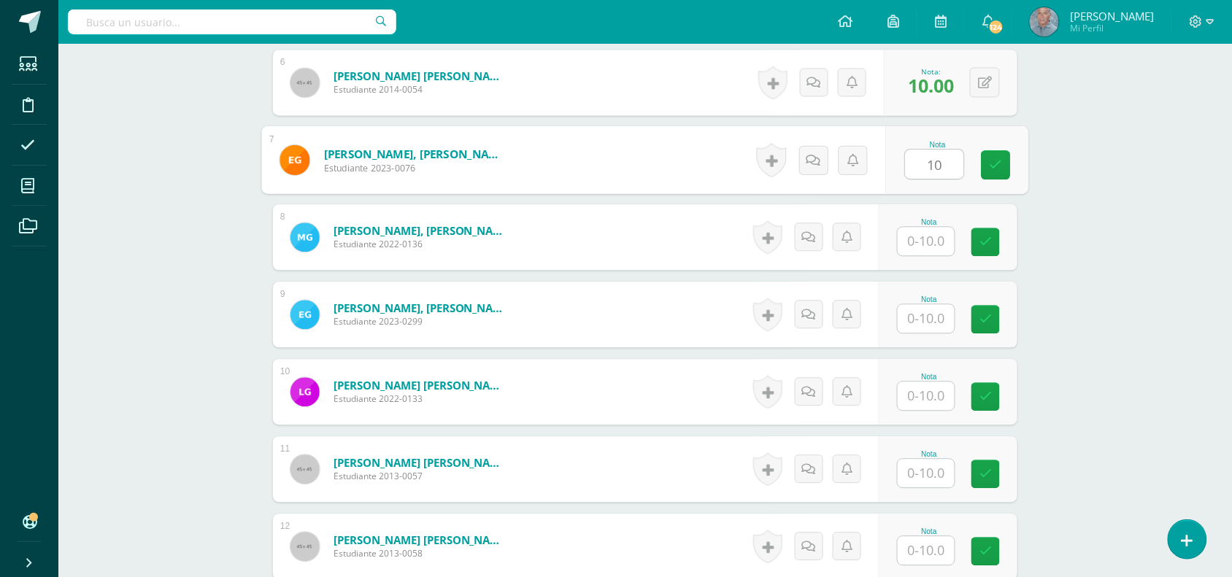
type input "10"
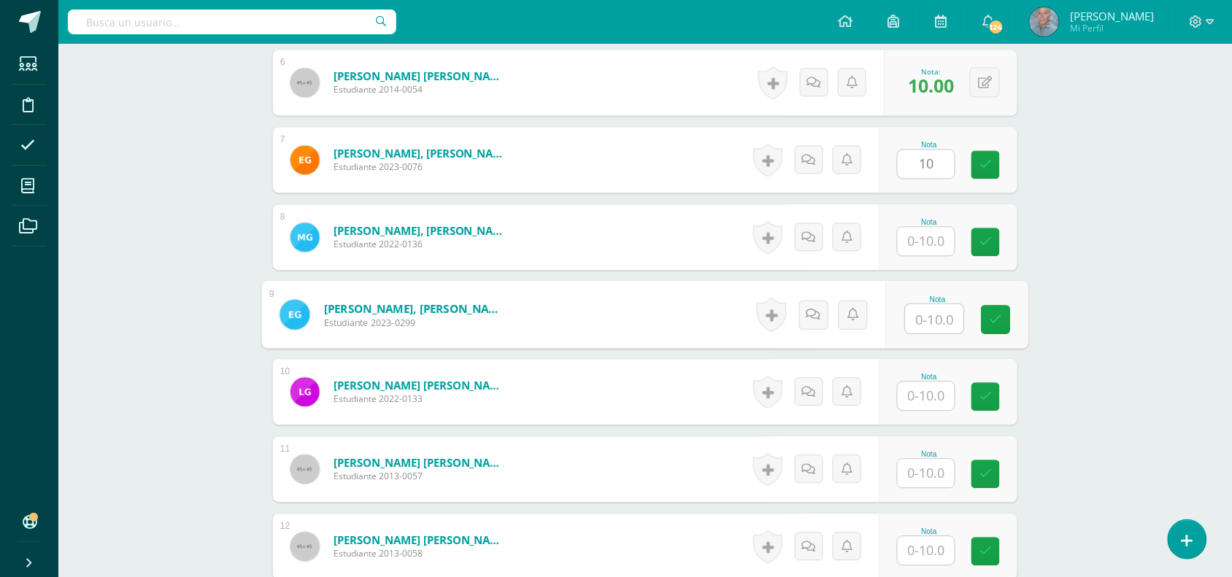
click at [915, 315] on input "text" at bounding box center [935, 318] width 58 height 29
type input "10"
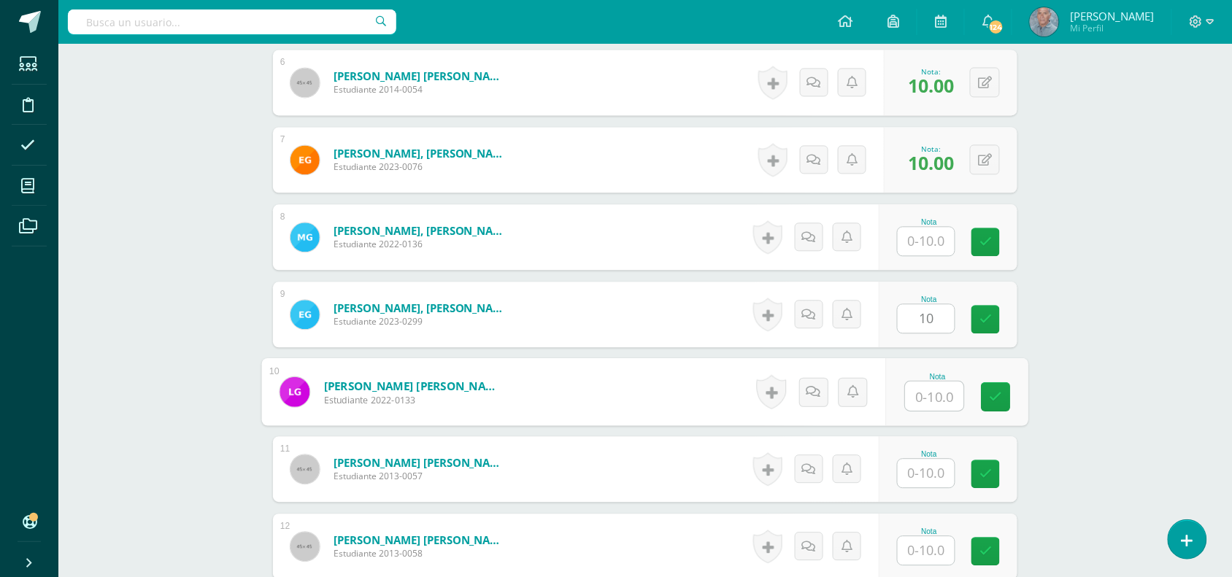
click at [913, 396] on input "text" at bounding box center [935, 396] width 58 height 29
type input "10"
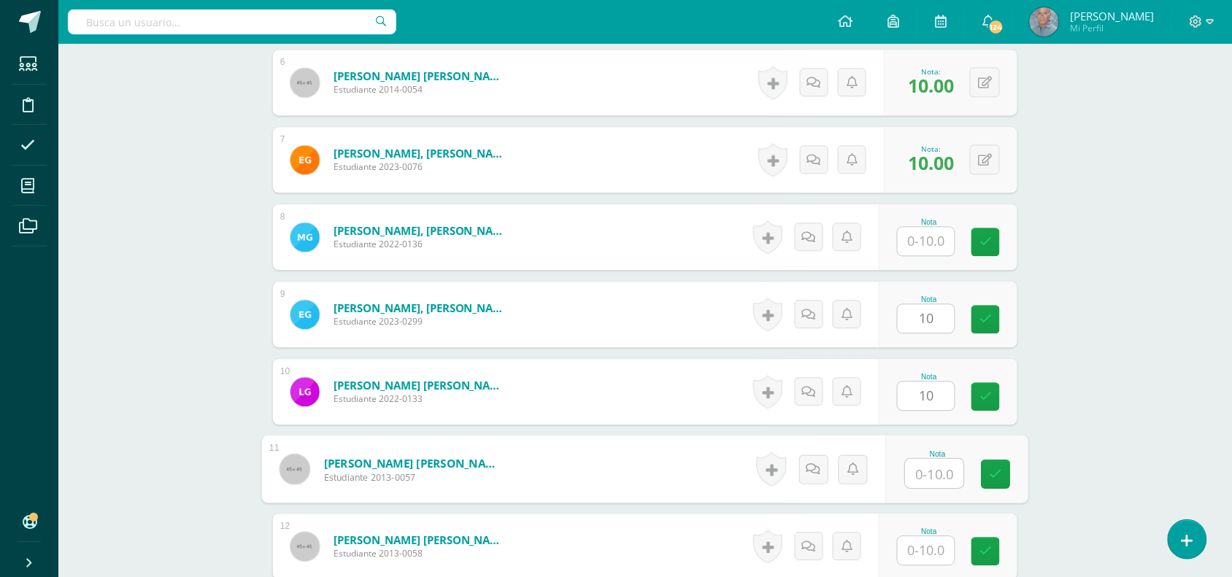
click at [911, 469] on input "text" at bounding box center [935, 473] width 58 height 29
type input "10"
click at [911, 545] on input "text" at bounding box center [926, 551] width 57 height 28
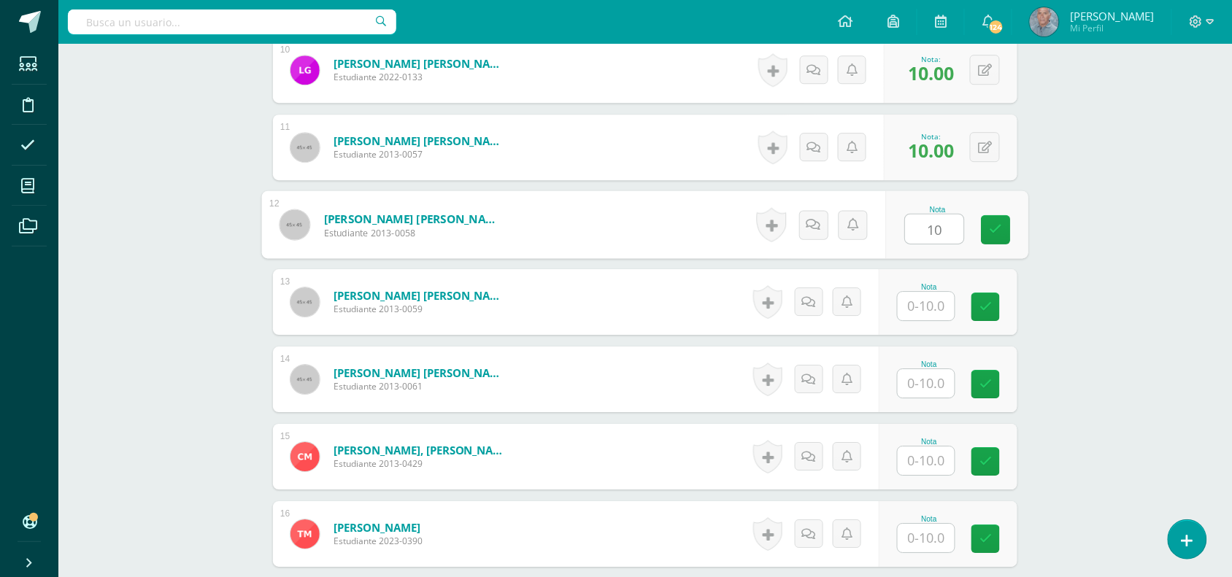
scroll to position [1201, 0]
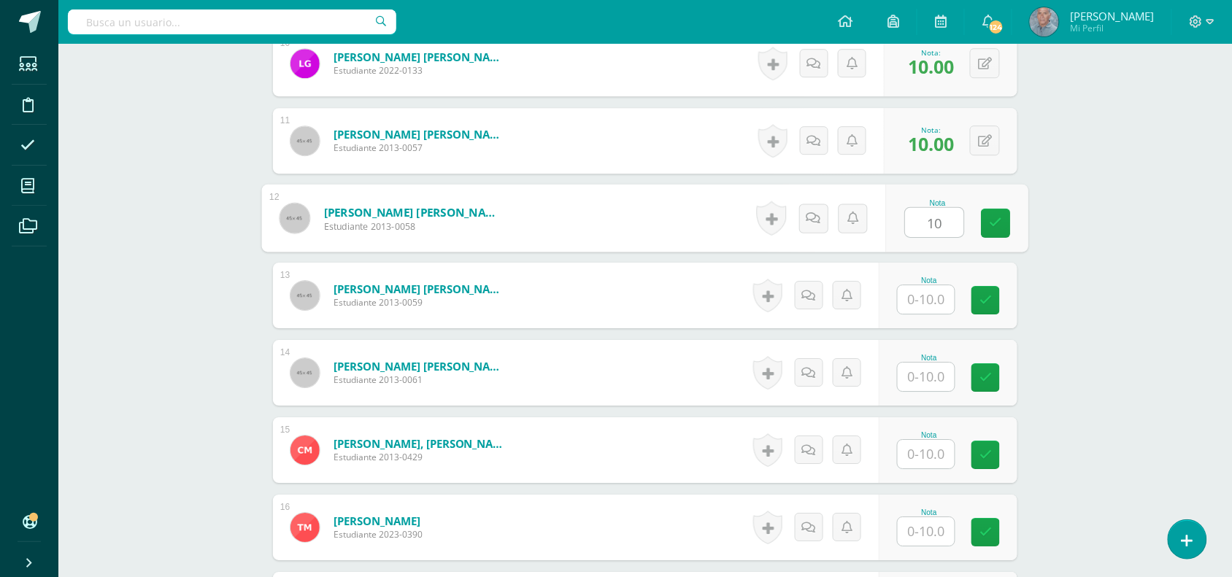
type input "10"
click at [913, 297] on input "text" at bounding box center [935, 299] width 58 height 29
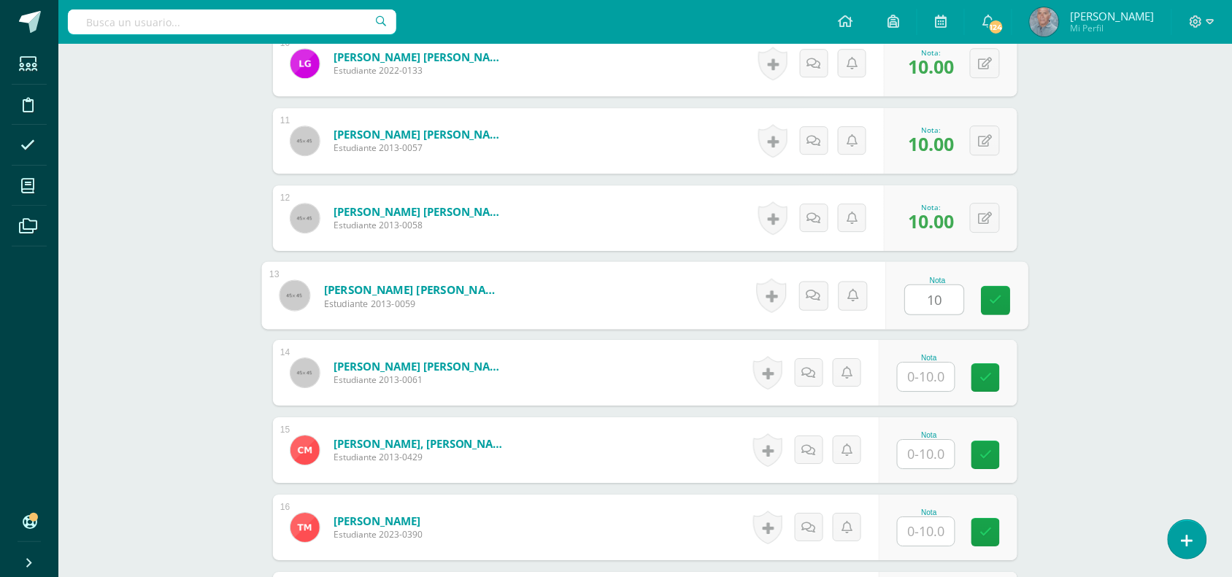
type input "10"
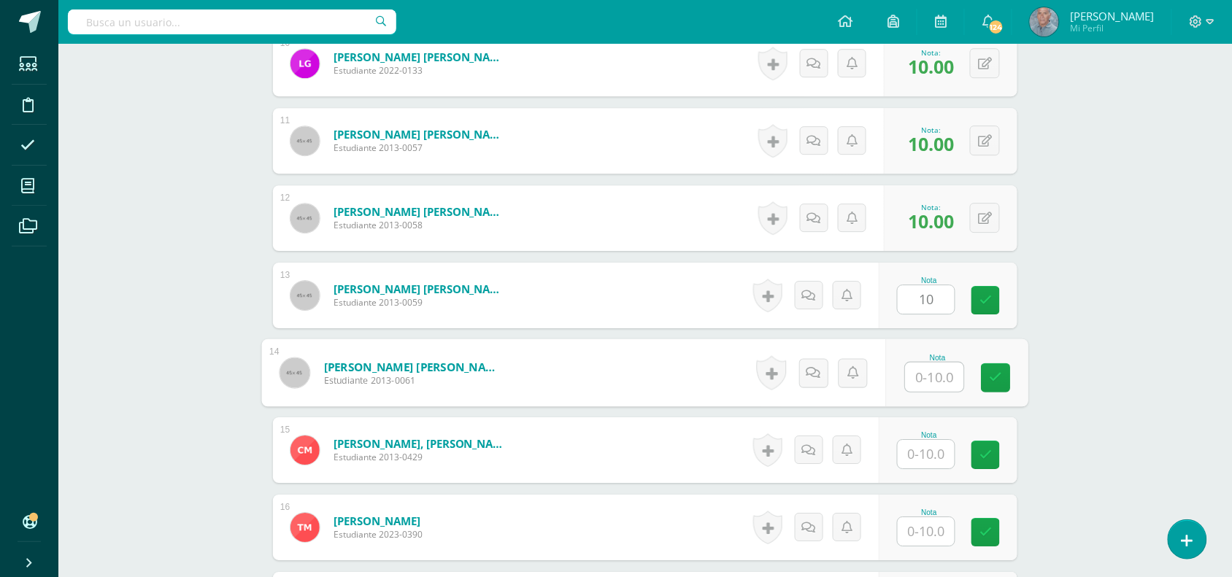
click at [912, 380] on input "text" at bounding box center [935, 377] width 58 height 29
type input "10"
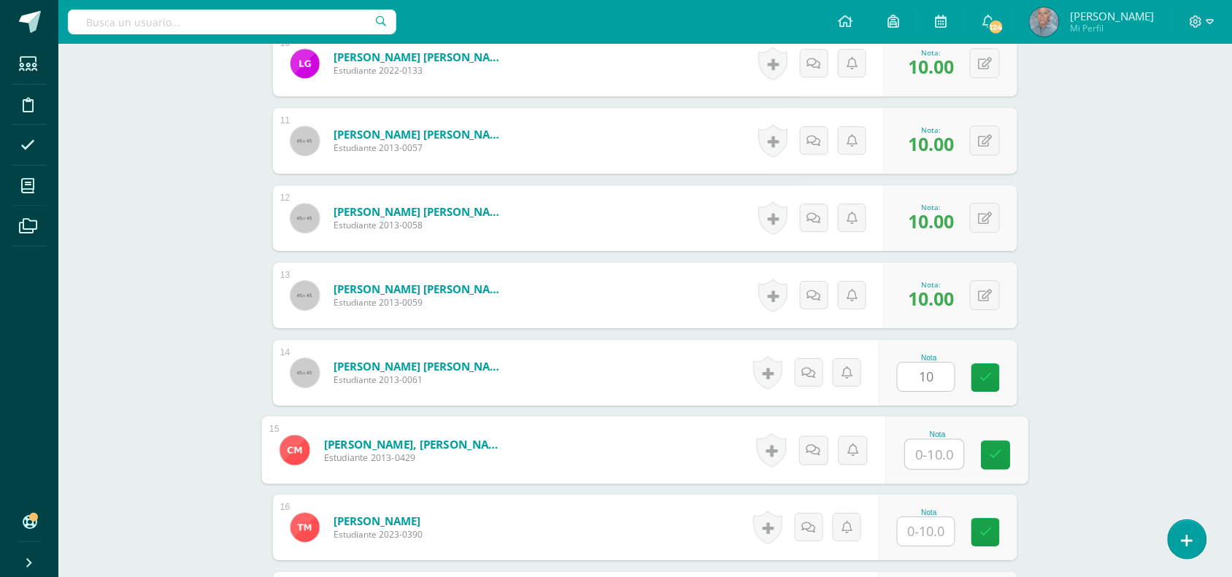
click at [910, 458] on input "text" at bounding box center [935, 454] width 58 height 29
type input "10"
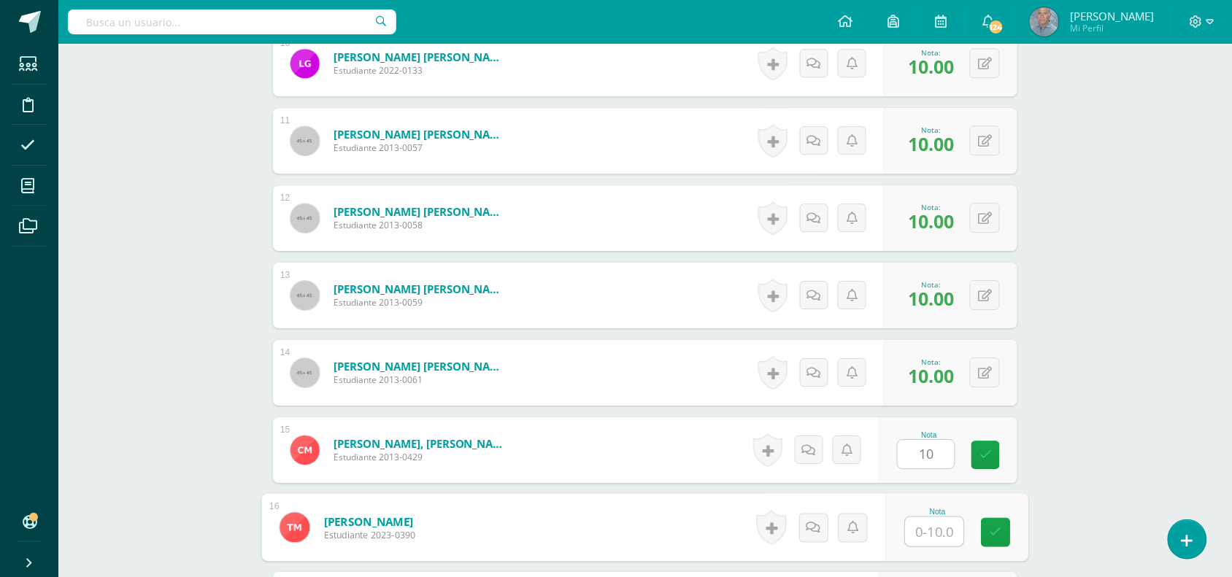
click at [913, 534] on input "text" at bounding box center [935, 532] width 58 height 29
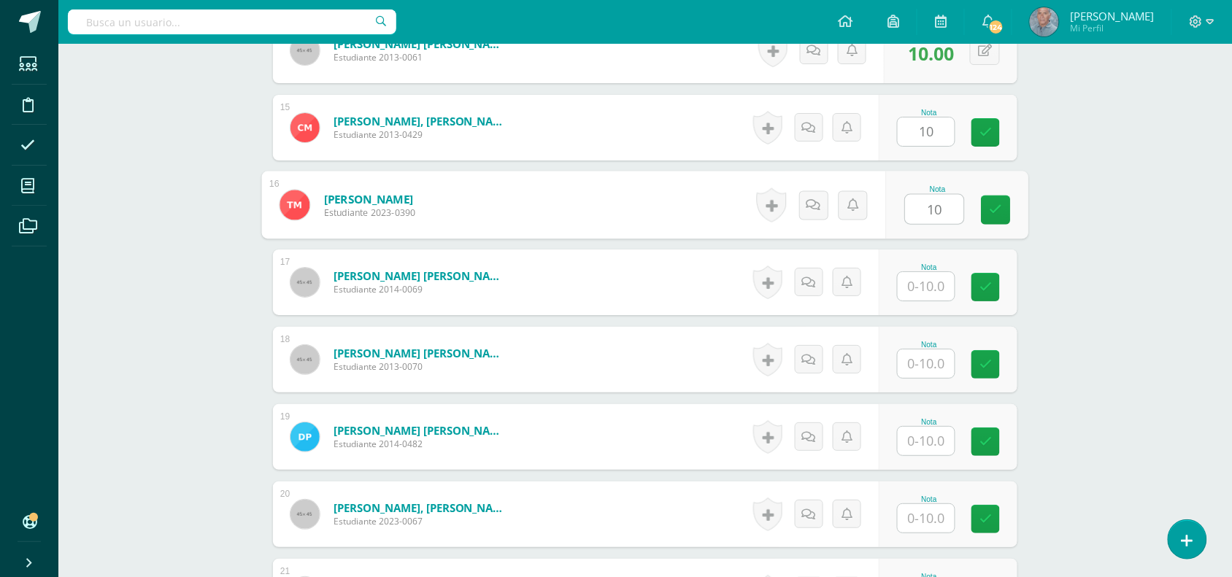
scroll to position [1529, 0]
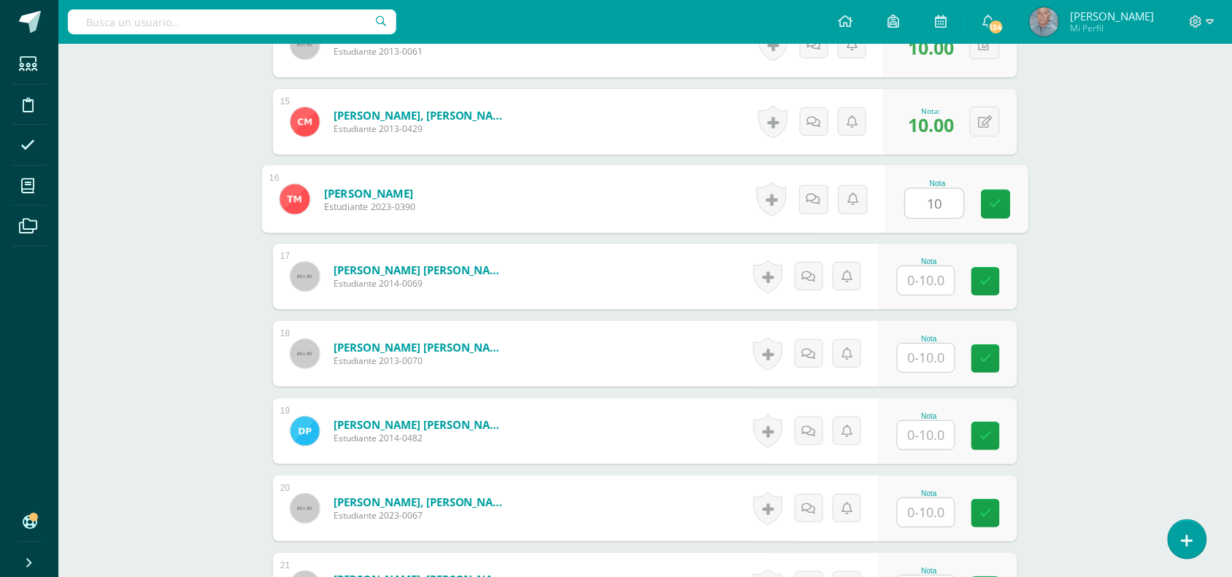
type input "10"
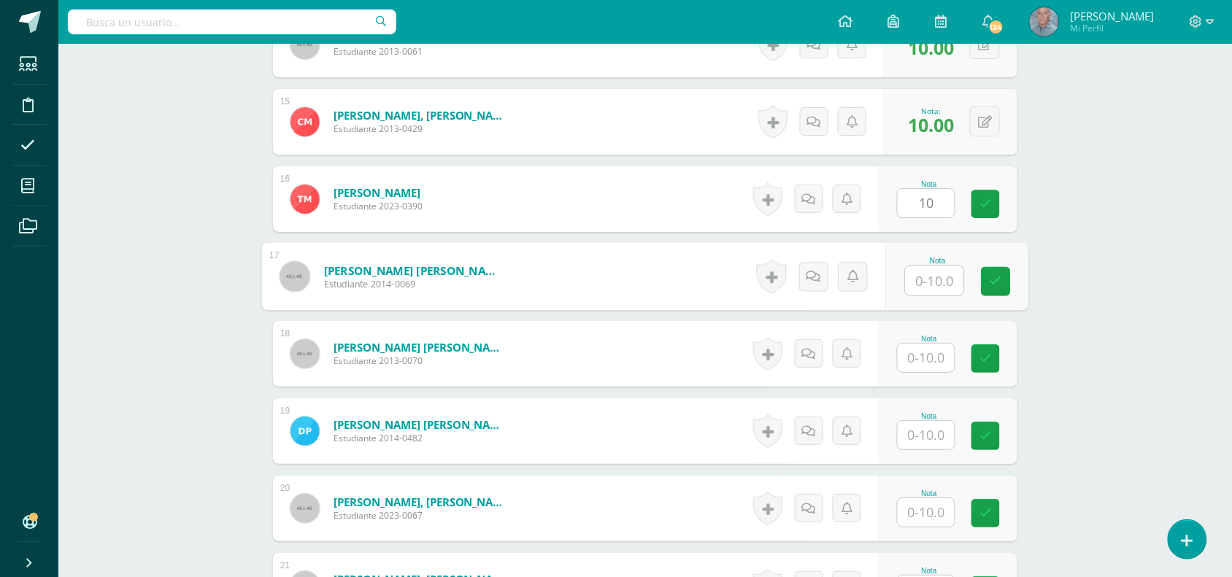
click at [918, 276] on input "text" at bounding box center [935, 280] width 58 height 29
type input "10"
click at [914, 353] on input "text" at bounding box center [926, 358] width 57 height 28
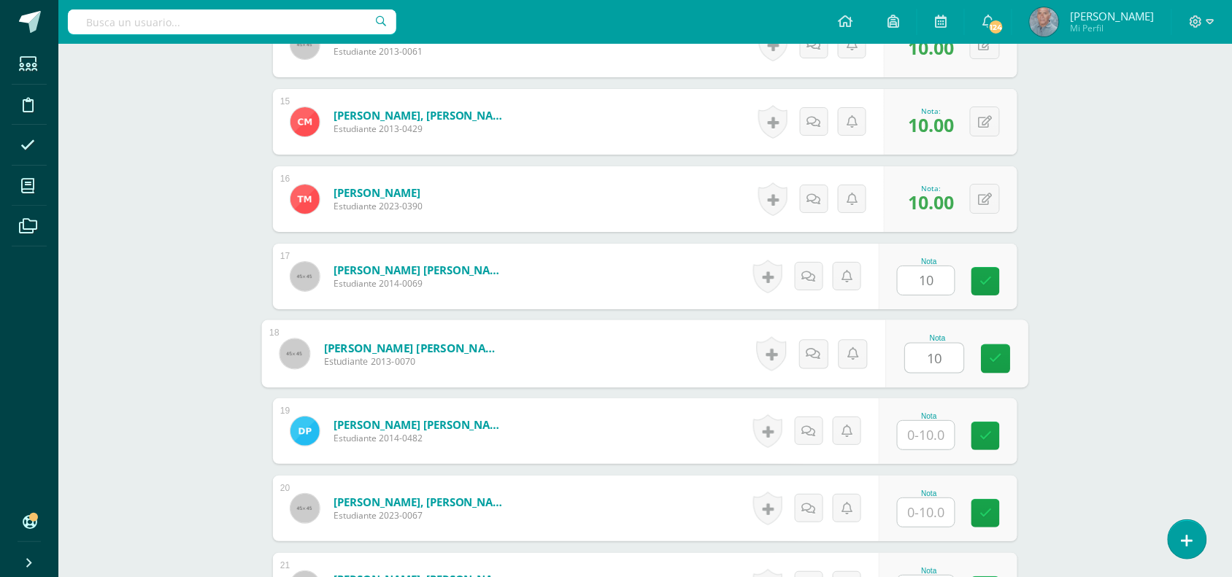
type input "10"
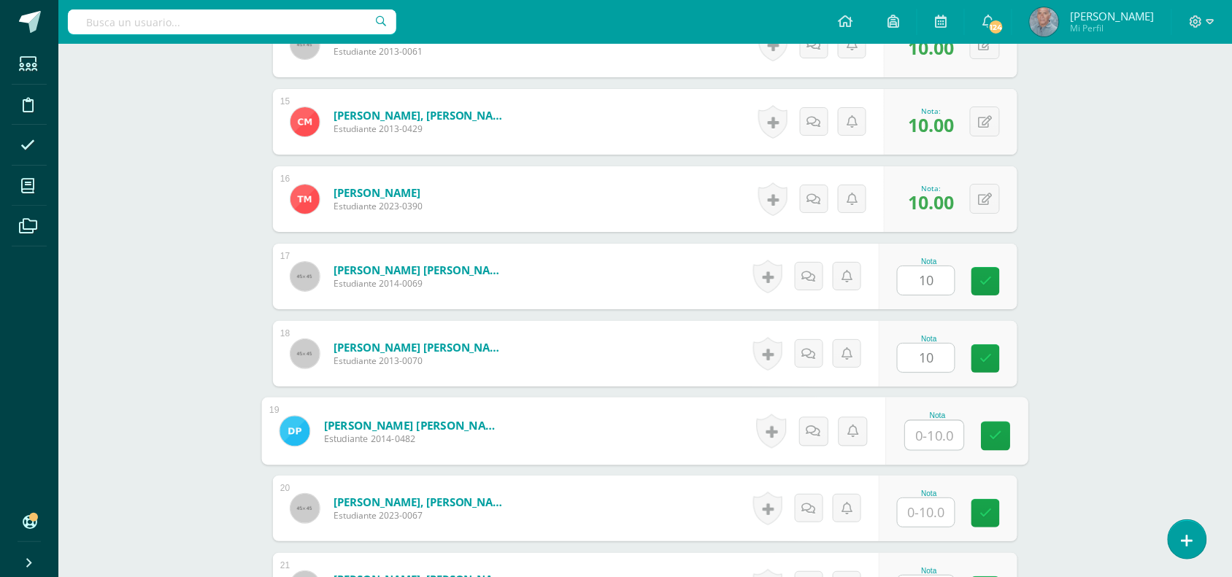
click at [916, 432] on input "text" at bounding box center [935, 435] width 58 height 29
type input "10"
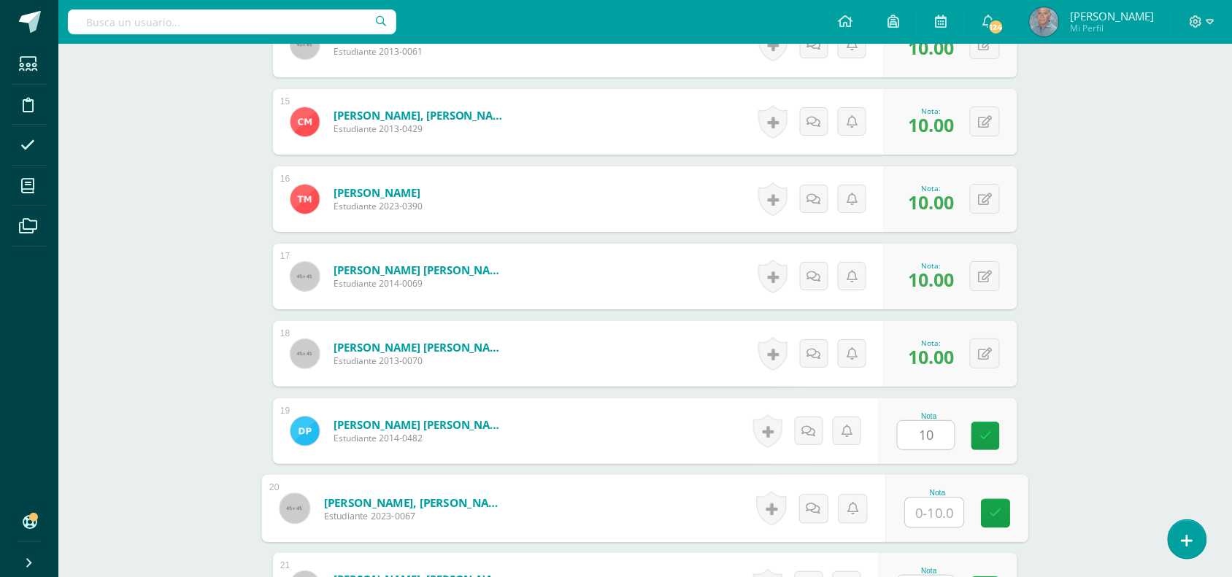
click at [916, 520] on input "text" at bounding box center [935, 513] width 58 height 29
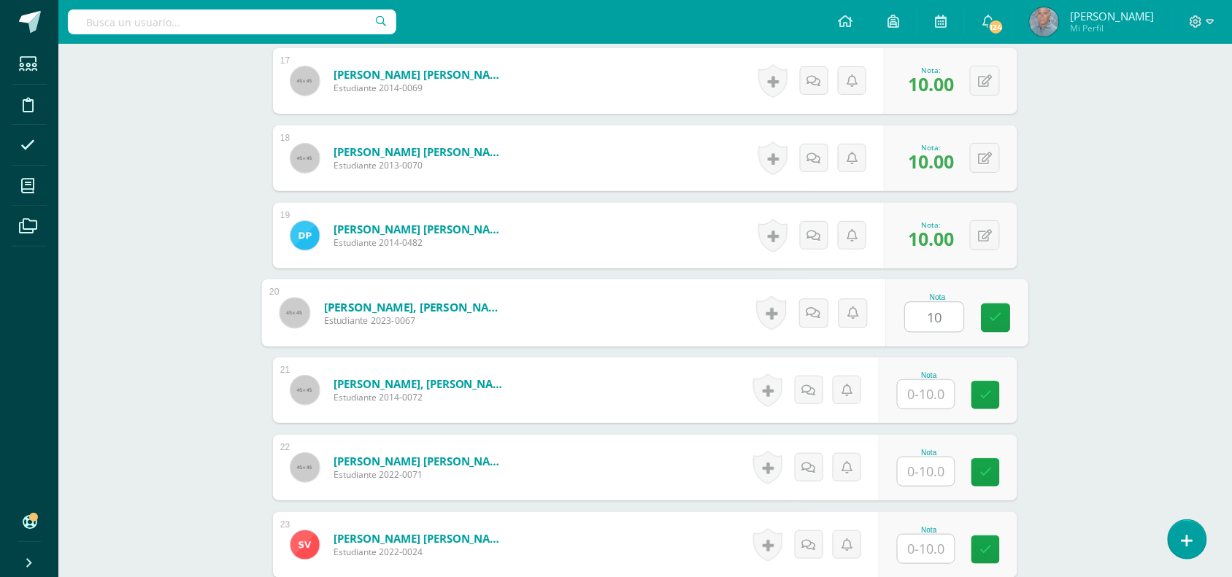
scroll to position [1748, 0]
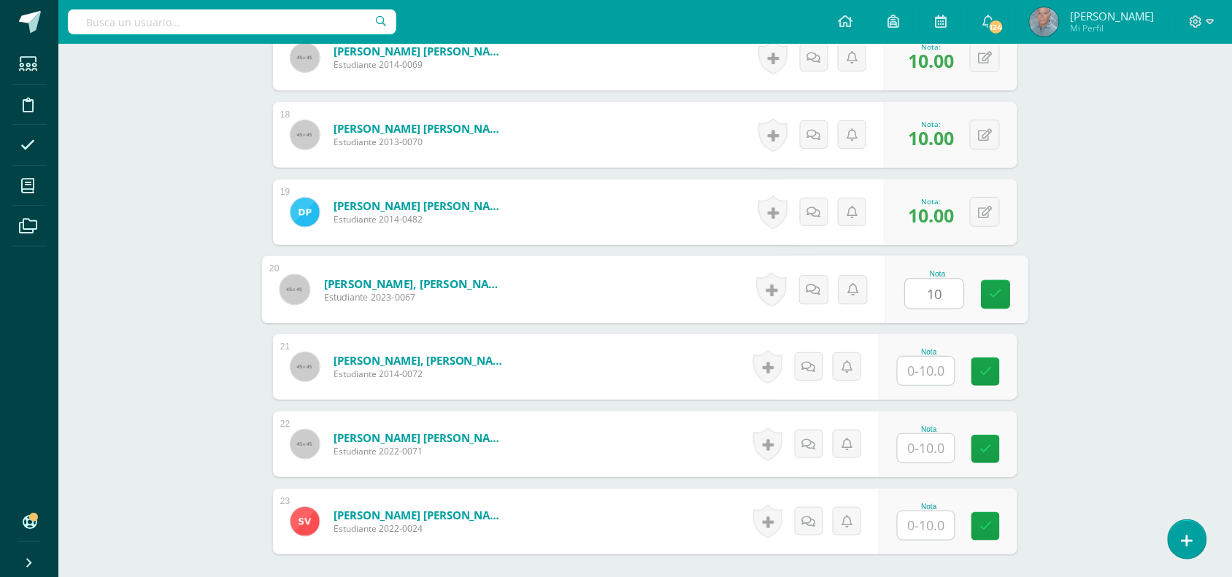
type input "10"
click at [910, 365] on input "text" at bounding box center [926, 371] width 57 height 28
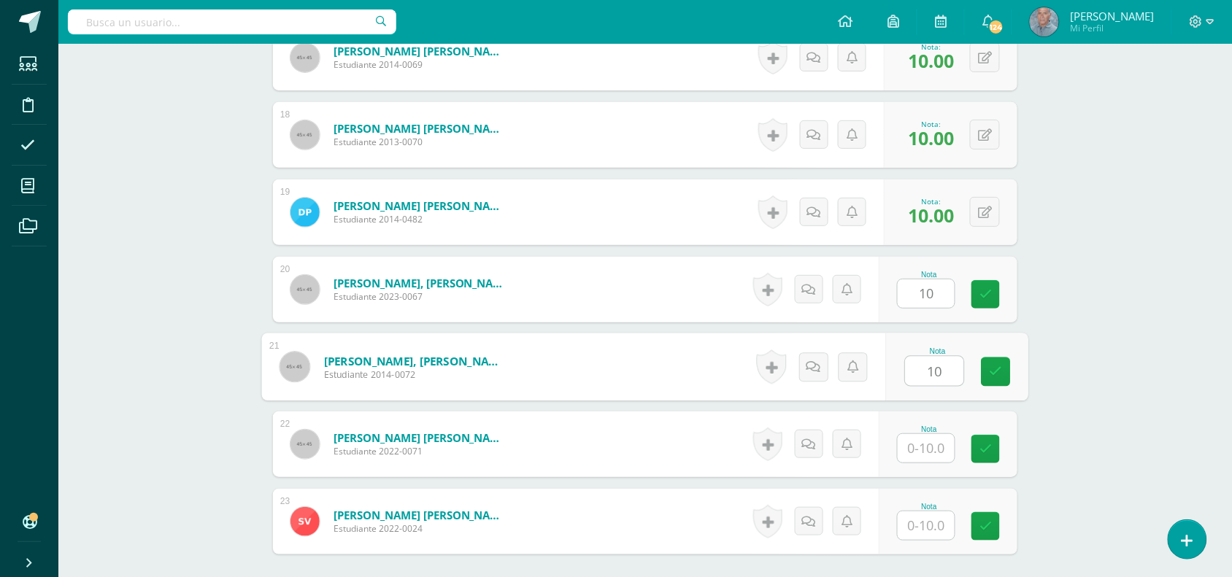
type input "10"
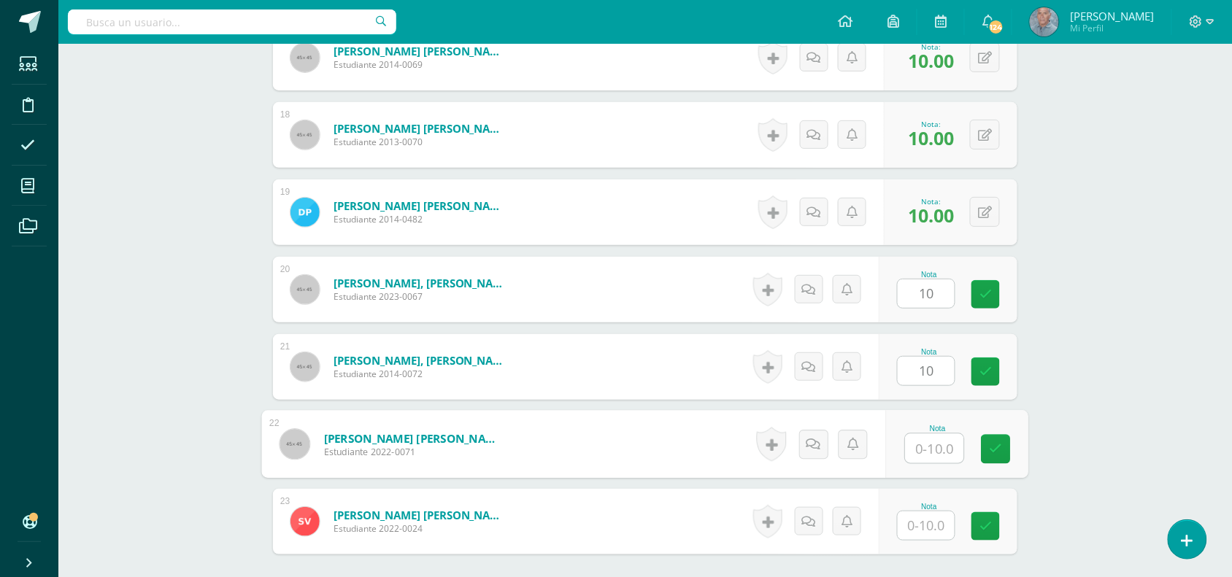
click at [907, 444] on input "text" at bounding box center [935, 448] width 58 height 29
type input "10"
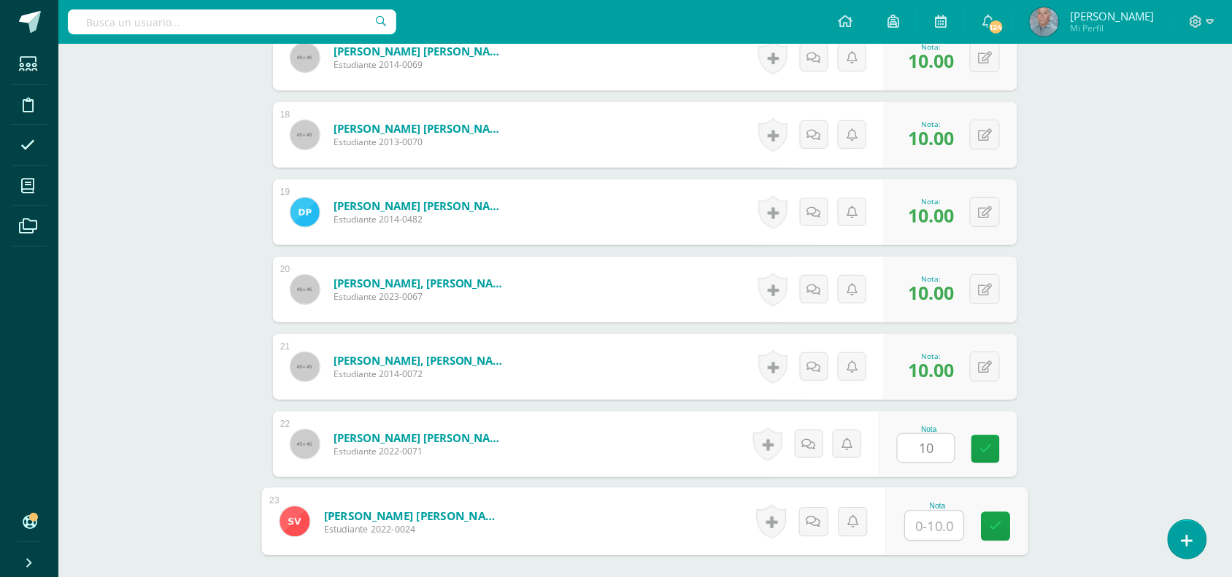
click at [917, 527] on input "text" at bounding box center [935, 526] width 58 height 29
type input "10"
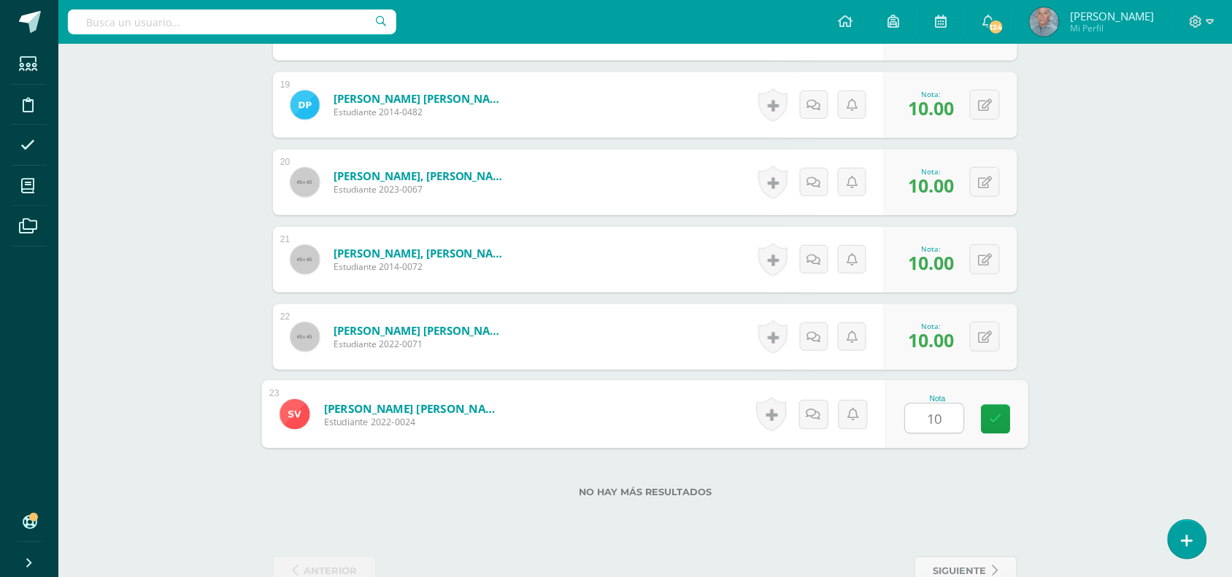
scroll to position [1892, 0]
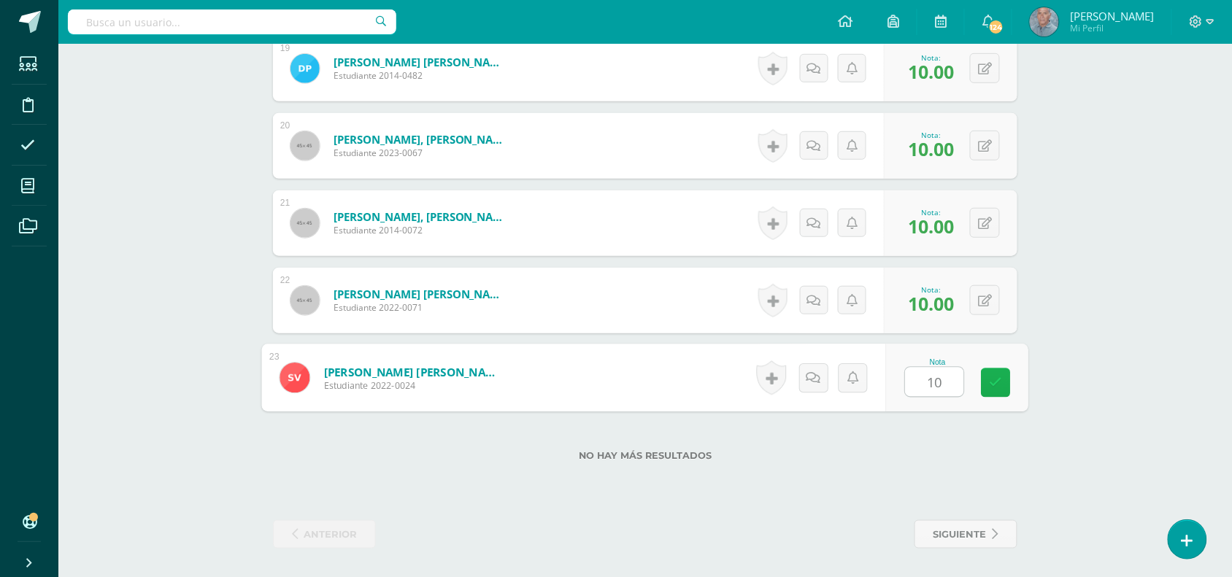
click at [995, 382] on icon at bounding box center [996, 383] width 13 height 12
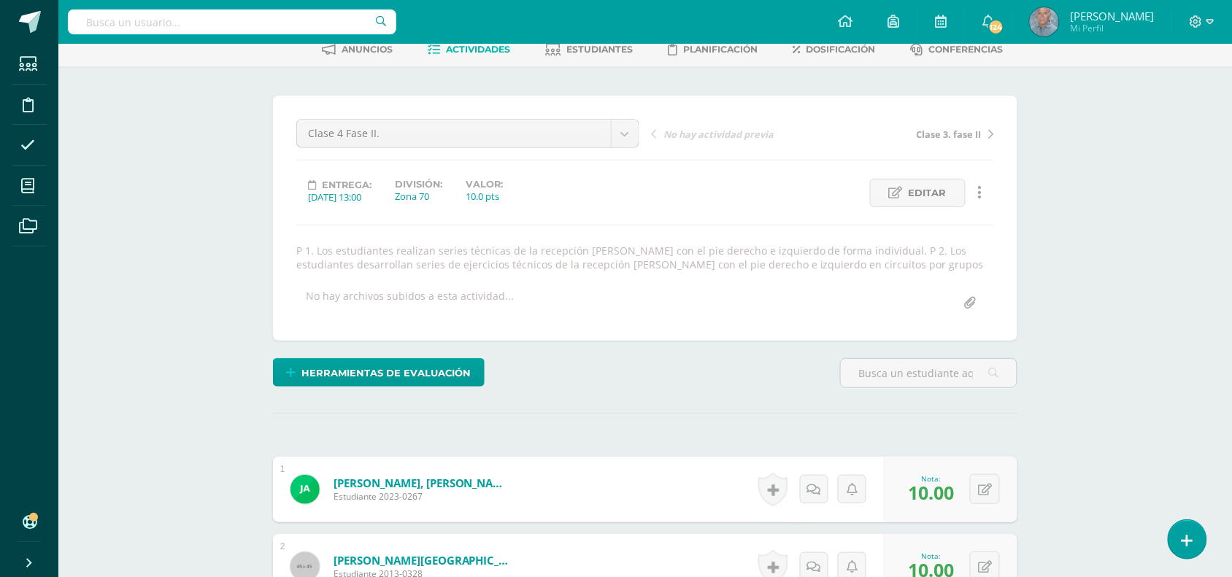
scroll to position [0, 0]
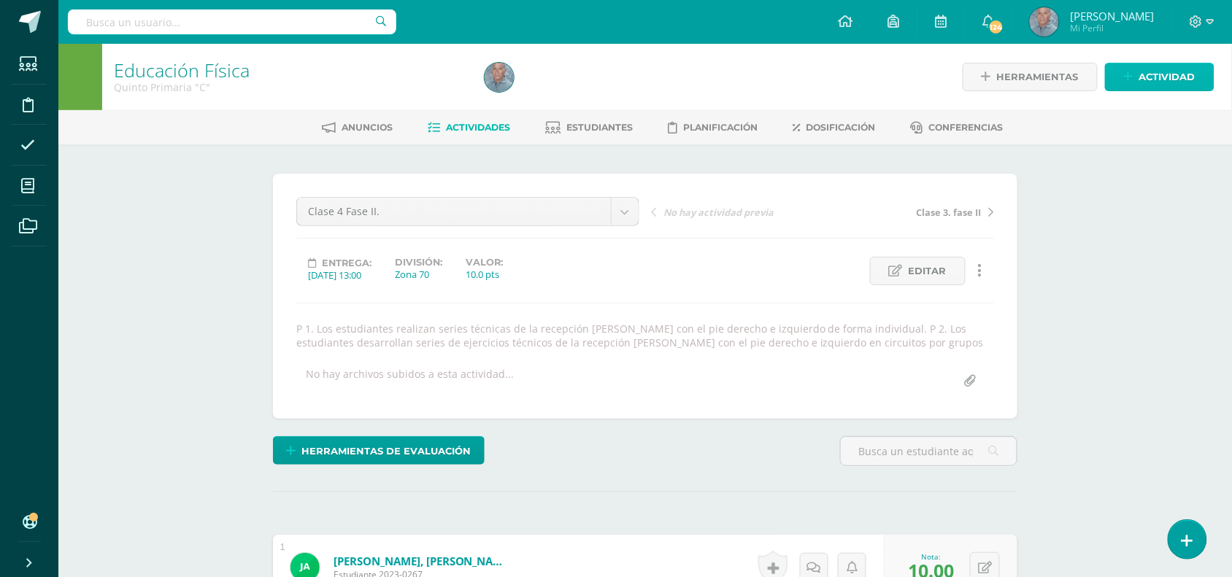
click at [1147, 73] on span "Actividad" at bounding box center [1167, 77] width 56 height 27
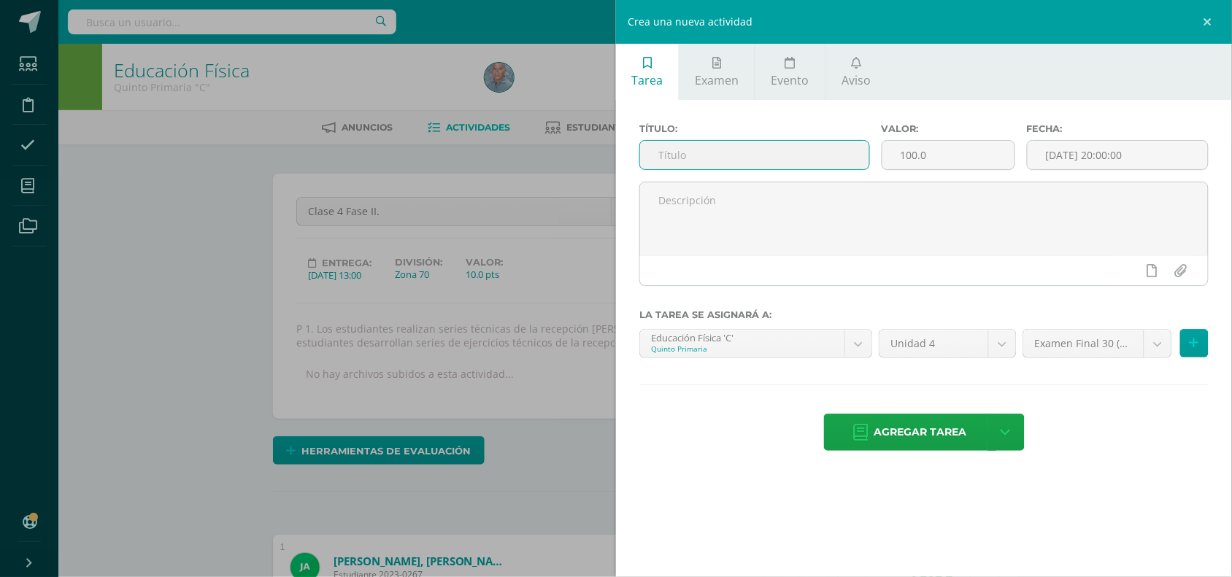
click at [680, 157] on input "text" at bounding box center [754, 155] width 229 height 28
type input "Clase 5 Fase II"
click at [918, 151] on input "100.0" at bounding box center [948, 155] width 132 height 28
type input "15.0"
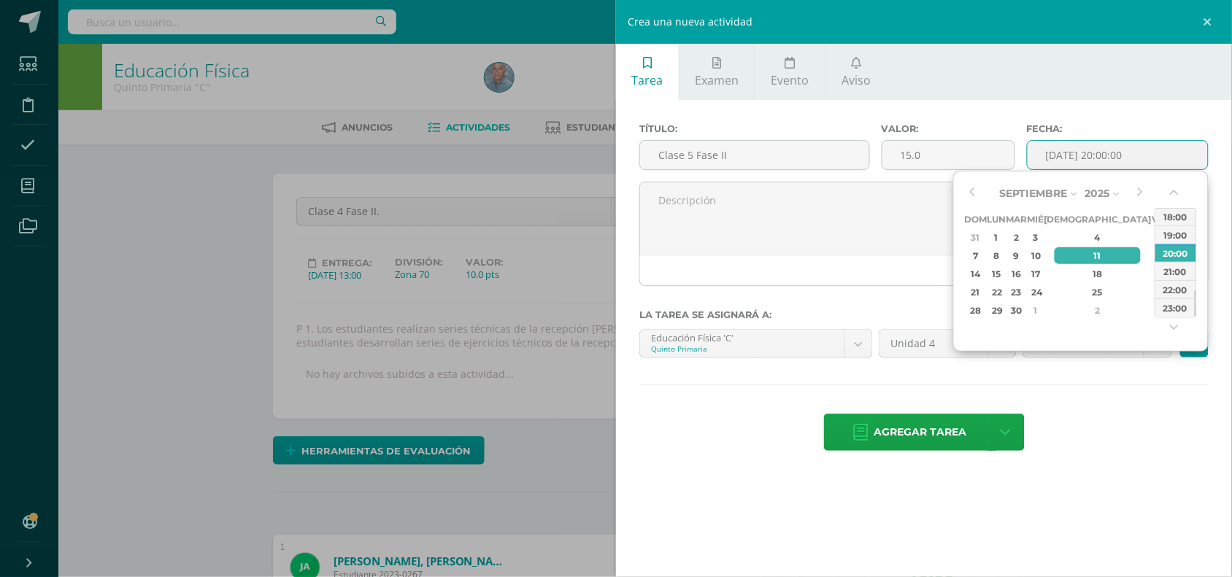
click at [1107, 150] on input "[DATE] 20:00:00" at bounding box center [1118, 155] width 180 height 28
click at [1153, 274] on div "19" at bounding box center [1159, 274] width 13 height 17
click at [1174, 190] on button "button" at bounding box center [1176, 196] width 15 height 22
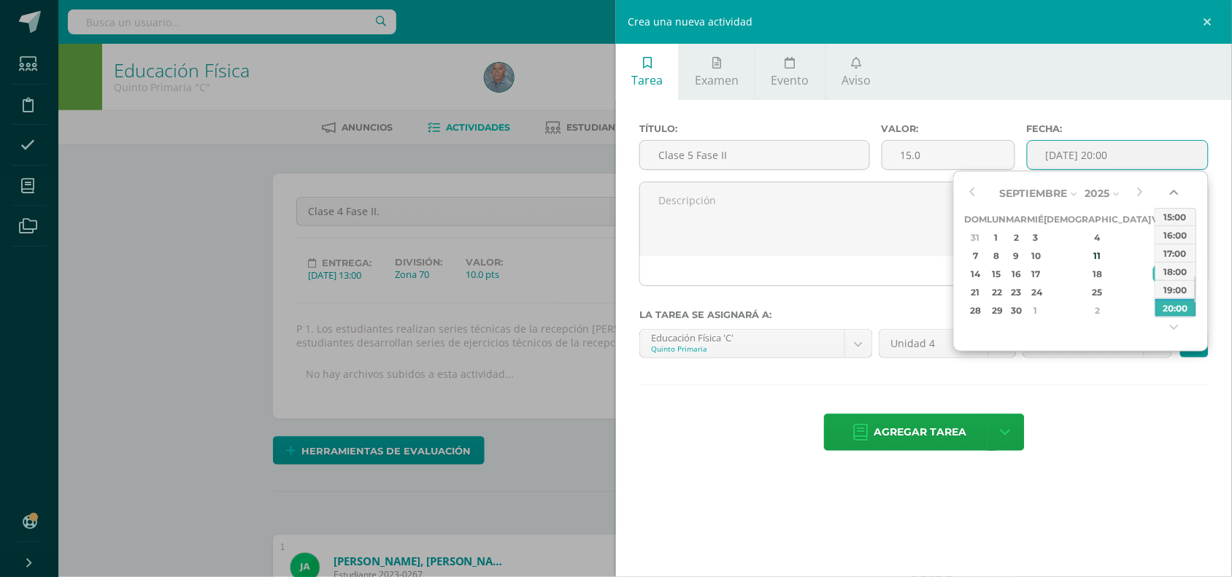
click at [1174, 190] on button "button" at bounding box center [1176, 196] width 15 height 22
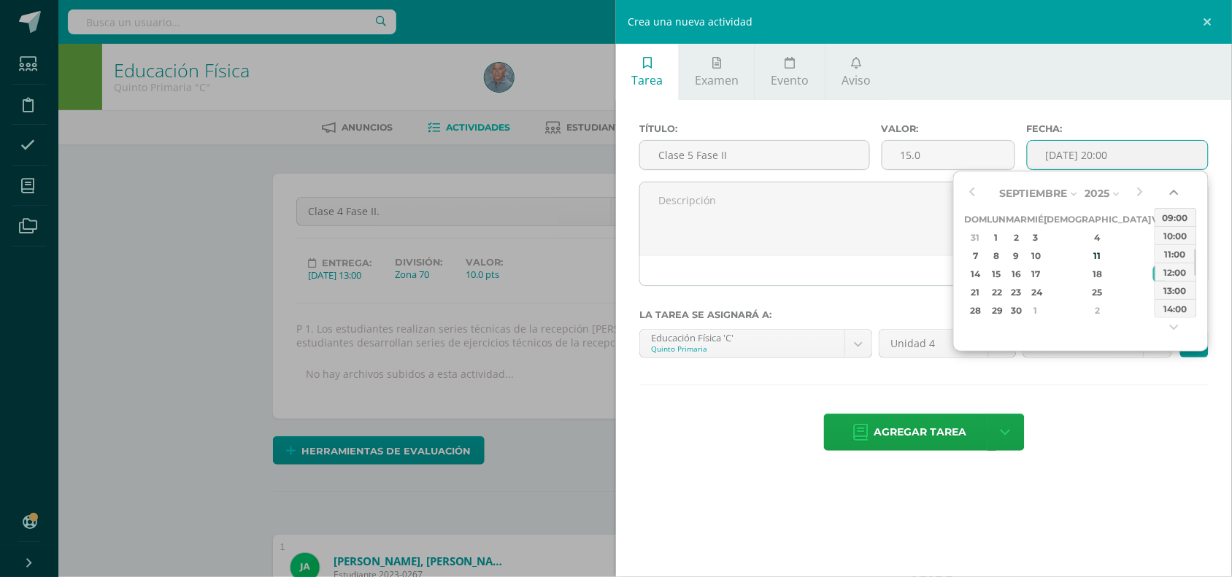
click at [1174, 190] on button "button" at bounding box center [1176, 196] width 15 height 22
click at [1173, 219] on div "09:00" at bounding box center [1175, 217] width 41 height 18
type input "2025-09-19 09:00"
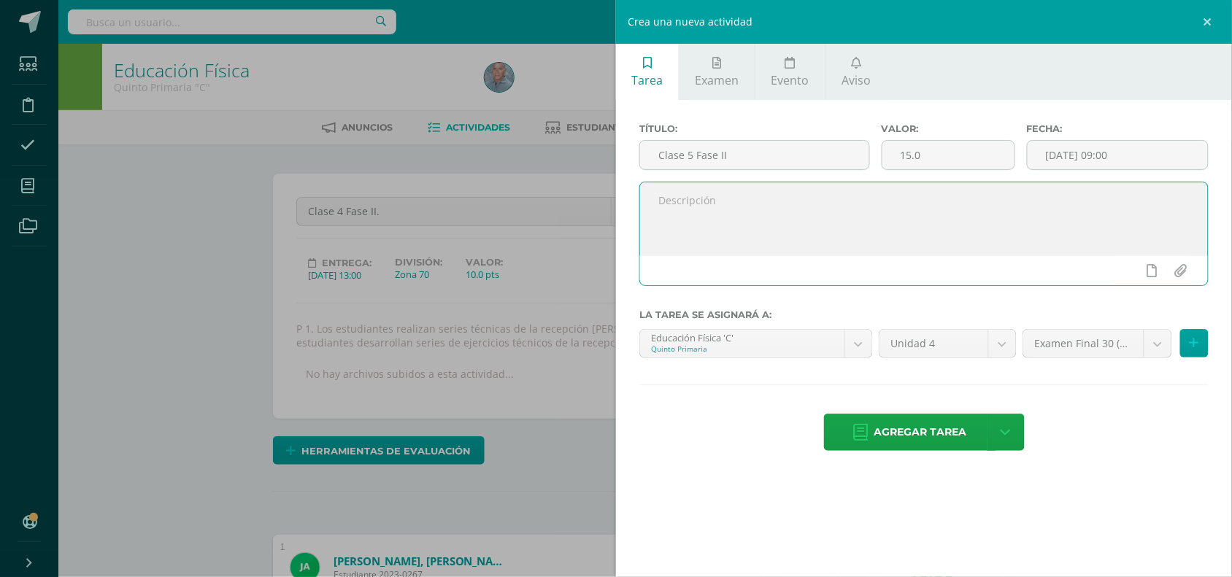
click at [699, 201] on textarea at bounding box center [924, 218] width 568 height 73
click at [661, 201] on textarea at bounding box center [924, 218] width 568 height 73
paste textarea "P1. Los estudiantes realizan series de ejercicios de conduccion del balon en mo…"
click at [928, 210] on textarea "P1. Los estudiantes realizan series de ejercicios de conduccion del balon en mo…" at bounding box center [924, 218] width 568 height 73
click at [1081, 205] on textarea "P1. Los estudiantes realizan series de ejercicios de conducción del balon en mo…" at bounding box center [924, 218] width 568 height 73
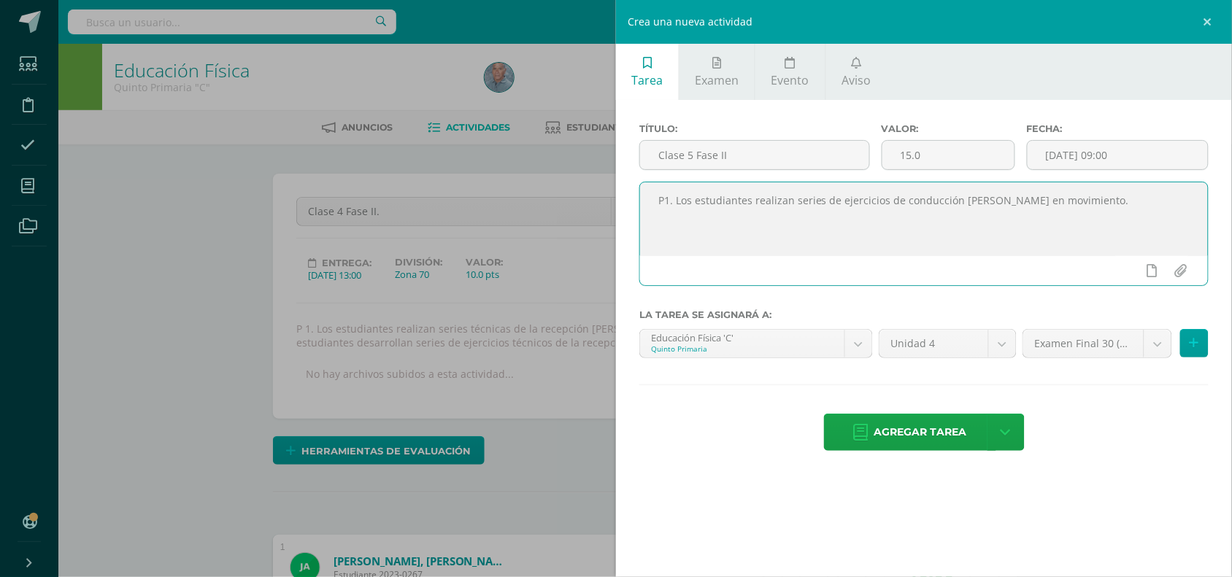
paste textarea "P2. Los estudiantes desarrollan diversos ejercicios de conduccion de balon en e…"
click at [945, 218] on textarea "P1. Los estudiantes realizan series de ejercicios de conducción del balon en mo…" at bounding box center [924, 218] width 568 height 73
type textarea "P1. Los estudiantes realizan series de ejercicios de conducción del balon en mo…"
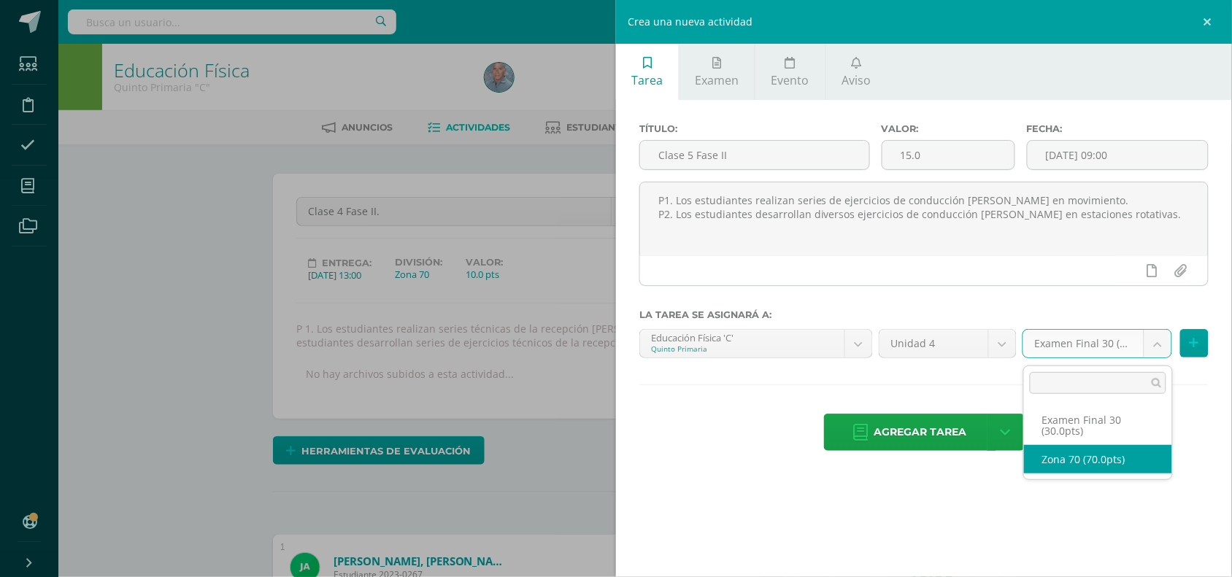
select select "47196"
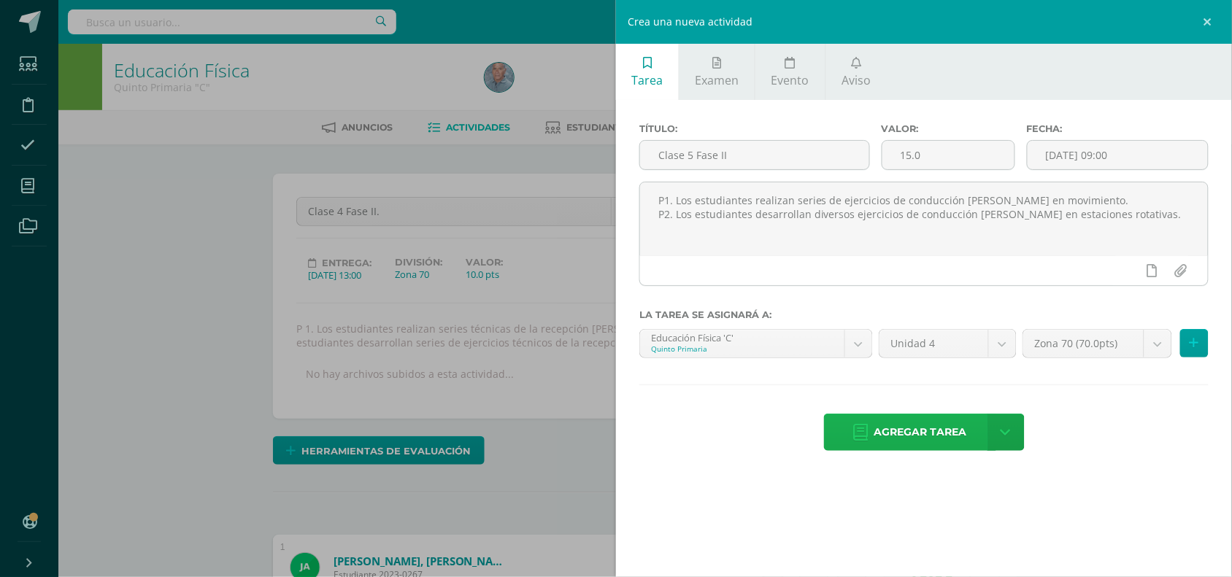
click at [917, 439] on span "Agregar tarea" at bounding box center [920, 433] width 93 height 36
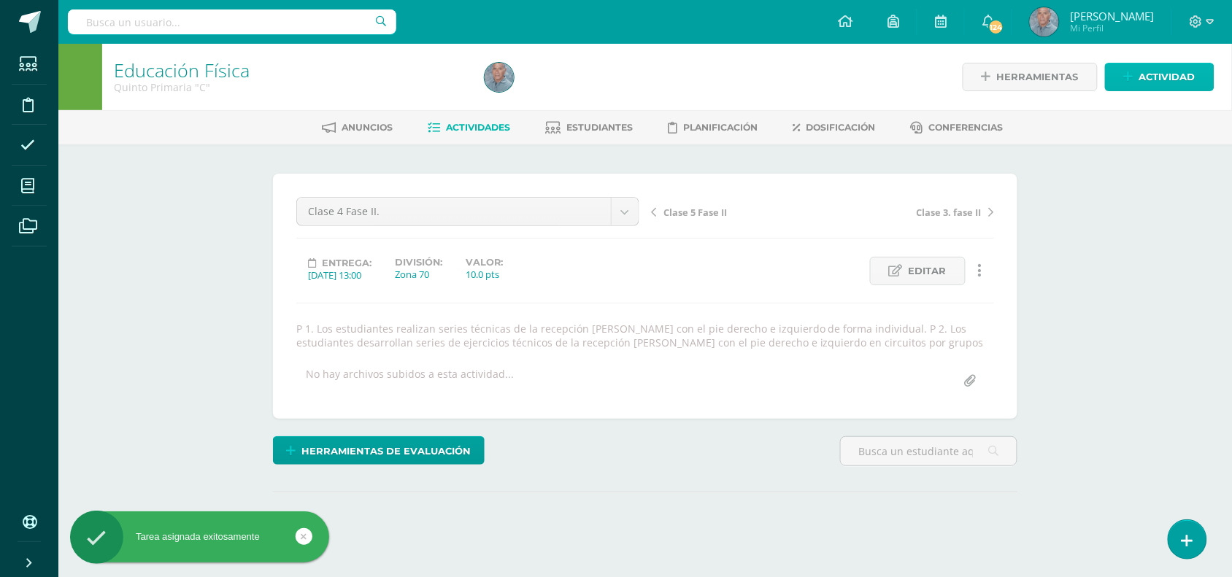
click at [1163, 73] on span "Actividad" at bounding box center [1167, 77] width 56 height 27
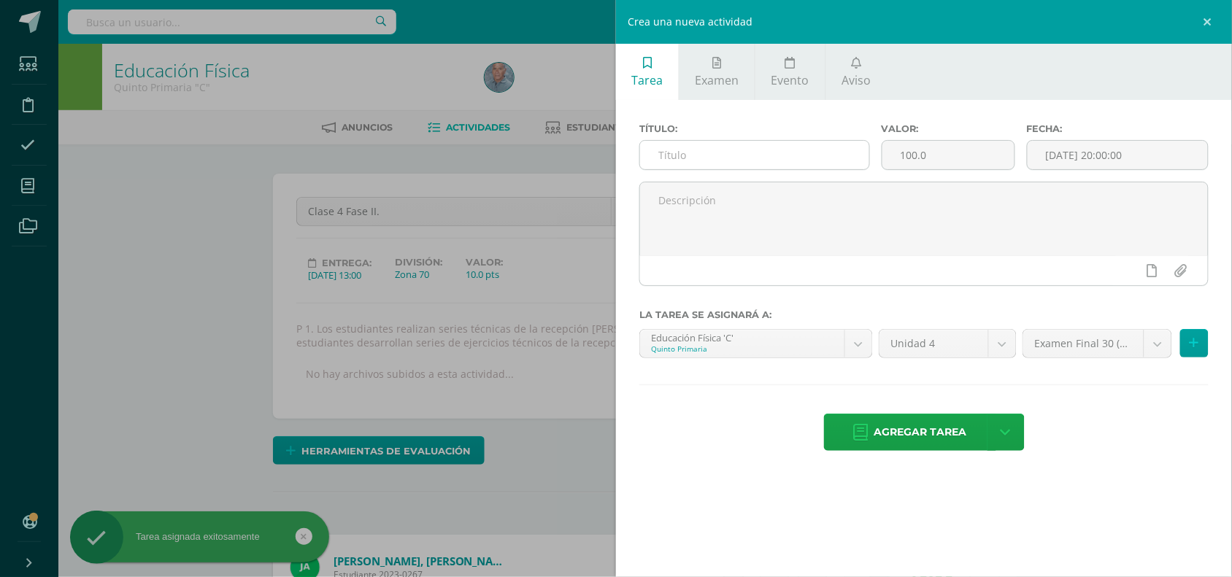
scroll to position [1, 0]
click at [707, 151] on input "text" at bounding box center [754, 155] width 229 height 28
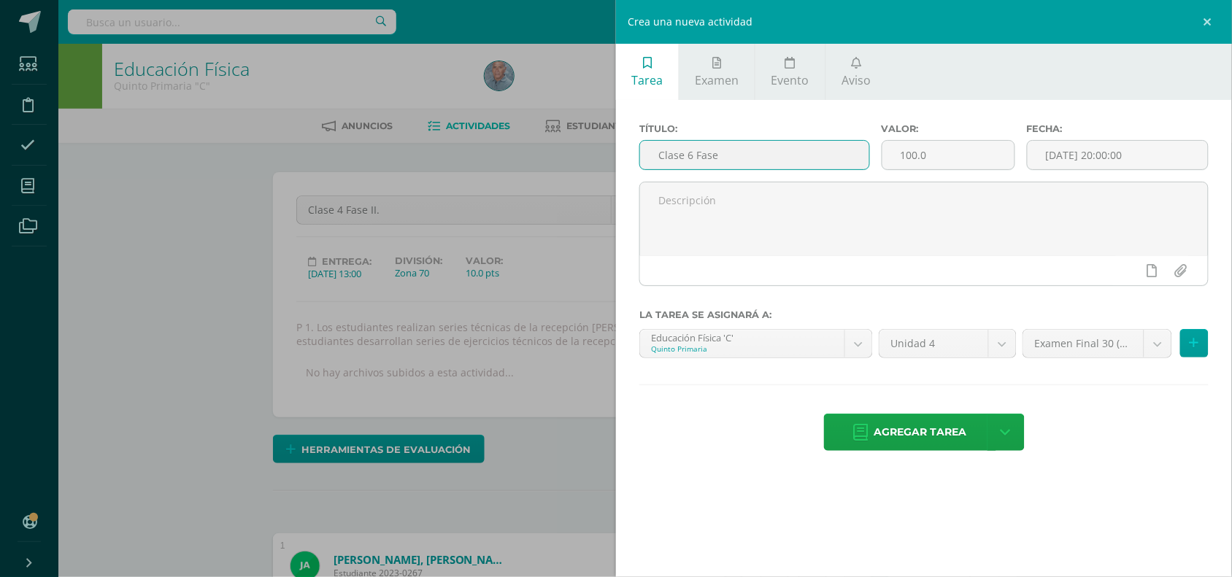
scroll to position [2, 0]
type input "Clase 6 Fase III."
click at [905, 158] on input "100.0" at bounding box center [948, 155] width 132 height 28
type input "15.0"
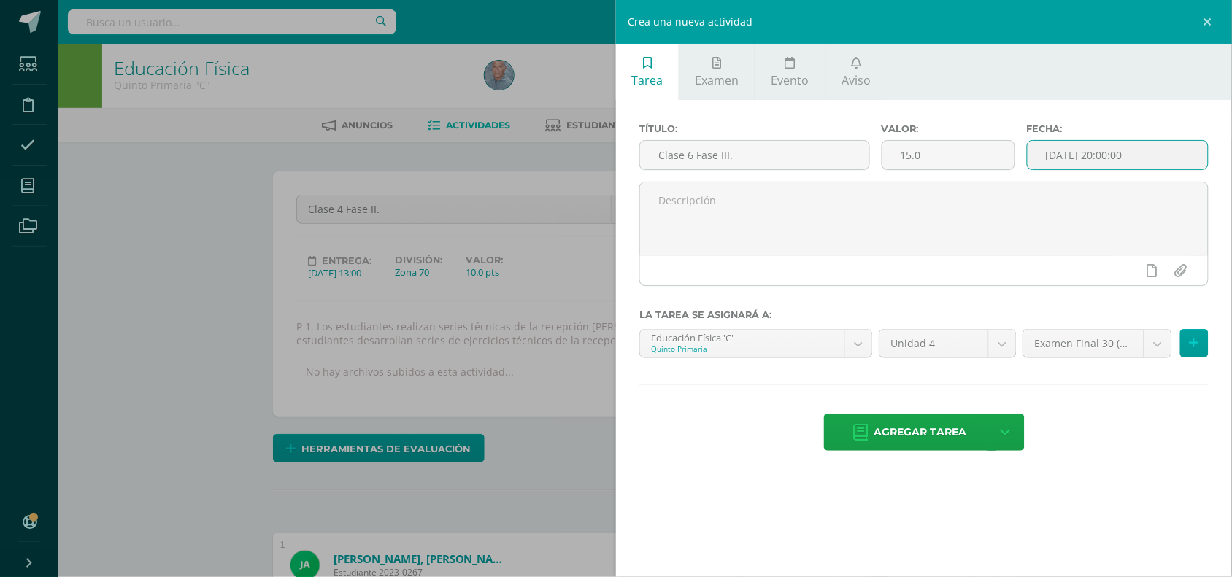
click at [1111, 161] on input "[DATE] 20:00:00" at bounding box center [1118, 155] width 180 height 28
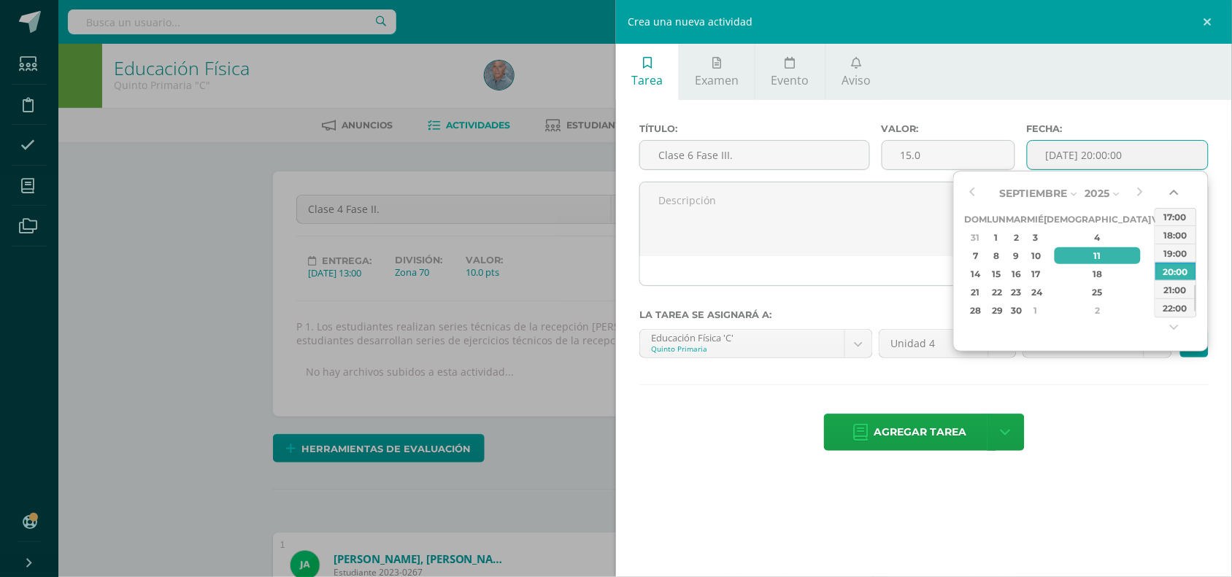
click at [1176, 190] on button "button" at bounding box center [1176, 196] width 15 height 22
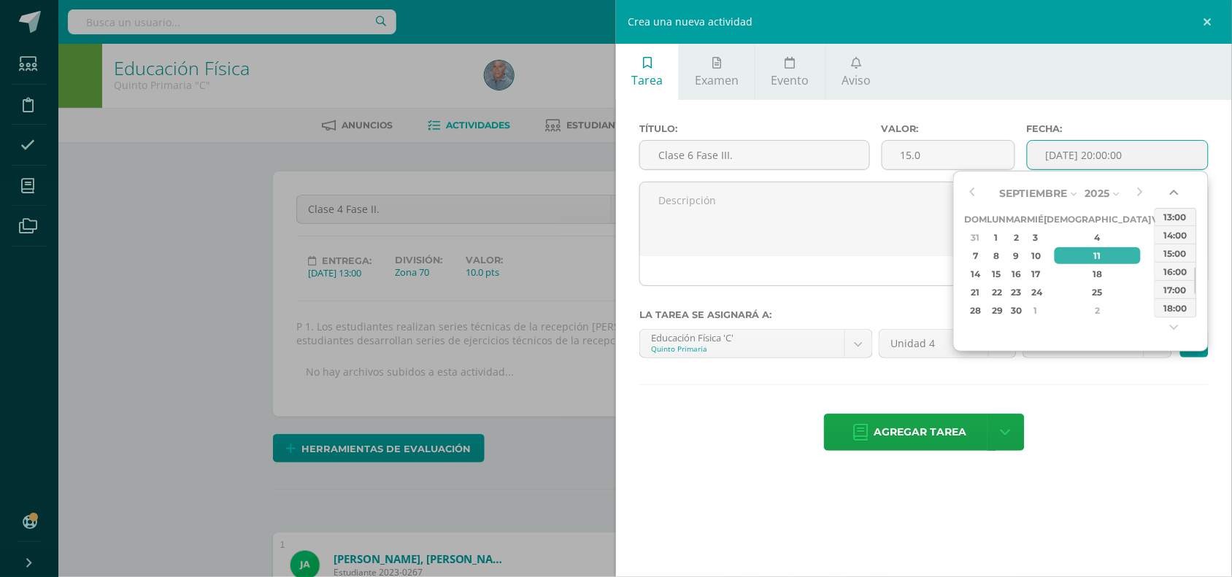
click at [1176, 190] on button "button" at bounding box center [1176, 196] width 15 height 22
click at [1177, 214] on div "10:00" at bounding box center [1175, 216] width 41 height 18
type input "2025-09-11 10:00"
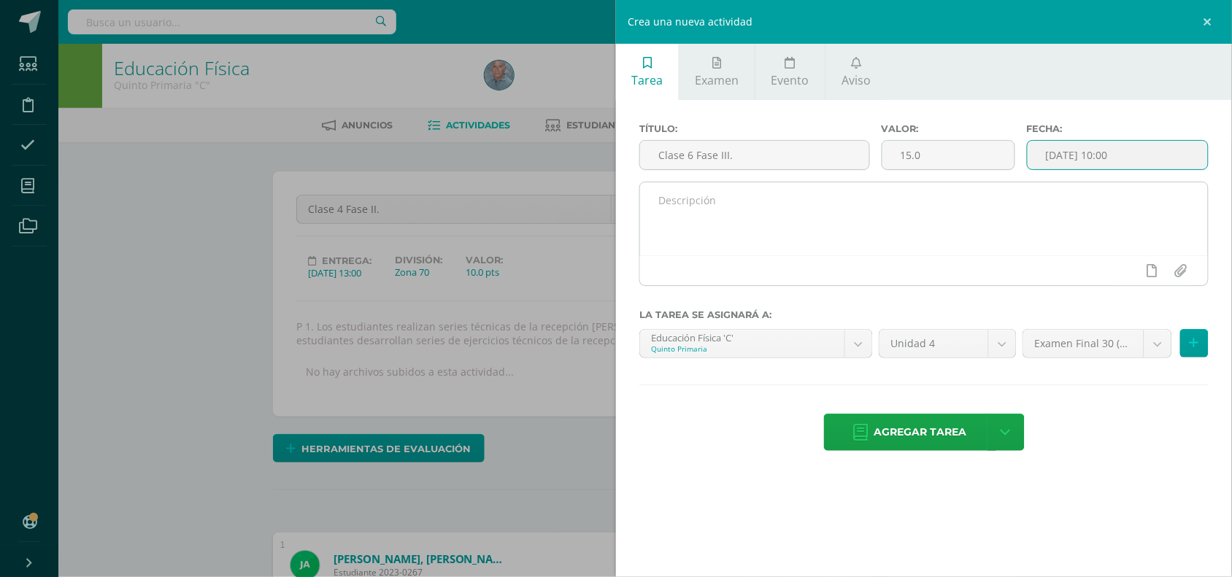
click at [682, 213] on textarea at bounding box center [924, 218] width 568 height 73
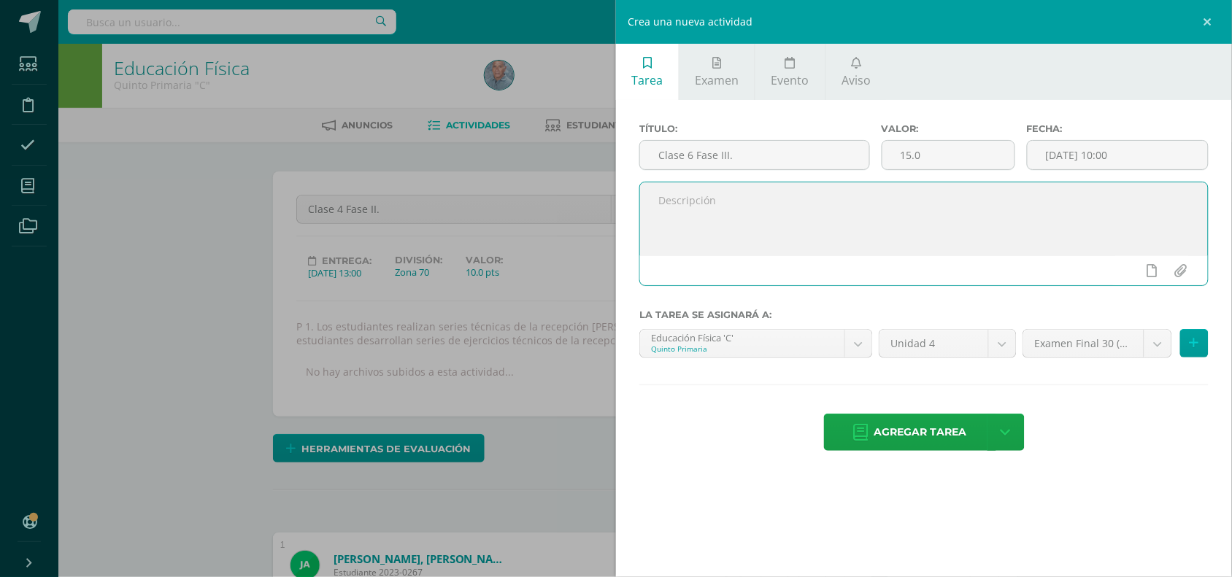
click at [664, 207] on textarea at bounding box center [924, 218] width 568 height 73
paste textarea "P1. Los estudiantes aplican los elementos tecnicos del futbol y los combinan en…"
click at [1153, 202] on textarea "P1. Los estudiantes aplican los elementos tecnicos del futbol y los combinan en…" at bounding box center [924, 218] width 568 height 73
click at [1169, 207] on textarea "P1. Los estudiantes aplican los elementos tecnicos del futbol y los combinan en…" at bounding box center [924, 218] width 568 height 73
paste textarea "P2. Los estudiantes aplican y combinan los diversos ejercicios tecnicos en esta…"
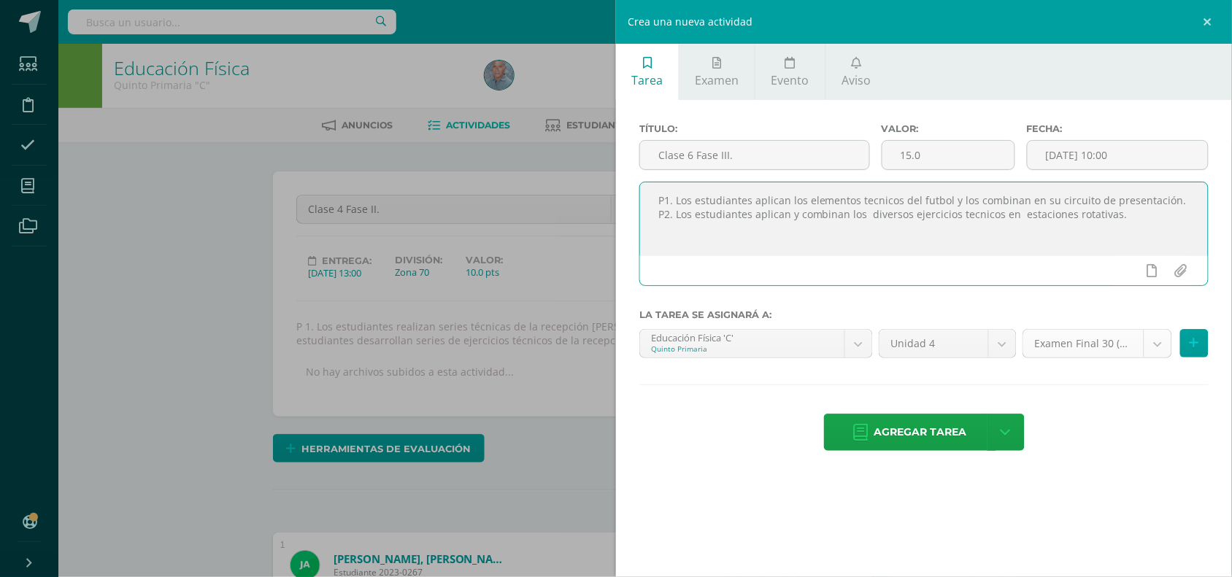
type textarea "P1. Los estudiantes aplican los elementos tecnicos del futbol y los combinan en…"
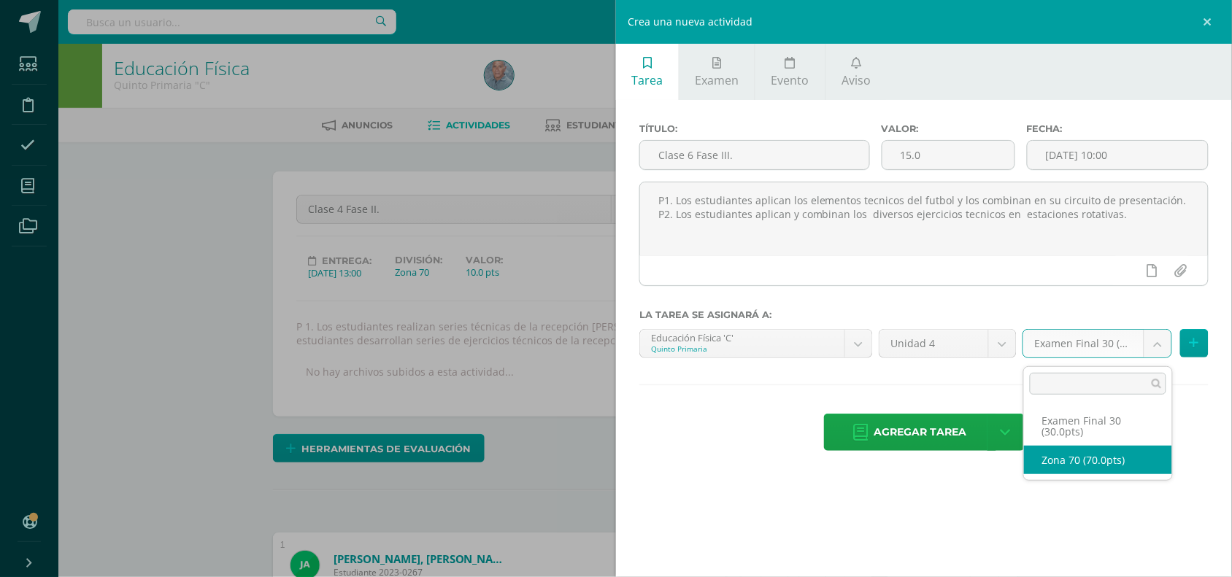
select select "47196"
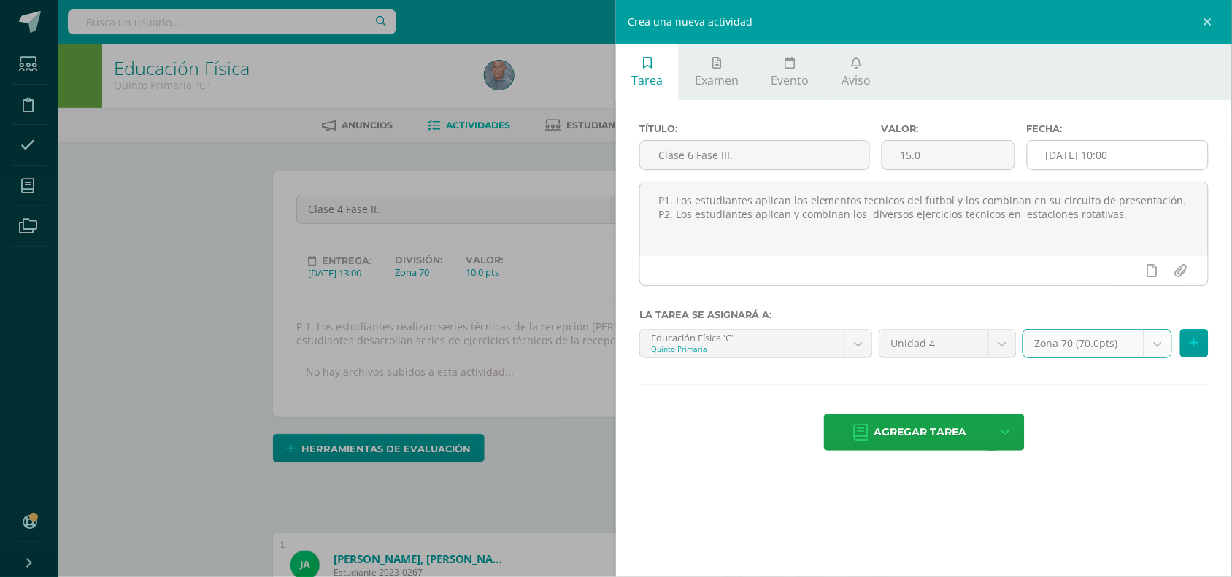
click at [1099, 165] on input "2025-09-11 10:00" at bounding box center [1118, 155] width 180 height 28
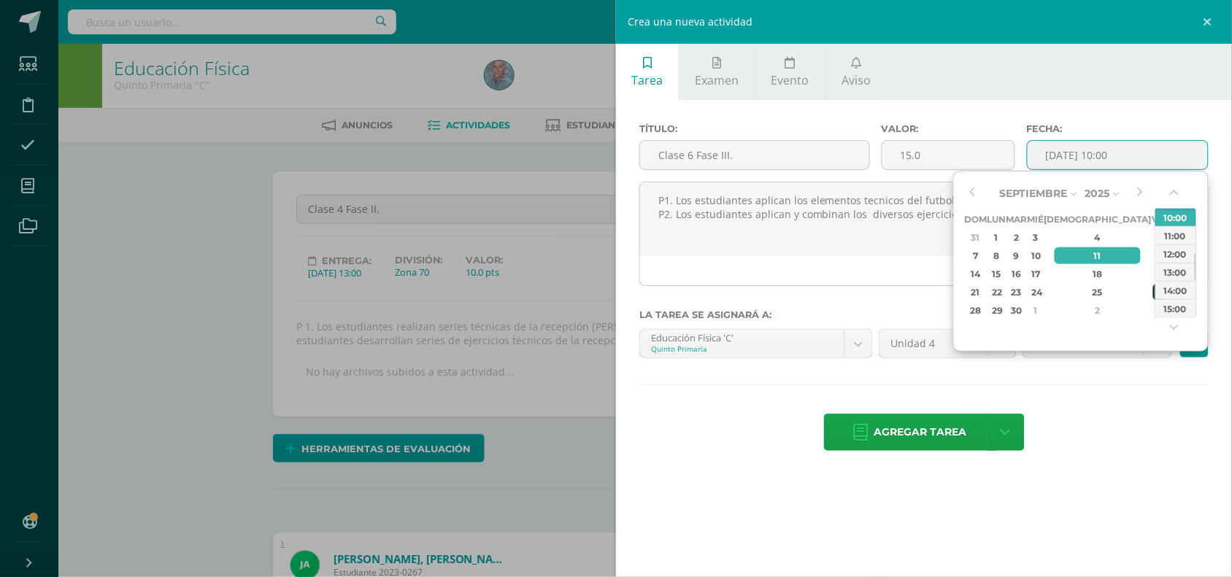
click at [1153, 292] on div "26" at bounding box center [1159, 292] width 13 height 17
type input "2025-09-26 10:00"
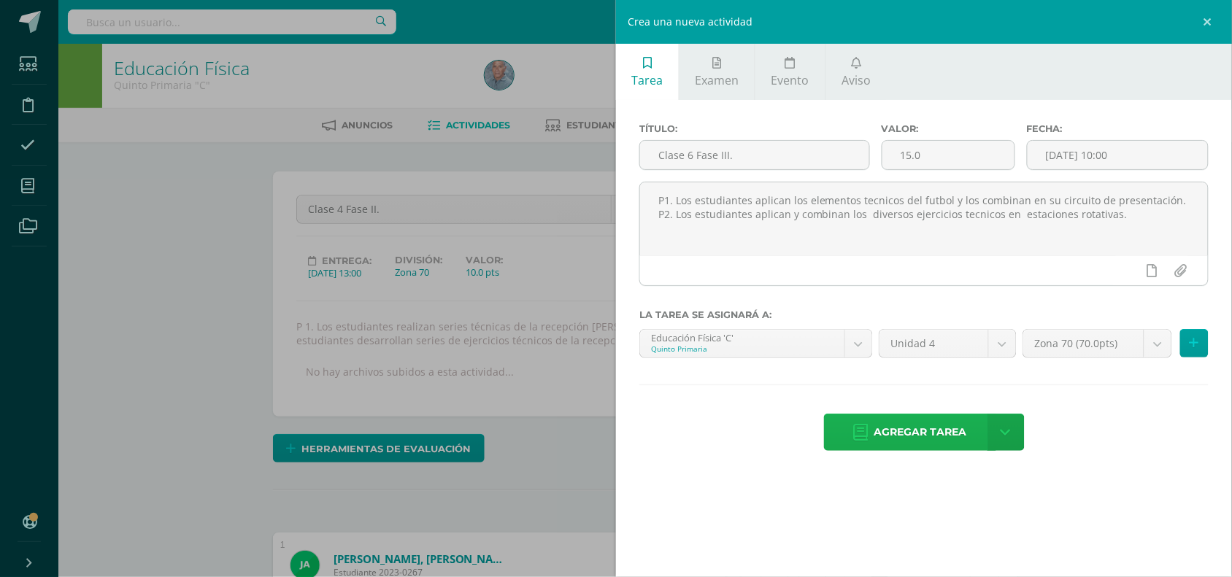
click at [920, 428] on span "Agregar tarea" at bounding box center [920, 433] width 93 height 36
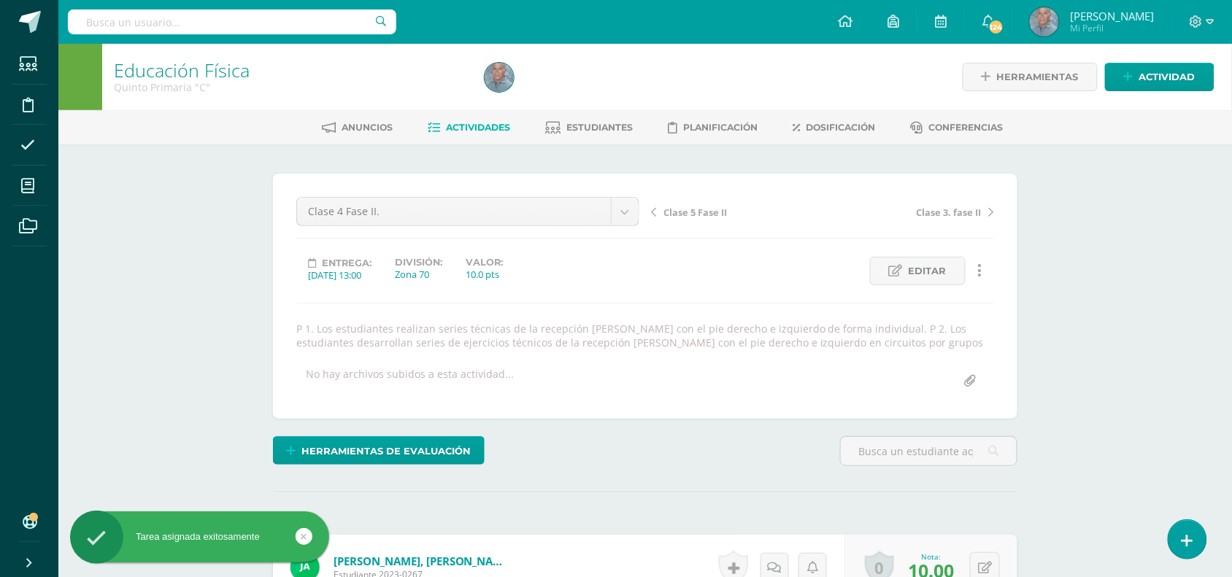
scroll to position [1, 0]
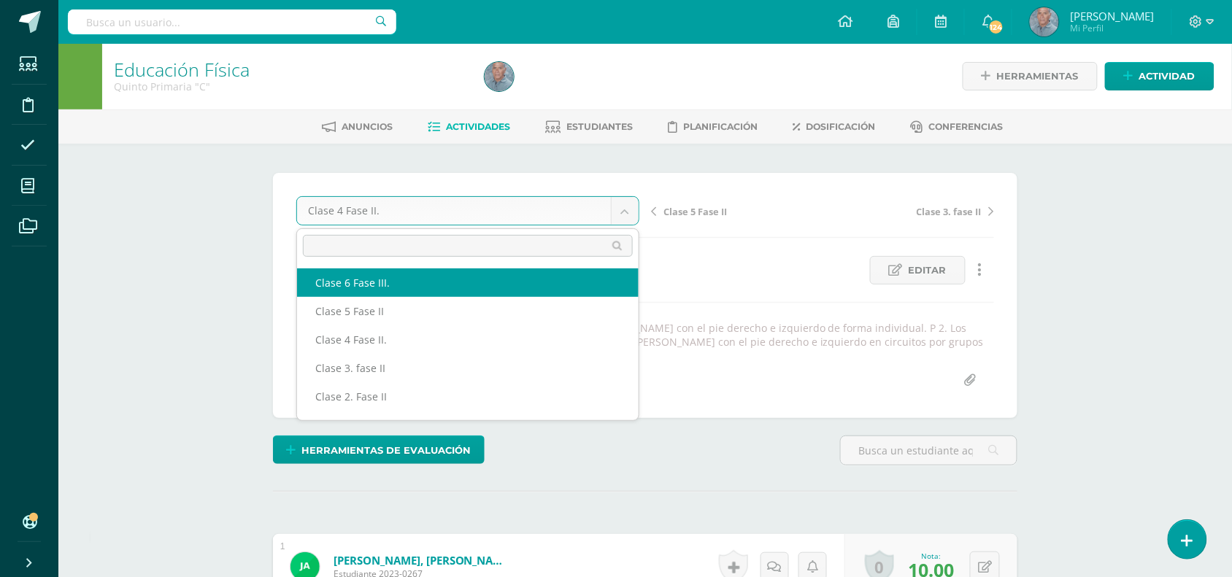
select select "/dashboard/teacher/grade-activity/50133/"
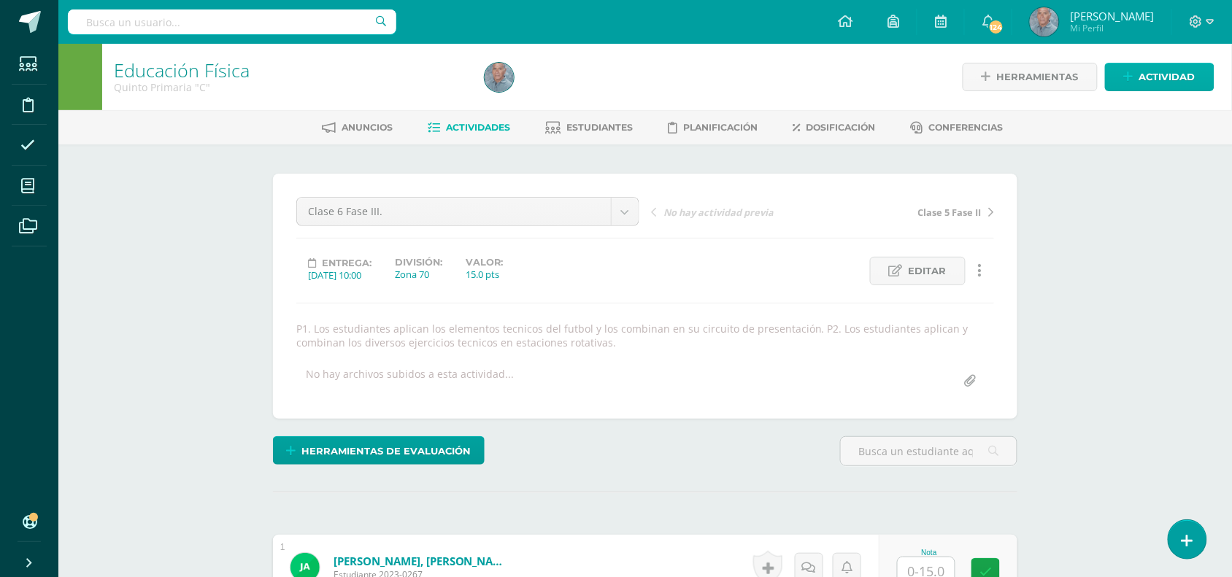
scroll to position [1, 0]
click at [1158, 67] on span "Actividad" at bounding box center [1167, 76] width 56 height 27
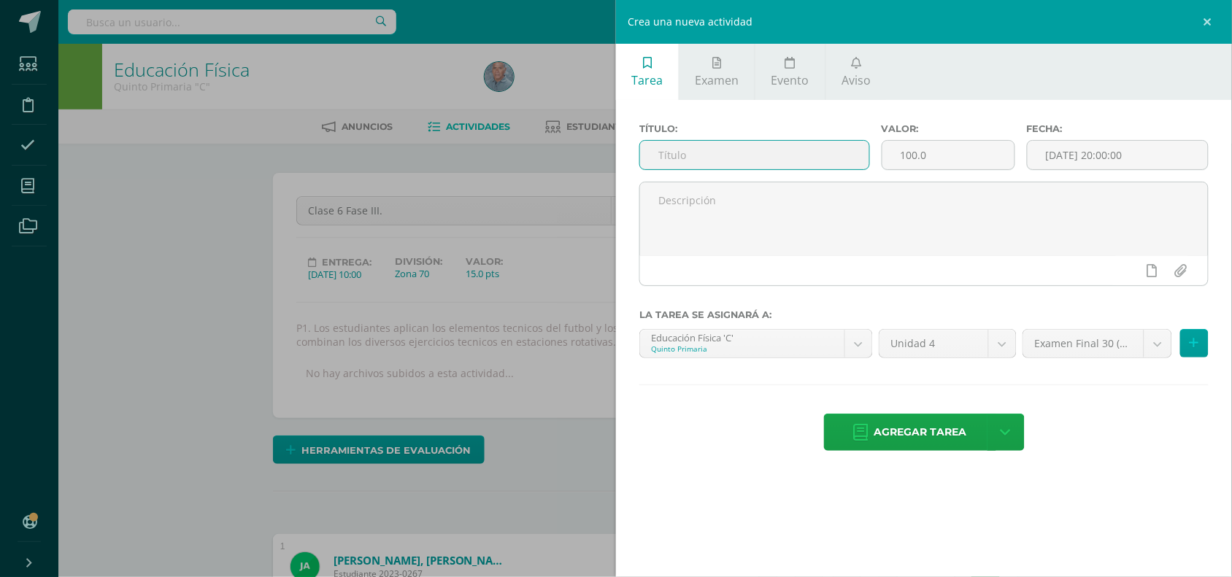
click at [670, 150] on input "text" at bounding box center [754, 155] width 229 height 28
click at [907, 161] on input "100.0" at bounding box center [948, 155] width 132 height 28
type input "10.0"
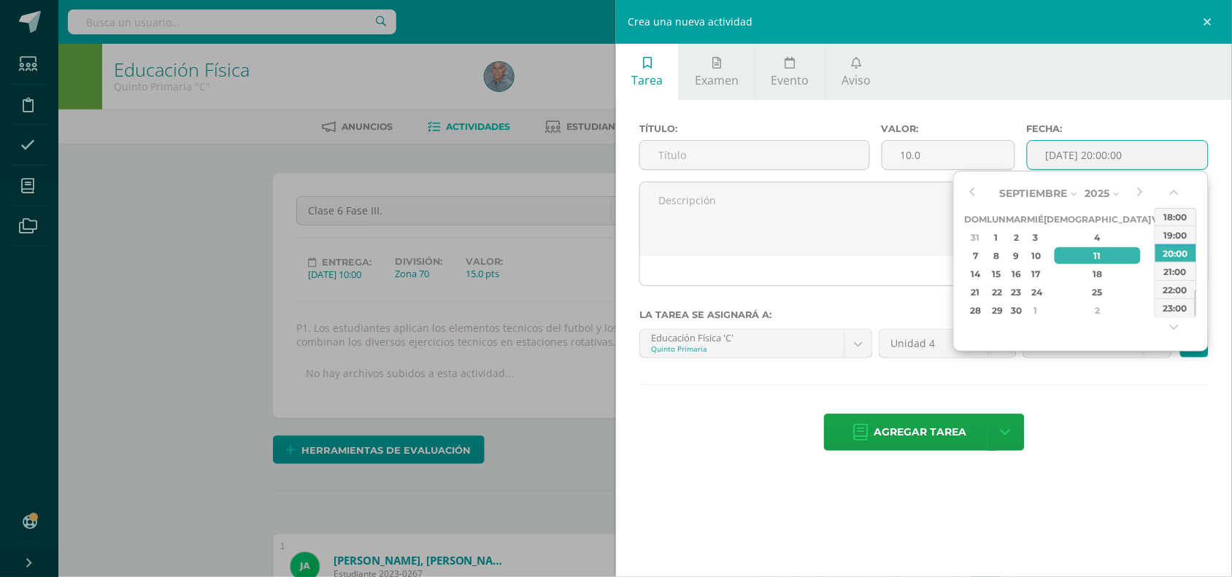
click at [1096, 147] on input "[DATE] 20:00:00" at bounding box center [1118, 155] width 180 height 28
click at [1153, 309] on div "3" at bounding box center [1159, 310] width 13 height 17
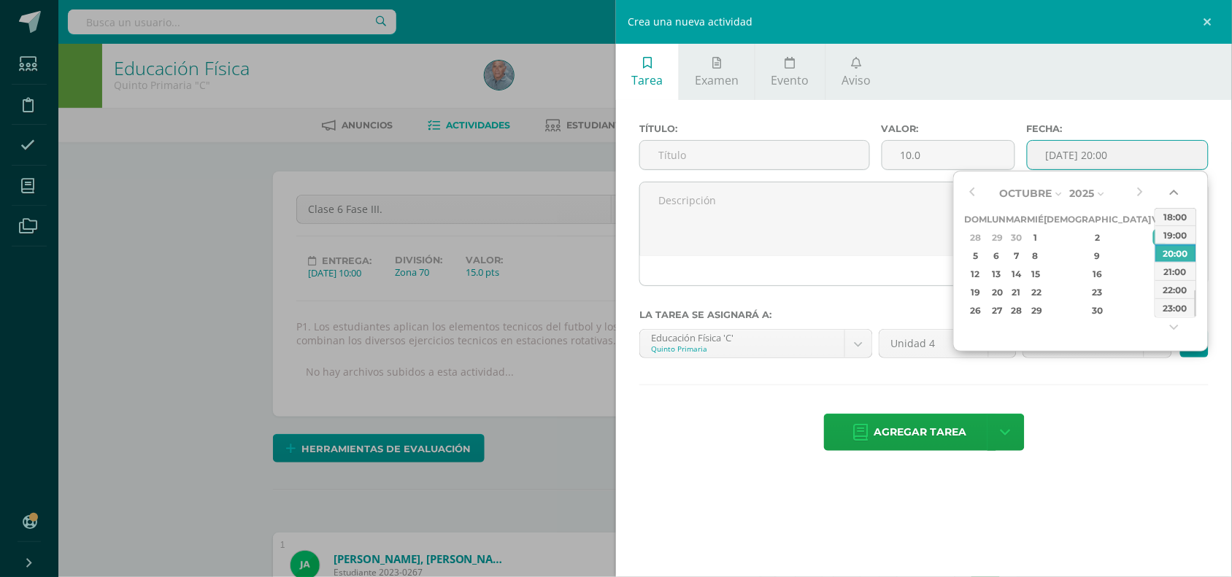
click at [1172, 195] on button "button" at bounding box center [1176, 196] width 15 height 22
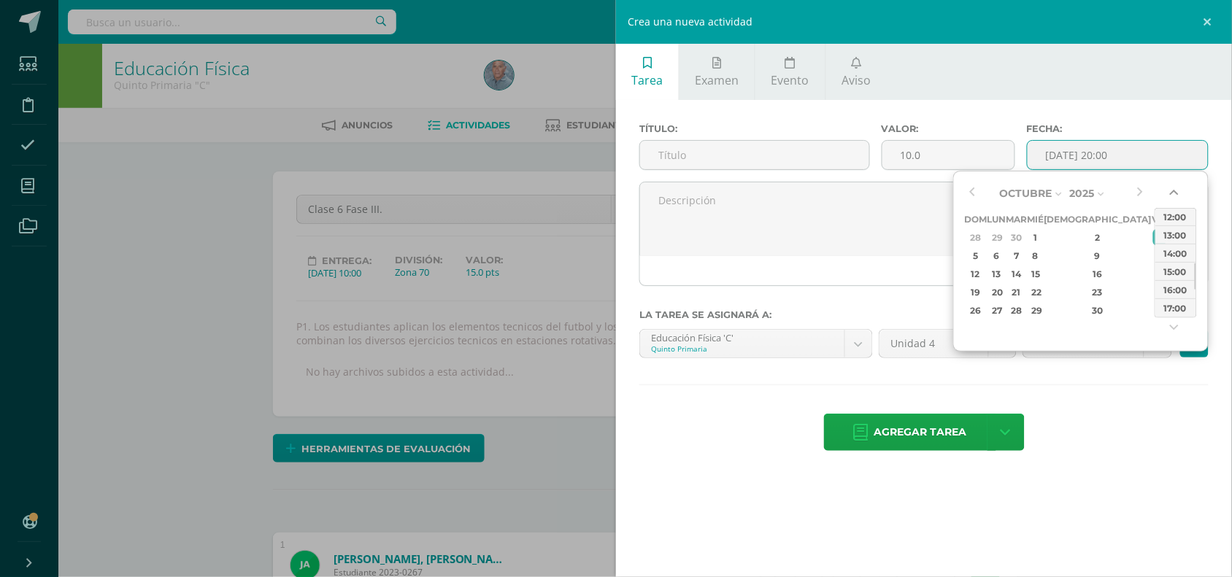
click at [1172, 195] on button "button" at bounding box center [1176, 196] width 15 height 22
click at [1172, 197] on button "button" at bounding box center [1176, 196] width 15 height 22
click at [1169, 212] on div "10:00" at bounding box center [1175, 216] width 41 height 18
type input "2025-10-03 10:00"
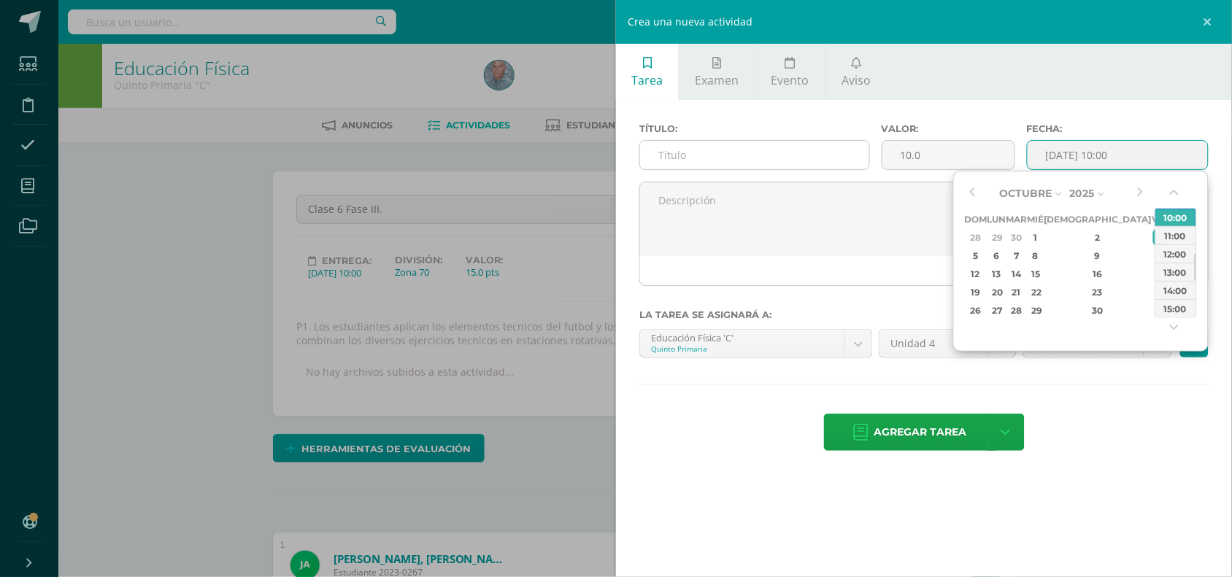
click at [659, 161] on input "text" at bounding box center [754, 155] width 229 height 28
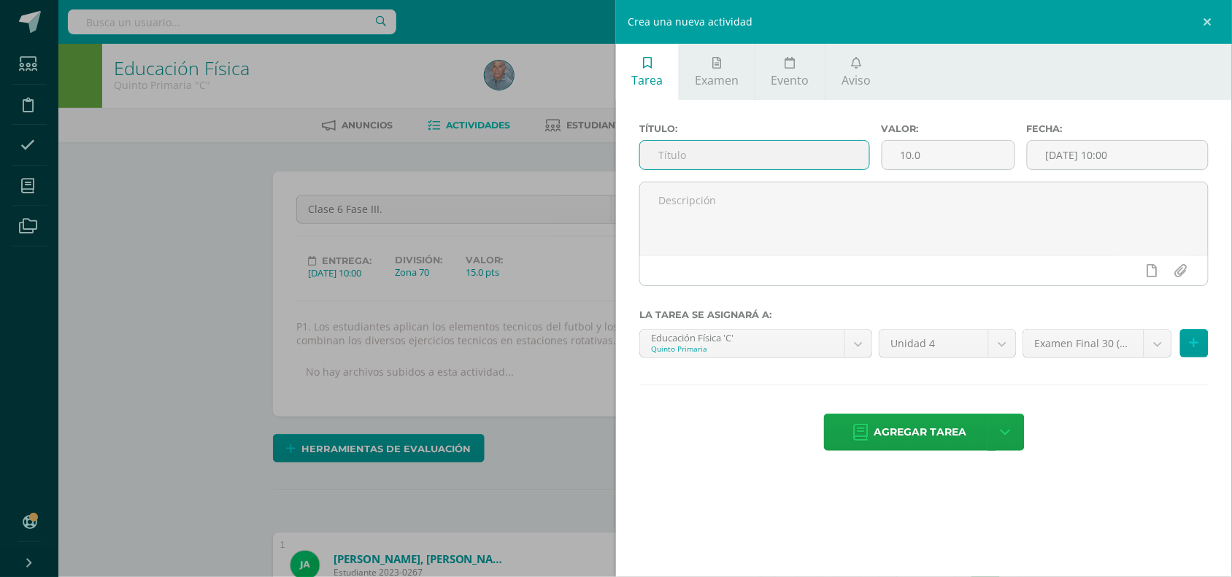
paste input "Fase 4: Presentación final del proyecto"
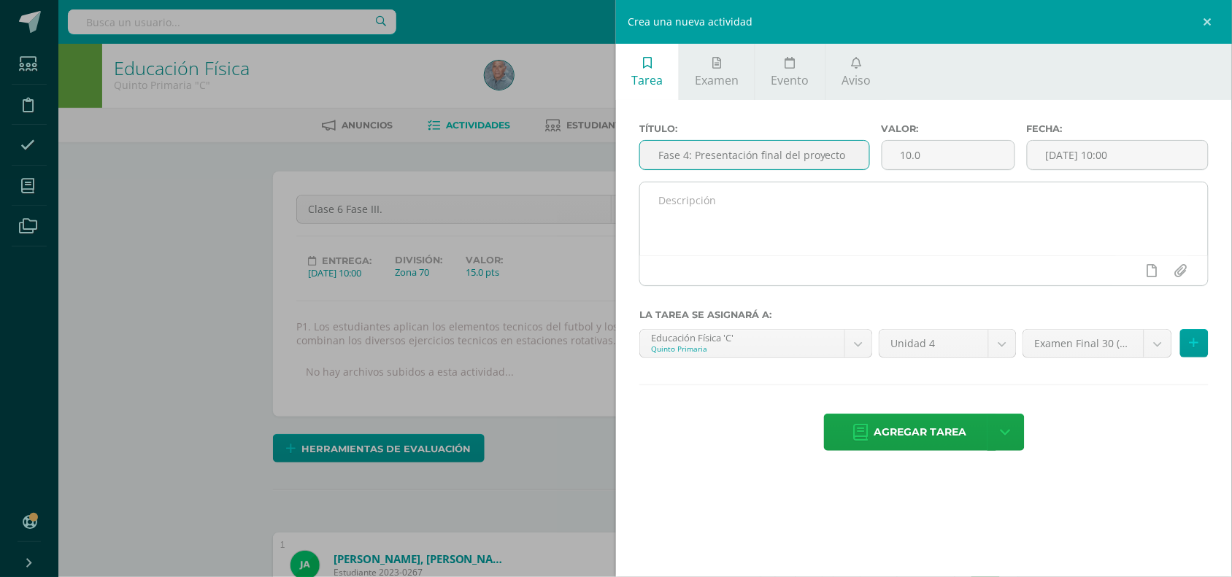
type input "Fase 4: Presentación final del proyecto"
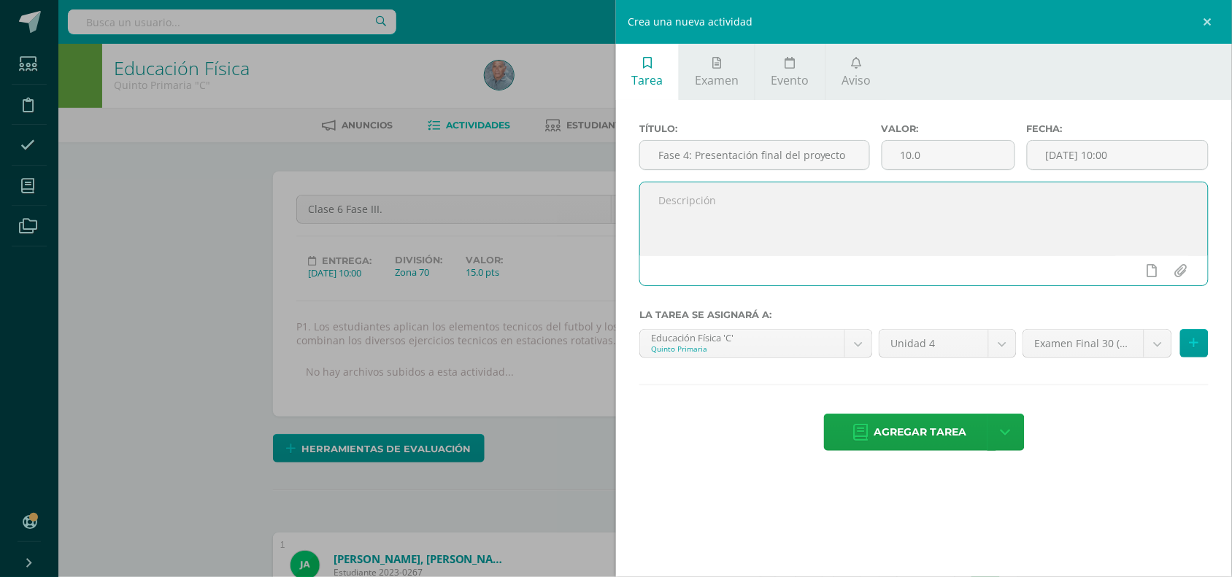
click at [674, 203] on textarea at bounding box center [924, 218] width 568 height 73
paste textarea "Los estudiantes harán su presentación final en un torneo interno de grado, de d…"
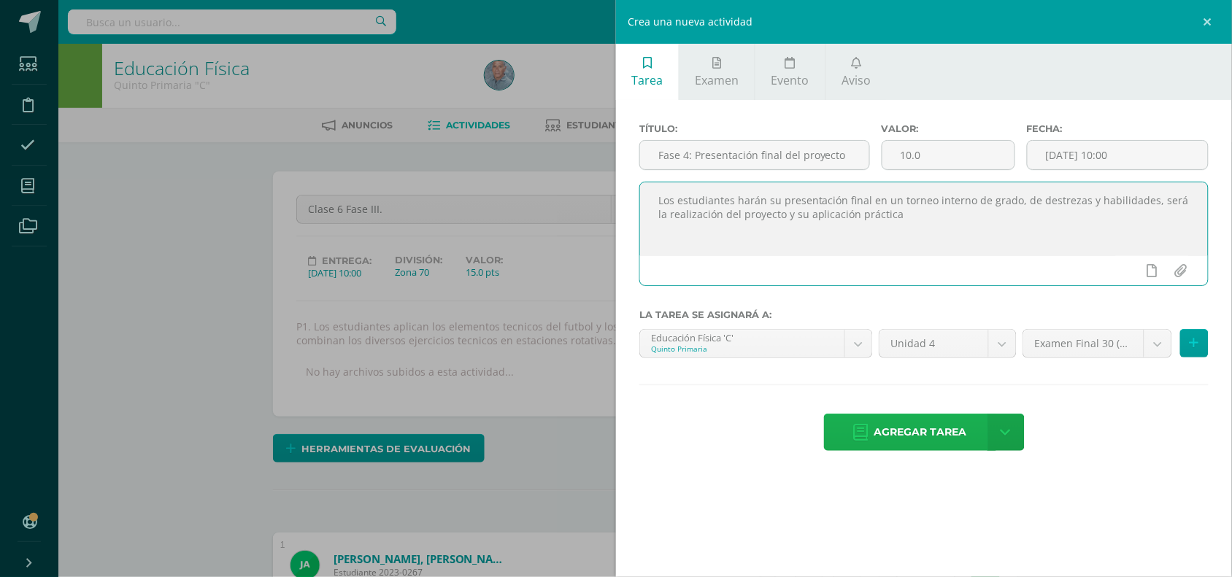
type textarea "Los estudiantes harán su presentación final en un torneo interno de grado, de d…"
click at [921, 440] on span "Agregar tarea" at bounding box center [920, 433] width 93 height 36
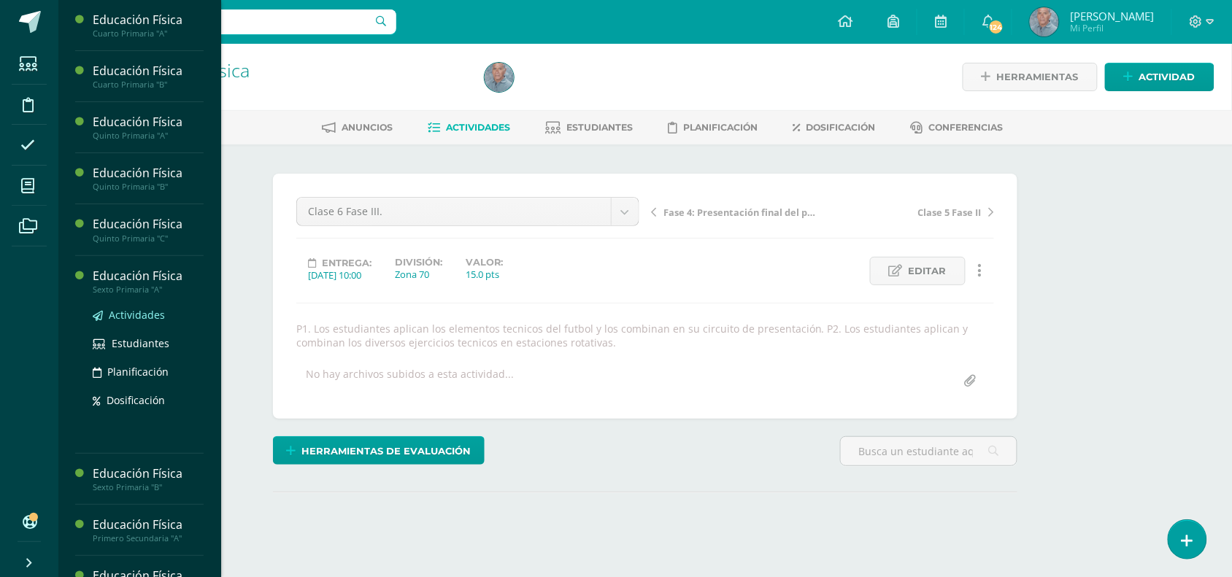
click at [136, 314] on span "Actividades" at bounding box center [137, 315] width 56 height 14
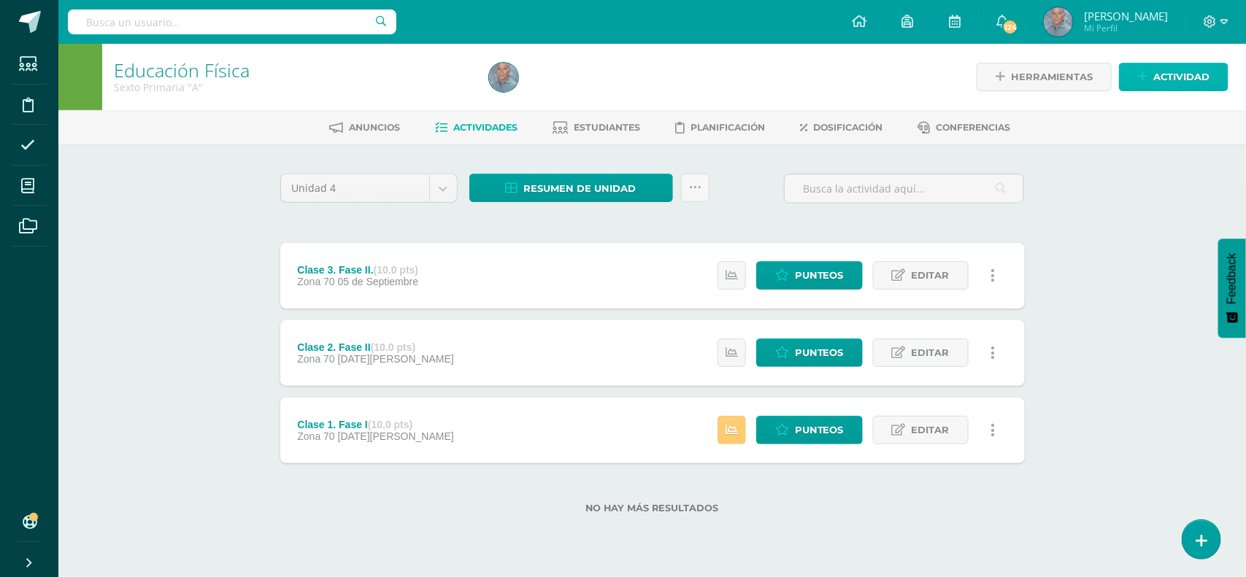
click at [1188, 69] on span "Actividad" at bounding box center [1181, 77] width 56 height 27
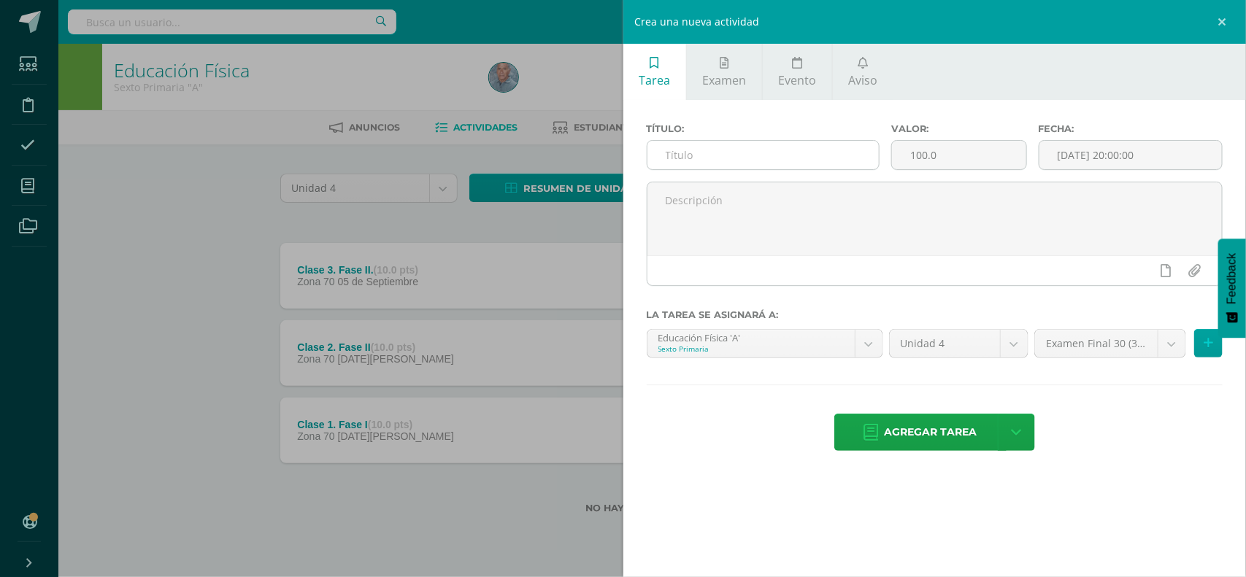
click at [699, 155] on input "text" at bounding box center [763, 155] width 232 height 28
type input "Clase 4 Fase II."
click at [912, 158] on input "100.0" at bounding box center [959, 155] width 134 height 28
type input "10.0"
click at [1057, 163] on input "[DATE] 20:00:00" at bounding box center [1130, 155] width 182 height 28
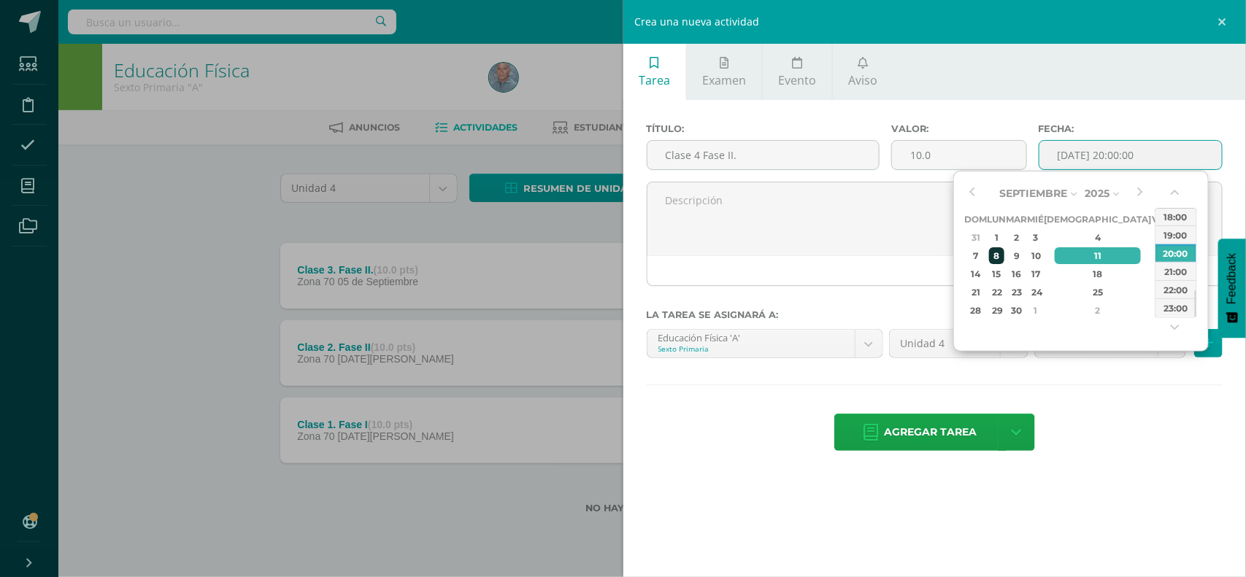
click at [998, 247] on td "8" at bounding box center [997, 256] width 19 height 18
click at [1174, 186] on button "button" at bounding box center [1176, 196] width 15 height 22
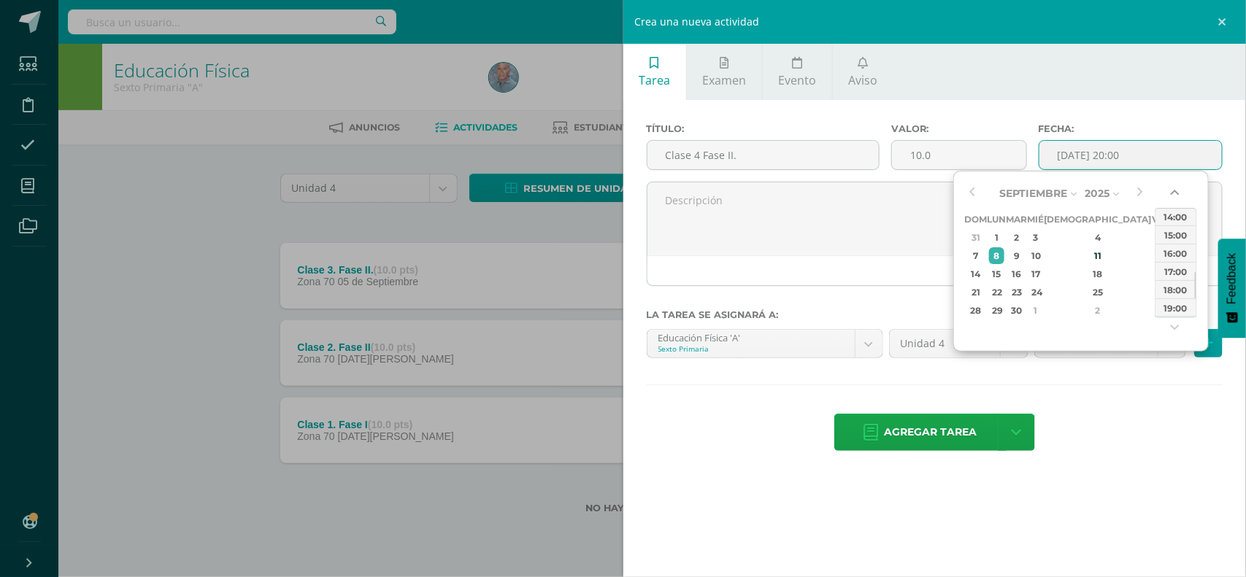
click at [1174, 186] on button "button" at bounding box center [1176, 196] width 15 height 22
click at [1175, 213] on div "11:00" at bounding box center [1175, 216] width 41 height 18
type input "[DATE] 11:00"
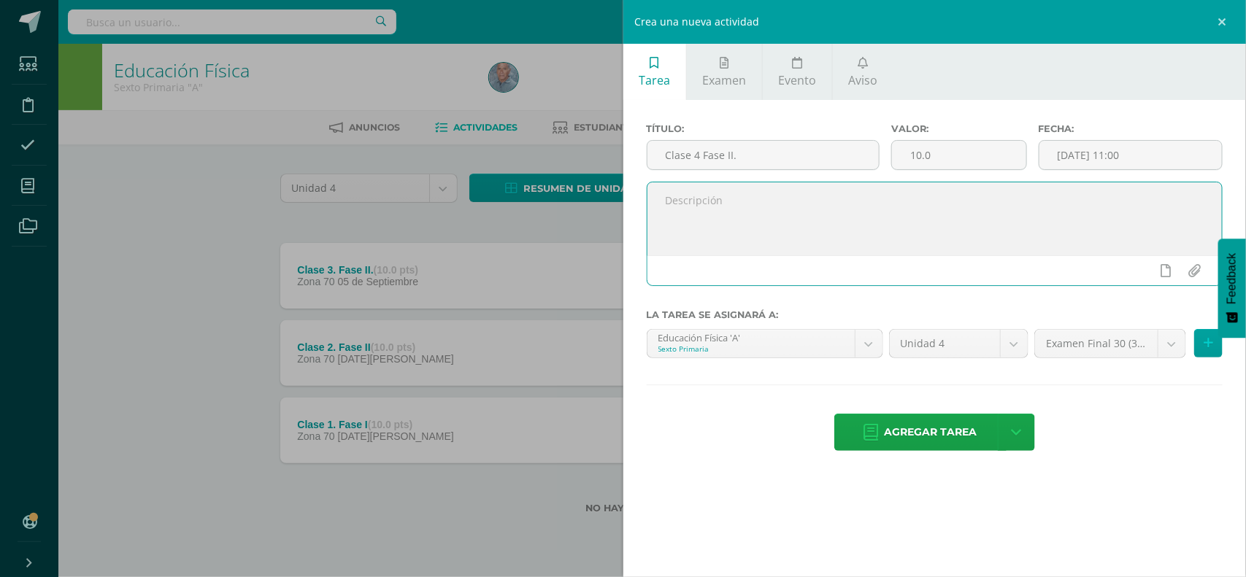
click at [694, 219] on textarea at bounding box center [934, 218] width 575 height 73
click at [1170, 345] on body "Estudiantes Disciplina Asistencia Mis cursos Archivos Soporte Centro de ayuda Ú…" at bounding box center [623, 280] width 1246 height 561
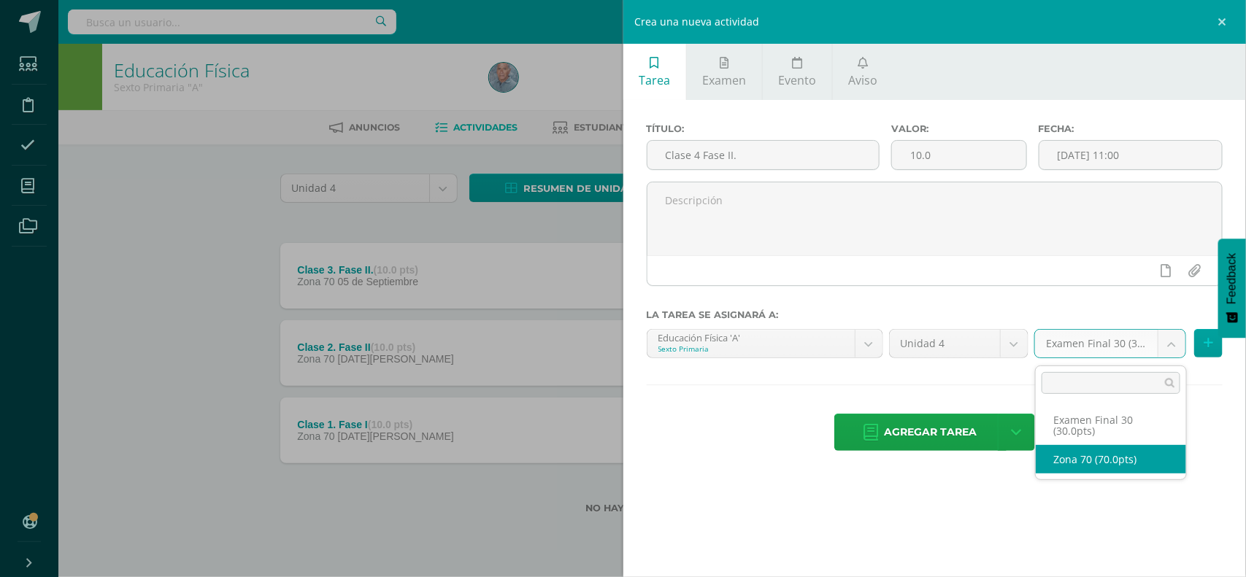
select select "47201"
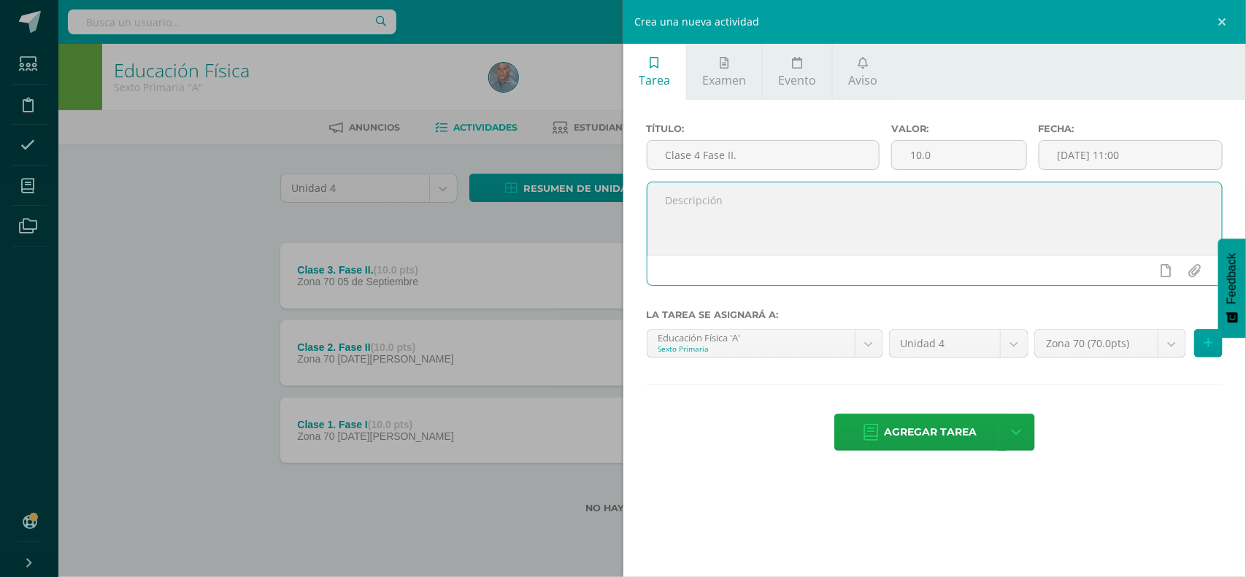
click at [683, 209] on textarea at bounding box center [934, 218] width 575 height 73
paste textarea "P 1. Los estudiantes realizan series técnicas de ejercicios con el balon en acc…"
click at [1161, 202] on textarea "P 1. Los estudiantes realizan series técnicas de ejercicios con el balon en acc…" at bounding box center [934, 218] width 575 height 73
click at [763, 230] on textarea "P 1. Los estudiantes realizan series técnicas de ejercicios con el balon en acc…" at bounding box center [934, 218] width 575 height 73
paste textarea "Recuperando datos. Espera unos segundos e intenta cortar o copiar de nuevo."
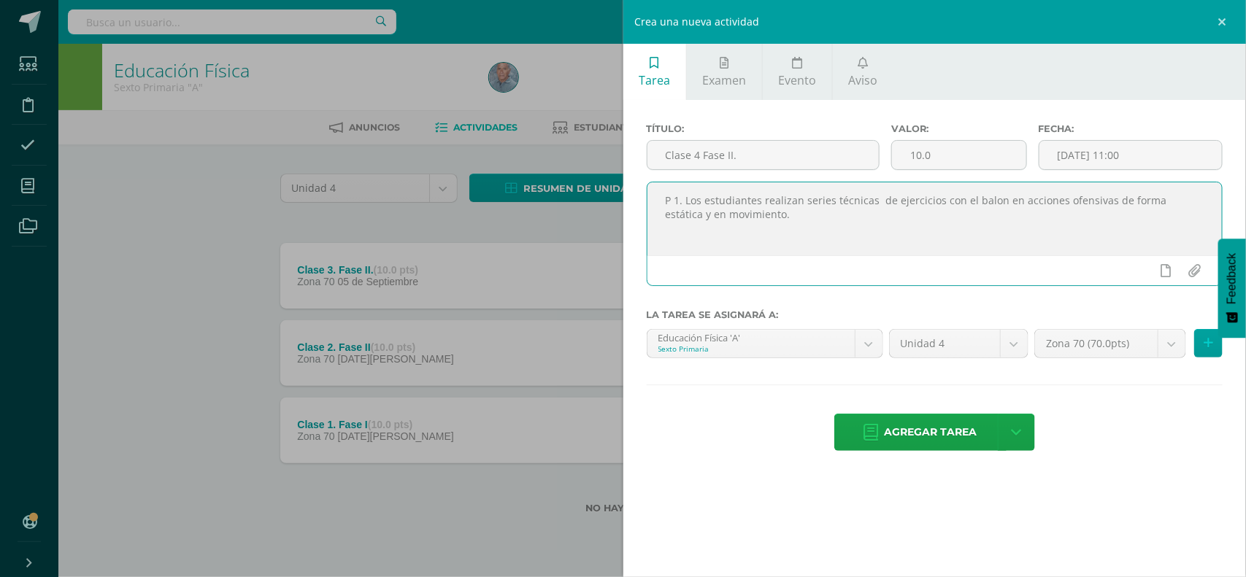
paste textarea "P2. Los estudiantes realizan series técnicas de ejercicios ofensivos con el bal…"
click at [730, 250] on textarea "P 1. Los estudiantes realizan series técnicas de ejercicios con el balon en acc…" at bounding box center [934, 218] width 575 height 73
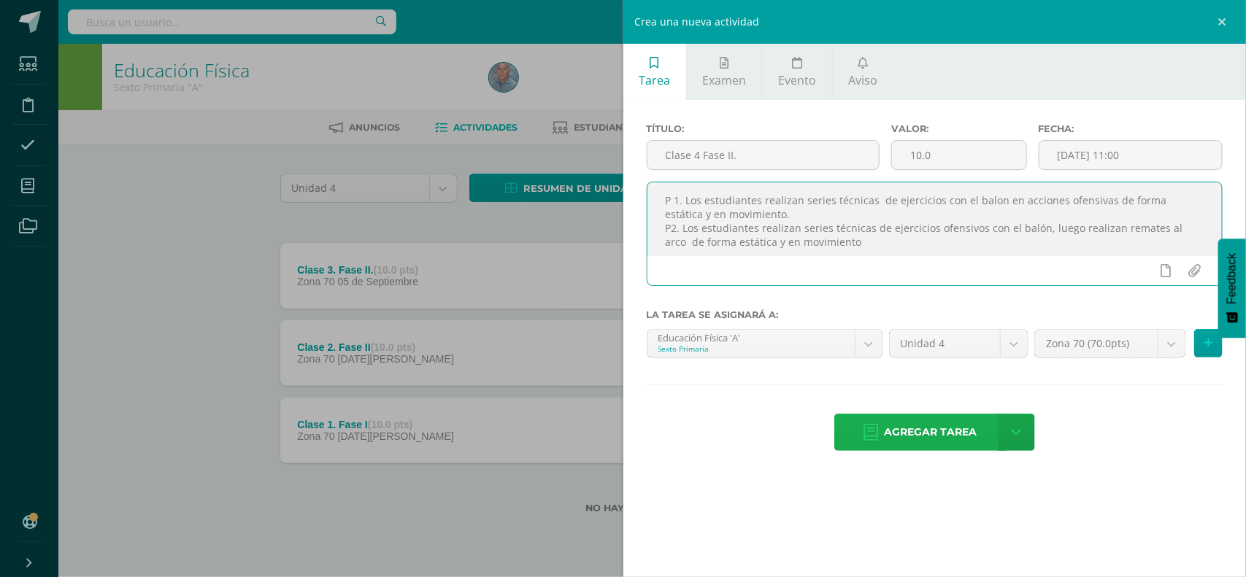
type textarea "P 1. Los estudiantes realizan series técnicas de ejercicios con el balon en acc…"
click at [958, 440] on span "Agregar tarea" at bounding box center [931, 433] width 93 height 36
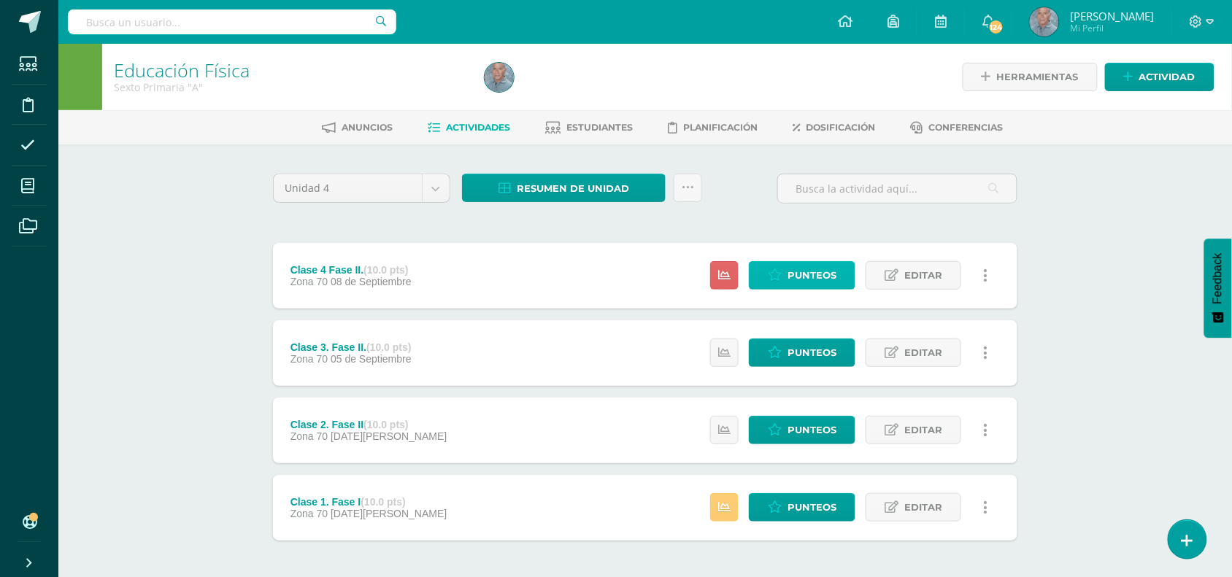
click at [812, 272] on span "Punteos" at bounding box center [812, 275] width 49 height 27
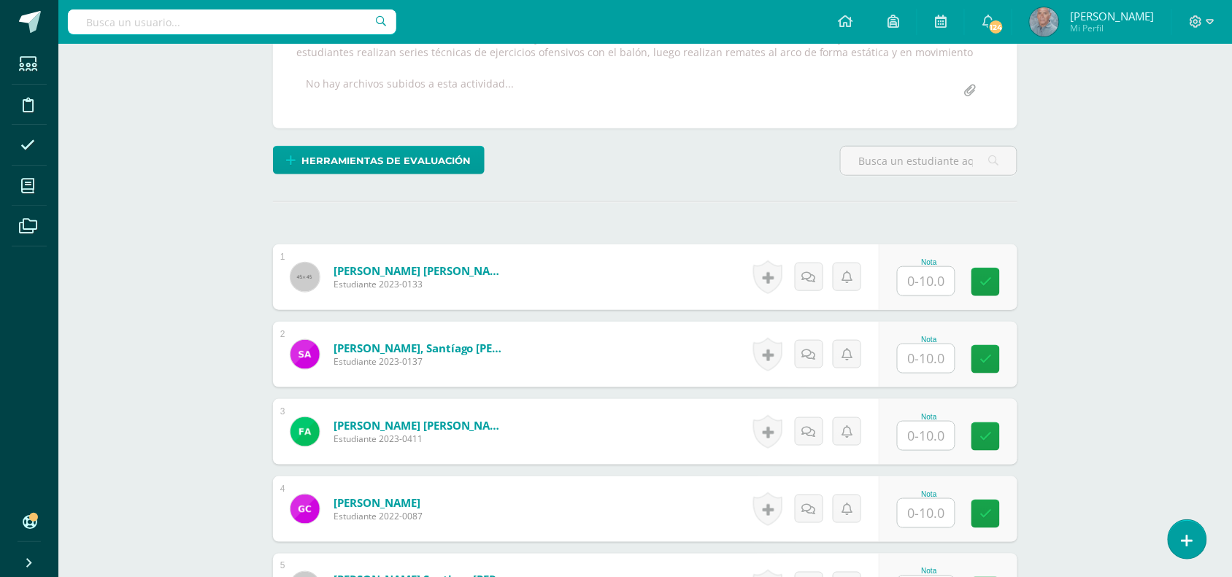
scroll to position [292, 0]
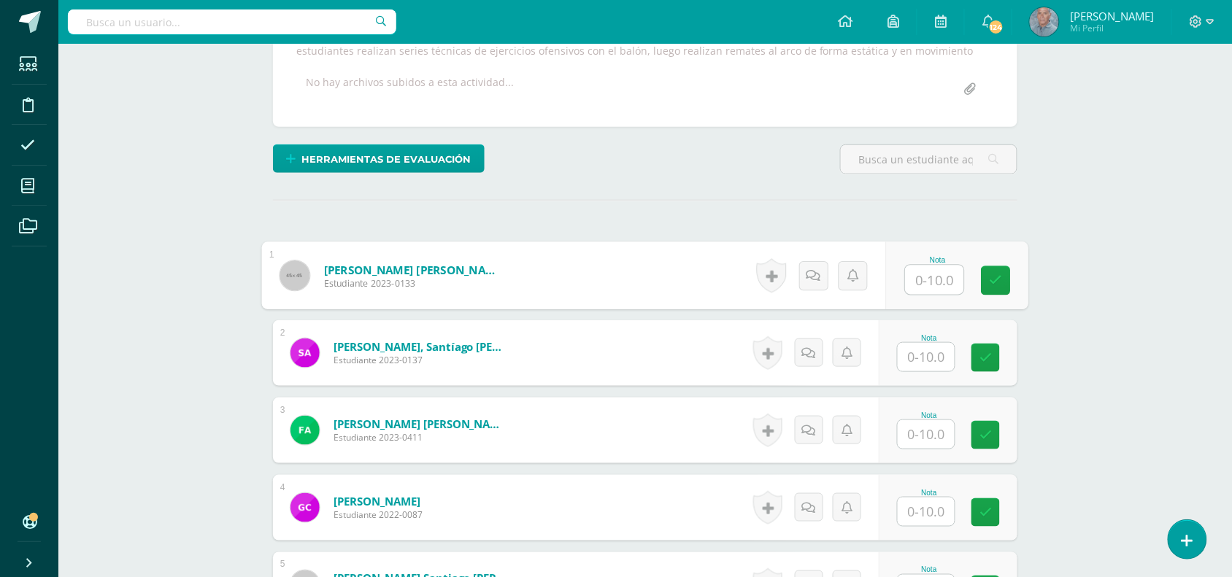
click at [917, 285] on input "text" at bounding box center [935, 280] width 58 height 29
type input "10"
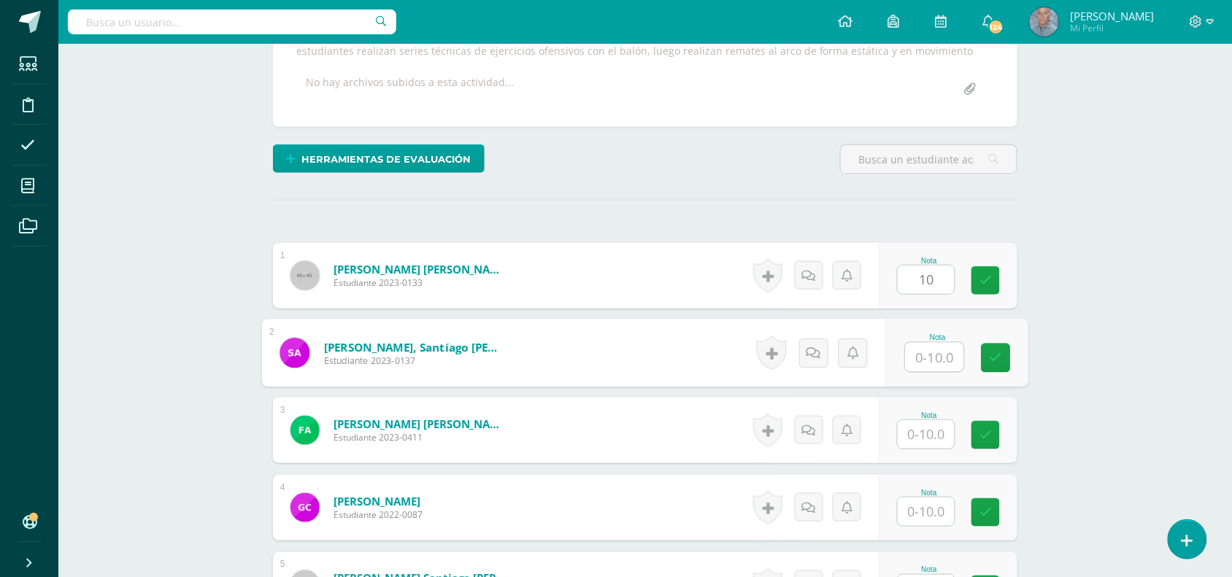
click at [921, 358] on input "text" at bounding box center [935, 357] width 58 height 29
type input "10"
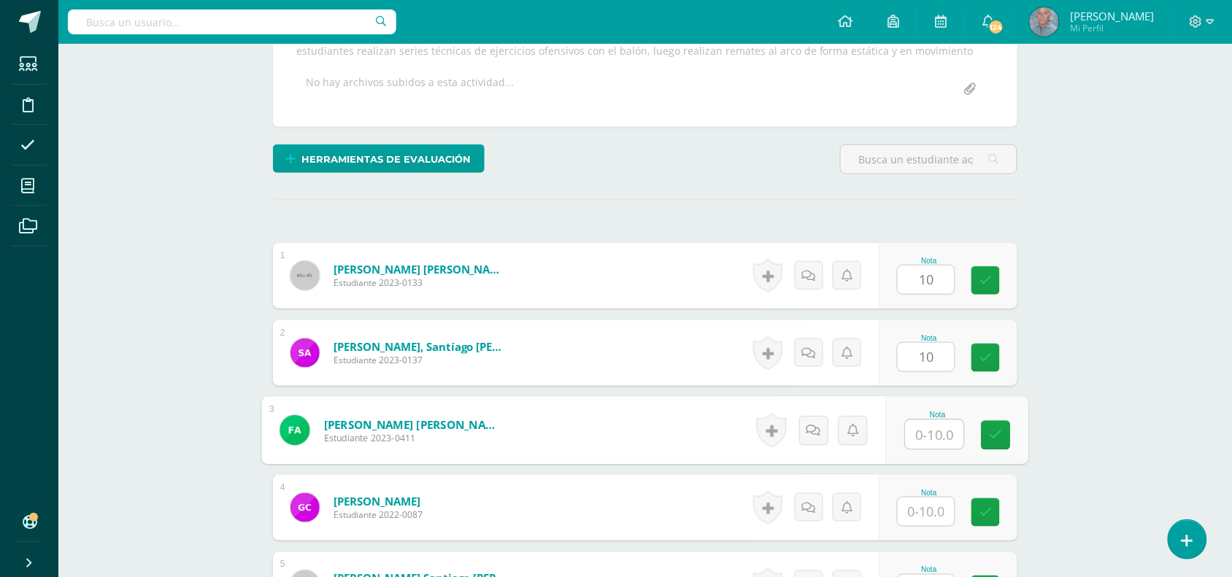
click at [918, 439] on input "text" at bounding box center [935, 434] width 58 height 29
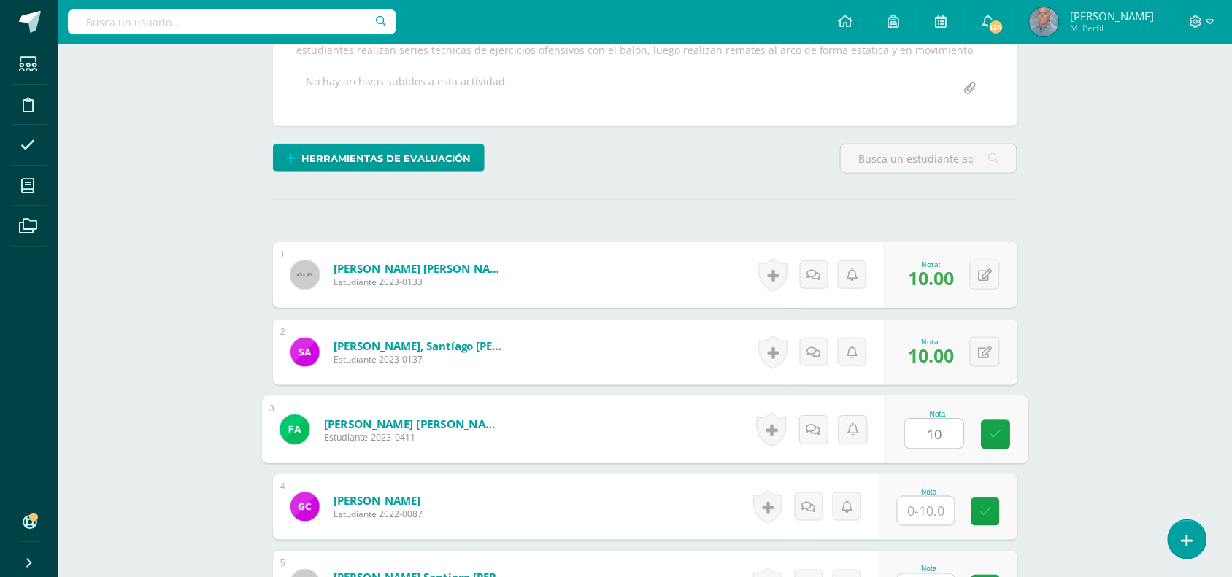
type input "10"
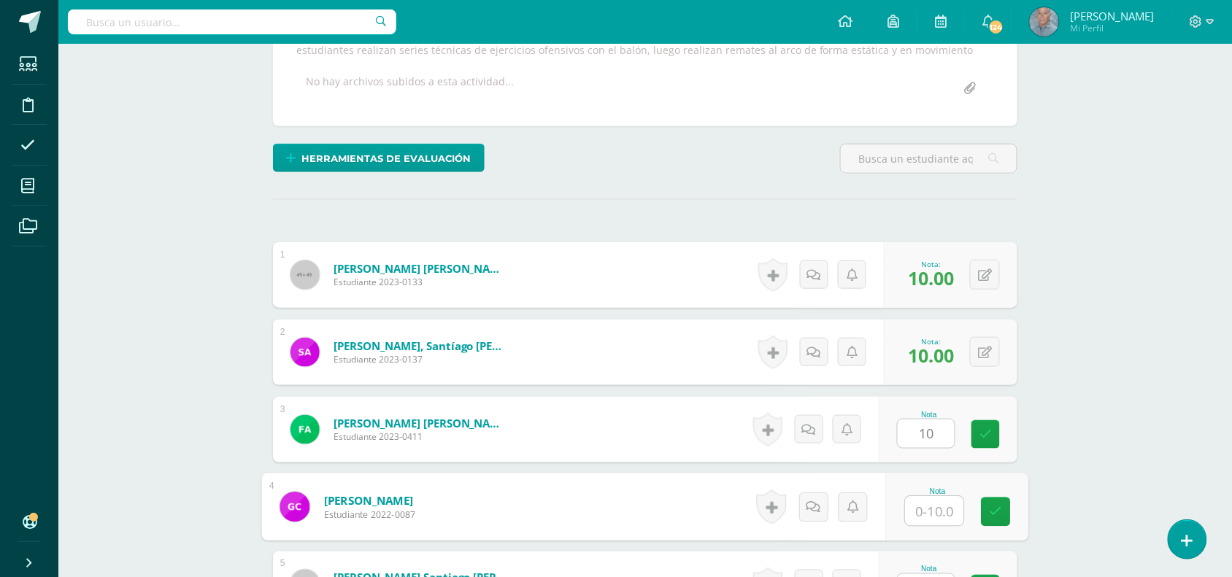
click at [911, 515] on input "text" at bounding box center [935, 511] width 58 height 29
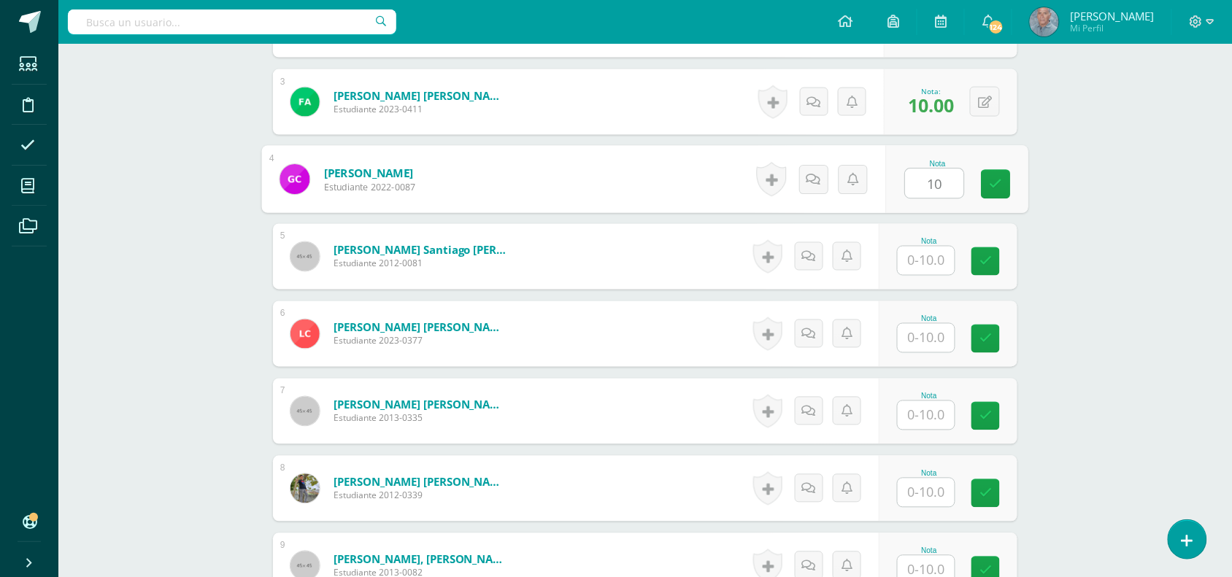
scroll to position [622, 0]
type input "10"
click at [922, 258] on input "text" at bounding box center [926, 259] width 57 height 28
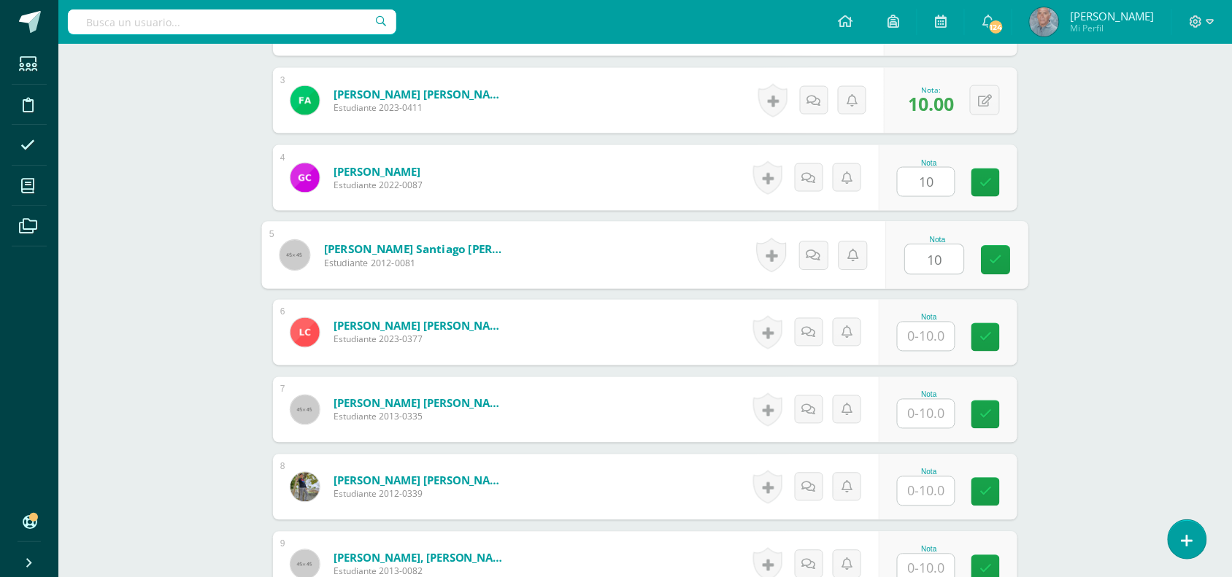
type input "10"
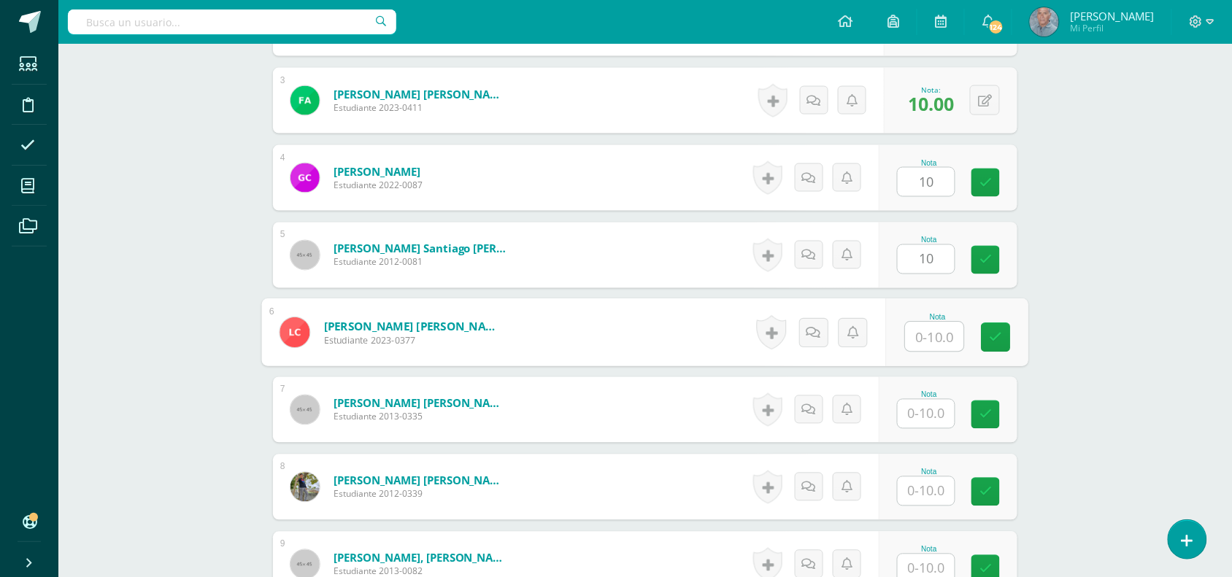
click at [917, 331] on input "text" at bounding box center [935, 337] width 58 height 29
type input "10"
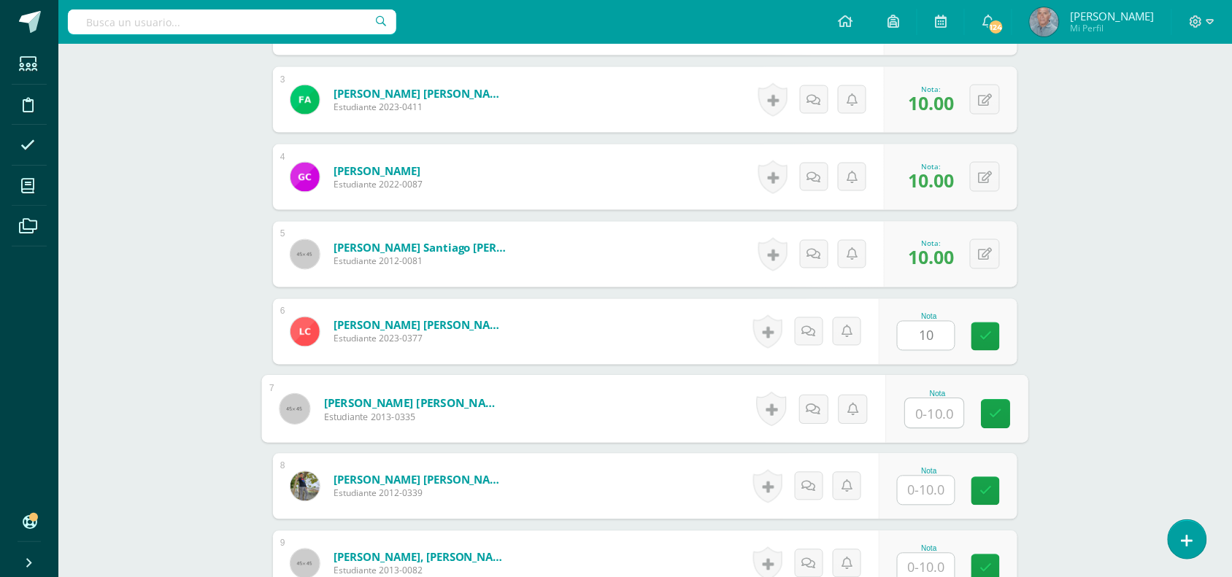
click at [923, 417] on input "text" at bounding box center [935, 413] width 58 height 29
type input "9"
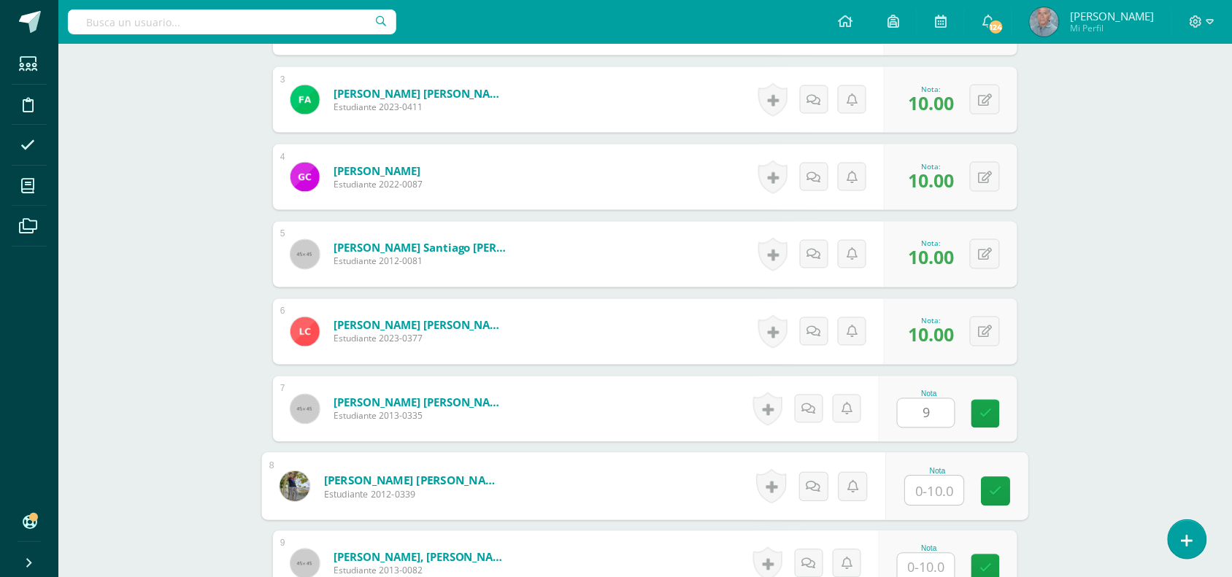
click at [904, 500] on div "Nota" at bounding box center [957, 487] width 142 height 68
type input "10"
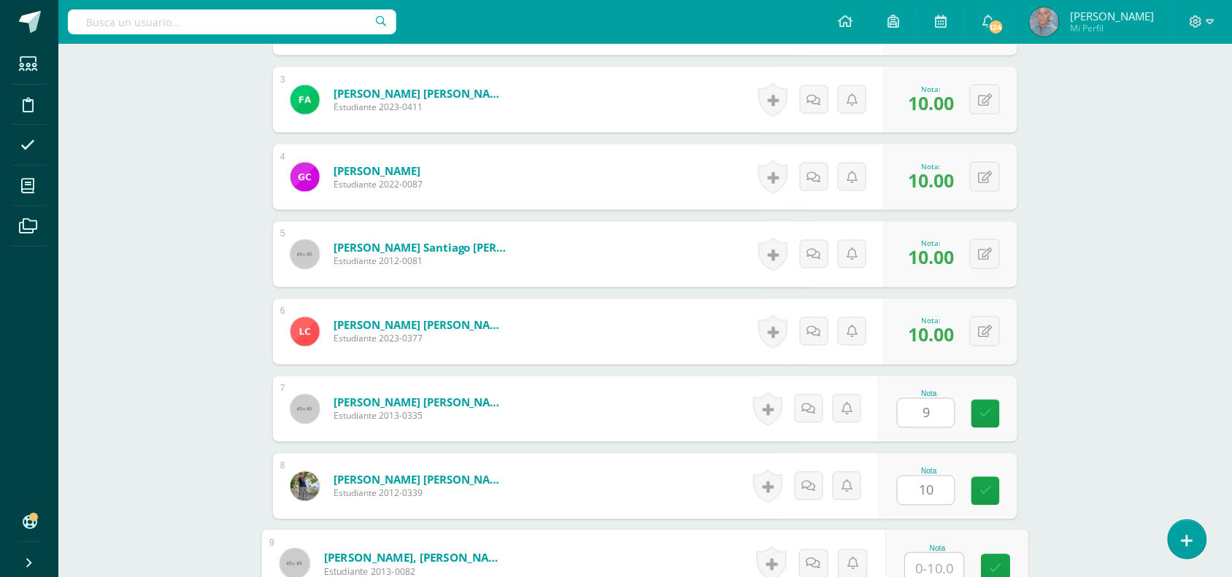
click at [913, 570] on input "text" at bounding box center [935, 568] width 58 height 29
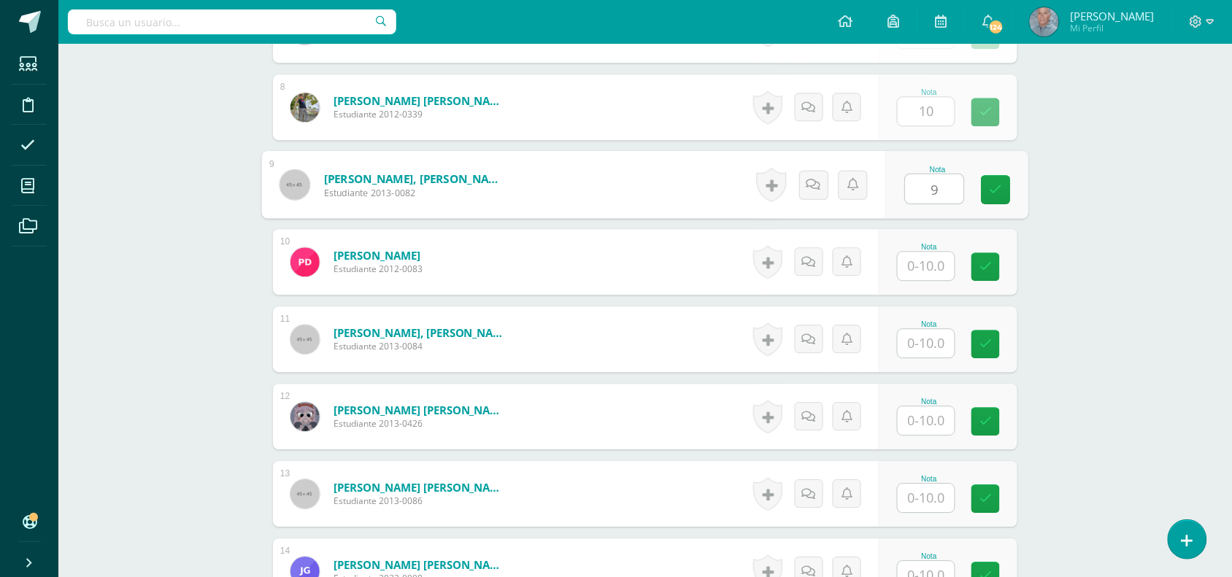
scroll to position [1024, 0]
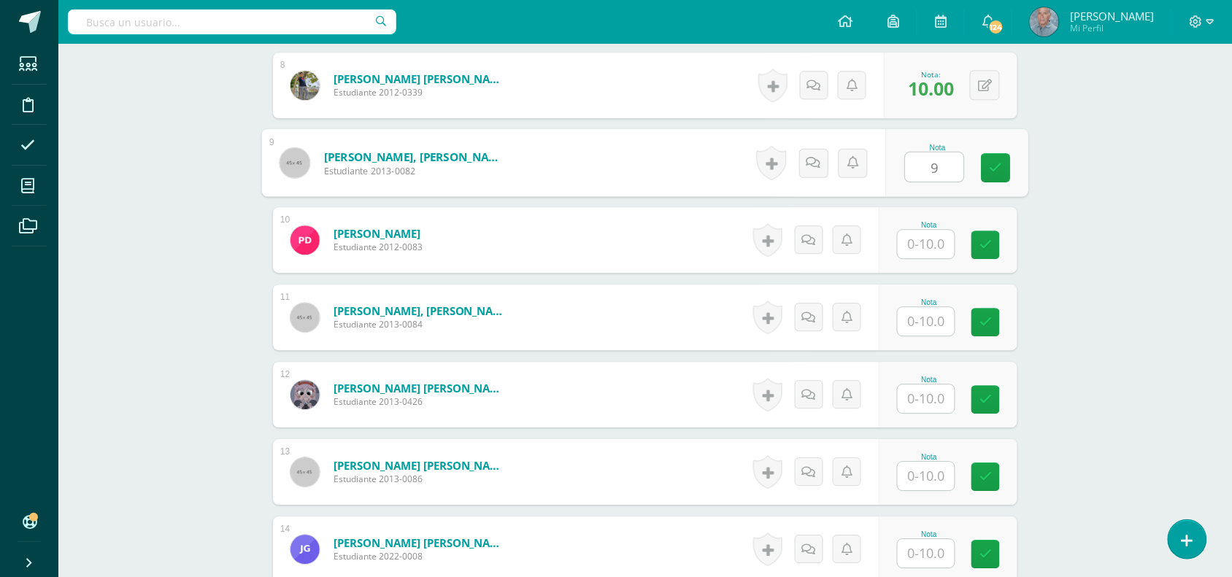
type input "9"
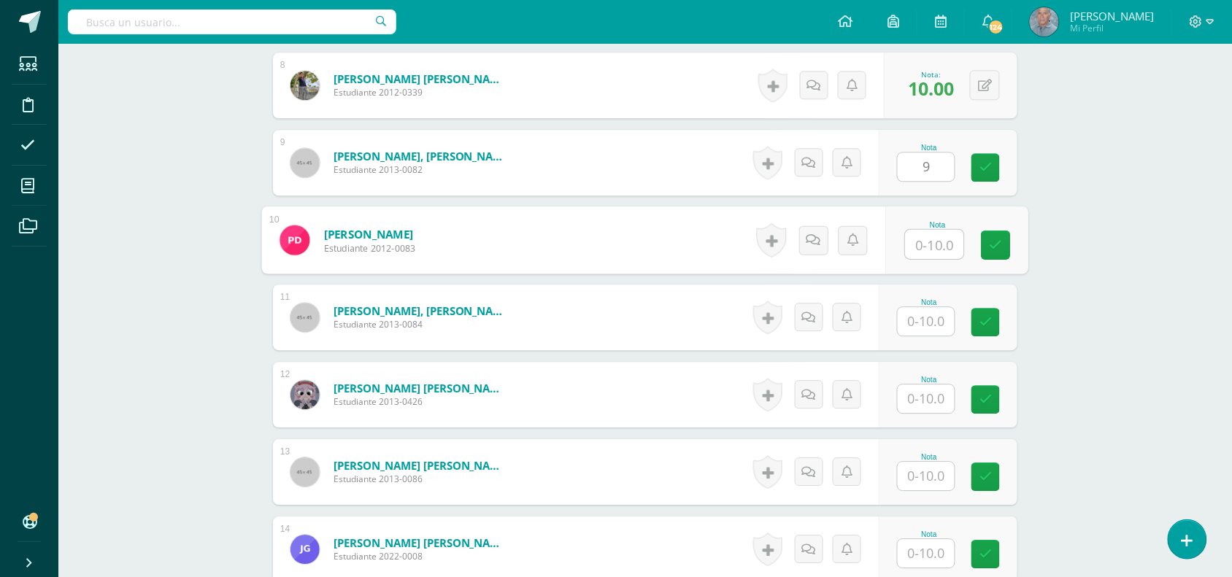
click at [915, 245] on input "text" at bounding box center [935, 244] width 58 height 29
type input "10"
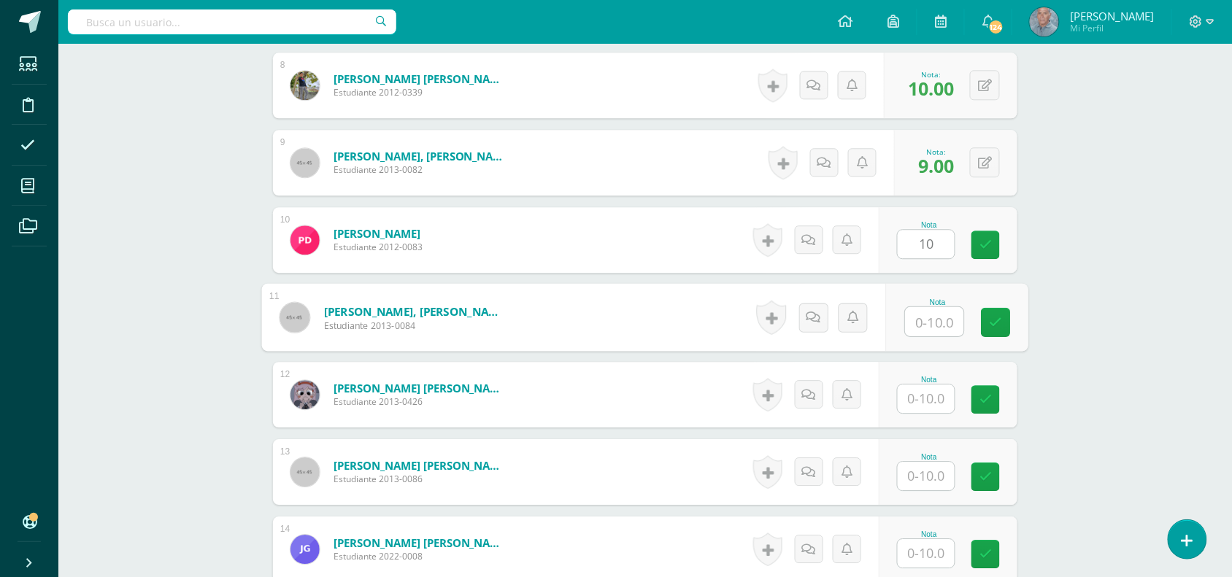
click at [926, 323] on input "text" at bounding box center [935, 321] width 58 height 29
type input "9"
click at [917, 400] on input "text" at bounding box center [926, 399] width 57 height 28
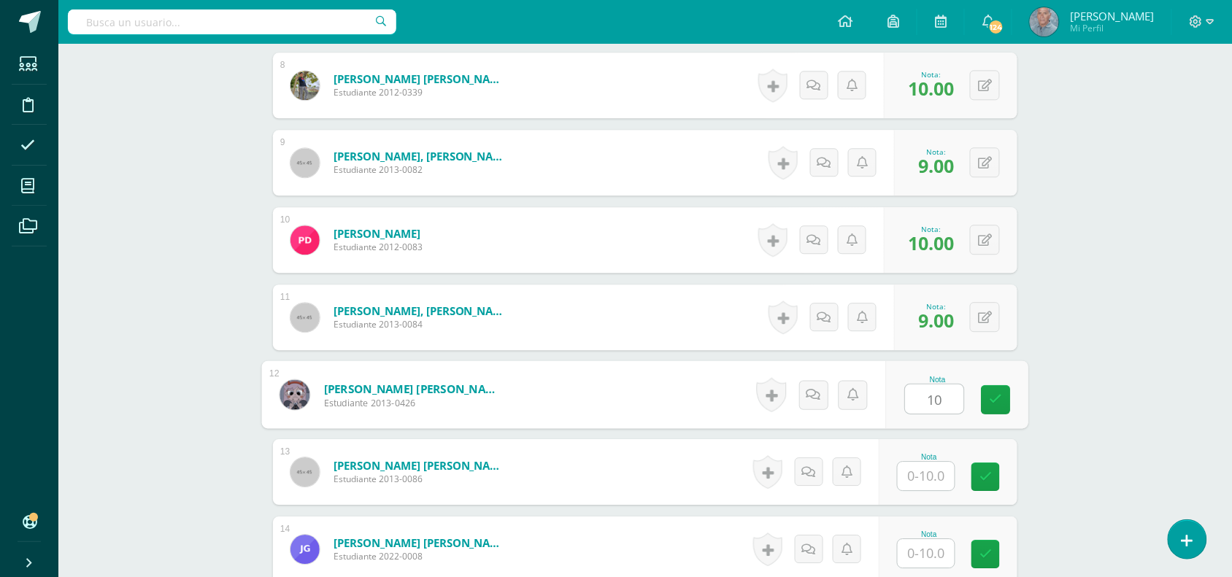
type input "10"
click at [921, 476] on input "text" at bounding box center [926, 476] width 57 height 28
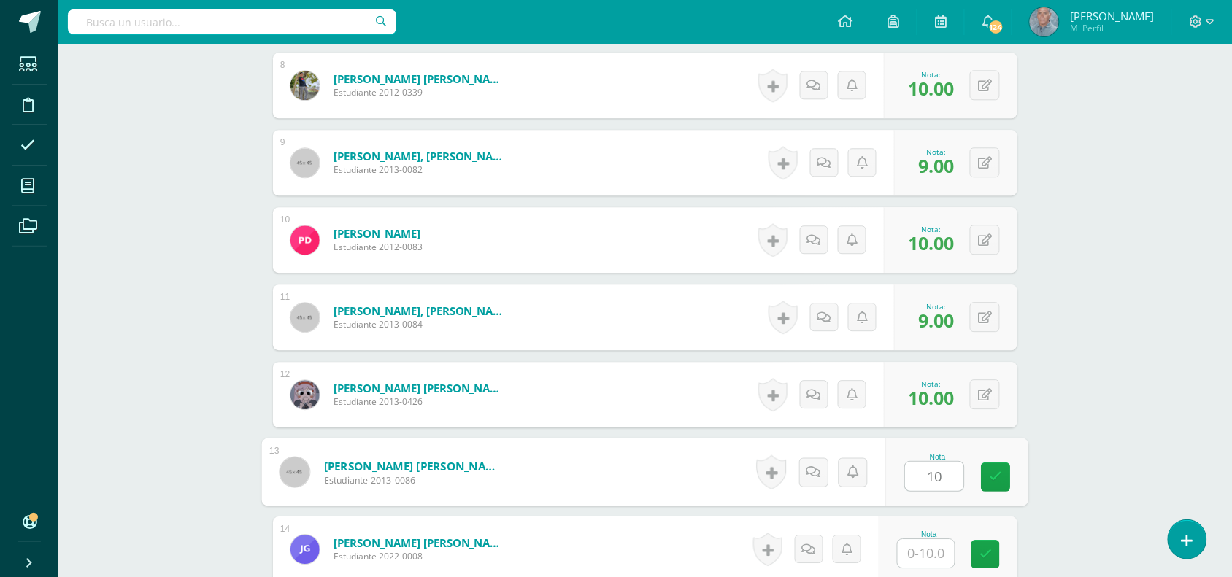
type input "10"
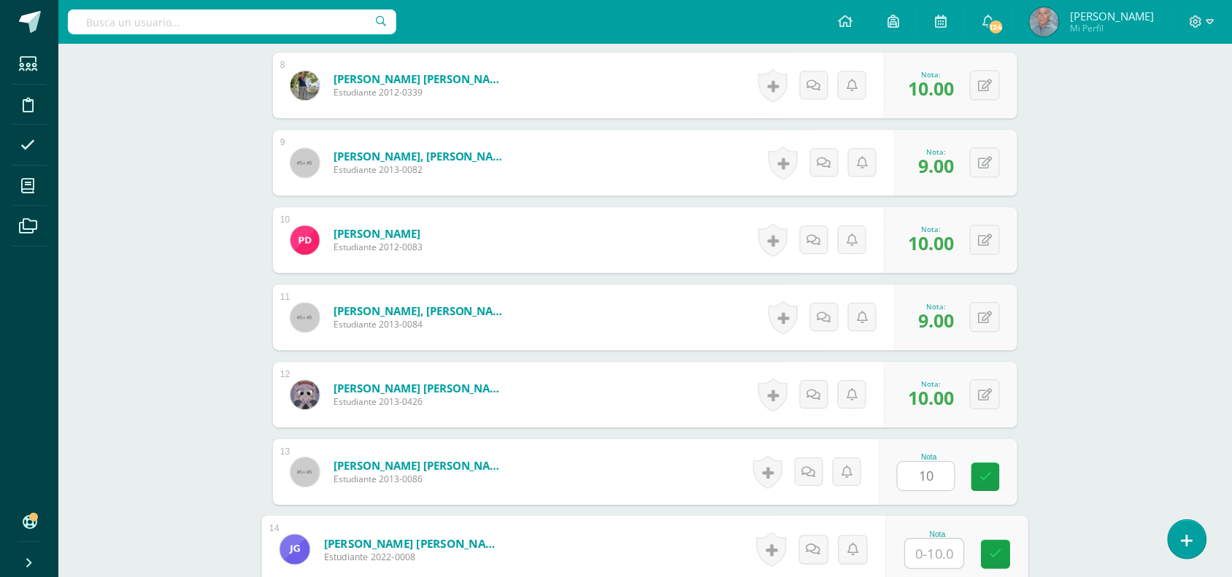
click at [917, 555] on input "text" at bounding box center [935, 553] width 58 height 29
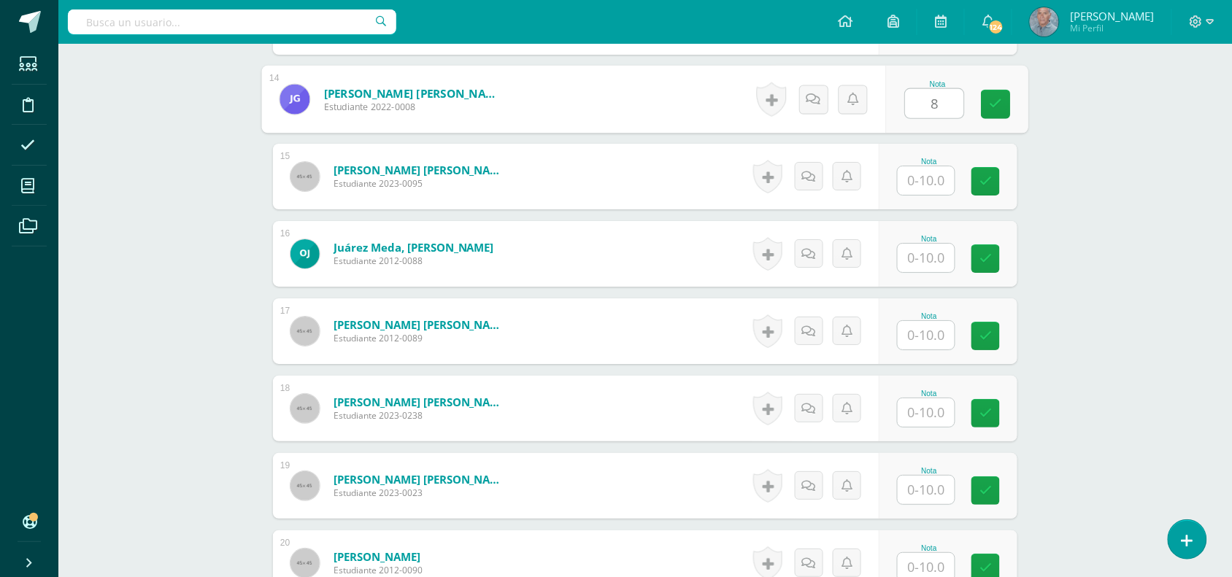
scroll to position [1499, 0]
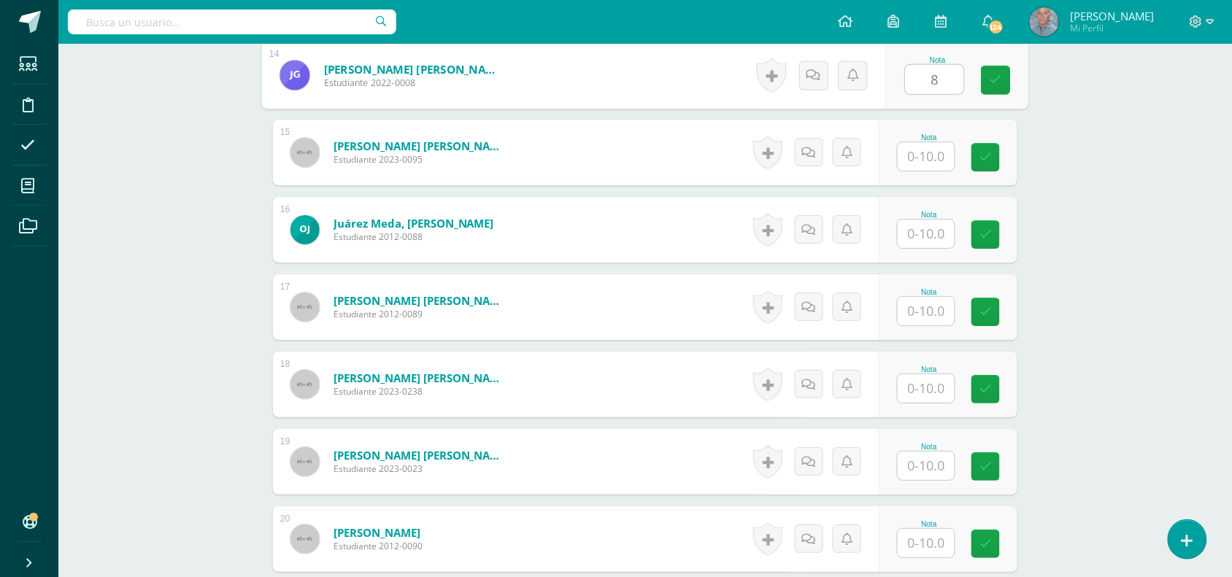
type input "8"
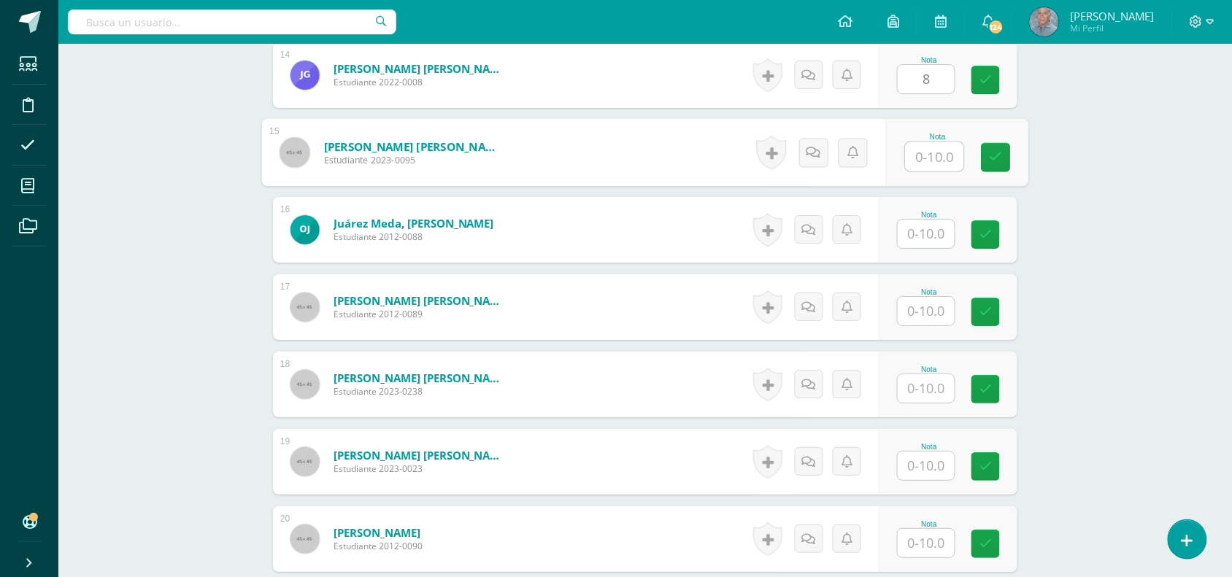
click at [922, 147] on input "text" at bounding box center [935, 156] width 58 height 29
type input "10"
click at [916, 234] on input "text" at bounding box center [926, 234] width 57 height 28
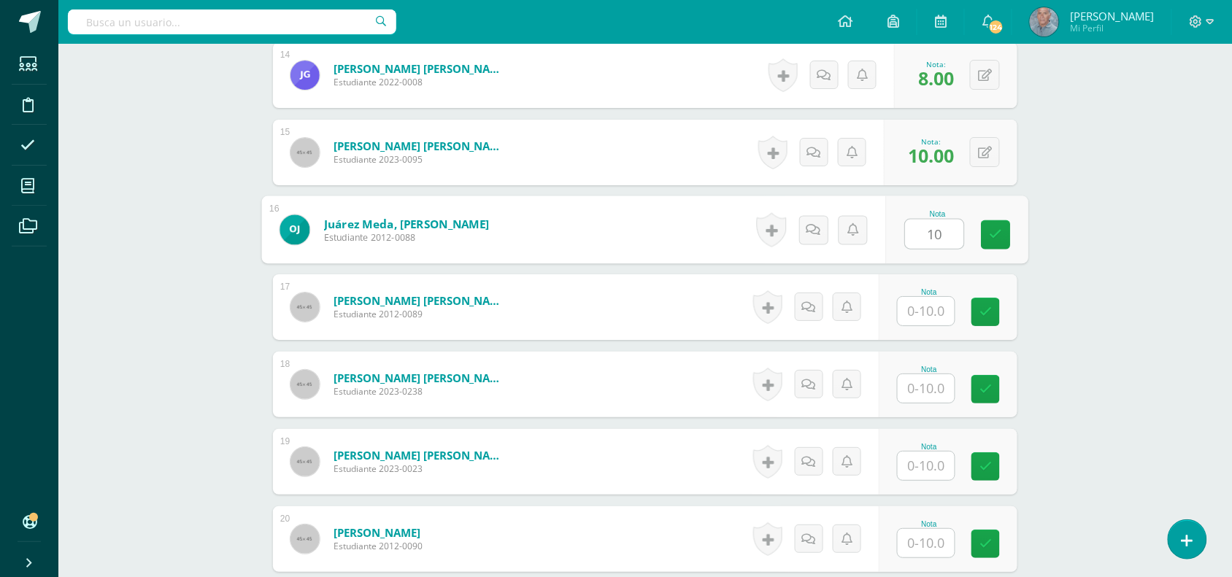
type input "10"
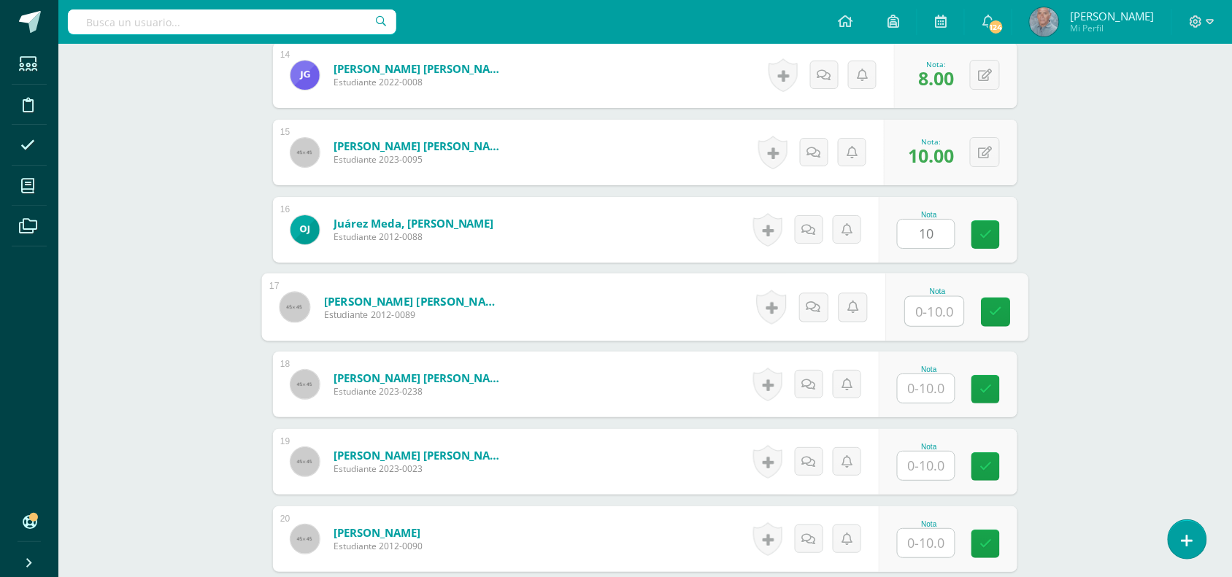
click at [918, 314] on input "text" at bounding box center [935, 311] width 58 height 29
type input "10"
click at [926, 384] on input "text" at bounding box center [935, 388] width 58 height 29
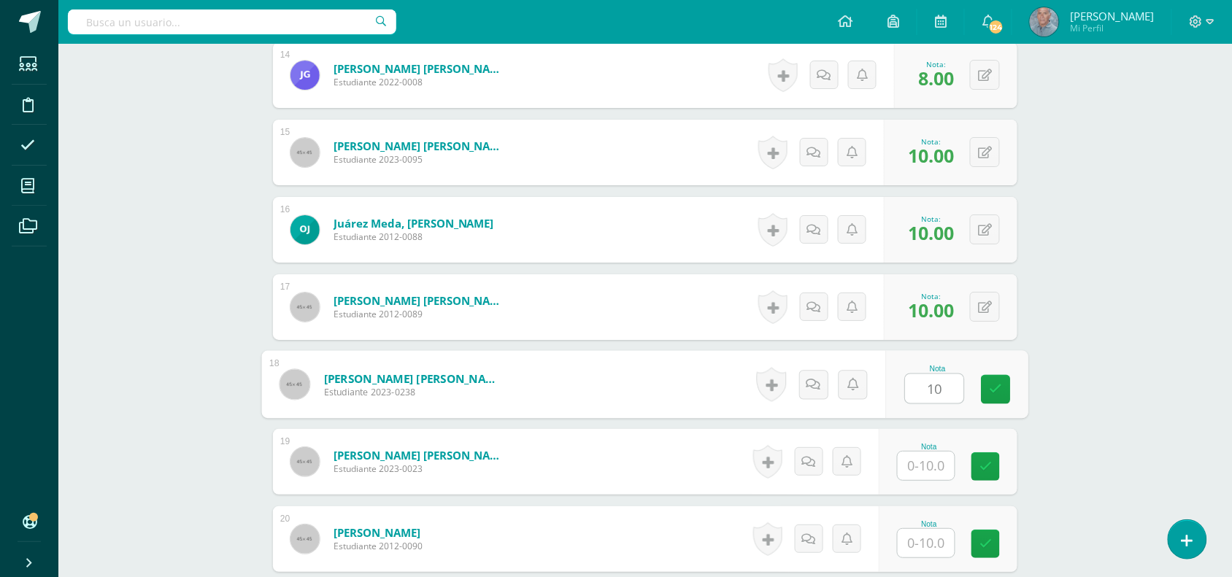
type input "10"
click at [913, 467] on input "text" at bounding box center [926, 466] width 57 height 28
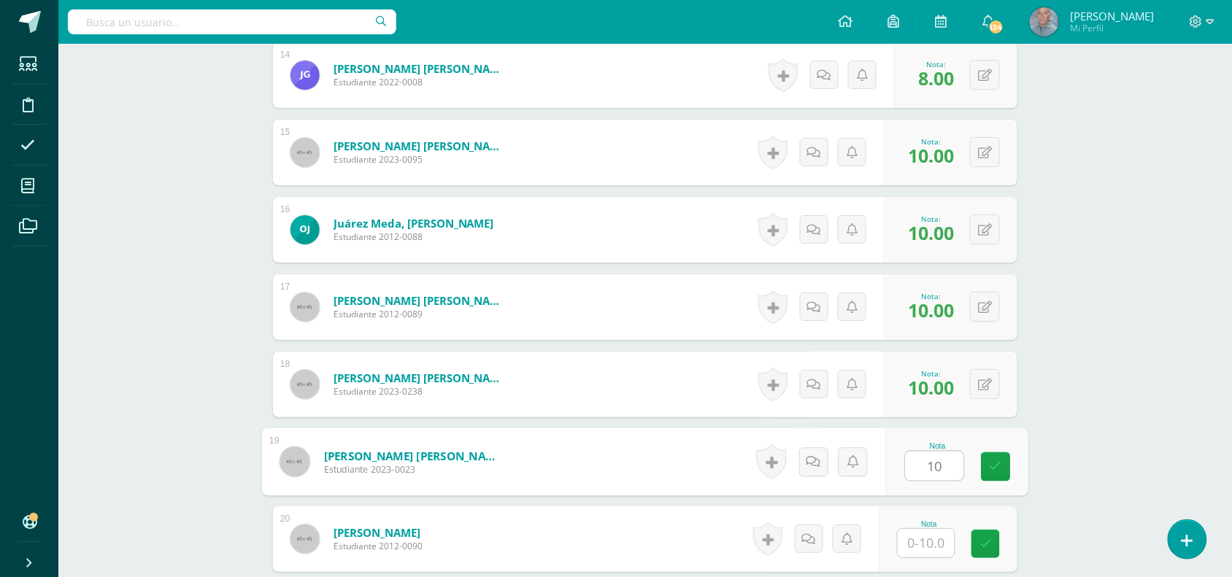
type input "10"
click at [914, 545] on input "text" at bounding box center [935, 543] width 58 height 29
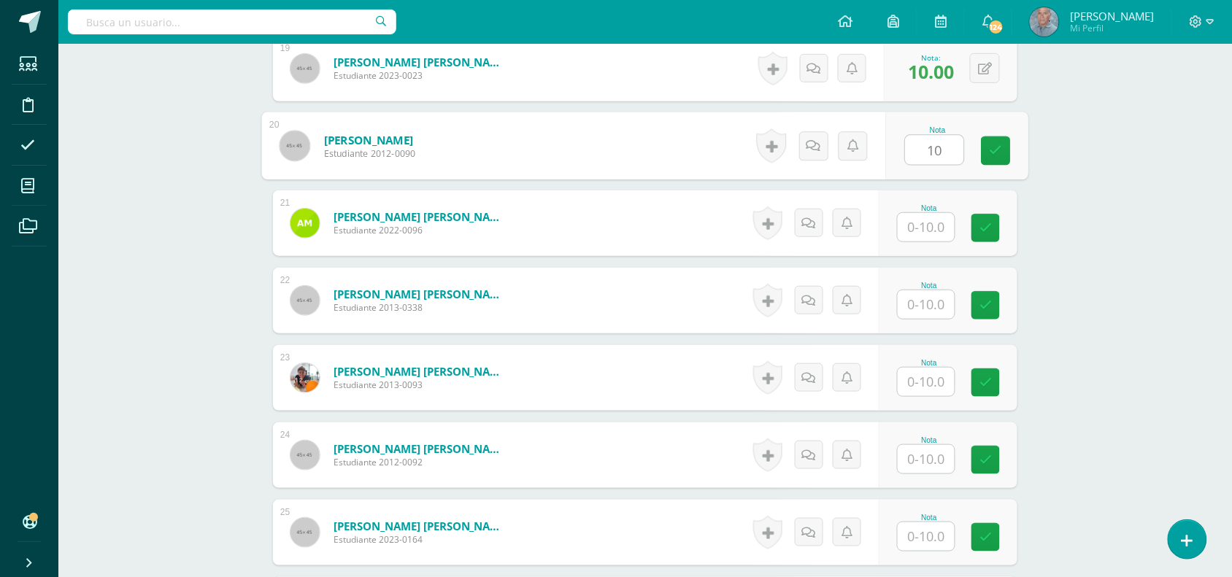
scroll to position [1900, 0]
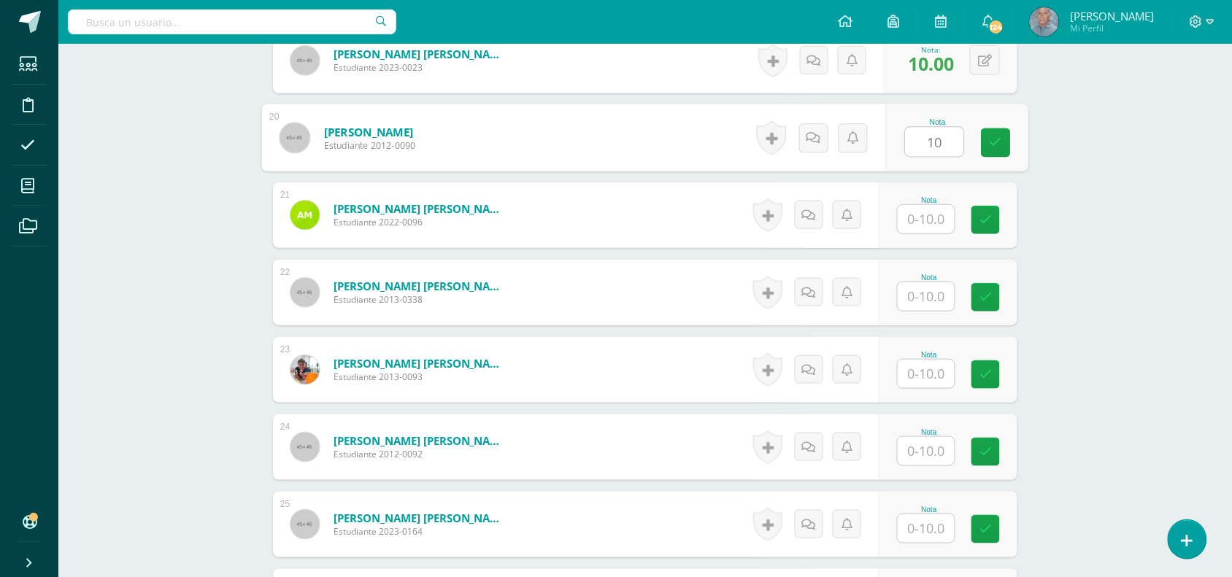
type input "10"
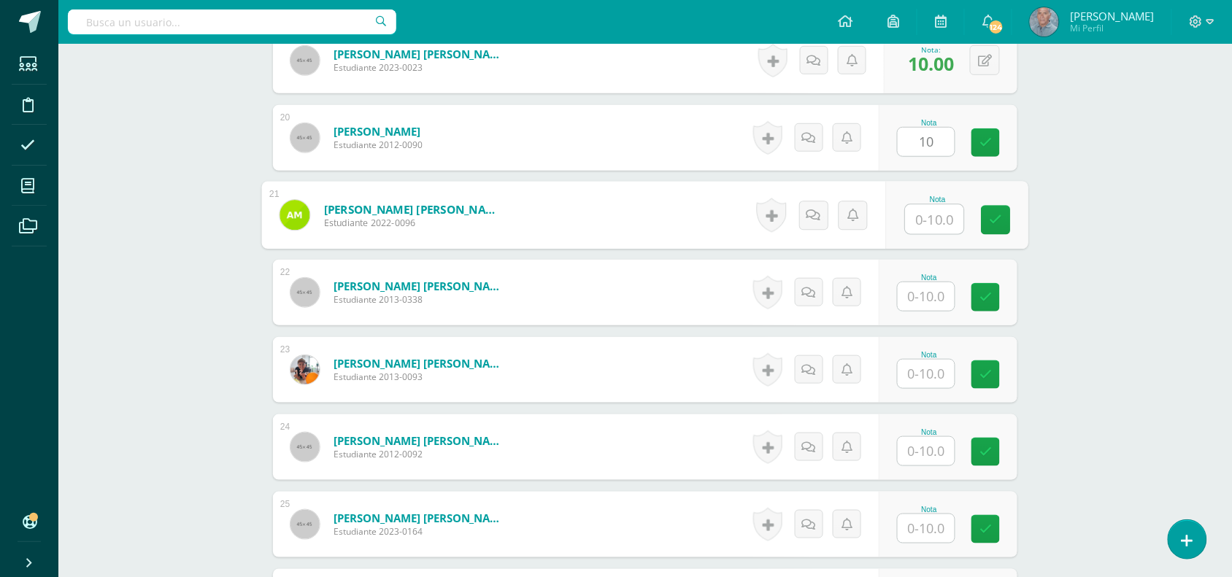
click at [925, 224] on input "text" at bounding box center [935, 219] width 58 height 29
type input "8"
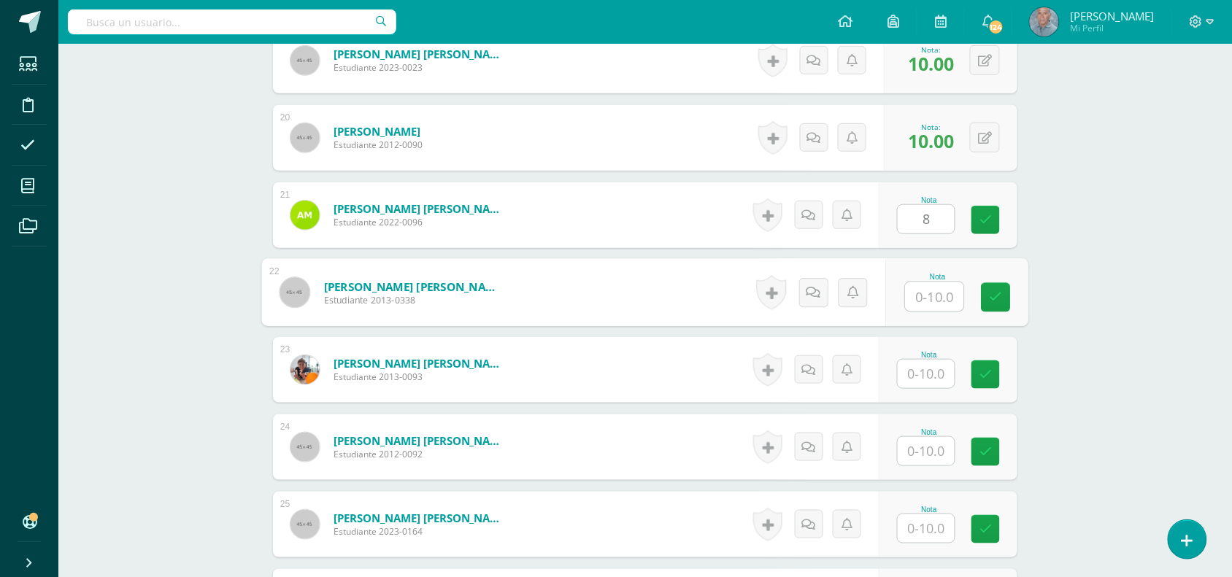
click at [920, 301] on input "text" at bounding box center [935, 296] width 58 height 29
type input "10"
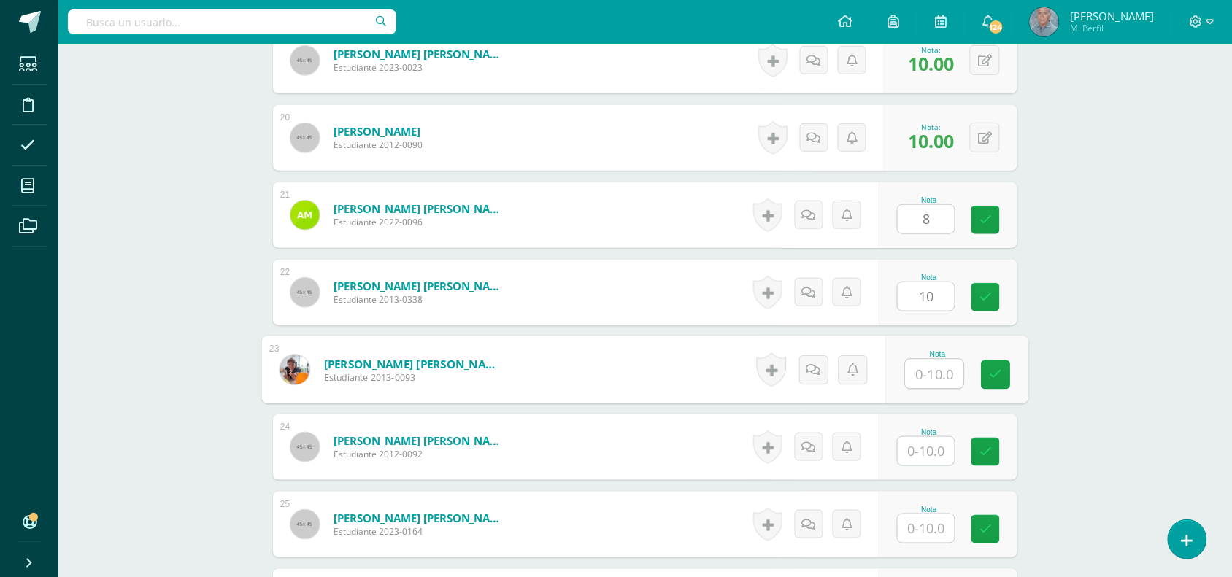
click at [914, 374] on input "text" at bounding box center [935, 374] width 58 height 29
type input "10"
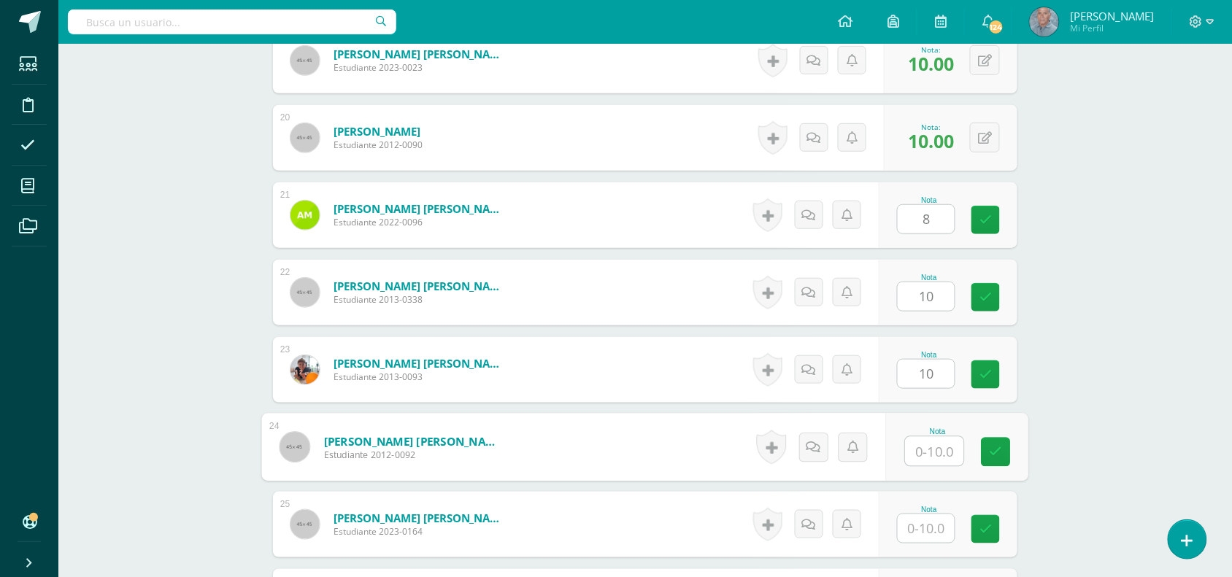
click at [914, 453] on input "text" at bounding box center [935, 451] width 58 height 29
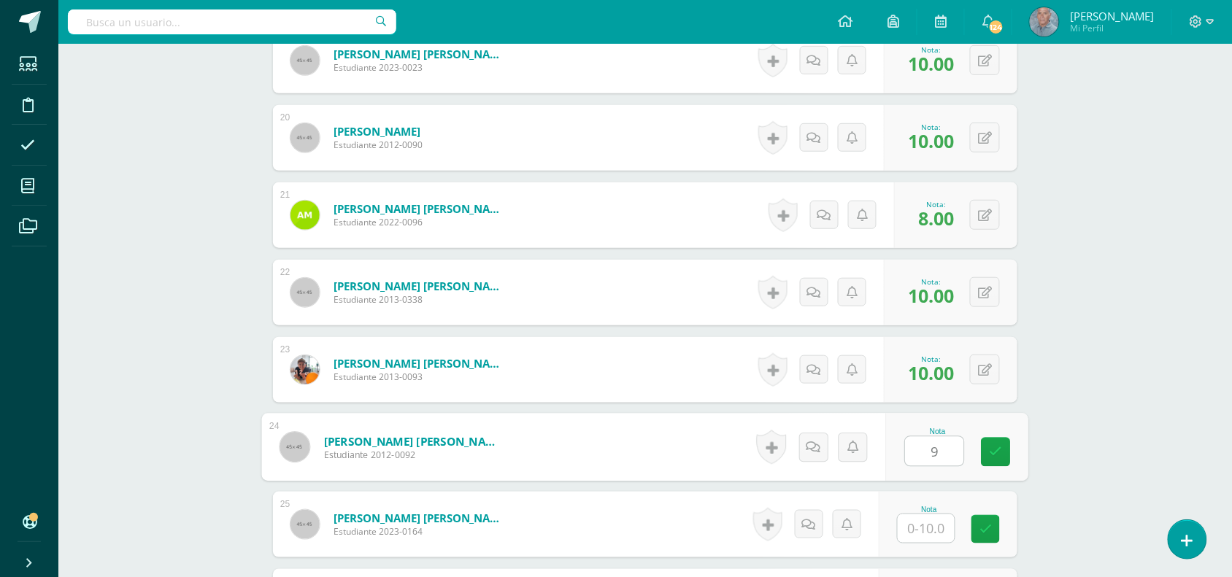
type input "9"
click at [915, 527] on input "text" at bounding box center [935, 529] width 58 height 29
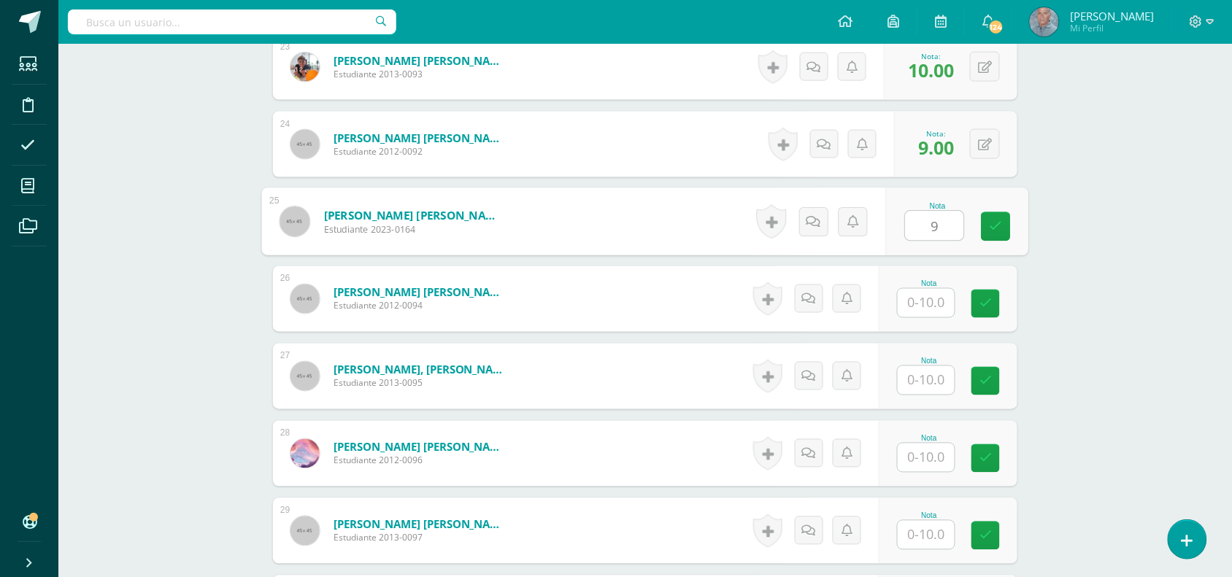
scroll to position [2228, 0]
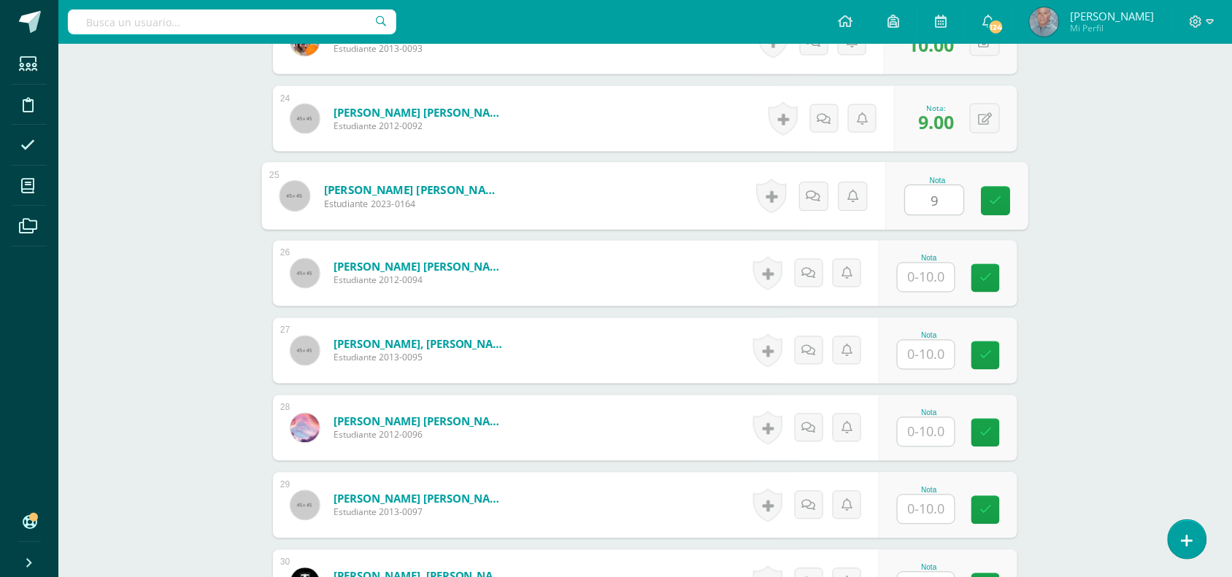
type input "9"
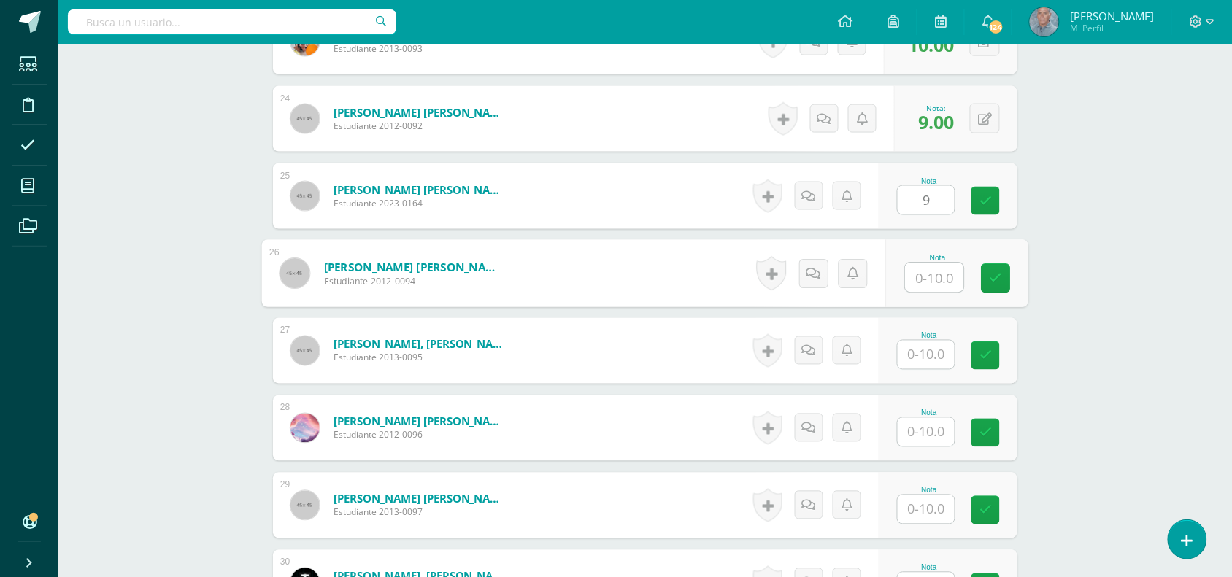
click at [913, 272] on input "text" at bounding box center [935, 278] width 58 height 29
type input "10"
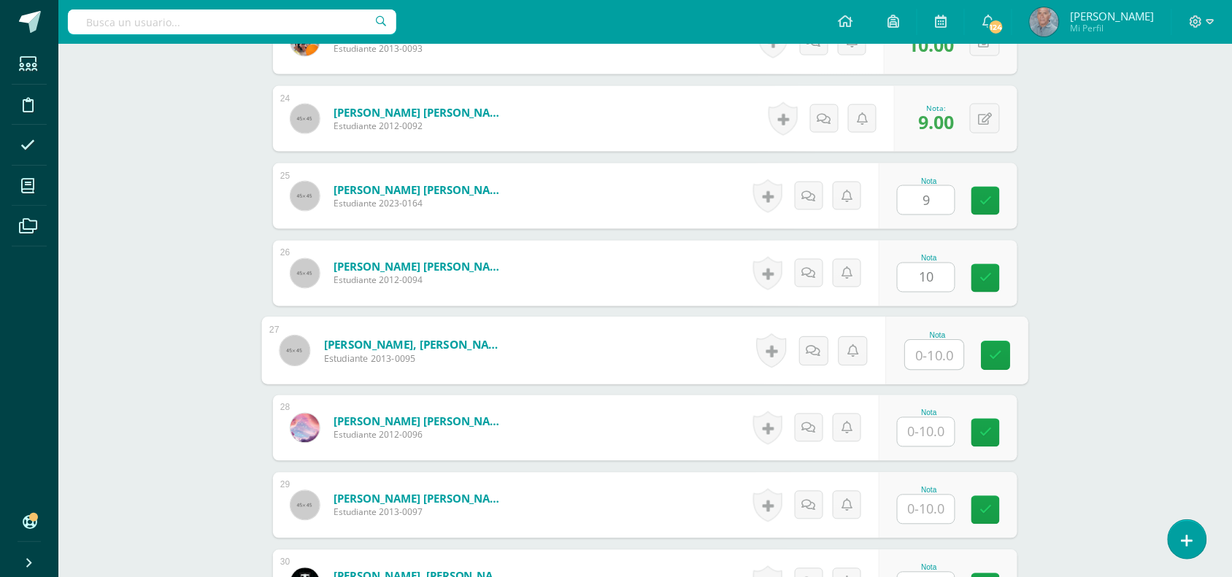
click at [924, 358] on input "text" at bounding box center [935, 355] width 58 height 29
type input "8"
type input "5"
click at [917, 436] on input "text" at bounding box center [926, 432] width 57 height 28
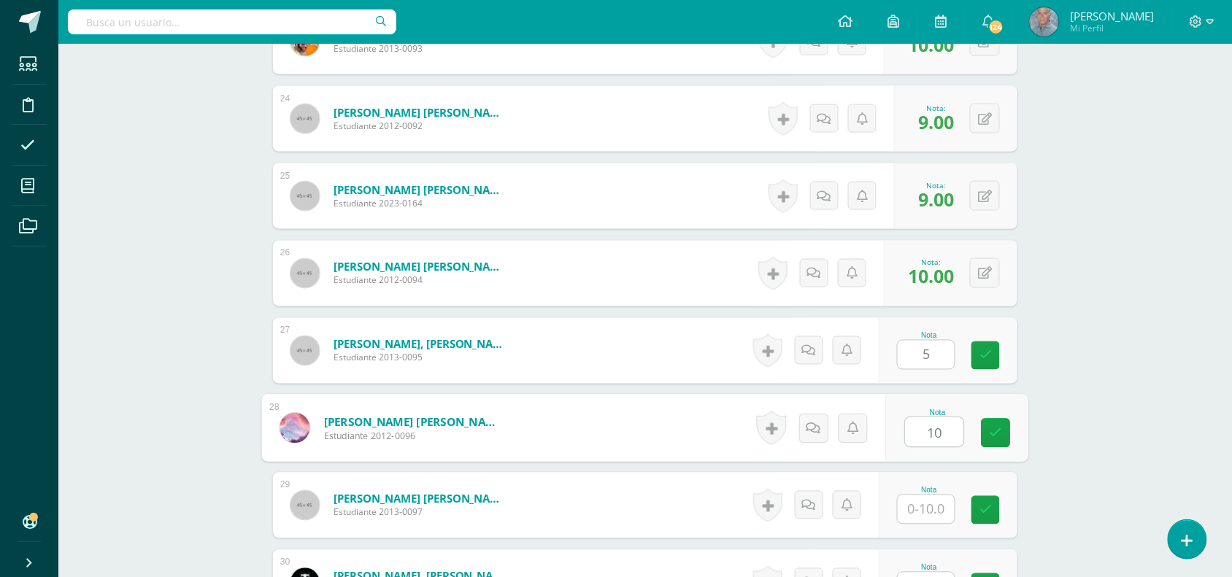
type input "10"
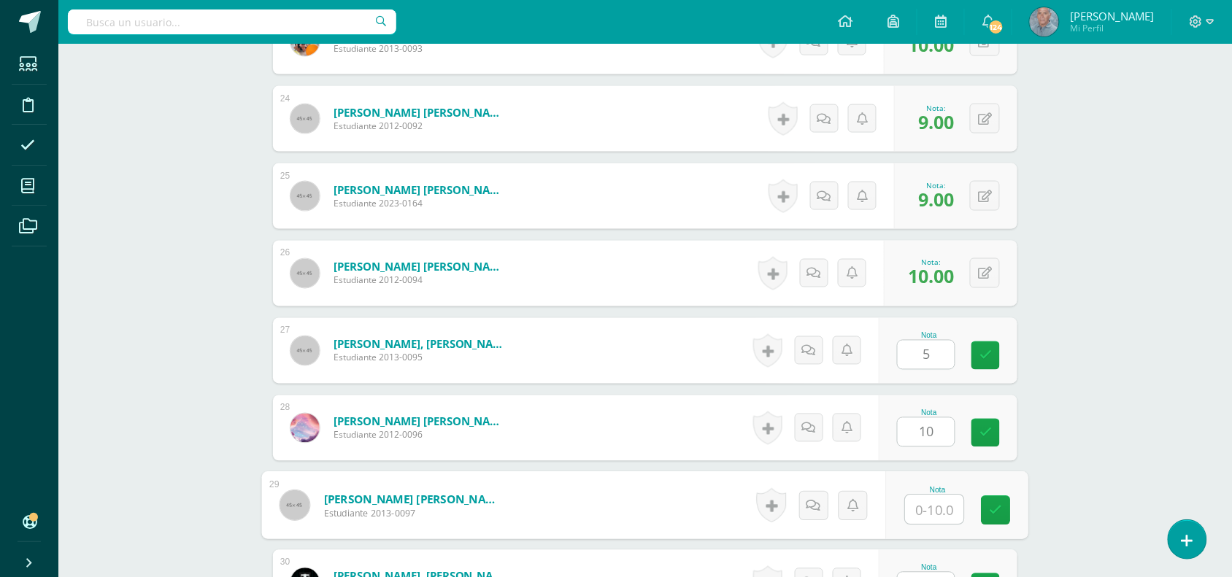
click at [918, 512] on input "text" at bounding box center [935, 510] width 58 height 29
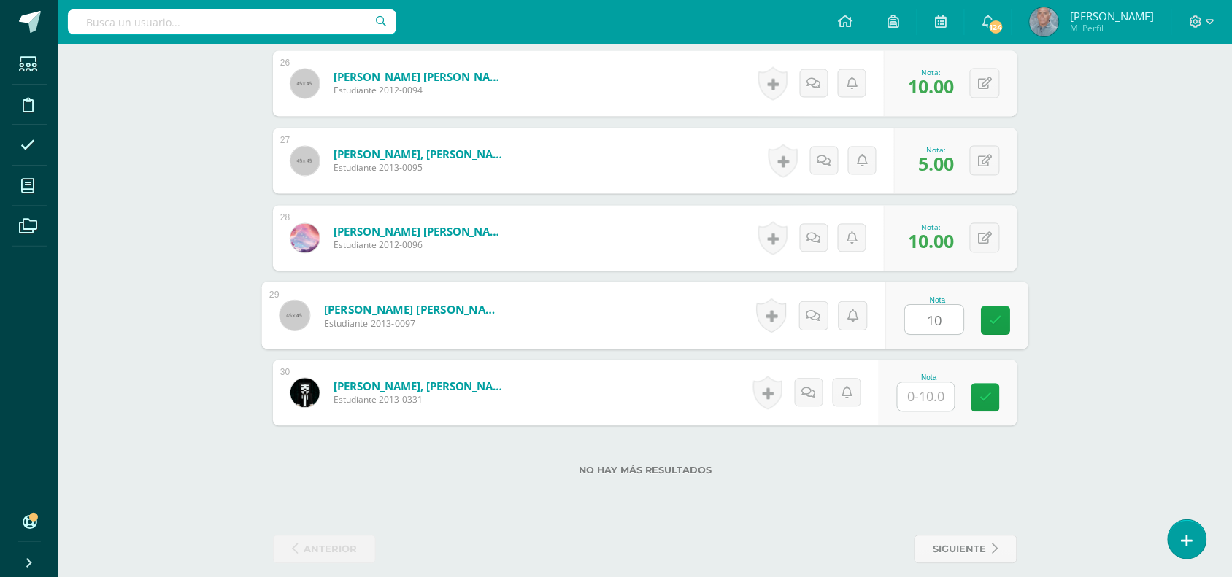
scroll to position [2434, 0]
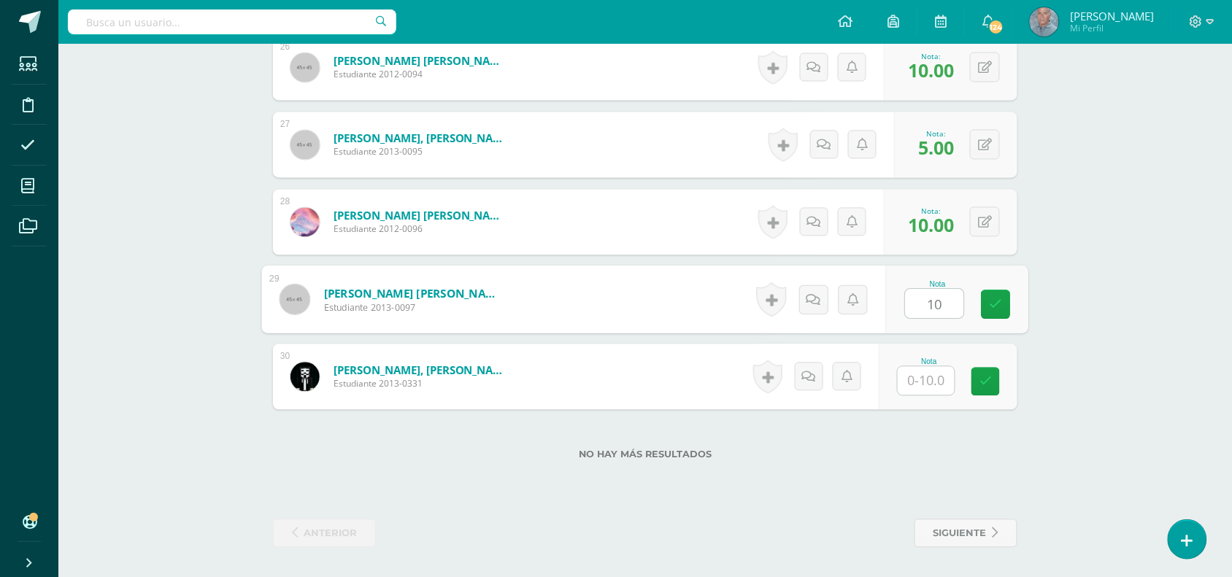
type input "10"
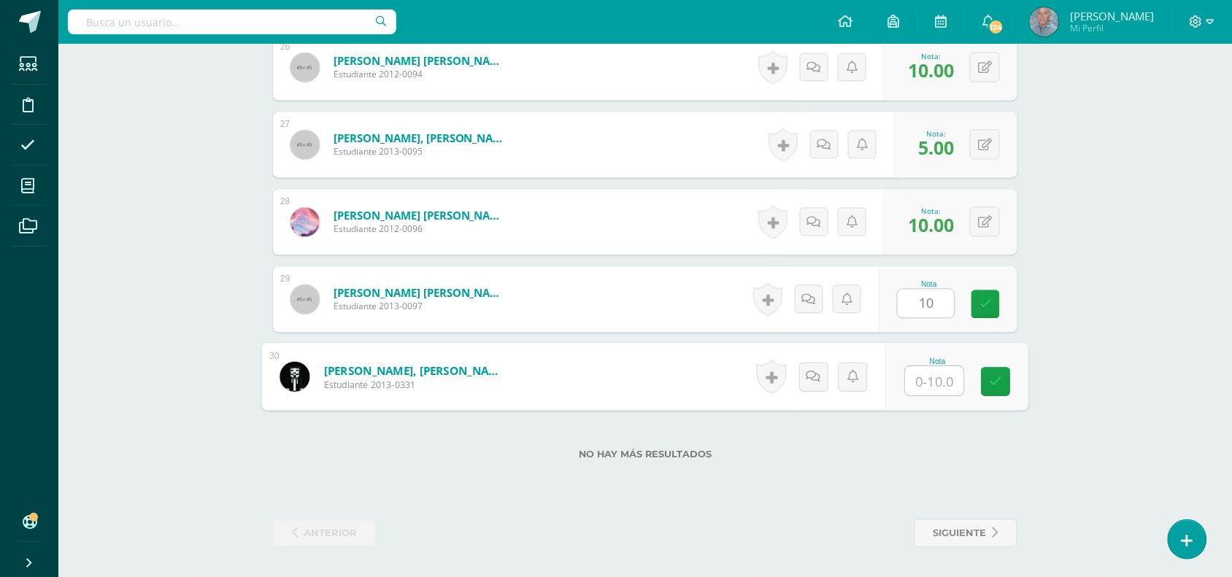
click at [917, 382] on input "text" at bounding box center [935, 381] width 58 height 29
type input "8"
click at [1000, 385] on icon at bounding box center [996, 382] width 13 height 12
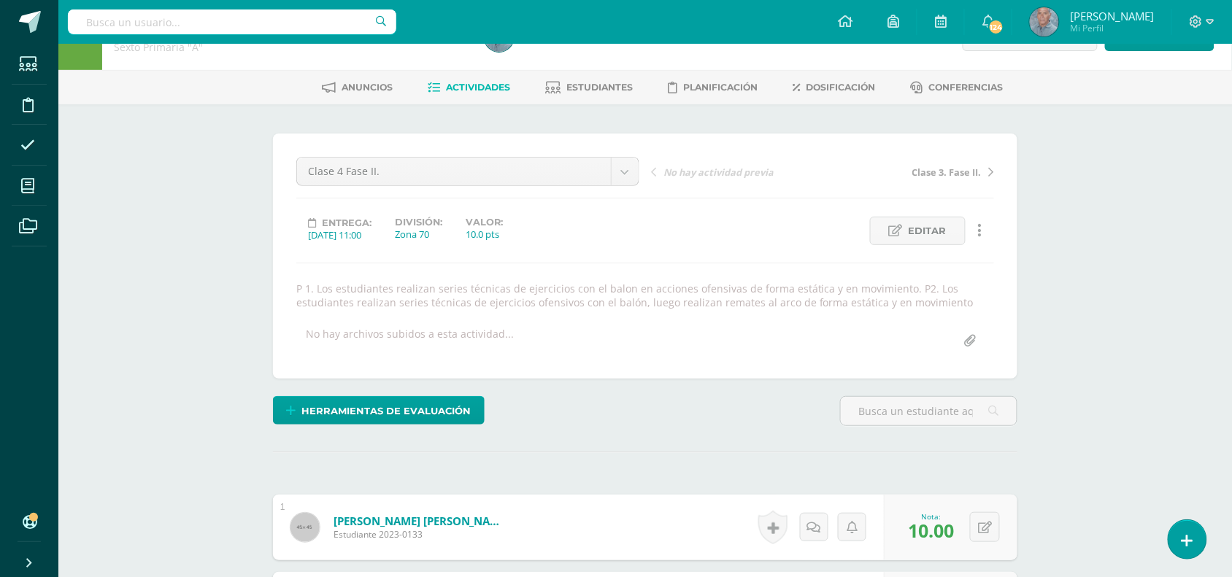
scroll to position [0, 0]
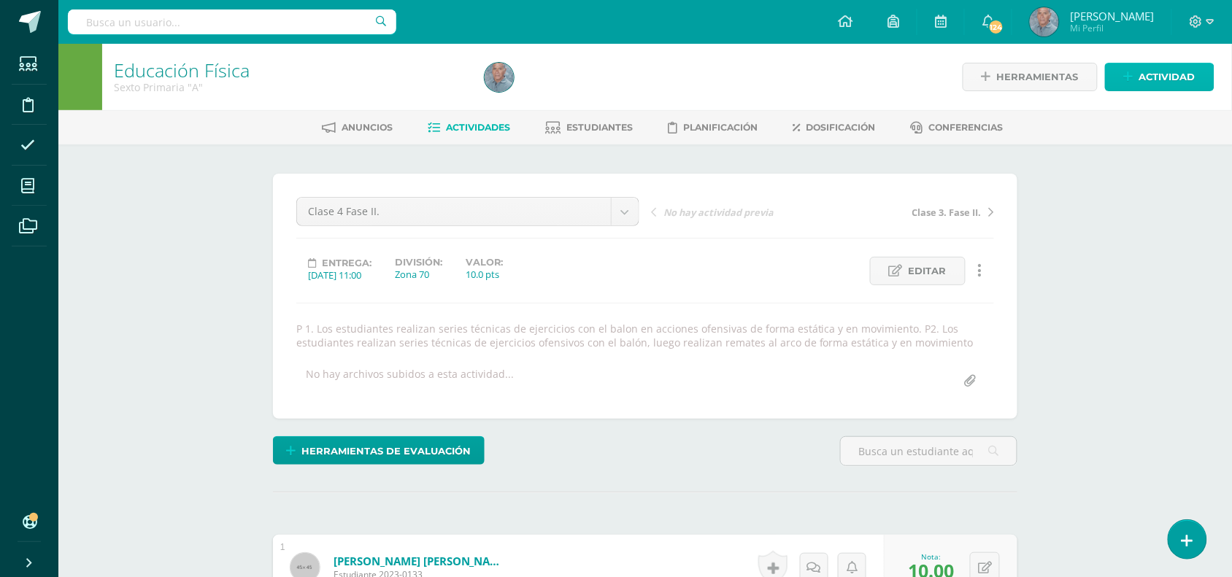
click at [1158, 67] on span "Actividad" at bounding box center [1167, 77] width 56 height 27
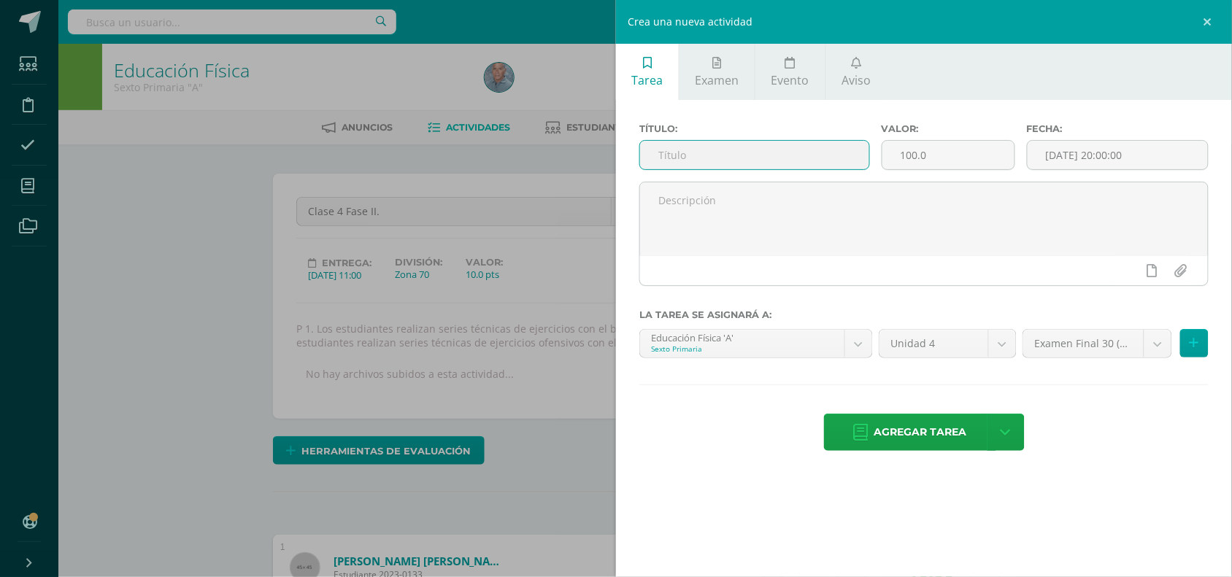
click at [735, 162] on input "text" at bounding box center [754, 155] width 229 height 28
type input "Clase 5 Fase II."
click at [910, 151] on input "100.0" at bounding box center [948, 155] width 132 height 28
type input "10.0"
click at [1067, 152] on input "[DATE] 20:00:00" at bounding box center [1118, 155] width 180 height 28
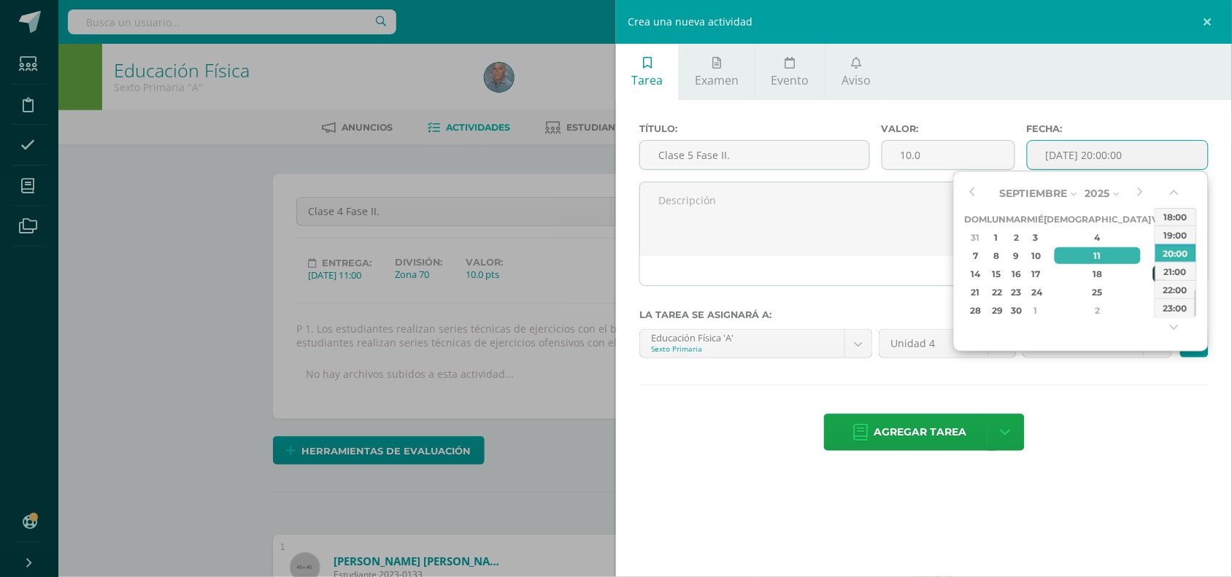
click at [1153, 270] on div "19" at bounding box center [1159, 274] width 13 height 17
click at [1173, 191] on button "button" at bounding box center [1176, 196] width 15 height 22
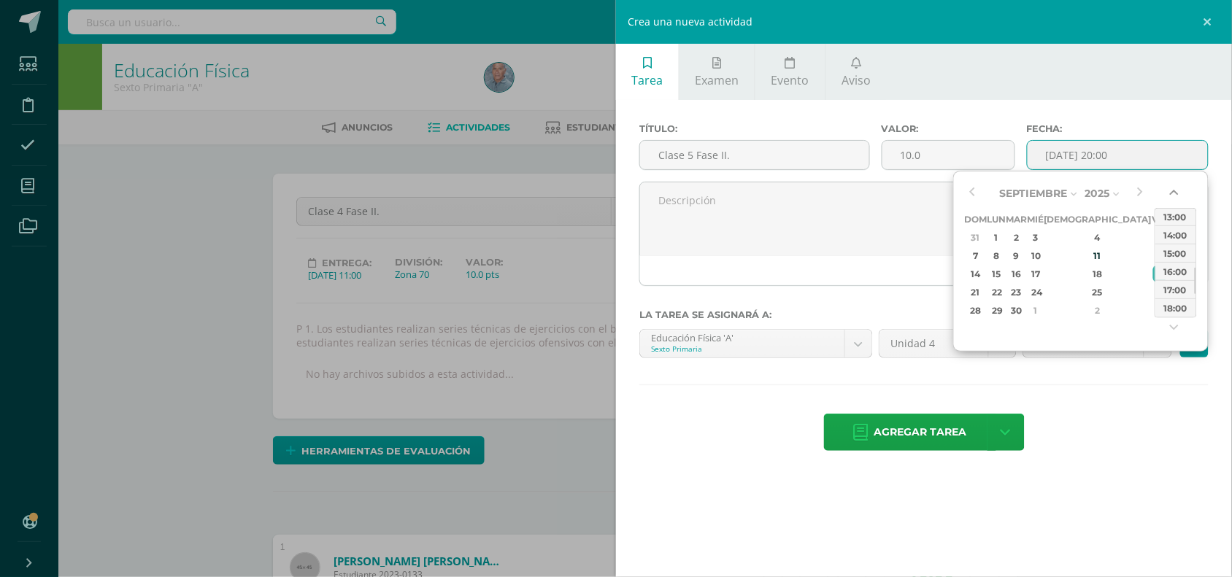
click at [1173, 191] on button "button" at bounding box center [1176, 196] width 15 height 22
click at [1173, 216] on div "11:00" at bounding box center [1175, 216] width 41 height 18
type input "2025-09-19 11:00"
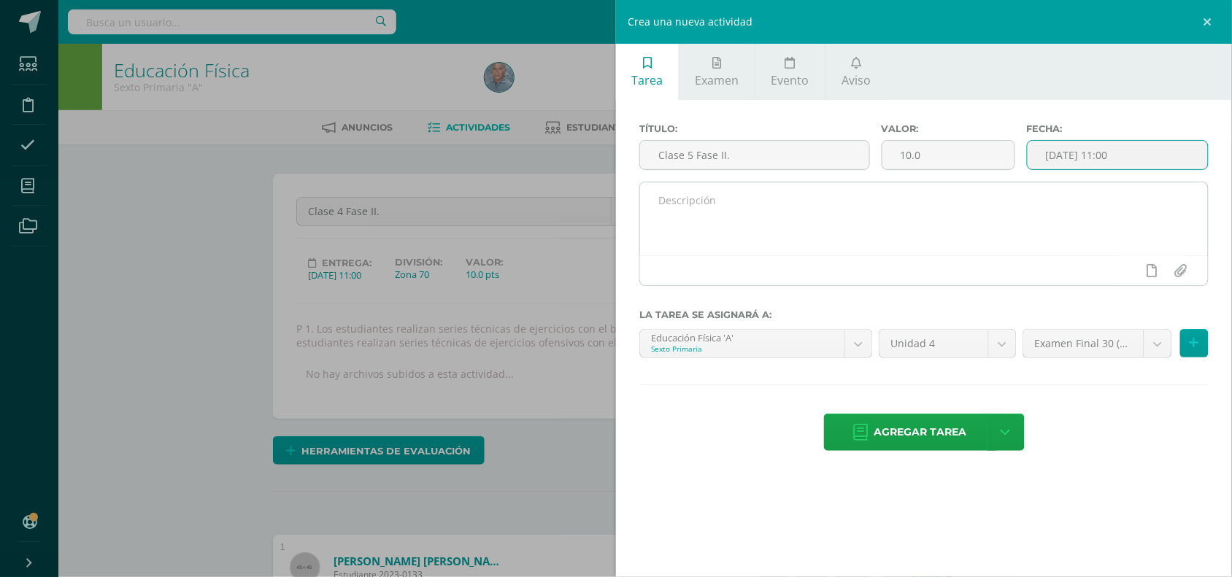
click at [706, 221] on textarea at bounding box center [924, 218] width 568 height 73
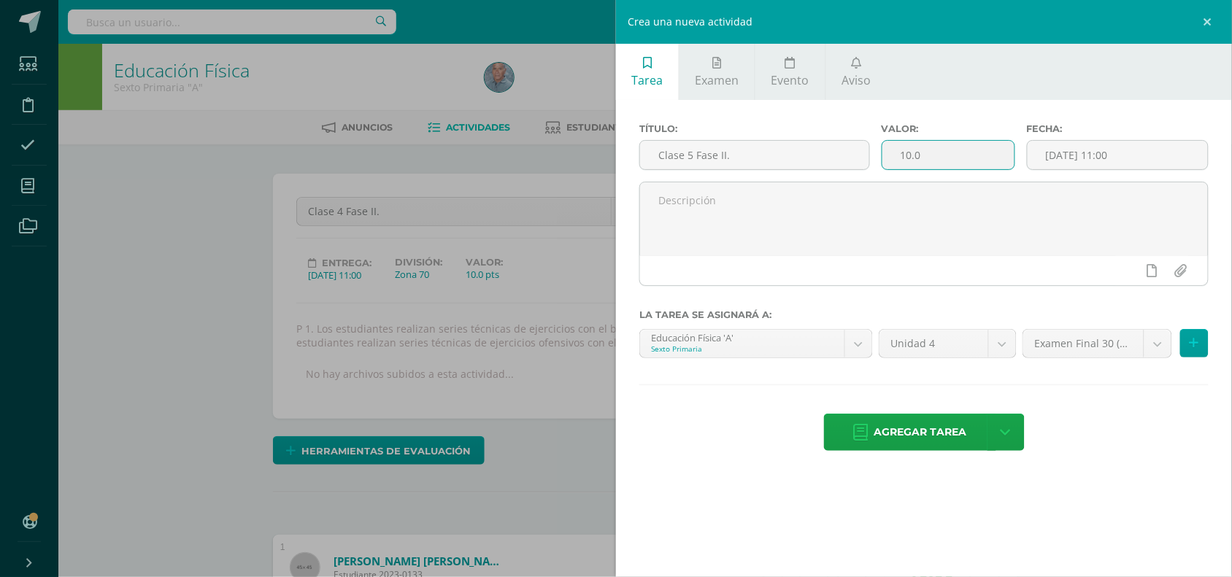
click at [910, 158] on input "10.0" at bounding box center [948, 155] width 132 height 28
type input "15.0"
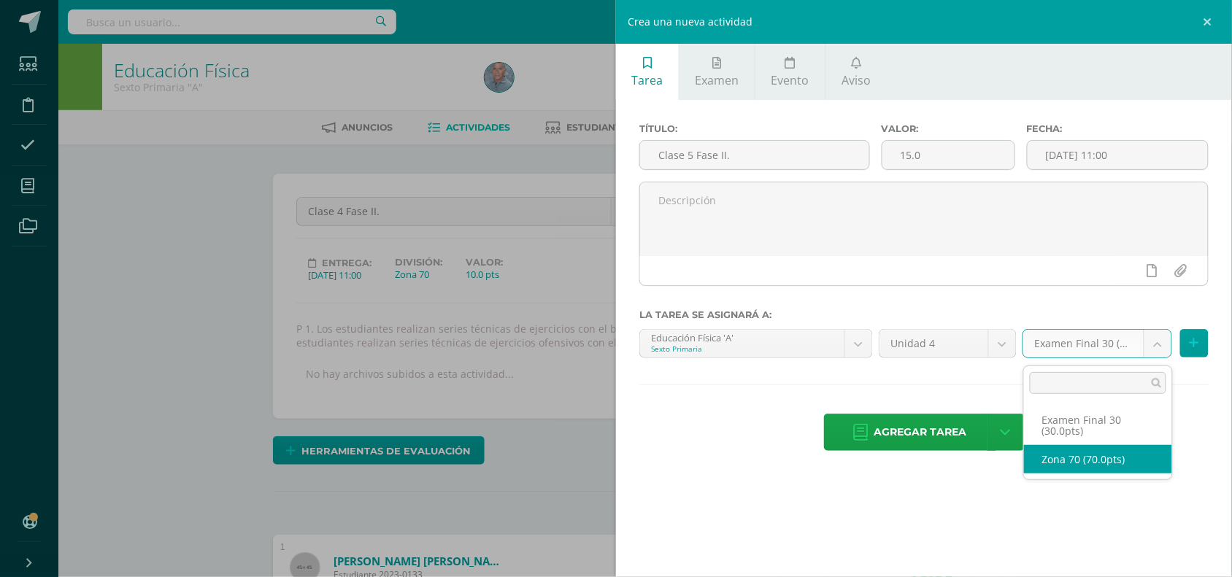
select select "47201"
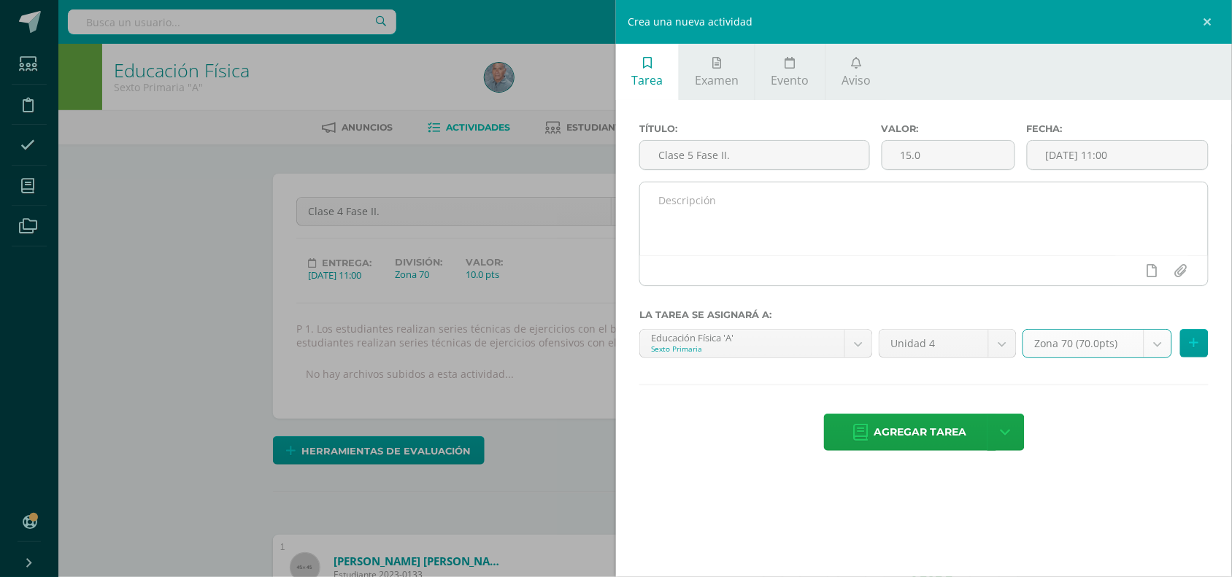
click at [653, 212] on textarea at bounding box center [924, 218] width 568 height 73
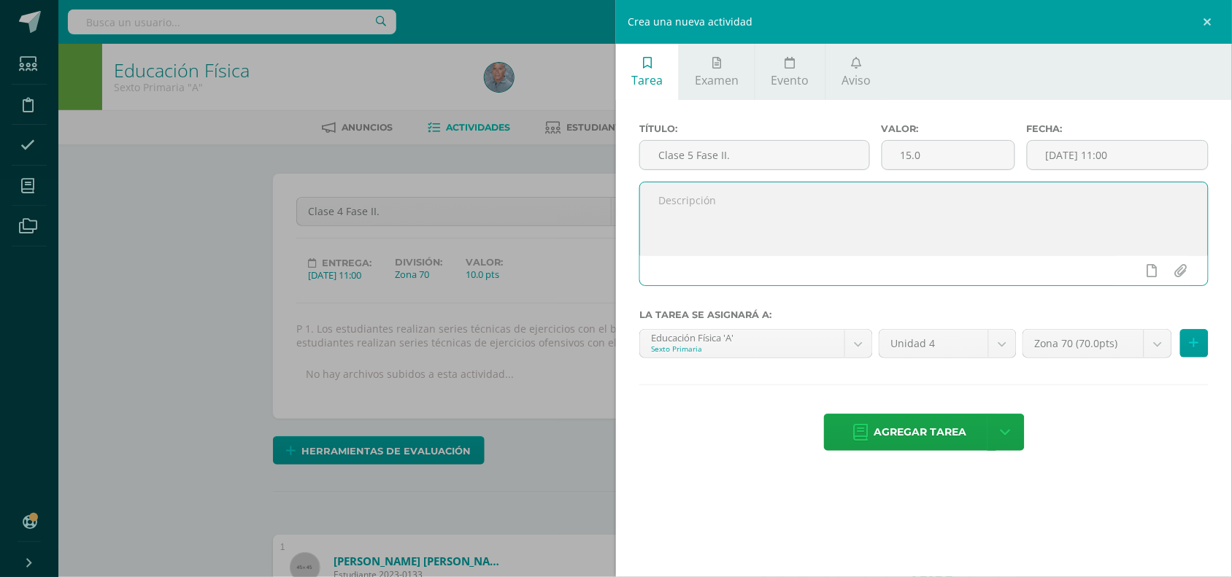
paste textarea "P 1. Los estudiantes aplican y realizan series técnicas combinando dos acciones…"
click at [1084, 201] on textarea "P 1. Los estudiantes aplican y realizan series técnicas combinando dos acciones…" at bounding box center [924, 218] width 568 height 73
click at [1104, 192] on textarea "P 1. Los estudiantes aplican y realizan series técnicas combinando dos acciones…" at bounding box center [924, 218] width 568 height 73
paste textarea "Recuperando datos. Espera unos segundos e intenta cortar o copiar de nuevo."
click at [657, 226] on textarea "P 1. Los estudiantes aplican y realizan series técnicas combinando dos acciones…" at bounding box center [924, 218] width 568 height 73
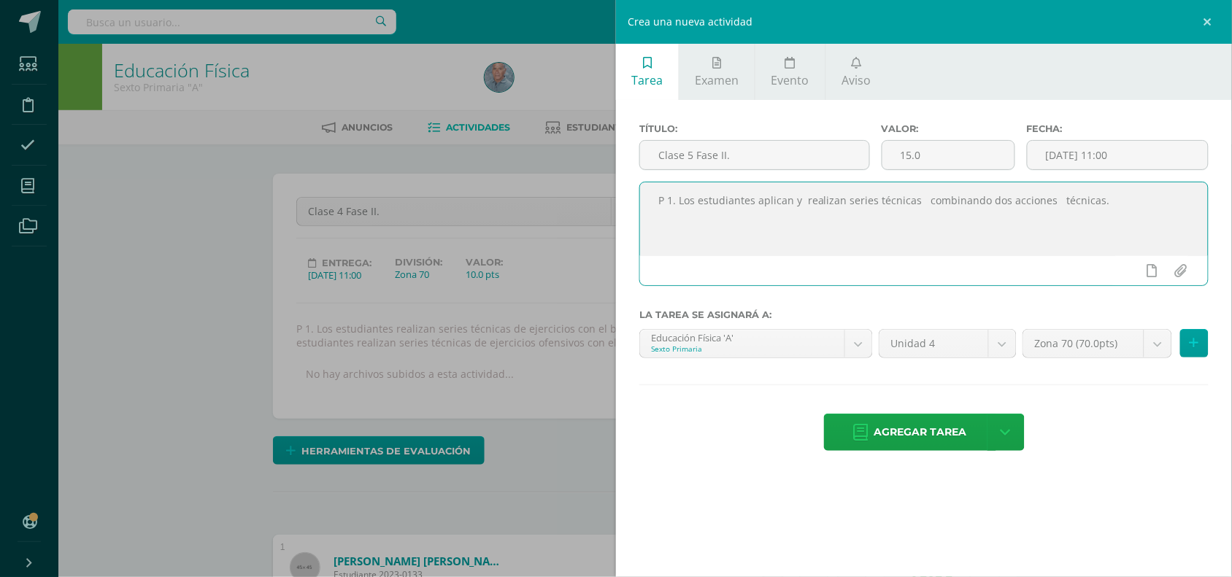
click at [1099, 212] on textarea "P 1. Los estudiantes aplican y realizan series técnicas combinando dos acciones…" at bounding box center [924, 218] width 568 height 73
paste textarea "Los estudiantes realizan los ejercicios técnicos ofensivos defensivos como dos …"
click at [1117, 220] on textarea "P 1. Los estudiantes aplican y realizan series técnicas combinando dos acciones…" at bounding box center [924, 218] width 568 height 73
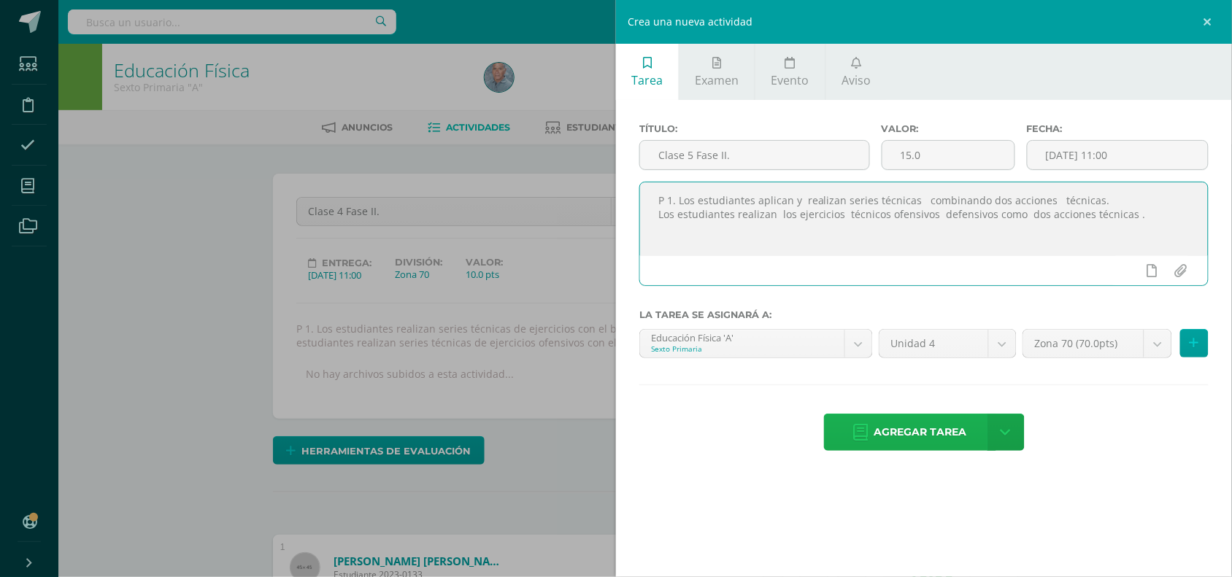
type textarea "P 1. Los estudiantes aplican y realizan series técnicas combinando dos acciones…"
click at [942, 439] on span "Agregar tarea" at bounding box center [920, 433] width 93 height 36
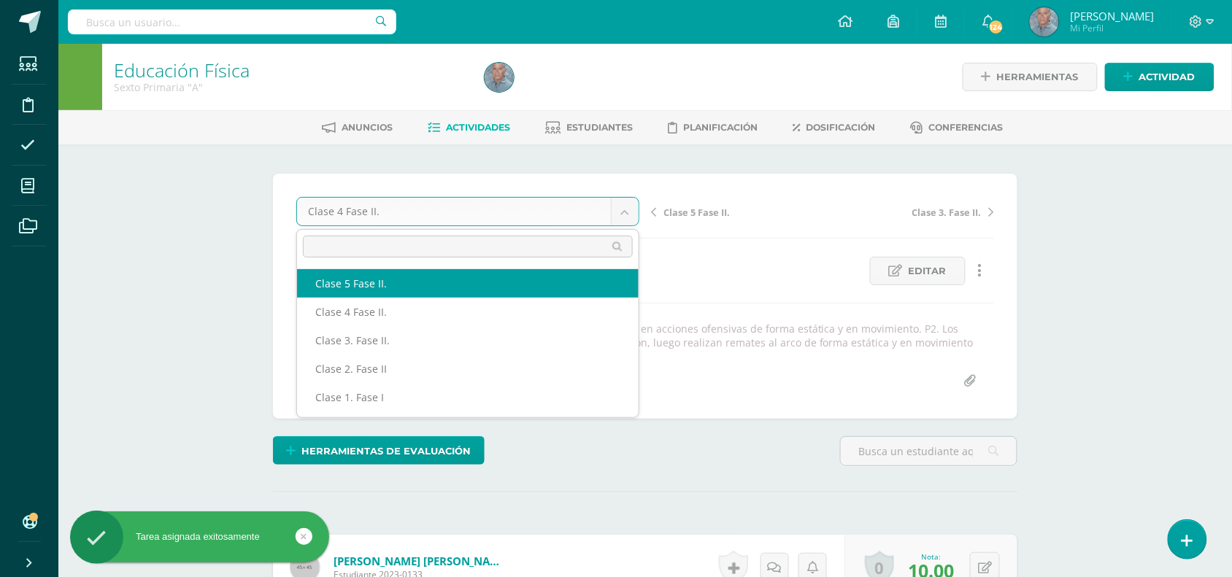
scroll to position [1, 0]
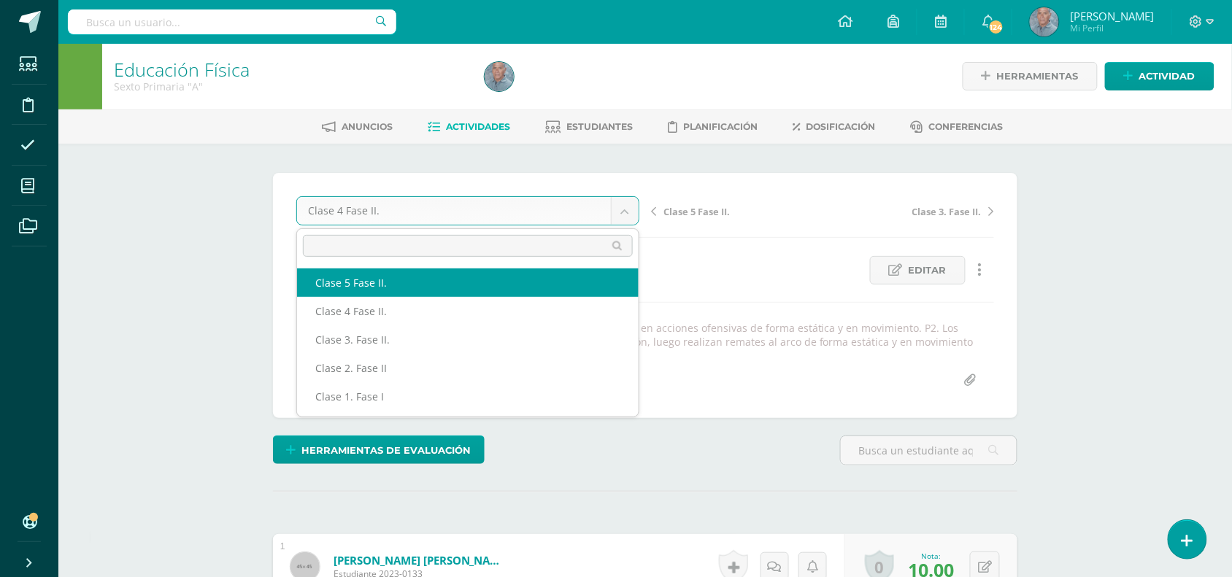
select select "/dashboard/teacher/grade-activity/50136/"
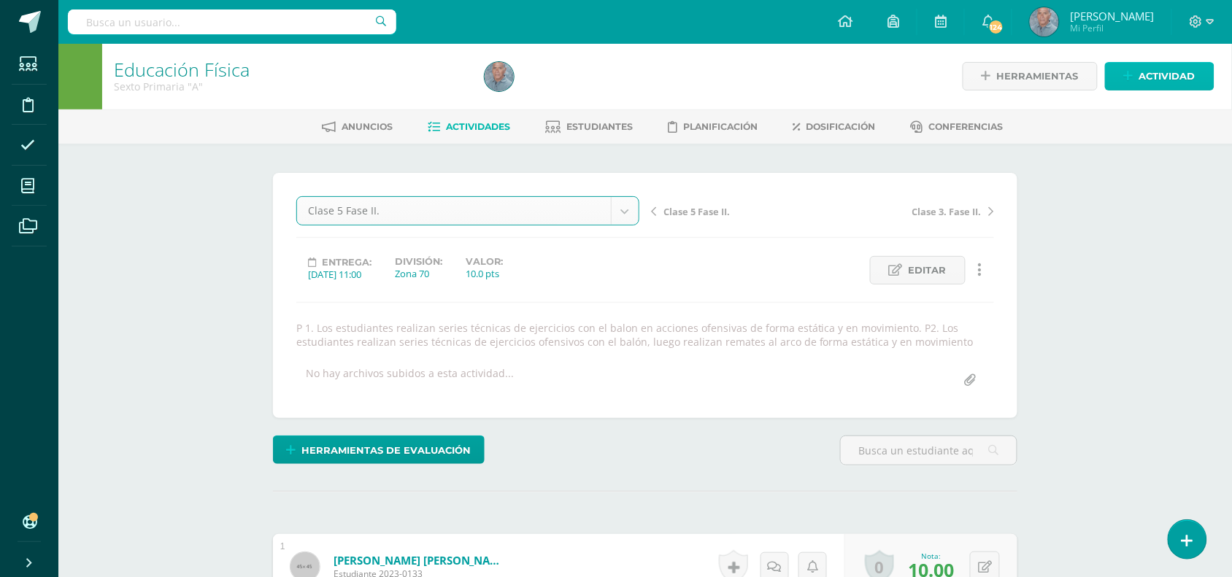
click at [1177, 77] on span "Actividad" at bounding box center [1167, 76] width 56 height 27
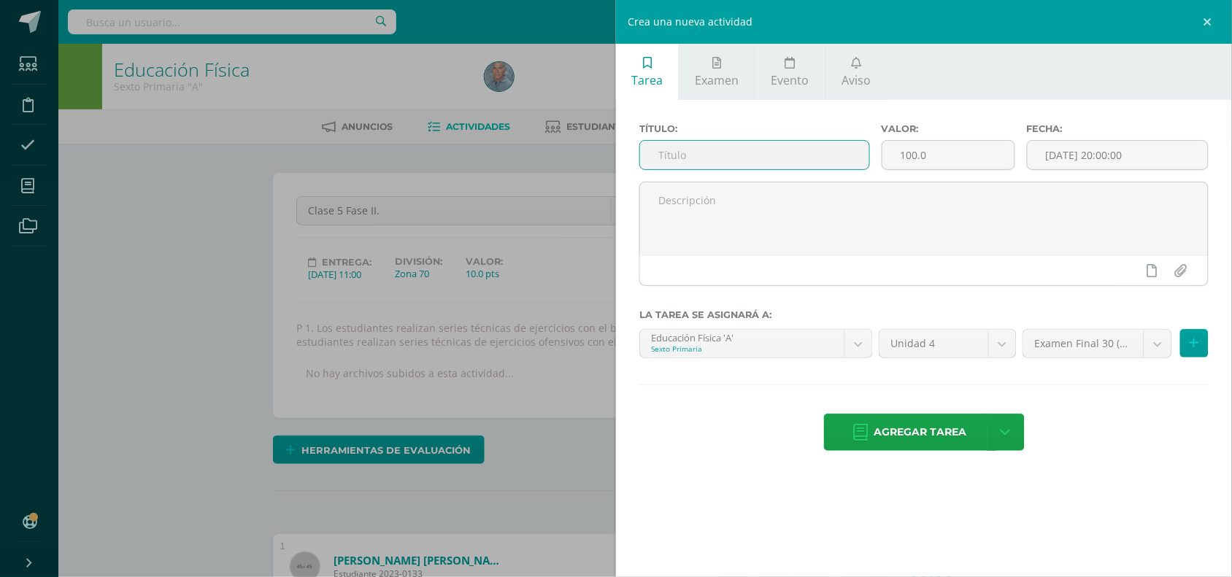
click at [699, 154] on input "text" at bounding box center [754, 155] width 229 height 28
type input "Clase 6"
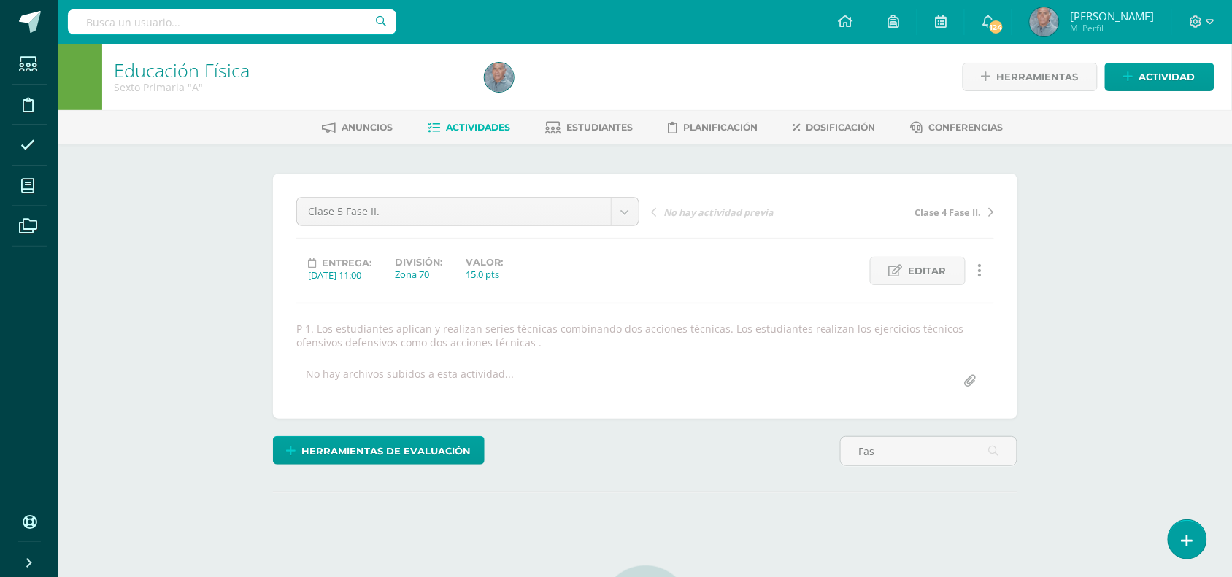
scroll to position [1, 0]
type input "F"
click at [1151, 77] on span "Actividad" at bounding box center [1167, 76] width 56 height 27
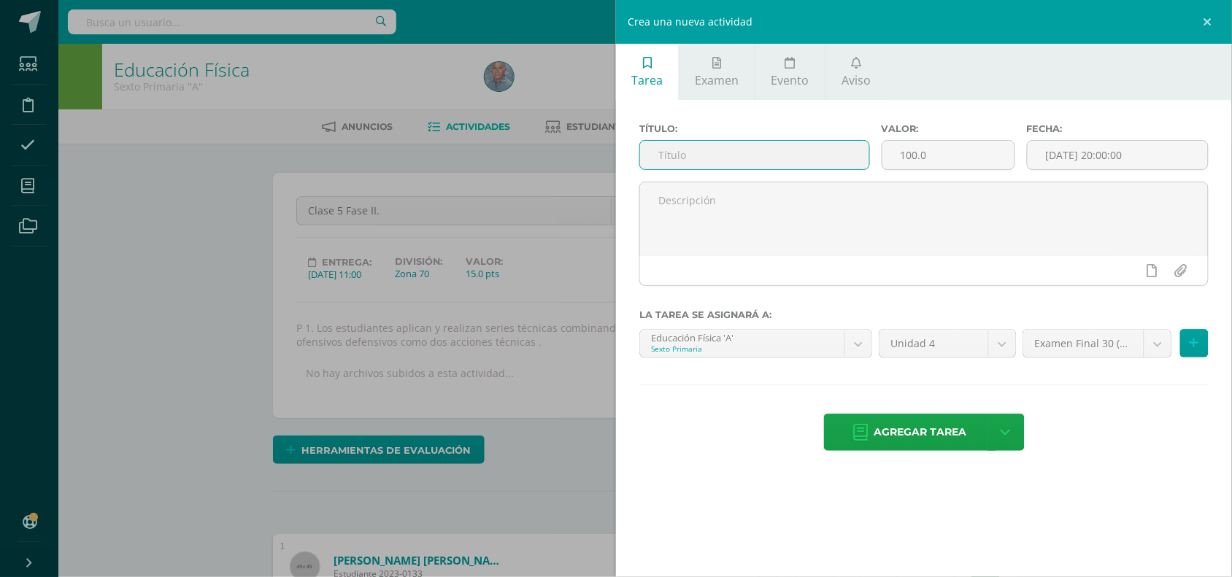
scroll to position [1, 0]
click at [677, 152] on input "text" at bounding box center [754, 155] width 229 height 28
type input "Clase 6 Fase III."
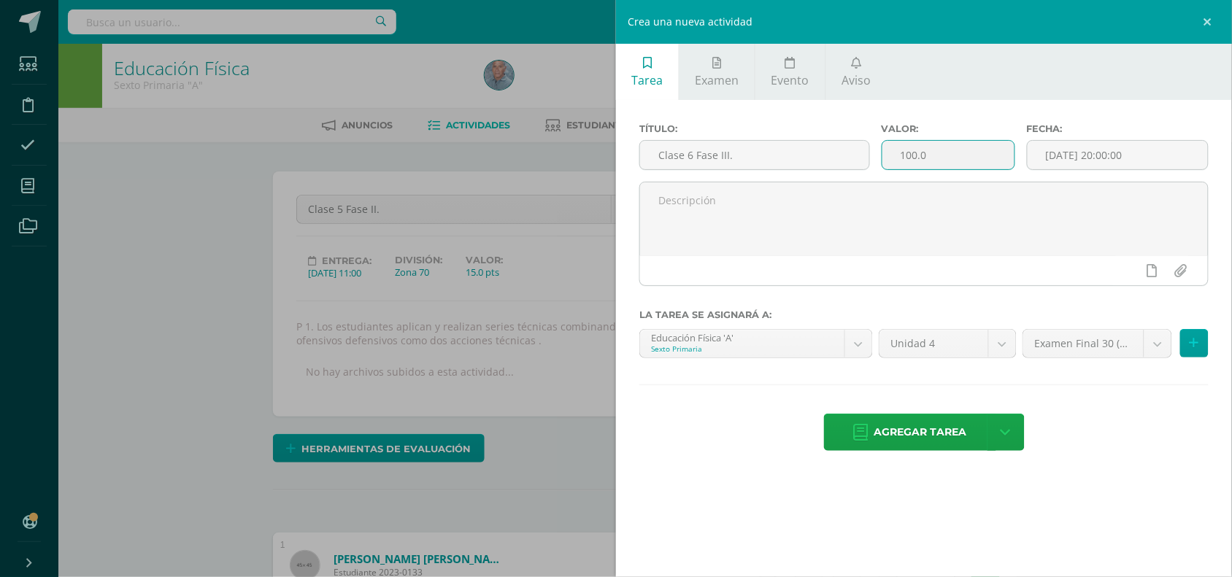
click at [903, 155] on input "100.0" at bounding box center [948, 155] width 132 height 28
type input "15.0"
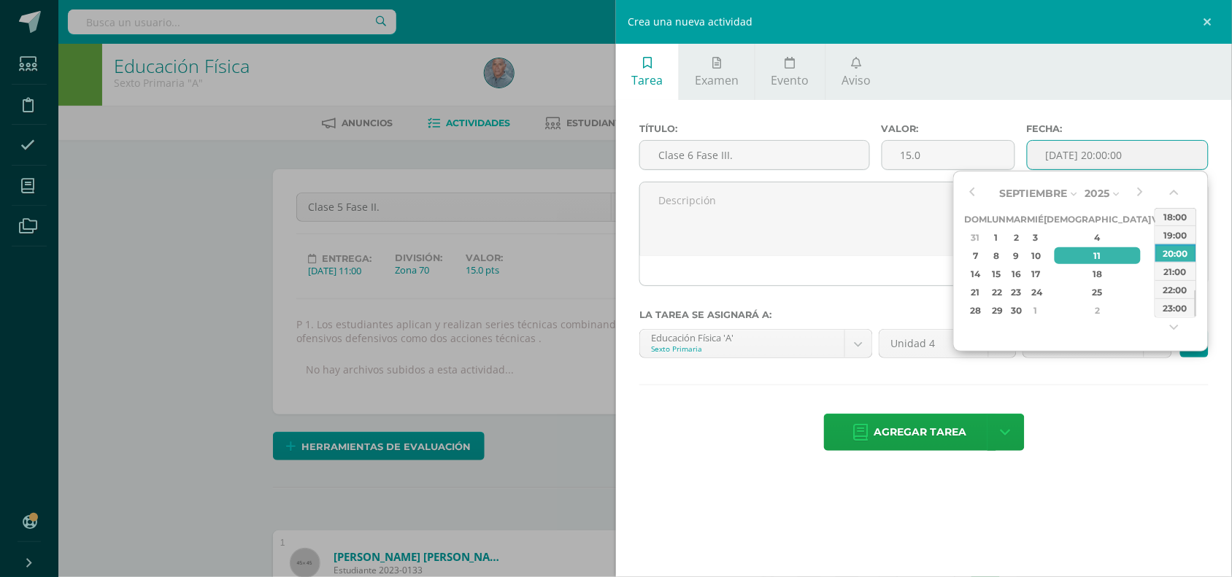
click at [1101, 153] on input "[DATE] 20:00:00" at bounding box center [1118, 155] width 180 height 28
click at [1153, 289] on div "26" at bounding box center [1159, 292] width 13 height 17
click at [1175, 195] on button "button" at bounding box center [1176, 196] width 15 height 22
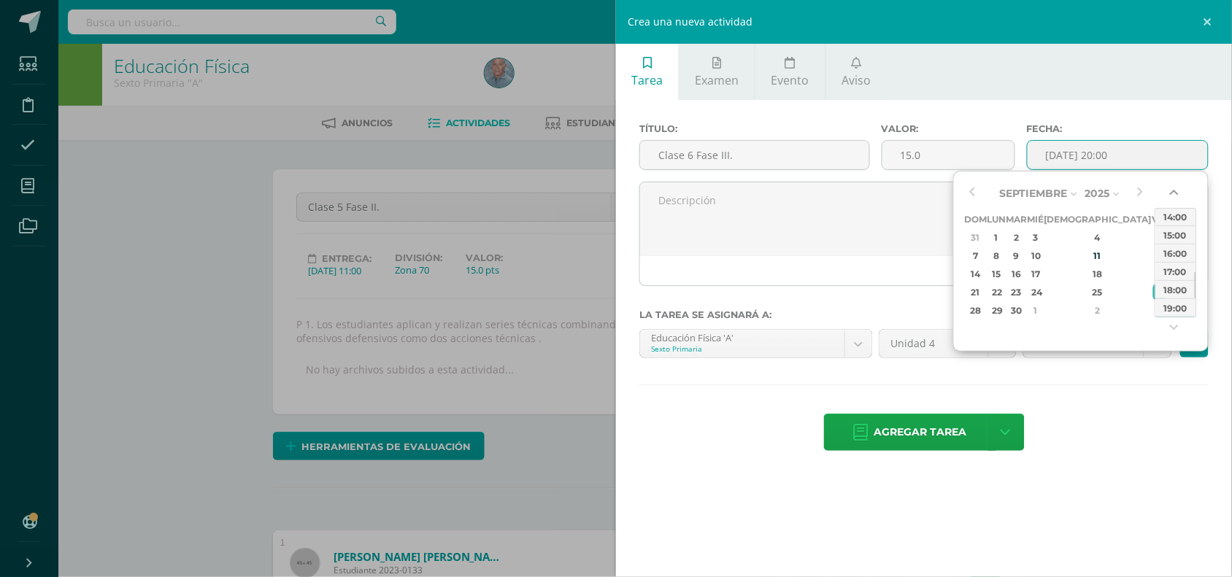
click at [1175, 195] on button "button" at bounding box center [1176, 196] width 15 height 22
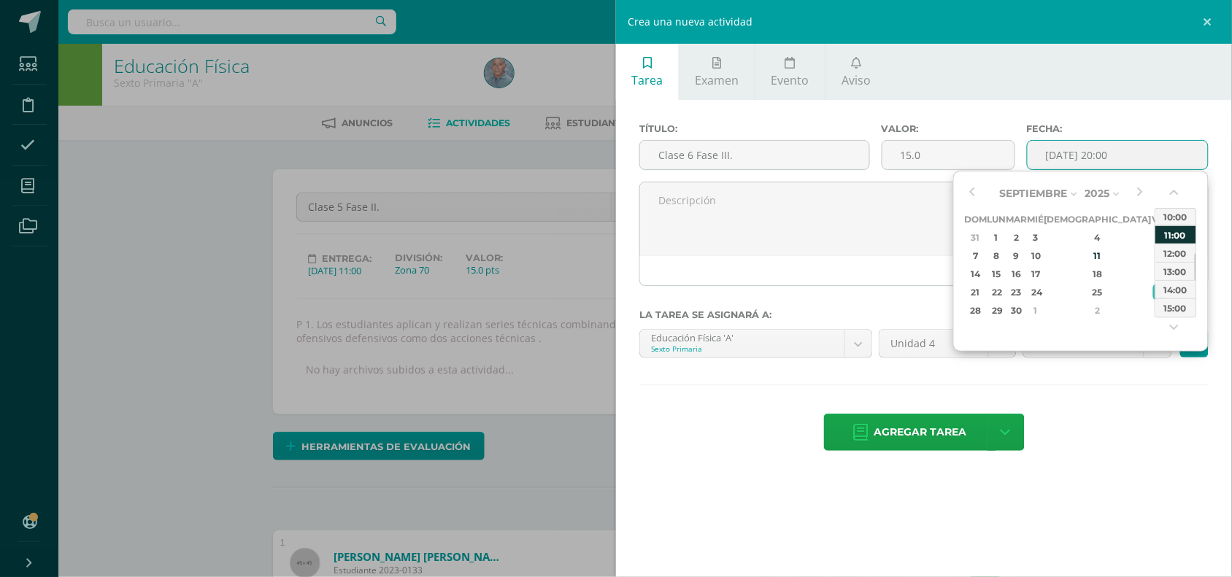
click at [1174, 228] on div "11:00" at bounding box center [1175, 235] width 41 height 18
type input "2025-09-26 11:00"
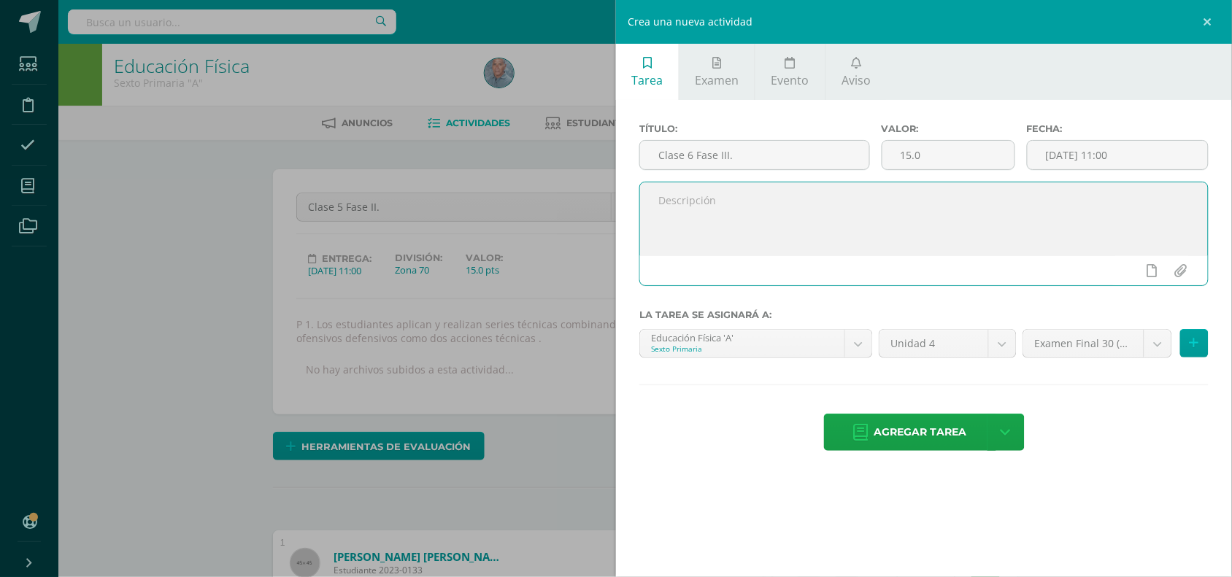
click at [655, 198] on textarea at bounding box center [924, 218] width 568 height 73
paste textarea "P 1. Los estudiantes aplican y realizan series técnicas combinando dos acciones…"
click at [699, 218] on textarea "P 1. Los estudiantes aplican y realizan series técnicas combinando dos acciones…" at bounding box center [924, 218] width 568 height 73
click at [1070, 201] on textarea "P 1. Los estudiantes aplican y realizan series técnicas combinando dos acciones…" at bounding box center [924, 218] width 568 height 73
click at [814, 223] on textarea "P 1. Los estudiantes aplican y realizan series técnicas combinando dos acciones…" at bounding box center [924, 218] width 568 height 73
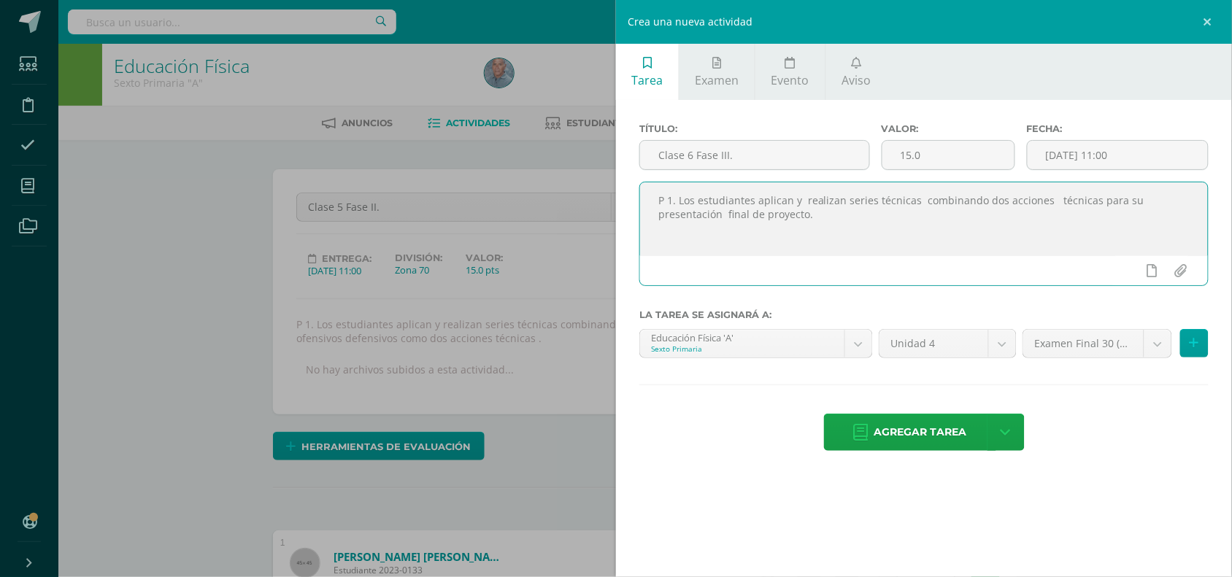
paste textarea "P2. Los estudiantes combinan y aplican series de dos acciones técnicas-"
type textarea "P 1. Los estudiantes aplican y realizan series técnicas combinando dos acciones…"
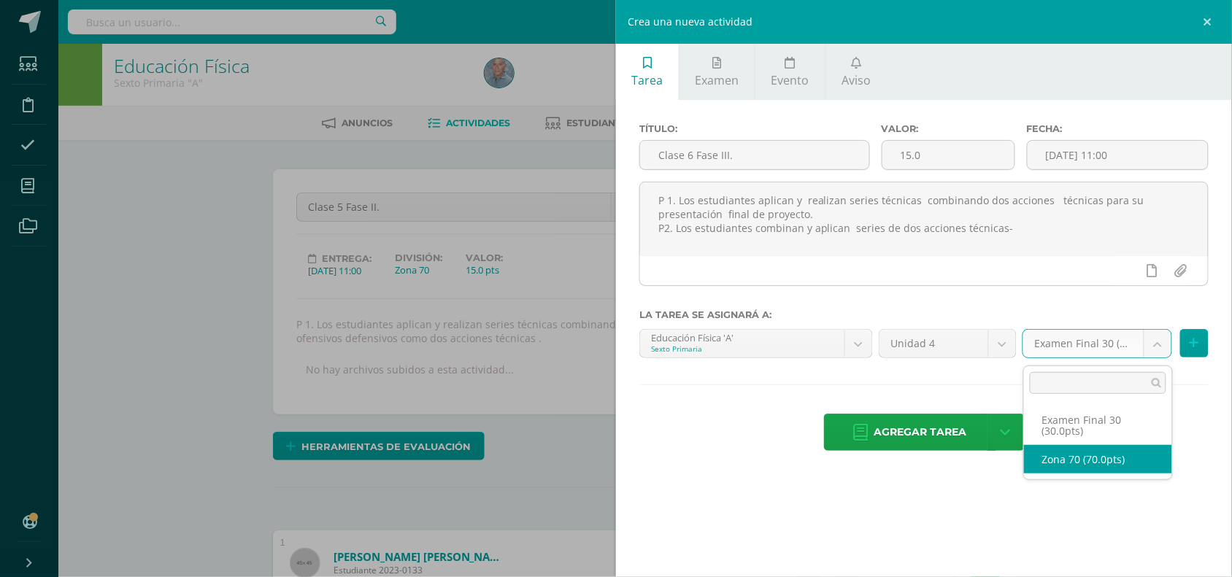
select select "47201"
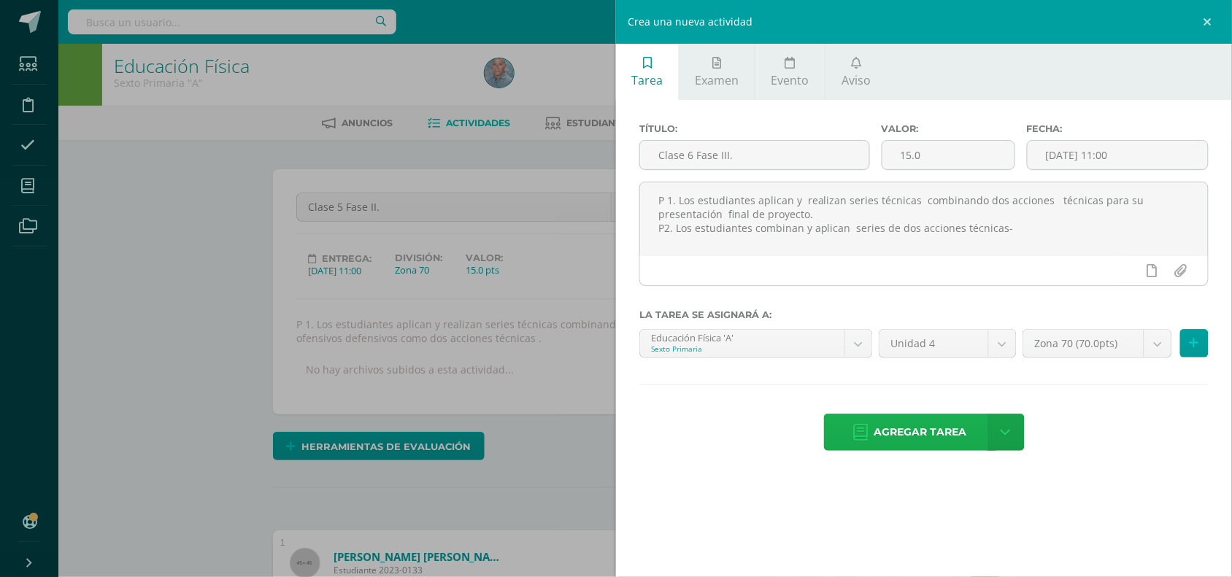
click at [900, 435] on span "Agregar tarea" at bounding box center [920, 433] width 93 height 36
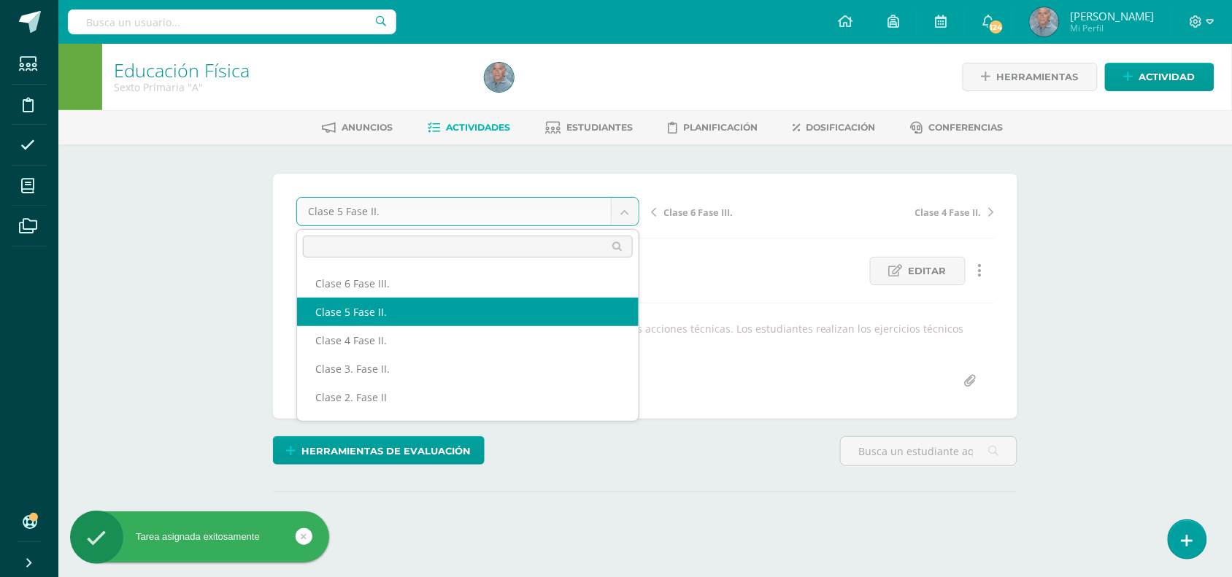
click at [628, 209] on body "Tarea asignada exitosamente Estudiantes Disciplina Asistencia Mis cursos Archiv…" at bounding box center [616, 303] width 1232 height 606
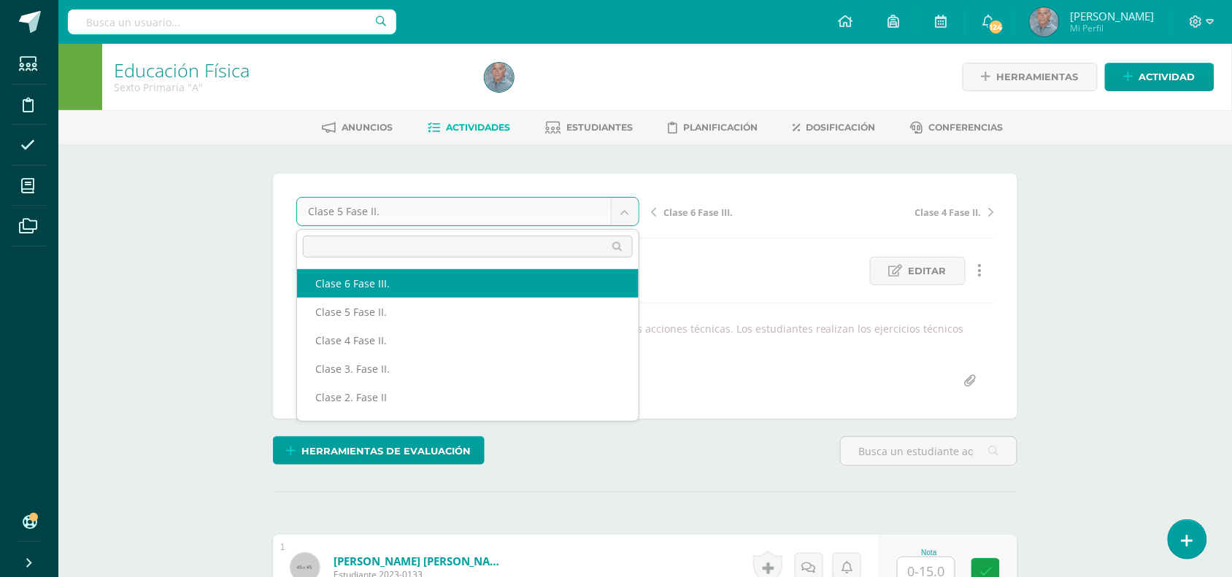
select select "/dashboard/teacher/grade-activity/50137/"
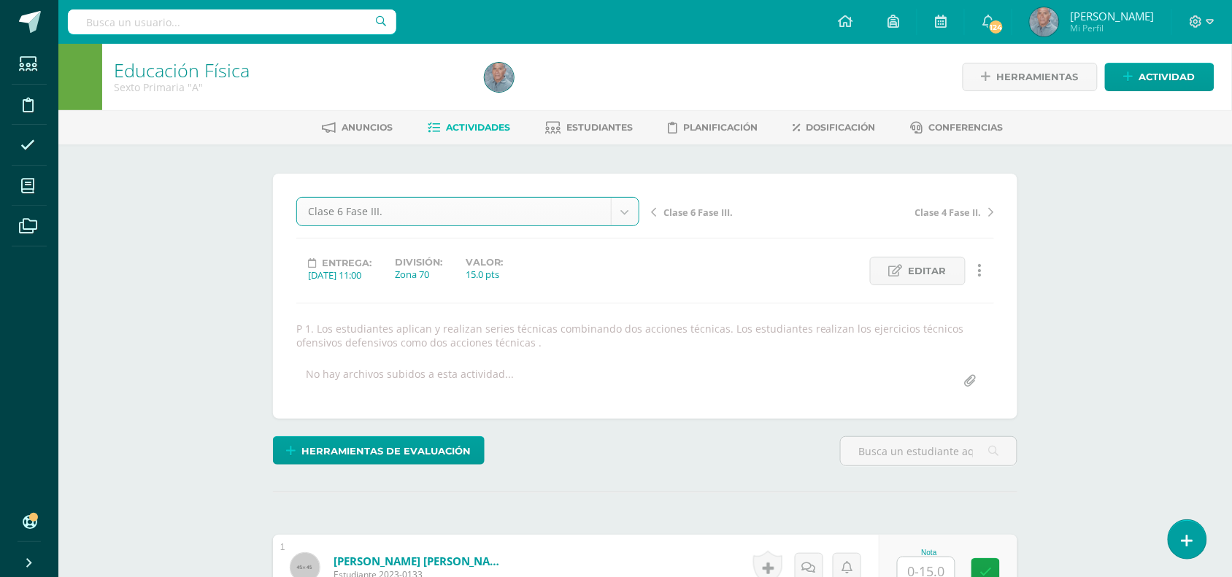
scroll to position [1, 0]
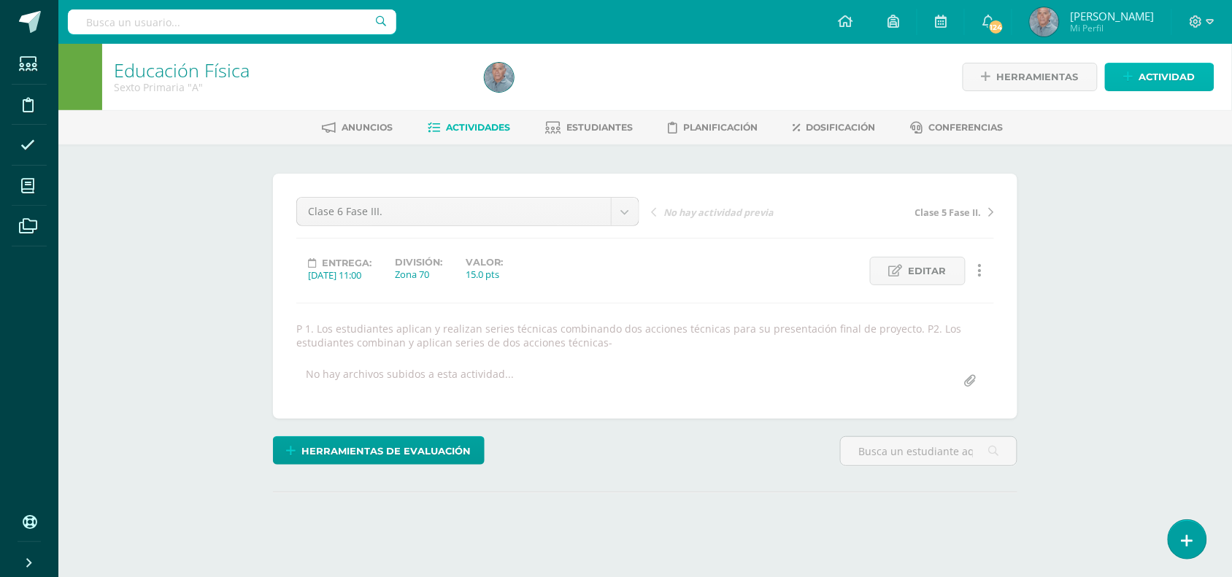
click at [1163, 77] on span "Actividad" at bounding box center [1167, 77] width 56 height 27
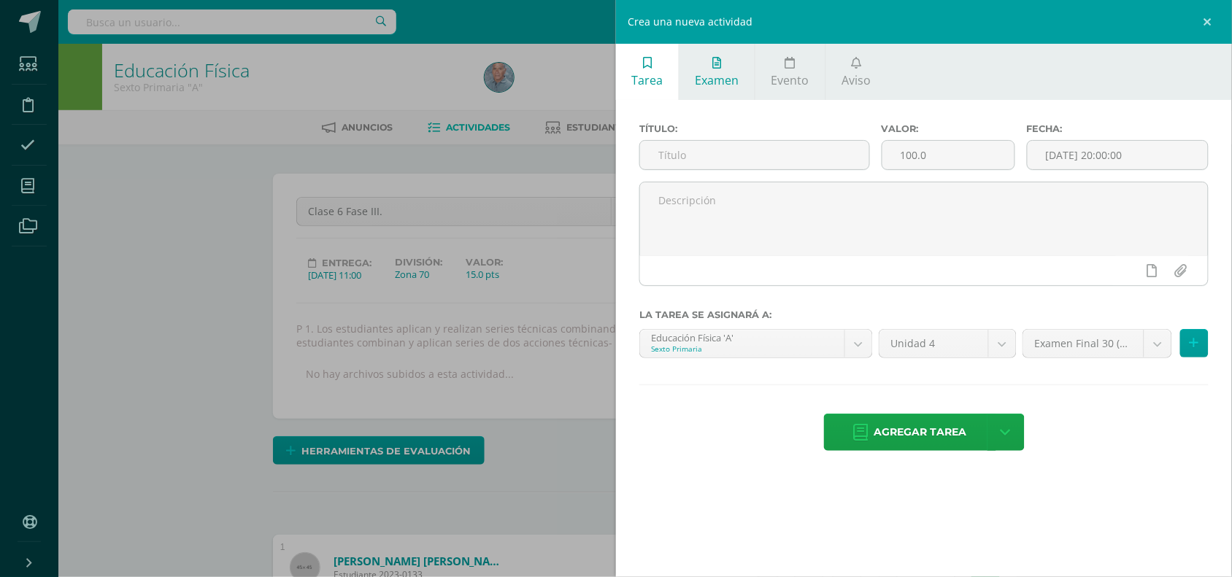
click at [734, 69] on link "Examen" at bounding box center [717, 72] width 75 height 56
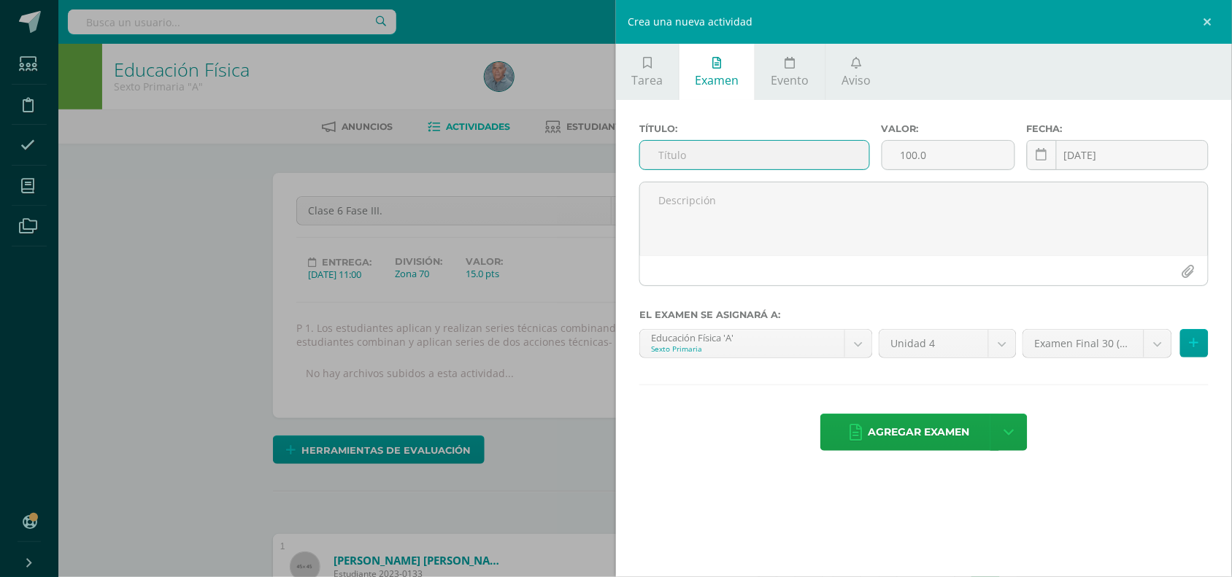
scroll to position [1, 0]
click at [655, 161] on input "text" at bounding box center [754, 155] width 229 height 28
paste input "Fase 4: Presentación final del proyecto"
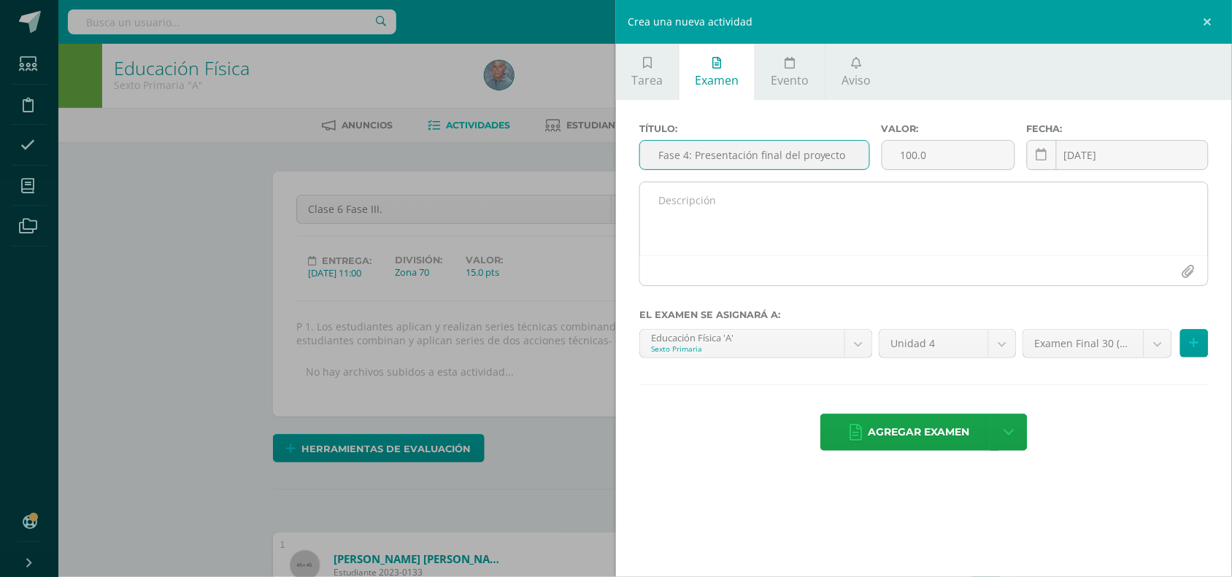
scroll to position [4, 0]
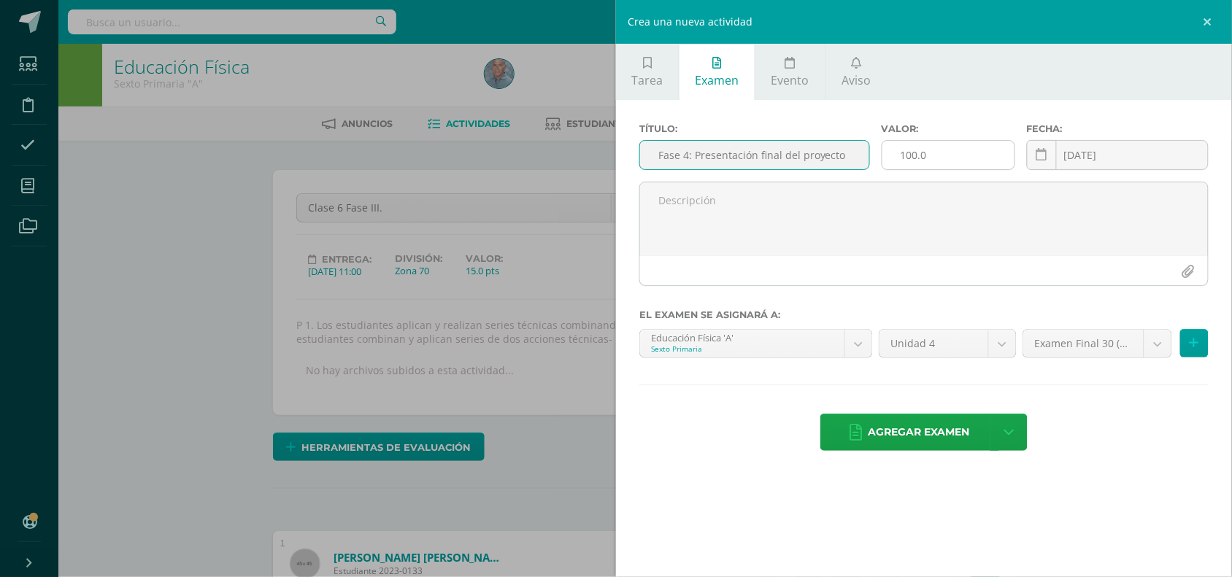
type input "Fase 4: Presentación final del proyecto"
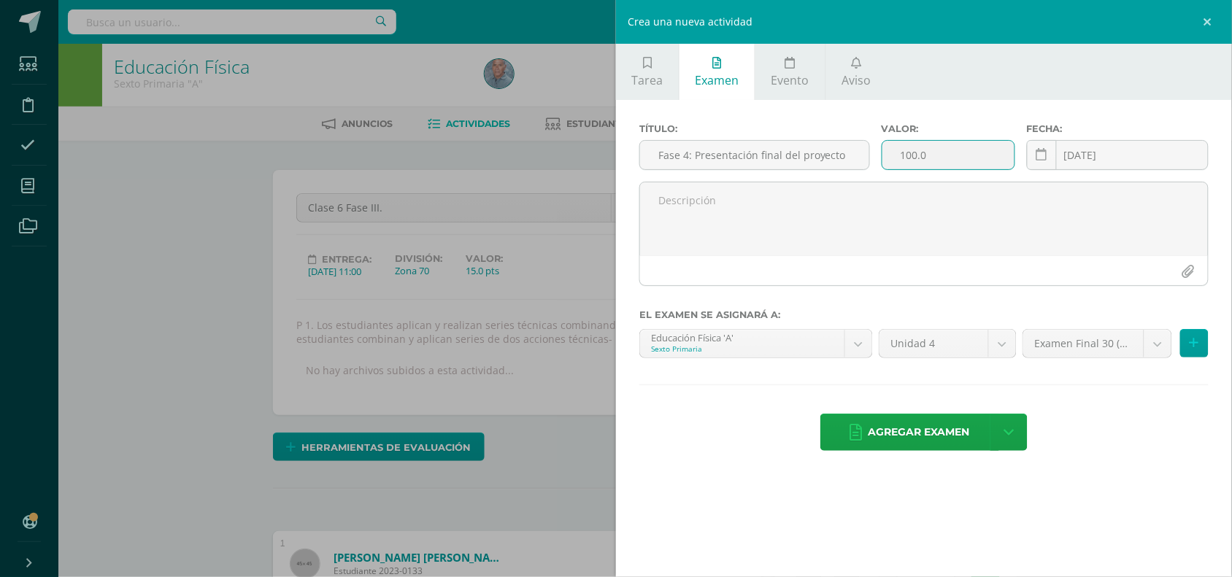
click at [910, 162] on input "100.0" at bounding box center [948, 155] width 132 height 28
type input "10.0"
click at [1096, 150] on input "[DATE]" at bounding box center [1118, 155] width 180 height 28
click at [1042, 161] on icon at bounding box center [1042, 155] width 11 height 12
click at [1141, 152] on input "[DATE]" at bounding box center [1118, 155] width 180 height 28
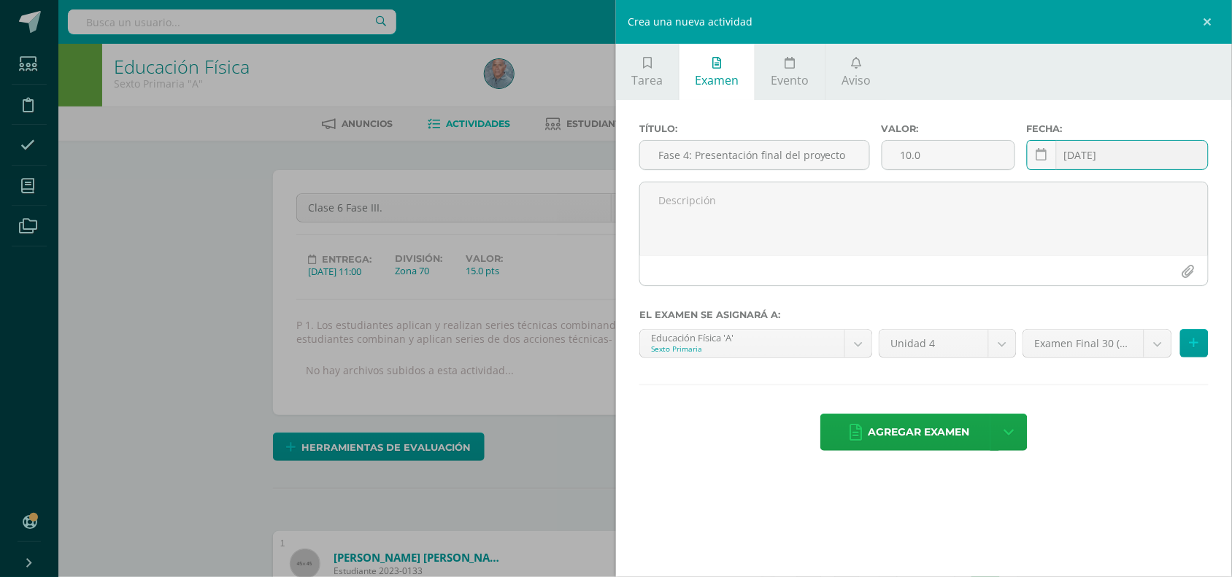
click at [1080, 161] on input "[DATE]" at bounding box center [1118, 155] width 180 height 28
click at [1101, 161] on input "[DATE]" at bounding box center [1118, 155] width 180 height 28
click at [1128, 158] on input "[DATE]" at bounding box center [1118, 155] width 180 height 28
type input "[DATE] 10:00"
click at [807, 212] on textarea at bounding box center [924, 218] width 568 height 73
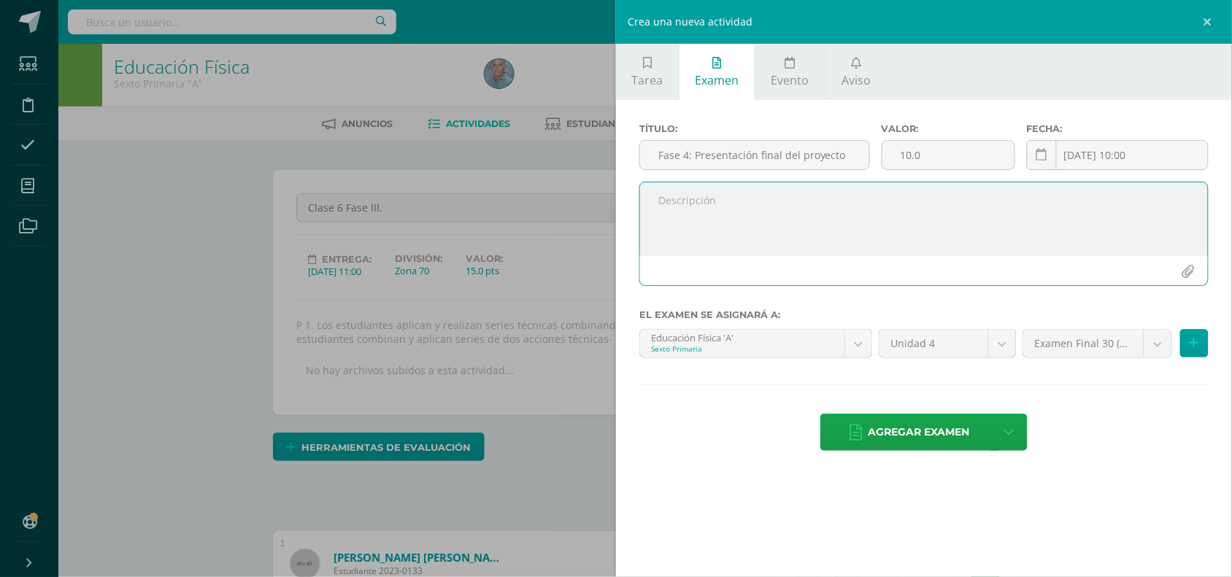
click at [670, 207] on textarea at bounding box center [924, 218] width 568 height 73
paste textarea "Los estudiantes harán su presentación final en un torneo interno de grado, de d…"
click at [650, 206] on textarea "Los estudiantes harán su presentación final en un torneo interno de grado, de d…" at bounding box center [924, 218] width 568 height 73
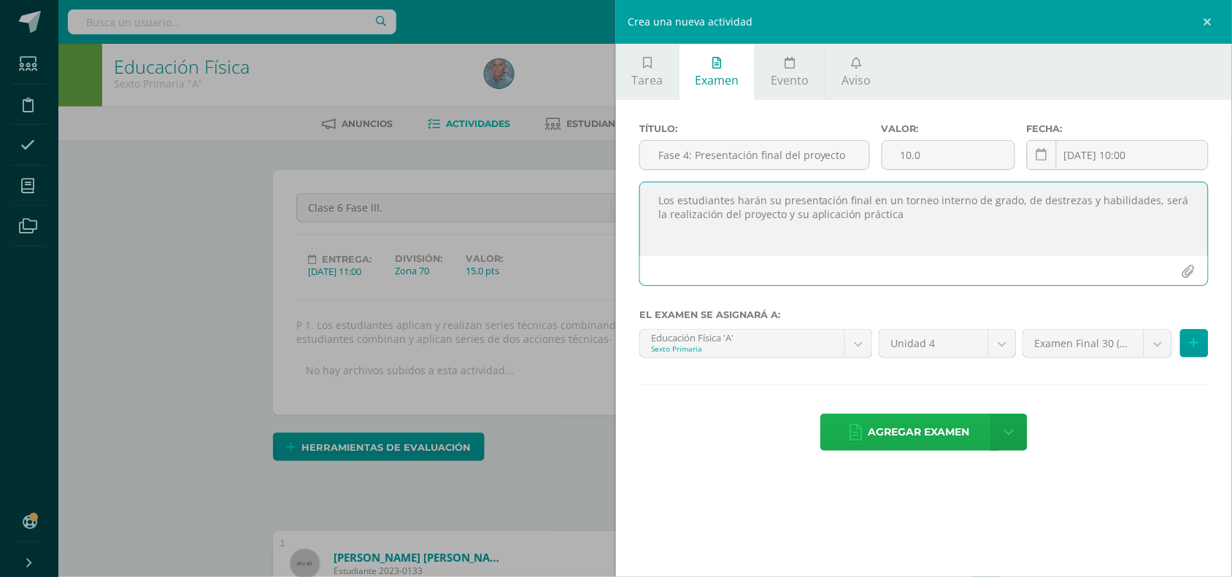
type textarea "Los estudiantes harán su presentación final en un torneo interno de grado, de d…"
click at [939, 435] on span "Agregar examen" at bounding box center [919, 433] width 101 height 36
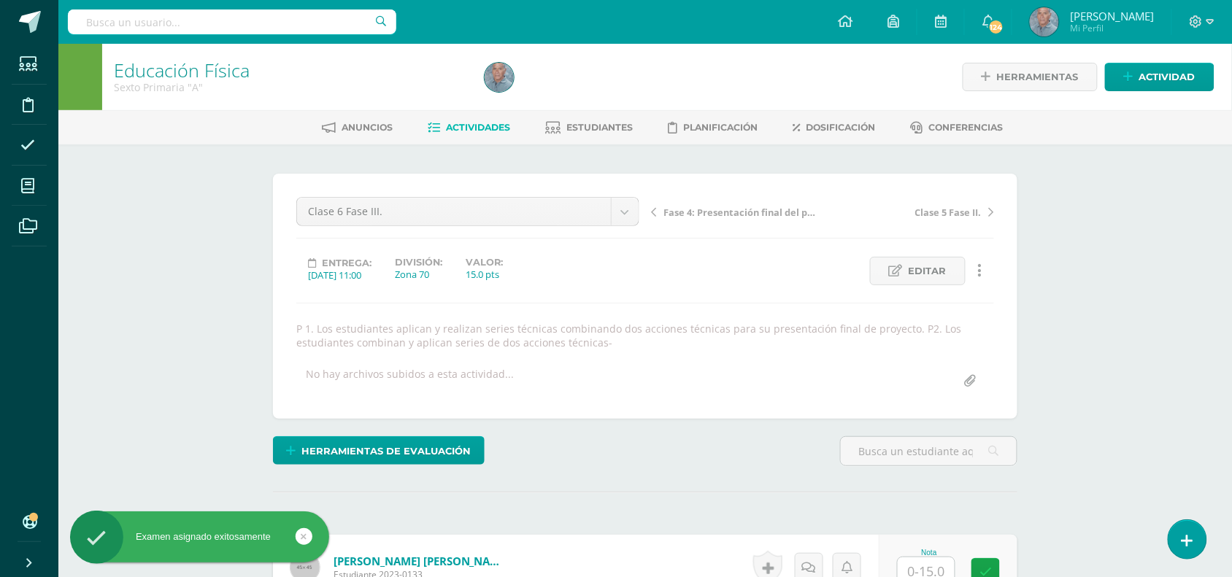
scroll to position [1, 0]
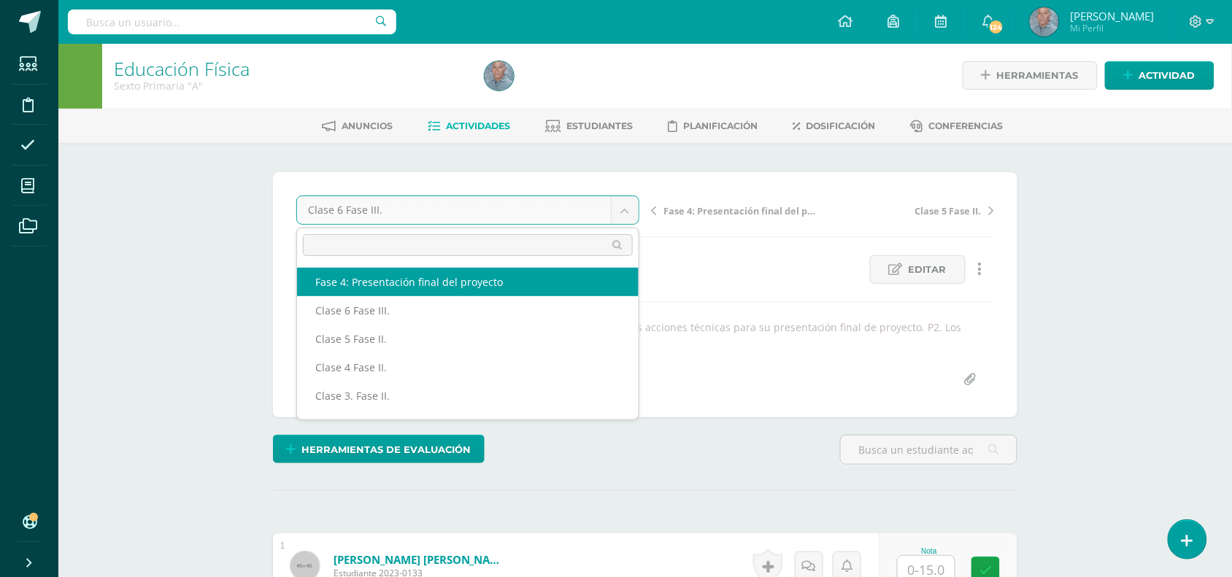
select select "/dashboard/teacher/grade-activity/50138/"
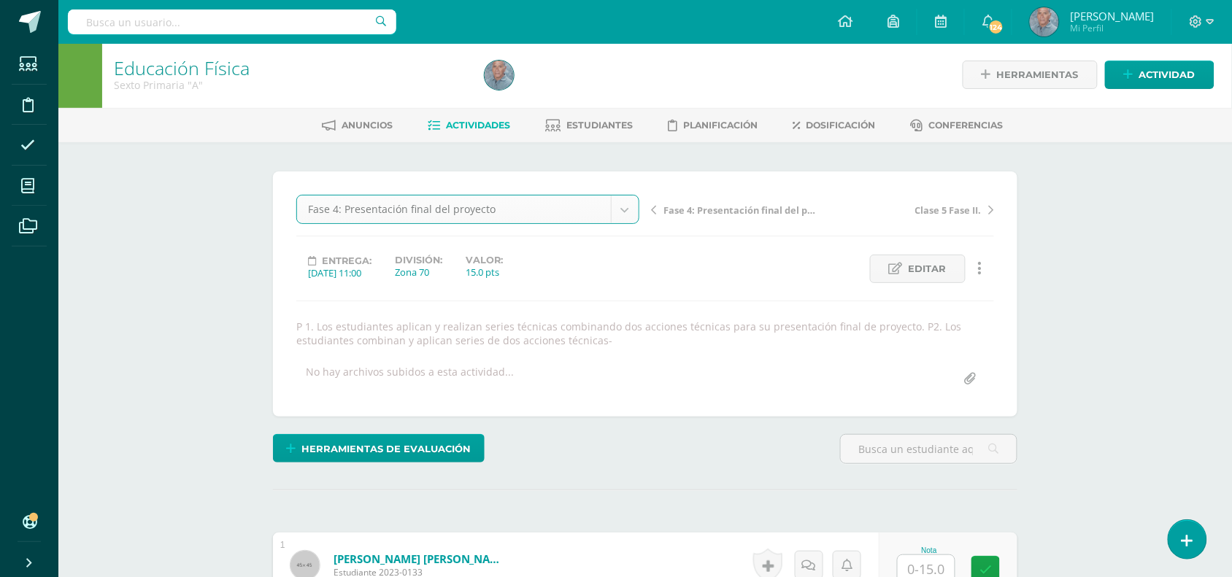
scroll to position [4, 0]
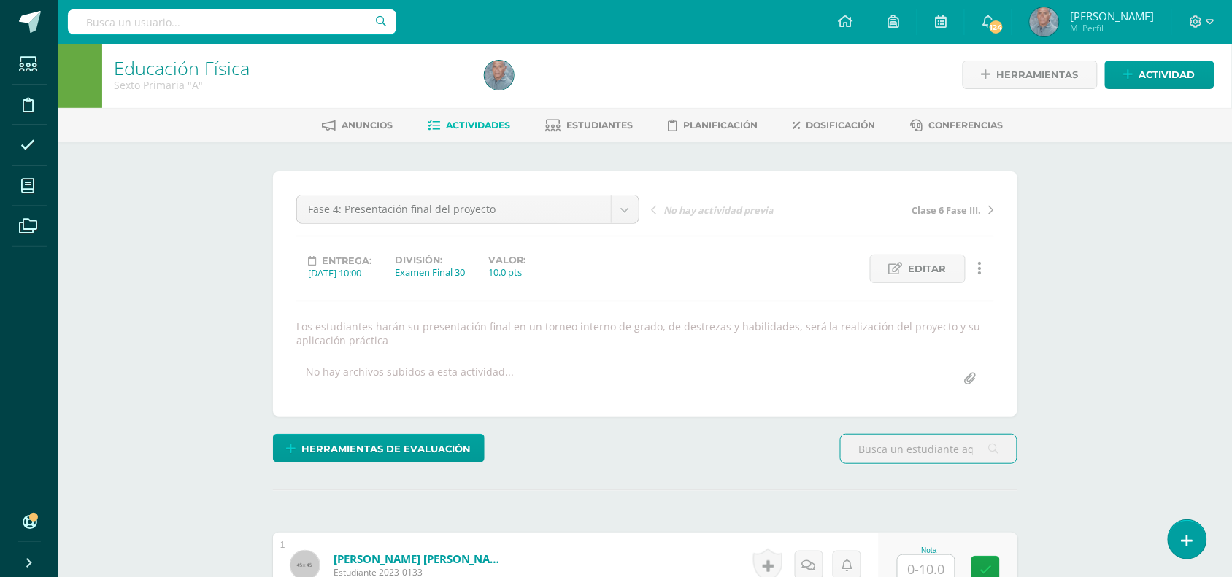
scroll to position [4, 0]
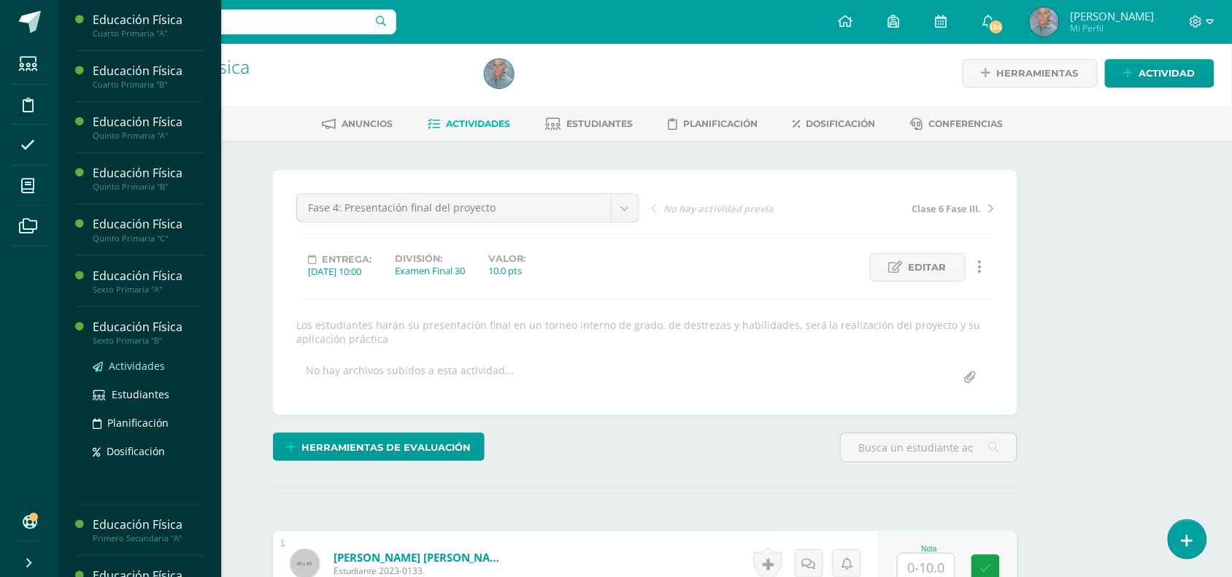
click at [143, 366] on span "Actividades" at bounding box center [137, 366] width 56 height 14
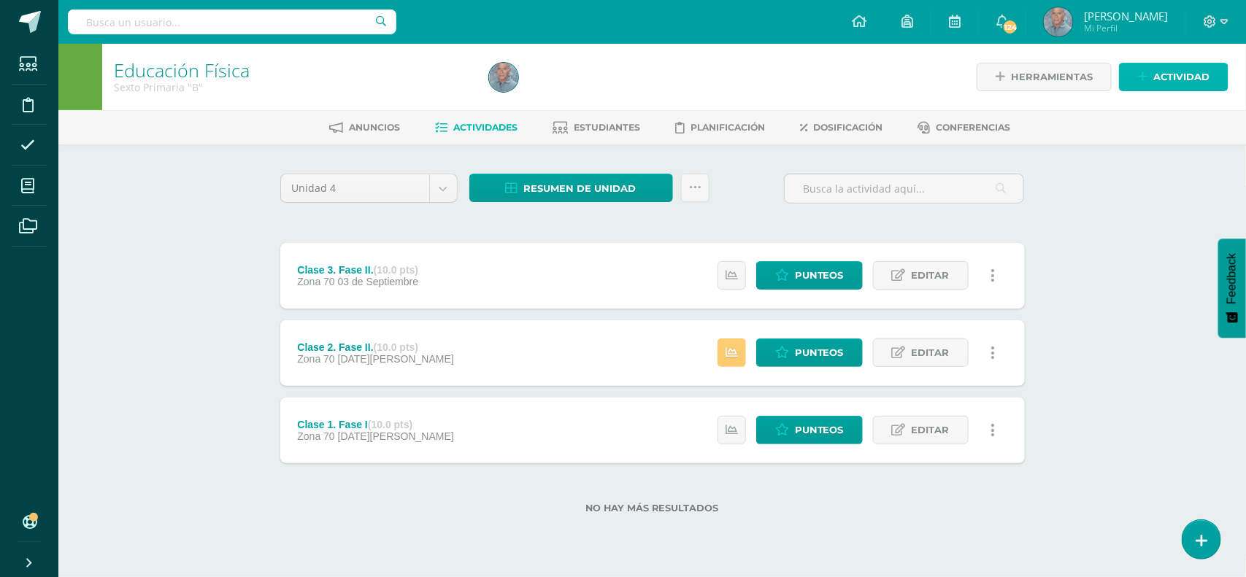
click at [1166, 68] on span "Actividad" at bounding box center [1181, 77] width 56 height 27
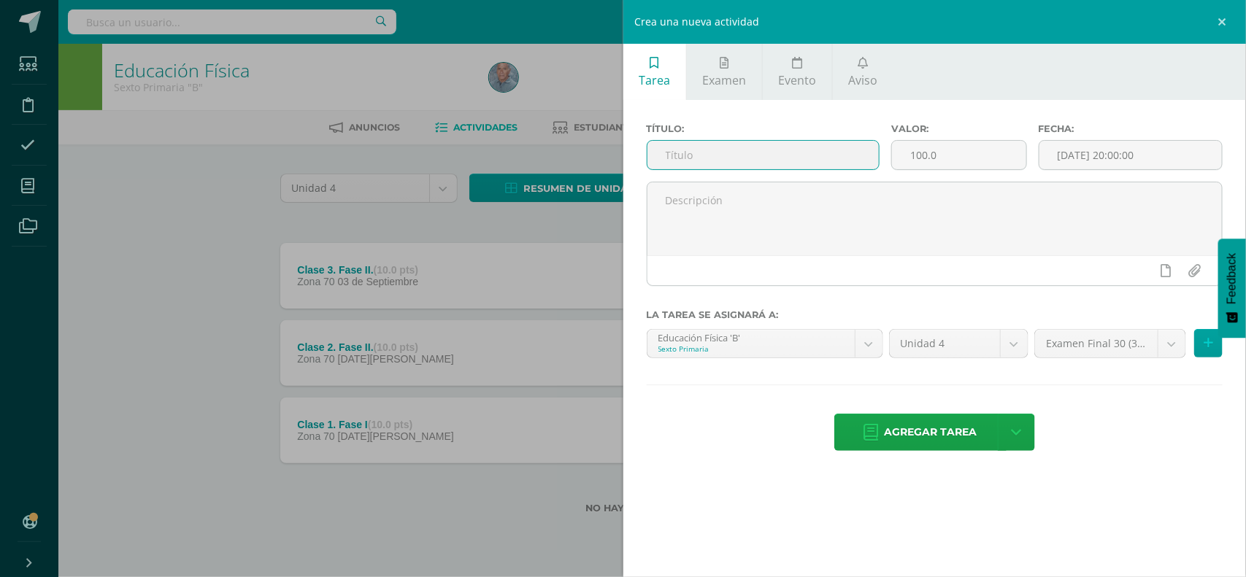
click at [734, 155] on input "text" at bounding box center [763, 155] width 232 height 28
type input "Clase 4 Fase II."
click at [917, 161] on input "100.0" at bounding box center [959, 155] width 134 height 28
type input "10.0"
click at [1066, 155] on input "[DATE] 20:00:00" at bounding box center [1130, 155] width 182 height 28
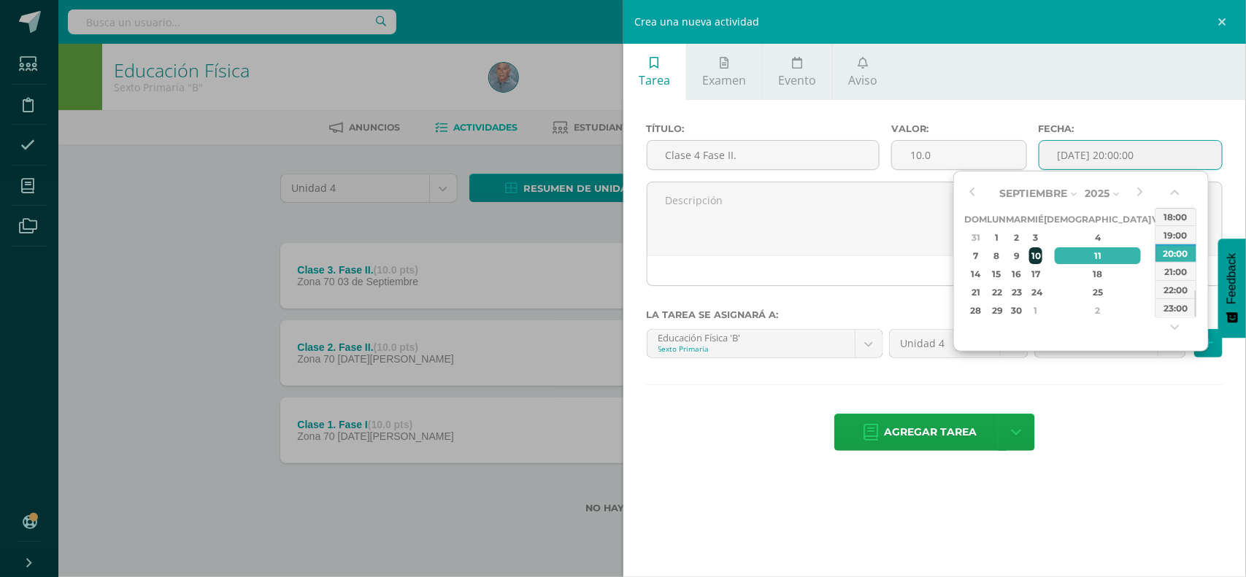
click at [1042, 253] on div "10" at bounding box center [1035, 255] width 13 height 17
click at [1172, 194] on button "button" at bounding box center [1176, 196] width 15 height 22
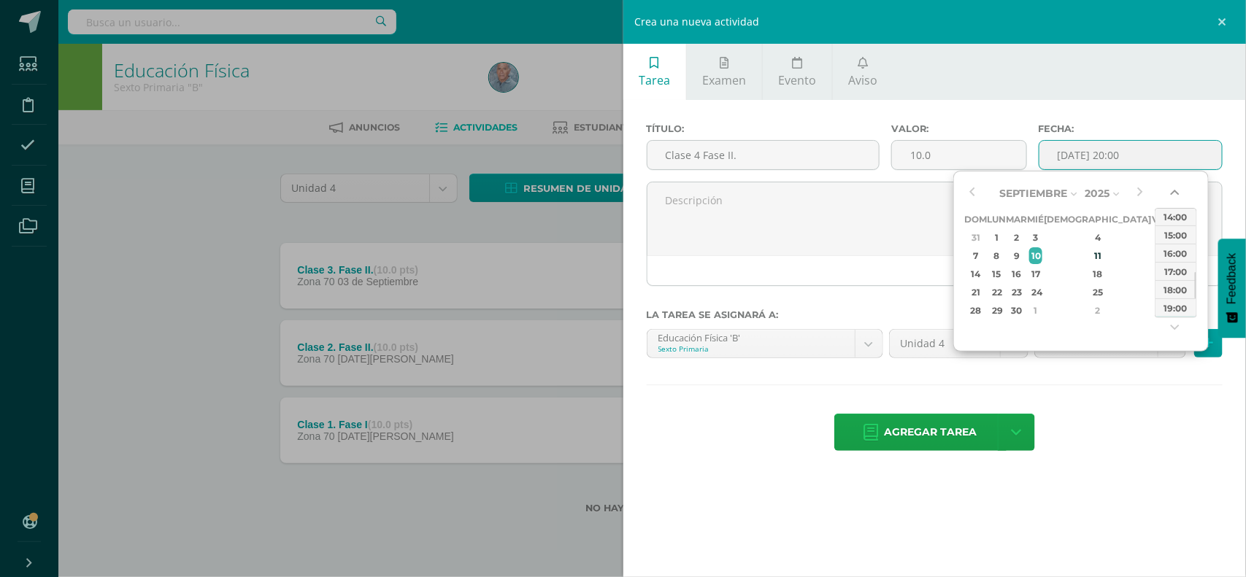
click at [1172, 194] on button "button" at bounding box center [1176, 196] width 15 height 22
click at [1172, 215] on div "11:00" at bounding box center [1175, 216] width 41 height 18
type input "[DATE] 11:00"
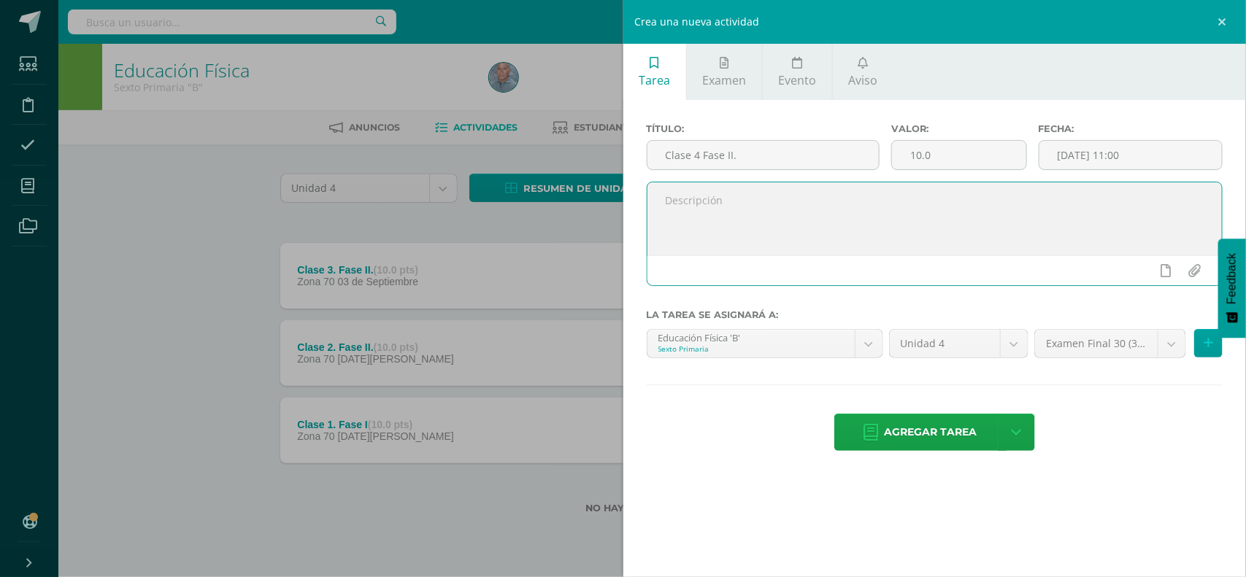
click at [706, 208] on textarea at bounding box center [934, 218] width 575 height 73
click at [670, 204] on textarea at bounding box center [934, 218] width 575 height 73
paste textarea "P 1. Los estudiantes realizan series técnicas de ejercicios con el balon en acc…"
click at [750, 220] on textarea "P 1. Los estudiantes realizan series técnicas de ejercicios con el balon en acc…" at bounding box center [934, 218] width 575 height 73
paste textarea "P2. Los estudiantes realizan series técnicas de ejercicios ofensivos con el bal…"
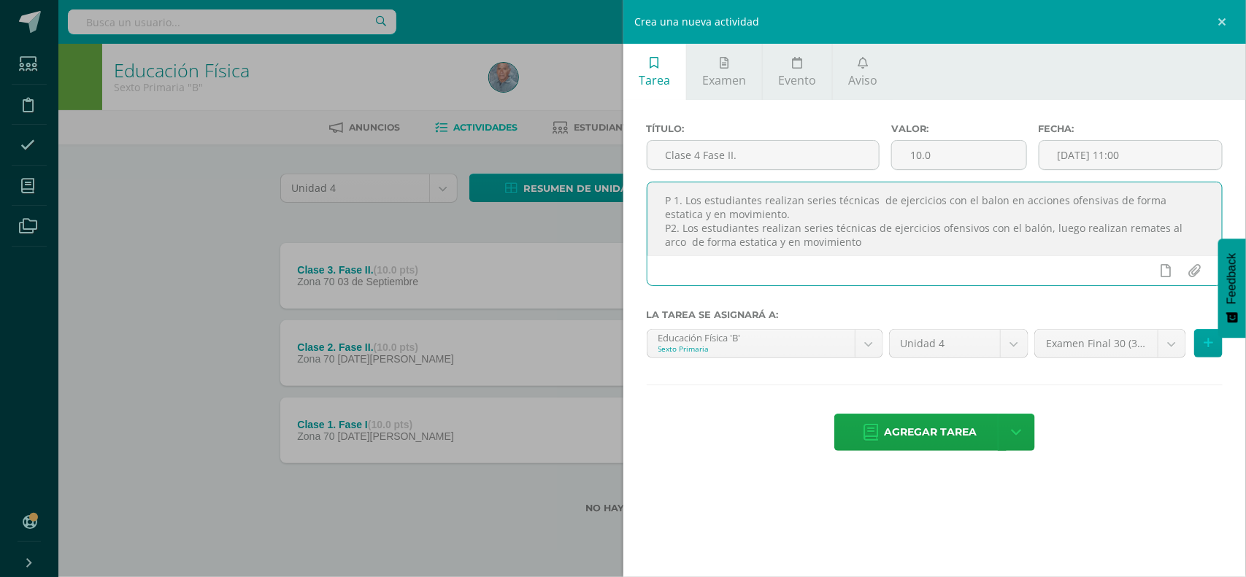
click at [725, 250] on textarea "P 1. Los estudiantes realizan series técnicas de ejercicios con el balon en acc…" at bounding box center [934, 218] width 575 height 73
type textarea "P 1. Los estudiantes realizan series técnicas de ejercicios con el balon en acc…"
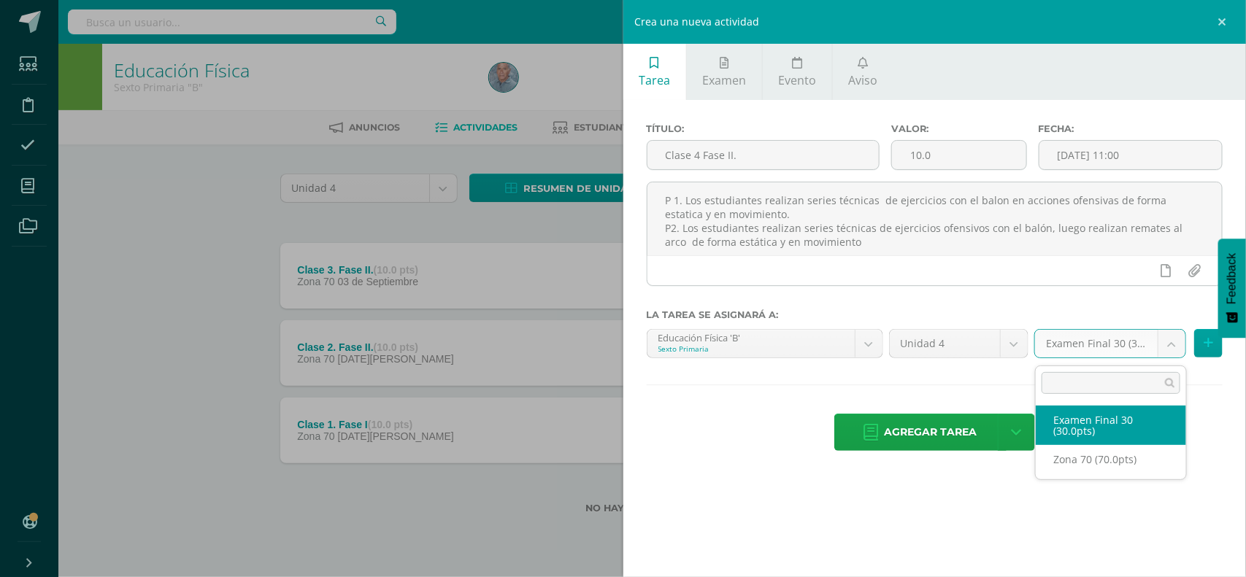
click at [1169, 349] on body "Estudiantes Disciplina Asistencia Mis cursos Archivos Soporte Centro de ayuda Ú…" at bounding box center [623, 280] width 1246 height 561
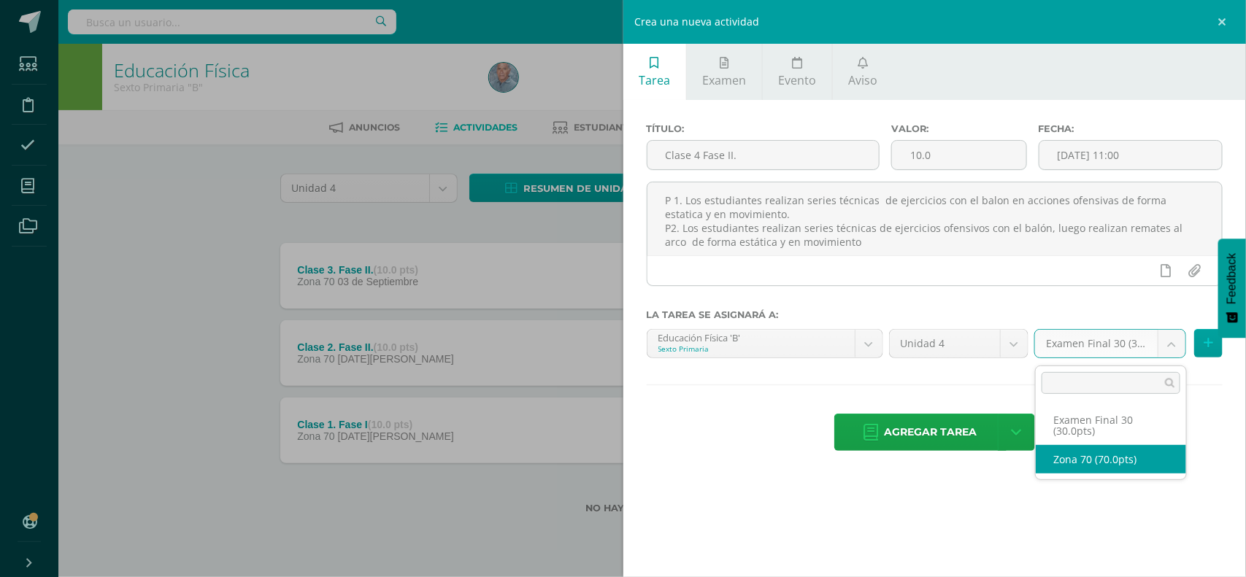
select select "47207"
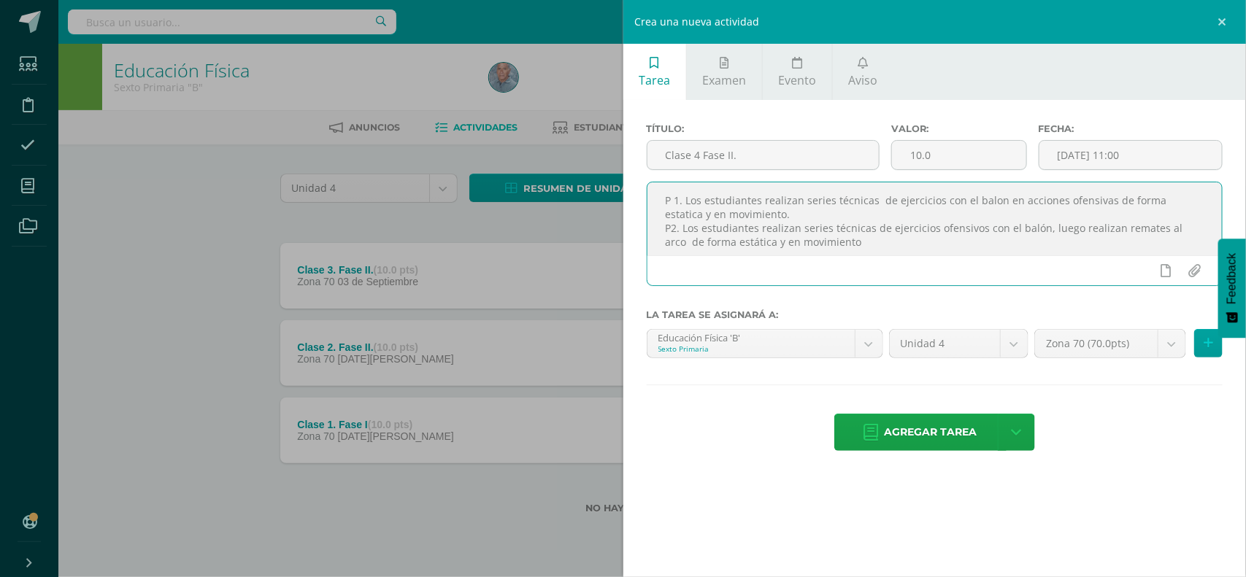
click at [1175, 208] on textarea "P 1. Los estudiantes realizan series técnicas de ejercicios con el balon en acc…" at bounding box center [934, 218] width 575 height 73
type textarea "P 1. Los estudiantes realizan series técnicas de ejercicios con el balon en acc…"
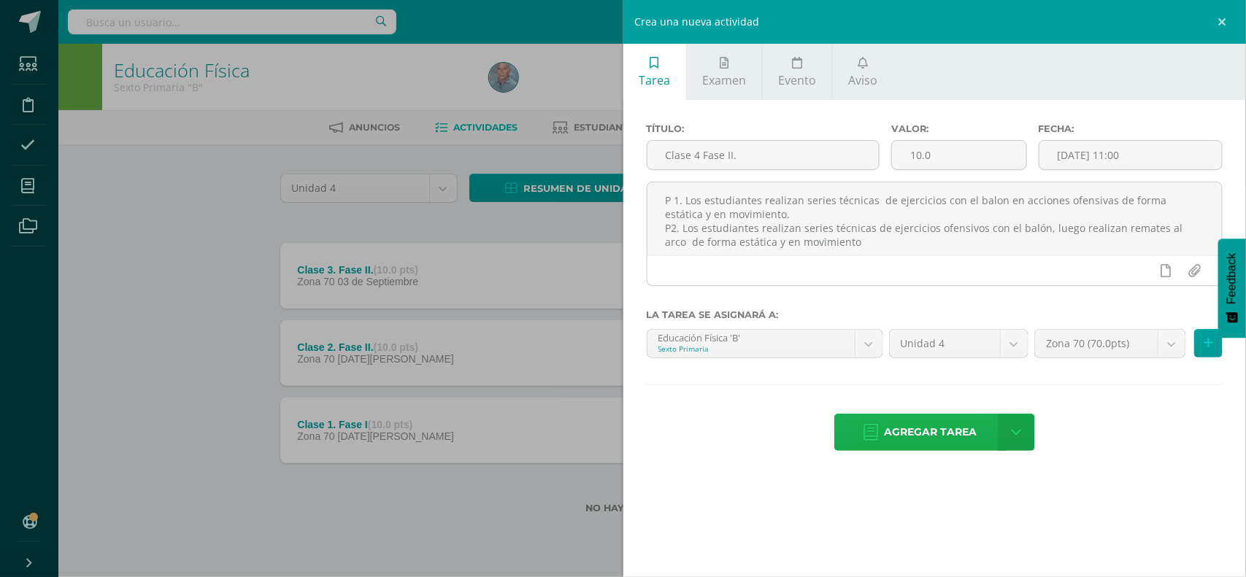
click at [932, 438] on span "Agregar tarea" at bounding box center [931, 433] width 93 height 36
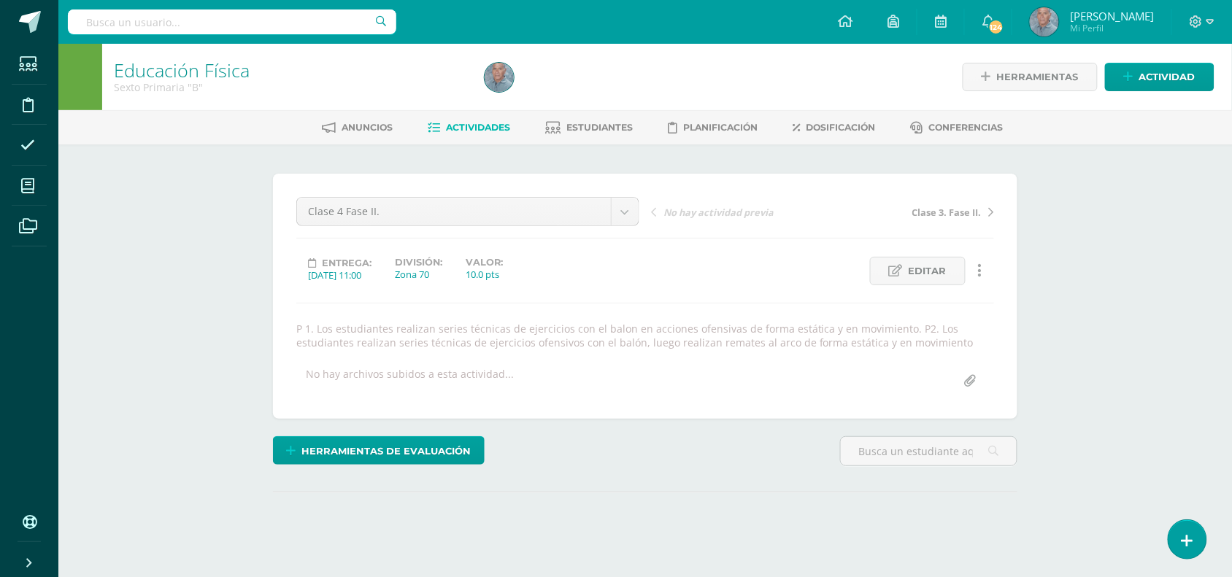
click at [760, 467] on div "Herramientas de evaluación Lista de cotejo Escala de valoración Puntos Extra Su…" at bounding box center [645, 458] width 756 height 42
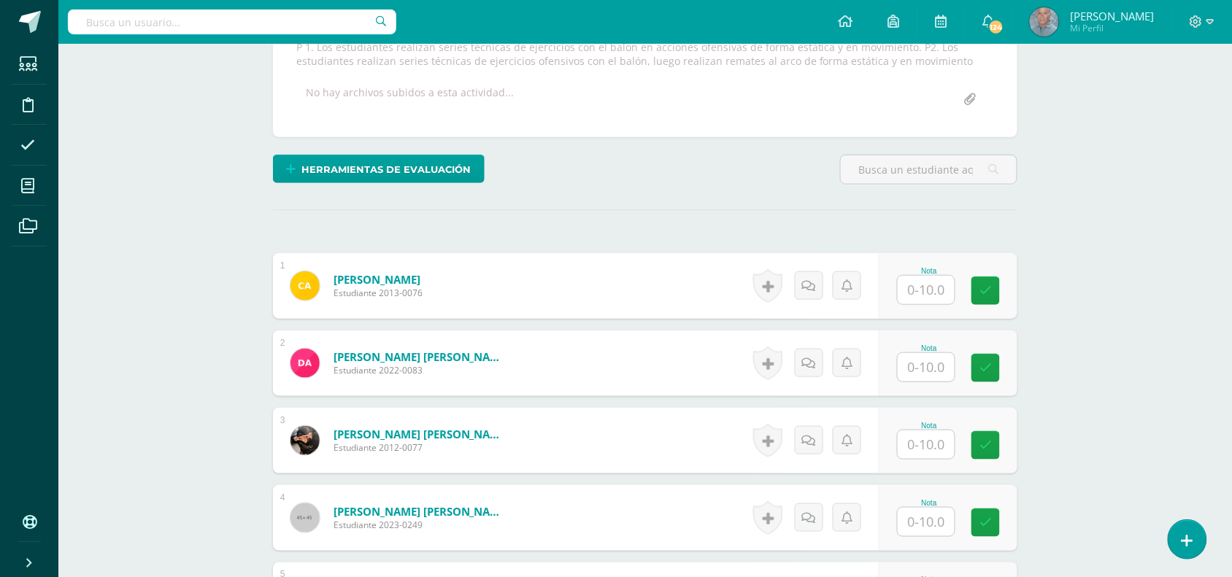
scroll to position [293, 0]
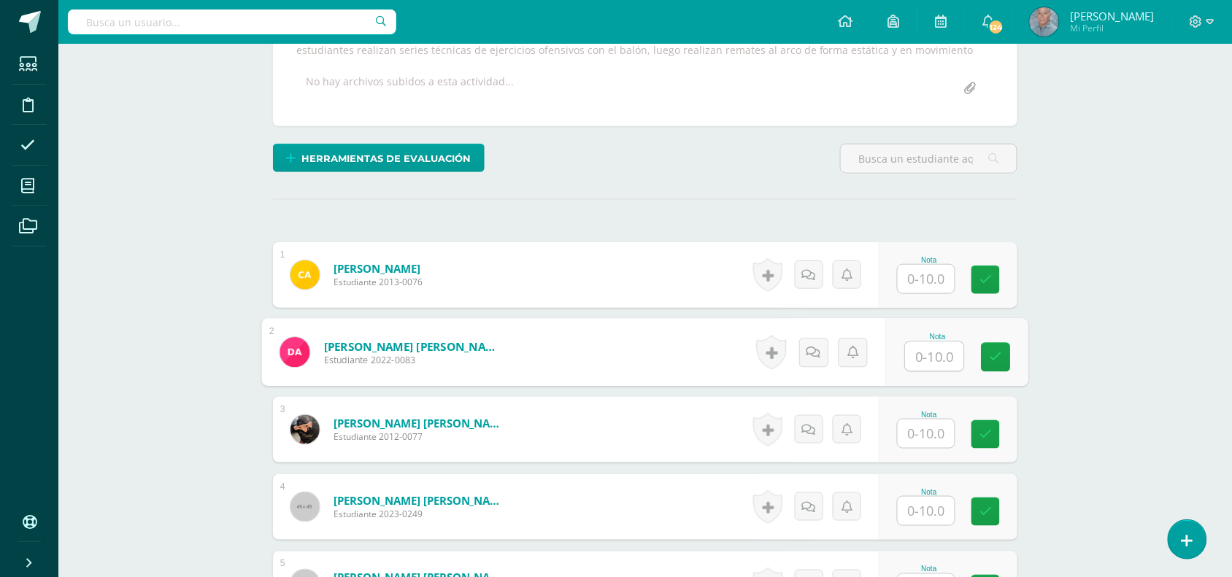
click at [921, 356] on input "text" at bounding box center [935, 356] width 58 height 29
type input "8"
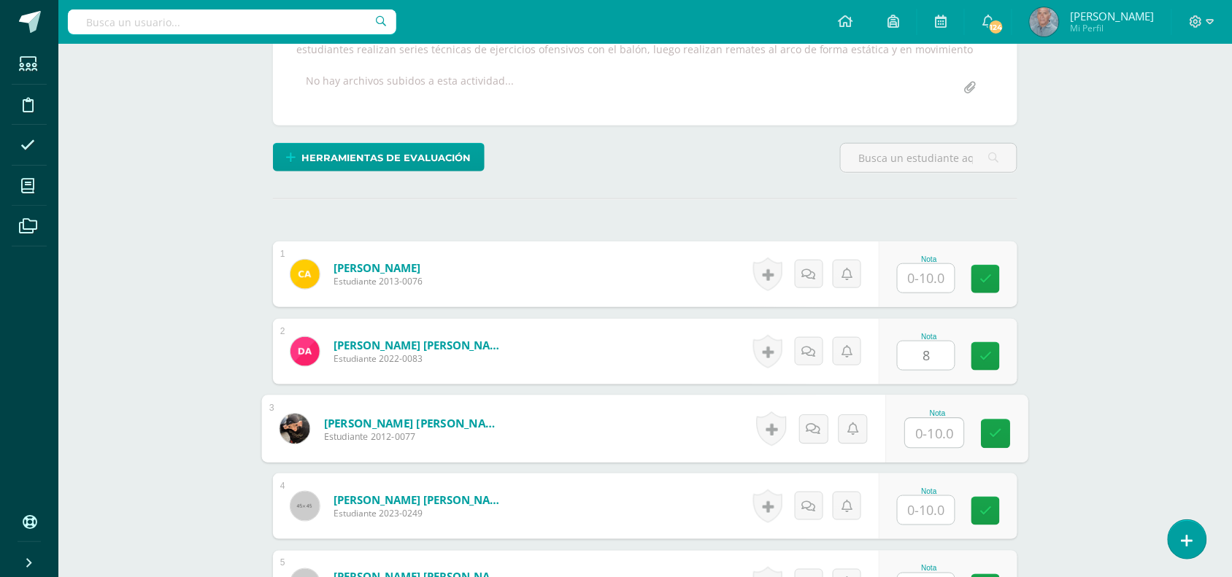
click at [918, 424] on input "text" at bounding box center [935, 433] width 58 height 29
type input "10"
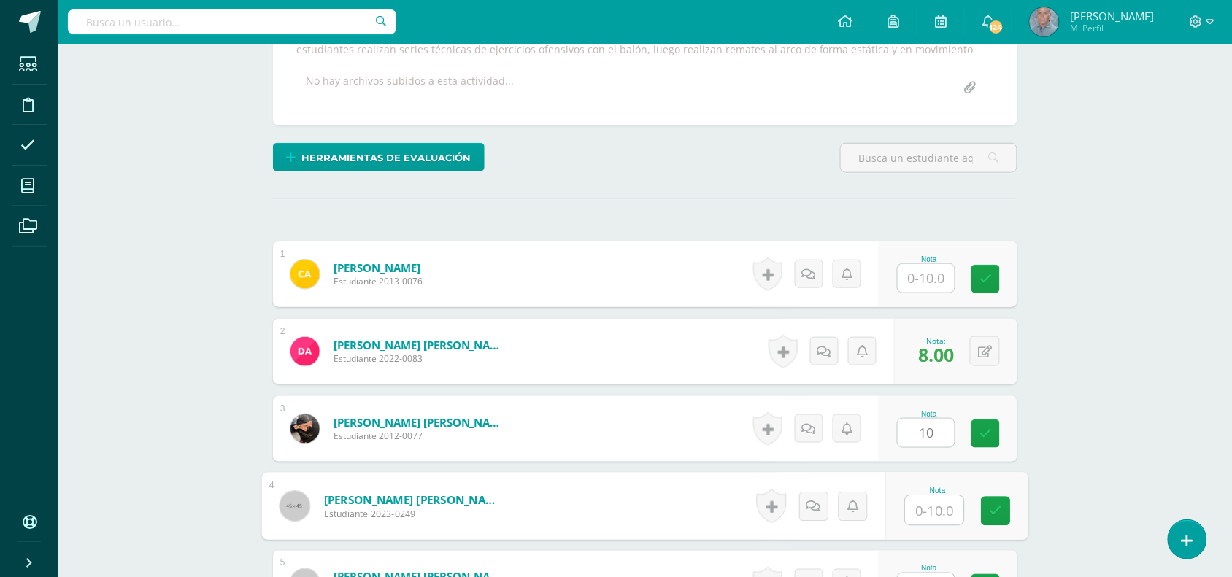
click at [923, 512] on input "text" at bounding box center [935, 510] width 58 height 29
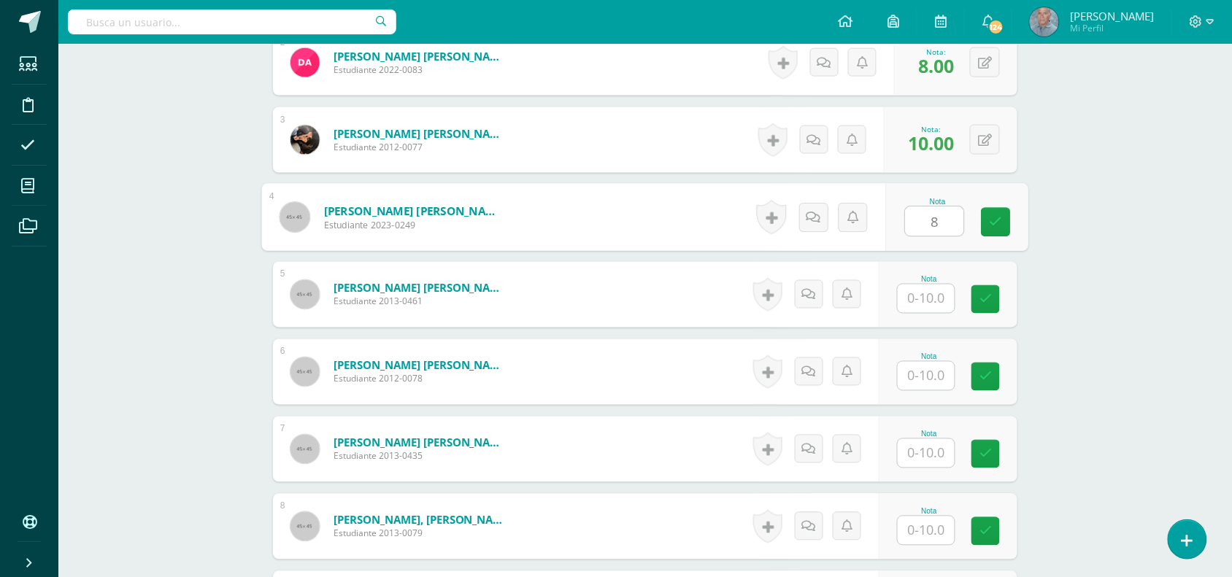
scroll to position [585, 0]
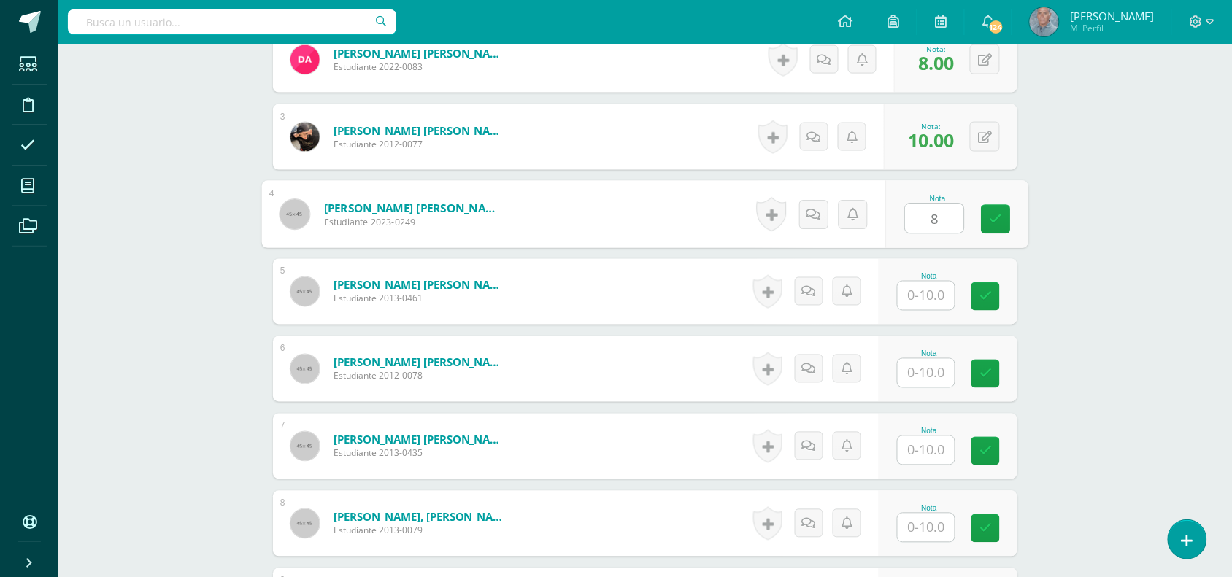
type input "8"
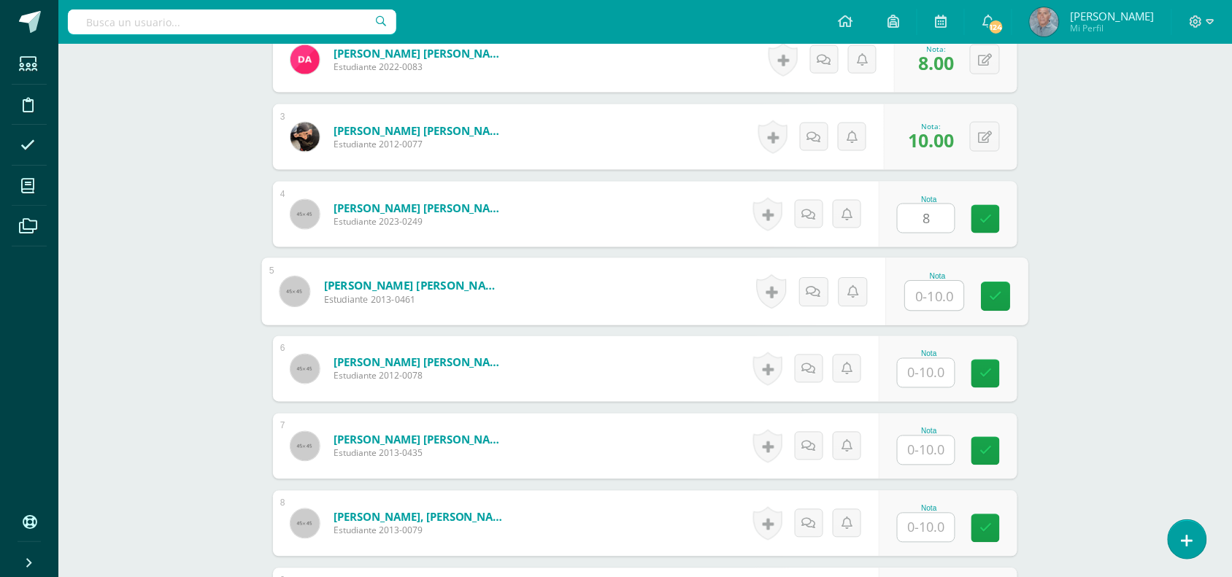
click at [928, 298] on input "text" at bounding box center [935, 296] width 58 height 29
type input "2"
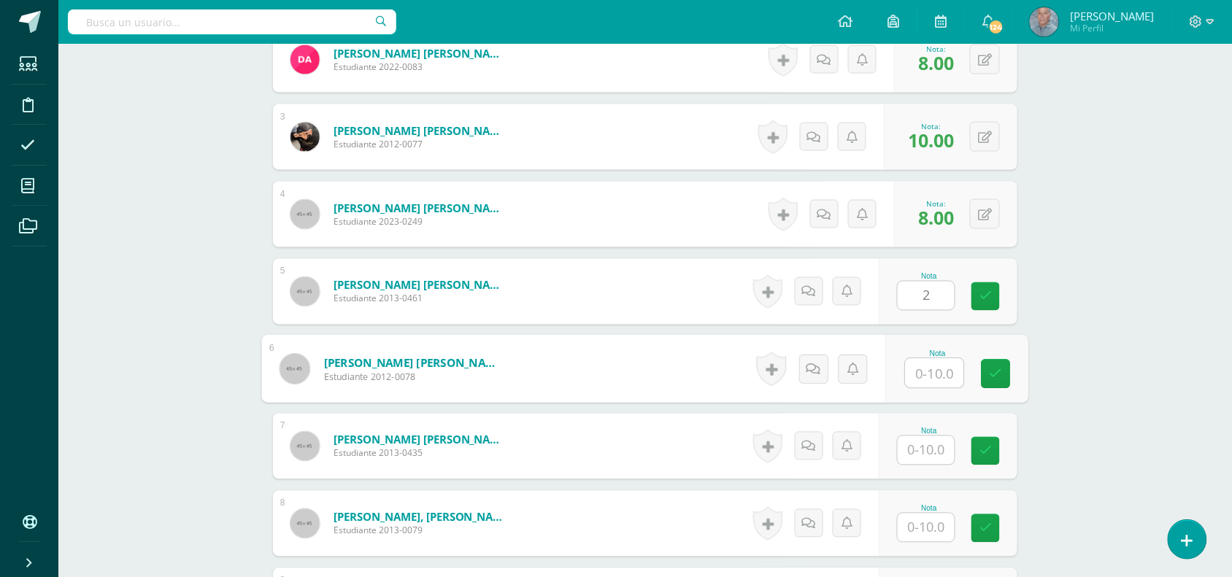
click at [924, 370] on input "text" at bounding box center [935, 373] width 58 height 29
type input "8"
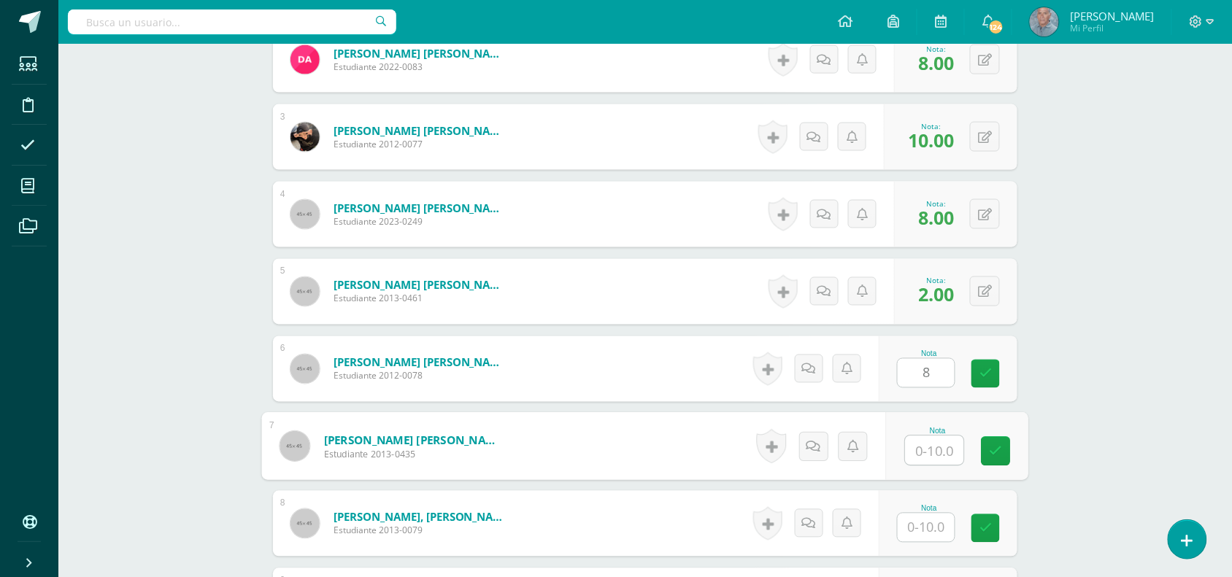
click at [913, 449] on input "text" at bounding box center [935, 451] width 58 height 29
type input "10"
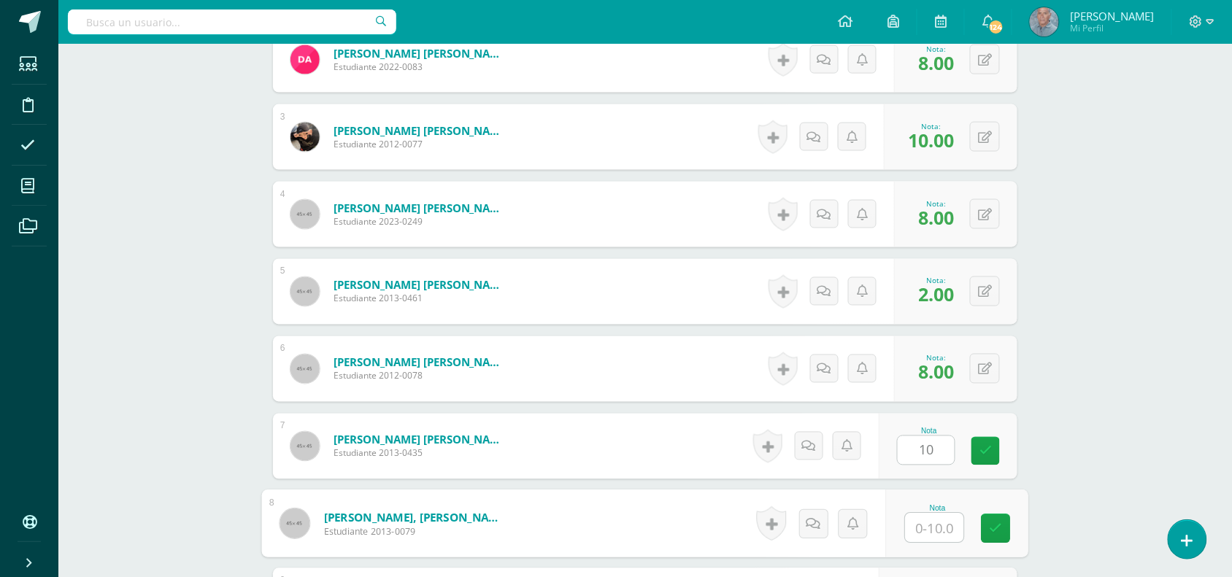
click at [918, 530] on input "text" at bounding box center [935, 528] width 58 height 29
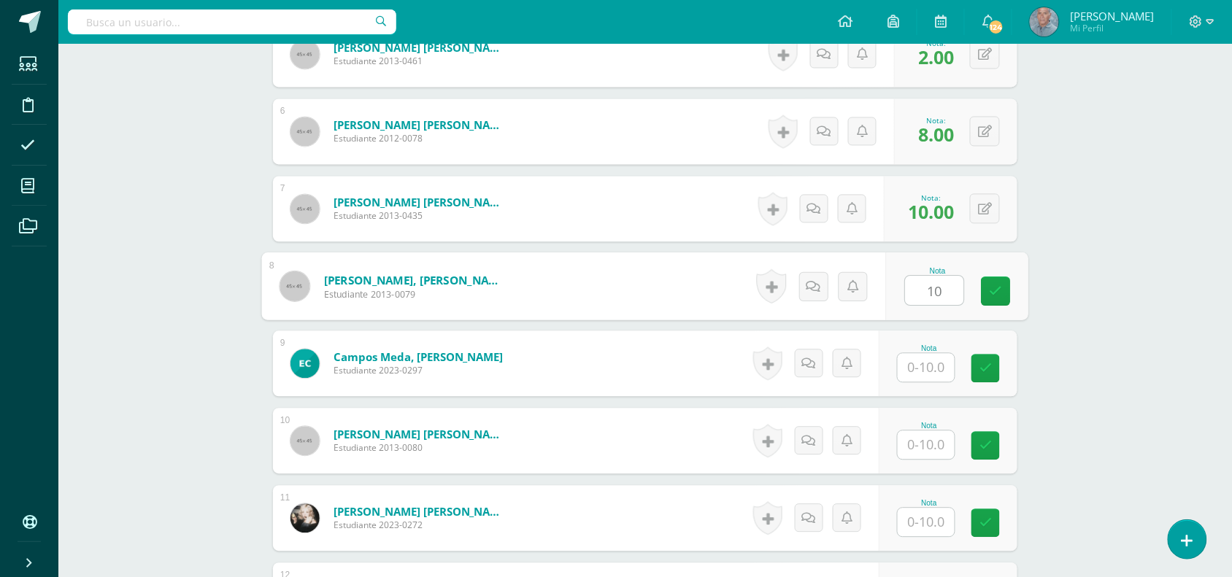
scroll to position [841, 0]
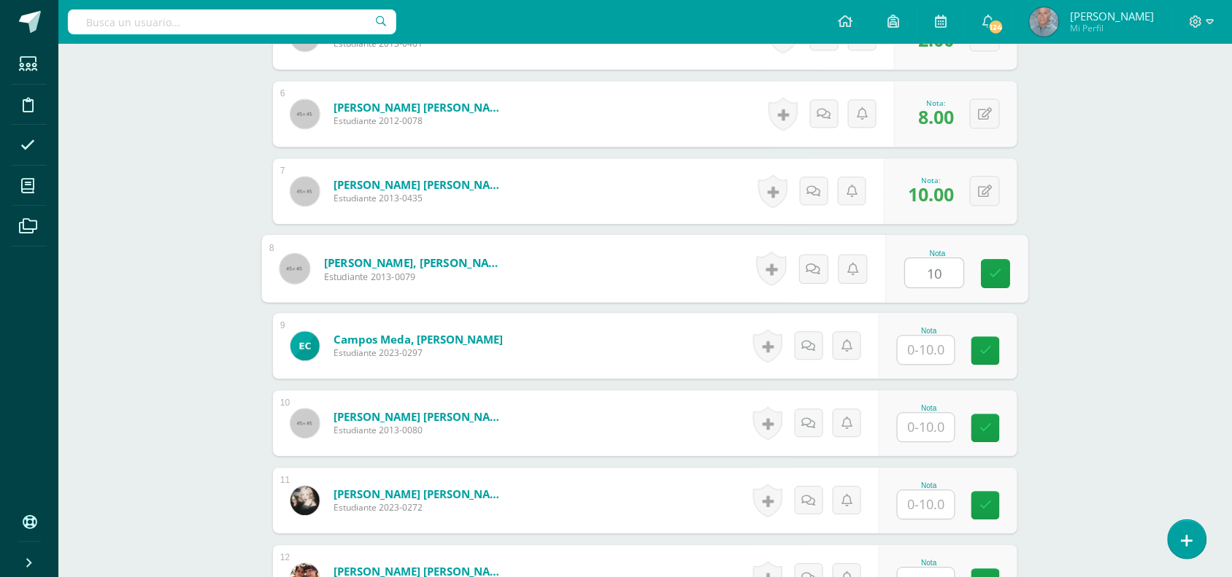
type input "10"
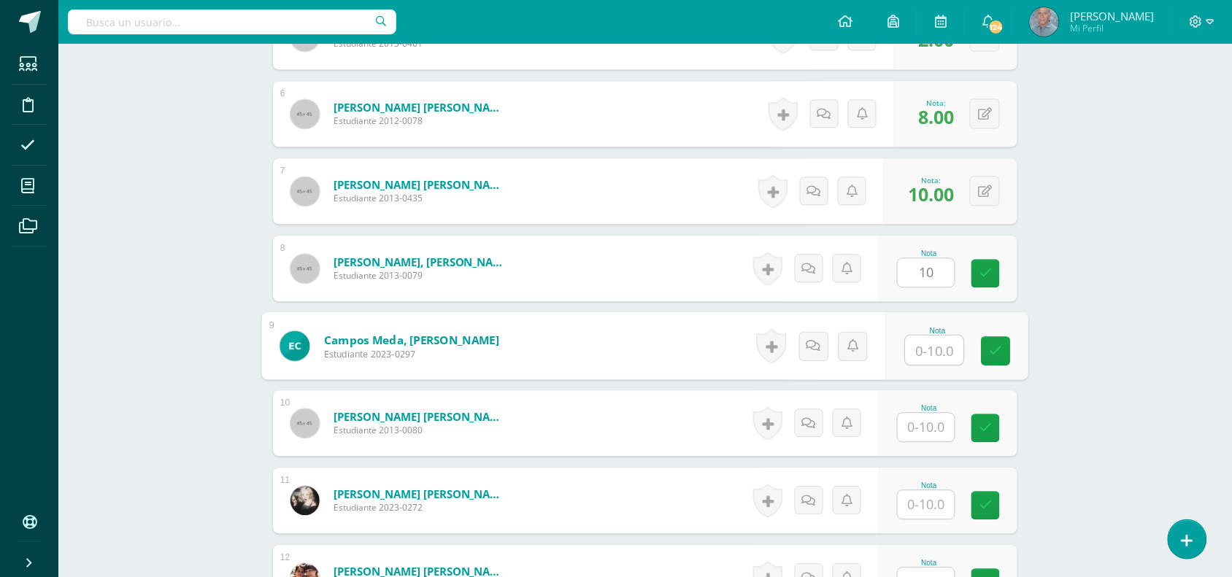
click at [918, 355] on input "text" at bounding box center [935, 350] width 58 height 29
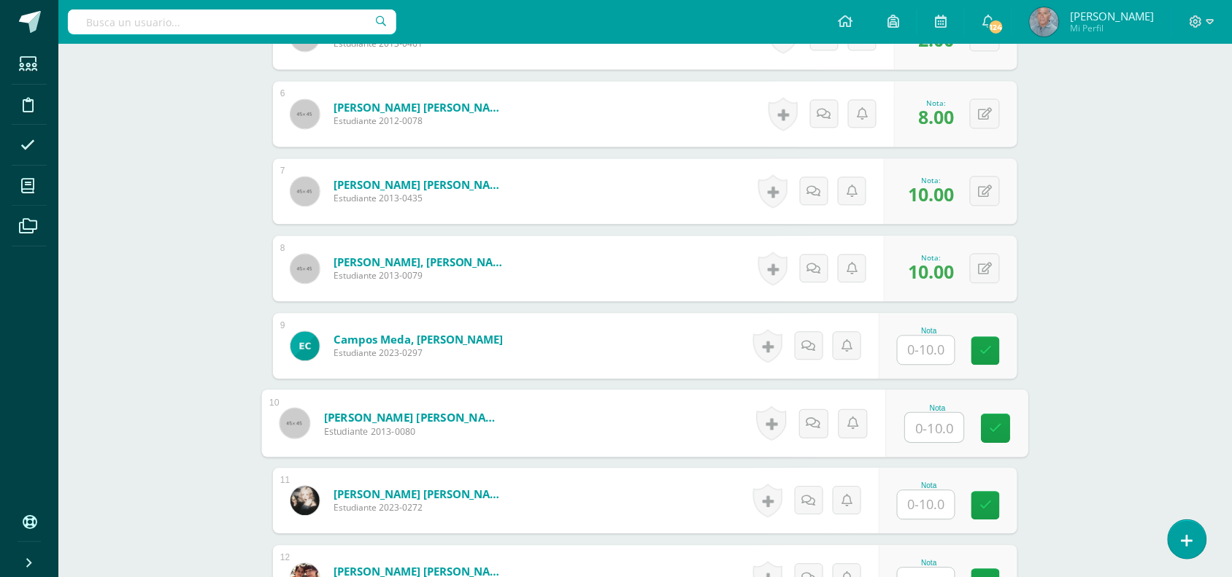
click at [918, 428] on input "text" at bounding box center [935, 427] width 58 height 29
type input "10"
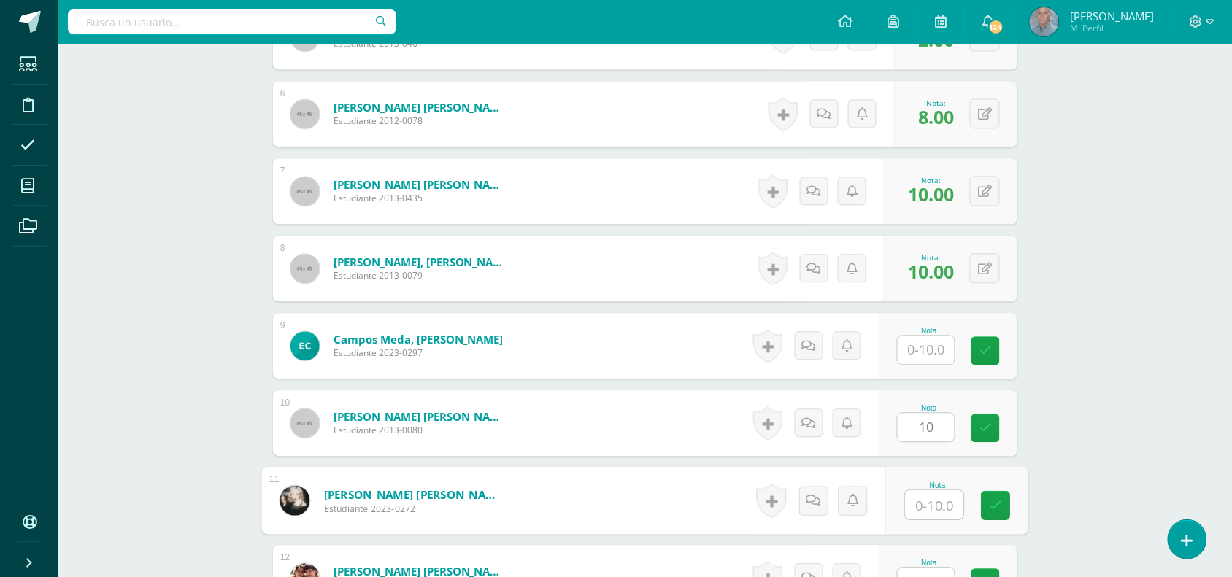
click at [926, 497] on input "text" at bounding box center [935, 505] width 58 height 29
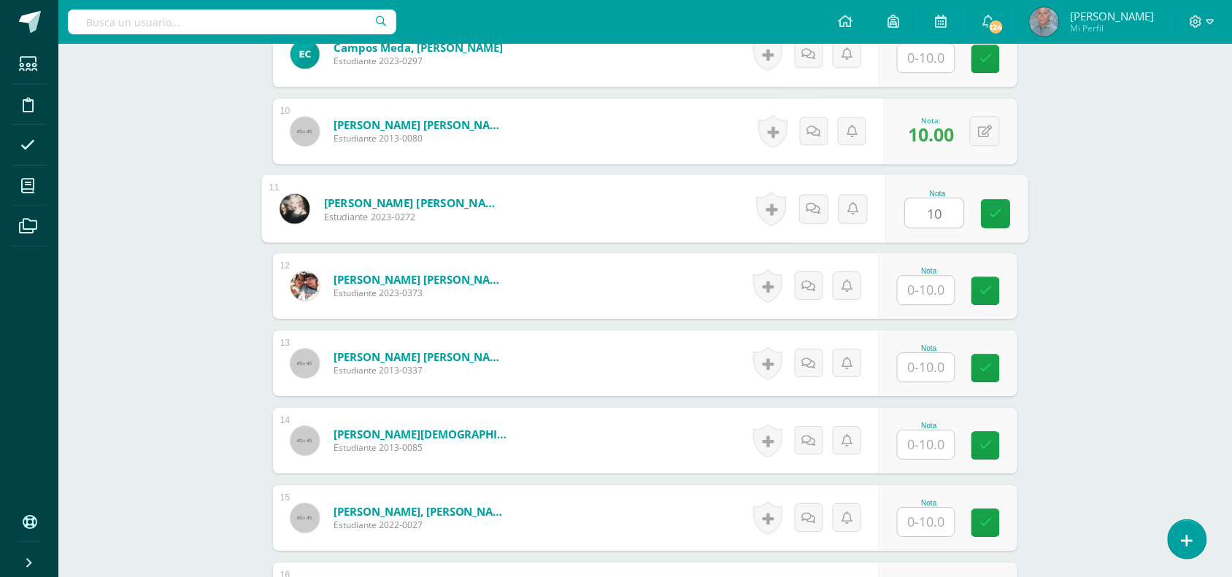
scroll to position [1169, 0]
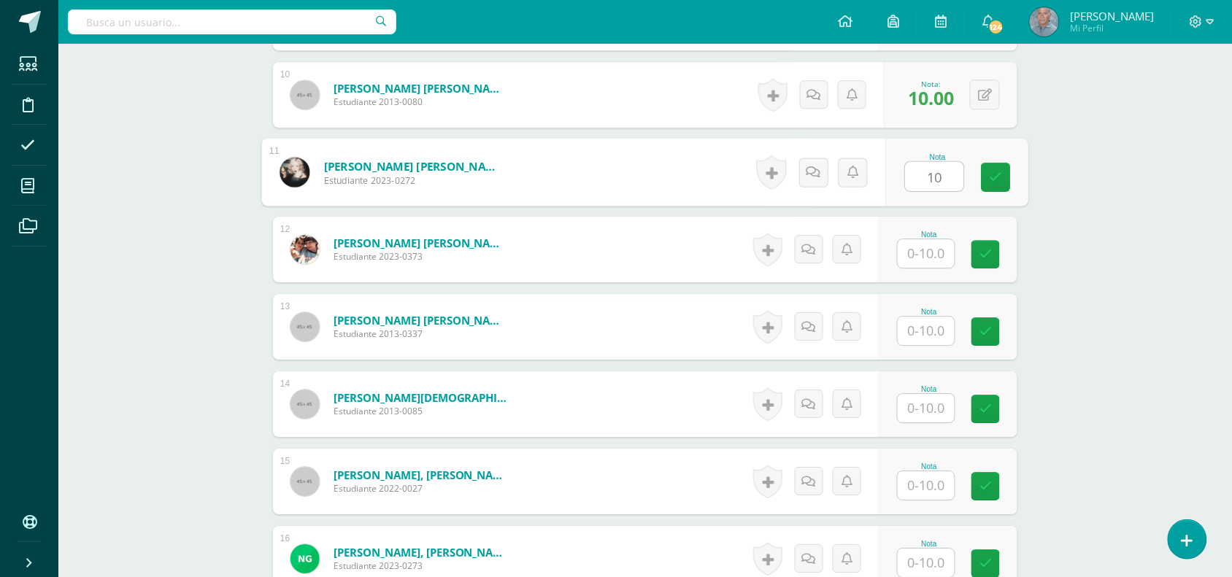
type input "10"
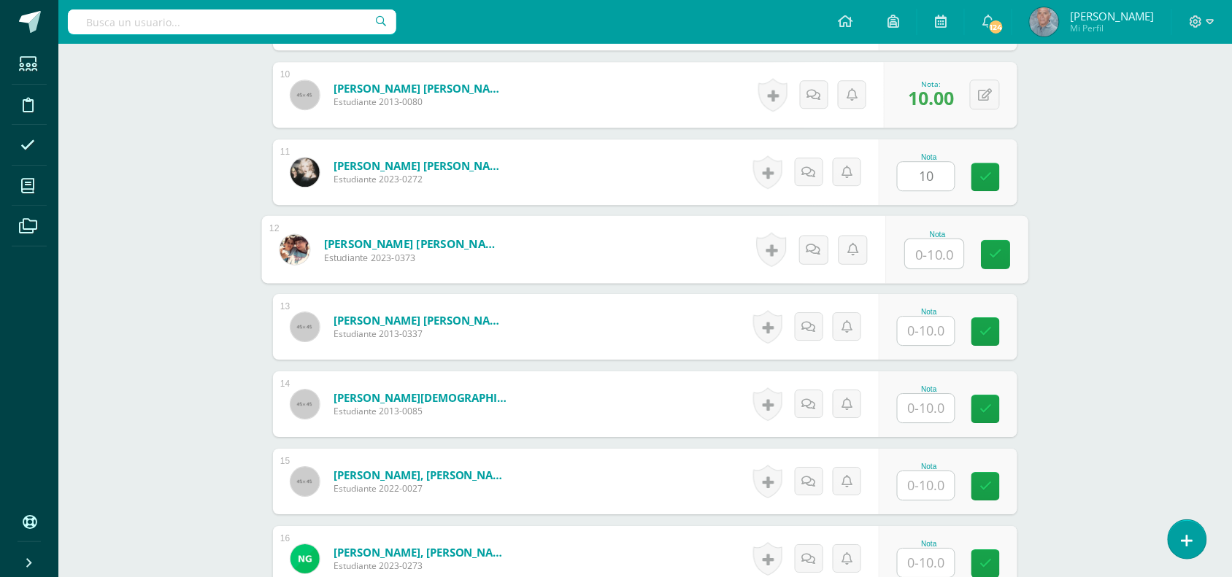
click at [924, 258] on input "text" at bounding box center [935, 253] width 58 height 29
type input "9"
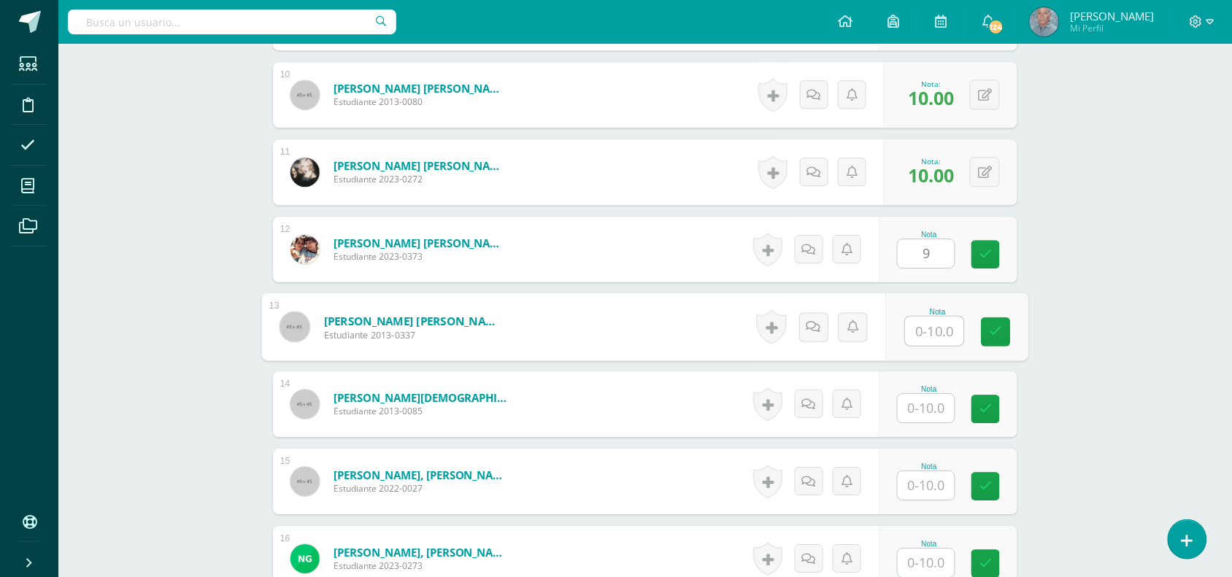
click at [917, 338] on input "text" at bounding box center [935, 331] width 58 height 29
type input "10"
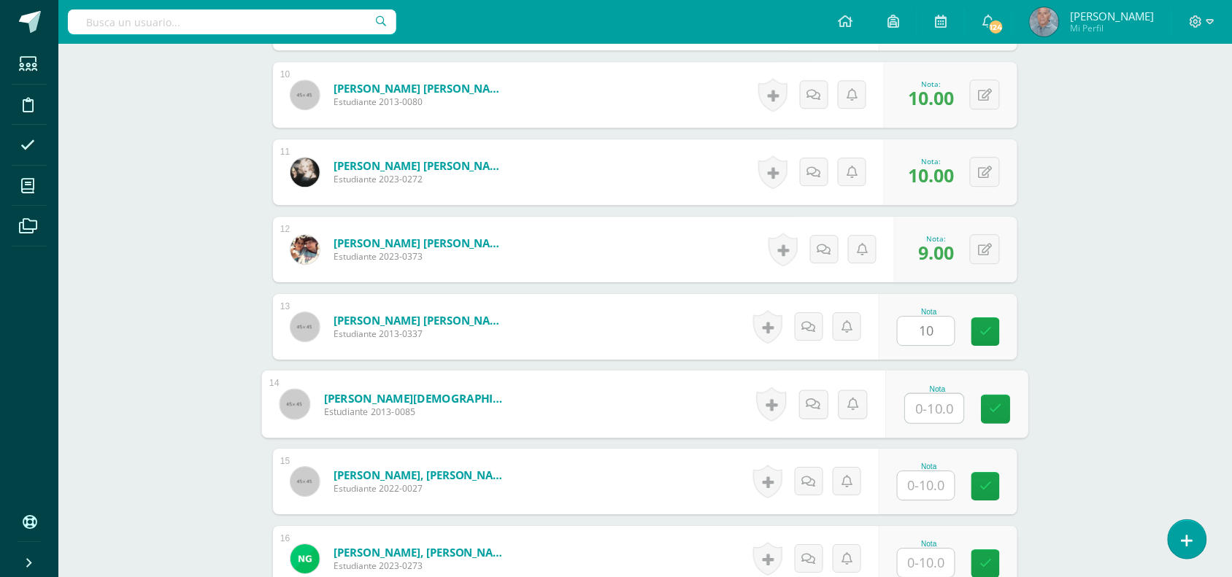
click at [921, 404] on input "text" at bounding box center [935, 408] width 58 height 29
type input "10"
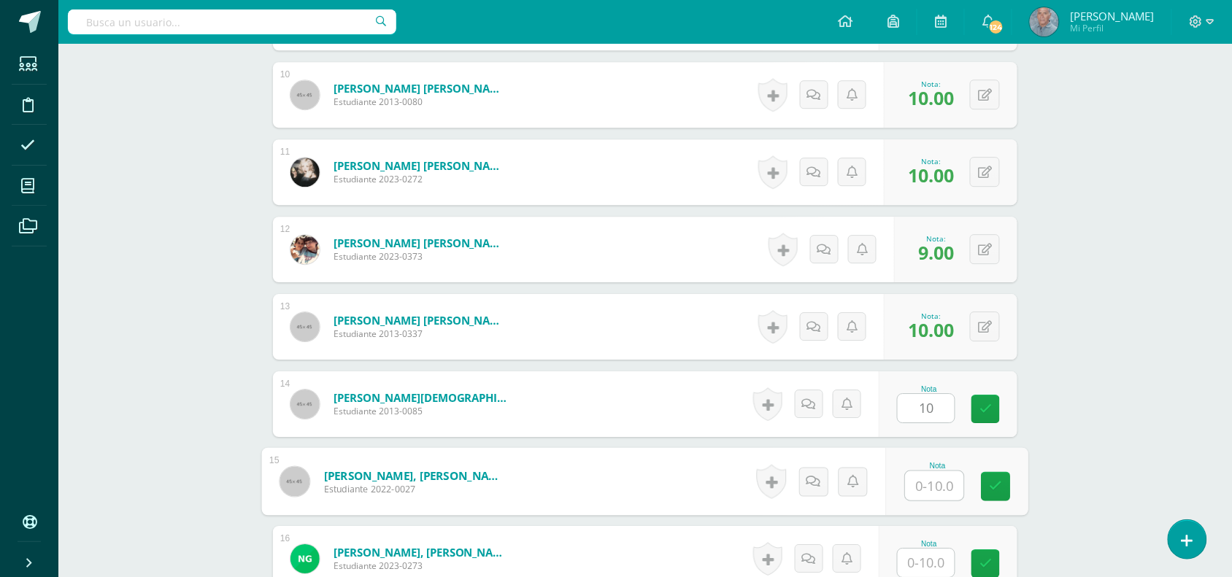
click at [923, 486] on input "text" at bounding box center [935, 486] width 58 height 29
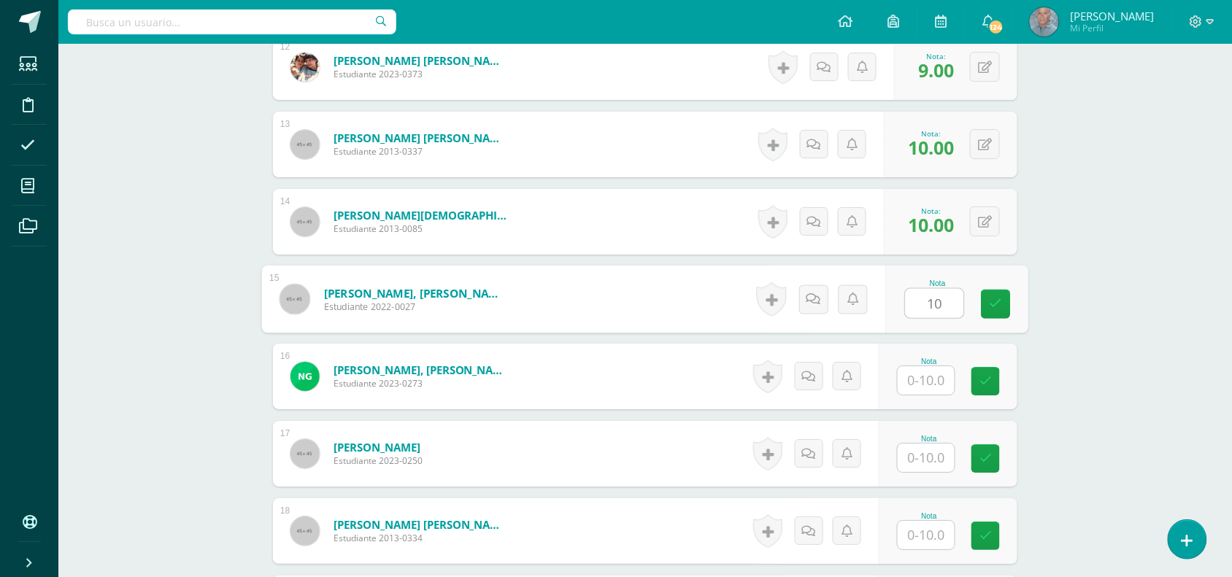
scroll to position [1388, 0]
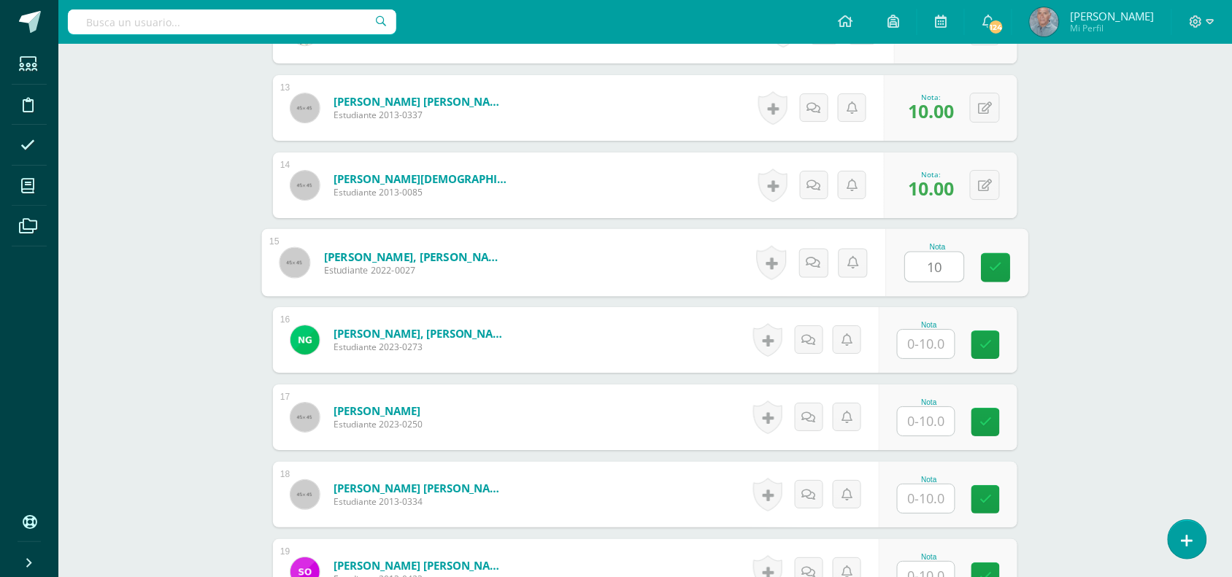
type input "10"
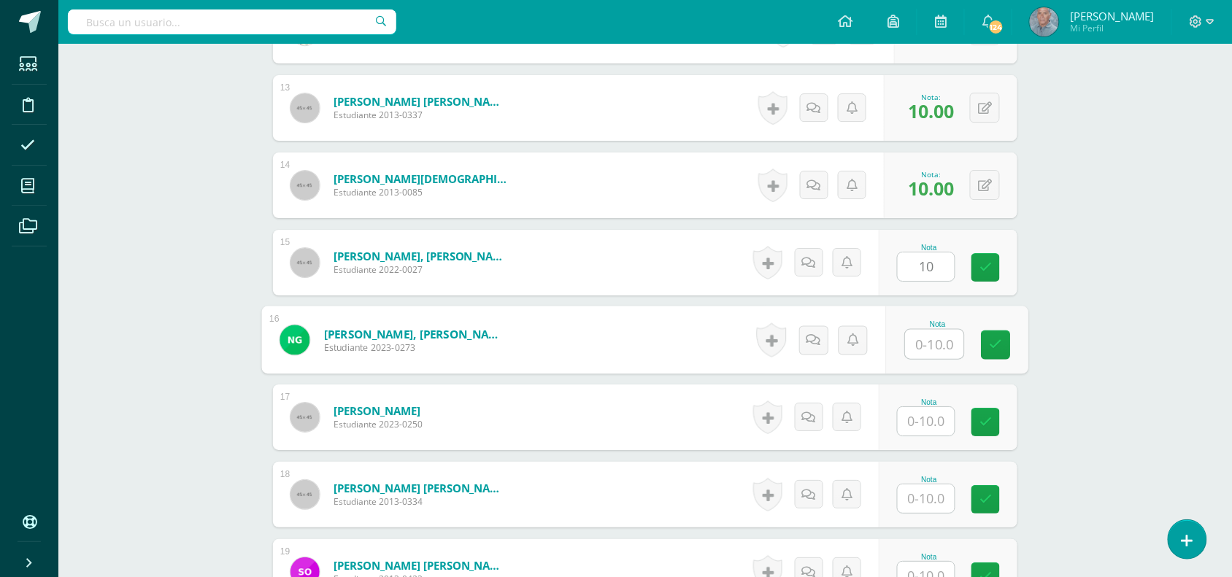
click at [911, 348] on input "text" at bounding box center [935, 344] width 58 height 29
type input "8"
click at [918, 415] on input "text" at bounding box center [926, 421] width 57 height 28
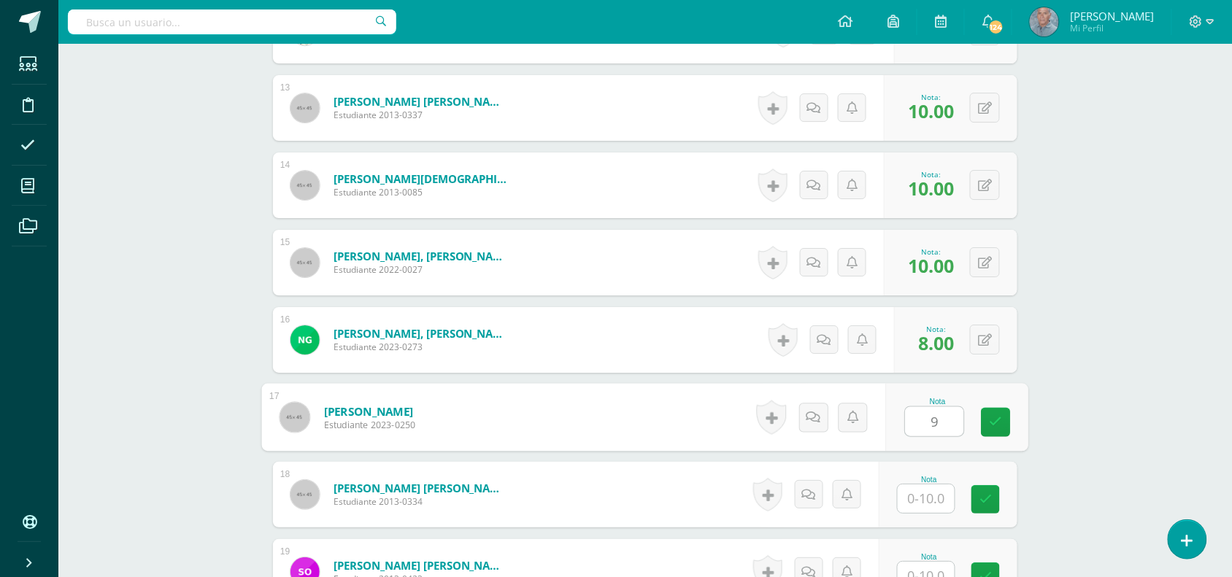
type input "9"
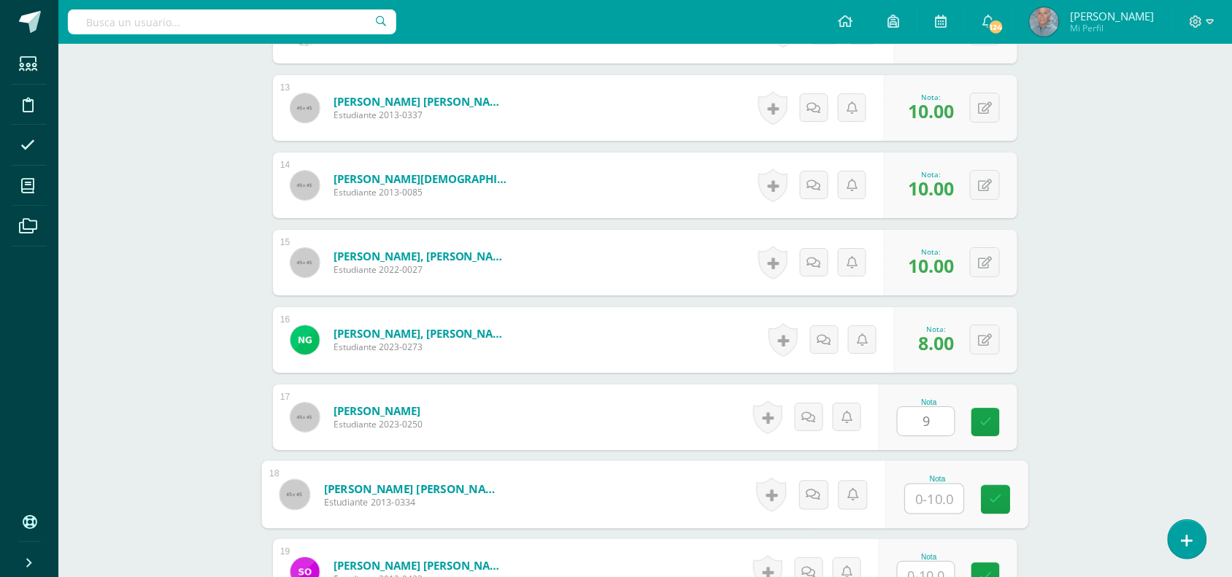
click at [921, 497] on input "text" at bounding box center [935, 499] width 58 height 29
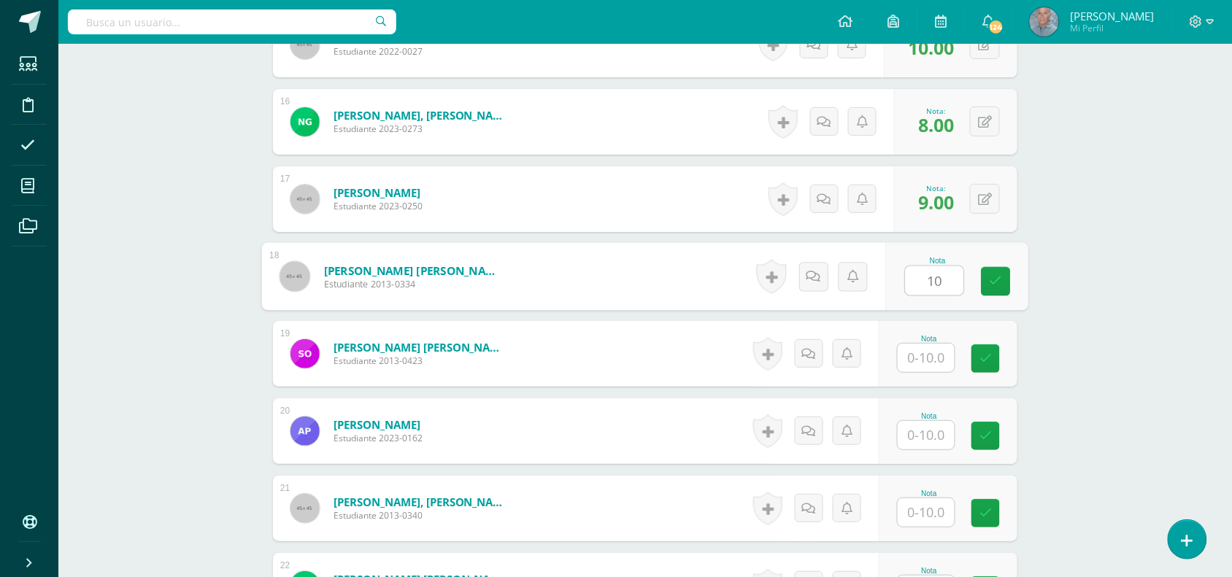
scroll to position [1607, 0]
type input "10"
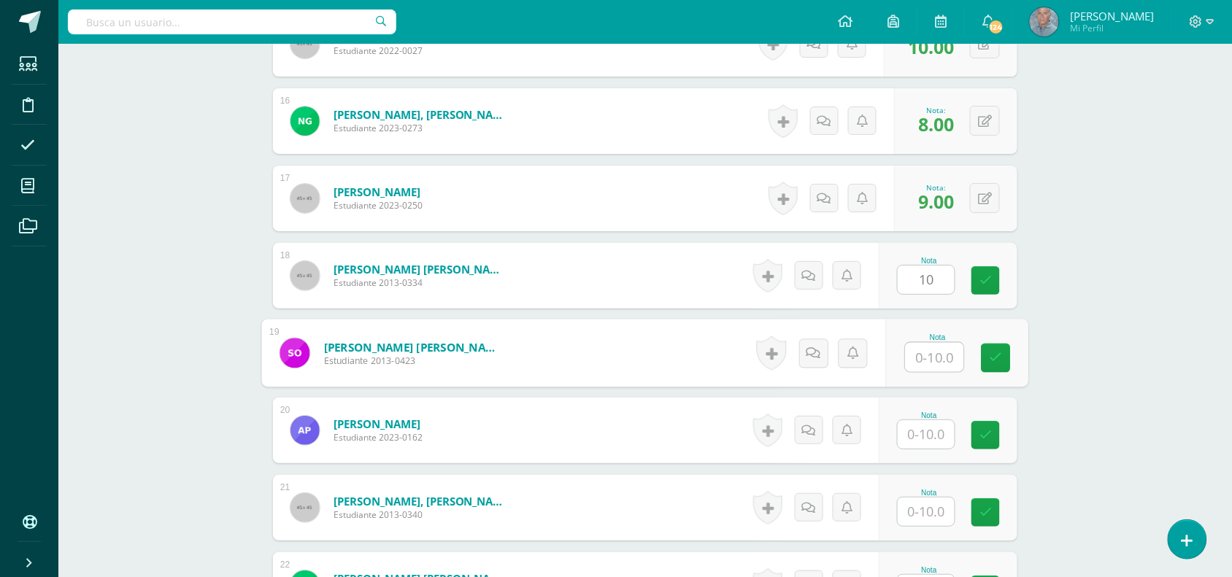
click at [917, 360] on input "text" at bounding box center [935, 357] width 58 height 29
type input "9"
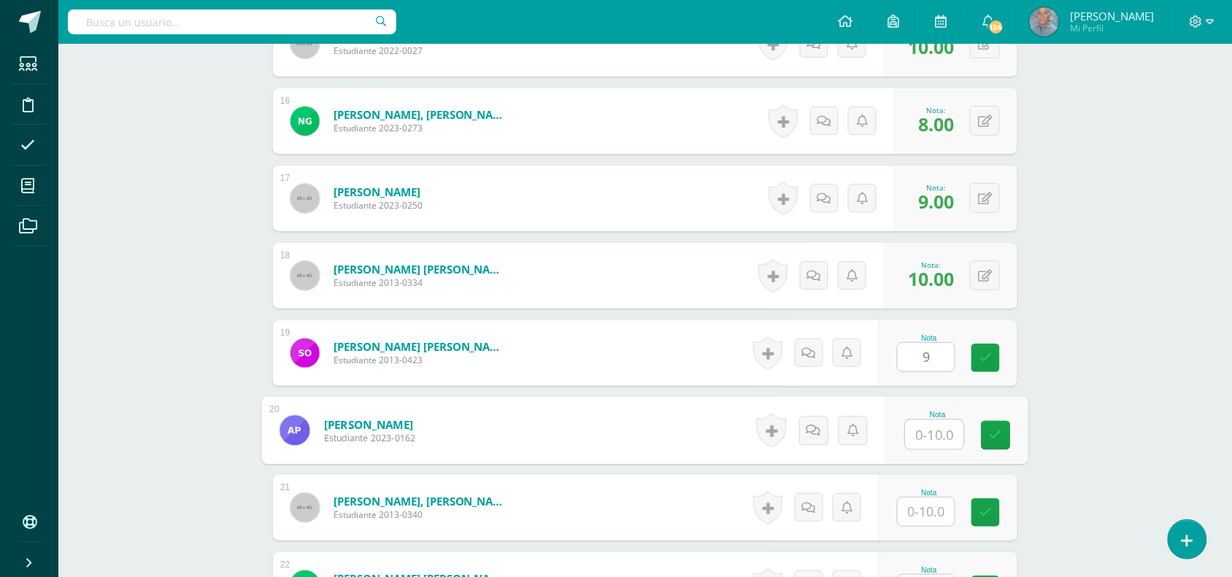
click at [918, 428] on input "text" at bounding box center [935, 434] width 58 height 29
type input "9"
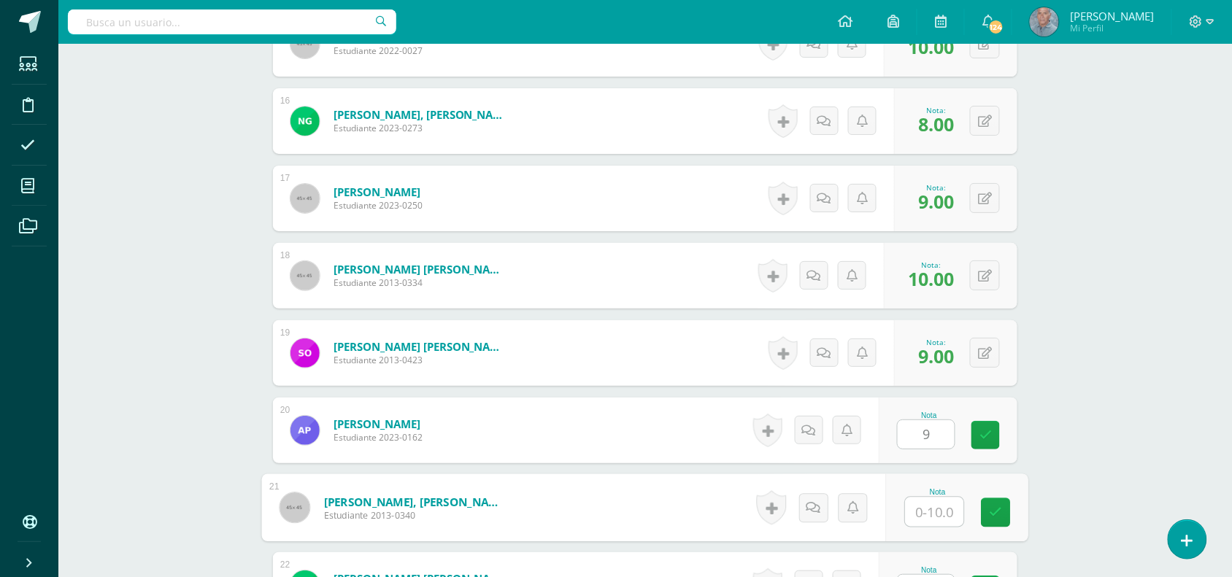
click at [920, 512] on input "text" at bounding box center [935, 512] width 58 height 29
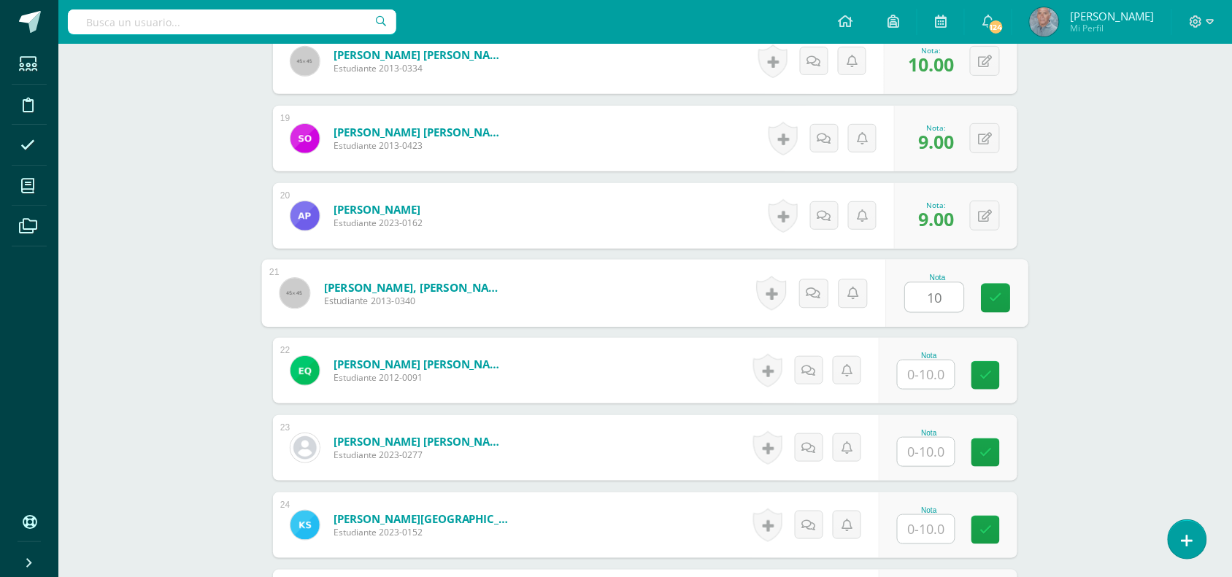
scroll to position [1826, 0]
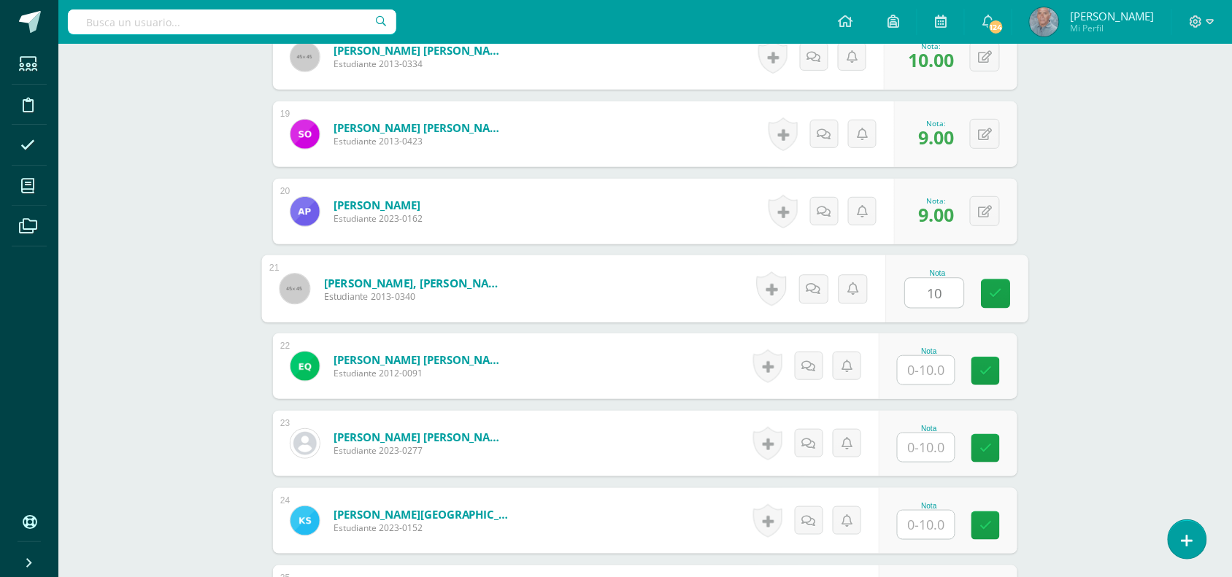
type input "10"
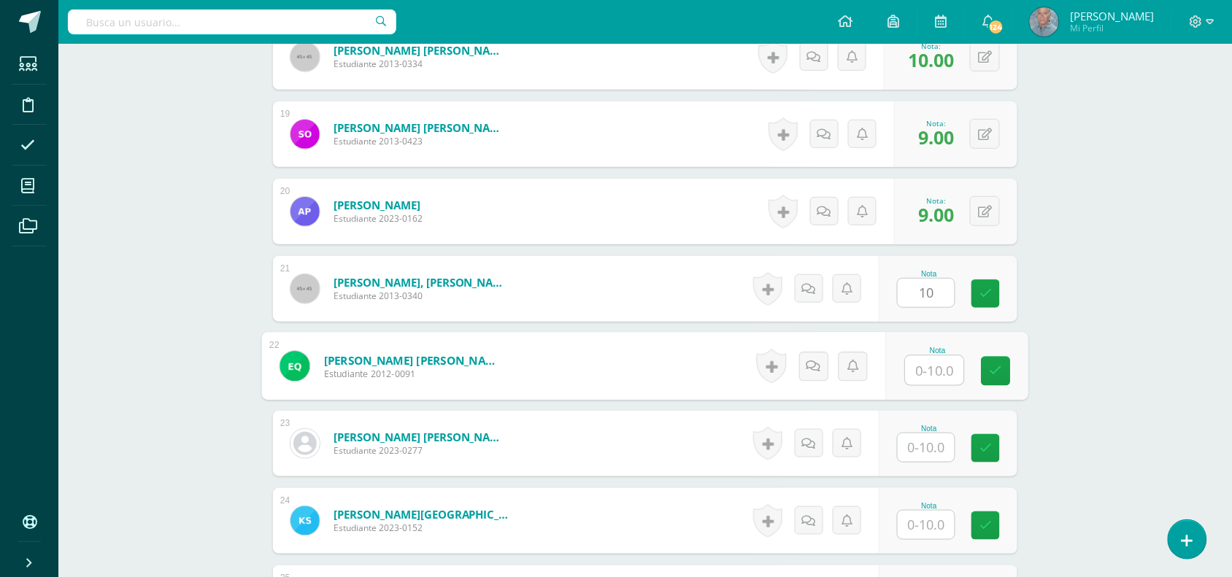
click at [914, 367] on input "text" at bounding box center [935, 370] width 58 height 29
type input "10"
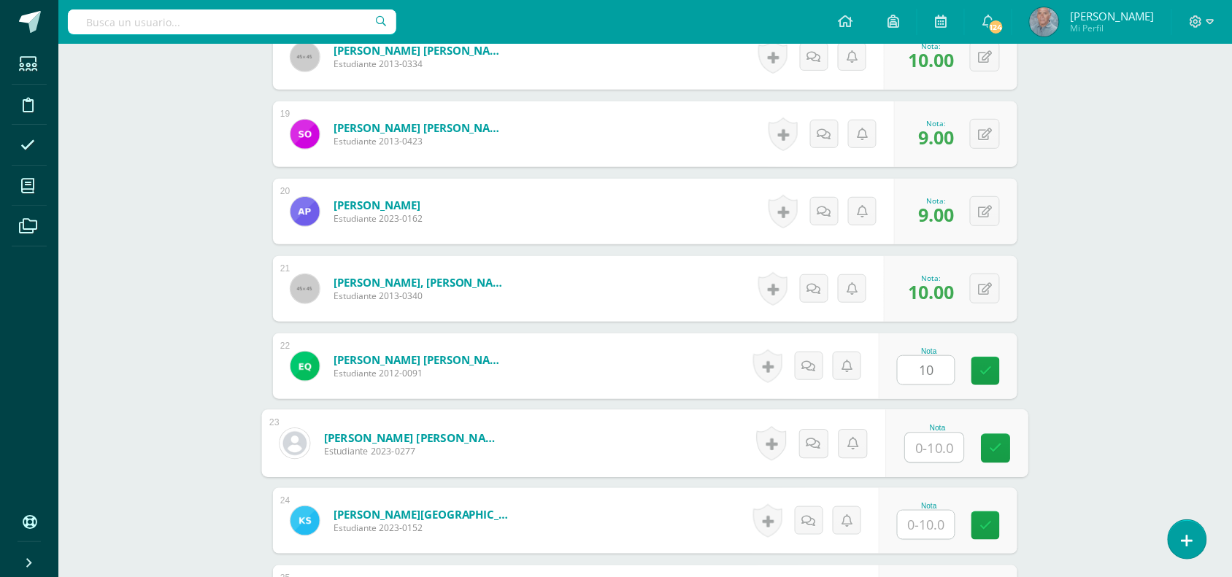
click at [914, 450] on input "text" at bounding box center [935, 448] width 58 height 29
type input "10"
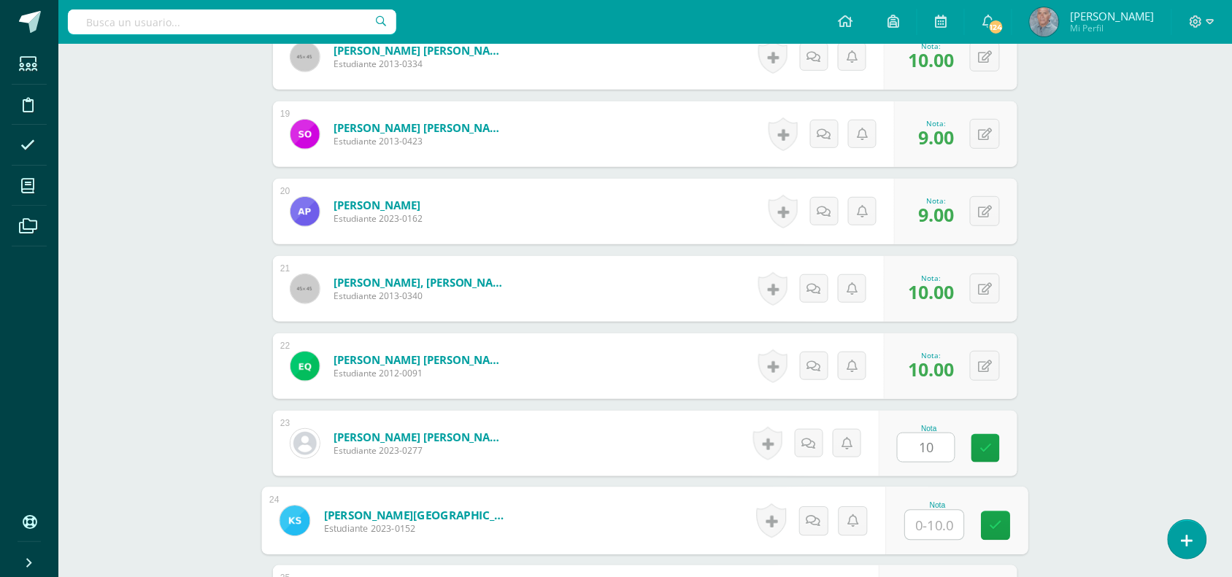
click at [923, 526] on input "text" at bounding box center [935, 525] width 58 height 29
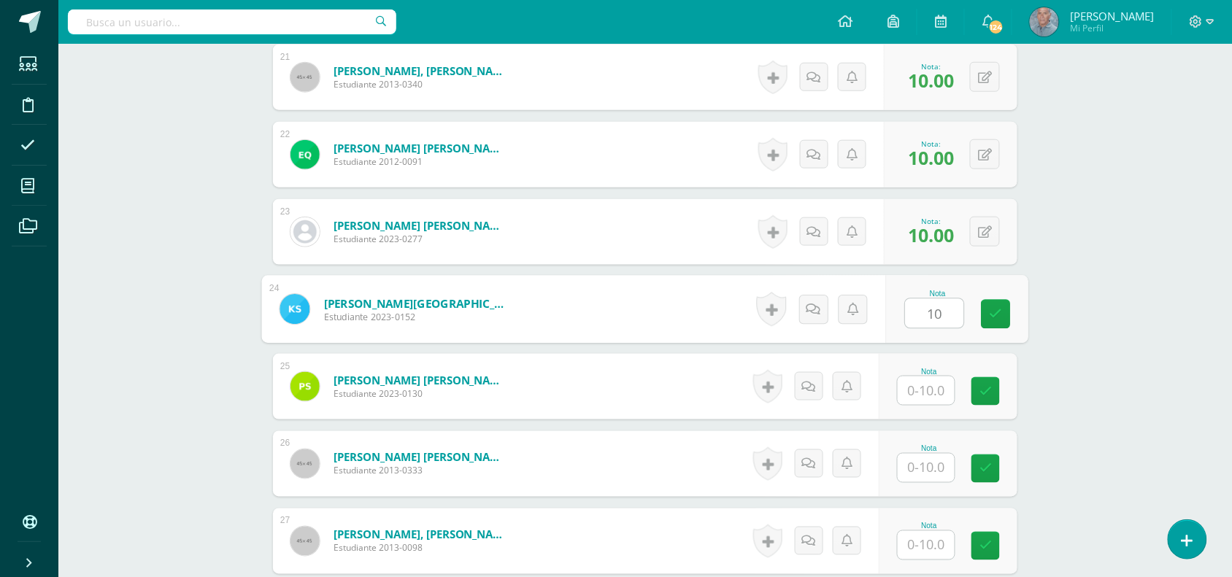
scroll to position [2045, 0]
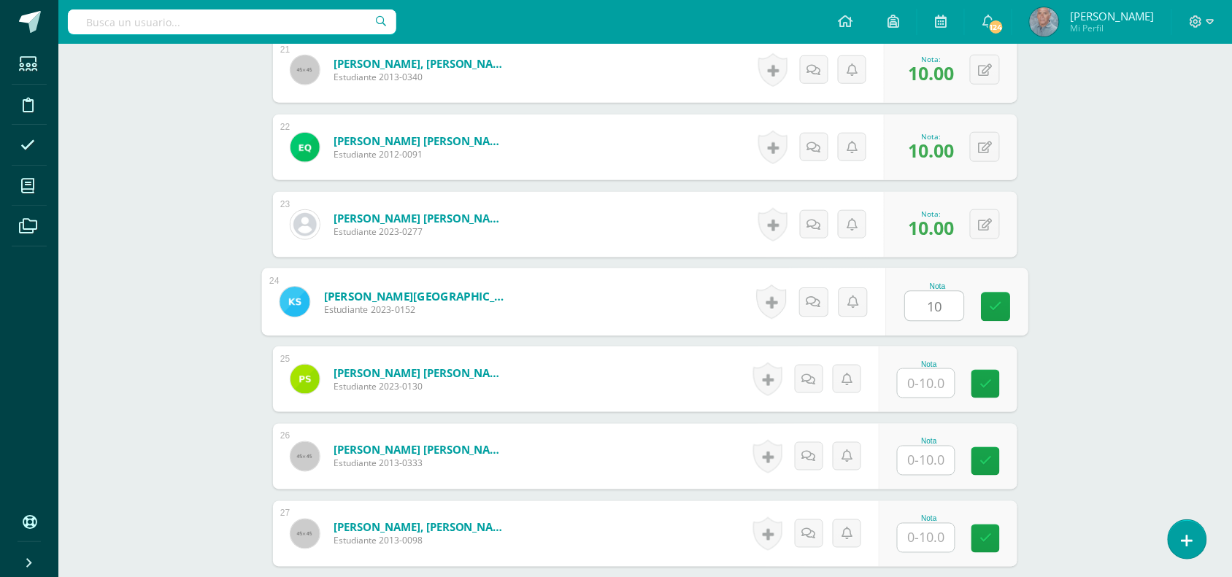
type input "10"
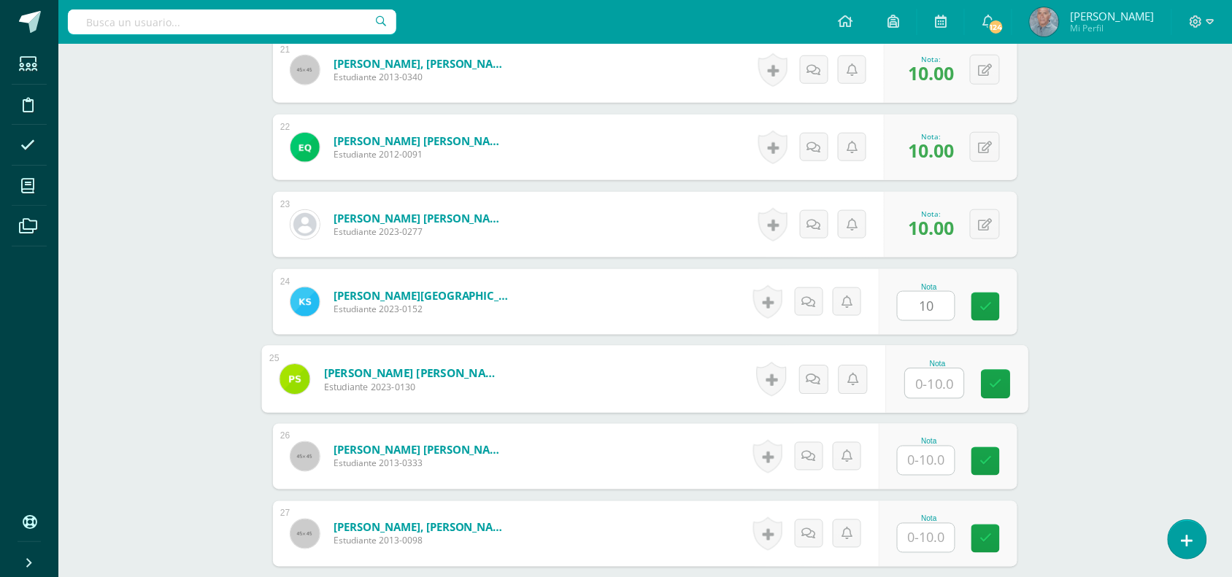
click at [912, 387] on input "text" at bounding box center [935, 383] width 58 height 29
type input "10"
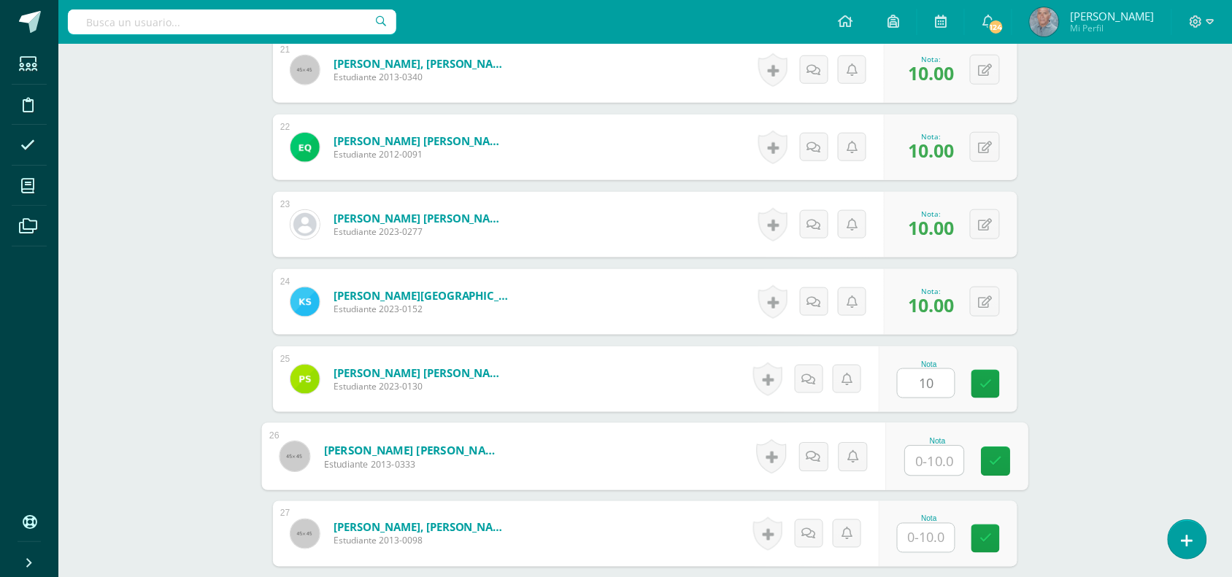
click at [910, 464] on input "text" at bounding box center [935, 461] width 58 height 29
type input "10"
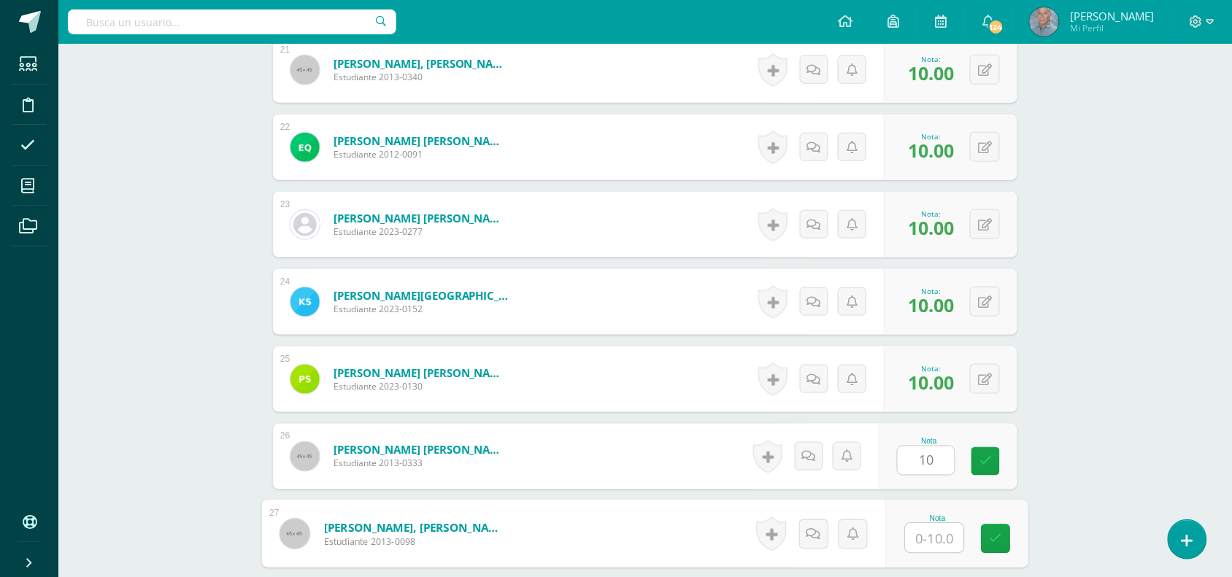
click at [910, 548] on input "text" at bounding box center [935, 538] width 58 height 29
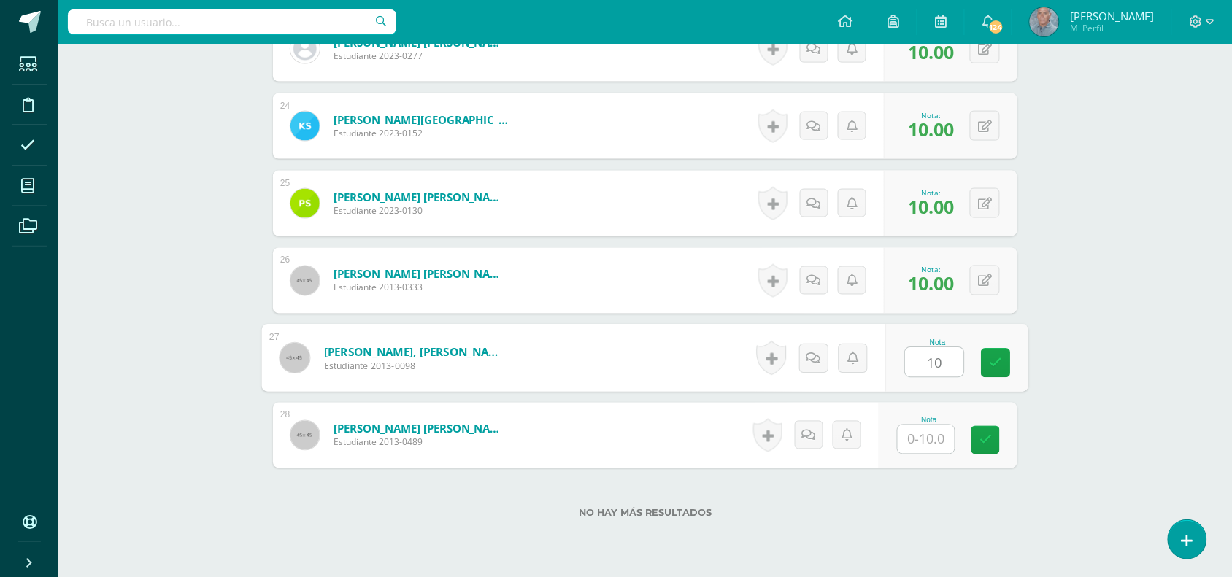
scroll to position [2228, 0]
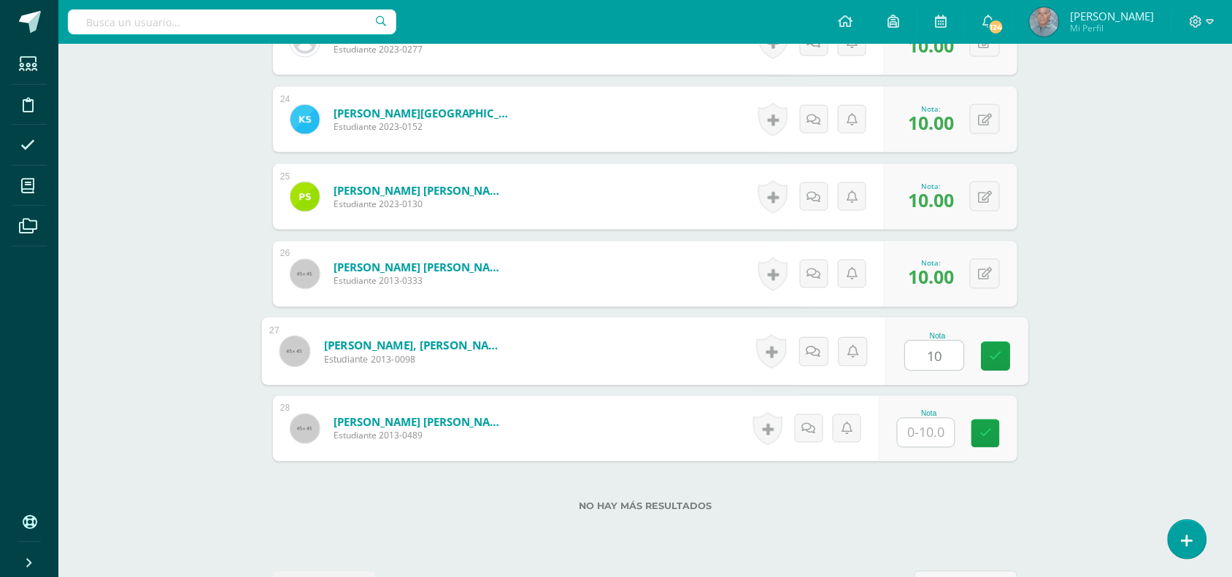
type input "10"
click at [929, 435] on input "text" at bounding box center [926, 433] width 57 height 28
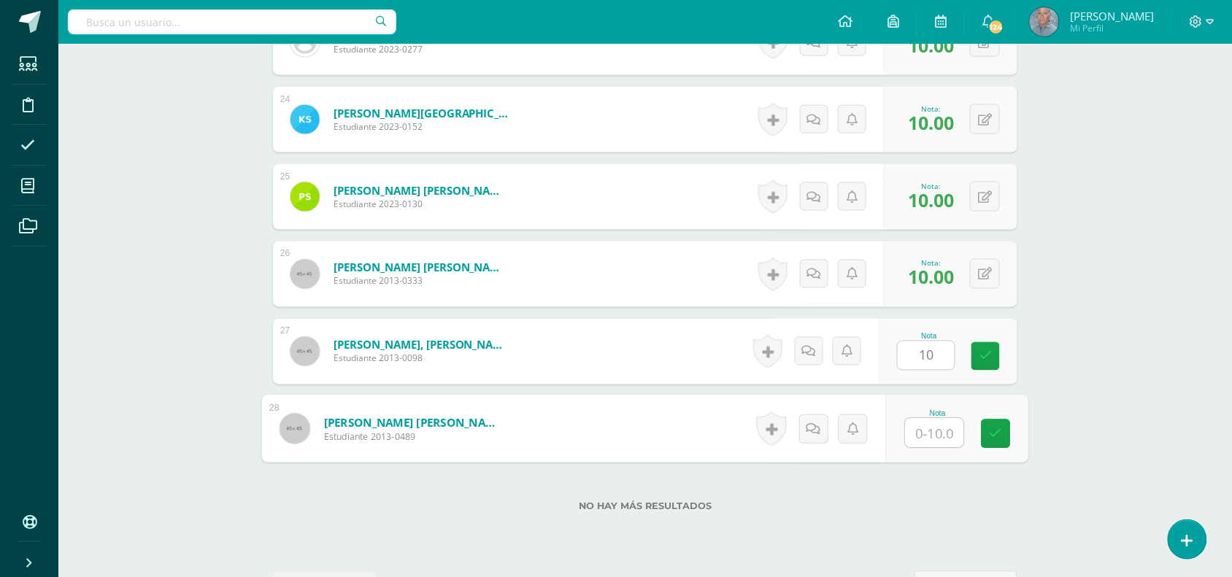
type input "8"
click at [991, 436] on icon at bounding box center [996, 434] width 13 height 12
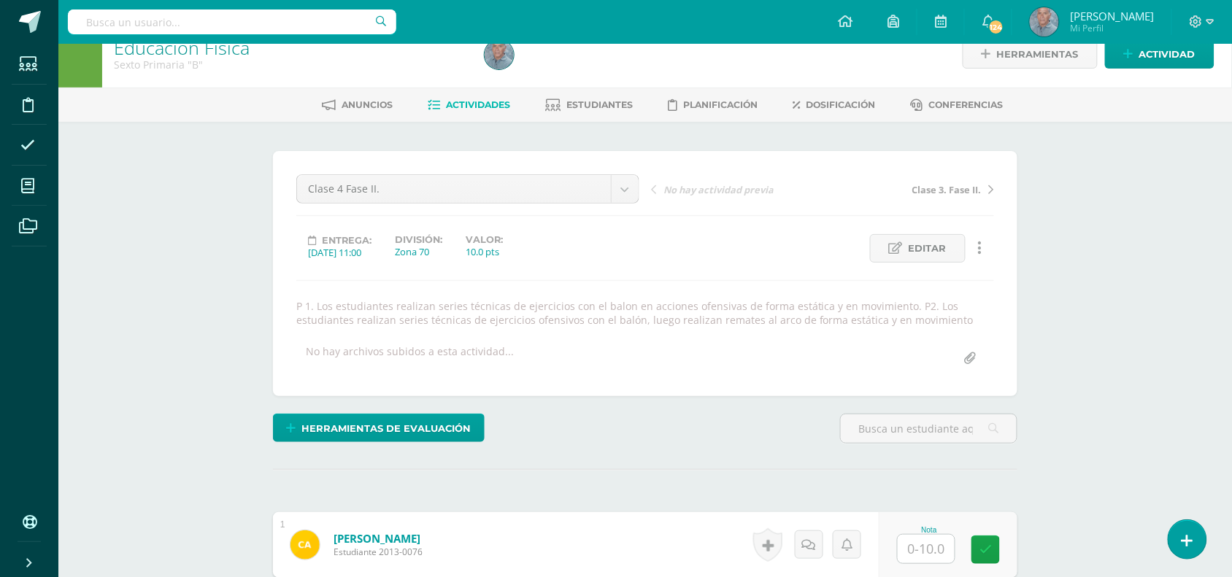
scroll to position [20, 0]
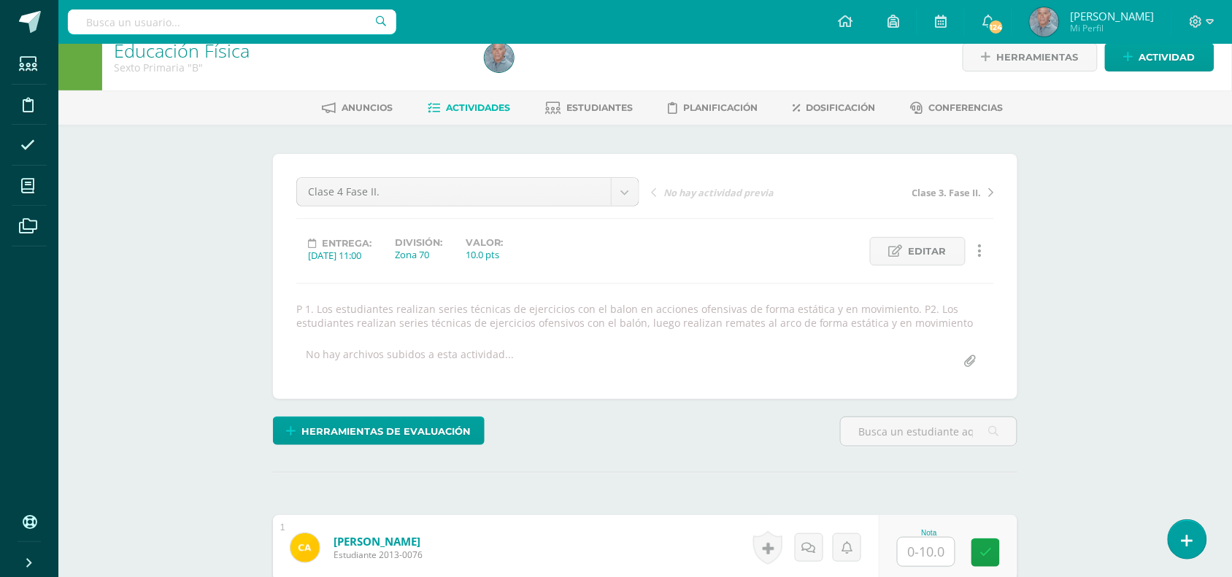
click at [473, 108] on span "Actividades" at bounding box center [479, 107] width 64 height 11
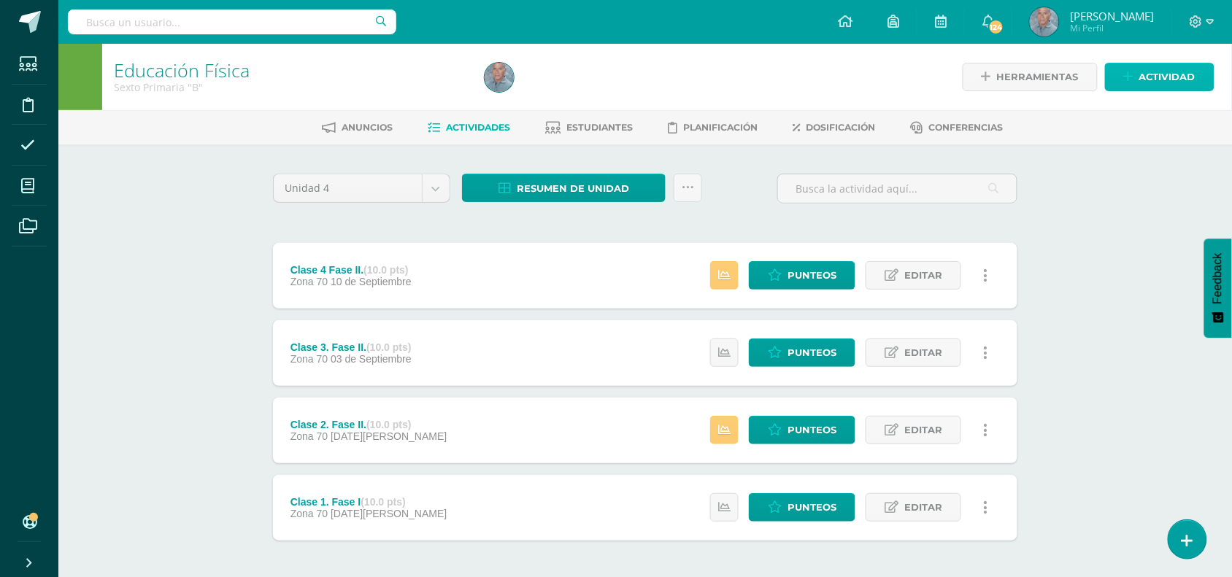
click at [1155, 79] on span "Actividad" at bounding box center [1167, 77] width 56 height 27
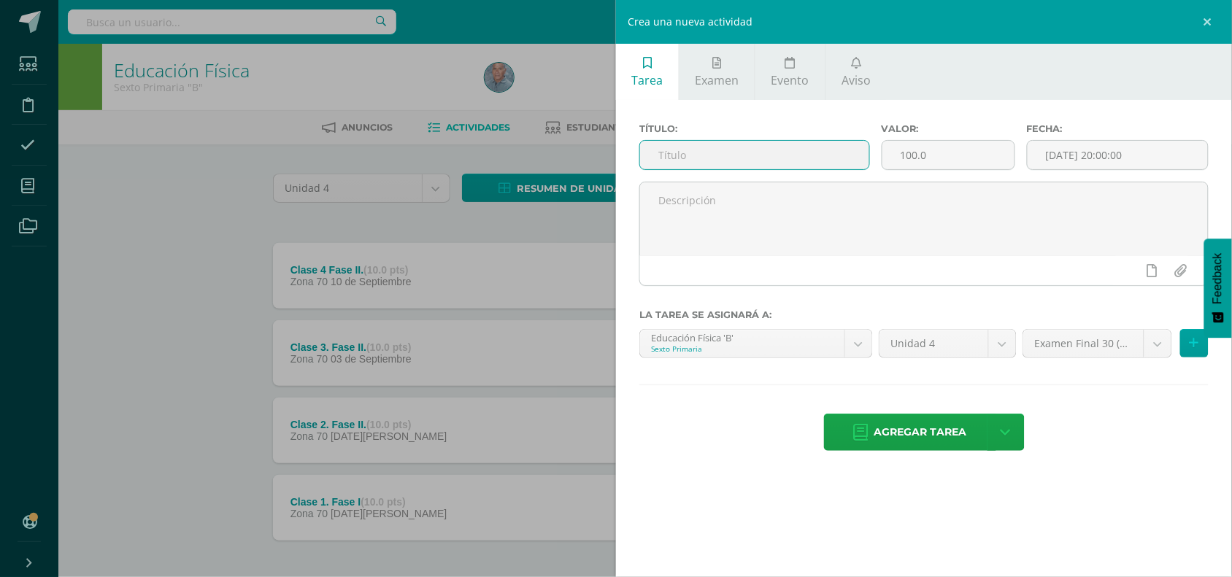
click at [670, 155] on input "text" at bounding box center [754, 155] width 229 height 28
type input "Clase 5 Fase II."
click at [909, 161] on input "100.0" at bounding box center [948, 155] width 132 height 28
type input "15.0"
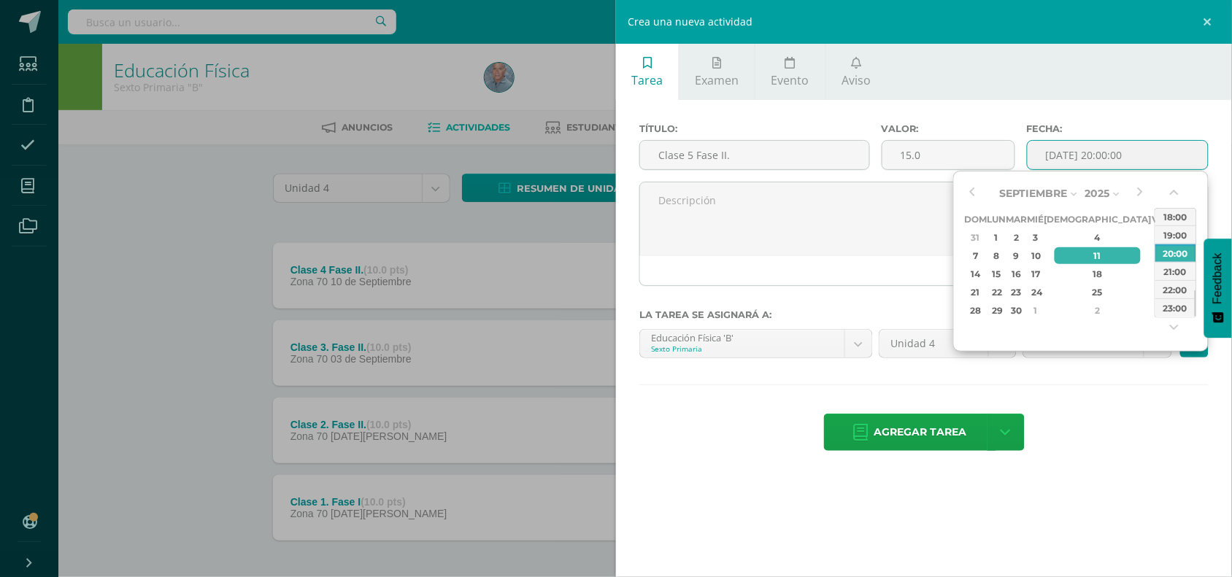
click at [1080, 158] on input "[DATE] 20:00:00" at bounding box center [1118, 155] width 180 height 28
click at [1042, 269] on div "17" at bounding box center [1035, 274] width 13 height 17
click at [1172, 194] on button "button" at bounding box center [1176, 196] width 15 height 22
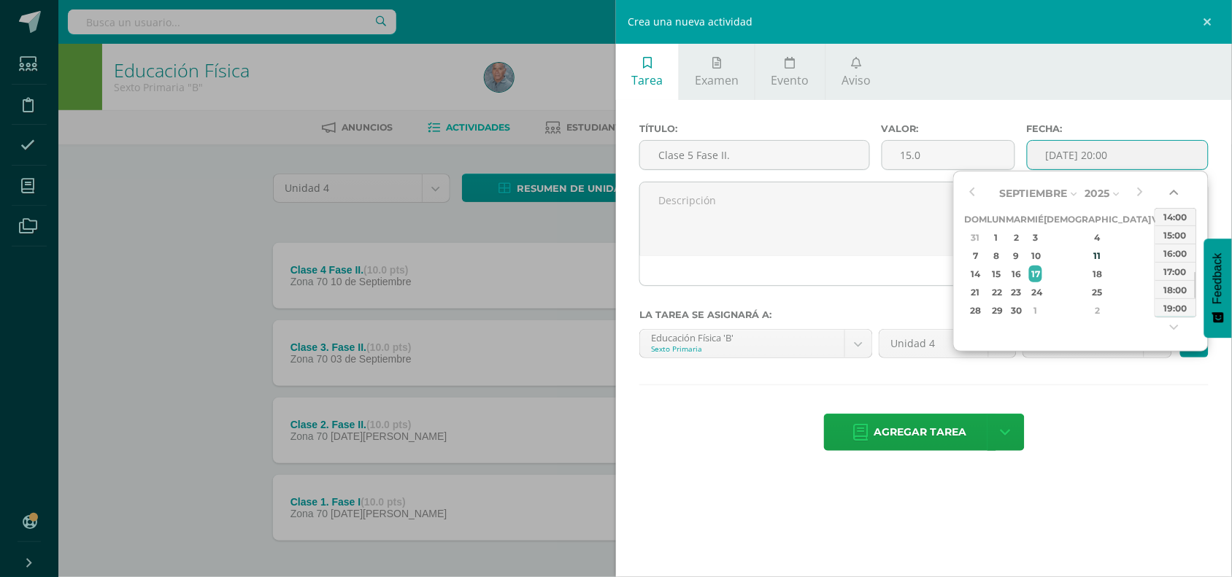
click at [1172, 194] on button "button" at bounding box center [1176, 196] width 15 height 22
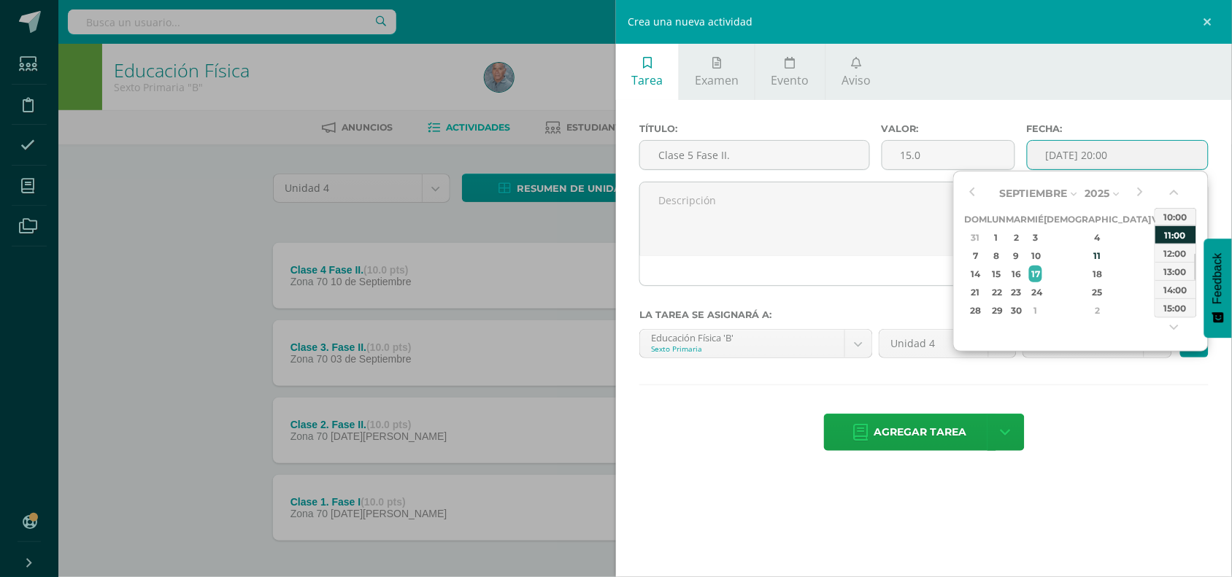
click at [1175, 231] on div "11:00" at bounding box center [1175, 235] width 41 height 18
type input "[DATE] 11:00"
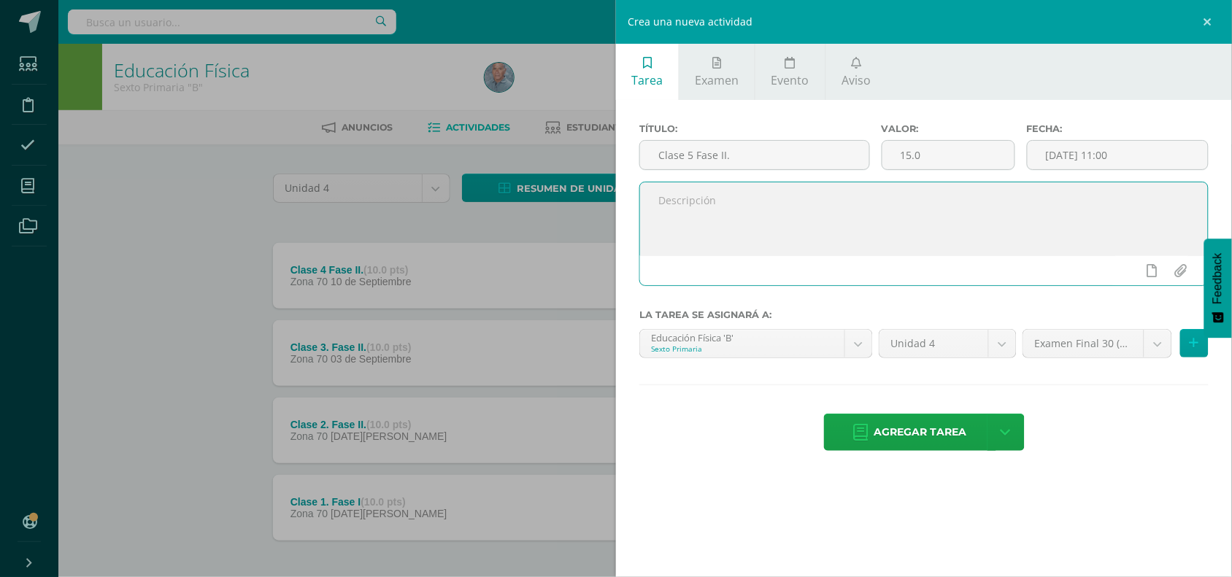
click at [749, 204] on textarea at bounding box center [924, 218] width 568 height 73
click at [661, 212] on textarea at bounding box center [924, 218] width 568 height 73
paste textarea "P 1. Los estudiantes aplican y realizan series técnicas combinando dos acciones…"
click at [1072, 204] on textarea "P 1. Los estudiantes aplican y realizan series técnicas combinando dos acciones…" at bounding box center [924, 218] width 568 height 73
click at [1110, 197] on textarea "P 1. Los estudiantes aplican y realizan series técnicas combinando dos acciones…" at bounding box center [924, 218] width 568 height 73
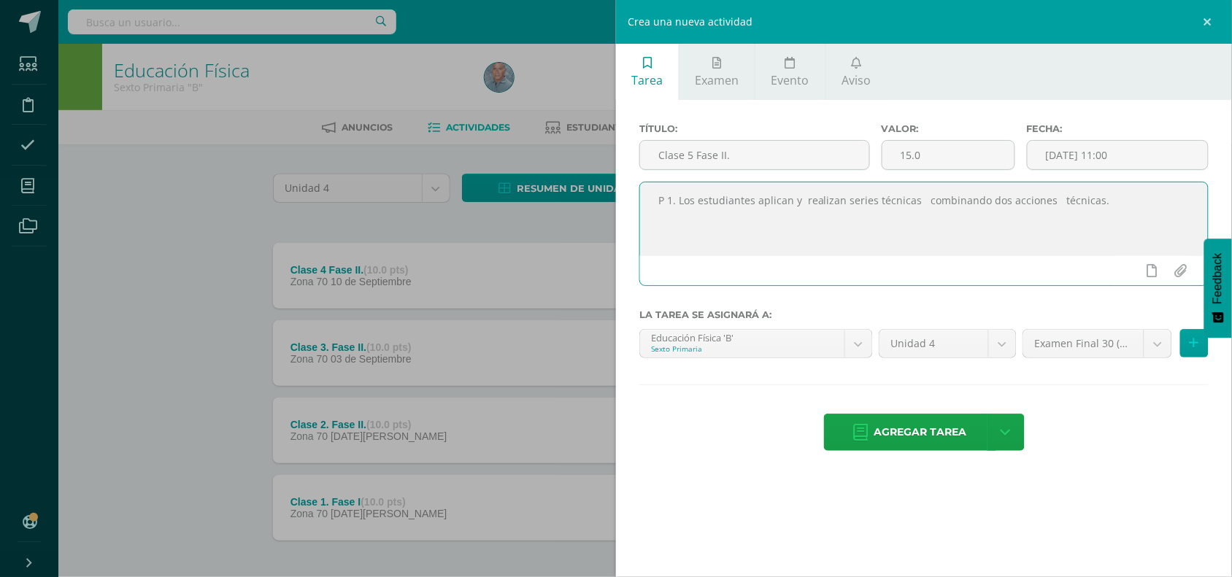
paste textarea "Los estudiantes realizan los ejercicios técnicos ofensivos defensivos como dos …"
click at [1104, 220] on textarea "P 1. Los estudiantes aplican y realizan series técnicas combinando dos acciones…" at bounding box center [924, 218] width 568 height 73
type textarea "P 1. Los estudiantes aplican y realizan series técnicas combinando dos acciones…"
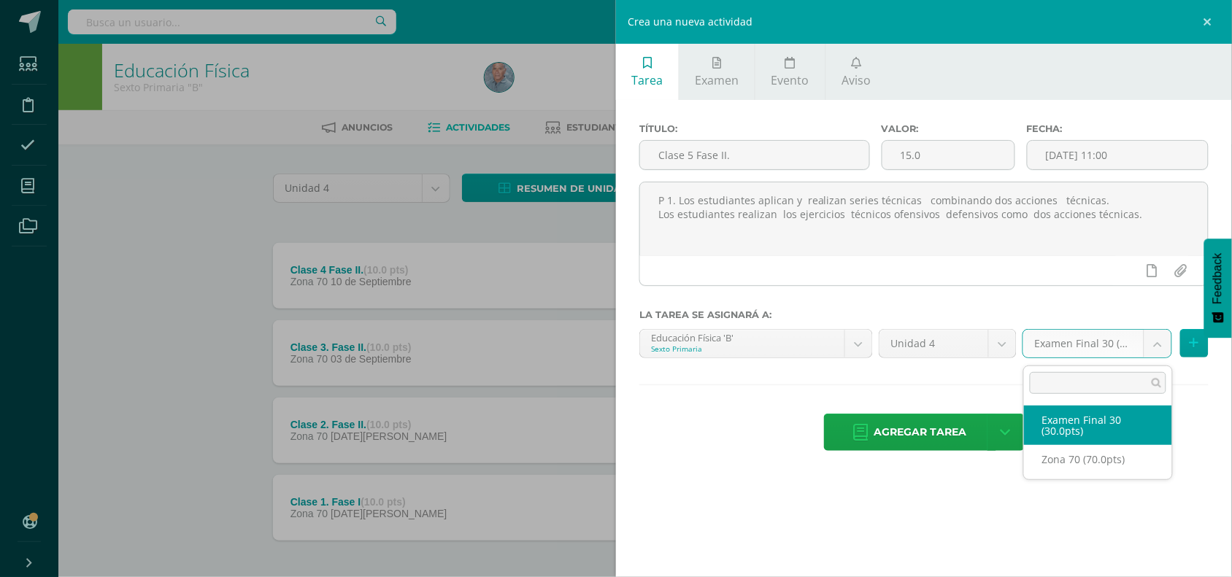
click at [1158, 353] on body "Estudiantes Disciplina Asistencia Mis cursos Archivos Soporte Centro de ayuda Ú…" at bounding box center [616, 319] width 1232 height 638
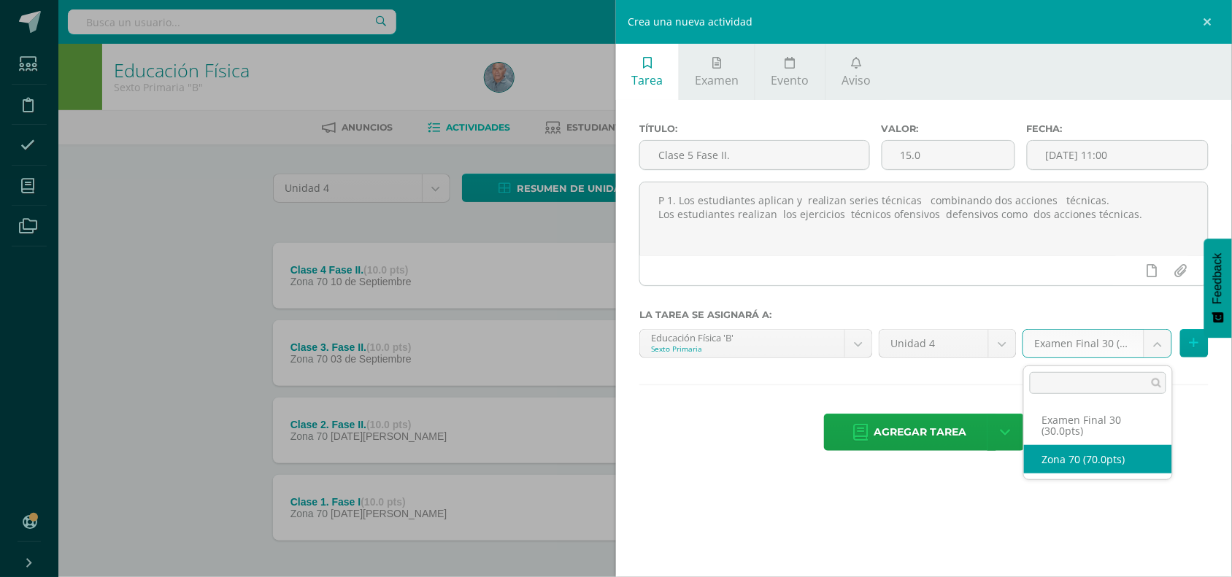
select select "47207"
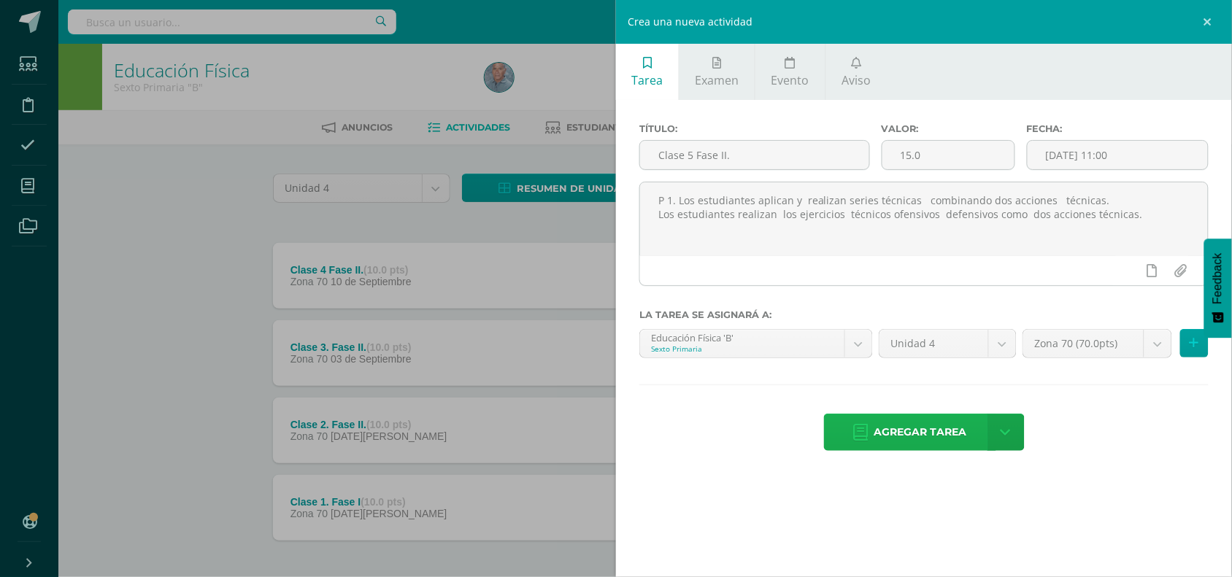
click at [928, 442] on span "Agregar tarea" at bounding box center [920, 433] width 93 height 36
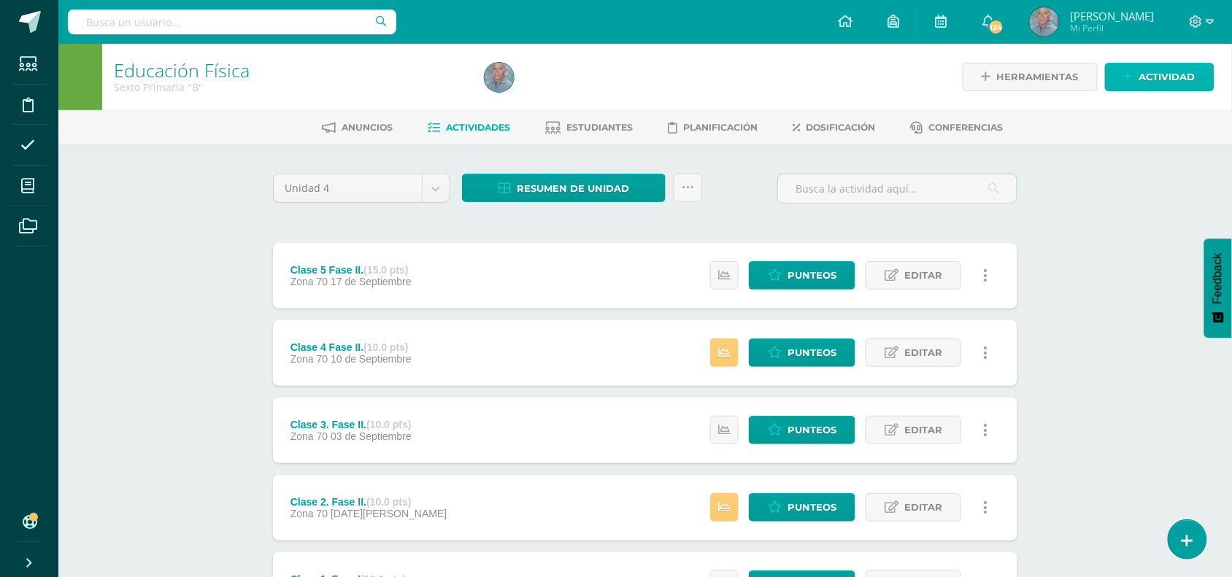
click at [1172, 82] on span "Actividad" at bounding box center [1167, 77] width 56 height 27
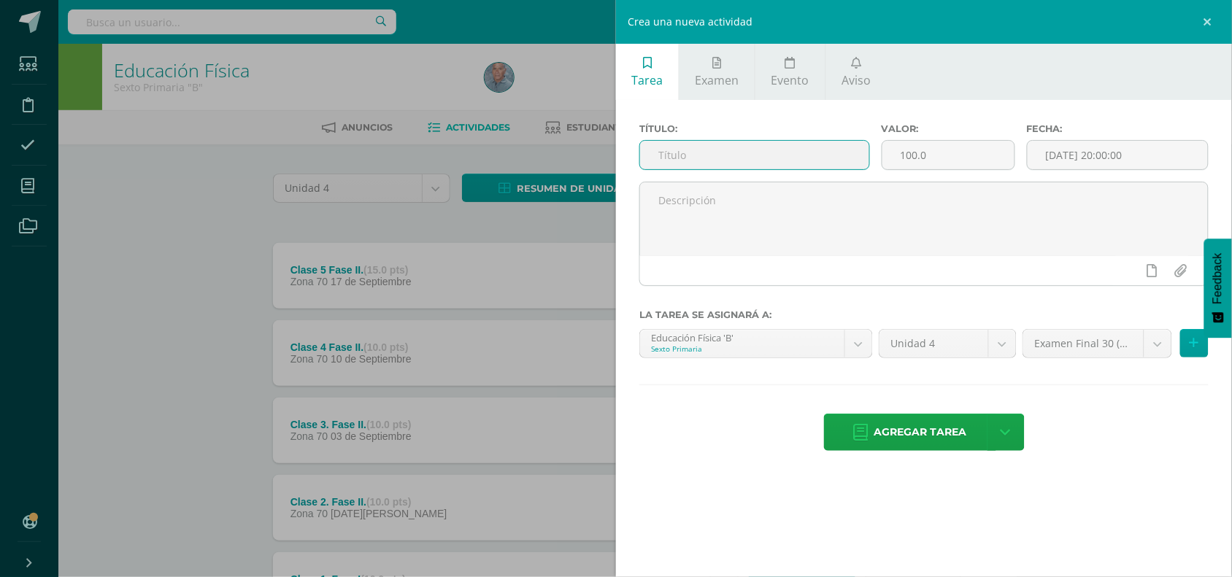
click at [658, 161] on input "text" at bounding box center [754, 155] width 229 height 28
type input "Clade 6 Fase III."
click at [903, 154] on input "100.0" at bounding box center [948, 155] width 132 height 28
type input "15.0"
click at [1126, 169] on body "Tarea asignada exitosamente Estudiantes Disciplina Asistencia Mis cursos Archiv…" at bounding box center [616, 357] width 1232 height 715
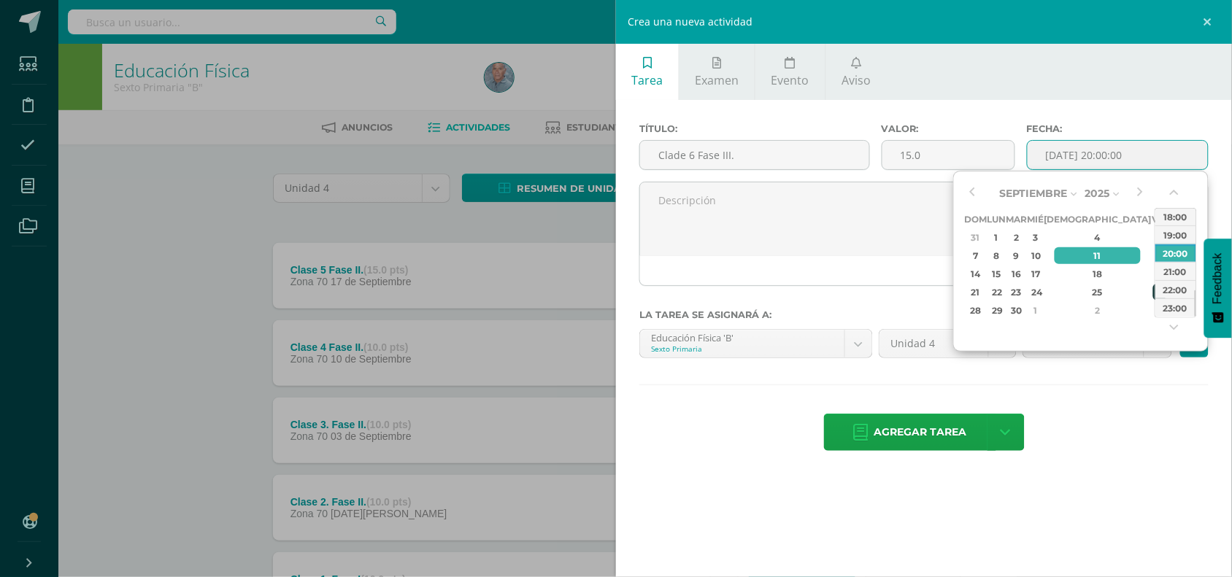
click at [1153, 287] on div "26" at bounding box center [1159, 292] width 13 height 17
click at [1042, 293] on div "24" at bounding box center [1035, 292] width 13 height 17
click at [1170, 191] on button "button" at bounding box center [1176, 196] width 15 height 22
click at [1170, 197] on button "button" at bounding box center [1176, 196] width 15 height 22
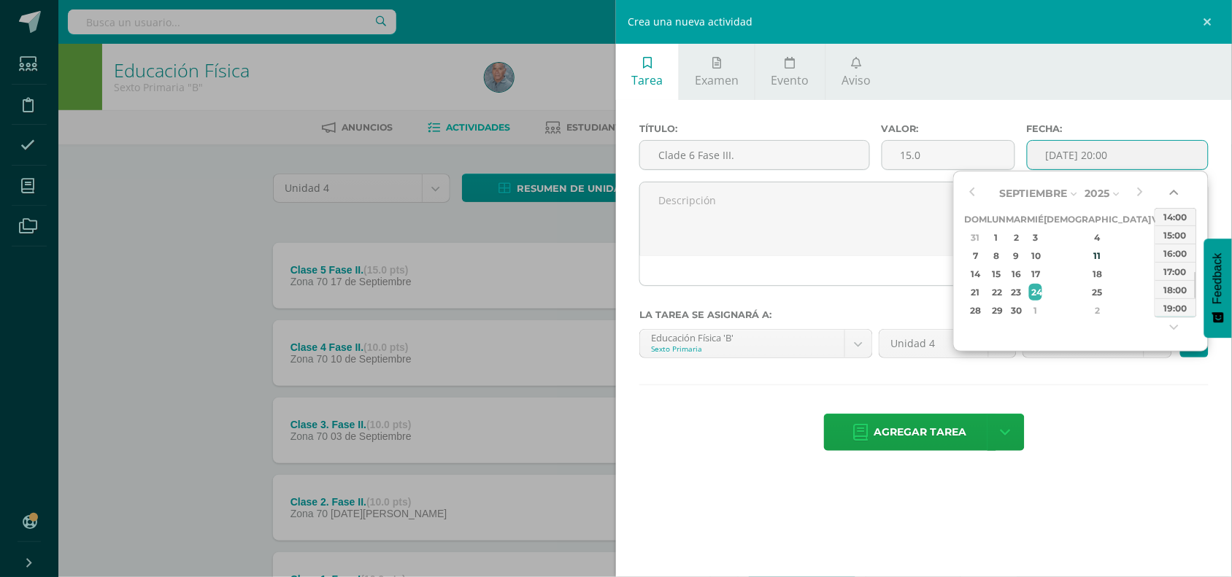
click at [1170, 197] on button "button" at bounding box center [1176, 196] width 15 height 22
click at [1179, 186] on button "button" at bounding box center [1176, 196] width 15 height 22
click at [1174, 214] on div "11:00" at bounding box center [1175, 216] width 41 height 18
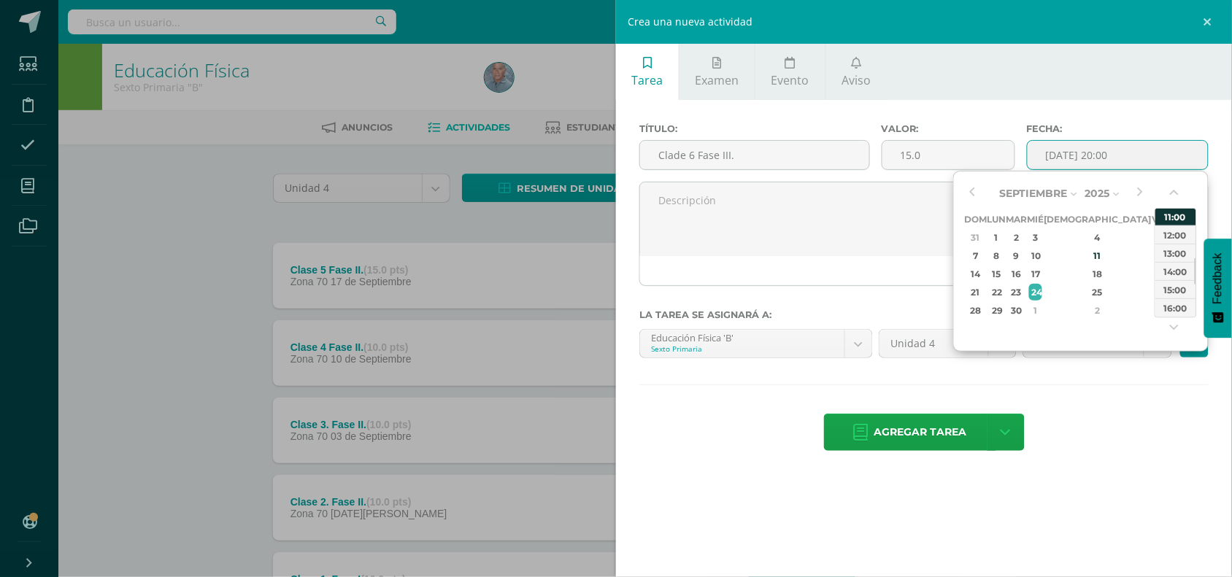
type input "[DATE] 11:00"
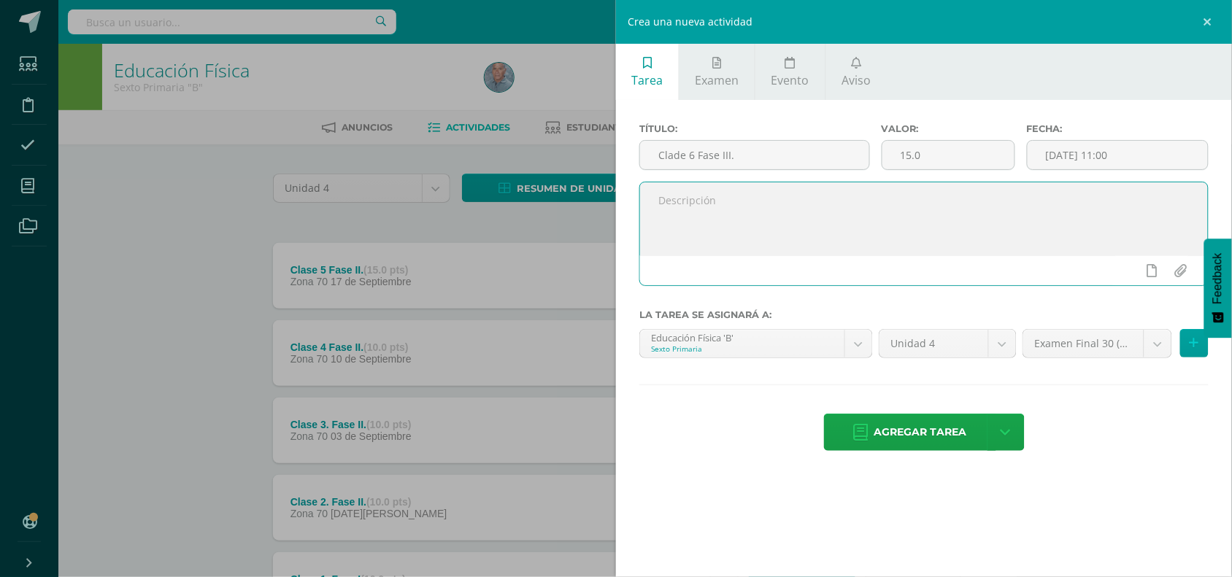
click at [690, 212] on textarea at bounding box center [924, 218] width 568 height 73
click at [683, 217] on textarea at bounding box center [924, 218] width 568 height 73
paste textarea "P 1. Los estudiantes aplican y realizan series técnicas combinando dos acciones…"
click at [694, 218] on textarea "P 1. Los estudiantes aplican y realizan series técnicas combinando dos acciones…" at bounding box center [924, 218] width 568 height 73
click at [1073, 209] on textarea "P 1. Los estudiantes aplican y realizan series técnicas combinando dos acciones…" at bounding box center [924, 218] width 568 height 73
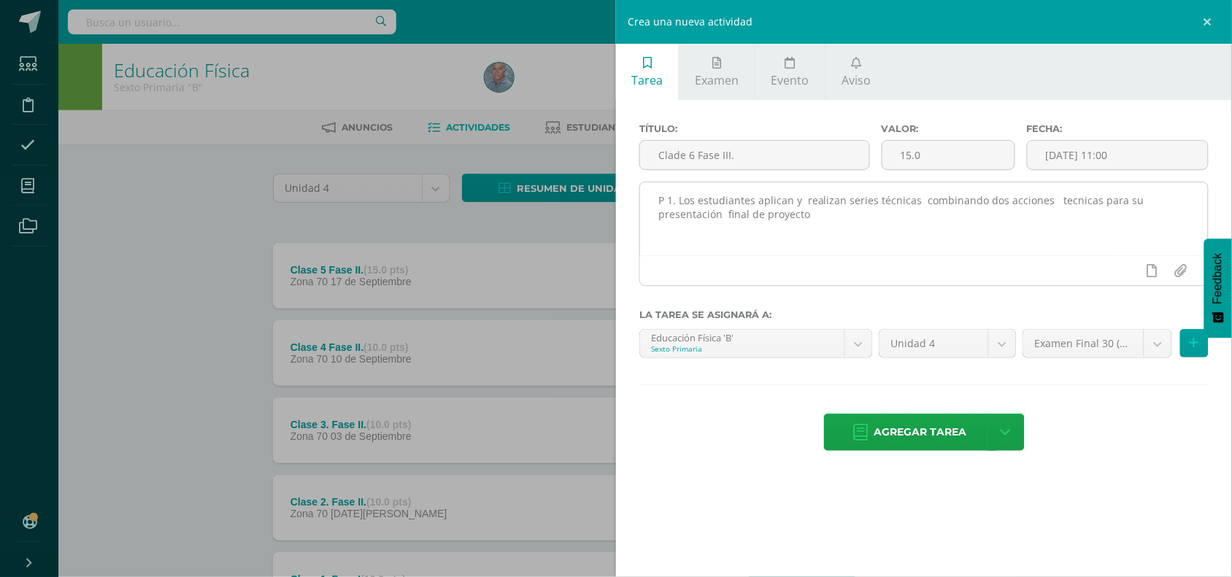
click at [1078, 204] on div "P 1. Los estudiantes aplican y realizan series técnicas combinando dos acciones…" at bounding box center [924, 240] width 581 height 116
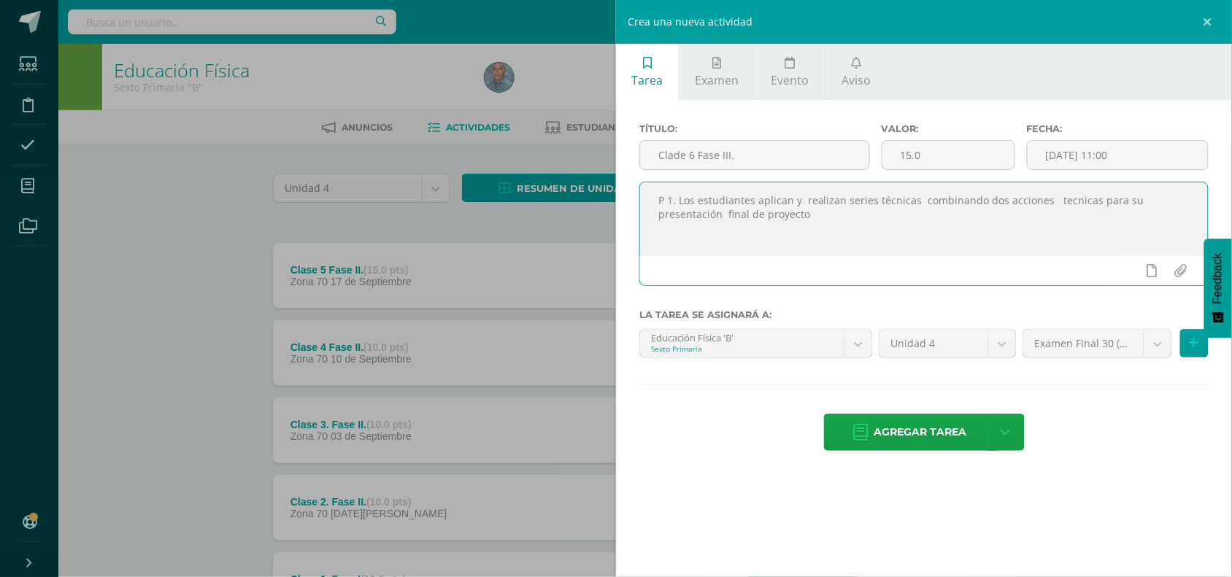
click at [1078, 204] on textarea "P 1. Los estudiantes aplican y realizan series técnicas combinando dos acciones…" at bounding box center [924, 218] width 568 height 73
click at [811, 218] on textarea "P 1. Los estudiantes aplican y realizan series técnicas combinando dos acciones…" at bounding box center [924, 218] width 568 height 73
paste textarea "Los estudiantes realizan los ejercicios técnicos ofensivos defensivos como dos …"
click at [1107, 228] on textarea "P 1. Los estudiantes aplican y realizan series técnicas combinando dos acciones…" at bounding box center [924, 218] width 568 height 73
click at [687, 247] on textarea "P 1. Los estudiantes aplican y realizan series técnicas combinando dos acciones…" at bounding box center [924, 218] width 568 height 73
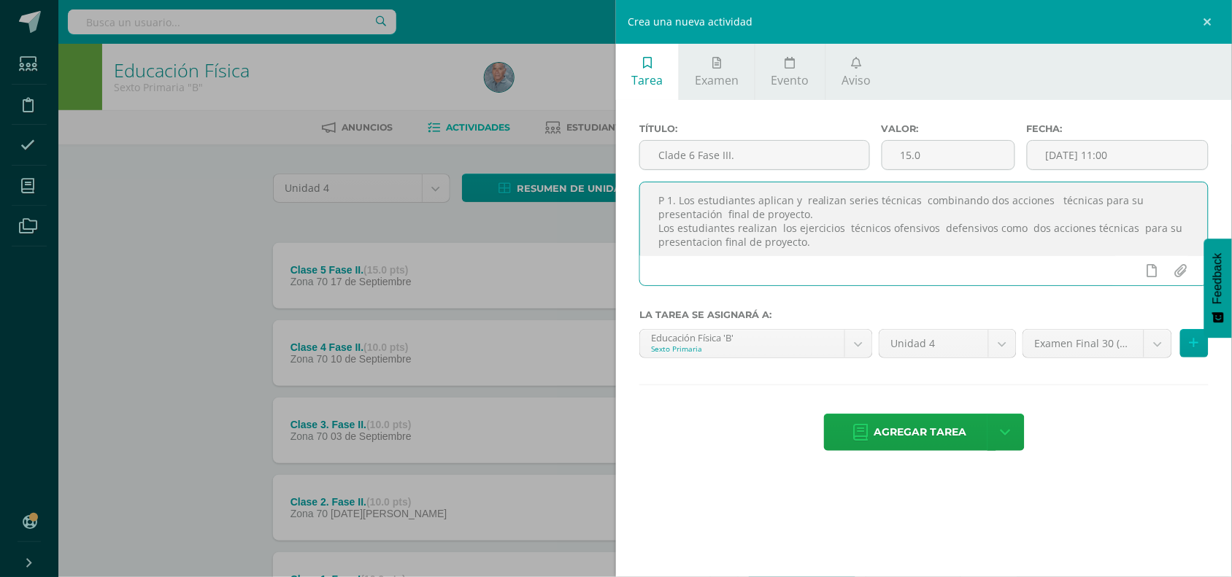
click at [687, 247] on textarea "P 1. Los estudiantes aplican y realizan series técnicas combinando dos acciones…" at bounding box center [924, 218] width 568 height 73
click at [714, 245] on textarea "P 1. Los estudiantes aplican y realizan series técnicas combinando dos acciones…" at bounding box center [924, 218] width 568 height 73
type textarea "P 1. Los estudiantes aplican y realizan series técnicas combinando dos acciones…"
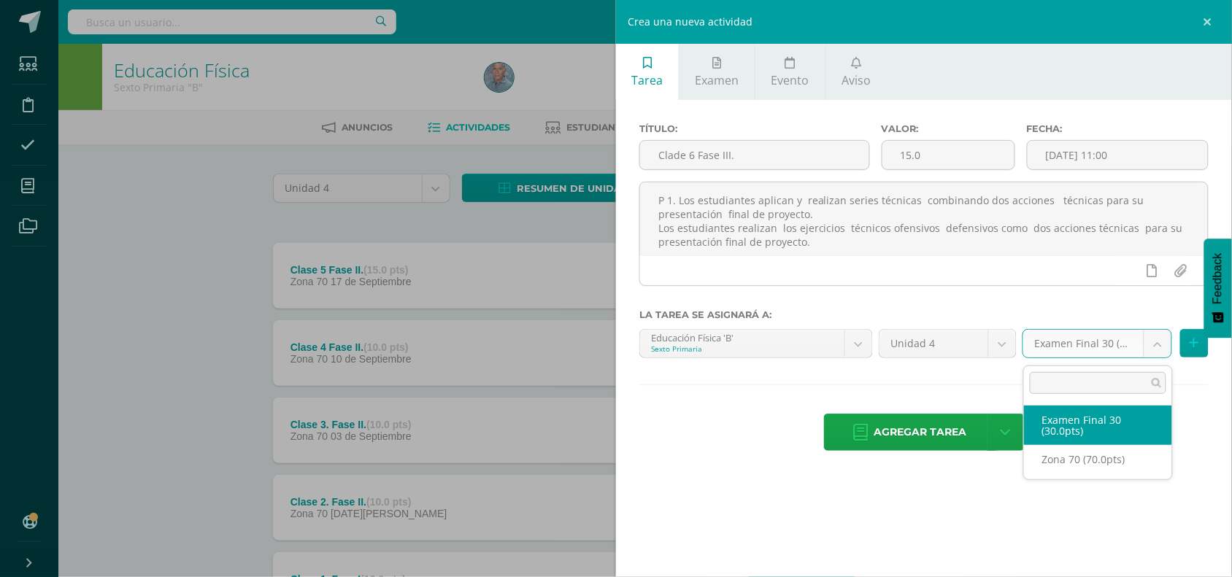
click at [1158, 348] on body "Tarea asignada exitosamente Estudiantes Disciplina Asistencia Mis cursos Archiv…" at bounding box center [616, 357] width 1232 height 715
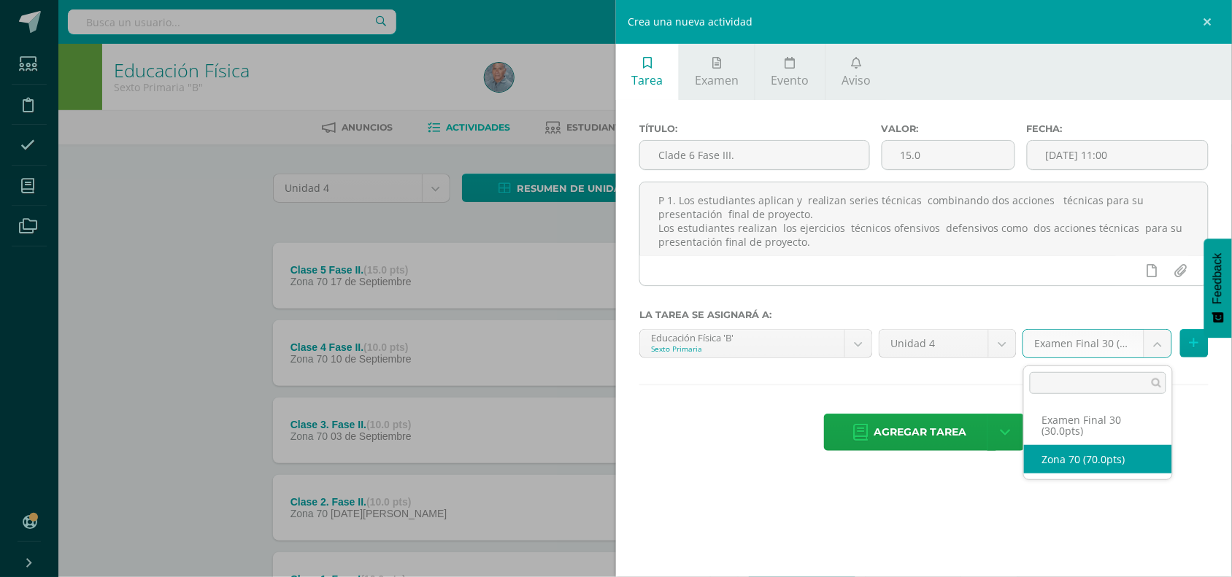
select select "47207"
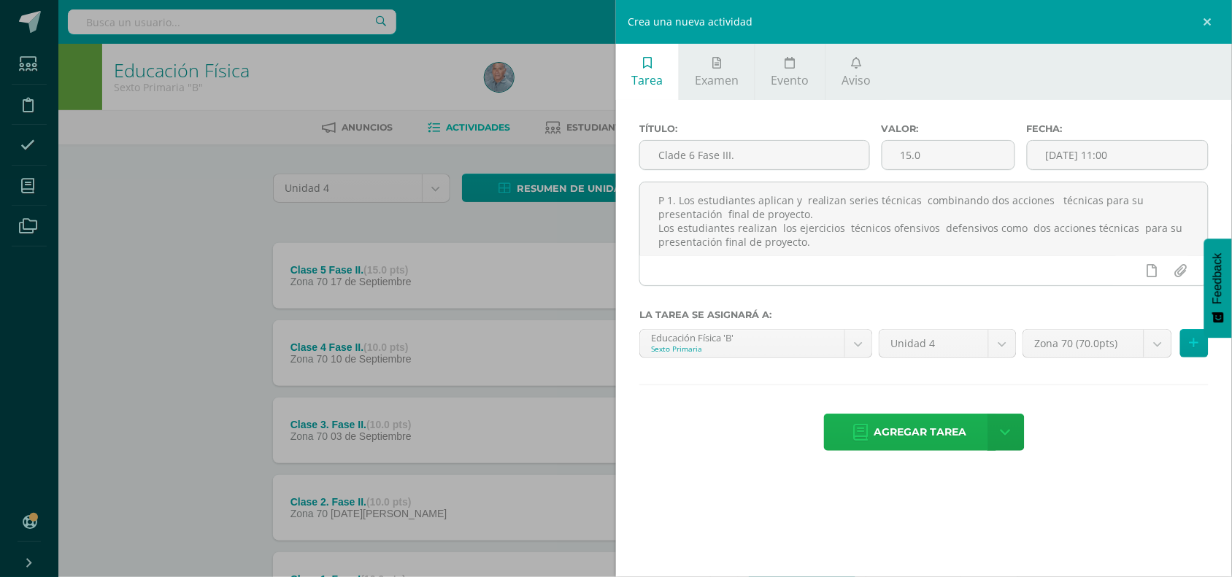
click at [928, 433] on span "Agregar tarea" at bounding box center [920, 433] width 93 height 36
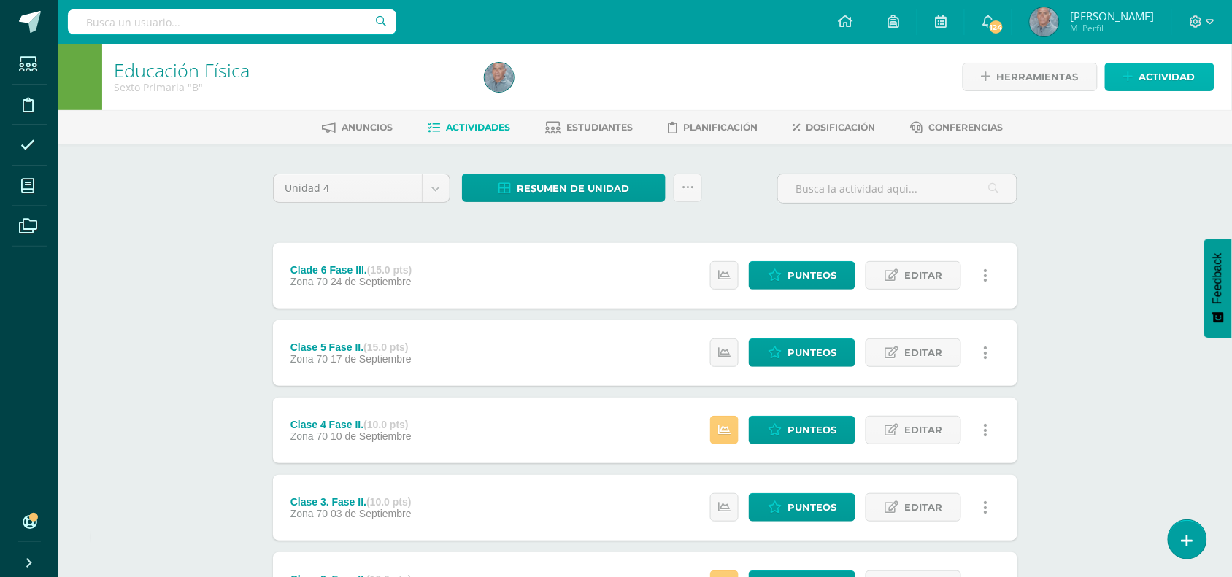
click at [1157, 85] on span "Actividad" at bounding box center [1167, 77] width 56 height 27
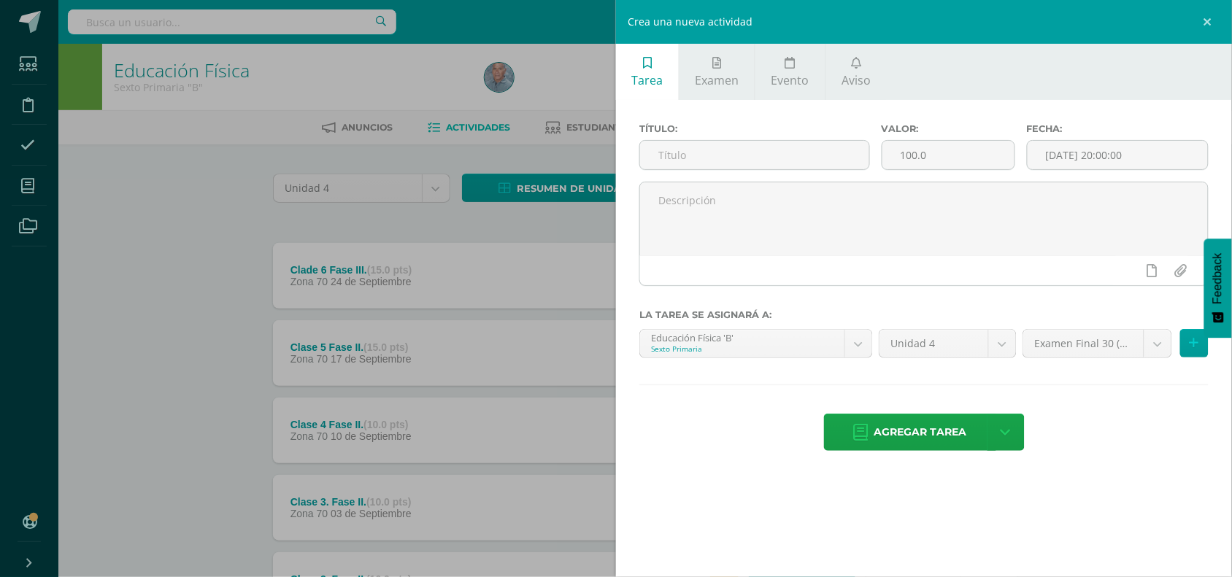
click at [504, 261] on div "Crea una nueva actividad Tarea Examen Evento Aviso Título: Valor: 100.0 Fecha: …" at bounding box center [616, 288] width 1232 height 577
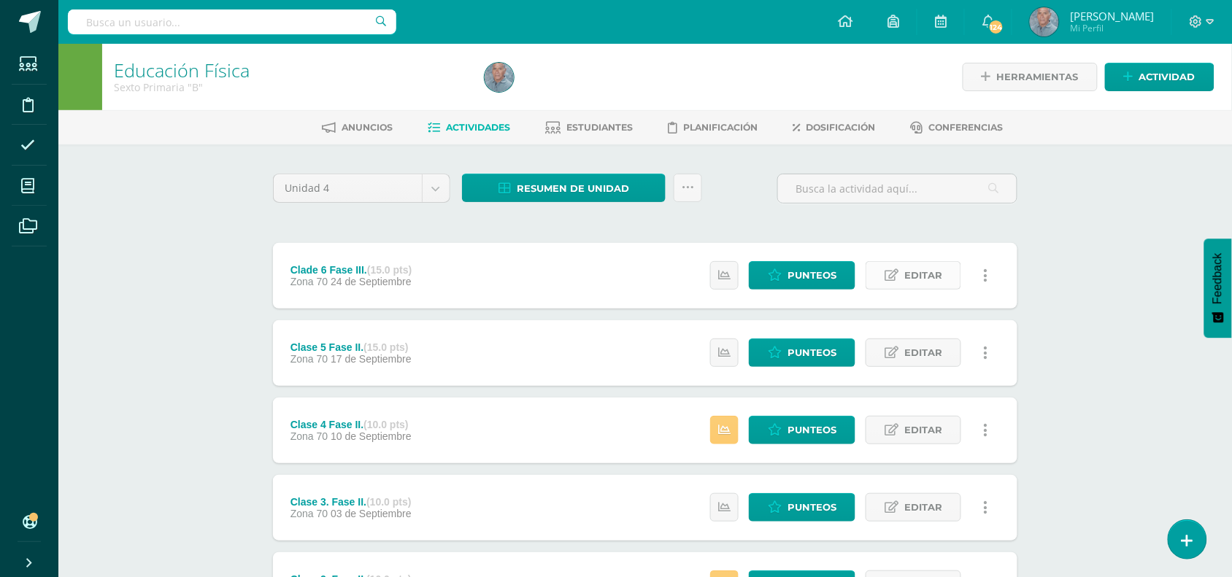
click at [913, 266] on span "Editar" at bounding box center [923, 275] width 38 height 27
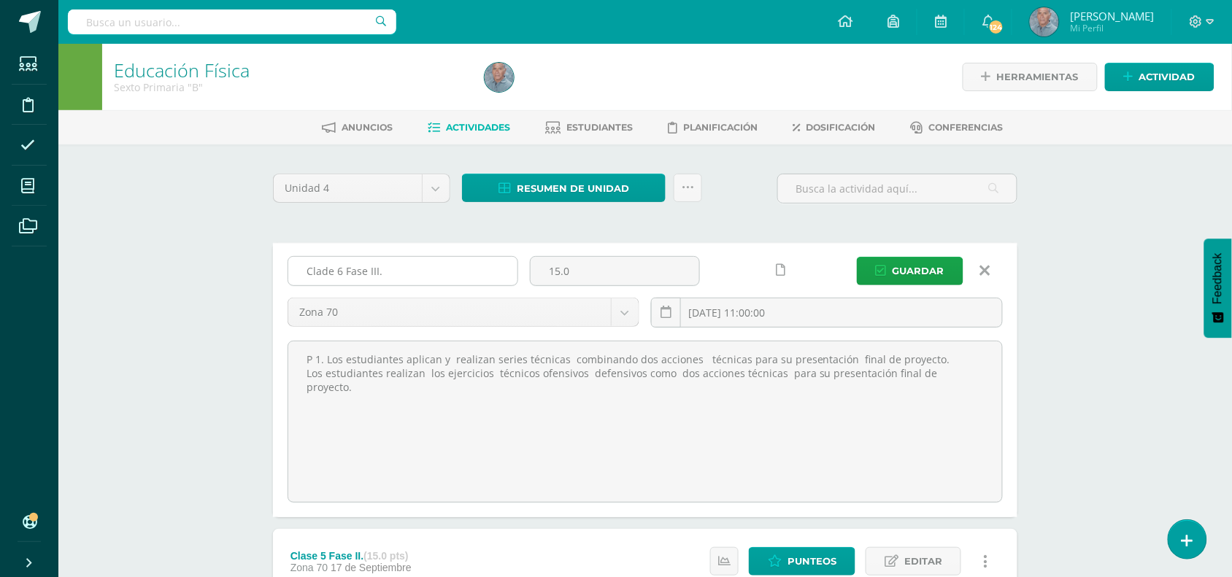
click at [320, 272] on input "Clade 6 Fase III." at bounding box center [402, 271] width 229 height 28
type input "Clase 6 Fase III."
click at [912, 267] on span "Guardar" at bounding box center [919, 271] width 52 height 27
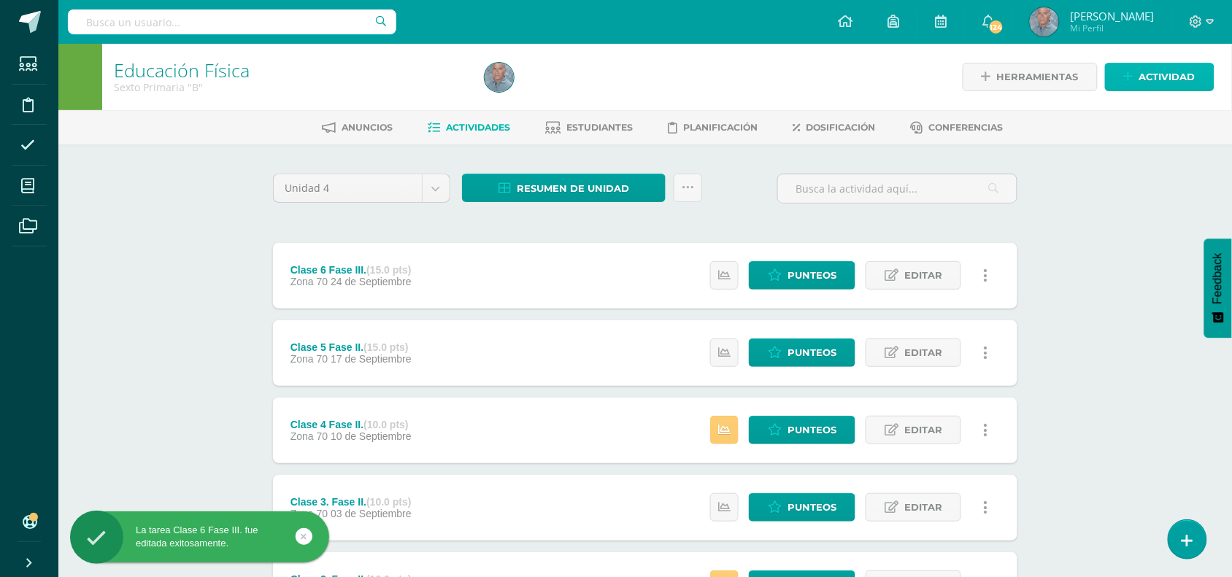
click at [1155, 74] on span "Actividad" at bounding box center [1167, 77] width 56 height 27
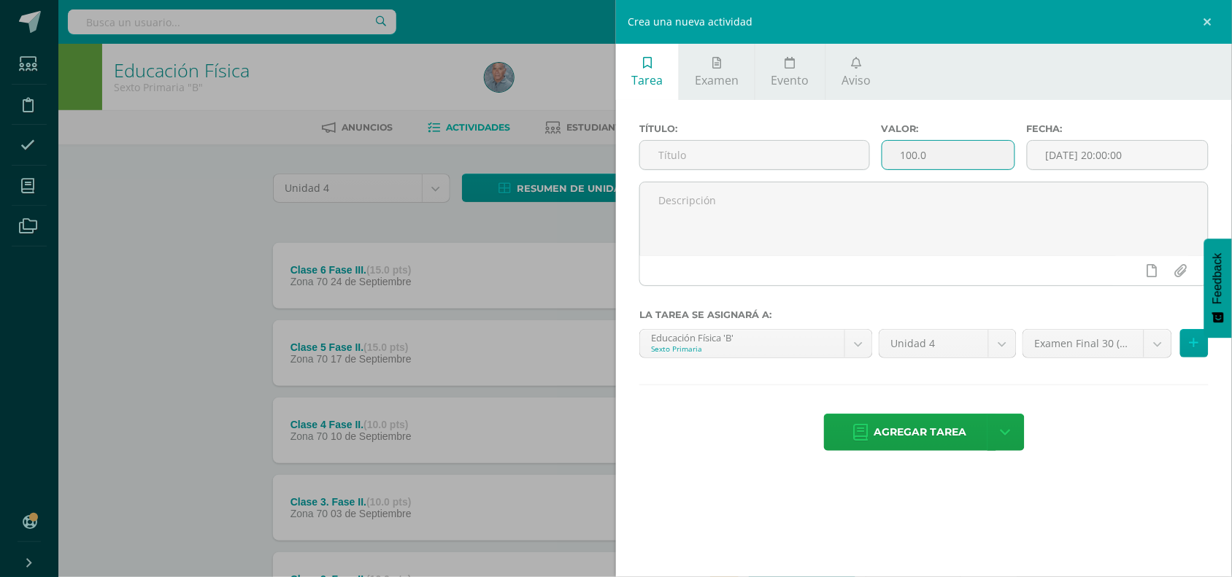
click at [907, 158] on input "100.0" at bounding box center [948, 155] width 132 height 28
type input "10.0"
click at [698, 86] on span "Examen" at bounding box center [718, 80] width 44 height 16
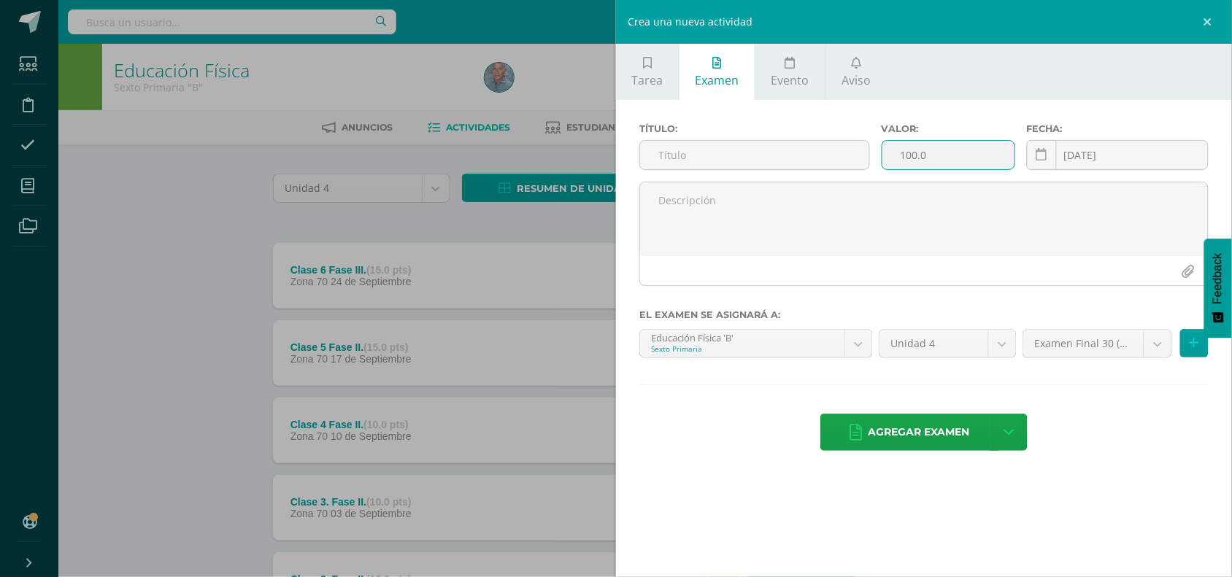
click at [903, 155] on input "100.0" at bounding box center [948, 155] width 132 height 28
type input "10.0"
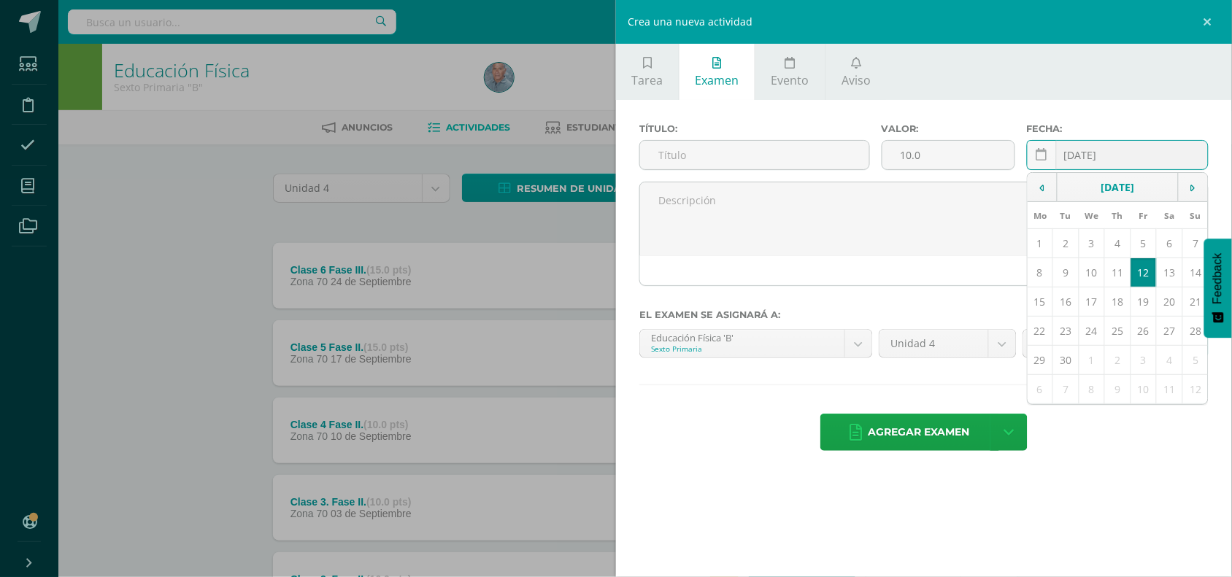
click at [1079, 155] on input "[DATE]" at bounding box center [1118, 155] width 180 height 28
click at [1042, 363] on td "29" at bounding box center [1041, 360] width 26 height 29
type input "[DATE]"
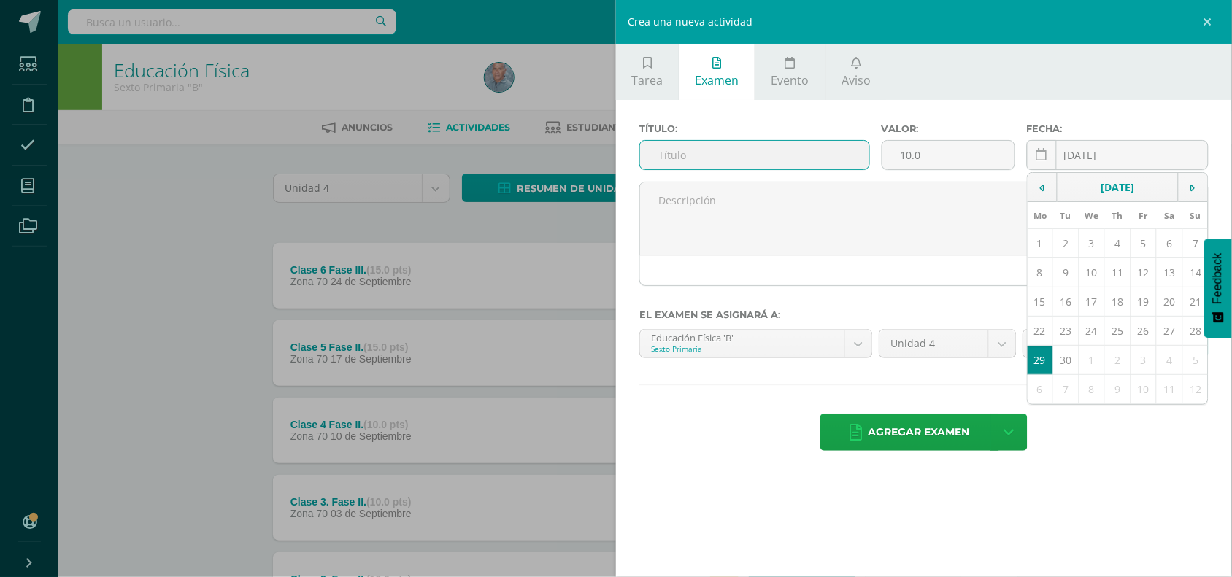
click at [657, 158] on input "text" at bounding box center [754, 155] width 229 height 28
paste input "Fase 4: Presentación final del proyecto"
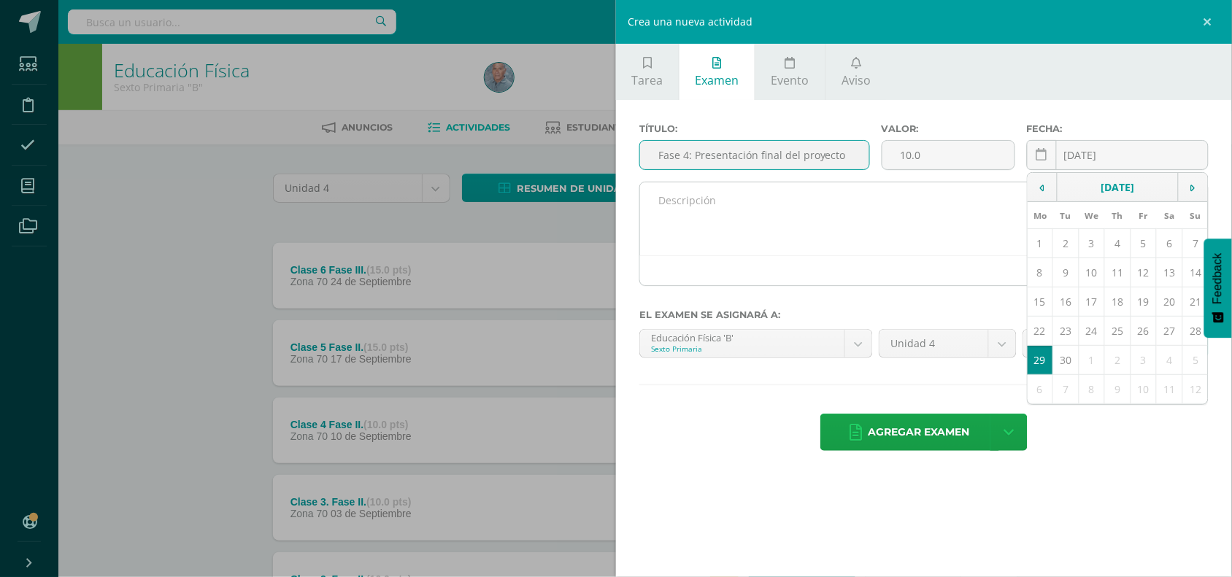
type input "Fase 4: Presentación final del proyecto"
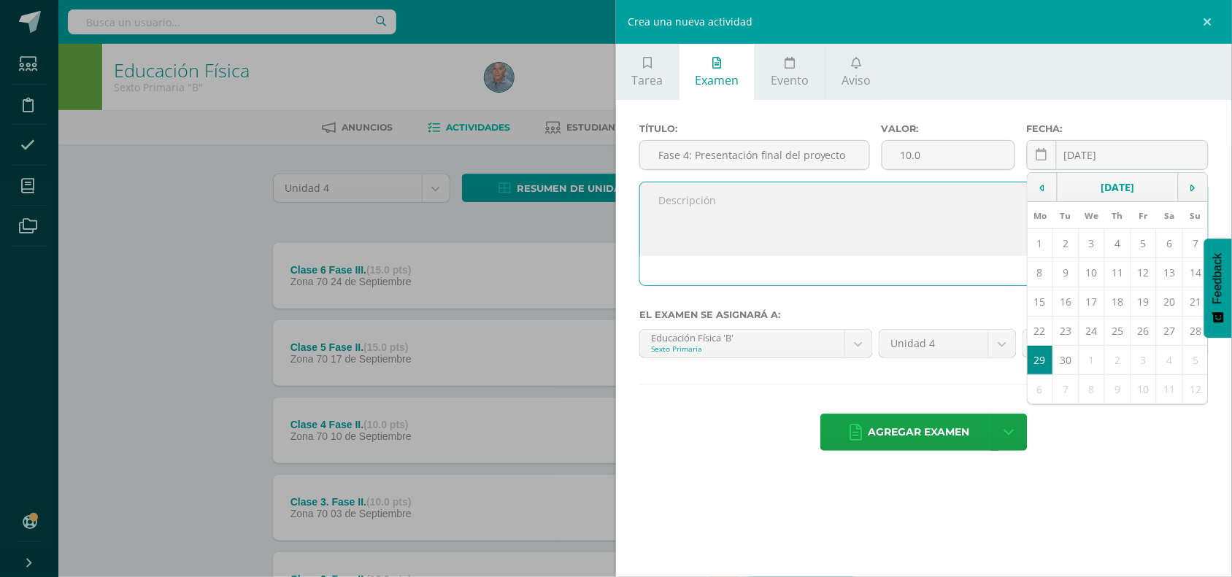
click at [761, 225] on textarea at bounding box center [924, 218] width 568 height 73
click at [664, 207] on textarea at bounding box center [924, 218] width 568 height 73
paste textarea "Los estudiantes harán su presentación final en un torneo interno de grado, de d…"
type textarea "Los estudiantes harán su presentación final en un torneo interno de grado, de d…"
click at [880, 377] on div "Título: Fase 4: Presentación final del proyecto Valor: 10.0 Fecha: [DATE] Septe…" at bounding box center [924, 288] width 616 height 377
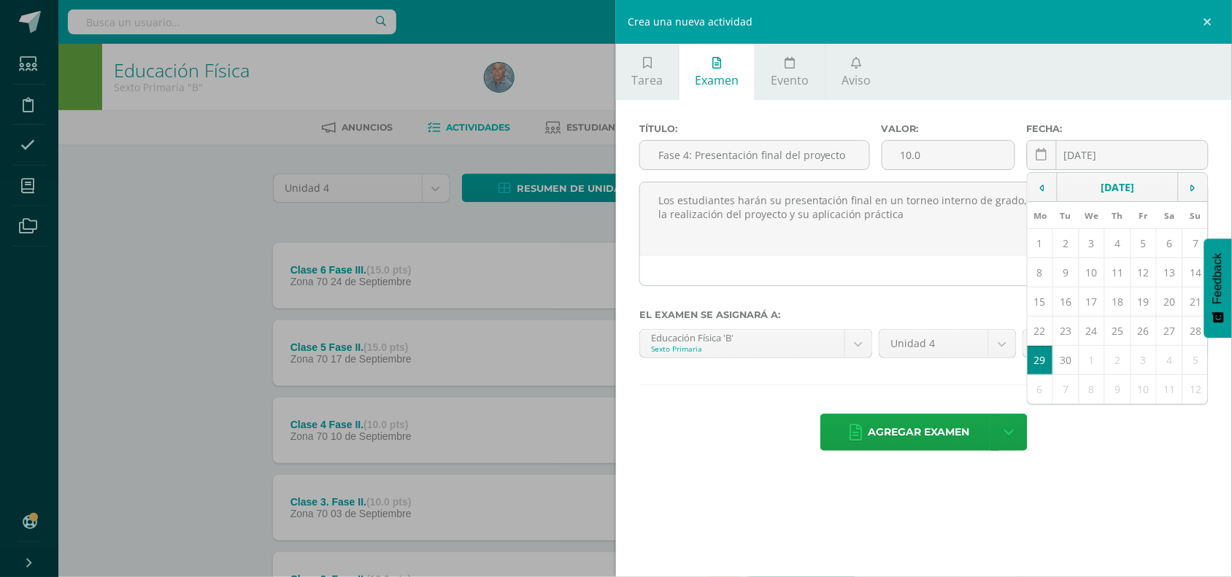
click at [1063, 467] on div "Título: Fase 4: Presentación final del proyecto Valor: 10.0 Fecha: [DATE] Septe…" at bounding box center [924, 288] width 616 height 377
click at [1039, 366] on td "29" at bounding box center [1041, 360] width 26 height 29
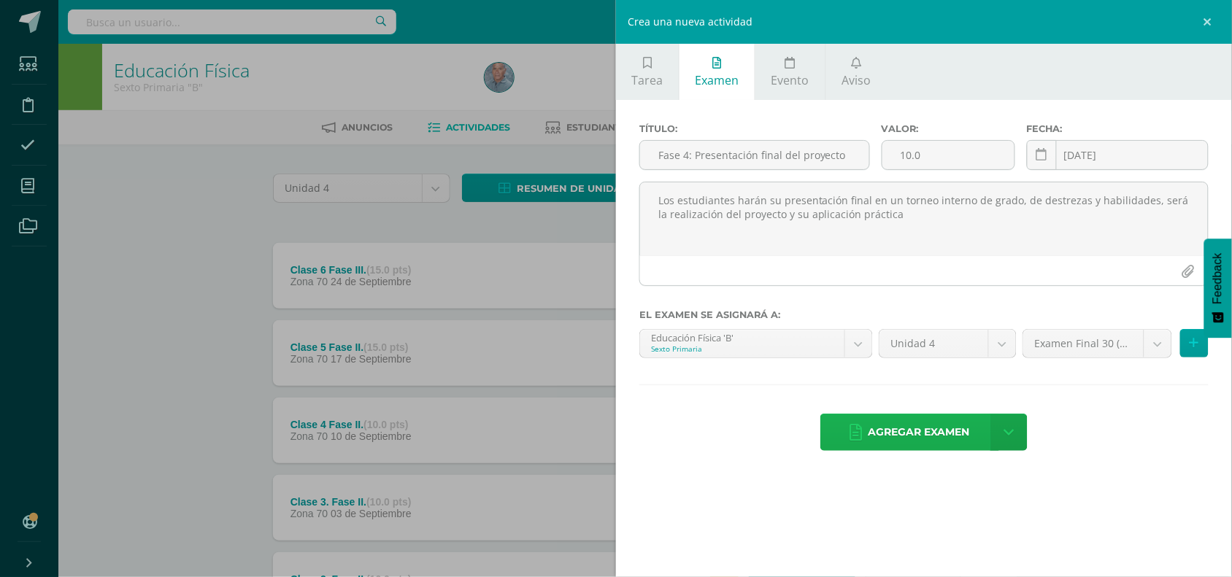
click at [910, 438] on span "Agregar examen" at bounding box center [919, 433] width 101 height 36
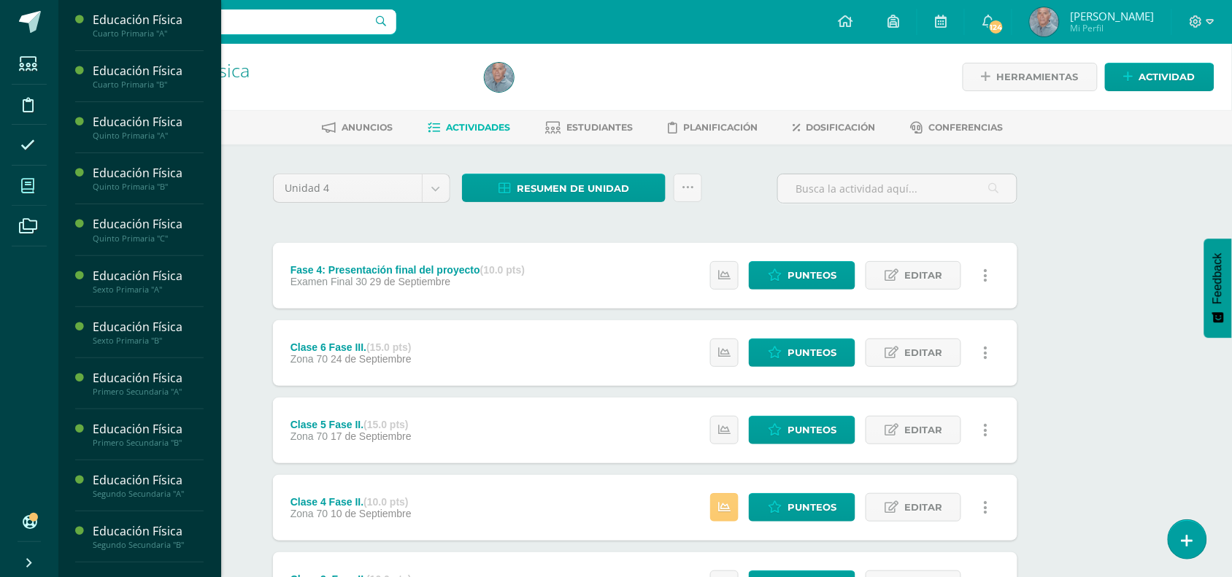
click at [29, 184] on icon at bounding box center [27, 186] width 13 height 15
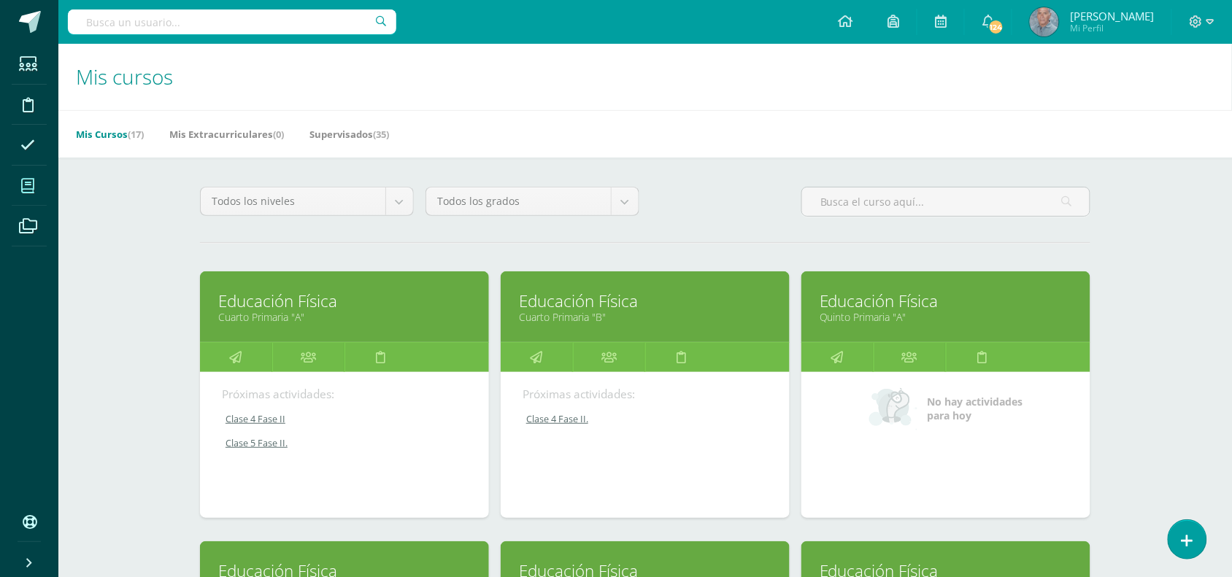
click at [304, 461] on div "Clase 4 Fase II Clase 4 Fase II Educación Física Cargando contenido Clase 5 Fas…" at bounding box center [344, 437] width 245 height 48
click at [556, 421] on link "Clase 4 Fase II." at bounding box center [646, 419] width 247 height 12
click at [253, 414] on link "Clase 4 Fase II" at bounding box center [345, 419] width 247 height 12
click at [266, 421] on link "Clase 4 Fase II" at bounding box center [345, 419] width 247 height 12
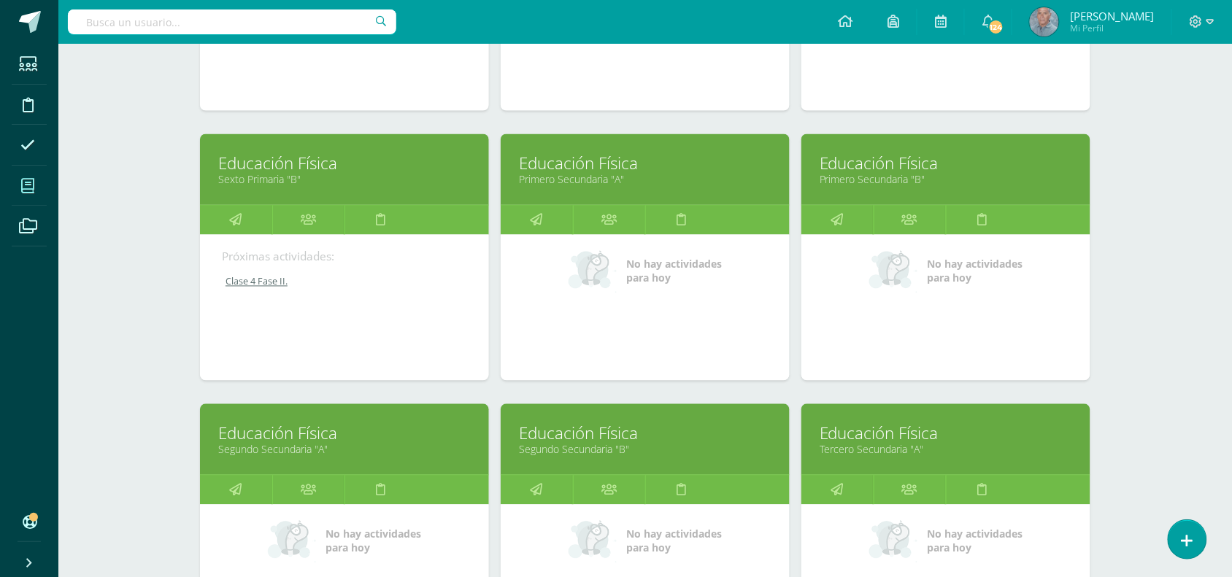
scroll to position [693, 0]
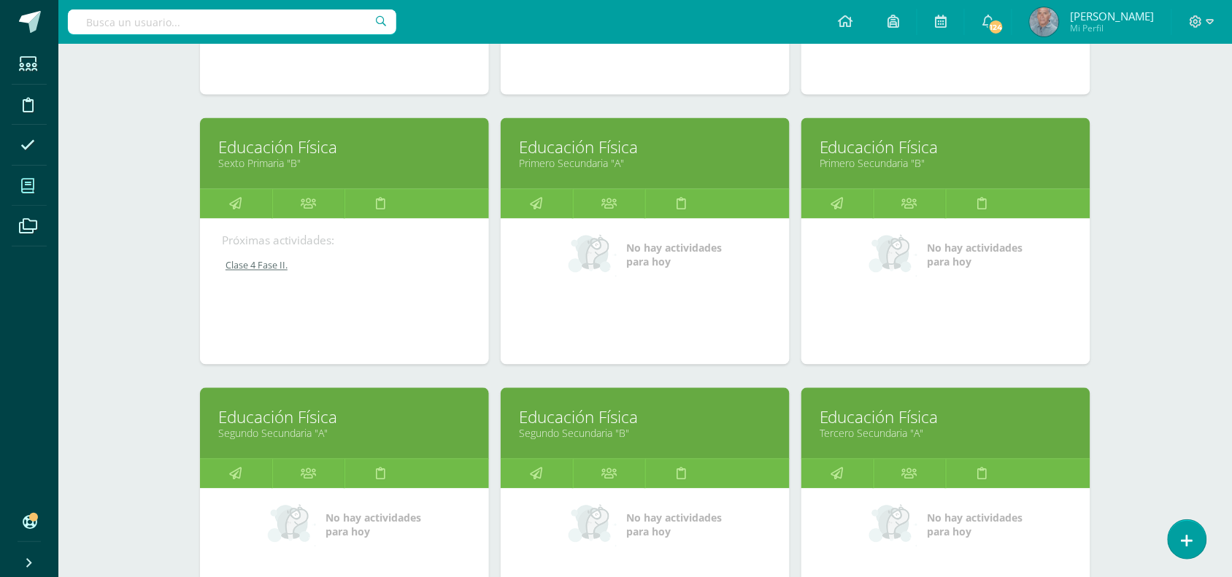
click at [582, 148] on link "Educación Física" at bounding box center [645, 147] width 253 height 23
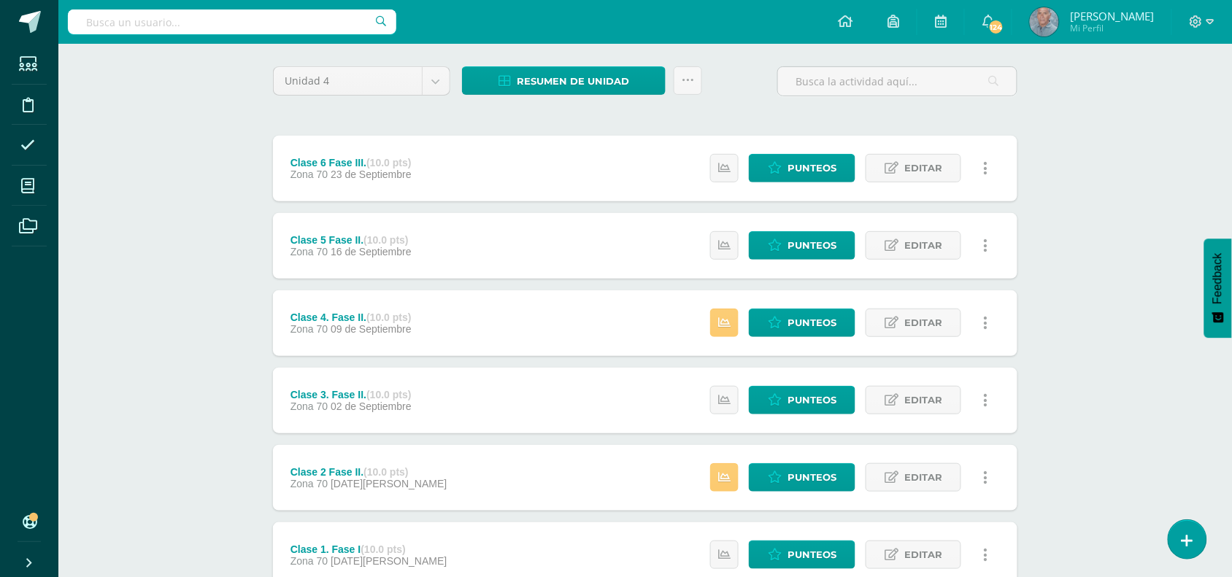
scroll to position [106, 0]
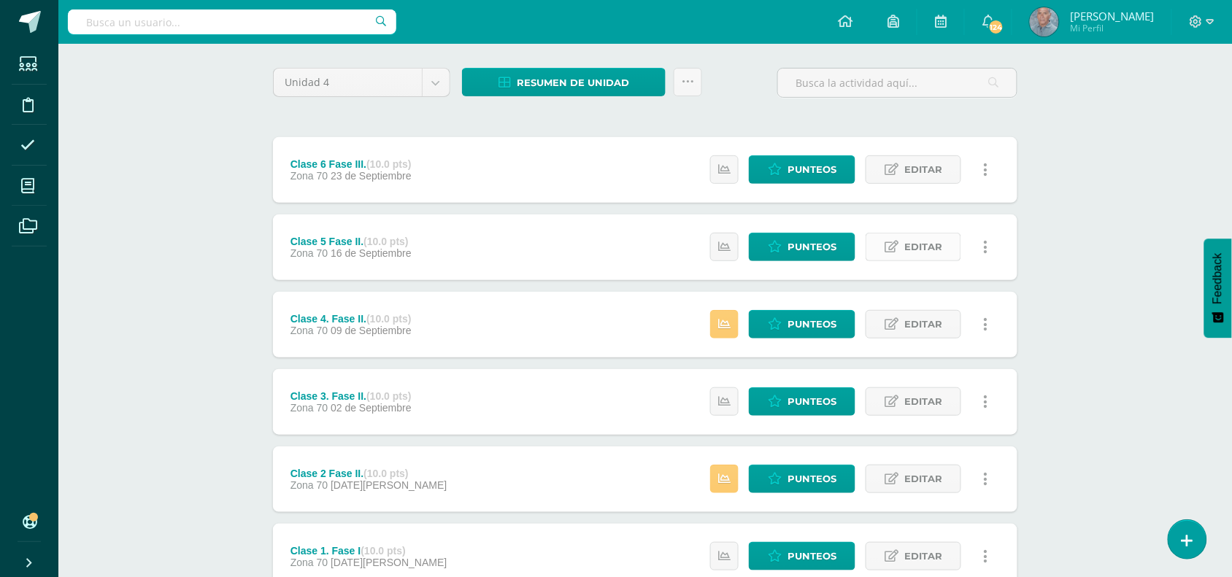
click at [924, 245] on span "Editar" at bounding box center [923, 247] width 38 height 27
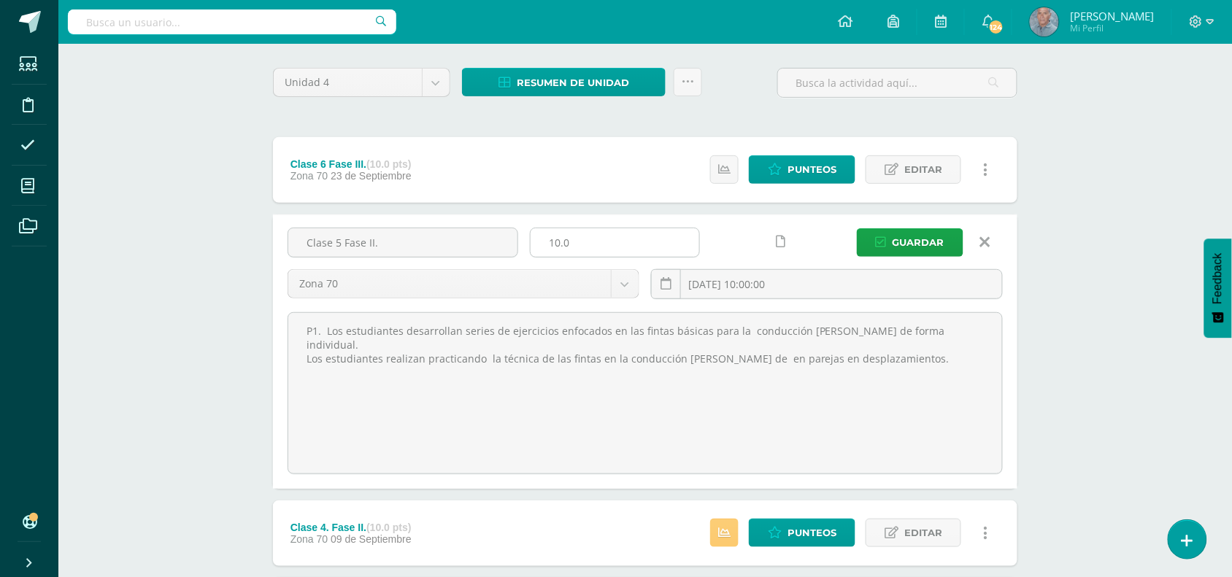
click at [556, 245] on input "10.0" at bounding box center [615, 242] width 169 height 28
type input "15.0"
click at [924, 239] on span "Guardar" at bounding box center [919, 242] width 52 height 27
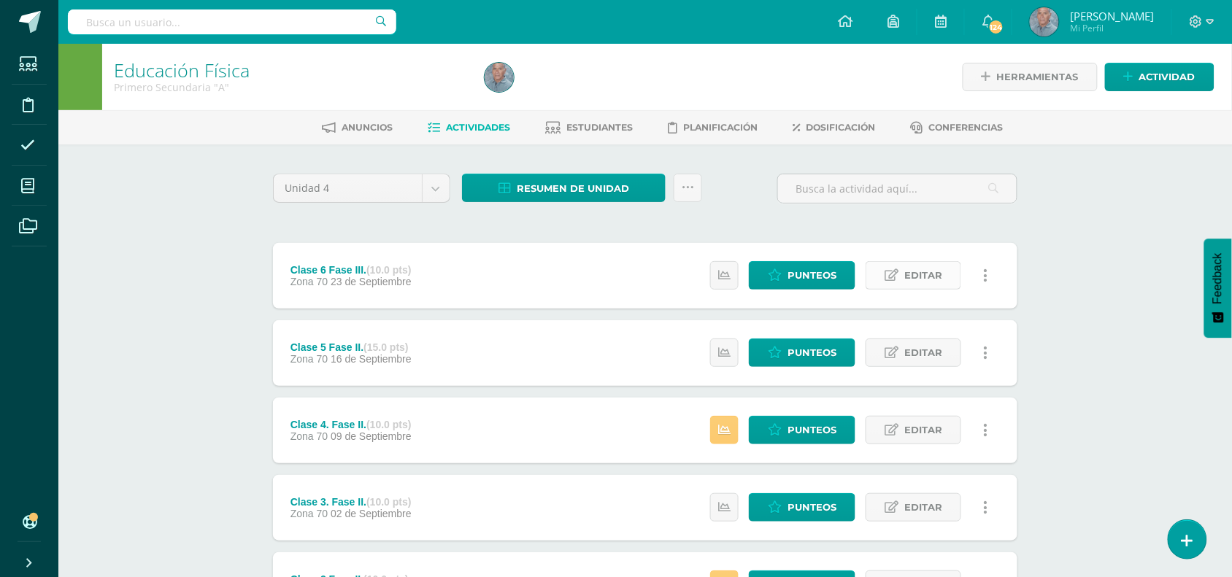
click at [911, 278] on span "Editar" at bounding box center [923, 275] width 38 height 27
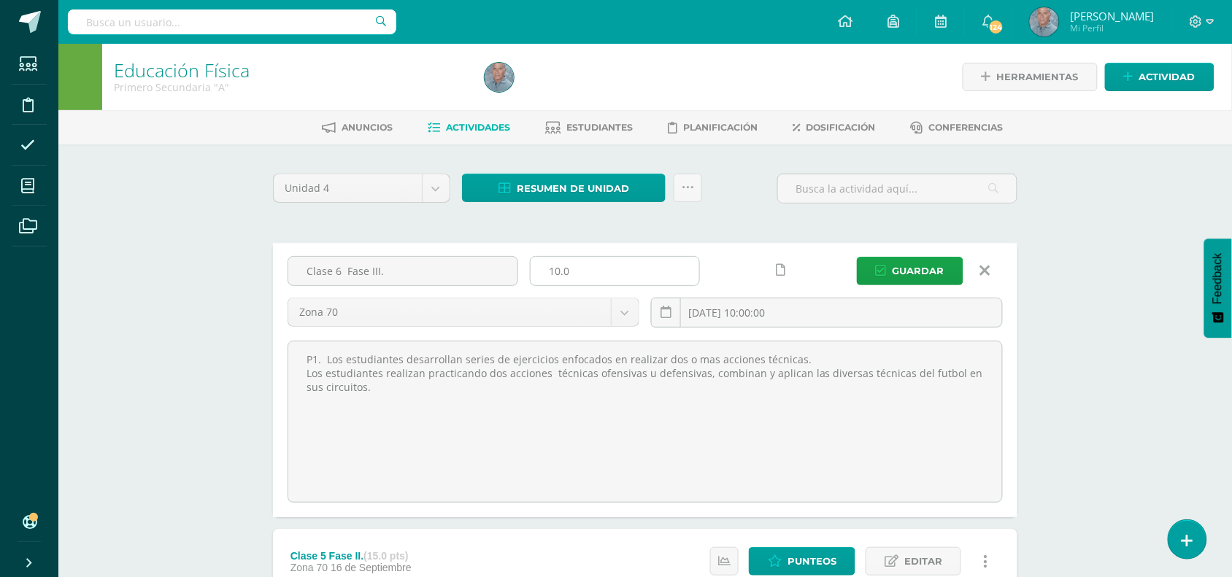
click at [555, 272] on input "10.0" at bounding box center [615, 271] width 169 height 28
type input "15.0"
click at [916, 267] on span "Guardar" at bounding box center [919, 271] width 52 height 27
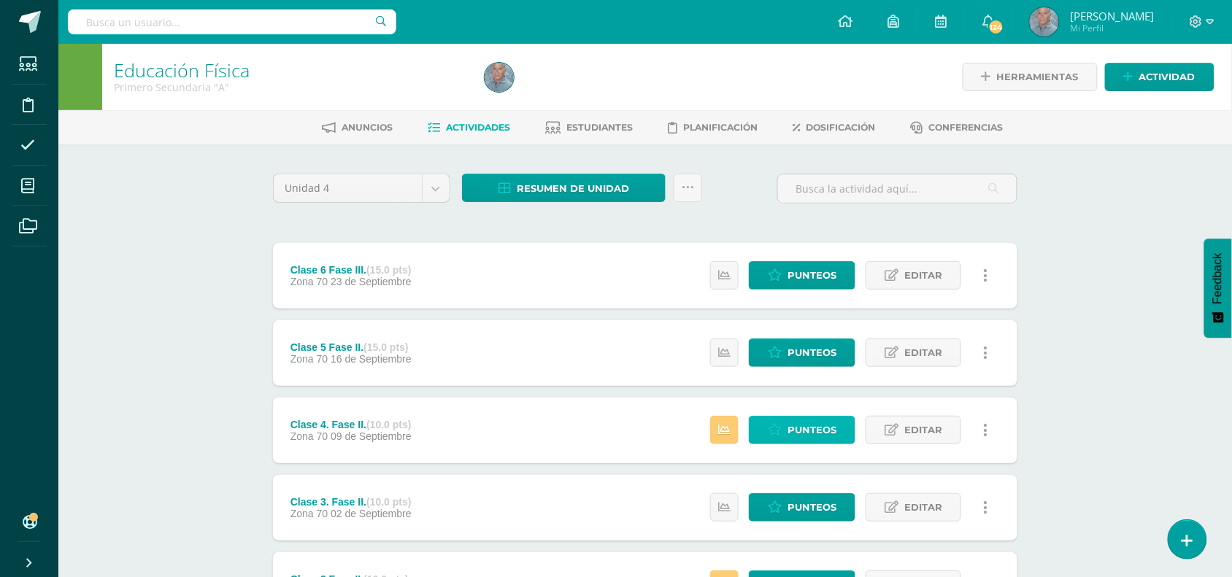
click at [790, 429] on span "Punteos" at bounding box center [812, 430] width 49 height 27
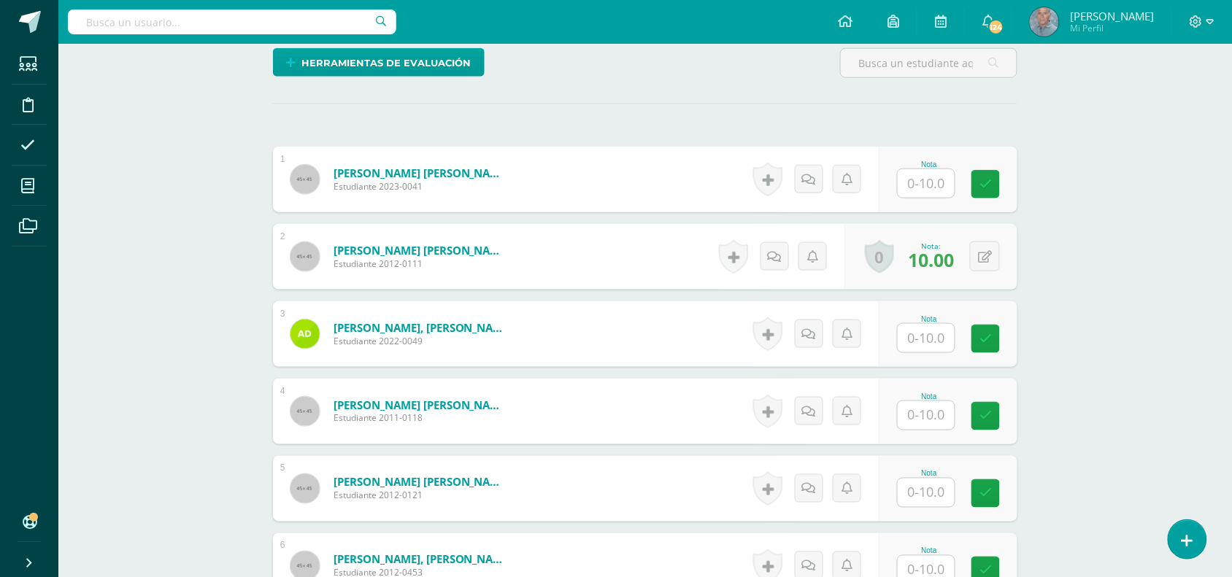
scroll to position [403, 0]
click at [989, 252] on icon at bounding box center [985, 256] width 14 height 12
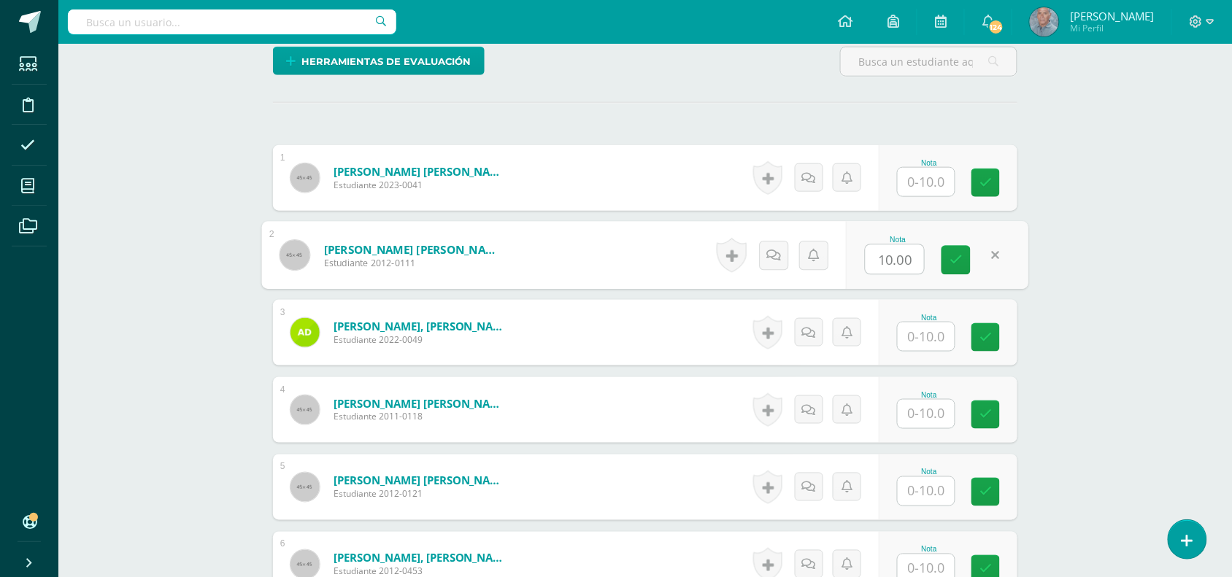
scroll to position [405, 0]
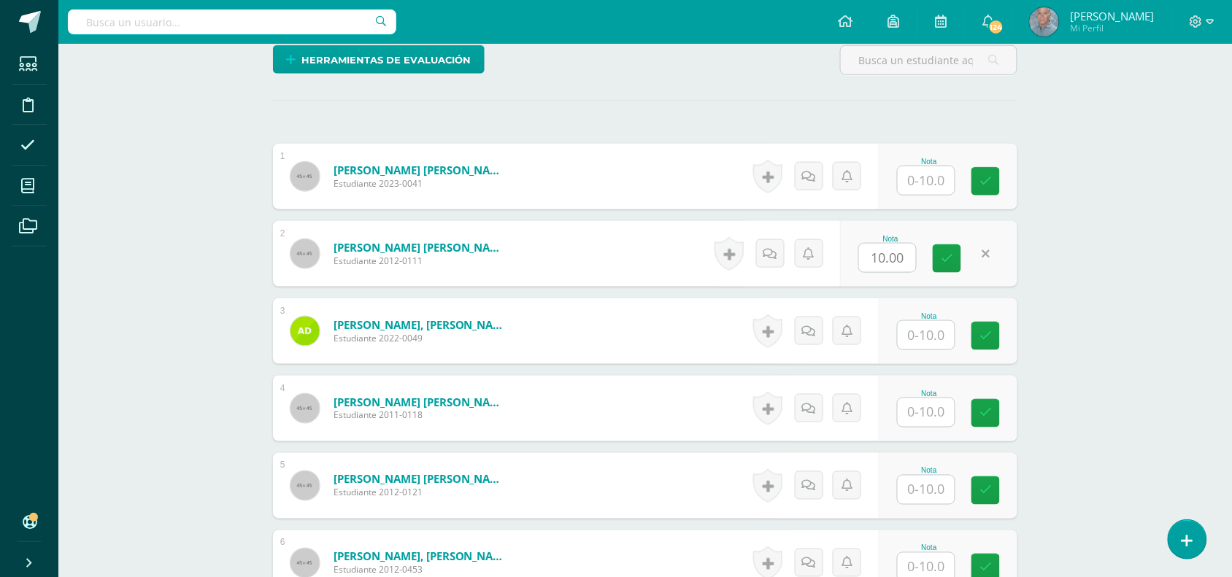
click at [987, 250] on button at bounding box center [995, 254] width 31 height 31
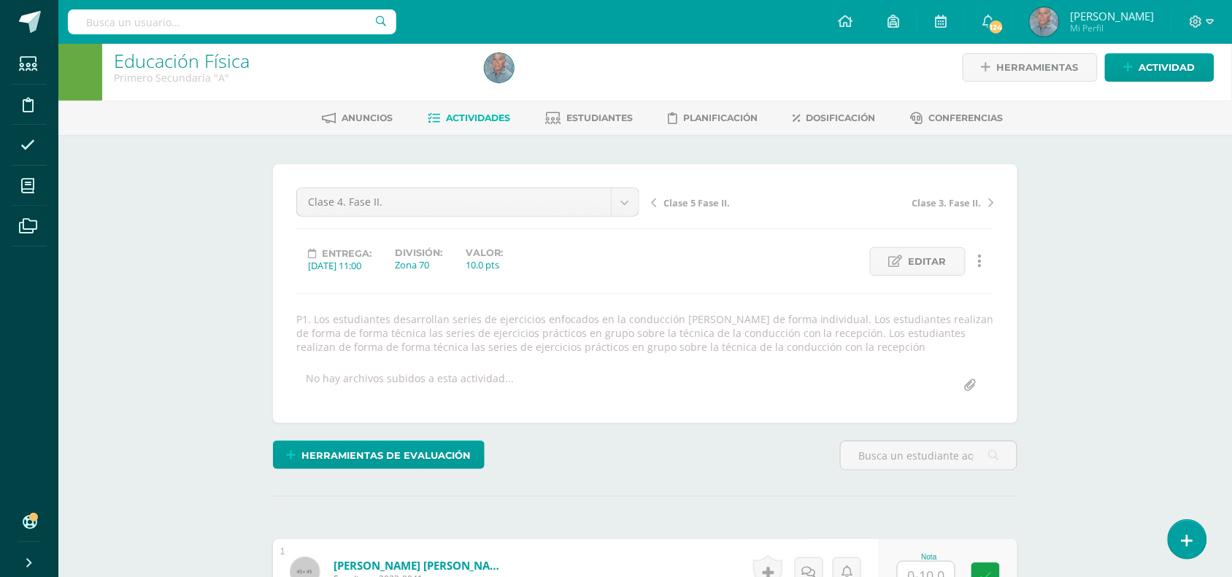
scroll to position [0, 0]
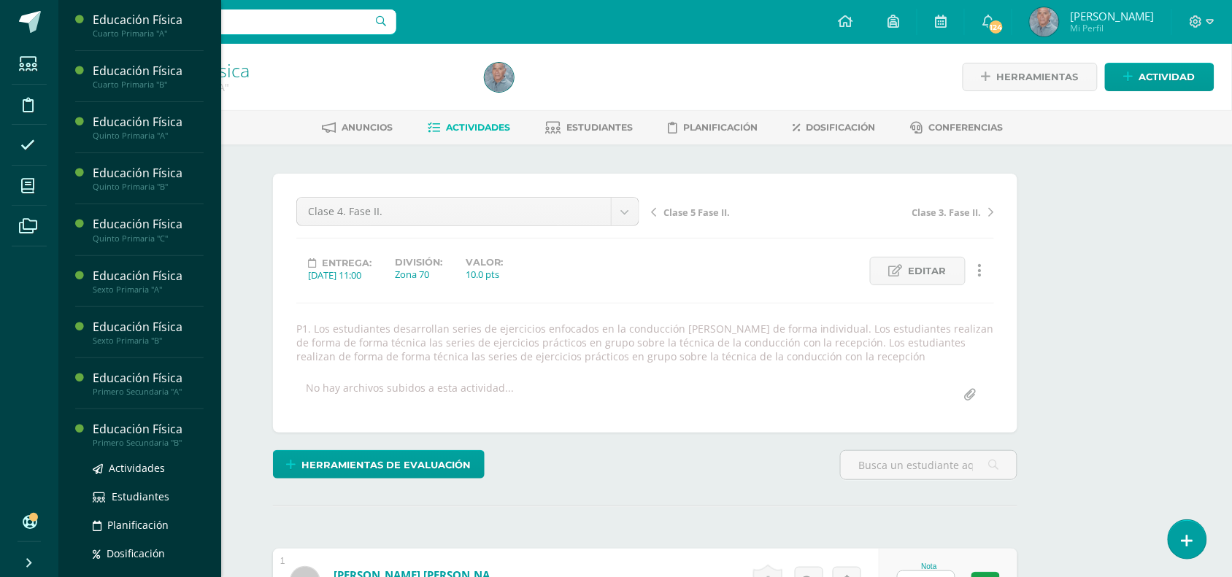
click at [146, 434] on div "Educación Física" at bounding box center [148, 429] width 111 height 17
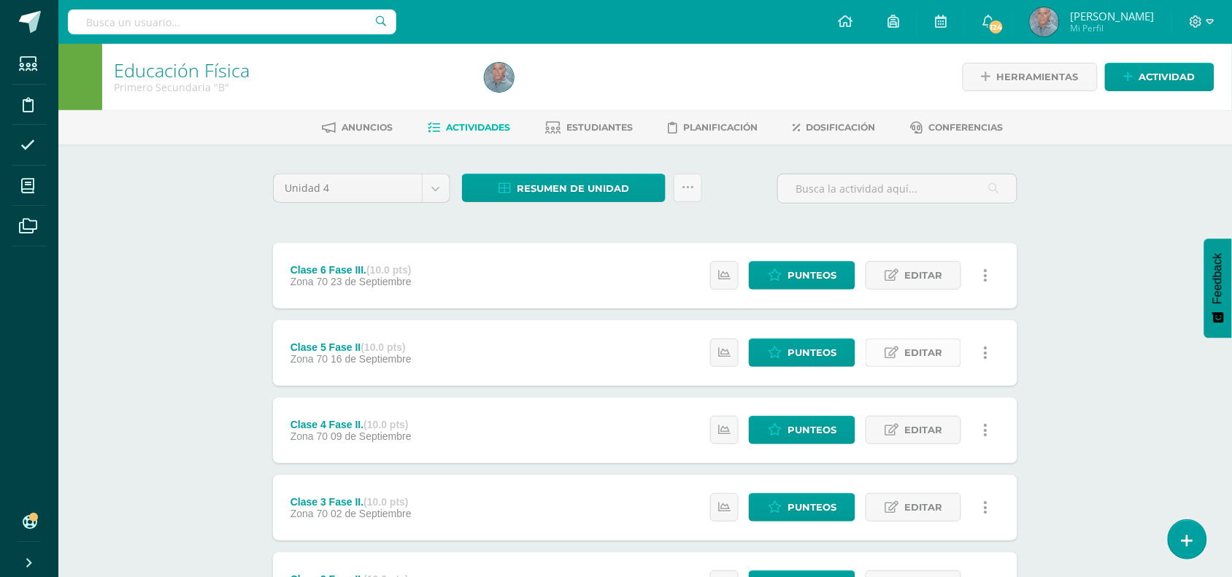
click at [904, 354] on link "Editar" at bounding box center [914, 353] width 96 height 28
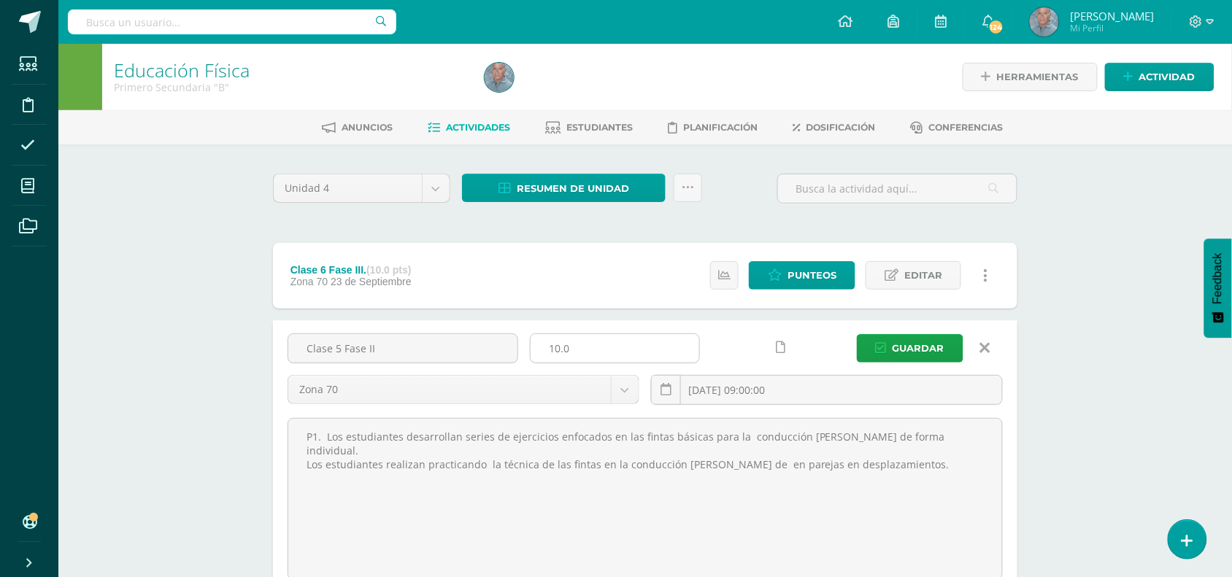
click at [555, 349] on input "10.0" at bounding box center [615, 348] width 169 height 28
type input "15.0"
click at [920, 344] on span "Guardar" at bounding box center [919, 348] width 52 height 27
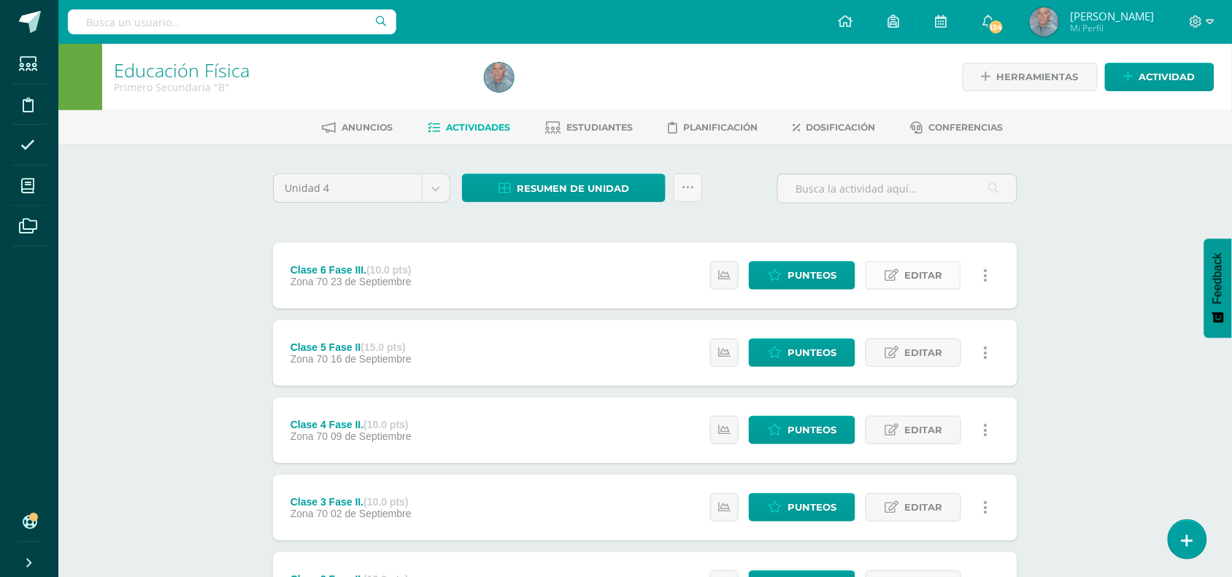
click at [931, 269] on span "Editar" at bounding box center [923, 275] width 38 height 27
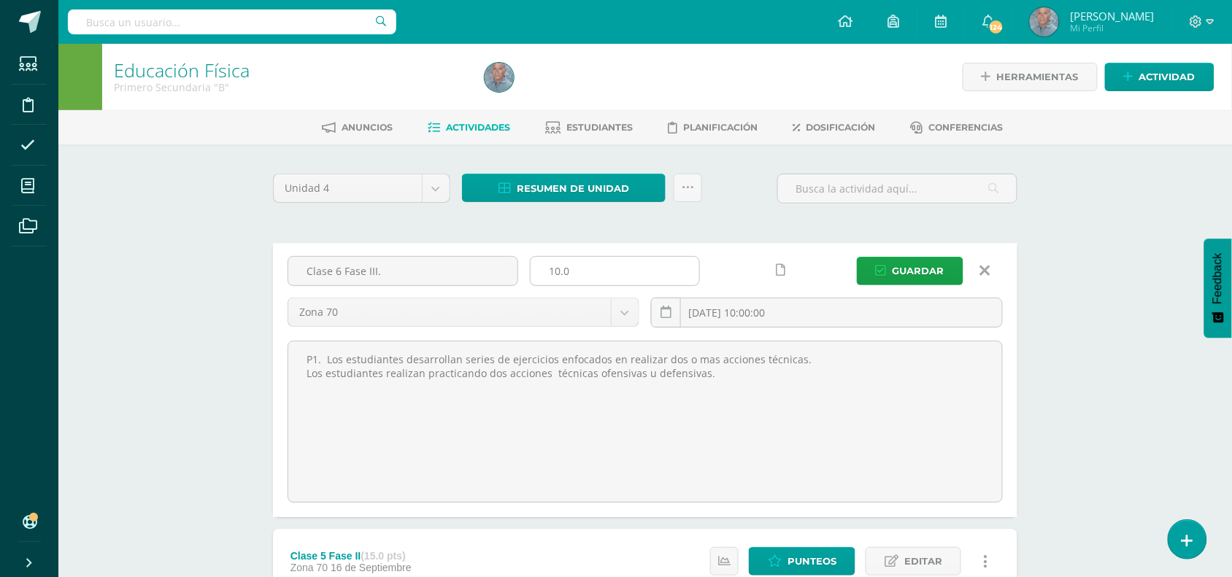
click at [557, 274] on input "10.0" at bounding box center [615, 271] width 169 height 28
type input "15.0"
click at [921, 264] on span "Guardar" at bounding box center [919, 271] width 52 height 27
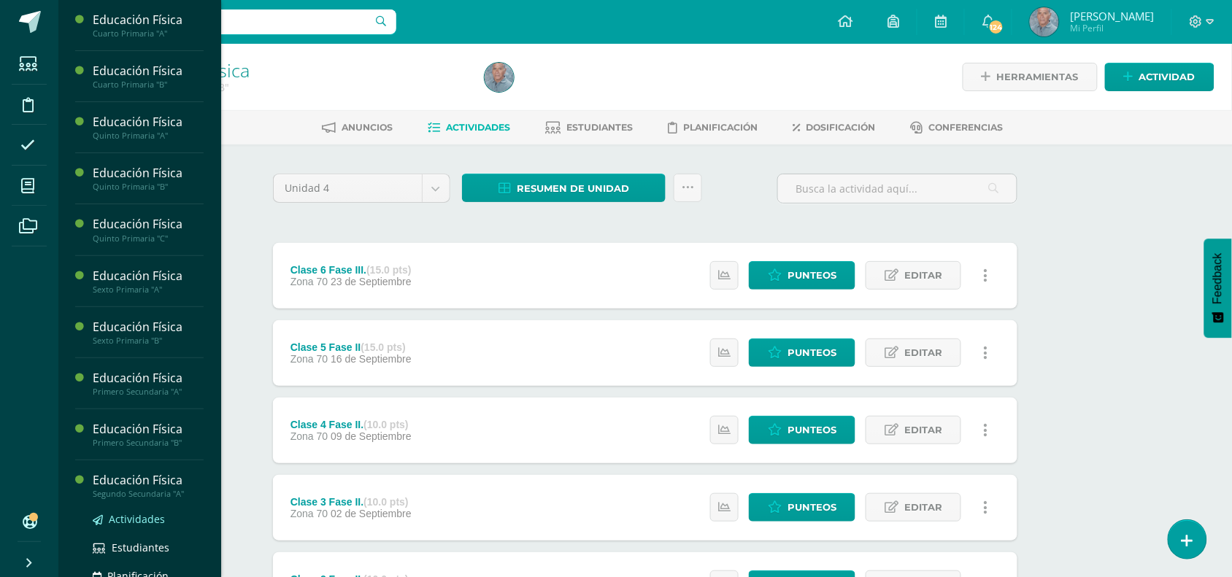
click at [137, 516] on span "Actividades" at bounding box center [137, 519] width 56 height 14
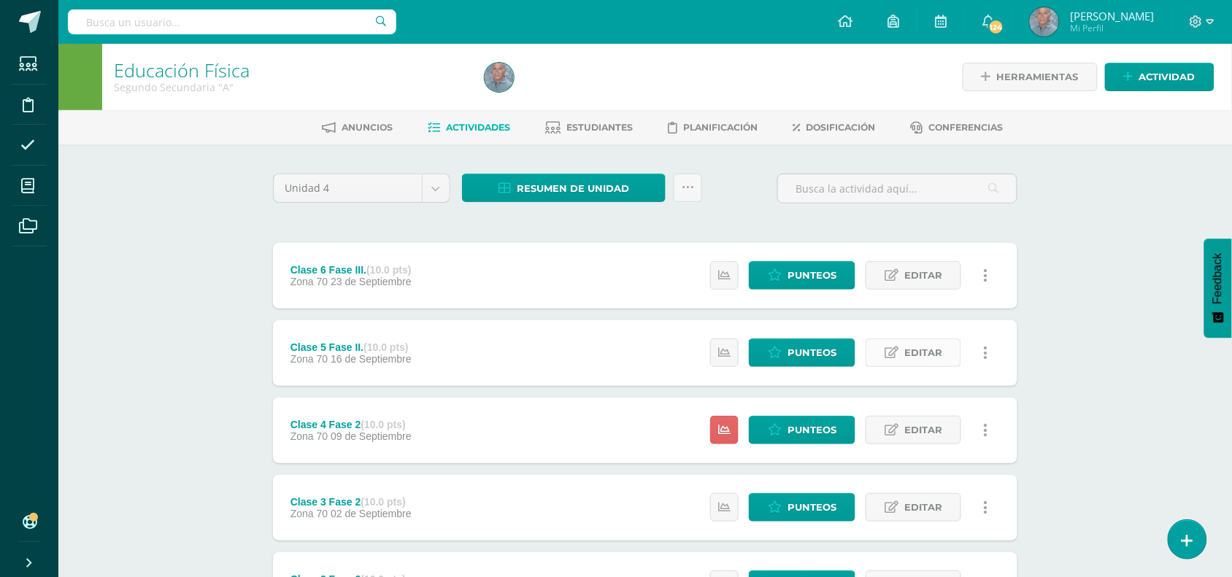
click at [933, 352] on span "Editar" at bounding box center [923, 352] width 38 height 27
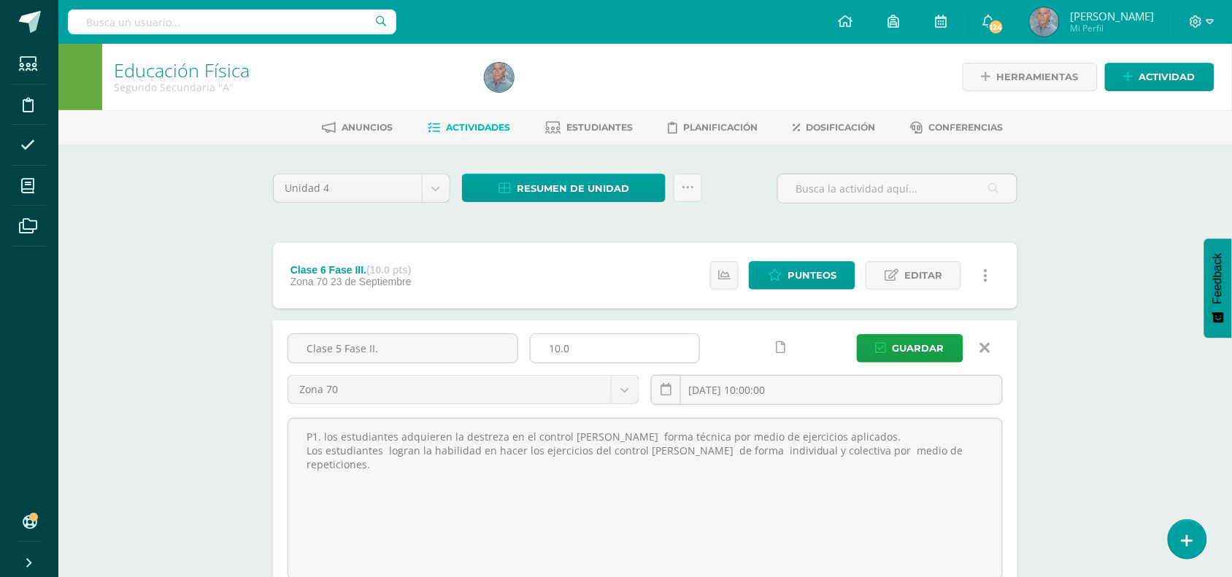
click at [555, 345] on input "10.0" at bounding box center [615, 348] width 169 height 28
type input "15.0"
click at [918, 352] on span "Guardar" at bounding box center [919, 348] width 52 height 27
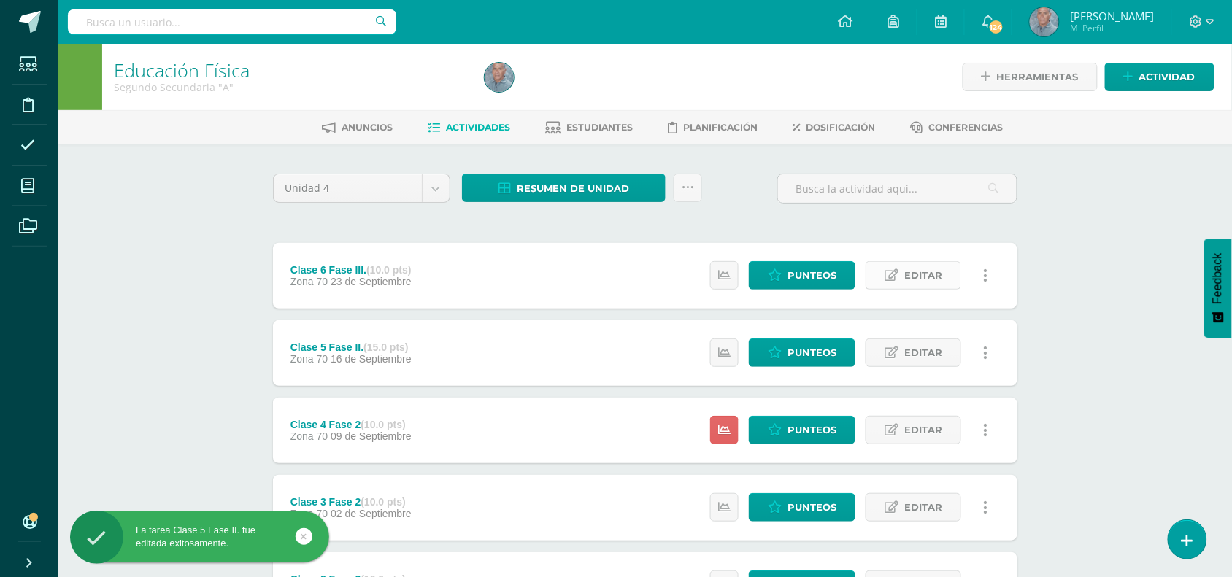
click at [927, 271] on span "Editar" at bounding box center [923, 275] width 38 height 27
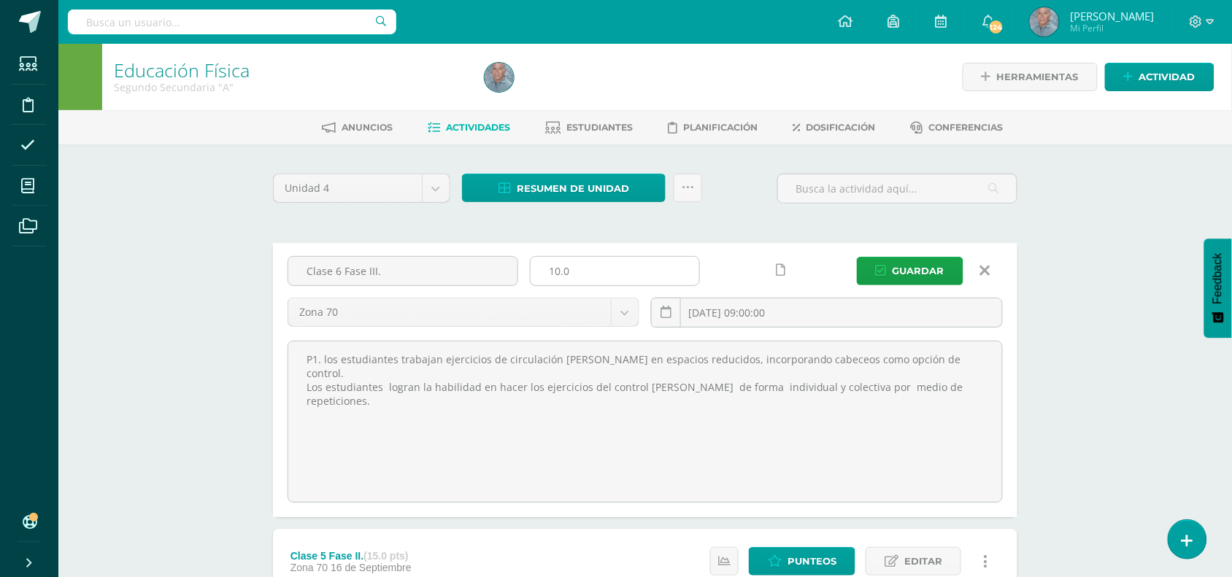
click at [555, 270] on input "10.0" at bounding box center [615, 271] width 169 height 28
type input "15.0"
click at [920, 272] on span "Guardar" at bounding box center [919, 271] width 52 height 27
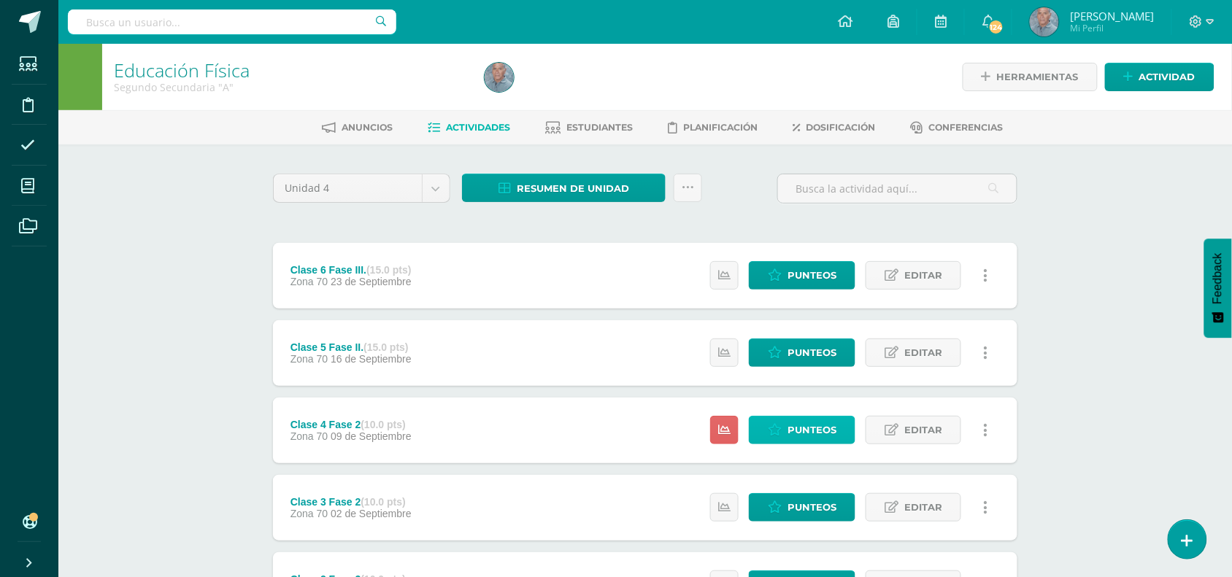
click at [812, 428] on span "Punteos" at bounding box center [812, 430] width 49 height 27
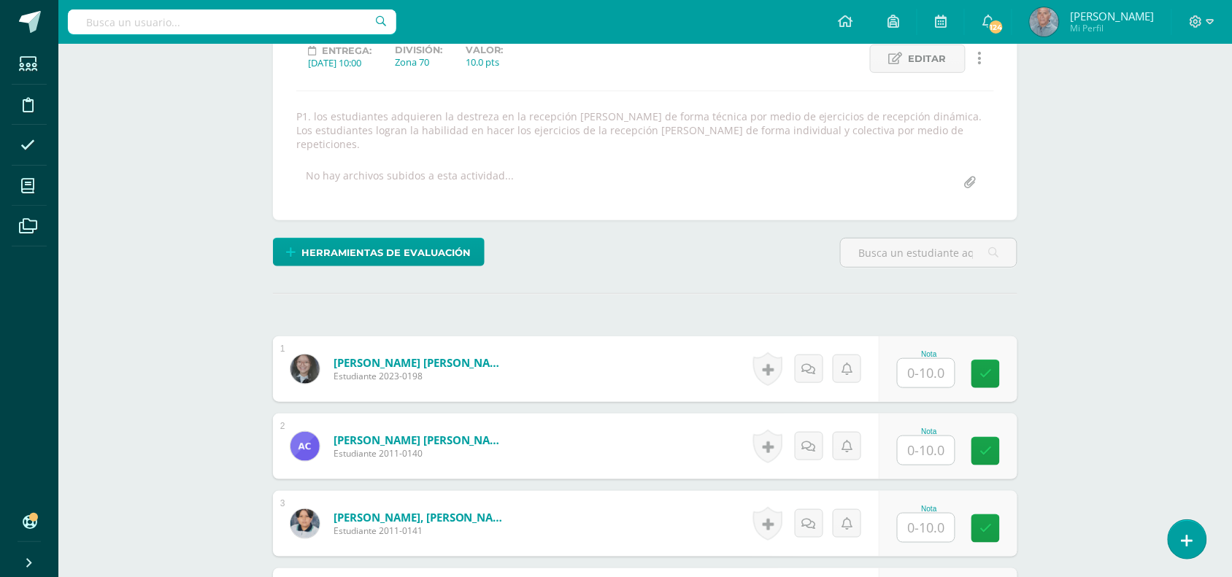
scroll to position [213, 0]
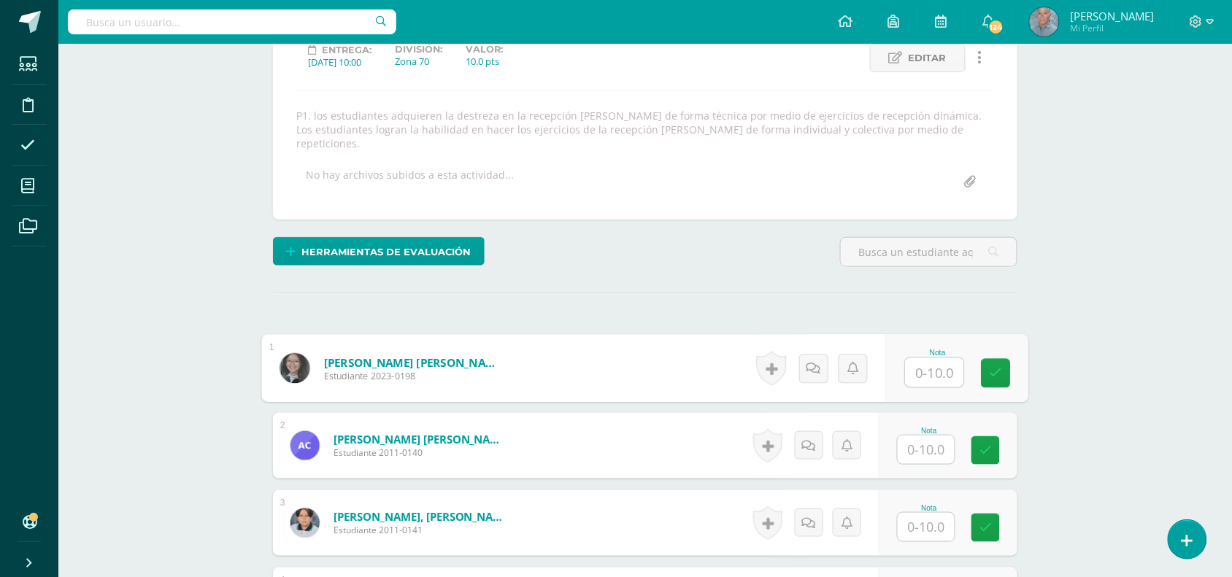
click at [921, 358] on input "text" at bounding box center [935, 372] width 58 height 29
type input "10"
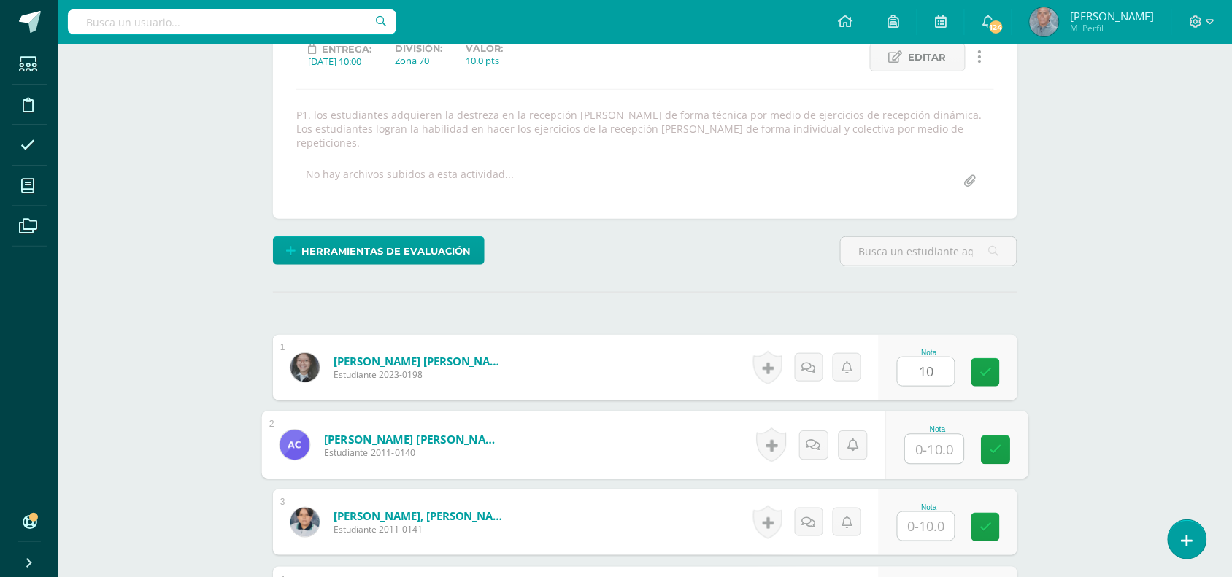
click at [918, 435] on input "text" at bounding box center [935, 449] width 58 height 29
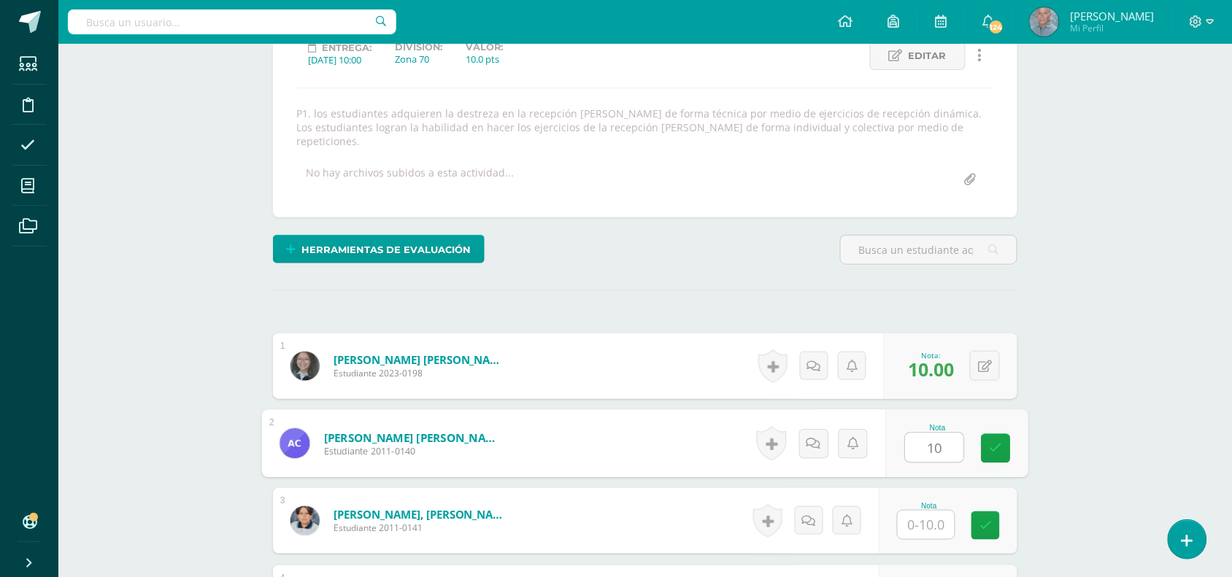
type input "10"
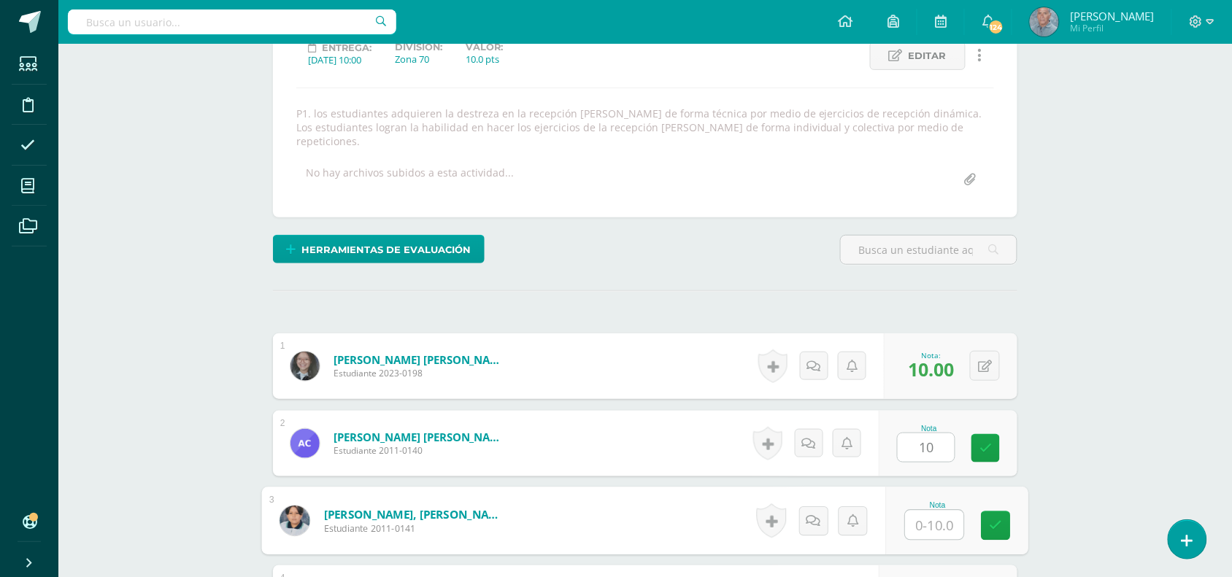
click at [922, 516] on input "text" at bounding box center [935, 525] width 58 height 29
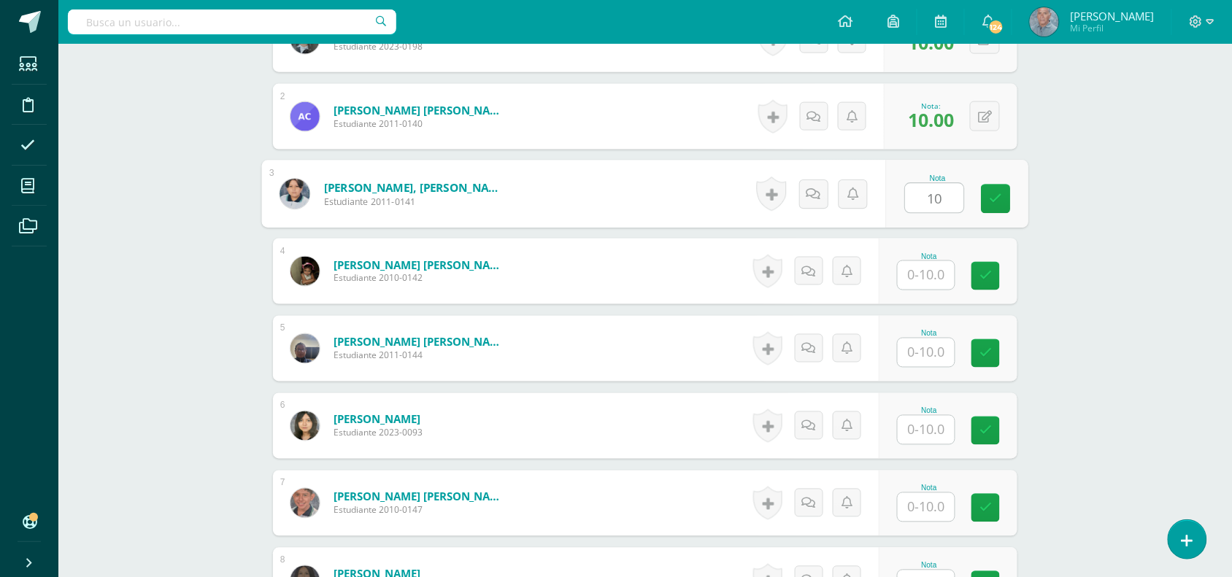
scroll to position [544, 0]
type input "10"
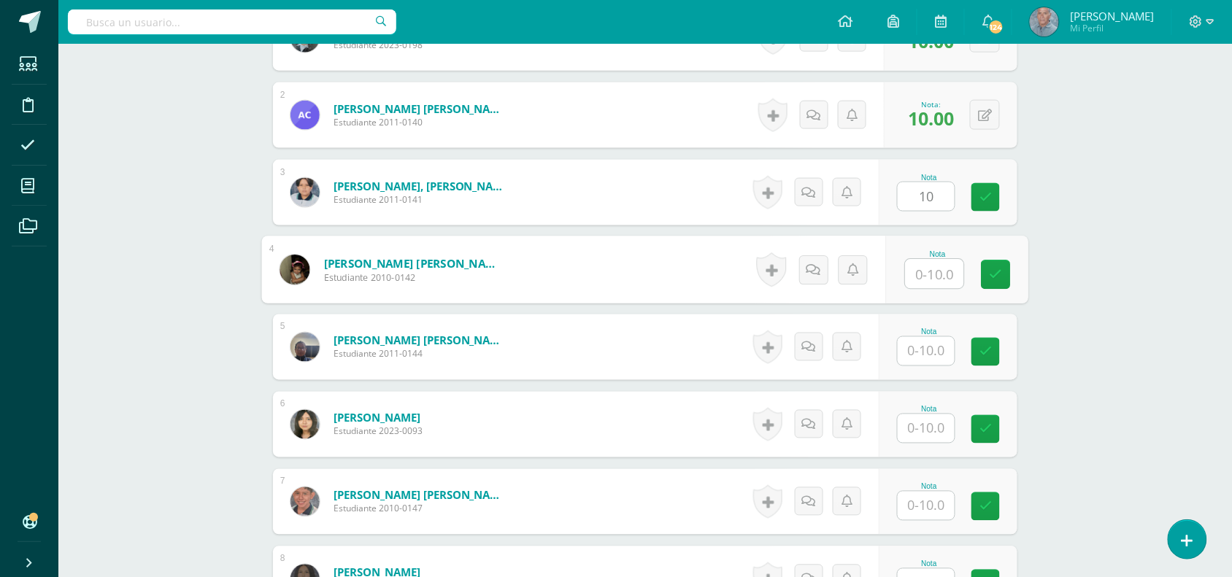
click at [920, 260] on input "text" at bounding box center [935, 274] width 58 height 29
type input "10"
click at [901, 334] on div "Nota" at bounding box center [948, 348] width 139 height 66
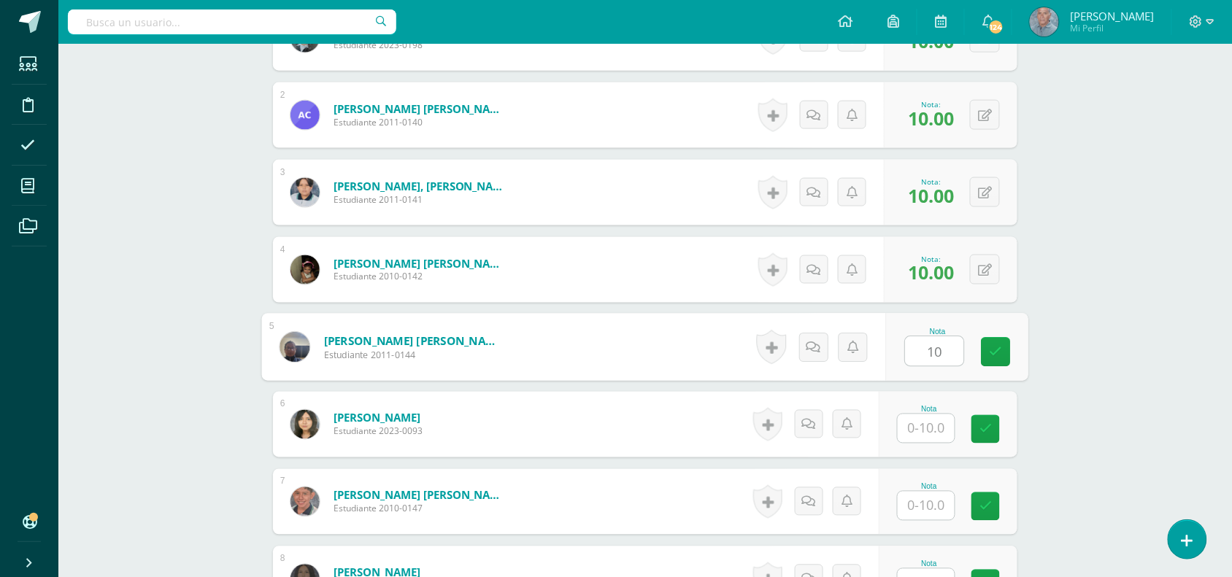
type input "10"
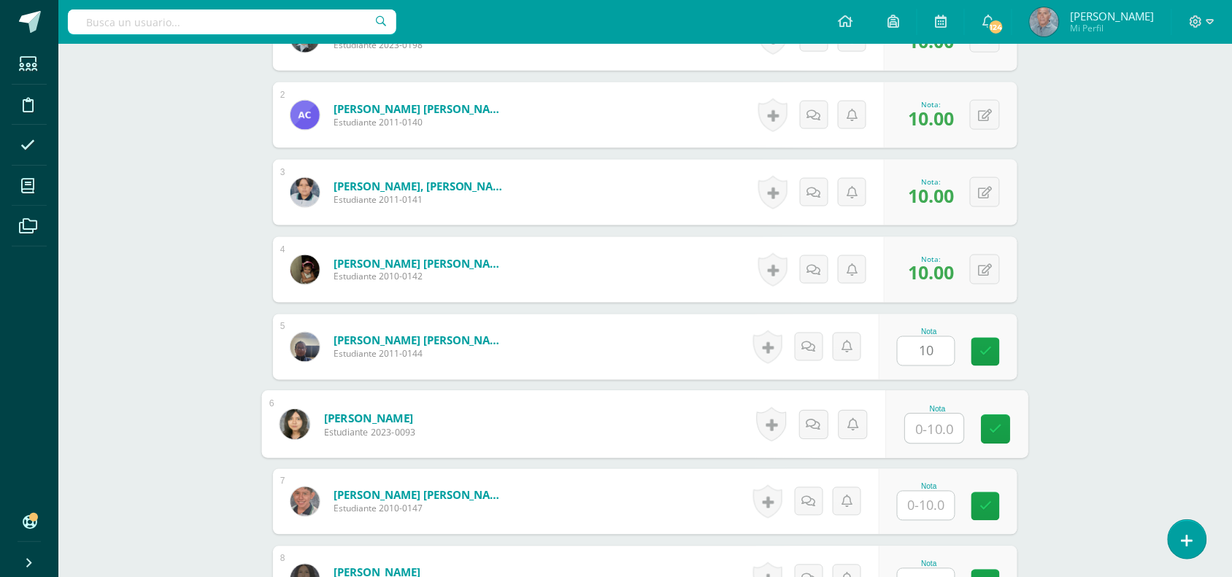
click at [916, 415] on input "text" at bounding box center [935, 429] width 58 height 29
type input "10"
click at [917, 492] on input "text" at bounding box center [926, 506] width 57 height 28
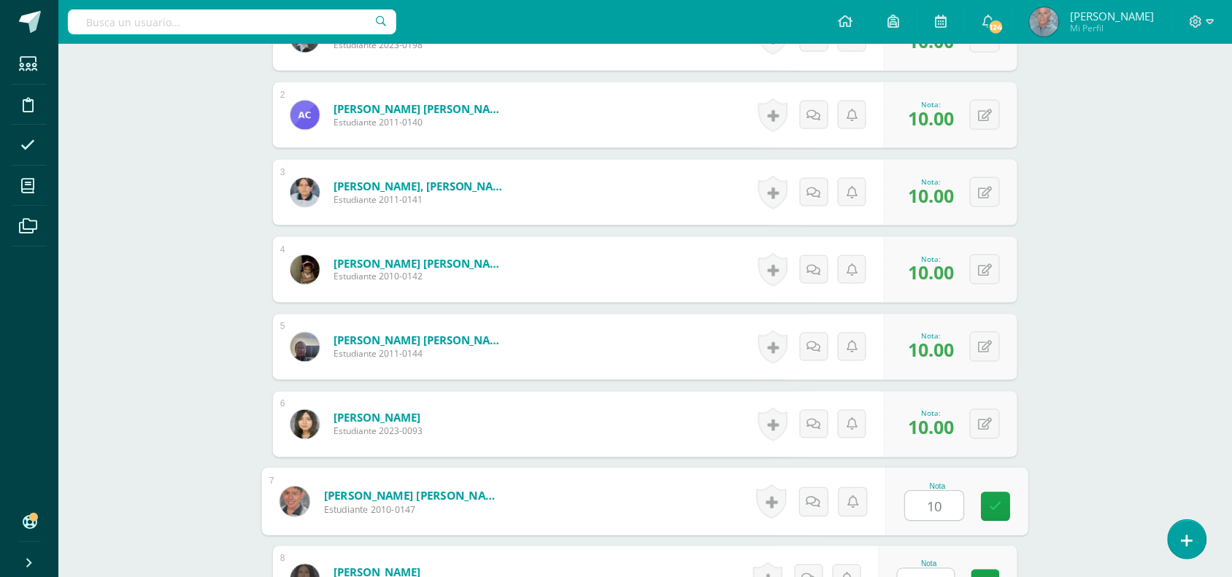
type input "10"
click at [914, 571] on input "text" at bounding box center [935, 583] width 58 height 29
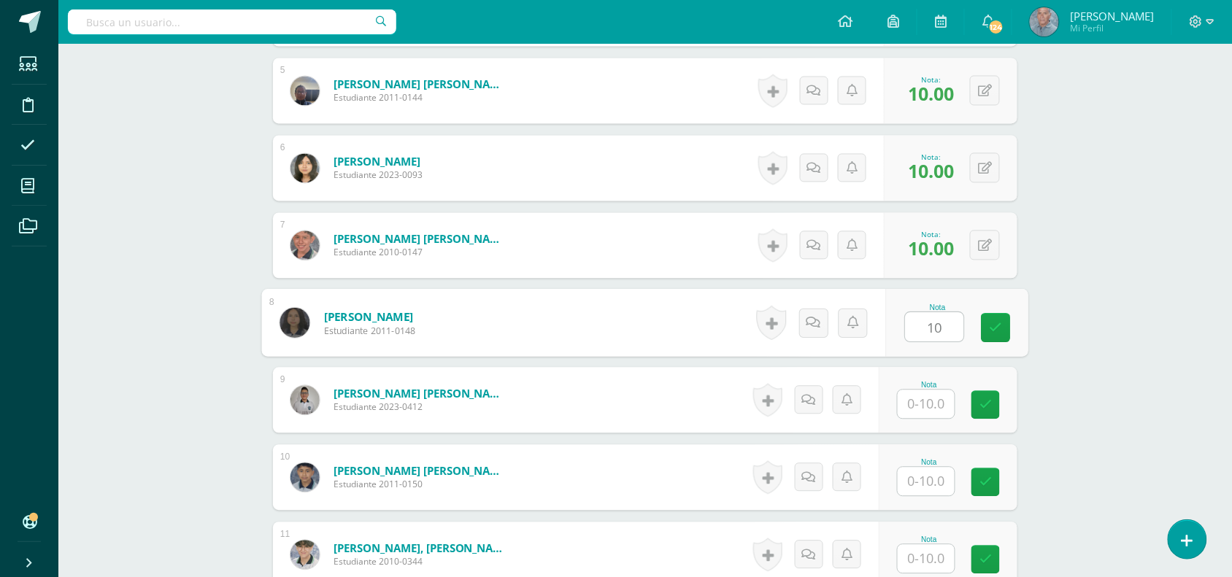
scroll to position [801, 0]
type input "10"
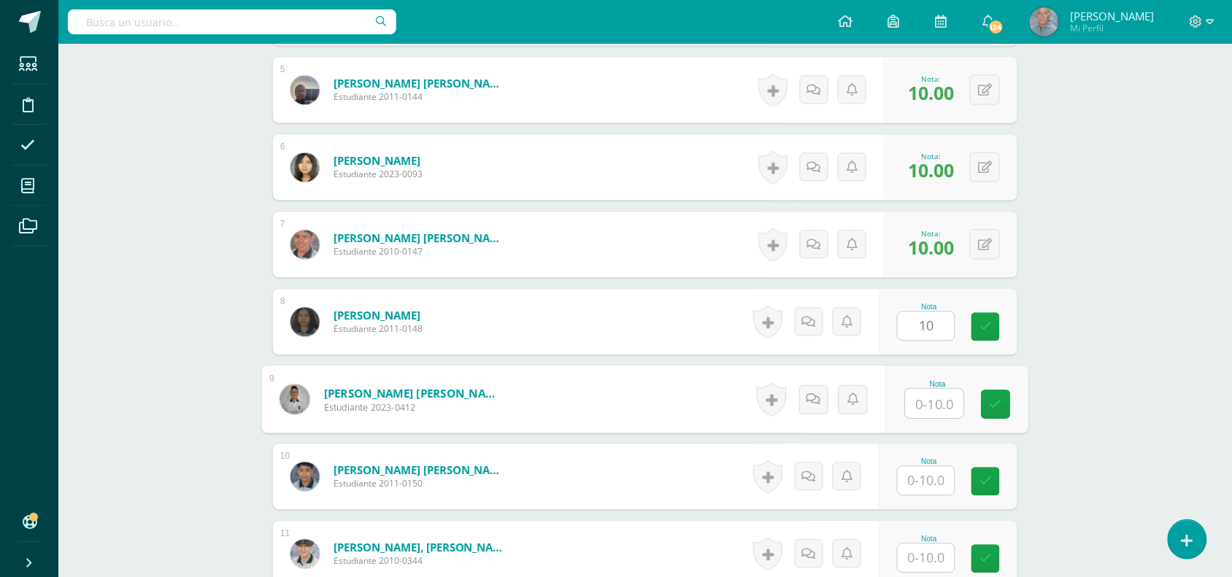
click at [920, 393] on input "text" at bounding box center [935, 404] width 58 height 29
type input "10"
click at [912, 469] on input "text" at bounding box center [926, 481] width 57 height 28
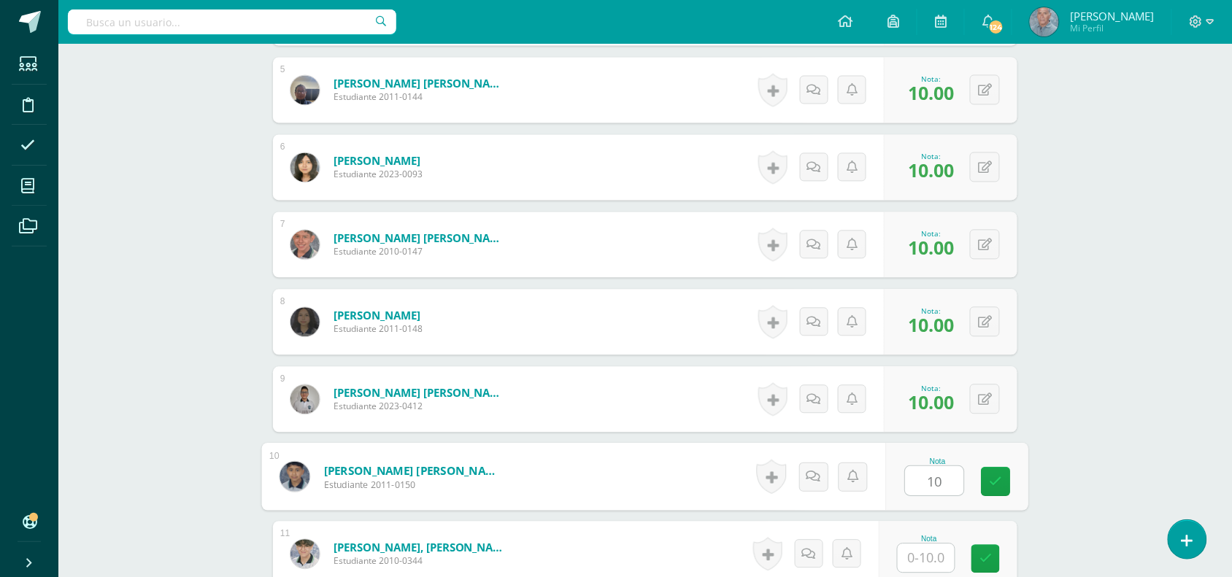
type input "10"
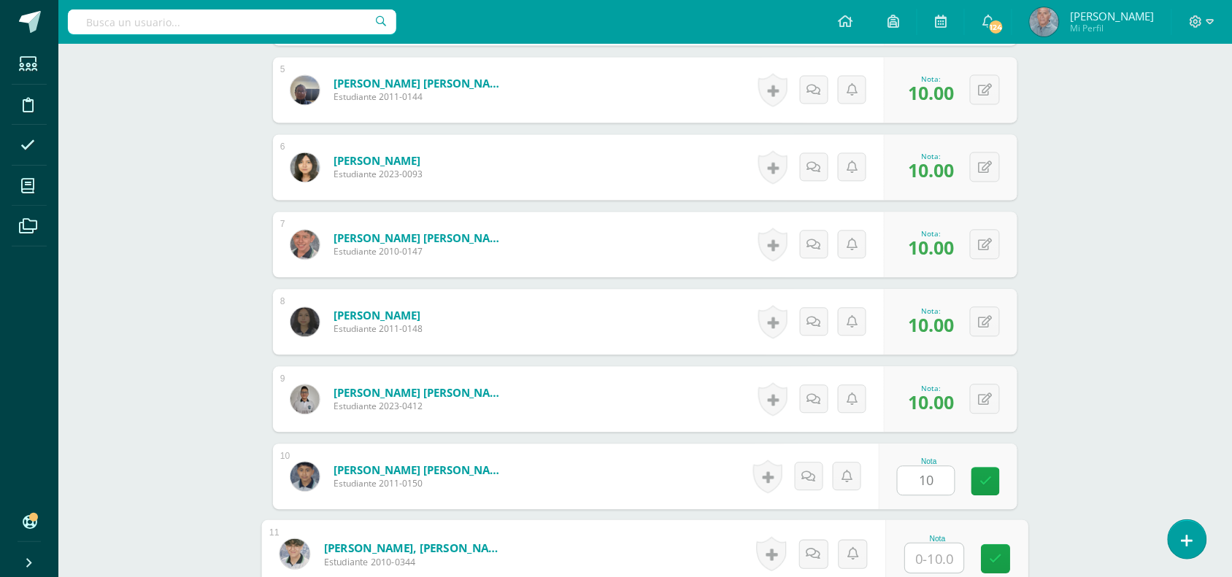
click at [913, 545] on input "text" at bounding box center [935, 559] width 58 height 29
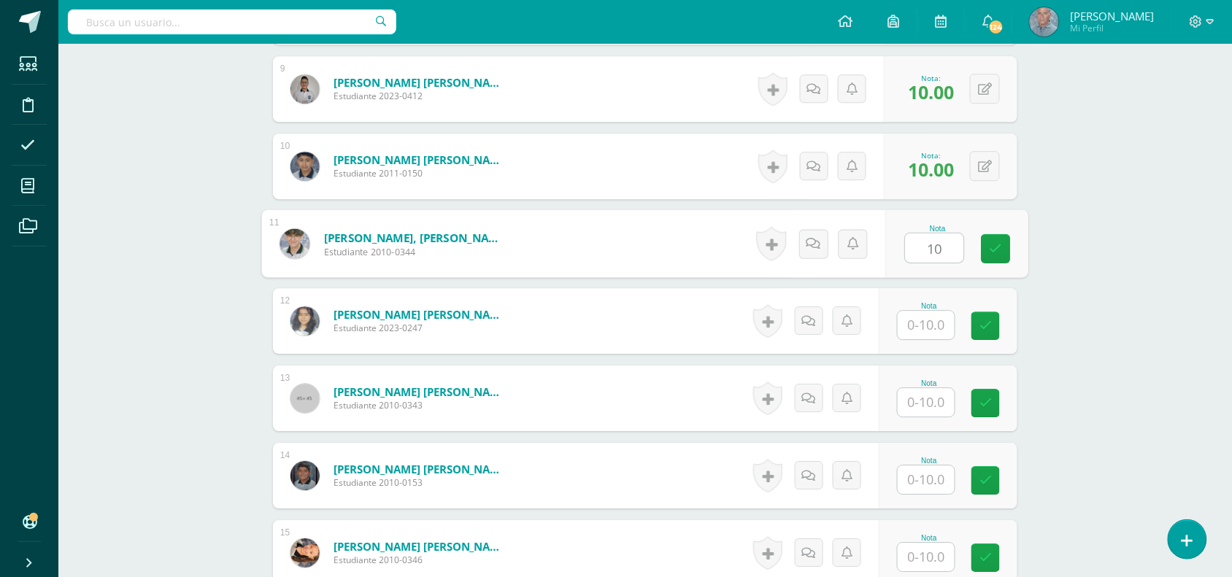
scroll to position [1129, 0]
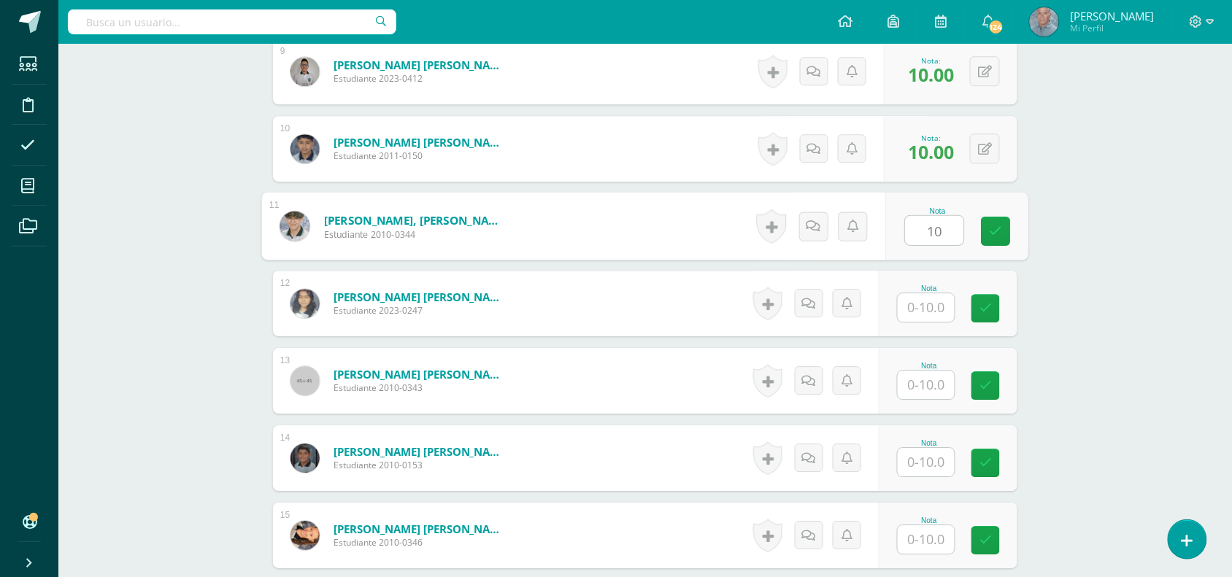
type input "10"
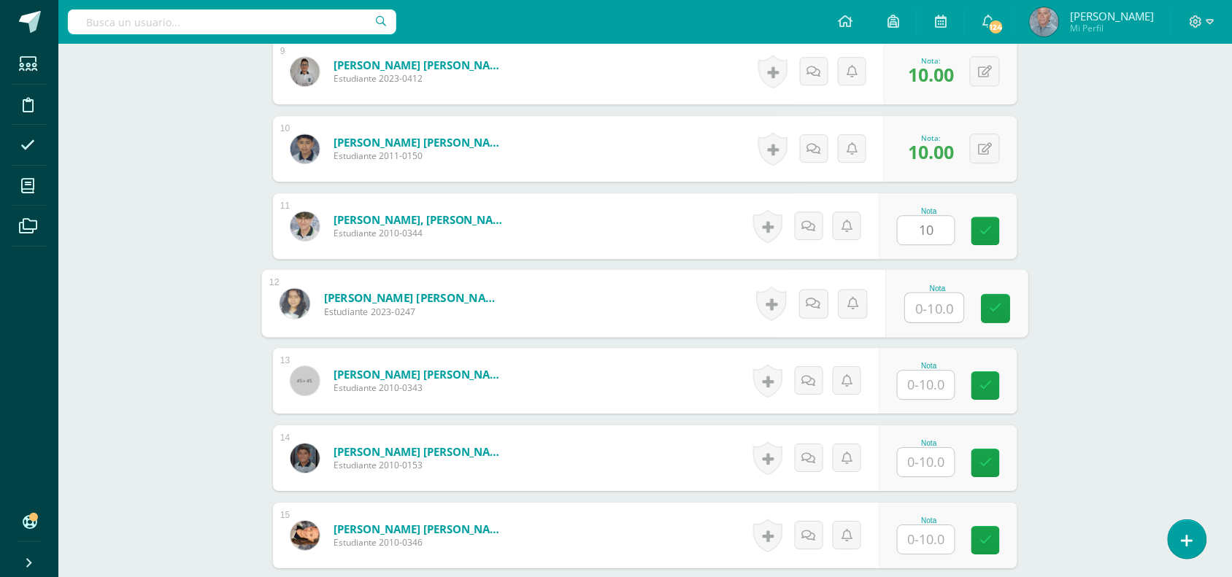
click at [913, 294] on input "text" at bounding box center [935, 307] width 58 height 29
type input "10"
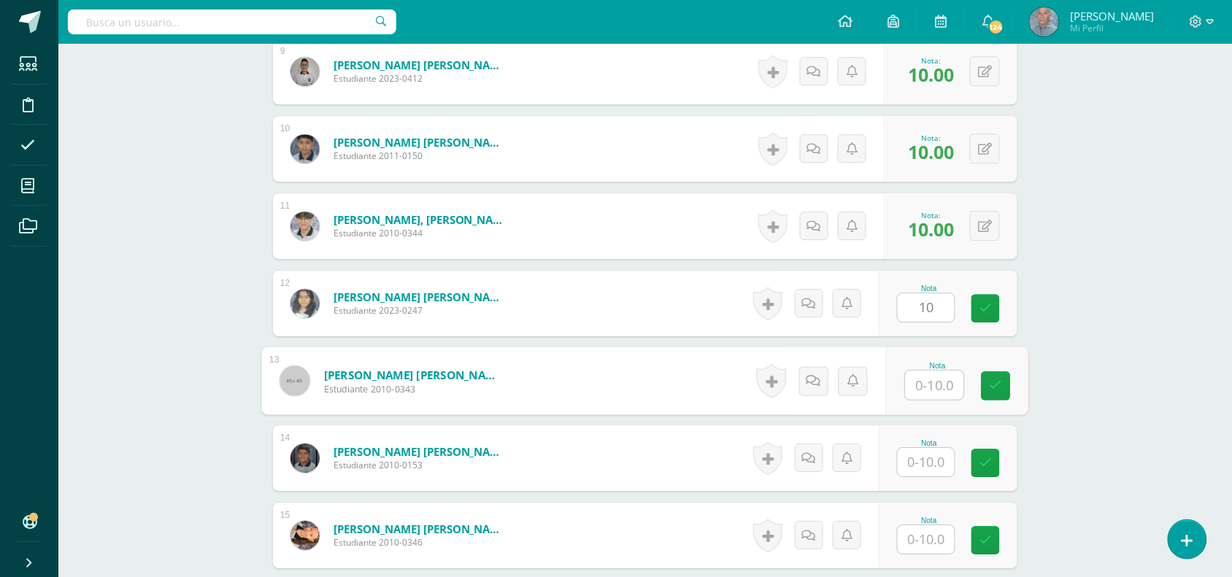
click at [910, 371] on input "text" at bounding box center [935, 385] width 58 height 29
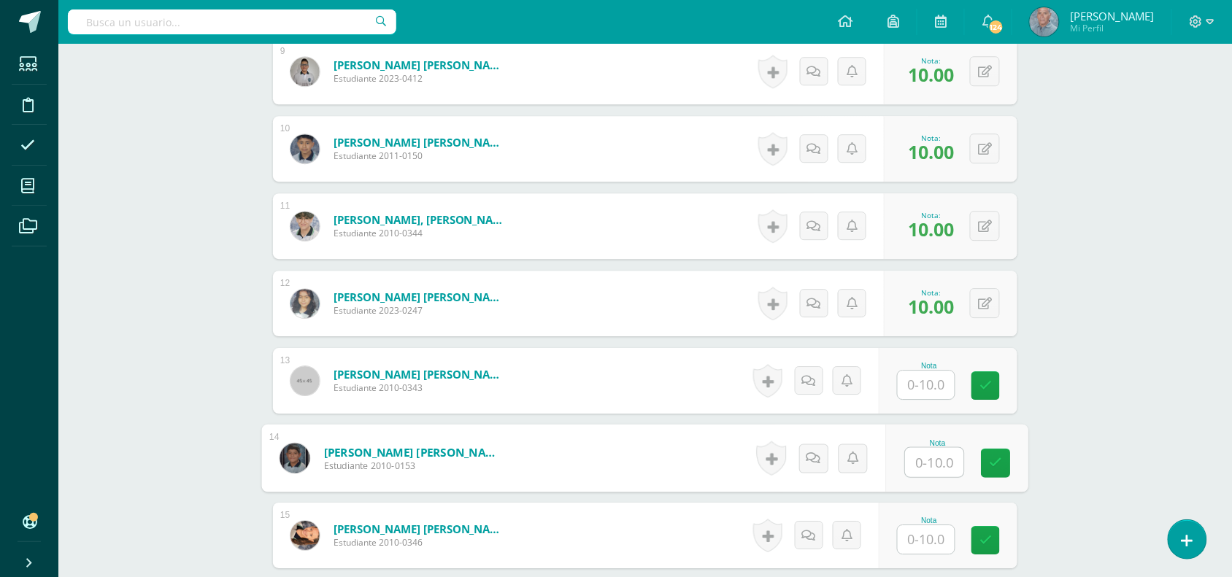
click at [918, 448] on input "text" at bounding box center [935, 462] width 58 height 29
type input "10"
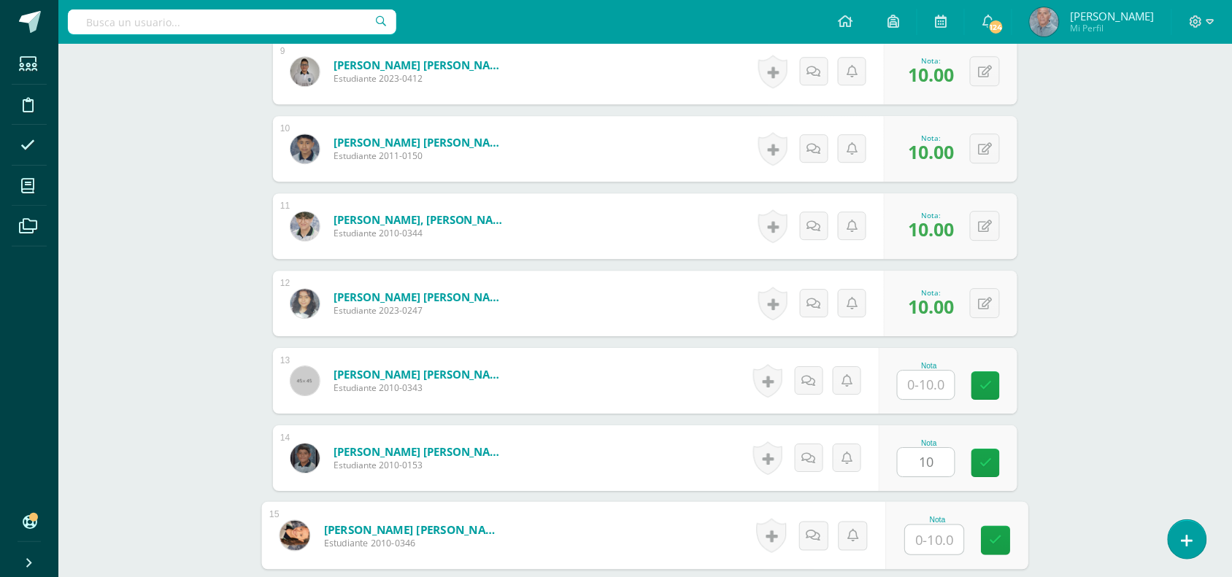
click at [915, 526] on input "text" at bounding box center [935, 540] width 58 height 29
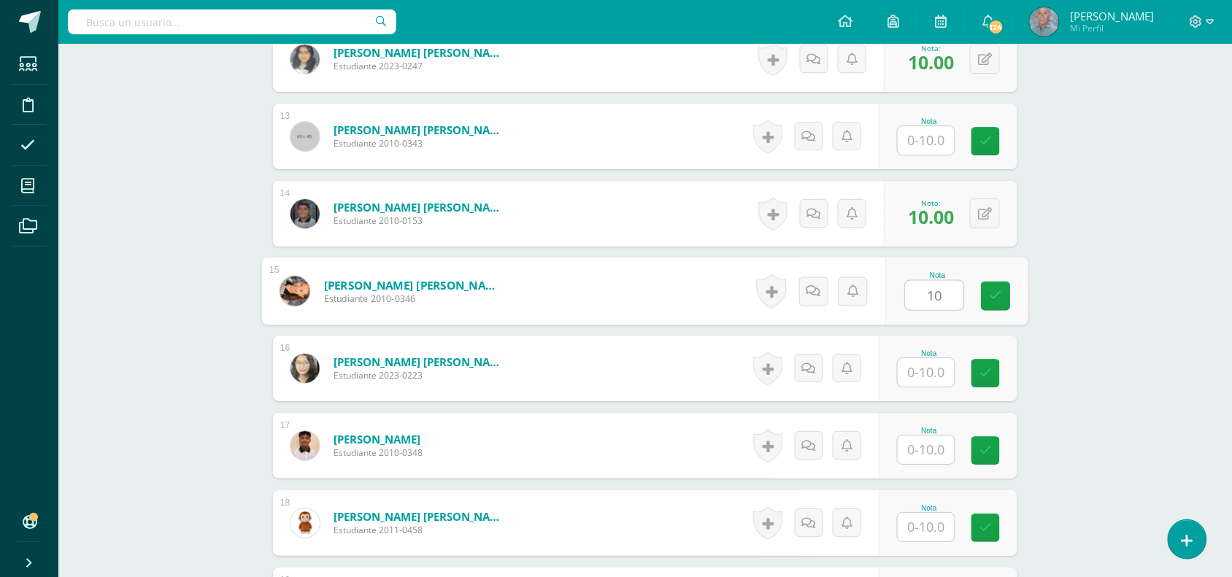
scroll to position [1385, 0]
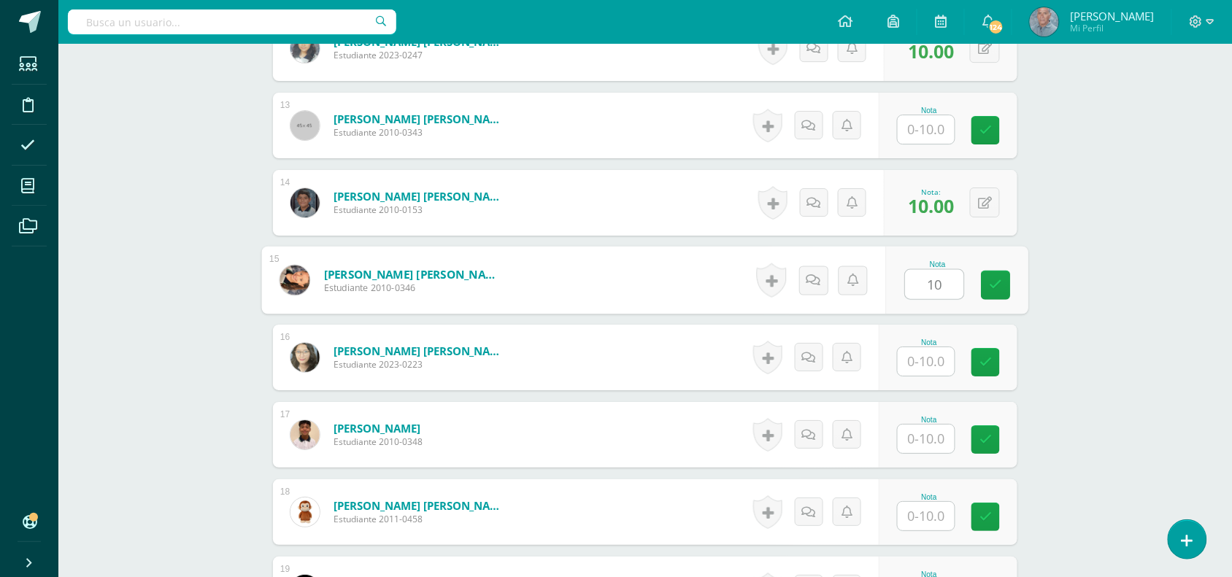
type input "10"
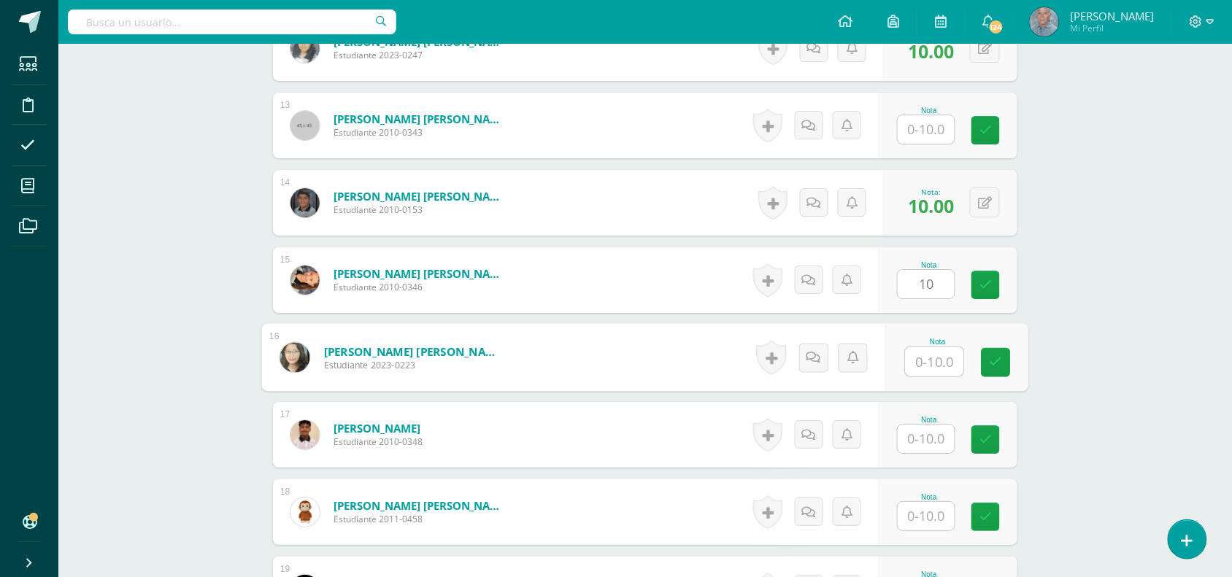
click at [911, 347] on input "text" at bounding box center [935, 361] width 58 height 29
type input "10"
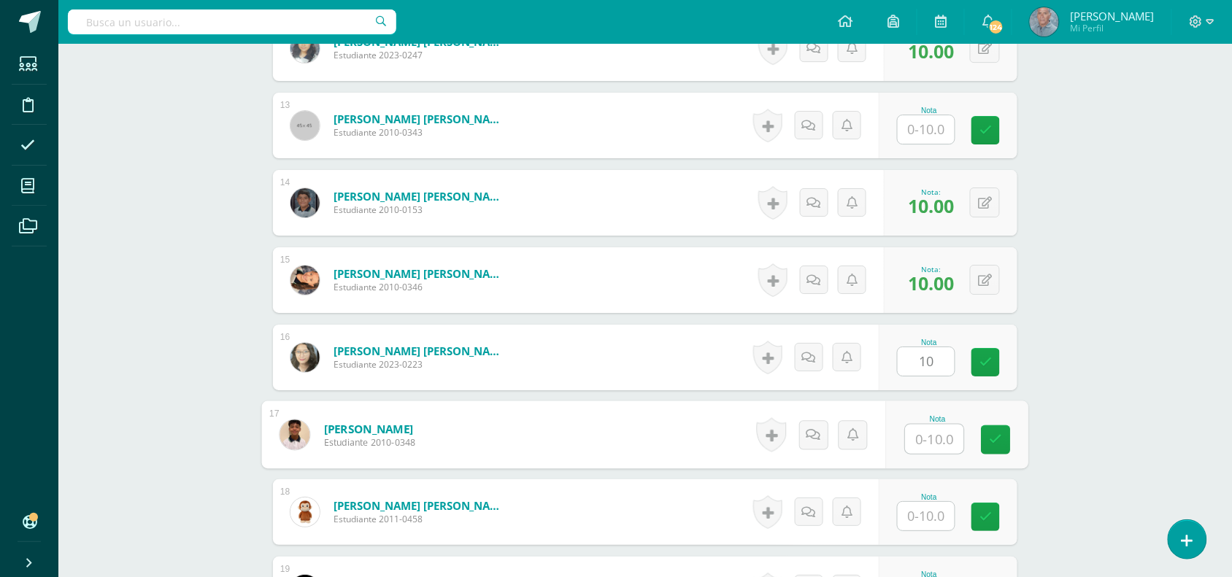
click at [907, 427] on input "text" at bounding box center [935, 439] width 58 height 29
type input "8"
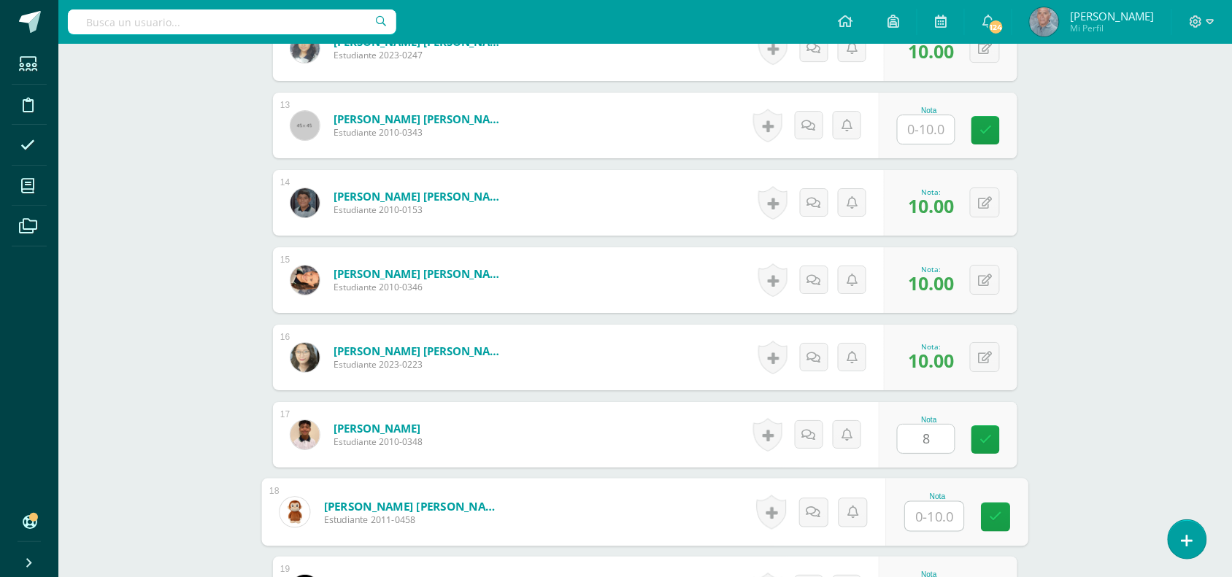
click at [921, 502] on input "text" at bounding box center [935, 516] width 58 height 29
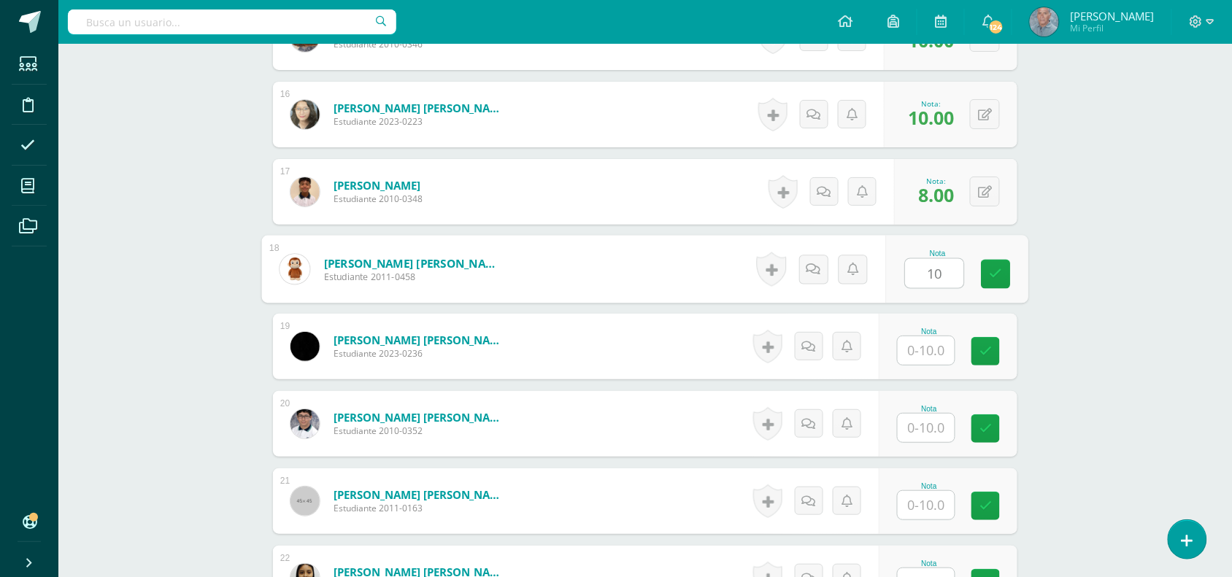
scroll to position [1640, 0]
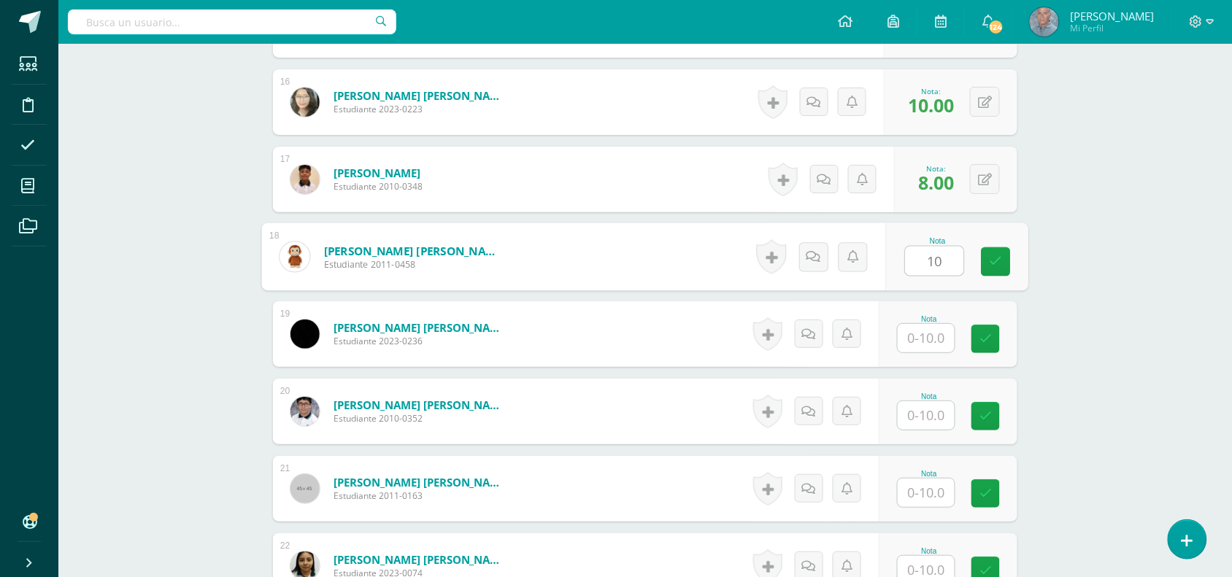
type input "10"
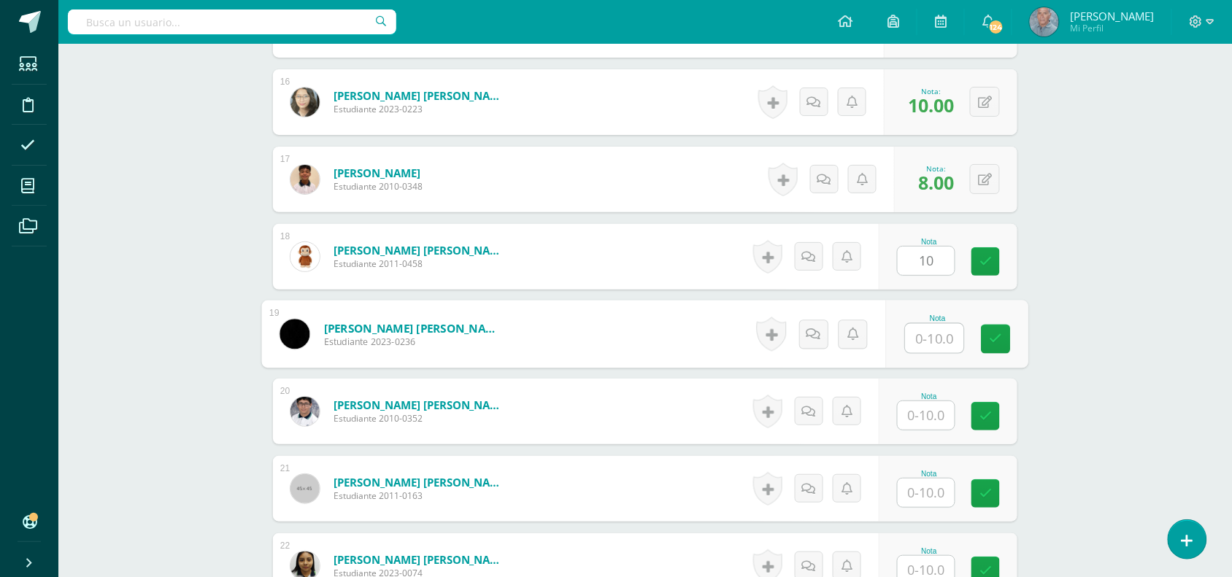
click at [920, 324] on input "text" at bounding box center [935, 338] width 58 height 29
type input "10"
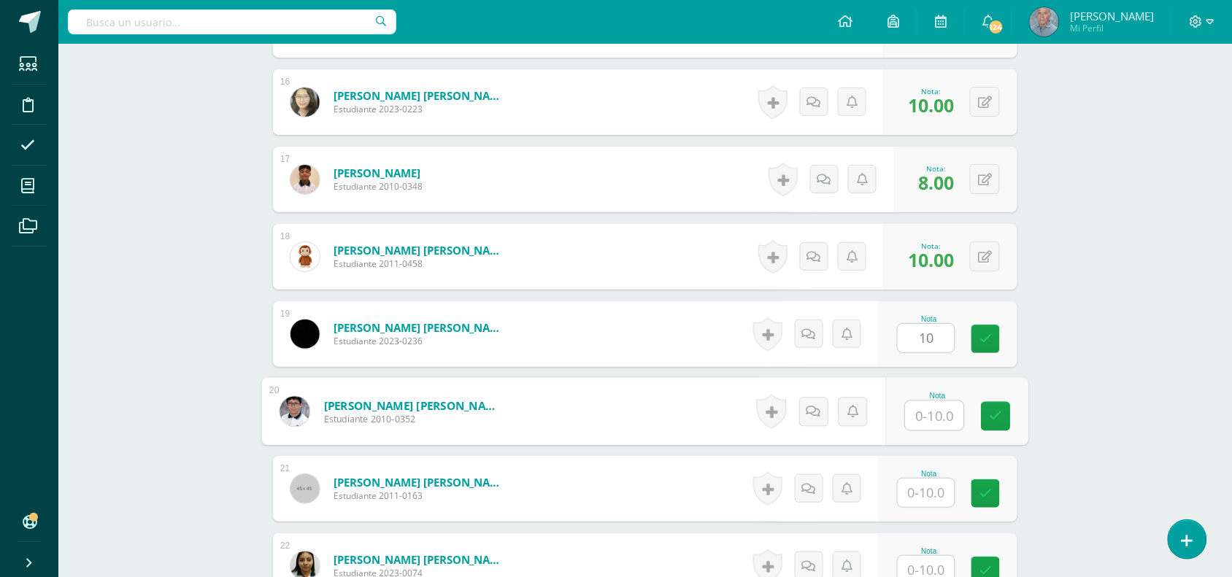
click at [913, 406] on input "text" at bounding box center [935, 415] width 58 height 29
type input "10"
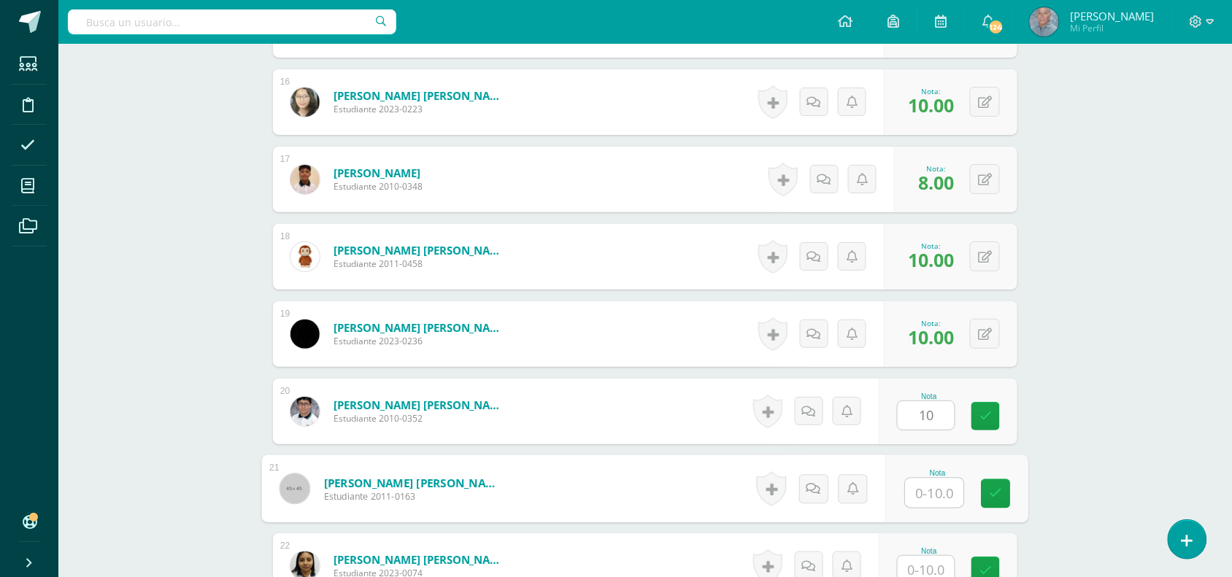
click at [911, 479] on input "text" at bounding box center [935, 493] width 58 height 29
type input "10"
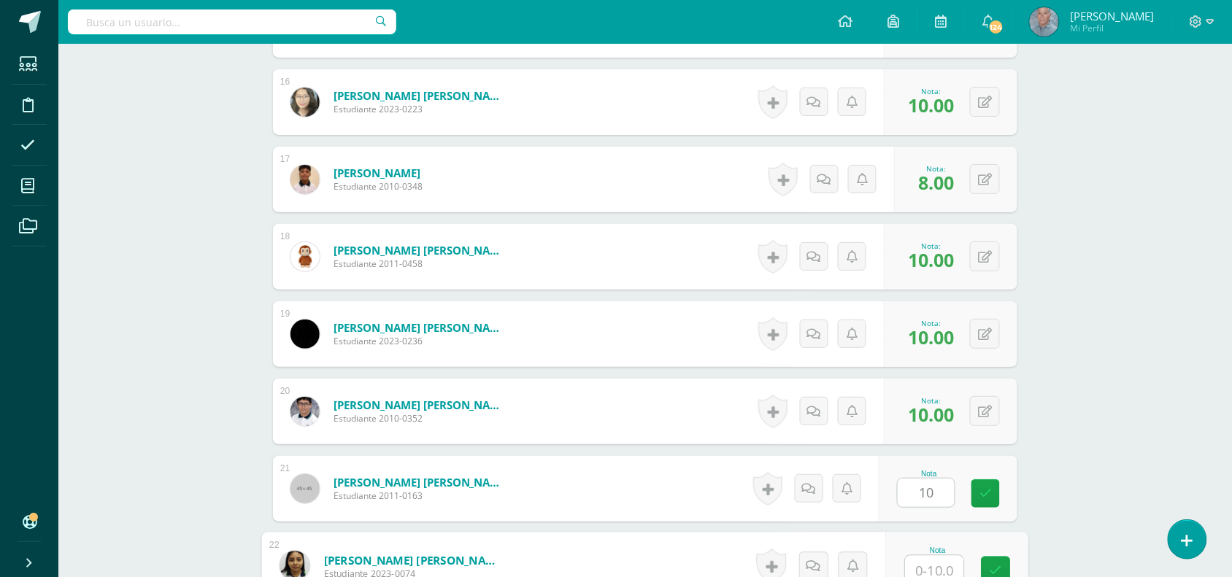
click at [910, 556] on input "text" at bounding box center [935, 570] width 58 height 29
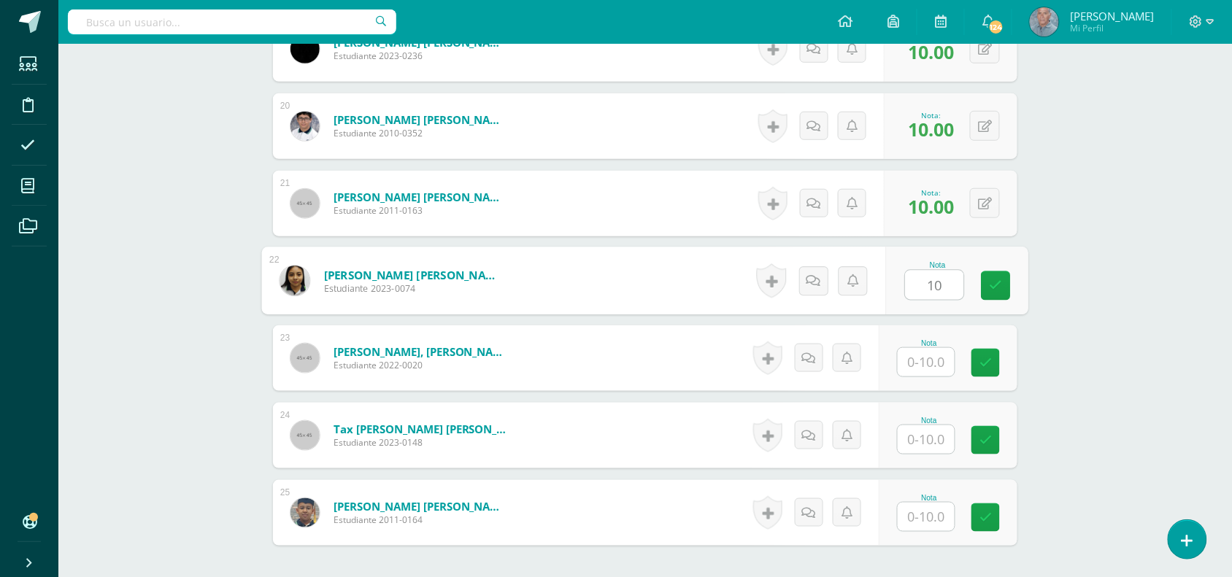
scroll to position [1932, 0]
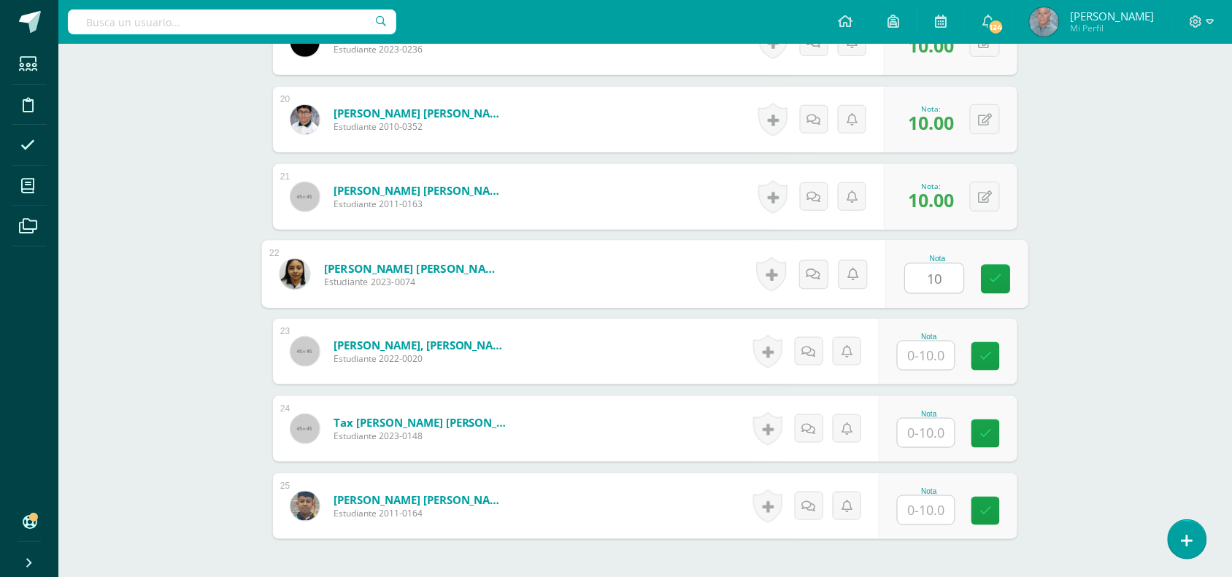
type input "10"
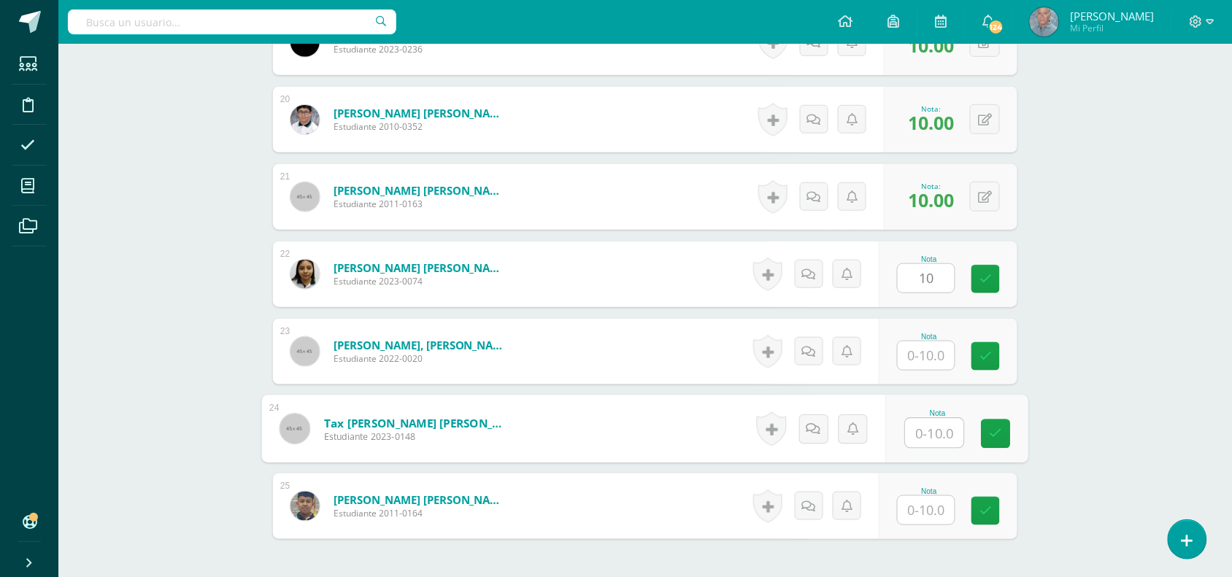
click at [912, 425] on input "text" at bounding box center [935, 433] width 58 height 29
type input "10"
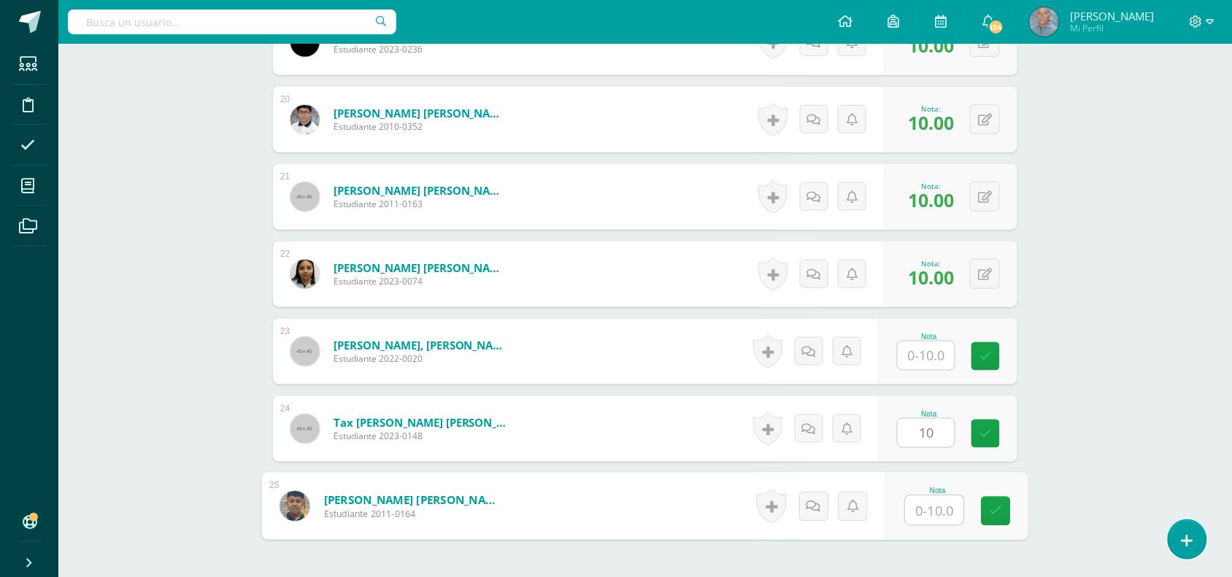
click at [915, 500] on input "text" at bounding box center [935, 510] width 58 height 29
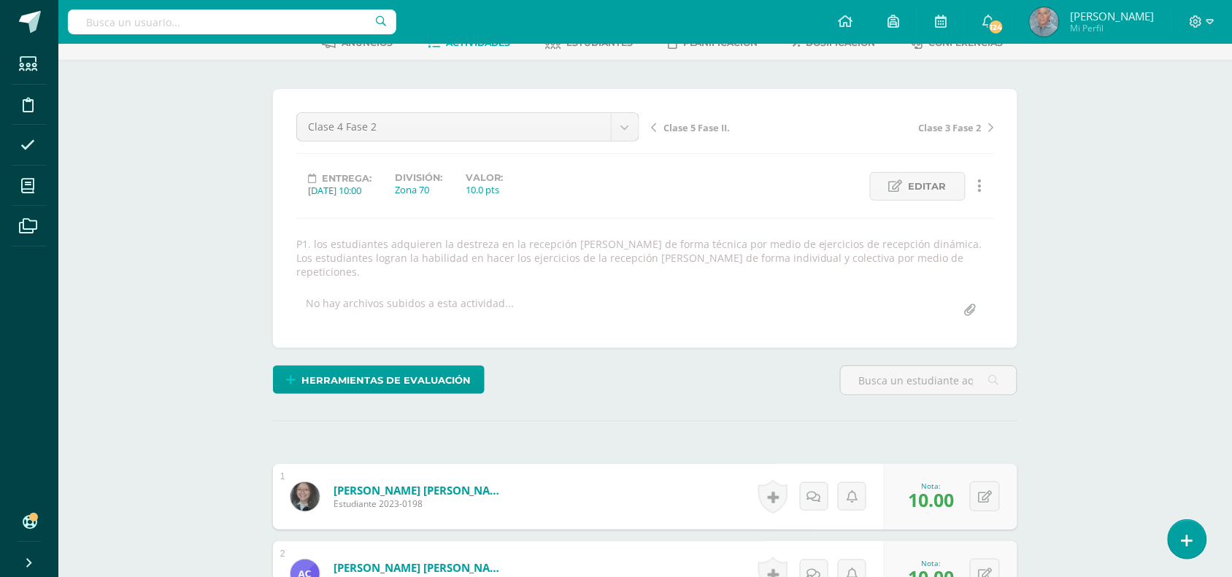
scroll to position [0, 0]
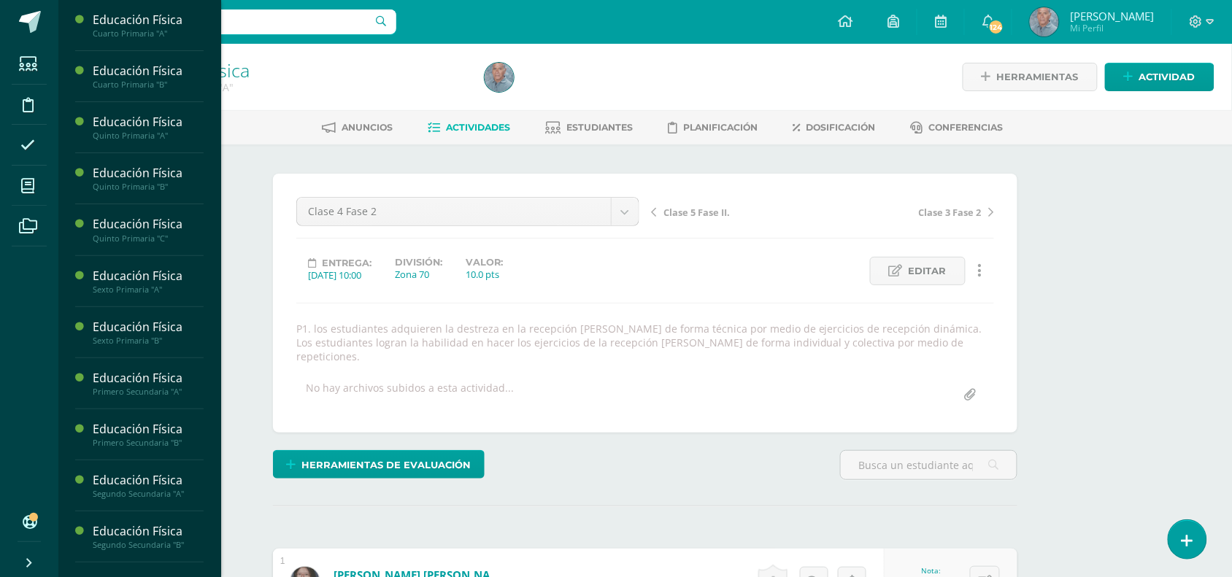
type input "10"
click at [209, 433] on div "Educación Física Cuarto Primaria "A" Actividades Estudiantes Planificación Dosi…" at bounding box center [140, 288] width 164 height 577
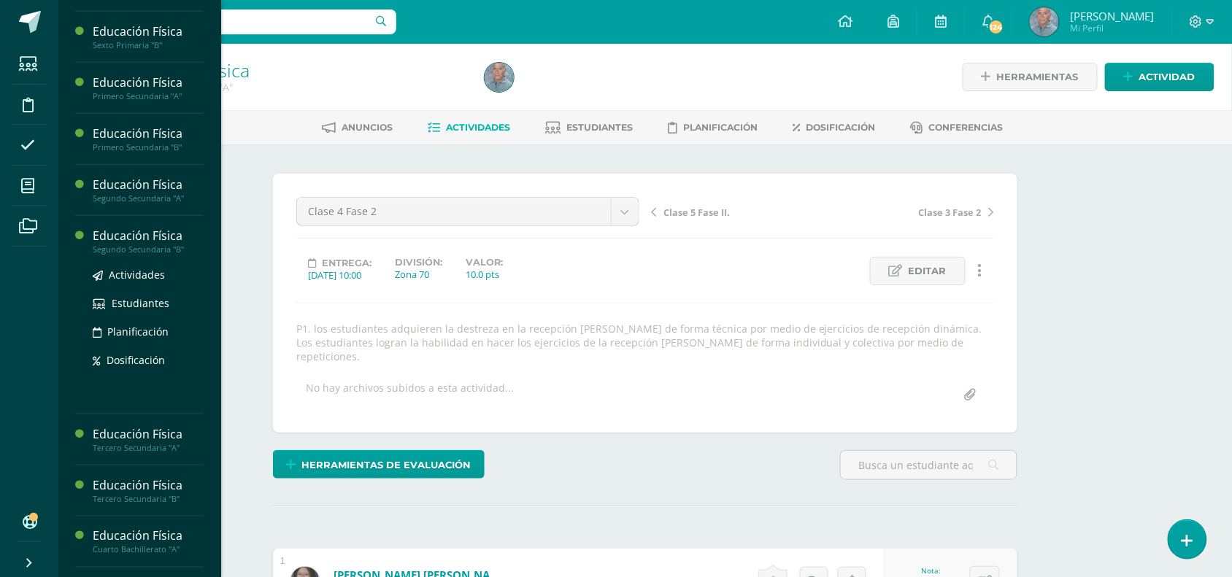
click at [144, 249] on div "Segundo Secundaria "B"" at bounding box center [148, 250] width 111 height 10
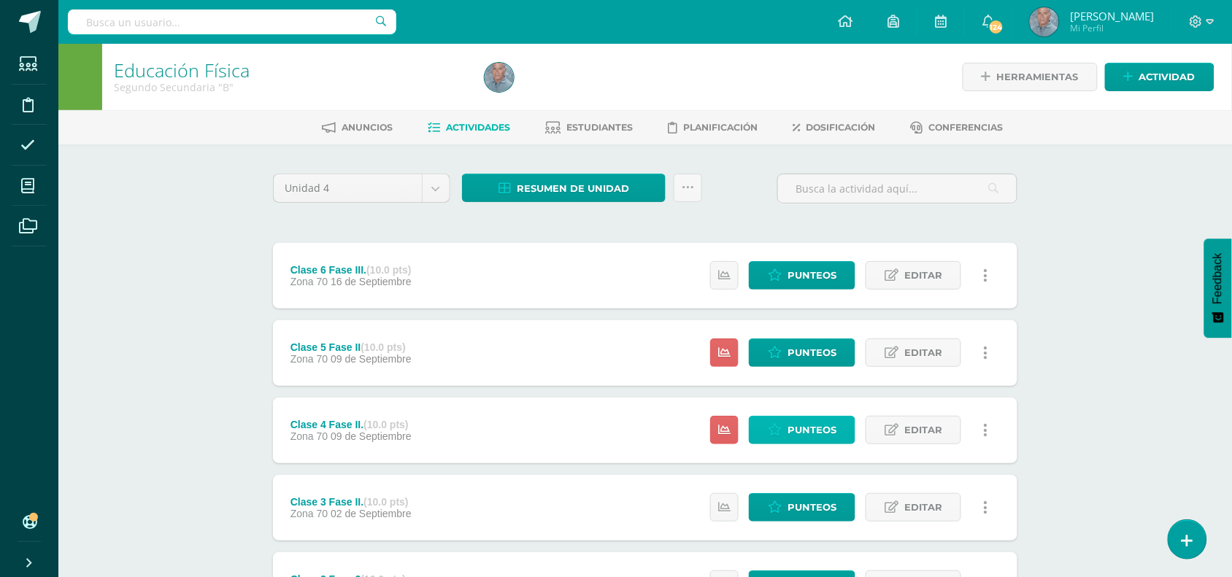
click at [781, 428] on icon at bounding box center [775, 430] width 14 height 12
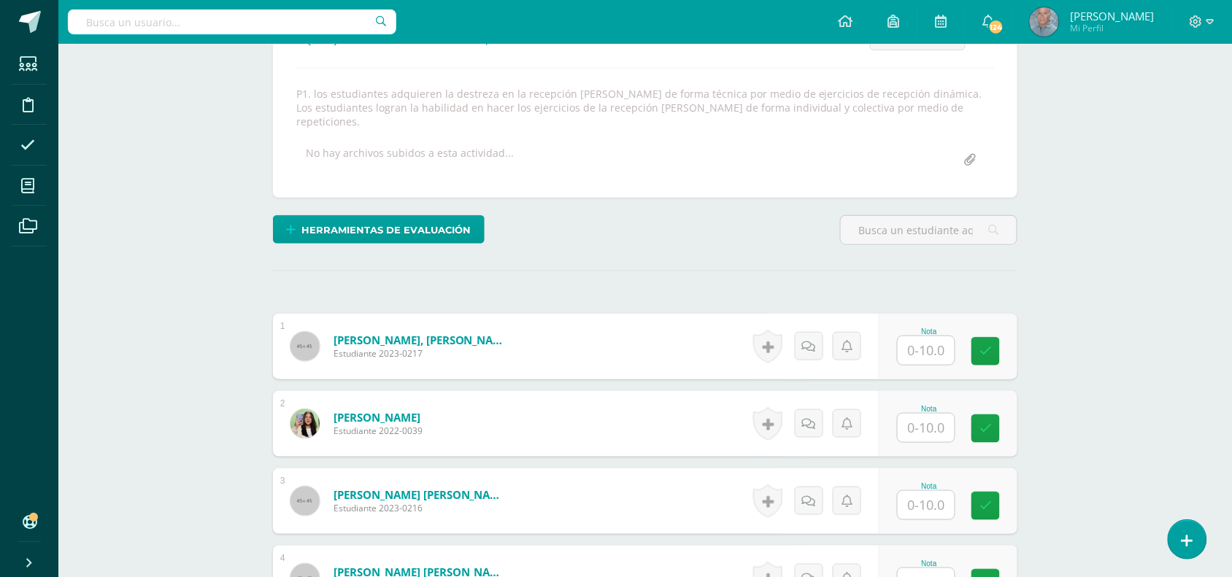
scroll to position [256, 0]
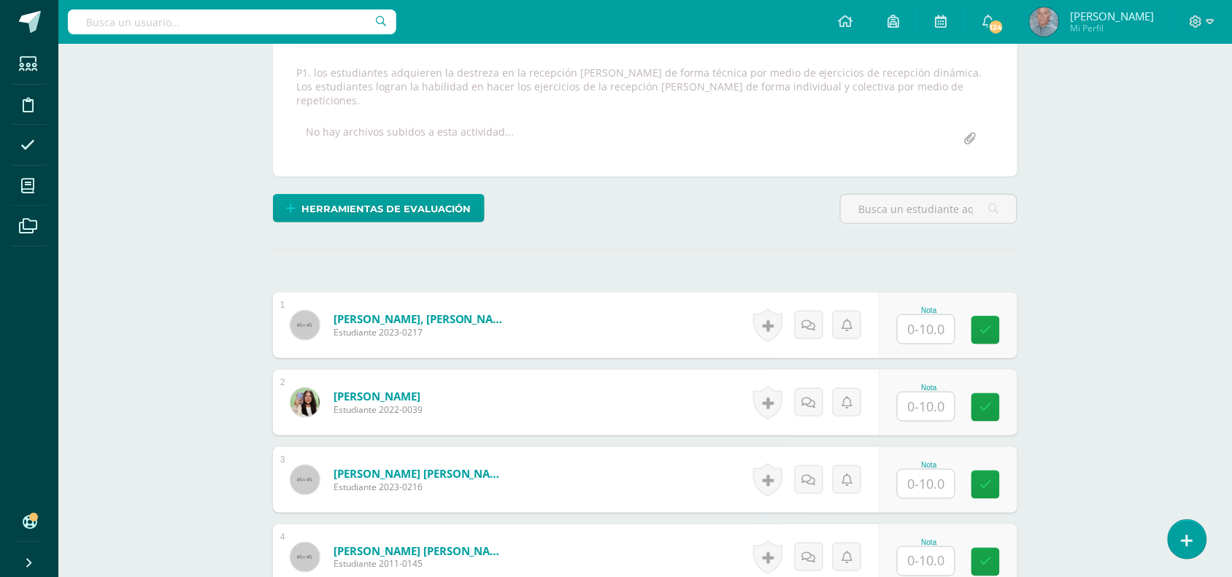
click at [916, 321] on input "text" at bounding box center [926, 329] width 57 height 28
type input "10"
click at [913, 392] on input "text" at bounding box center [935, 406] width 58 height 29
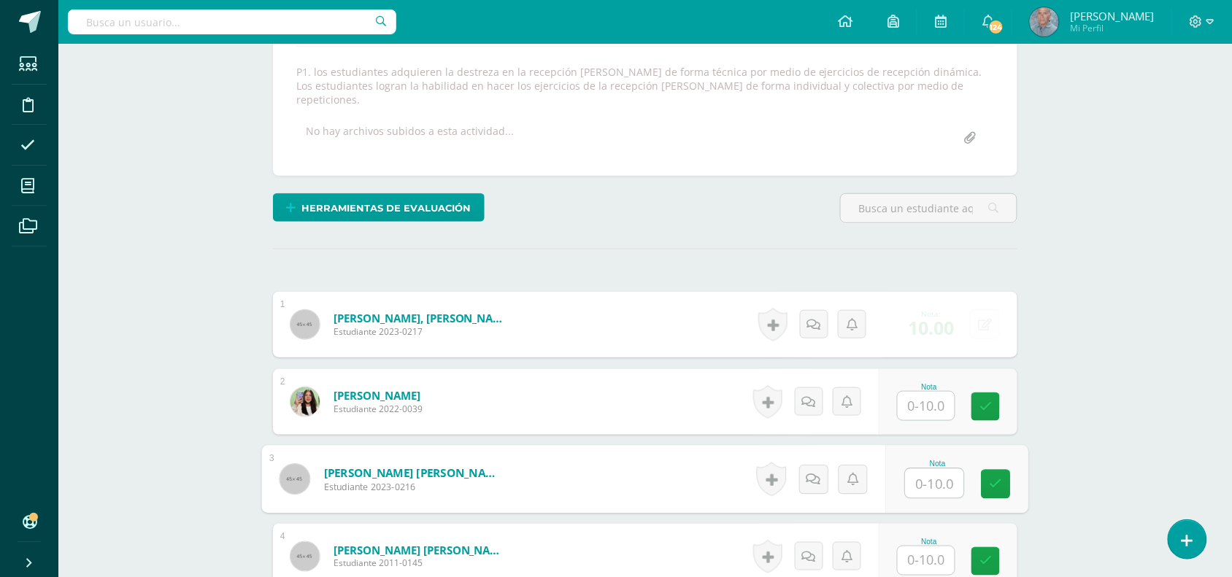
click at [913, 469] on input "text" at bounding box center [935, 483] width 58 height 29
type input "10"
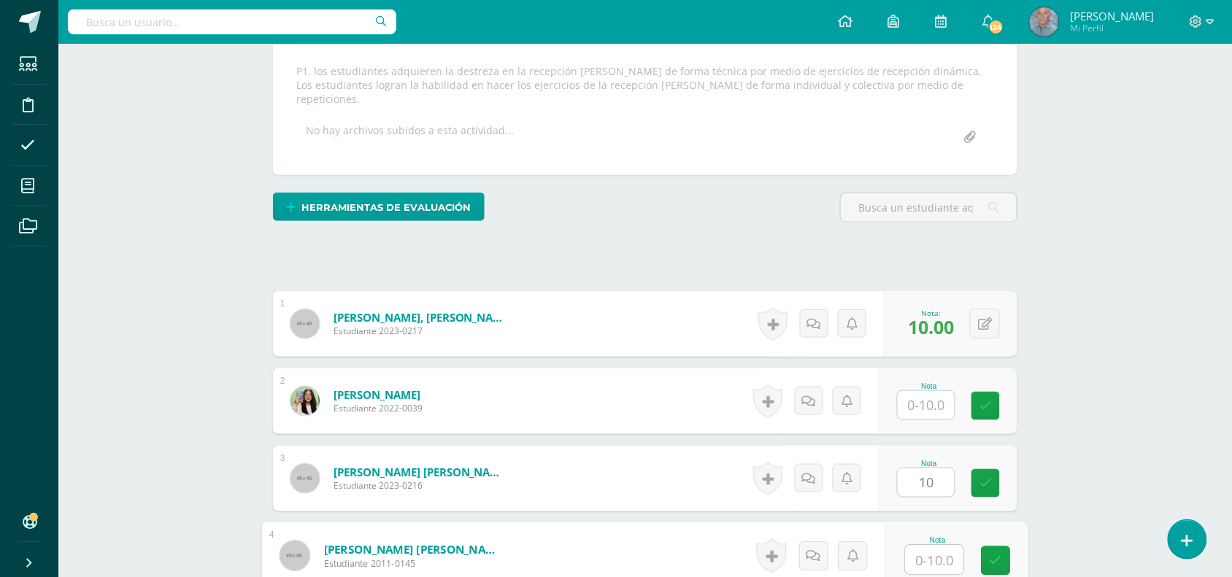
click at [915, 549] on input "text" at bounding box center [935, 560] width 58 height 29
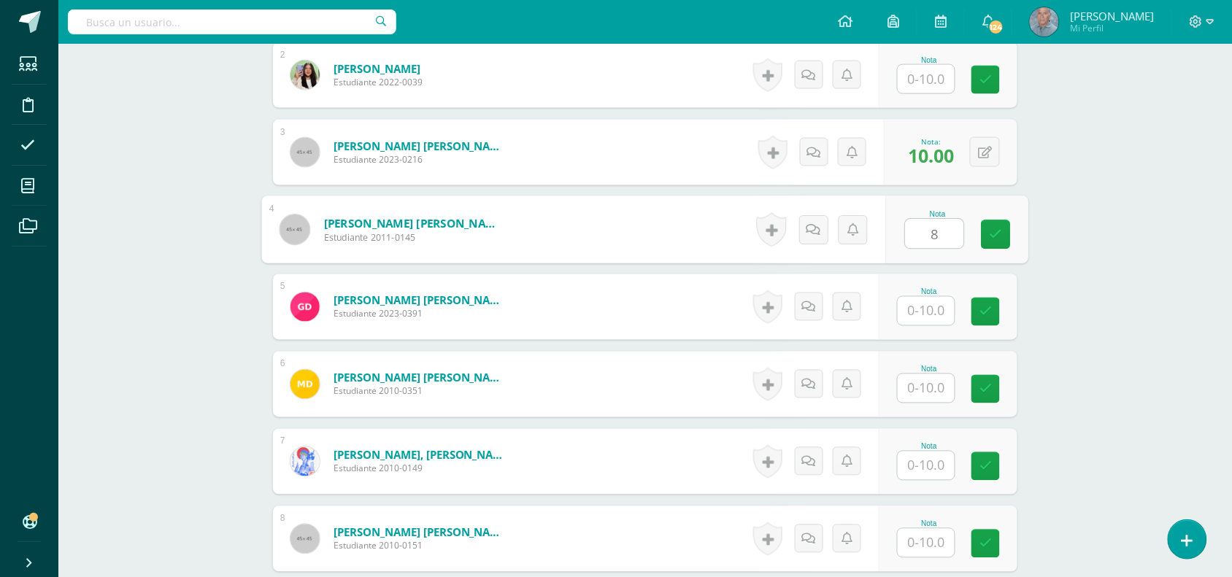
scroll to position [586, 0]
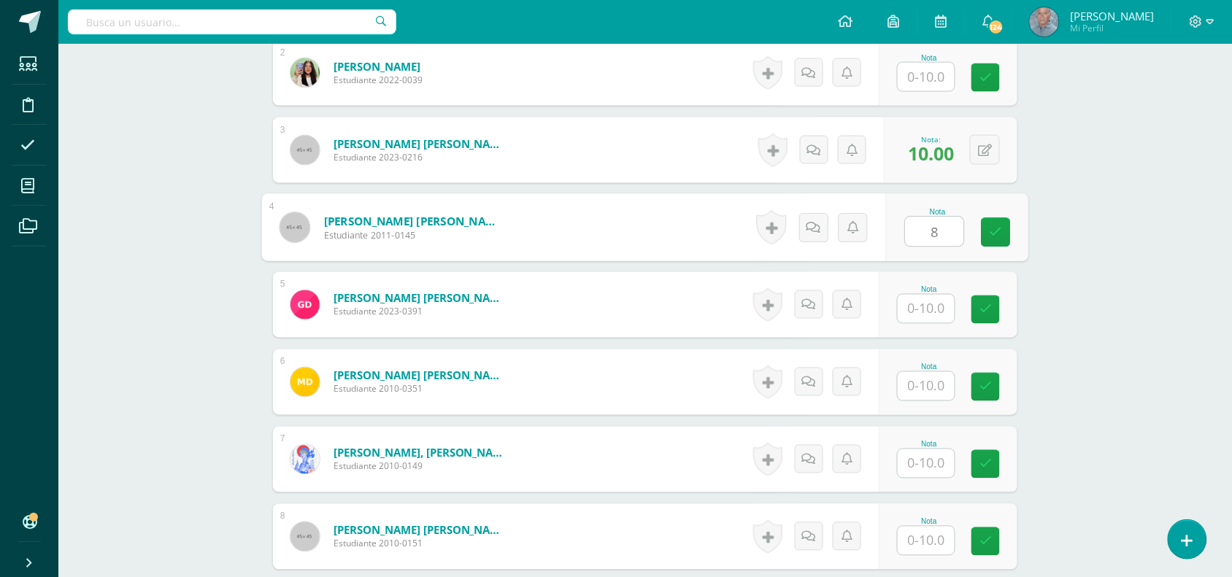
type input "8"
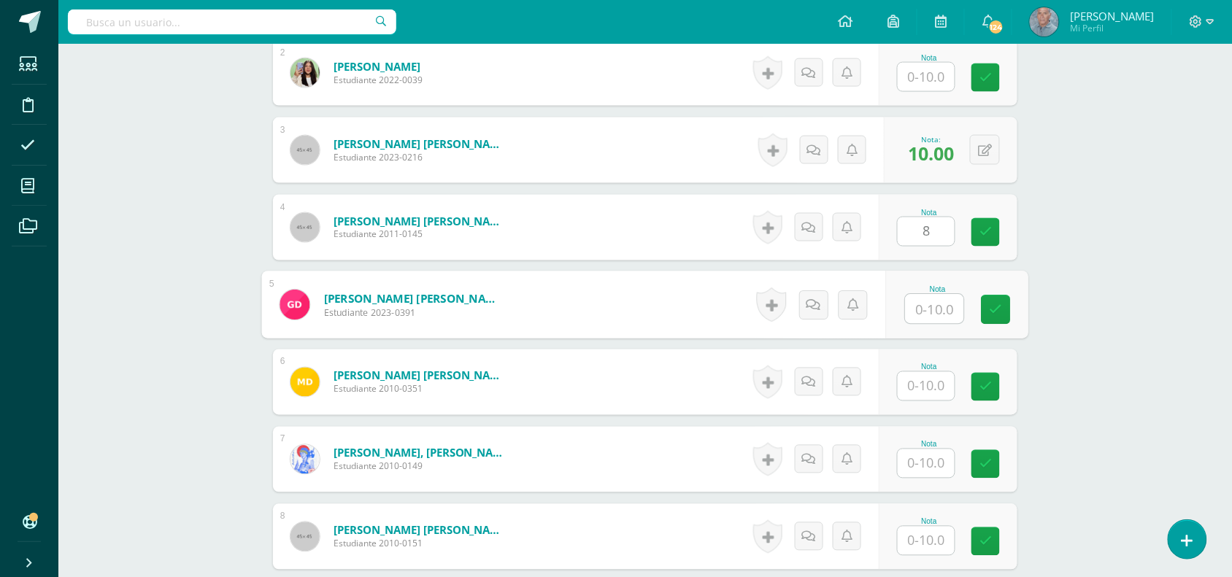
click at [914, 295] on input "text" at bounding box center [935, 309] width 58 height 29
type input "8"
click at [926, 372] on input "text" at bounding box center [926, 386] width 57 height 28
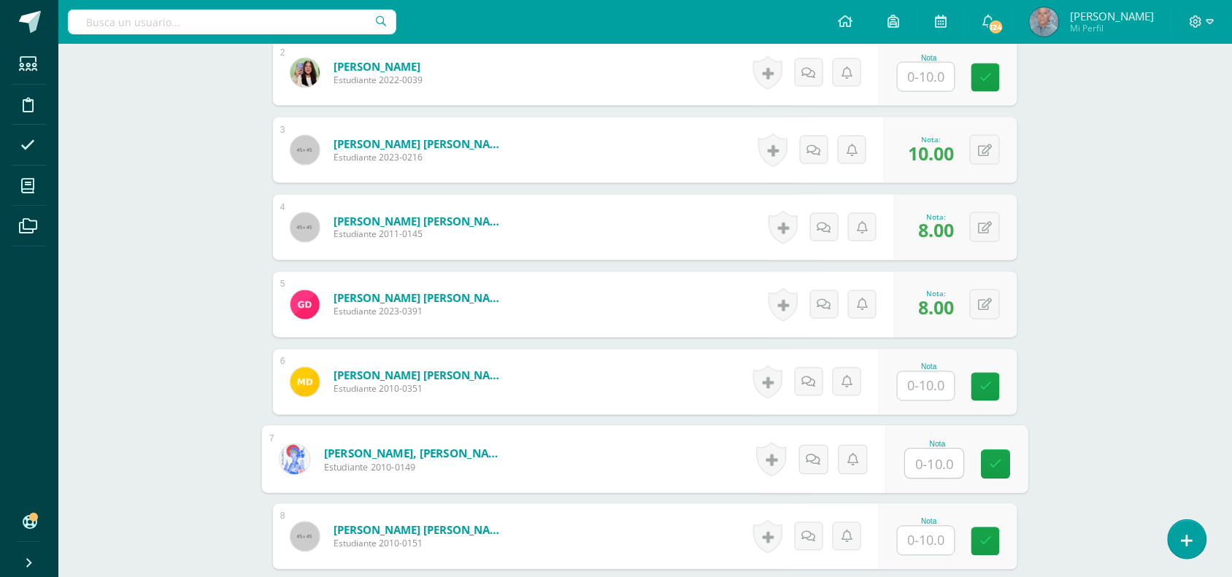
click at [918, 456] on input "text" at bounding box center [935, 464] width 58 height 29
type input "10"
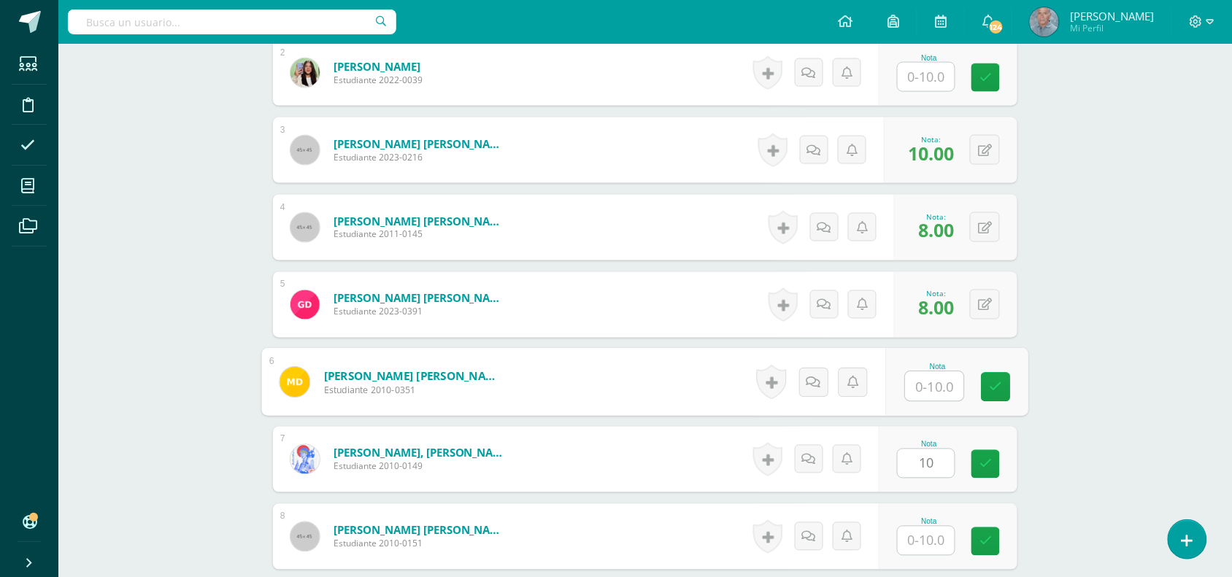
click at [942, 372] on input "text" at bounding box center [935, 386] width 58 height 29
type input "9"
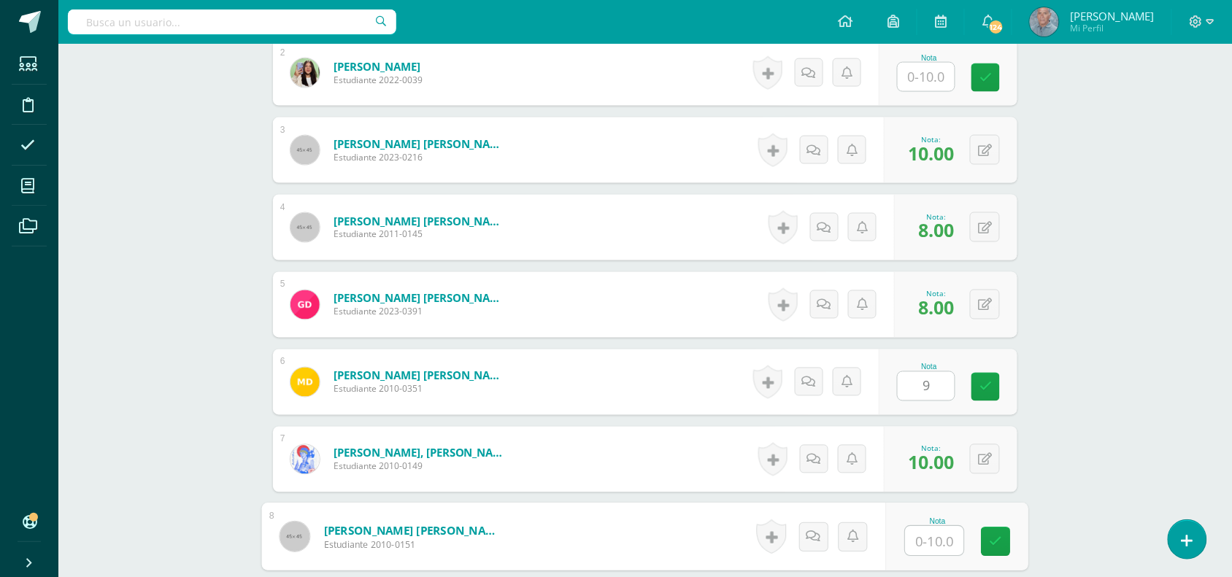
click at [924, 527] on input "text" at bounding box center [935, 541] width 58 height 29
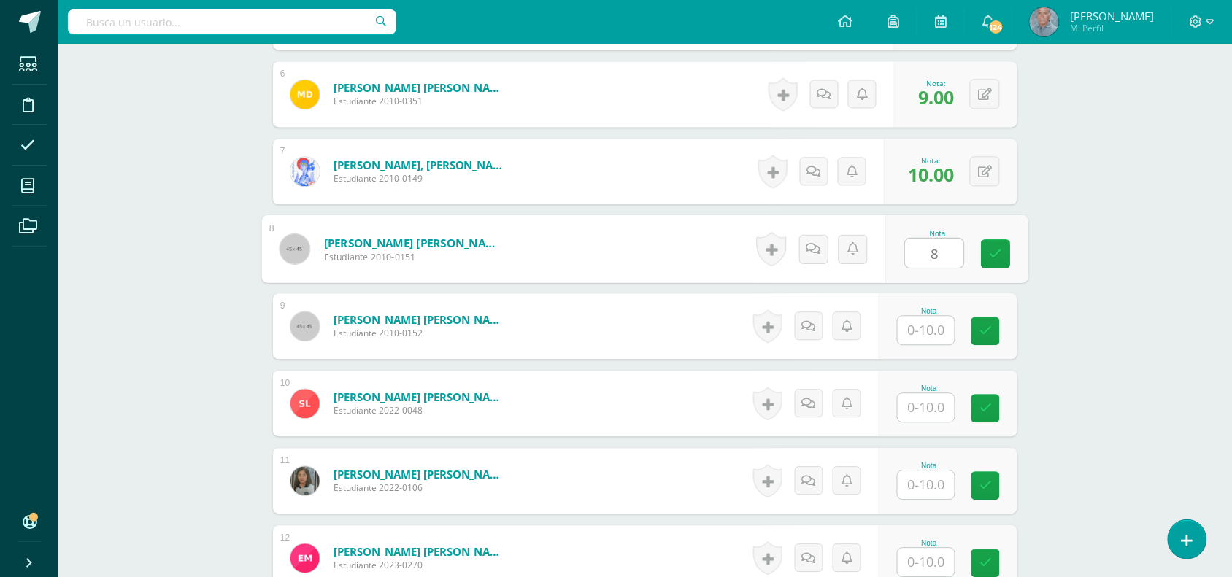
scroll to position [915, 0]
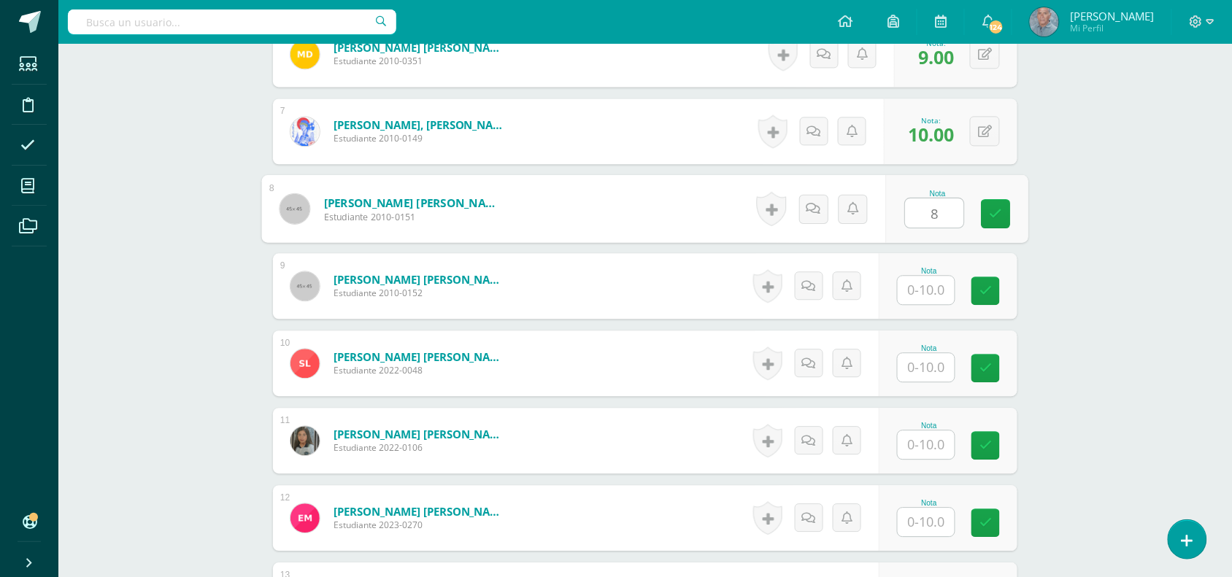
type input "8"
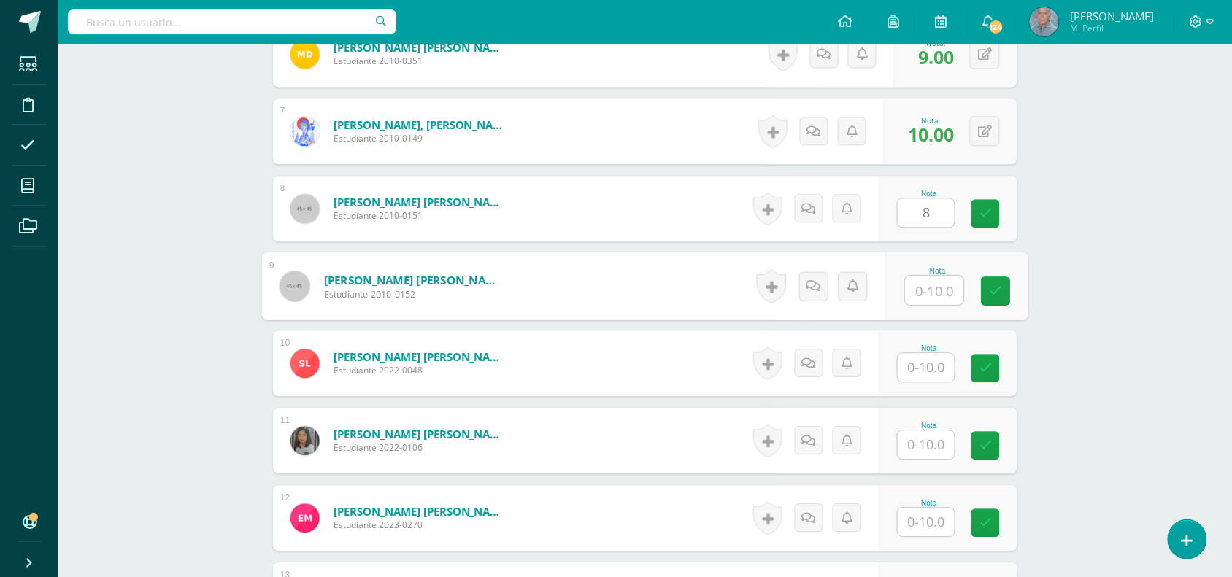
click at [920, 279] on input "text" at bounding box center [935, 290] width 58 height 29
type input "10"
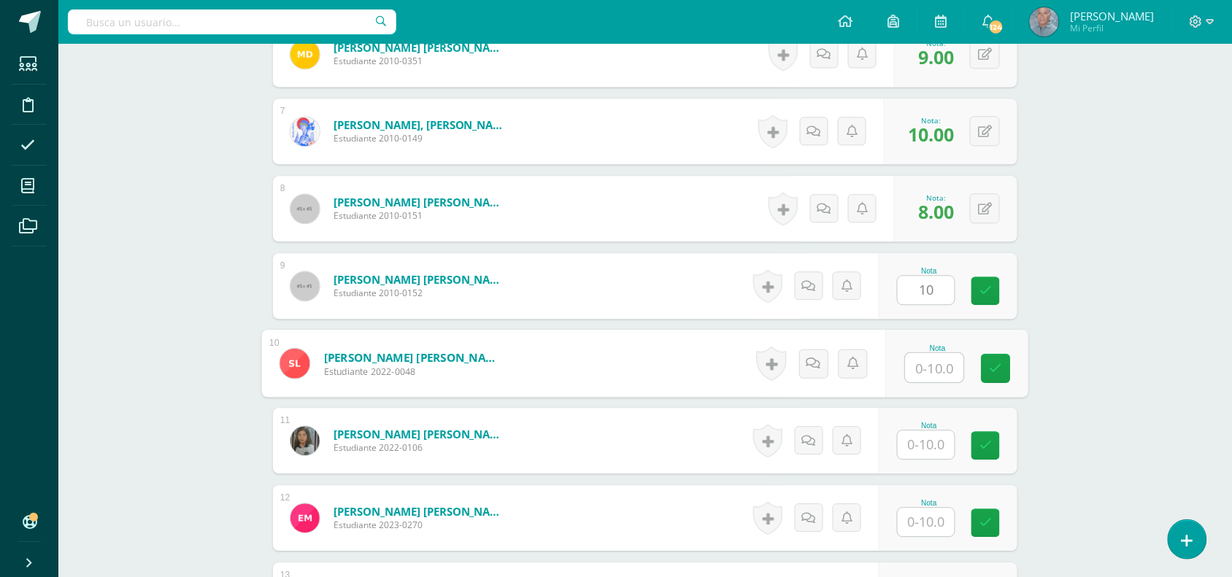
click at [917, 355] on input "text" at bounding box center [935, 367] width 58 height 29
type input "9"
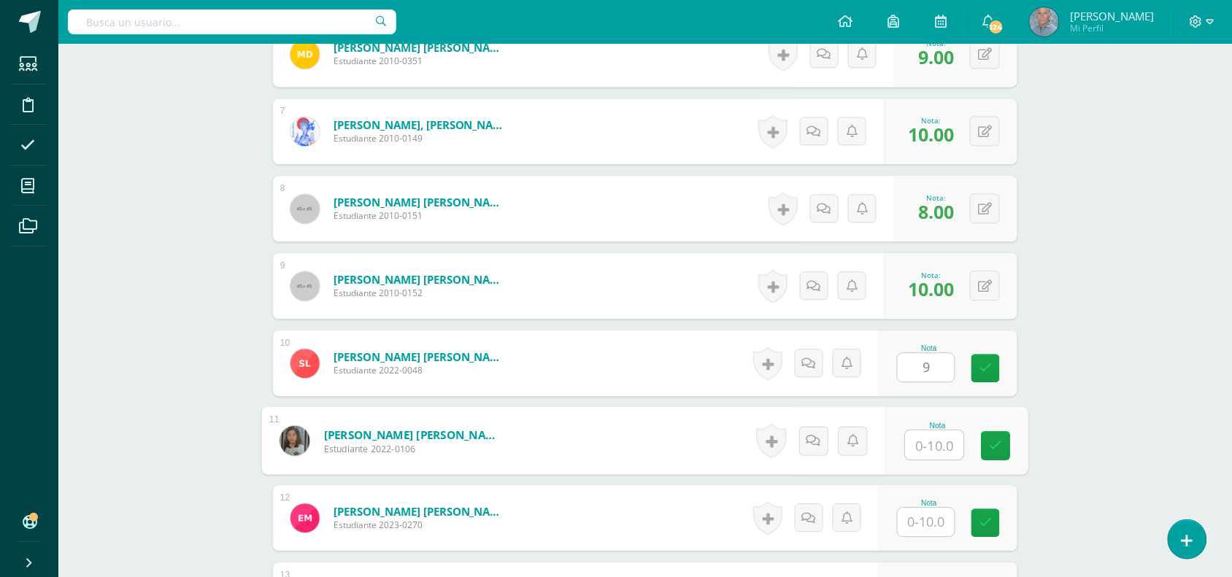
click at [925, 432] on input "text" at bounding box center [935, 445] width 58 height 29
type input "8"
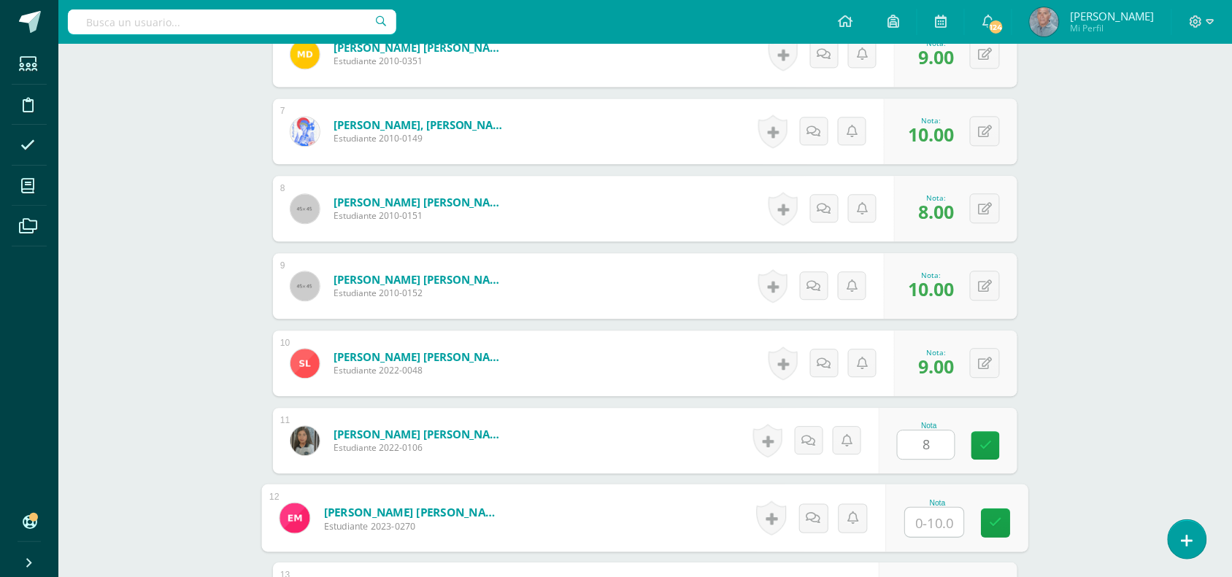
click at [918, 512] on input "text" at bounding box center [935, 522] width 58 height 29
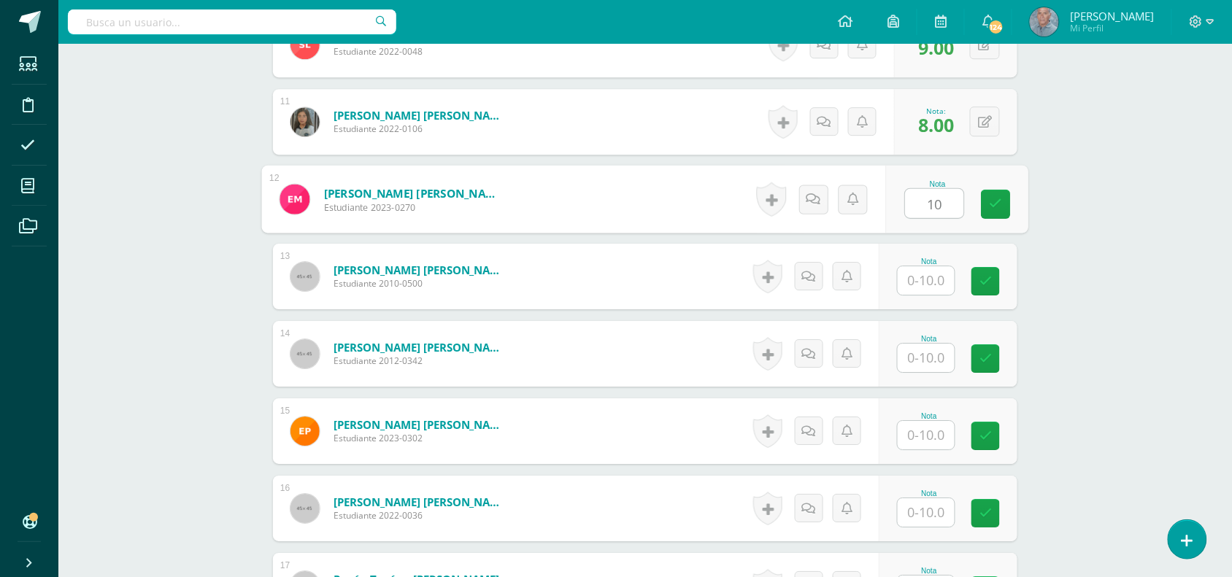
scroll to position [1243, 0]
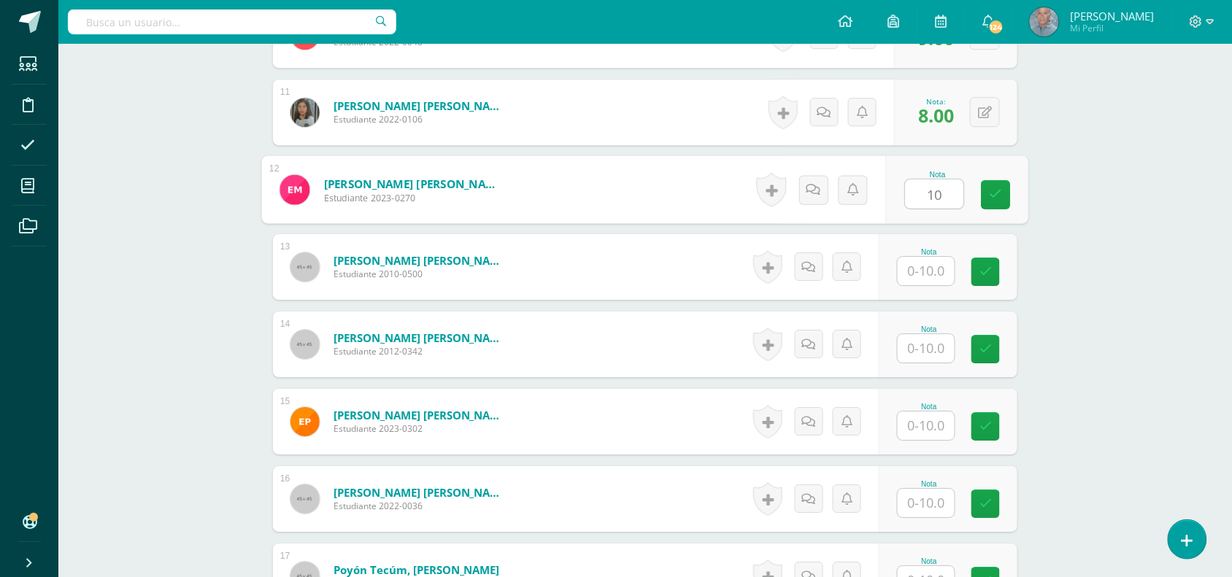
type input "10"
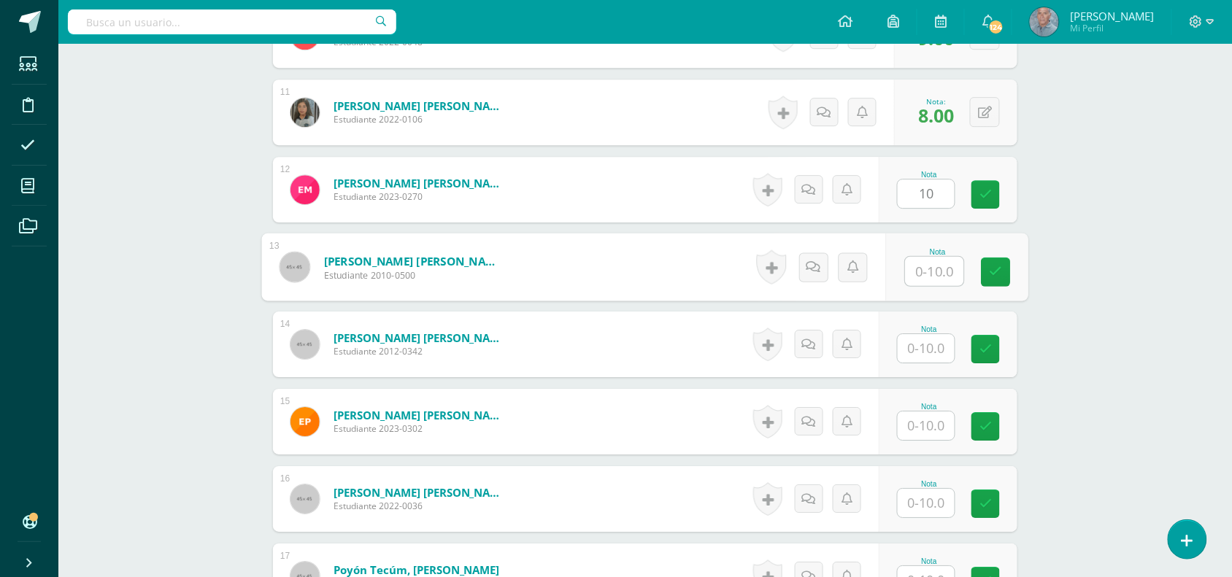
click at [920, 261] on input "text" at bounding box center [935, 271] width 58 height 29
type input "8"
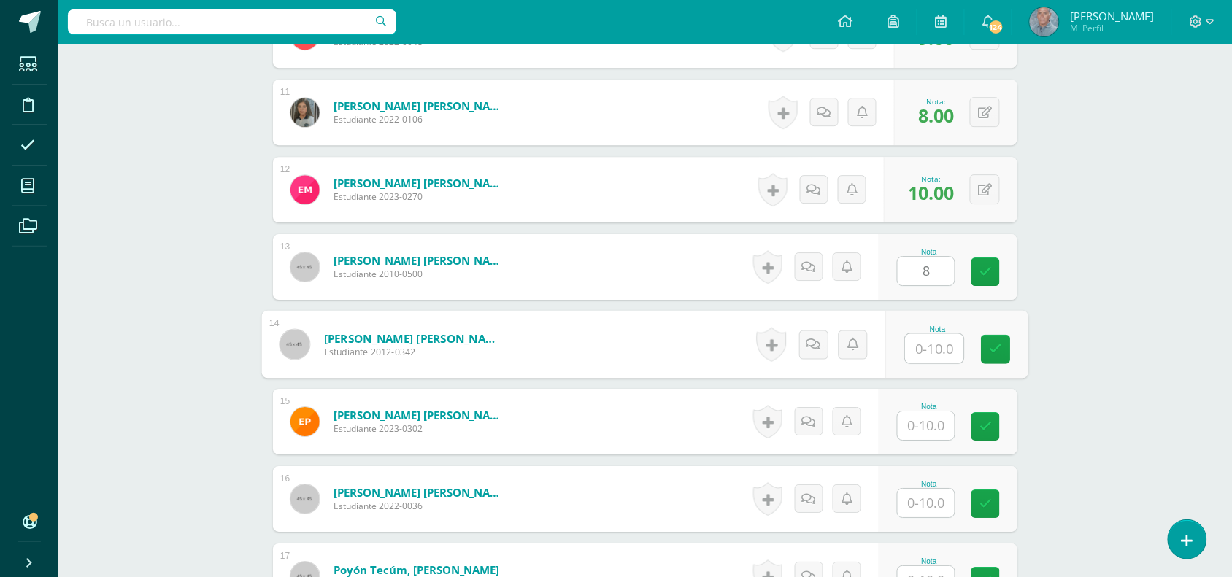
click at [914, 334] on input "text" at bounding box center [935, 348] width 58 height 29
type input "9"
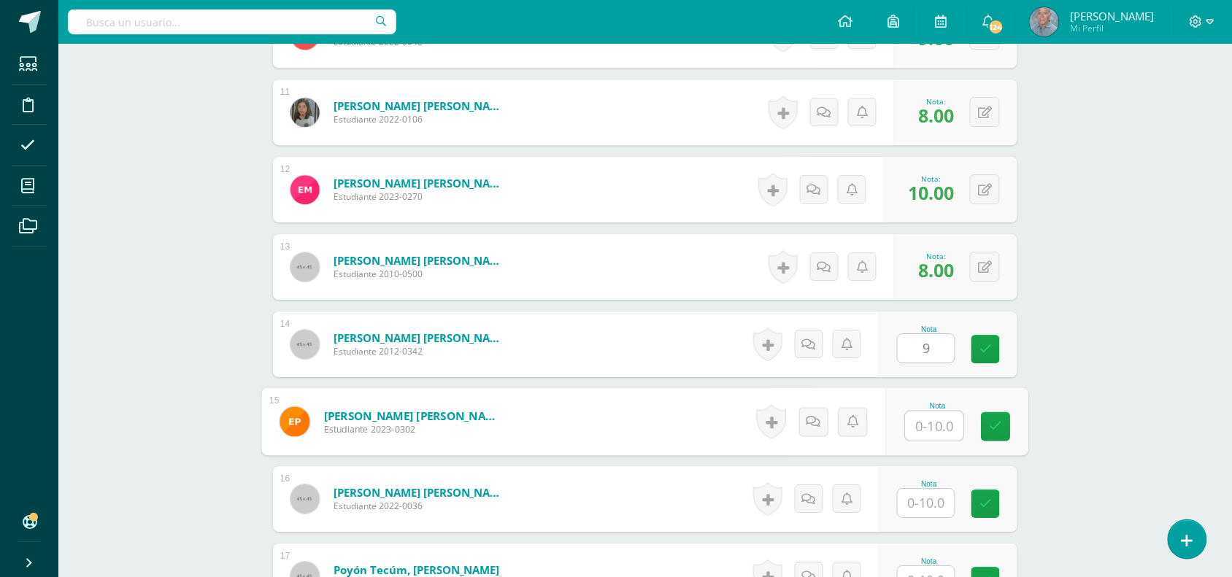
click at [913, 413] on input "text" at bounding box center [935, 426] width 58 height 29
type input "9"
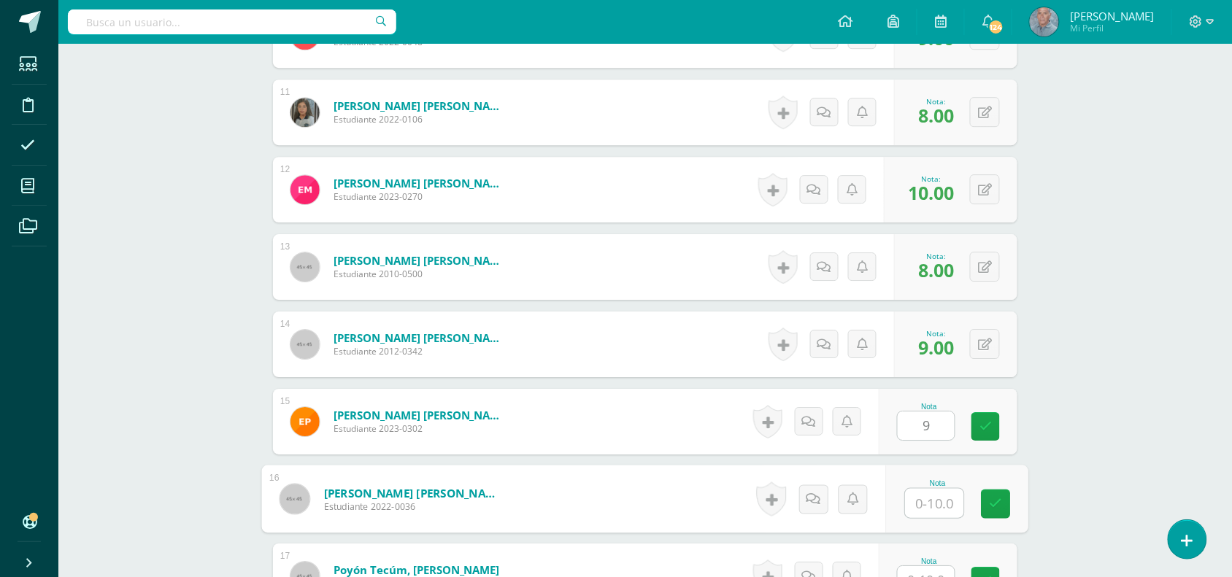
click at [914, 491] on input "text" at bounding box center [935, 503] width 58 height 29
type input "9"
click at [922, 566] on input "text" at bounding box center [935, 580] width 58 height 29
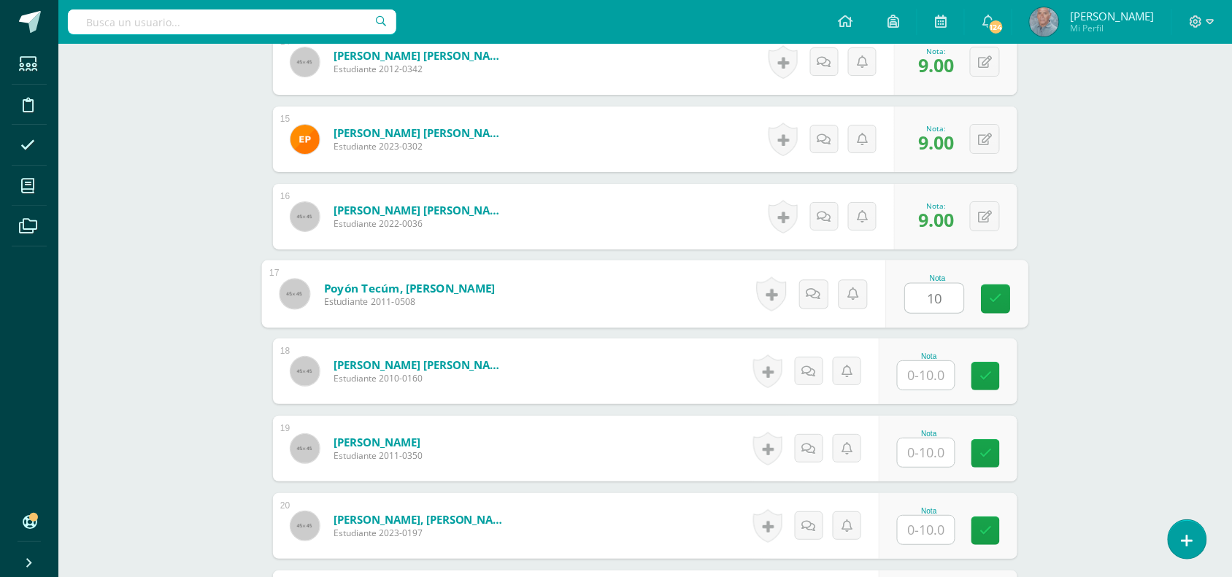
scroll to position [1535, 0]
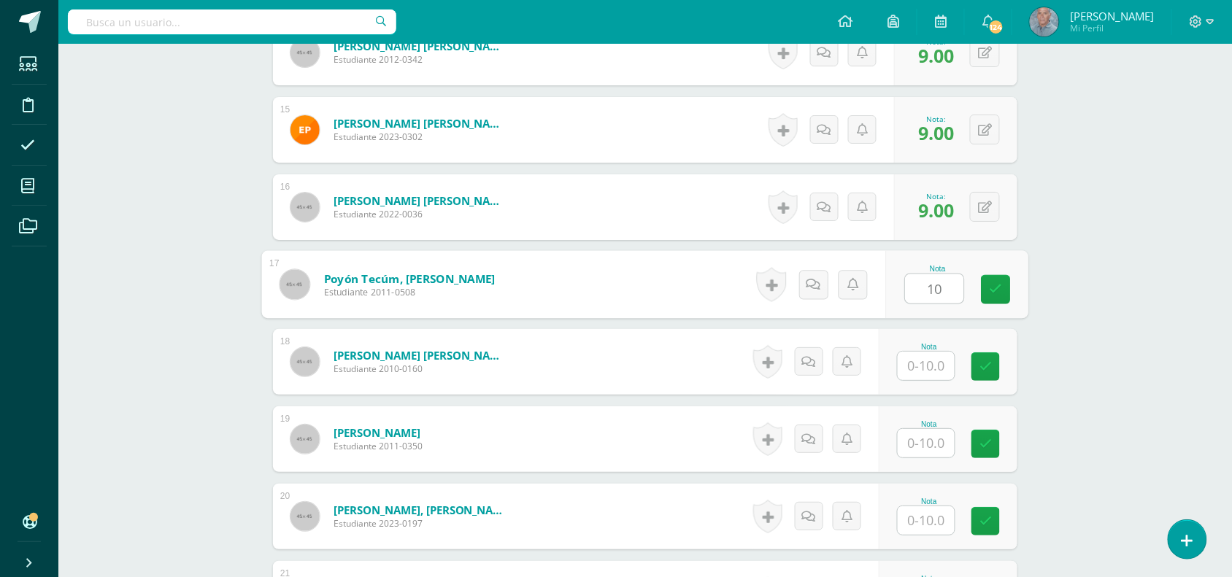
type input "10"
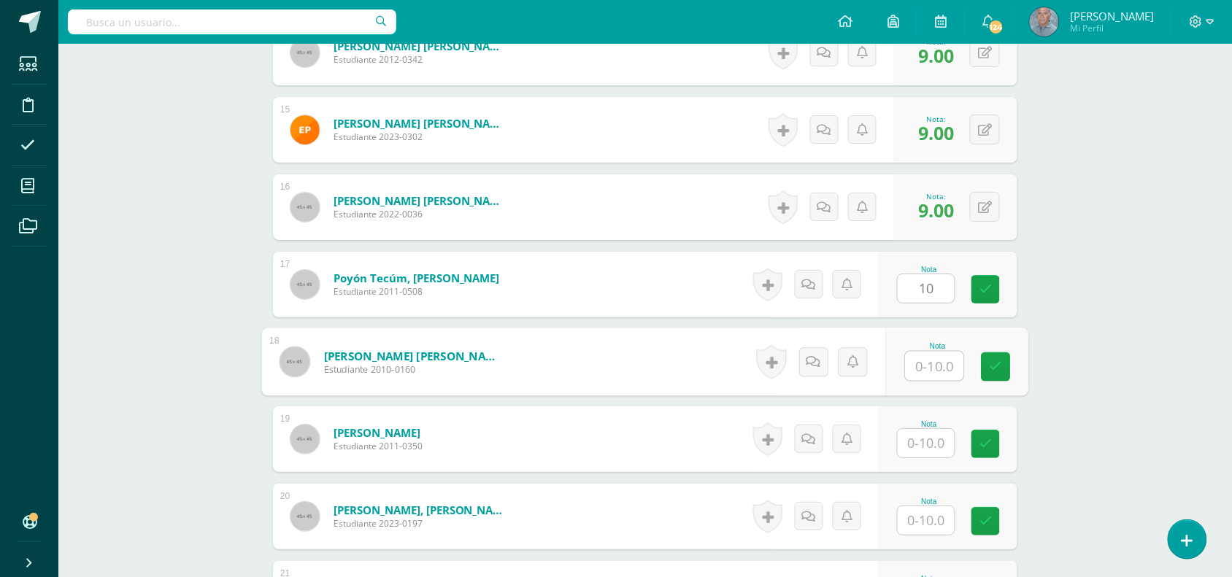
click at [911, 352] on input "text" at bounding box center [935, 366] width 58 height 29
type input "10"
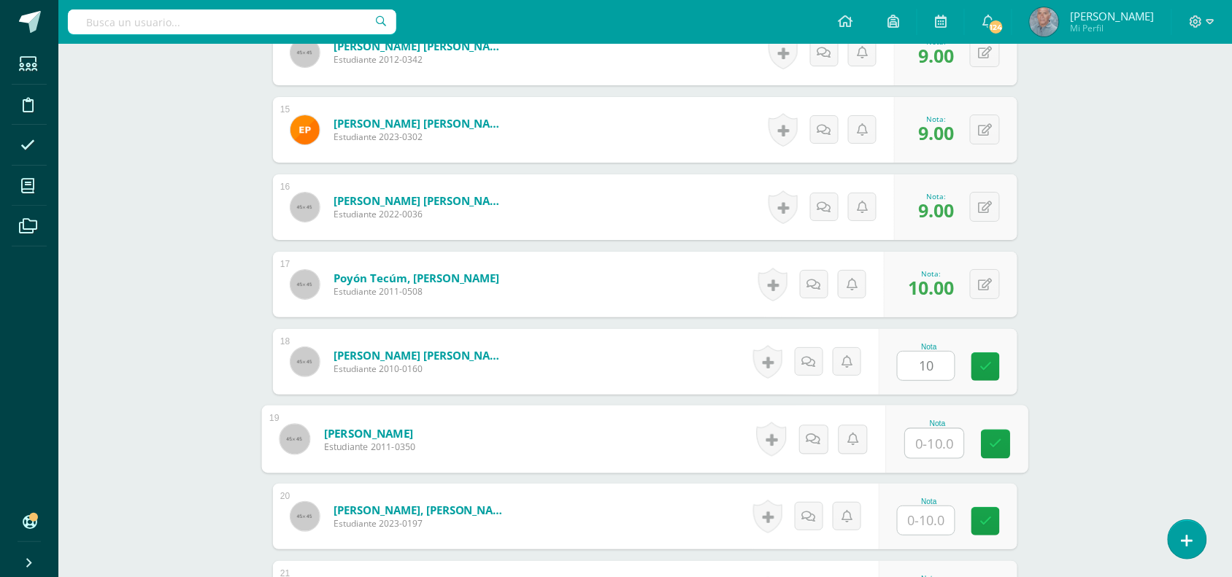
click at [915, 431] on input "text" at bounding box center [935, 443] width 58 height 29
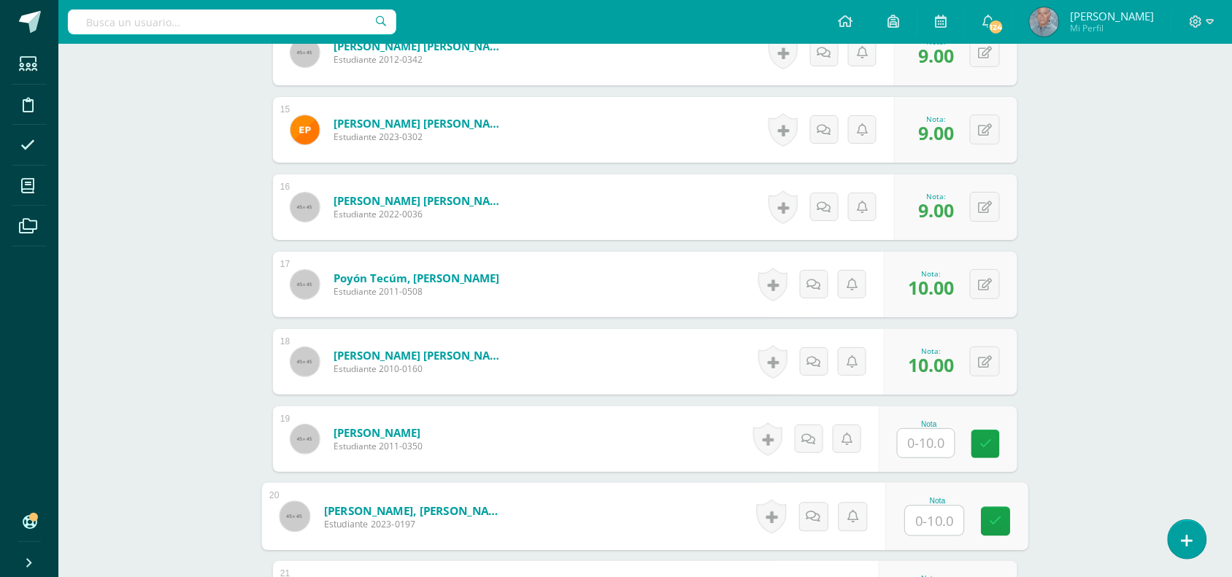
click at [912, 507] on input "text" at bounding box center [935, 521] width 58 height 29
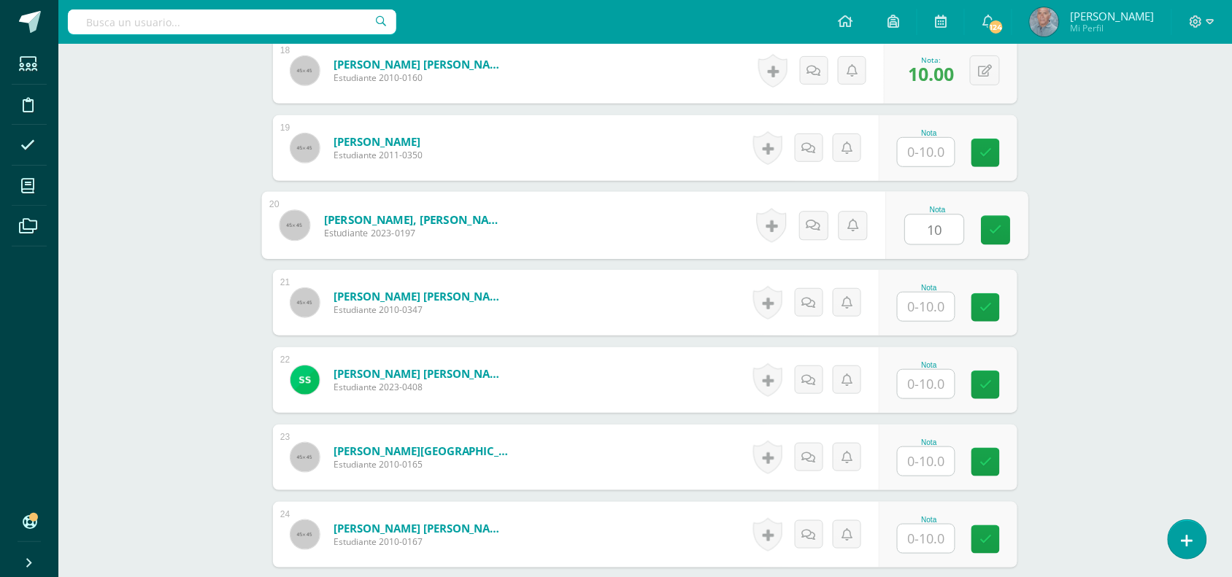
scroll to position [1827, 0]
type input "10"
click at [927, 297] on input "text" at bounding box center [926, 306] width 57 height 28
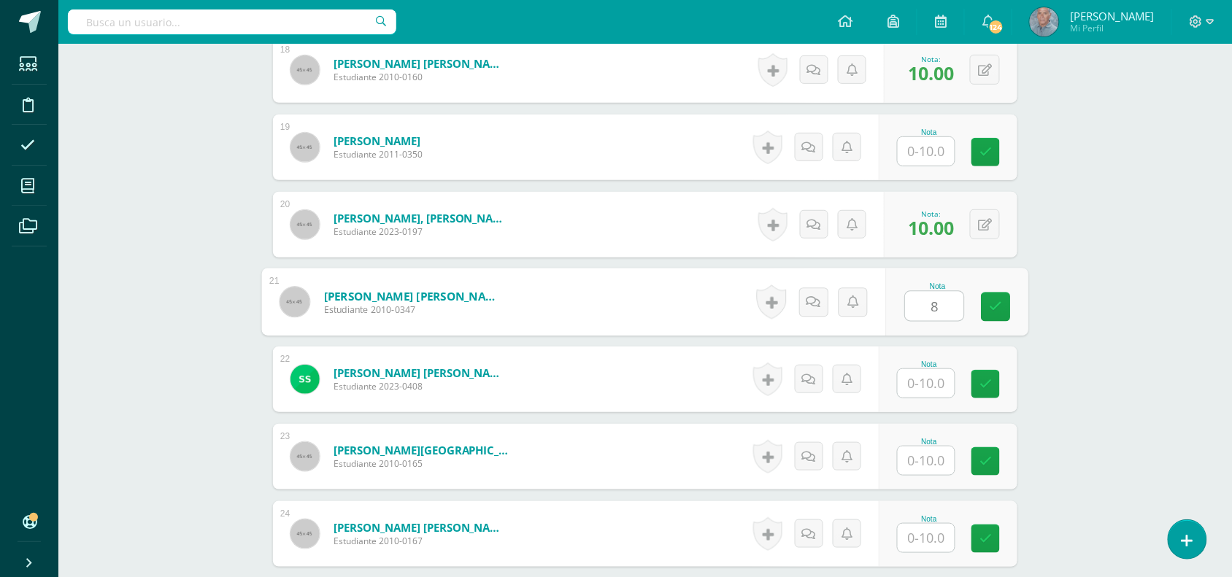
type input "8"
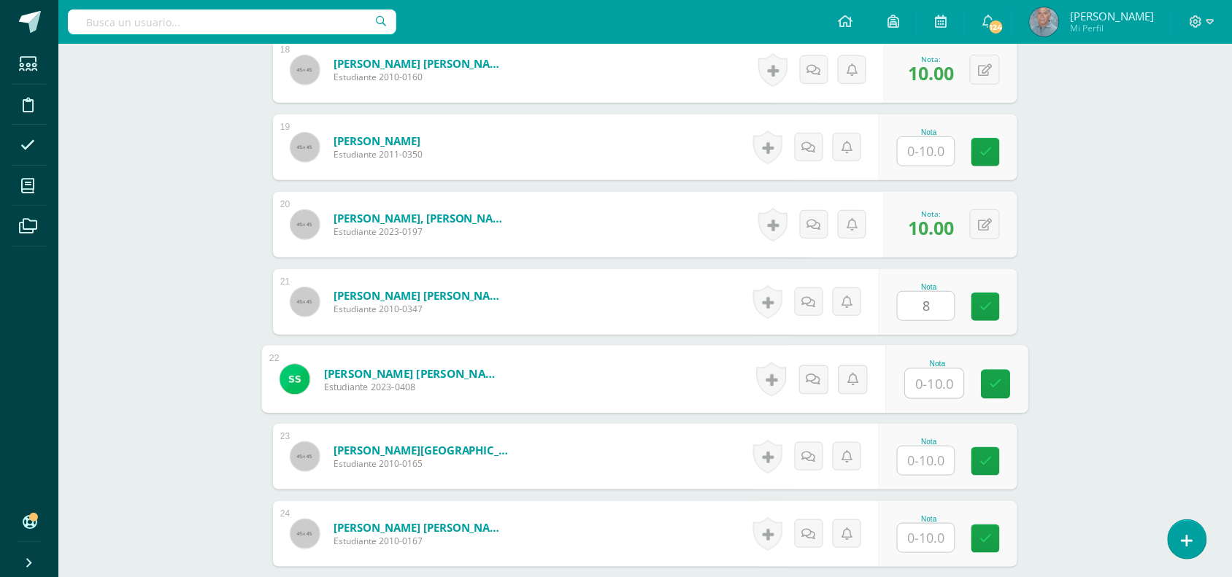
click at [920, 374] on input "text" at bounding box center [935, 383] width 58 height 29
type input "8"
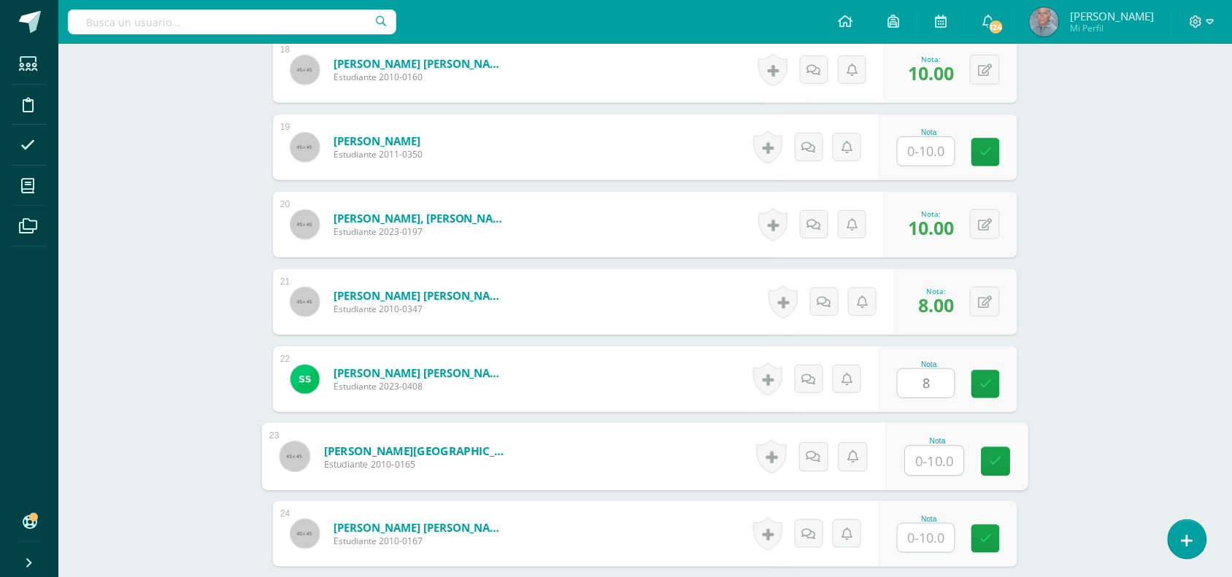
click at [921, 455] on input "text" at bounding box center [935, 461] width 58 height 29
type input "9"
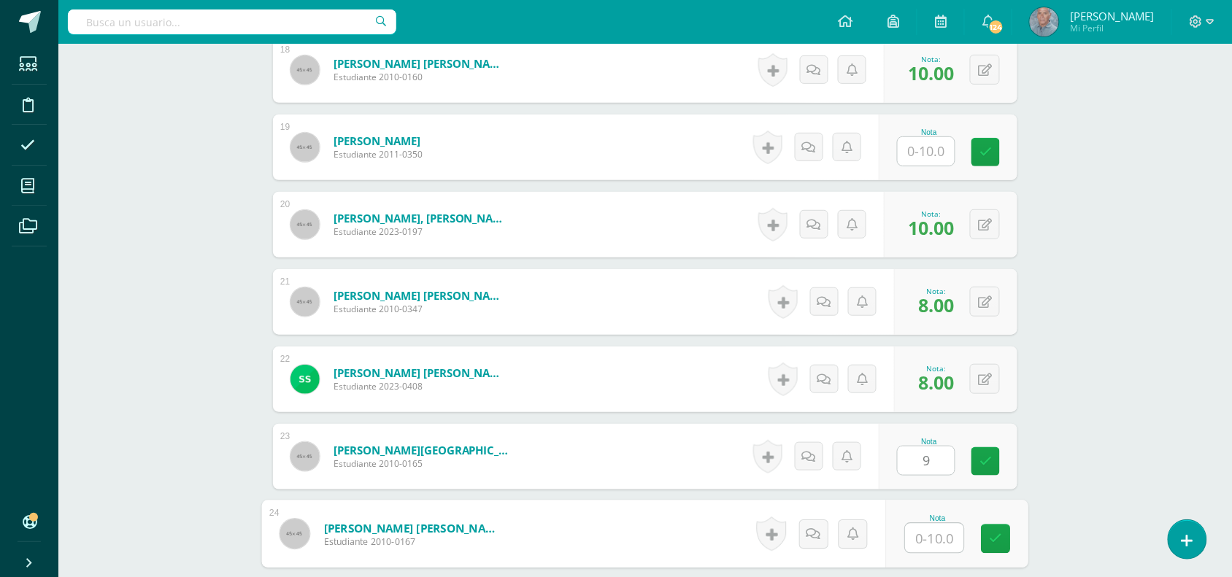
click at [917, 526] on input "text" at bounding box center [935, 538] width 58 height 29
type input "8"
click at [1000, 533] on icon at bounding box center [996, 539] width 13 height 12
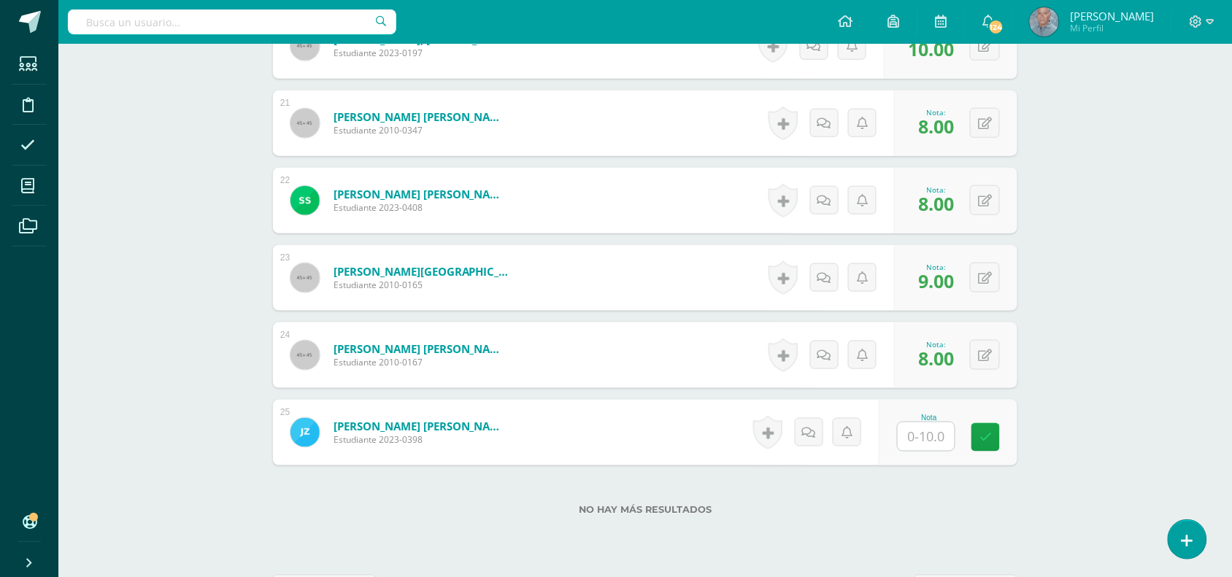
scroll to position [2046, 0]
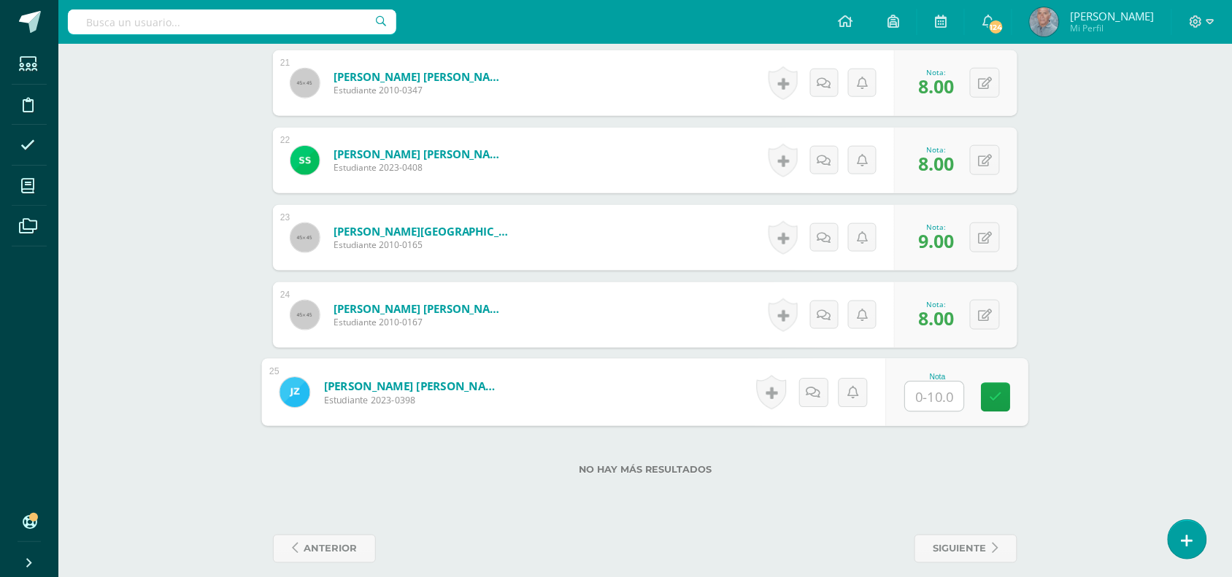
click at [918, 383] on input "text" at bounding box center [935, 396] width 58 height 29
type input "10"
click at [1001, 391] on icon at bounding box center [996, 397] width 13 height 12
click at [1208, 18] on icon at bounding box center [1211, 21] width 8 height 13
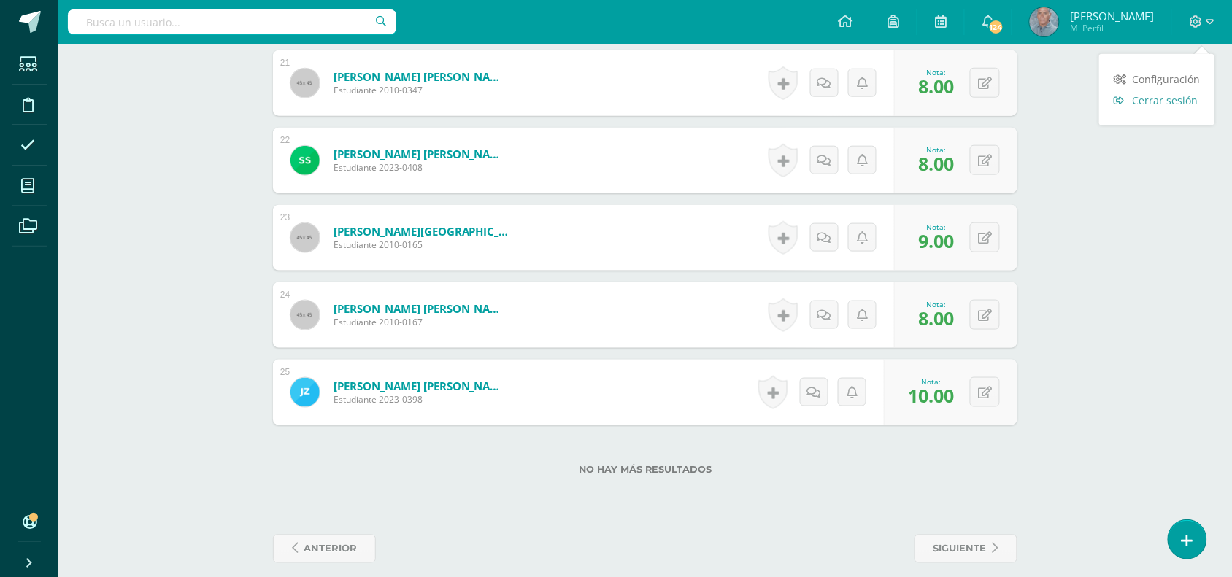
click at [1172, 95] on span "Cerrar sesión" at bounding box center [1165, 100] width 66 height 14
